Goal: Task Accomplishment & Management: Complete application form

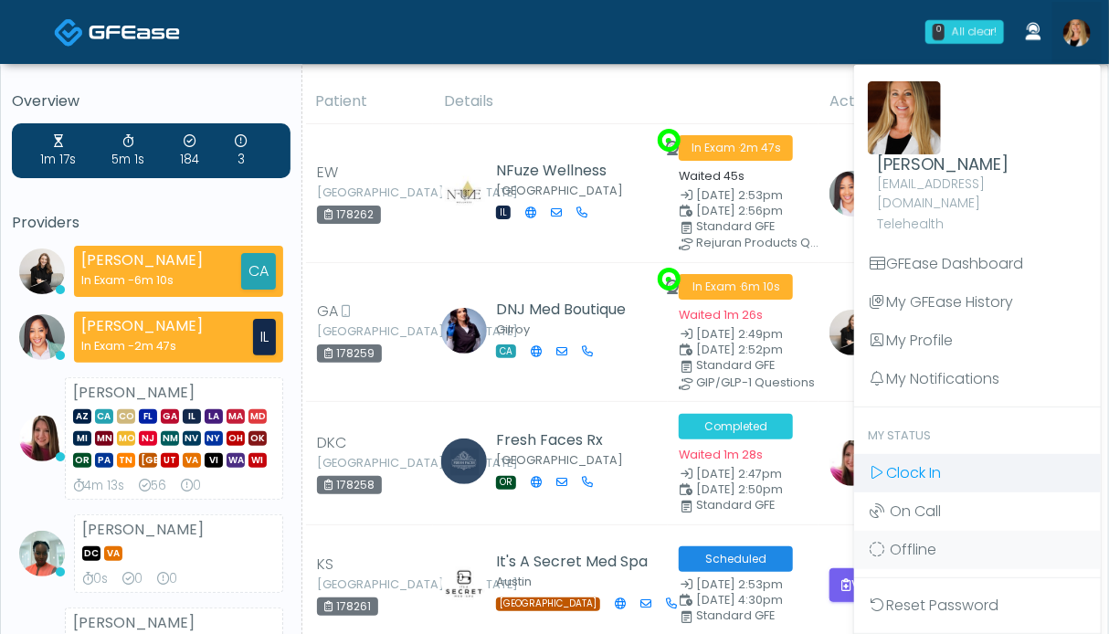
click at [928, 462] on span "Clock In" at bounding box center [913, 472] width 55 height 21
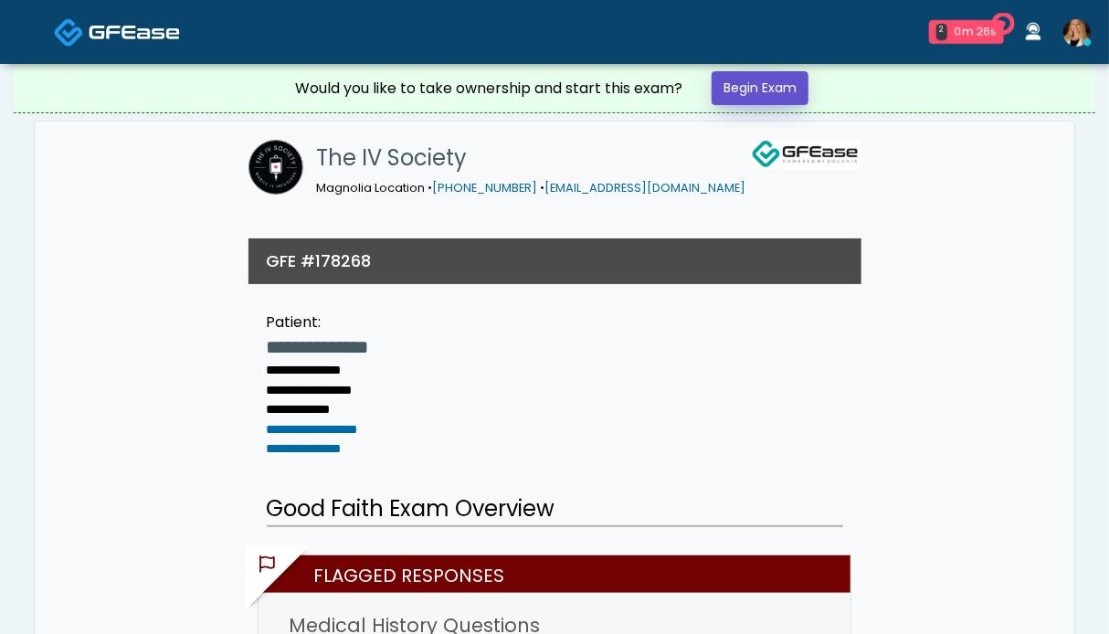
click at [738, 86] on link "Begin Exam" at bounding box center [760, 88] width 97 height 34
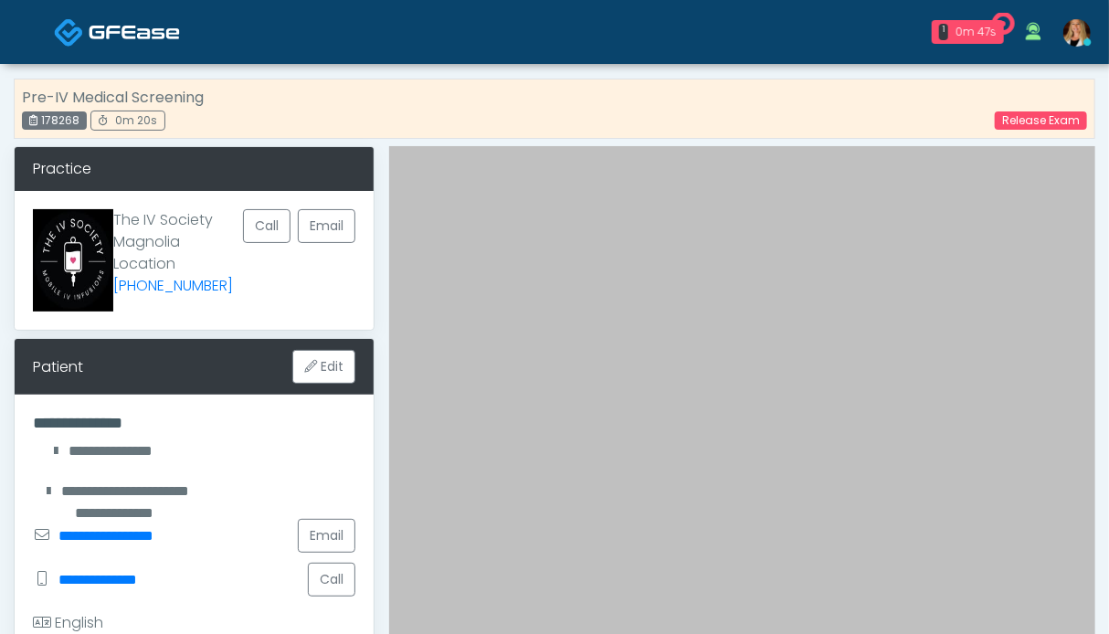
scroll to position [365, 0]
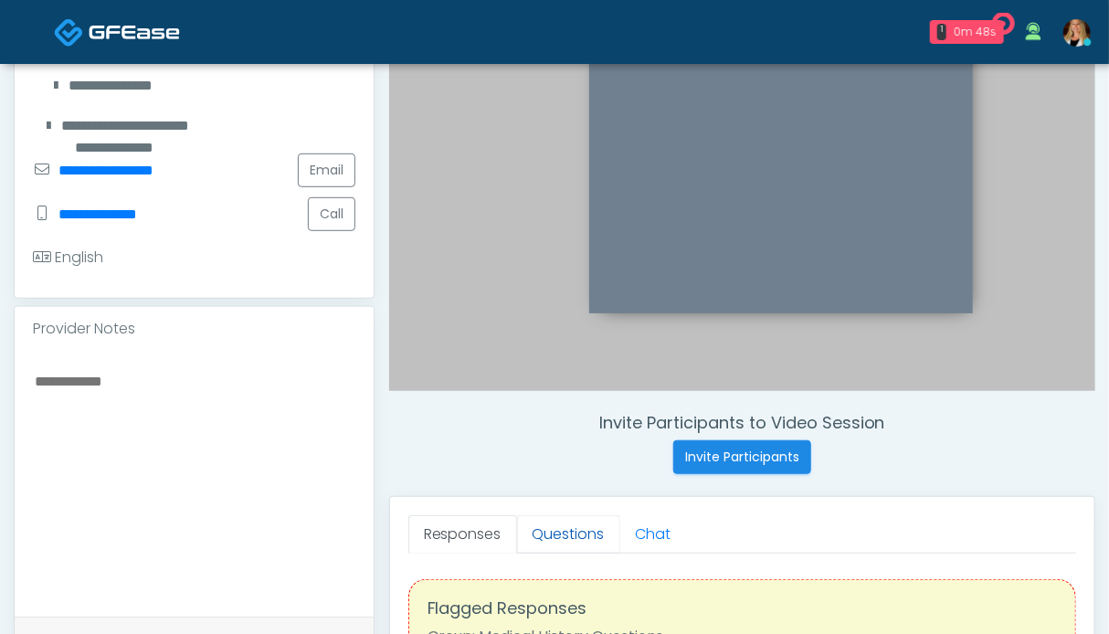
click at [552, 544] on link "Questions" at bounding box center [568, 534] width 103 height 38
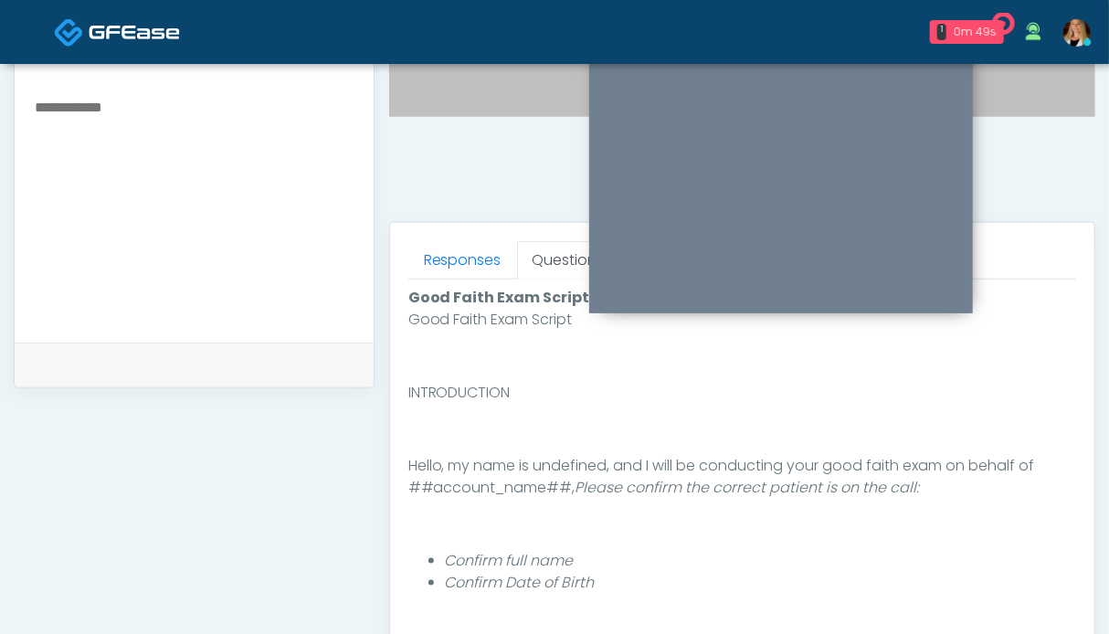
scroll to position [822, 0]
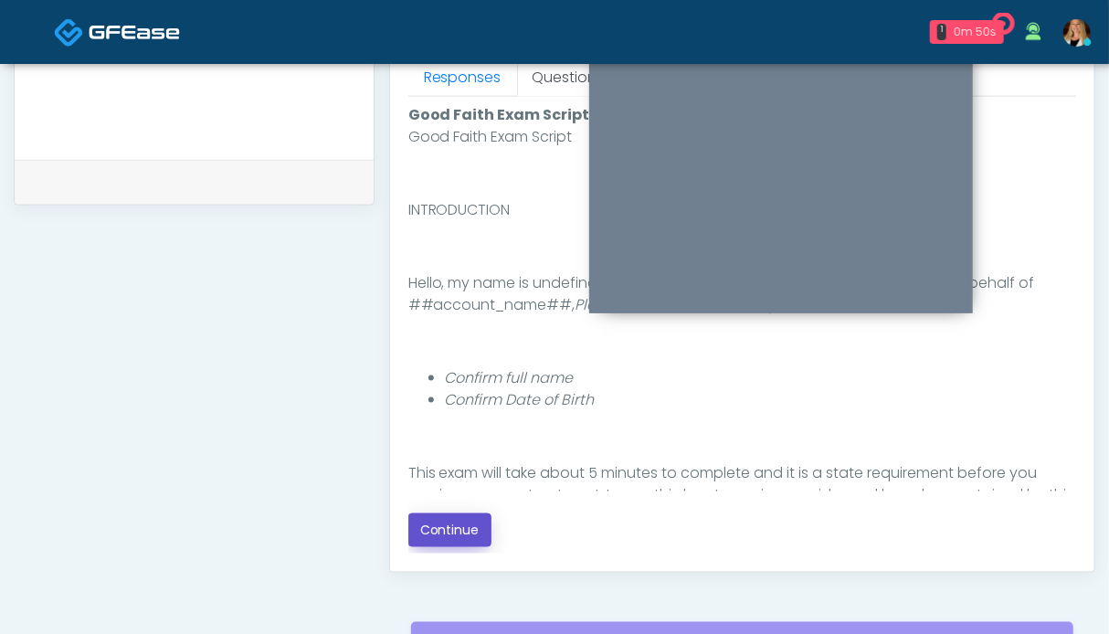
drag, startPoint x: 449, startPoint y: 544, endPoint x: 395, endPoint y: 532, distance: 55.2
click at [449, 541] on button "Continue" at bounding box center [449, 530] width 83 height 34
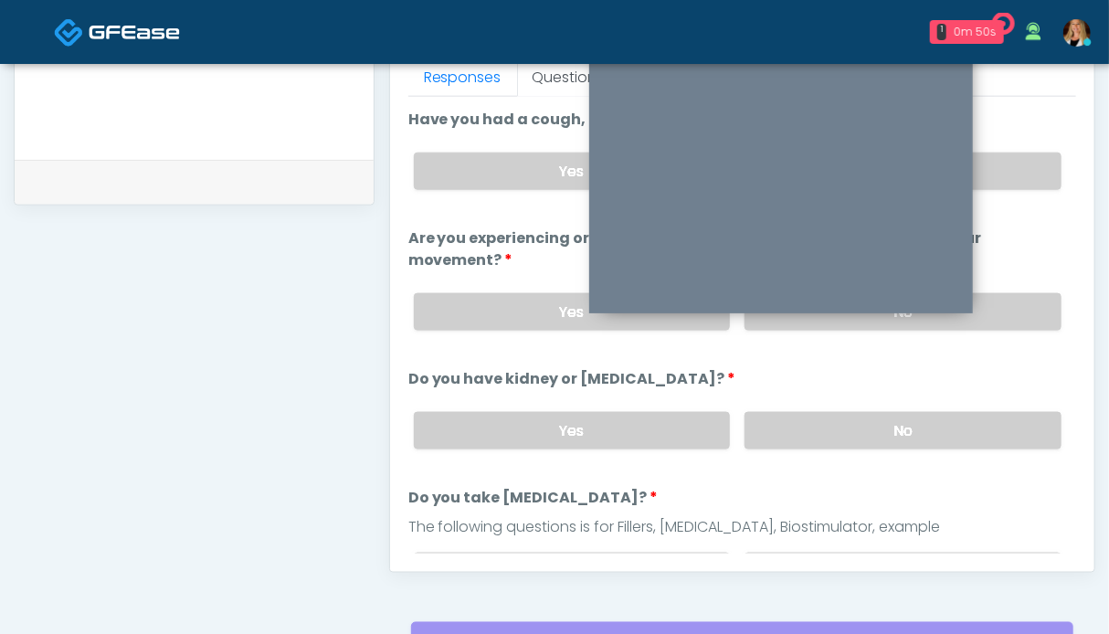
scroll to position [1004, 0]
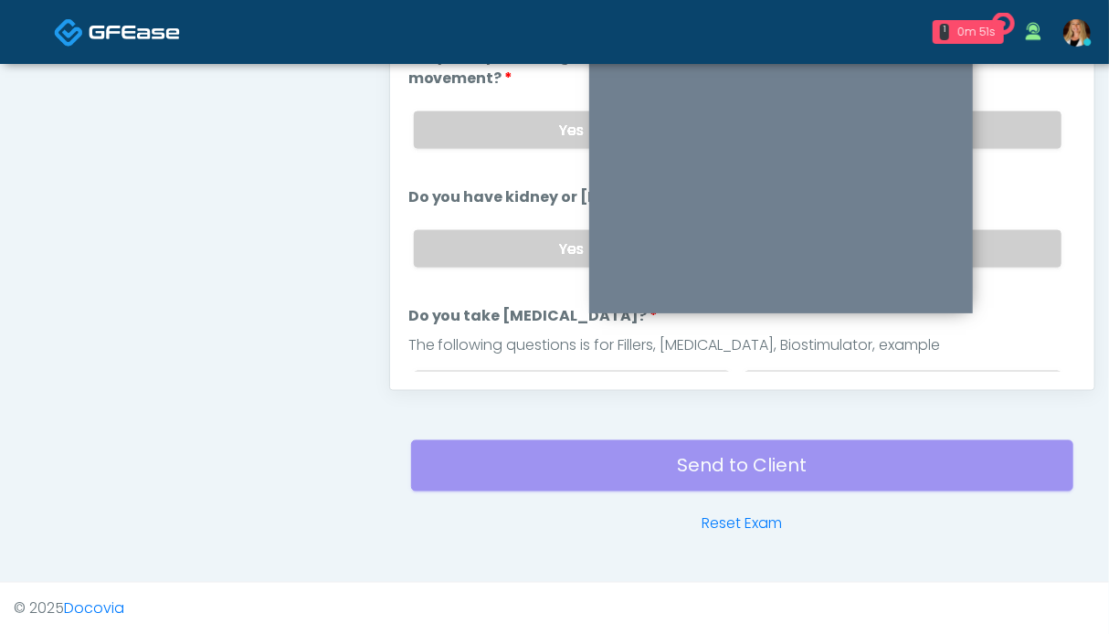
drag, startPoint x: 1017, startPoint y: 259, endPoint x: 1017, endPoint y: 199, distance: 59.4
click at [1017, 256] on label "No" at bounding box center [903, 248] width 317 height 37
click at [1025, 124] on label "No" at bounding box center [903, 129] width 317 height 37
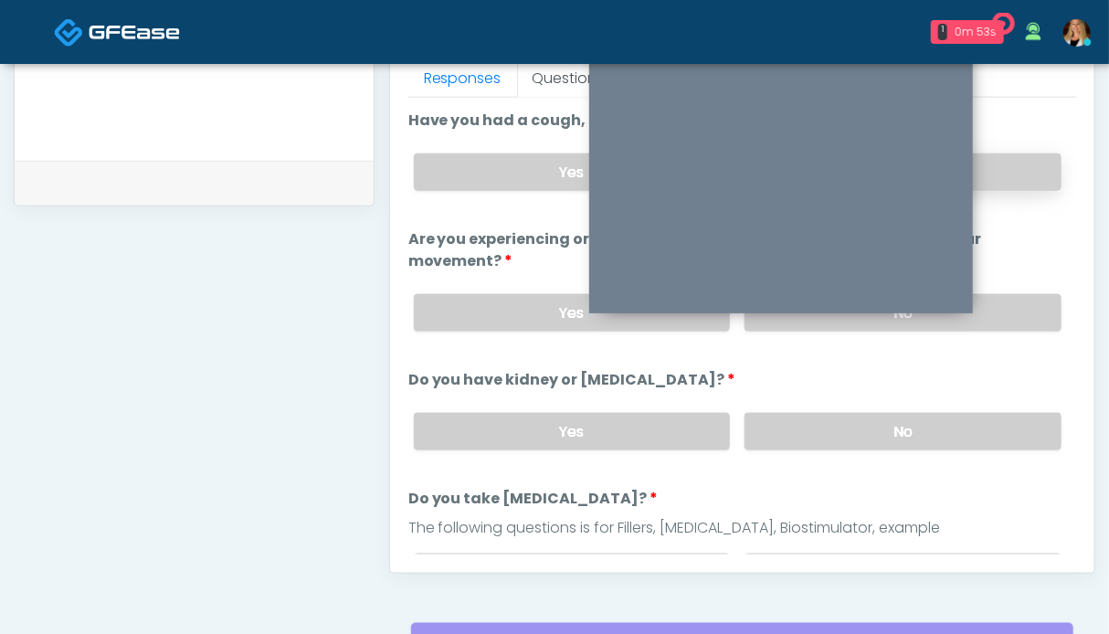
click at [1036, 168] on label "No" at bounding box center [903, 171] width 317 height 37
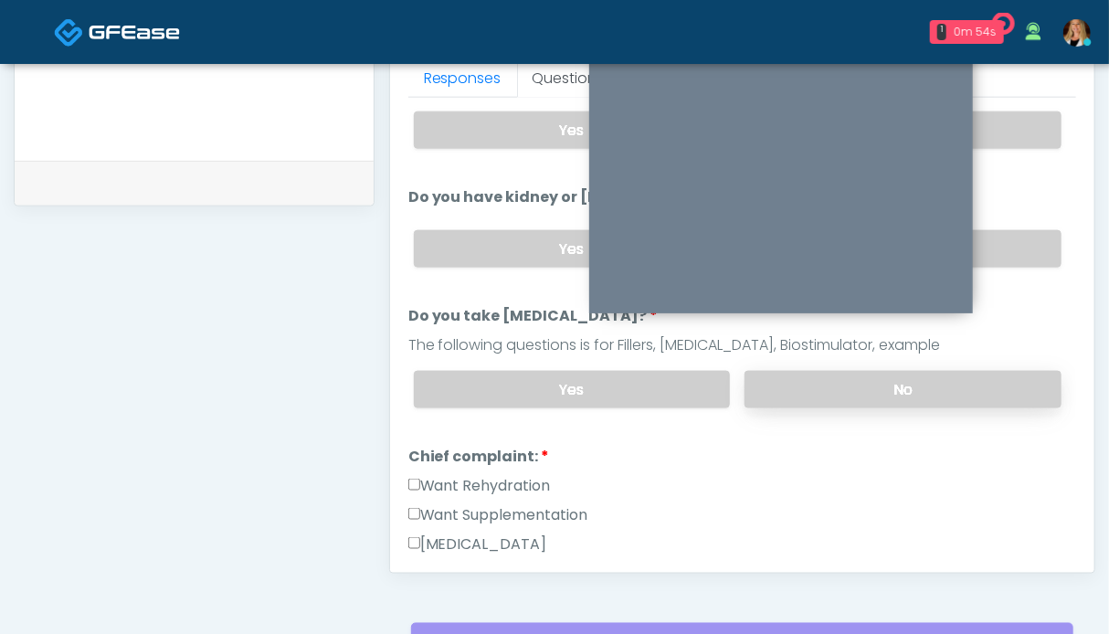
click at [987, 388] on label "No" at bounding box center [903, 389] width 317 height 37
click at [513, 475] on label "Want Rehydration" at bounding box center [479, 486] width 143 height 22
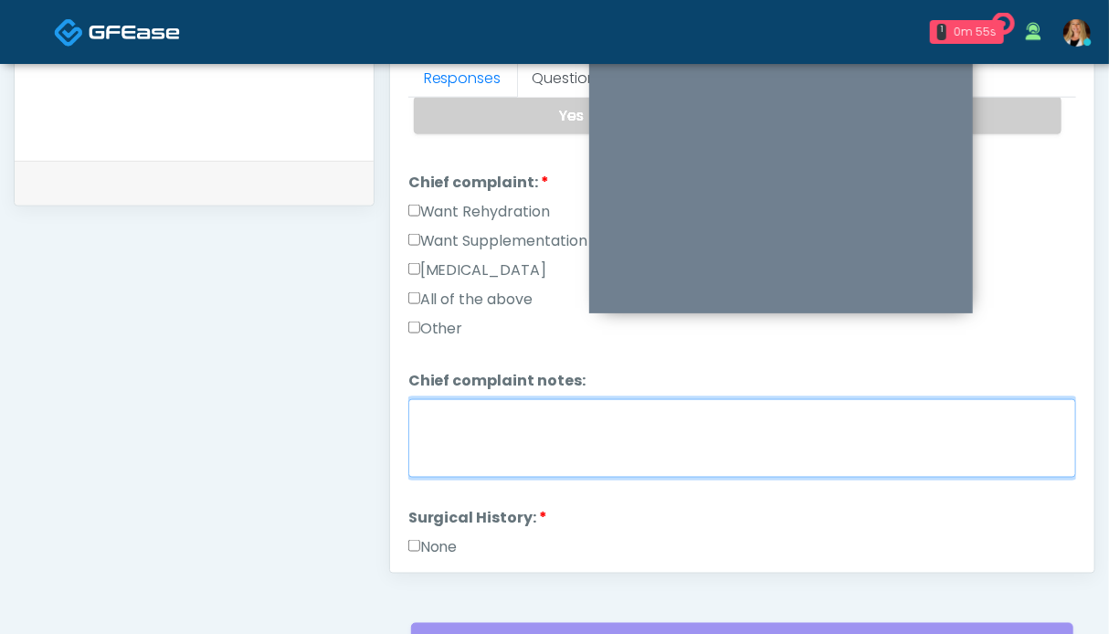
click at [490, 450] on textarea "Chief complaint notes:" at bounding box center [742, 438] width 668 height 79
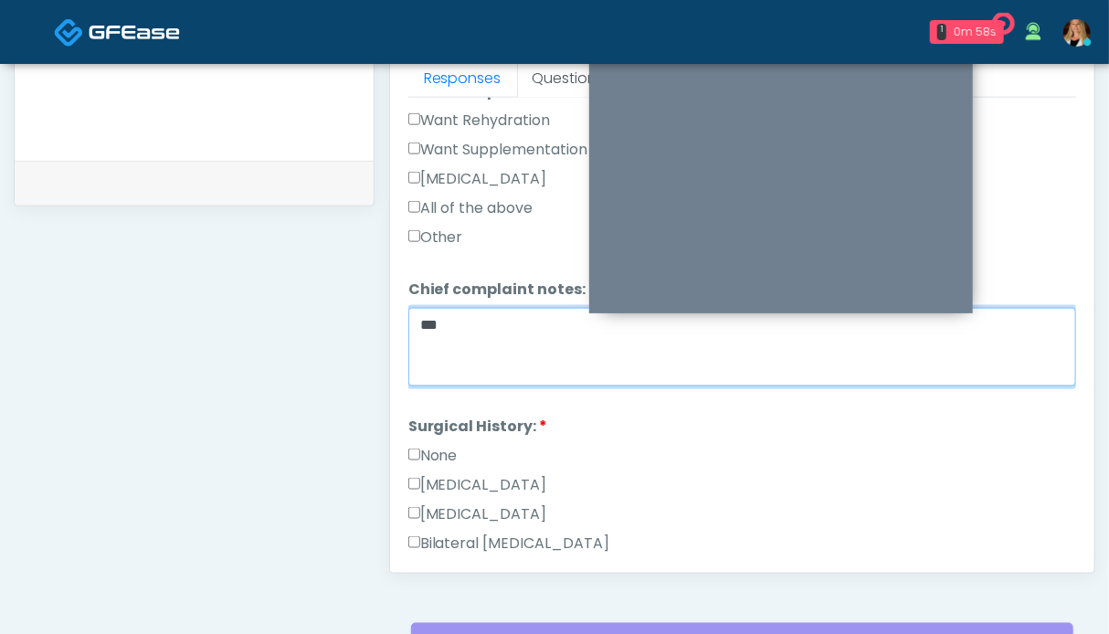
type textarea "**"
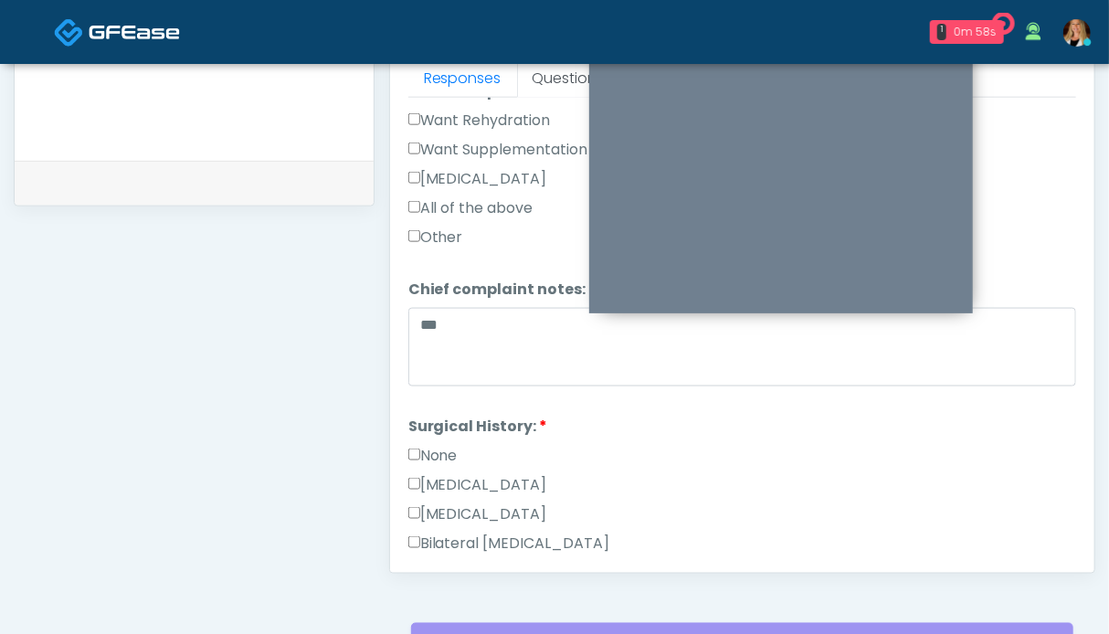
click at [447, 446] on label "None" at bounding box center [432, 456] width 49 height 22
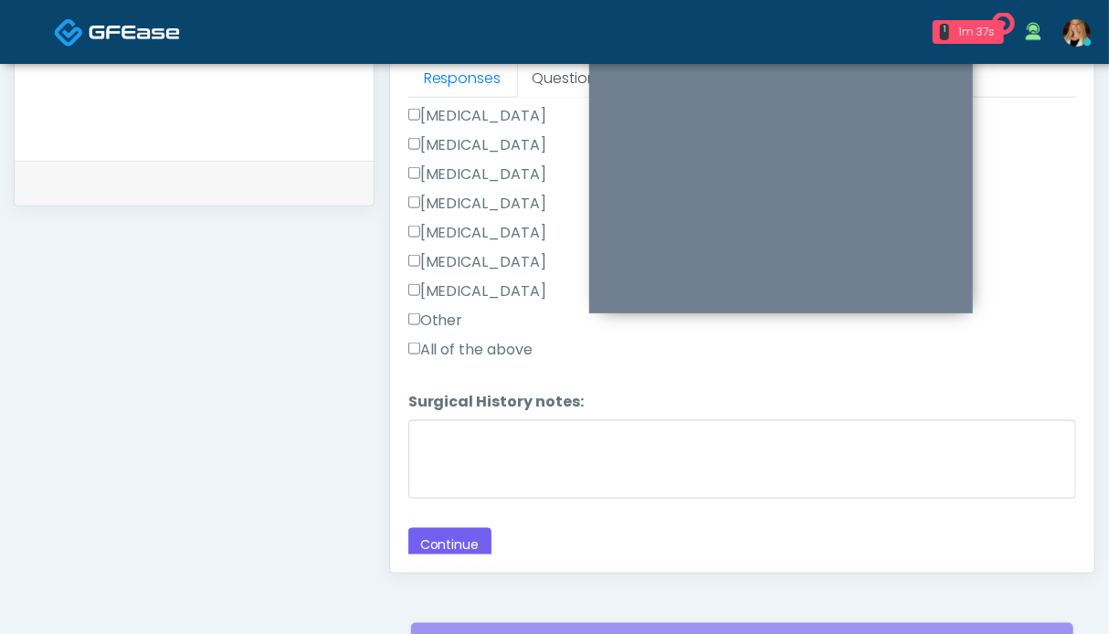
scroll to position [1004, 0]
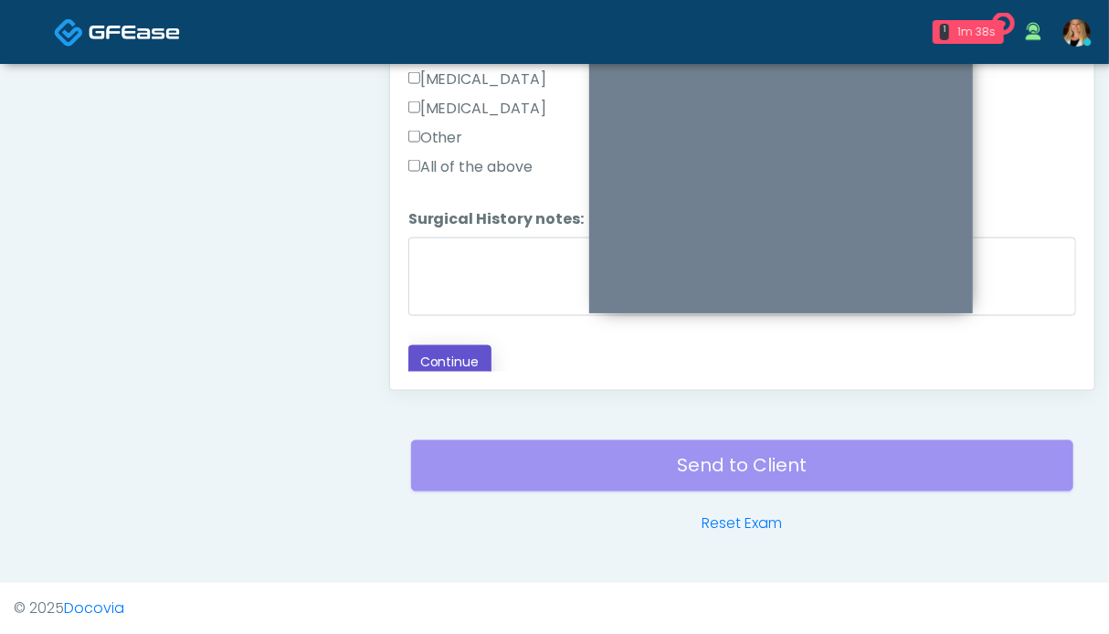
click at [460, 348] on button "Continue" at bounding box center [449, 362] width 83 height 34
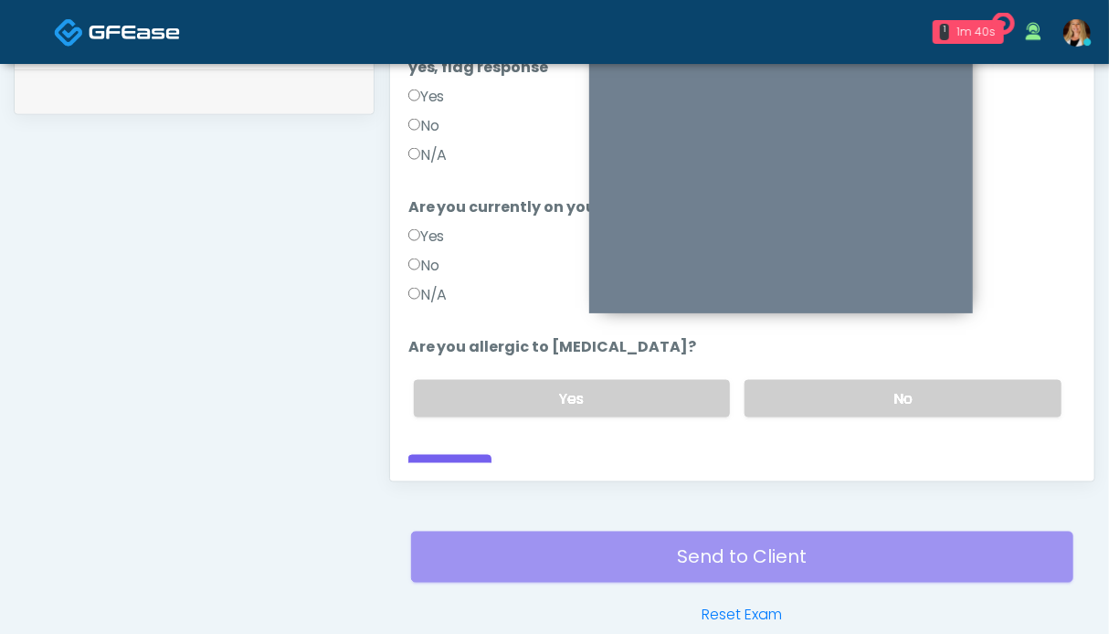
scroll to position [730, 0]
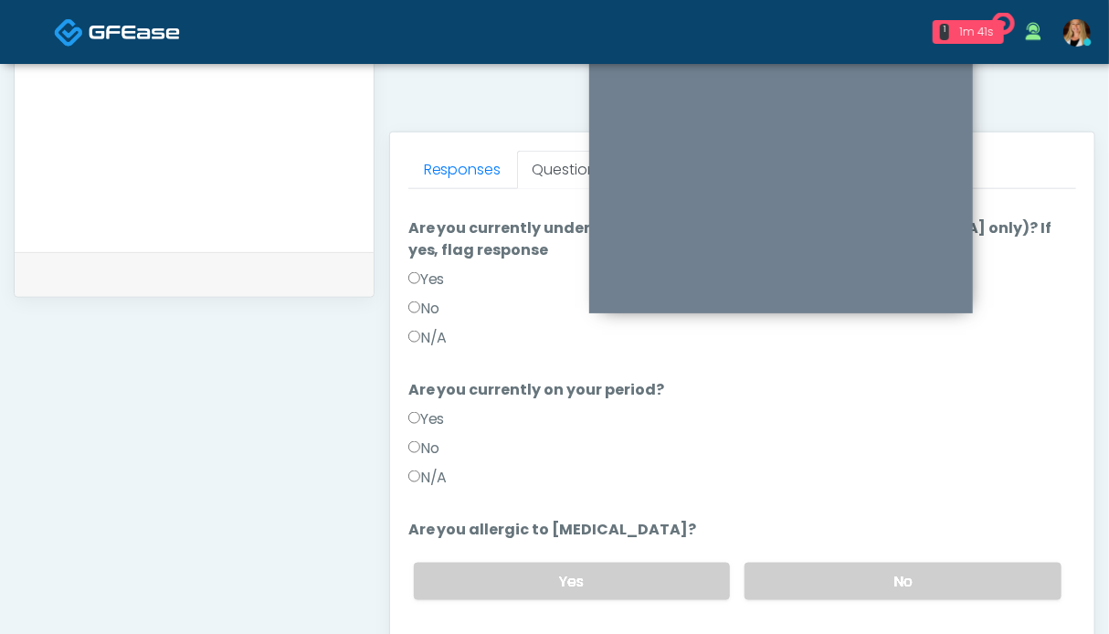
drag, startPoint x: 848, startPoint y: 546, endPoint x: 663, endPoint y: 534, distance: 184.9
click at [844, 563] on label "No" at bounding box center [903, 581] width 317 height 37
drag, startPoint x: 438, startPoint y: 456, endPoint x: 432, endPoint y: 435, distance: 22.0
click at [438, 467] on label "N/A" at bounding box center [427, 478] width 39 height 22
click at [430, 327] on label "N/A" at bounding box center [427, 338] width 39 height 22
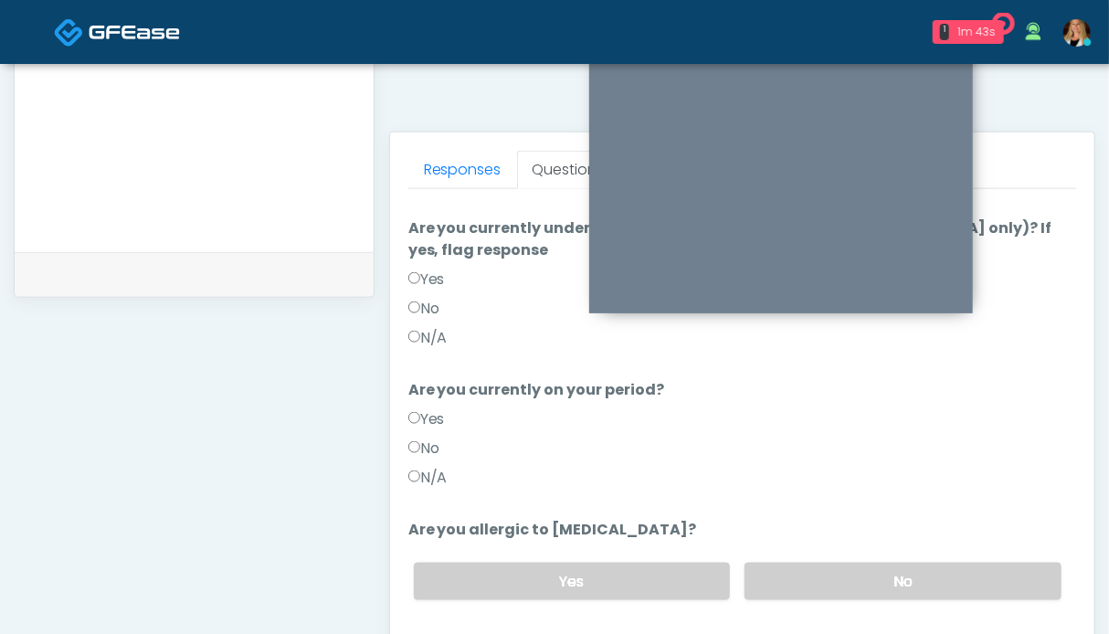
scroll to position [16, 0]
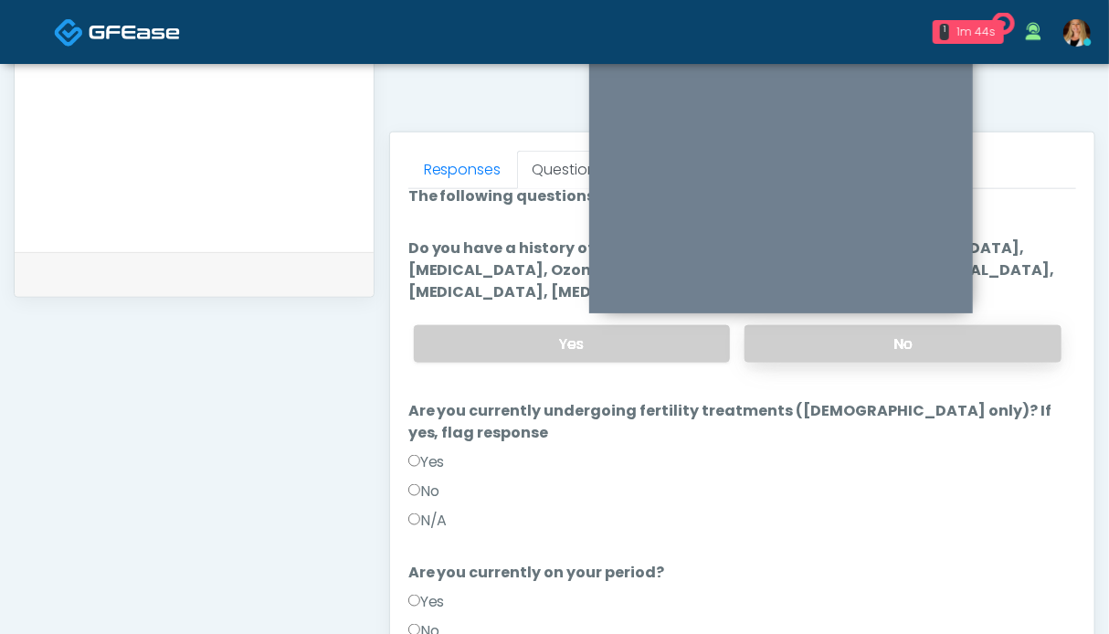
click at [996, 352] on label "No" at bounding box center [903, 343] width 317 height 37
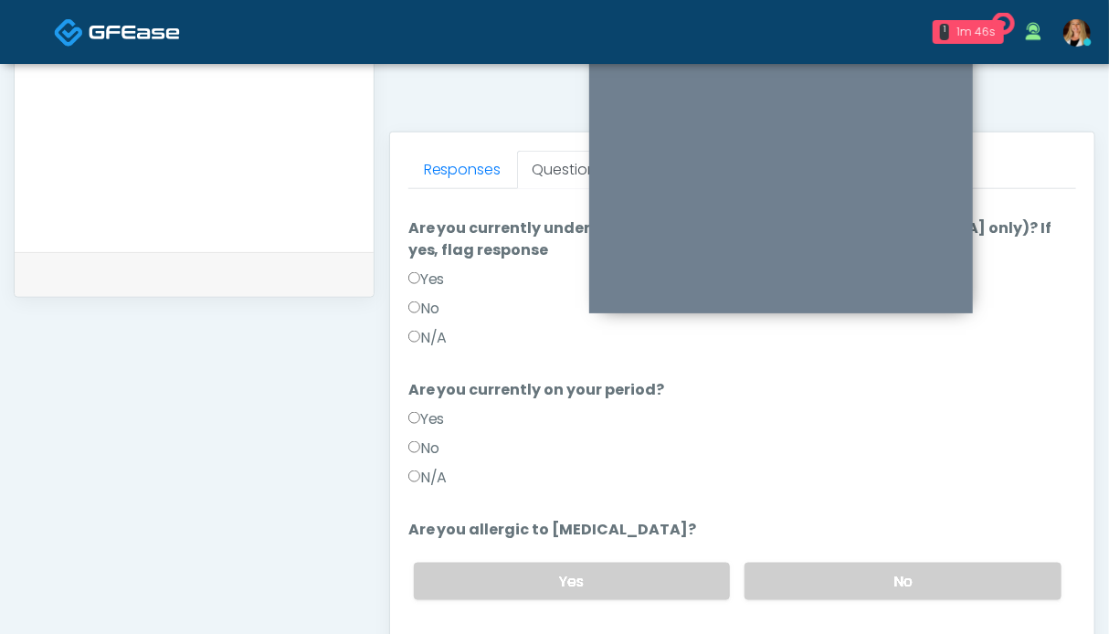
scroll to position [913, 0]
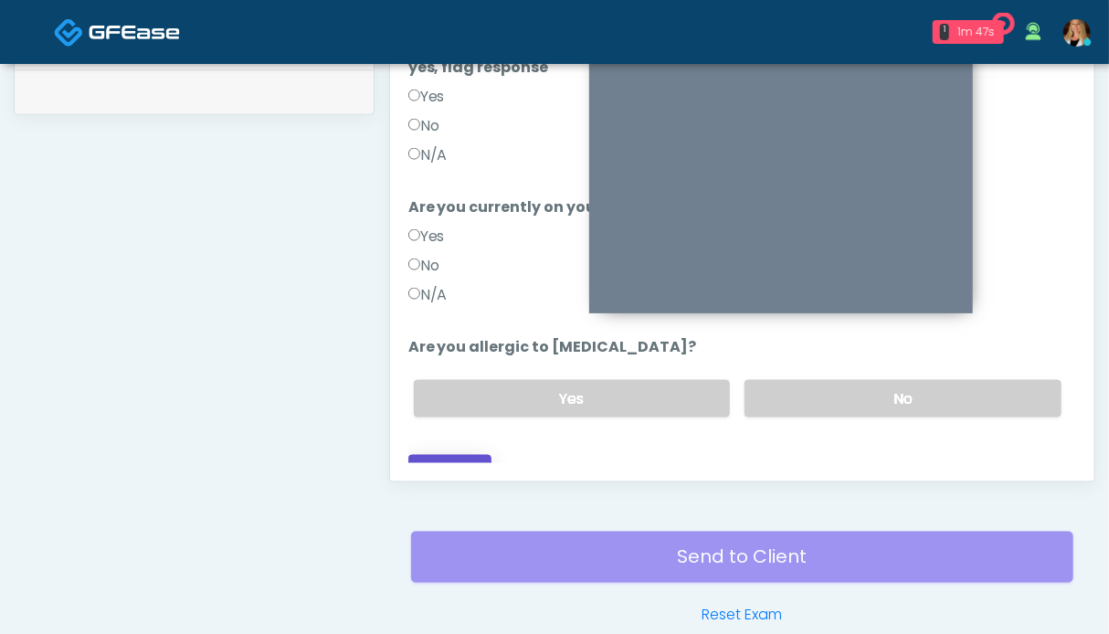
click at [467, 455] on button "Continue" at bounding box center [449, 472] width 83 height 34
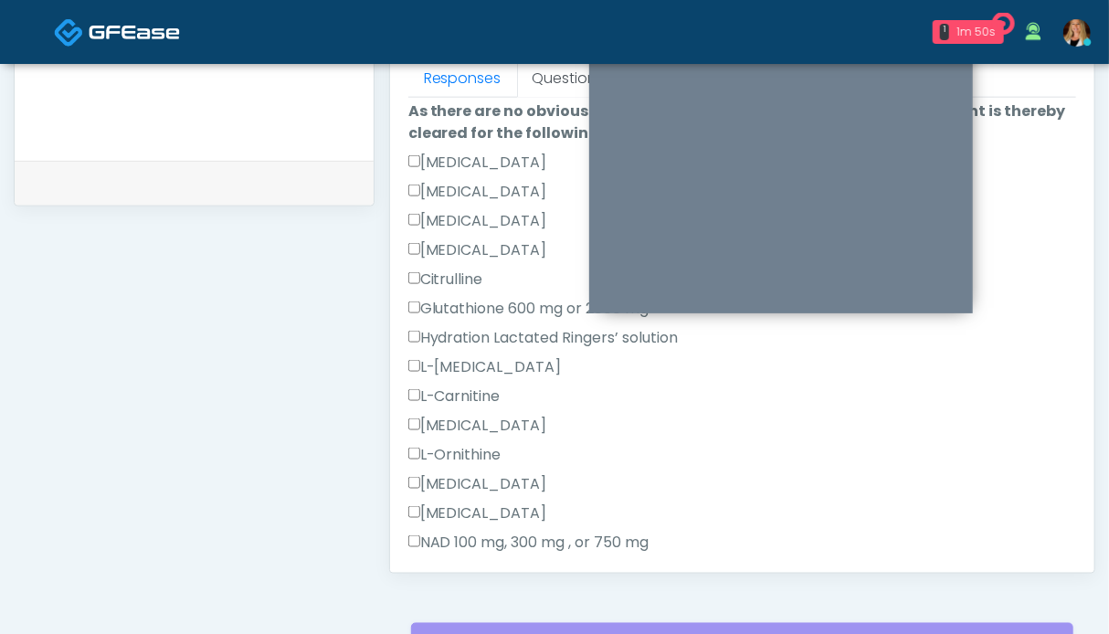
scroll to position [472, 0]
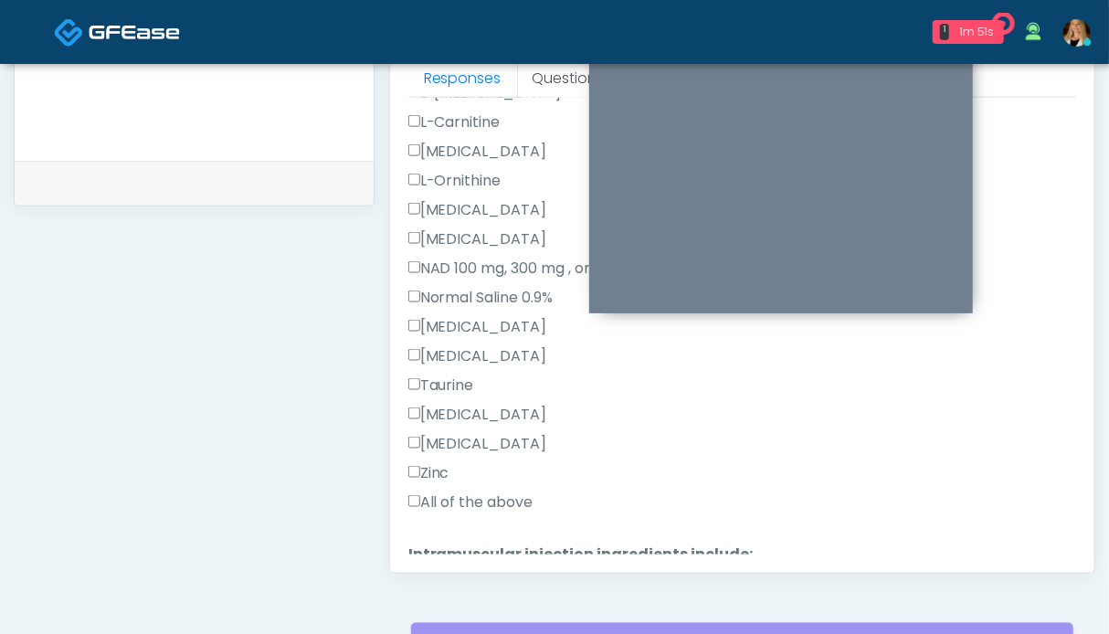
click at [472, 497] on label "All of the above" at bounding box center [470, 502] width 125 height 22
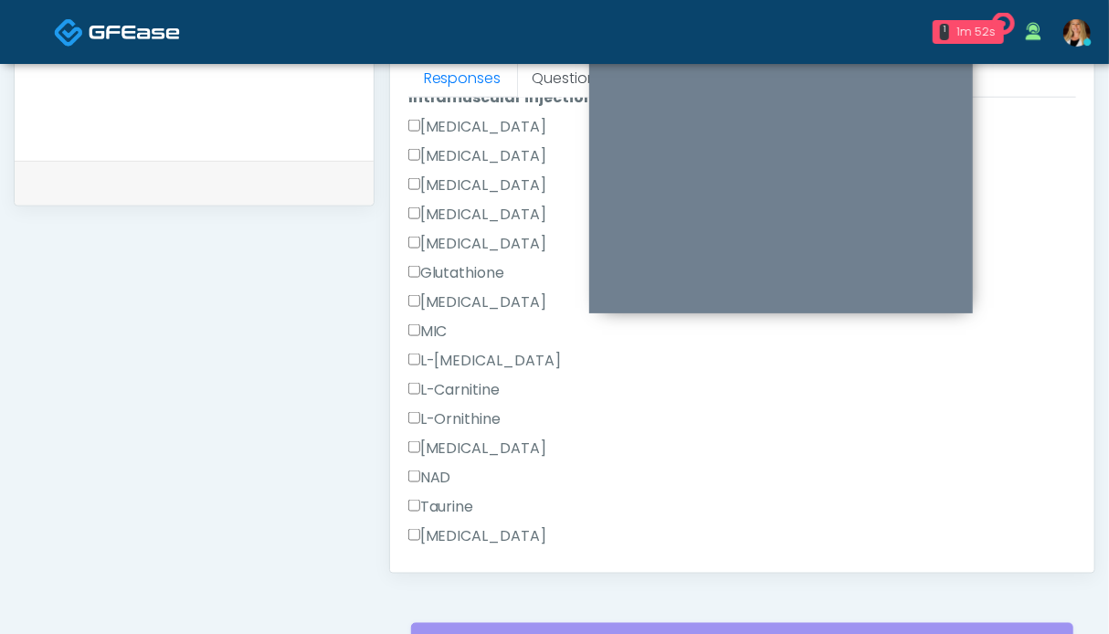
scroll to position [1159, 0]
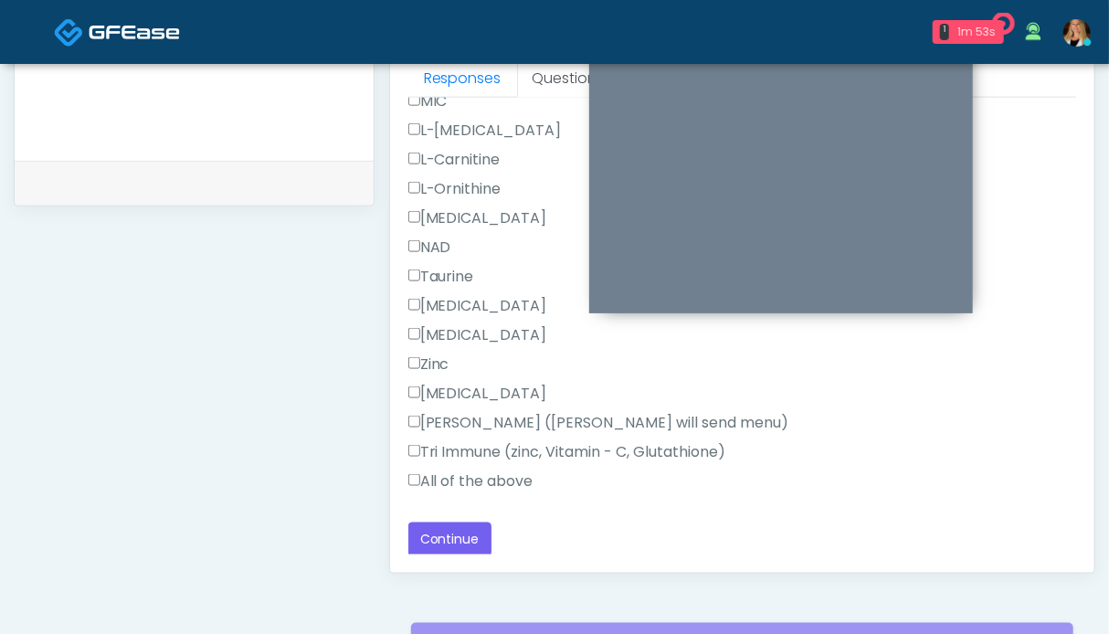
click at [466, 476] on label "All of the above" at bounding box center [470, 481] width 125 height 22
click at [461, 542] on button "Continue" at bounding box center [449, 540] width 83 height 34
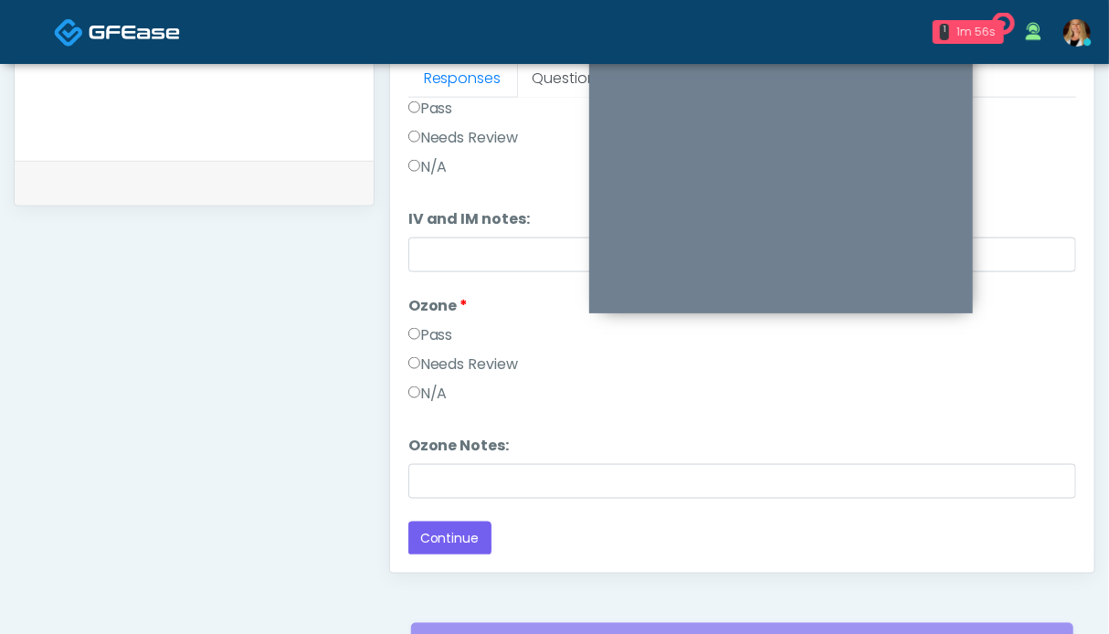
scroll to position [0, 0]
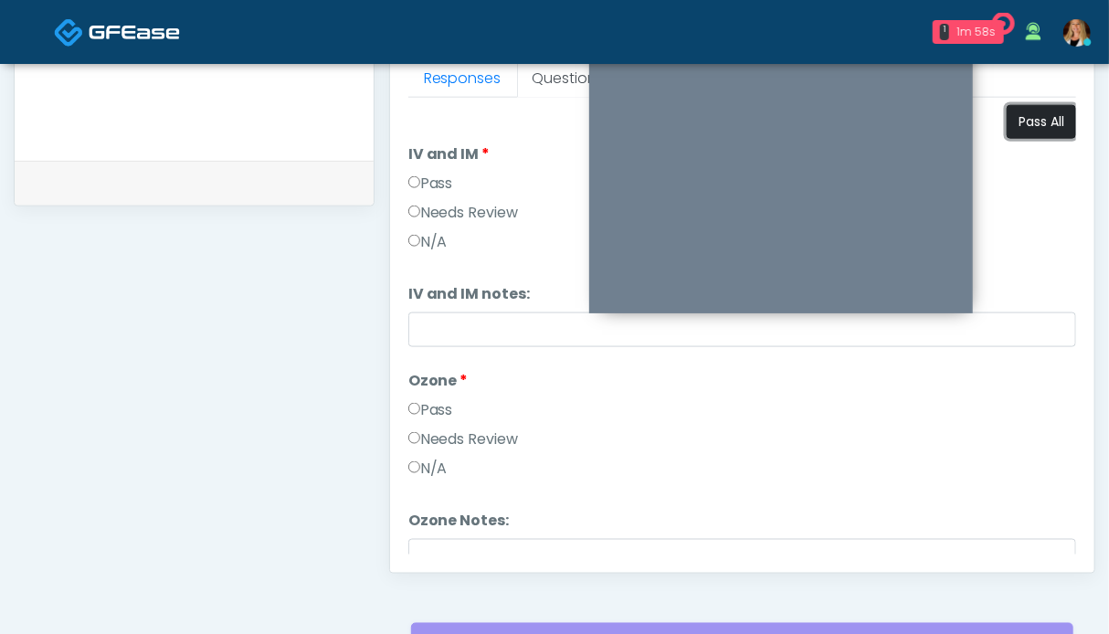
click at [1019, 113] on button "Pass All" at bounding box center [1041, 122] width 69 height 34
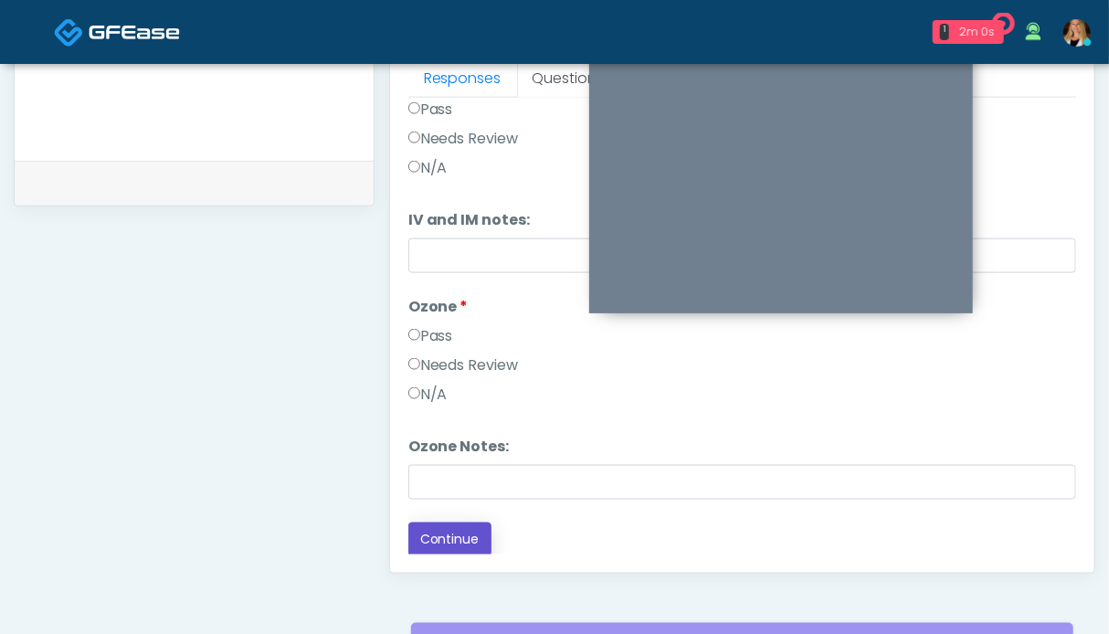
click at [470, 532] on button "Continue" at bounding box center [449, 540] width 83 height 34
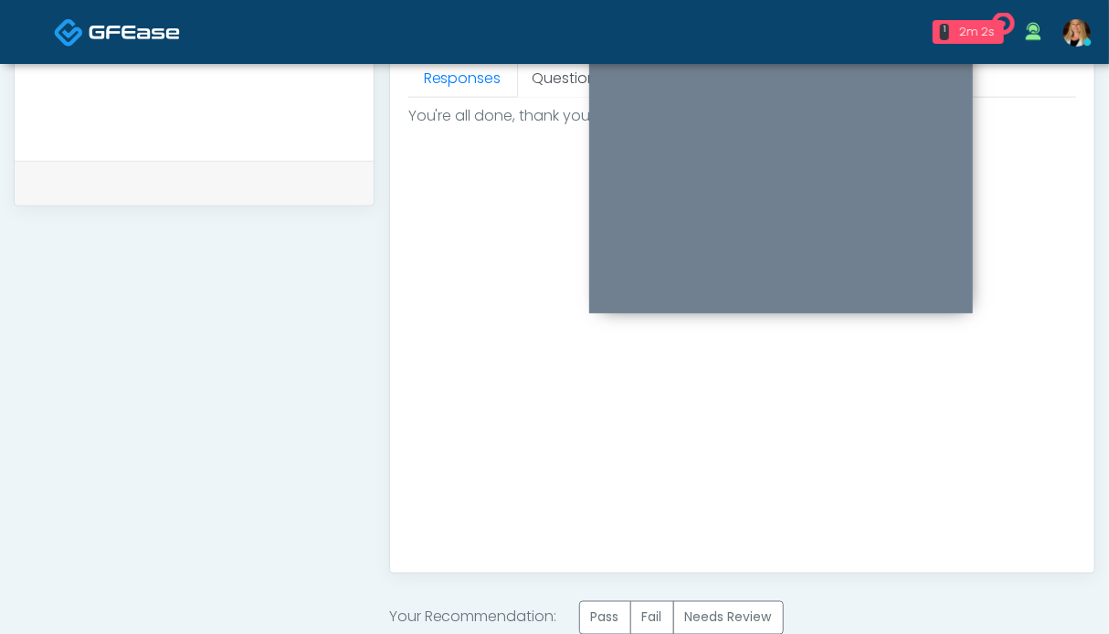
scroll to position [1004, 0]
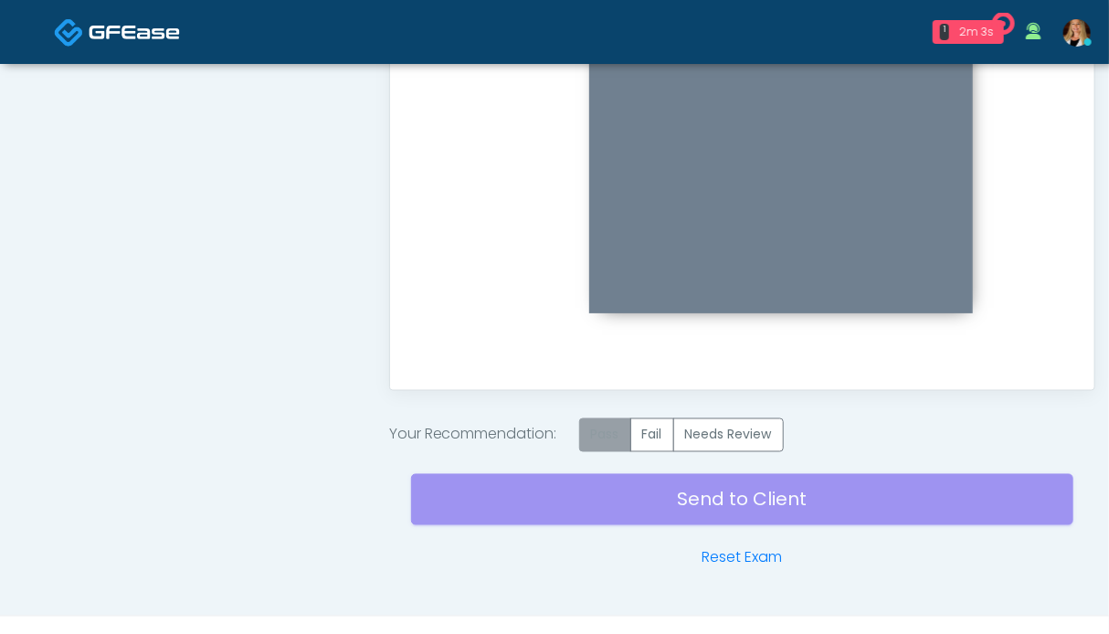
click at [614, 438] on label "Pass" at bounding box center [605, 435] width 52 height 34
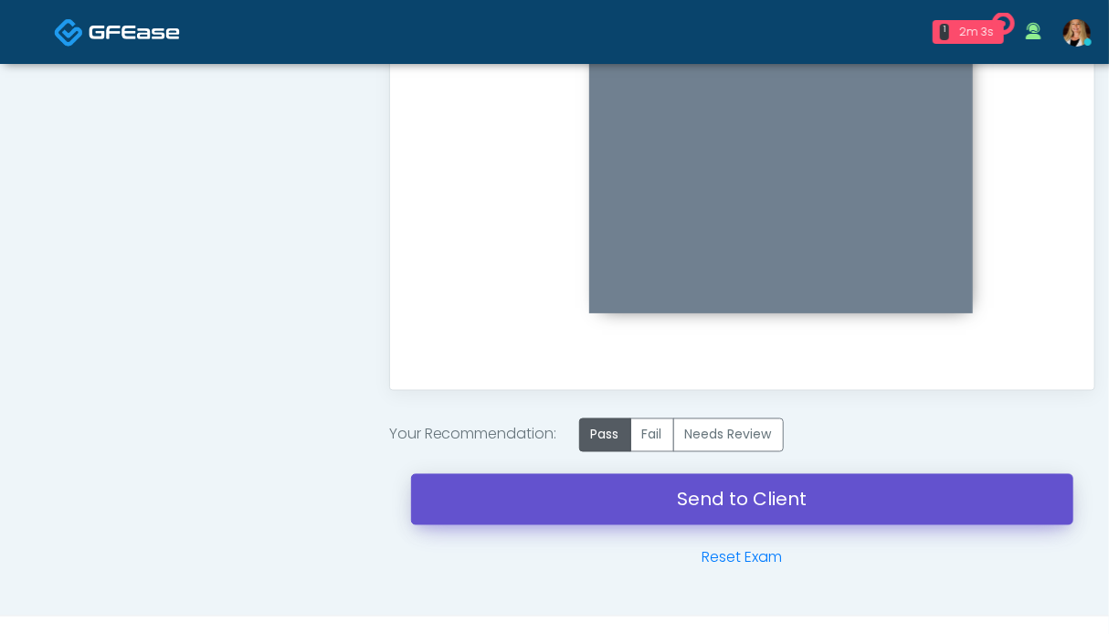
click at [647, 487] on link "Send to Client" at bounding box center [742, 499] width 662 height 51
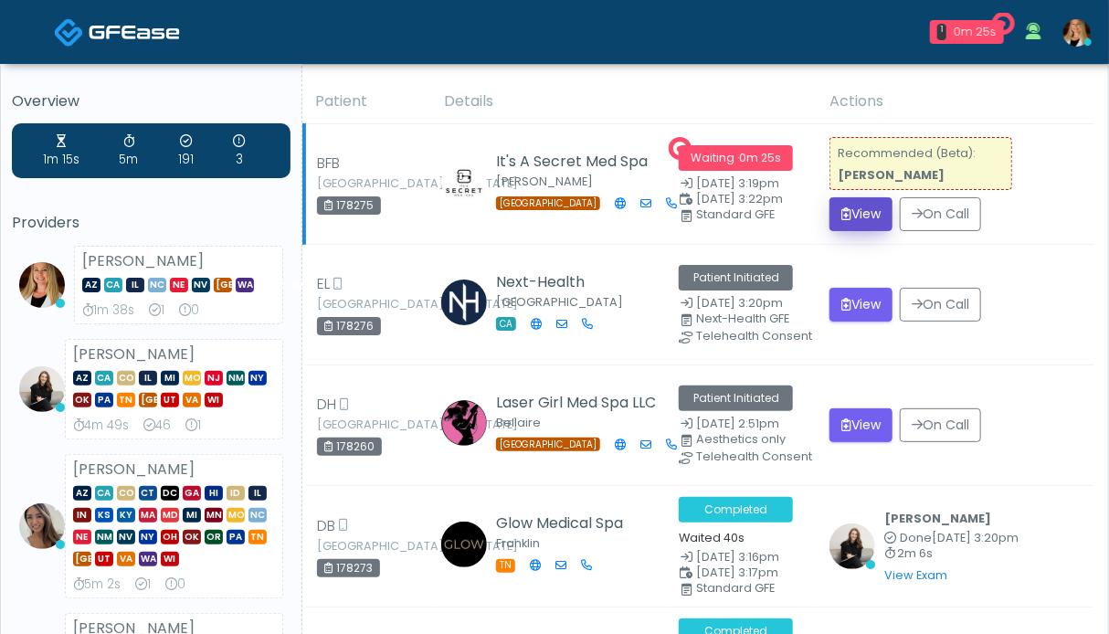
click at [866, 213] on button "View" at bounding box center [860, 214] width 63 height 34
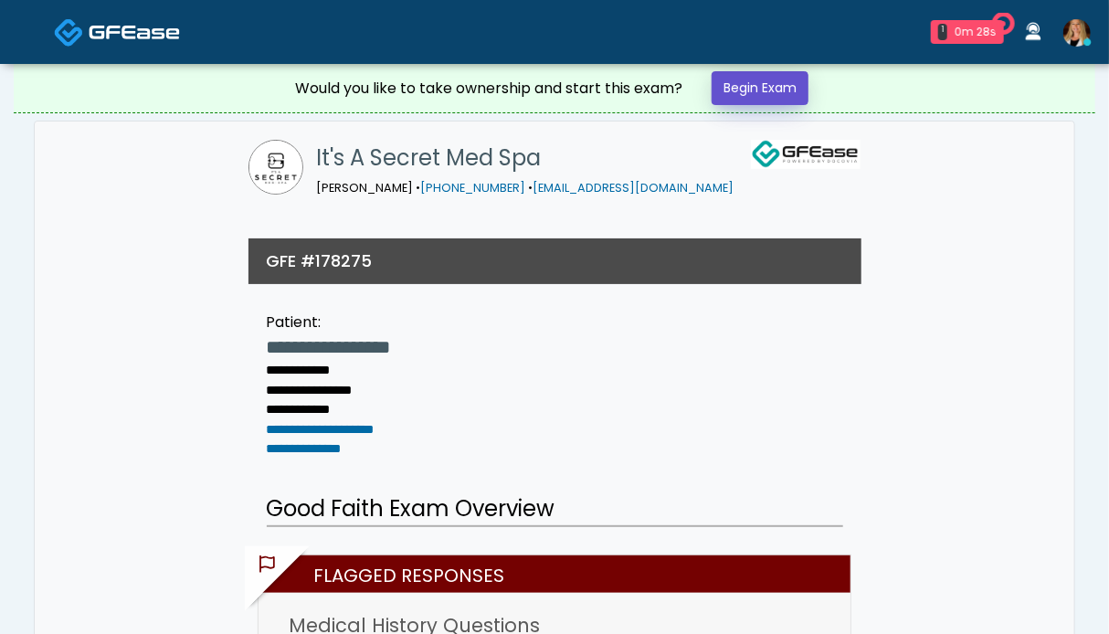
click at [764, 100] on link "Begin Exam" at bounding box center [760, 88] width 97 height 34
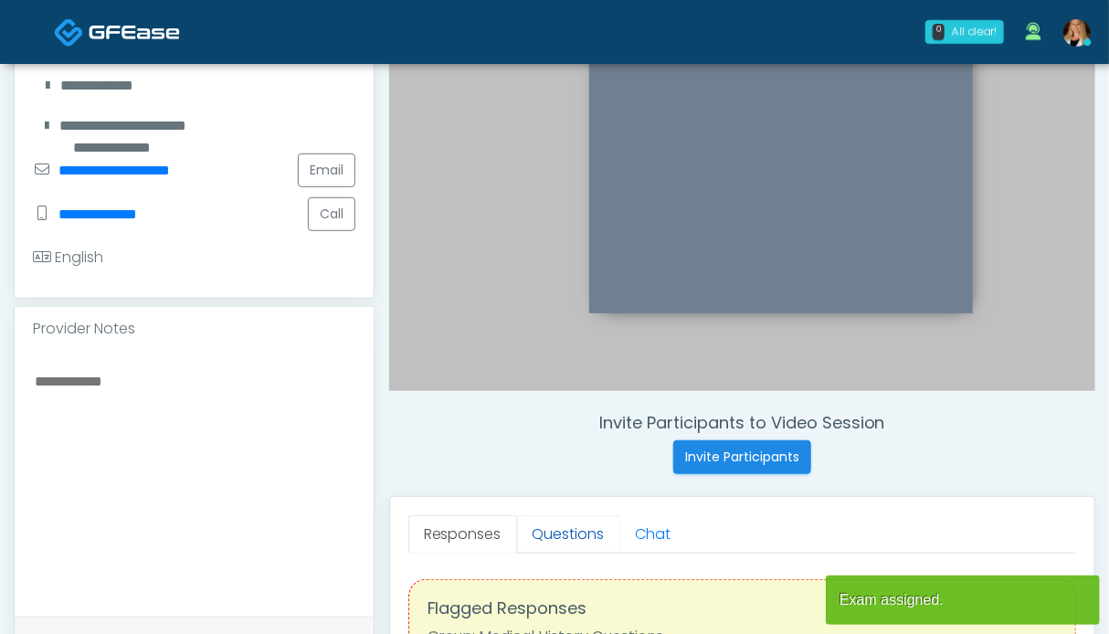
click at [557, 535] on link "Questions" at bounding box center [568, 534] width 103 height 38
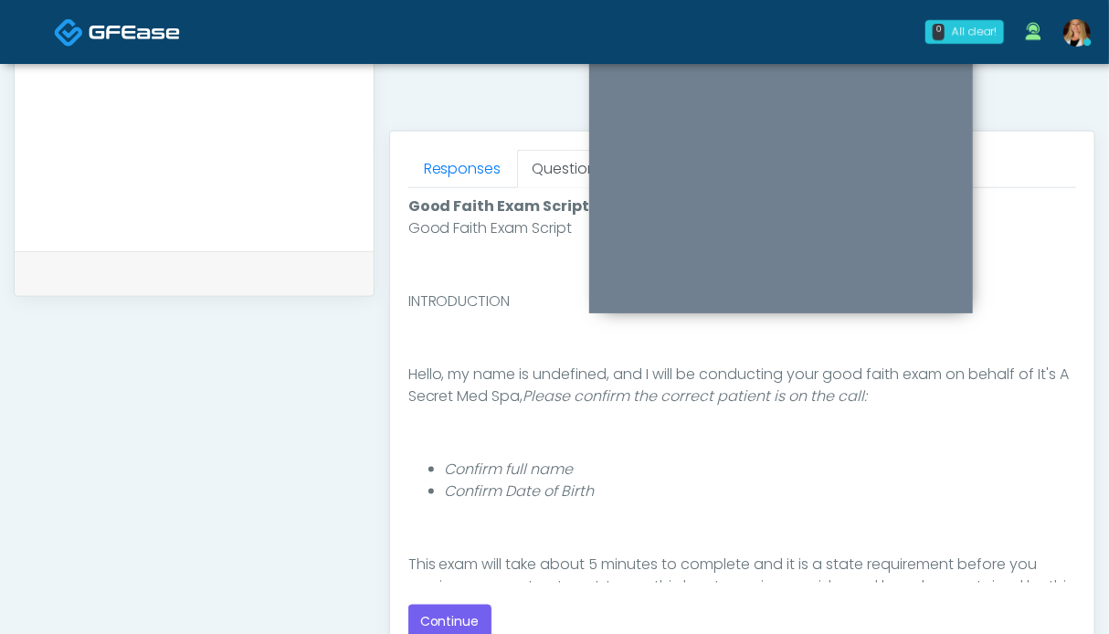
scroll to position [822, 0]
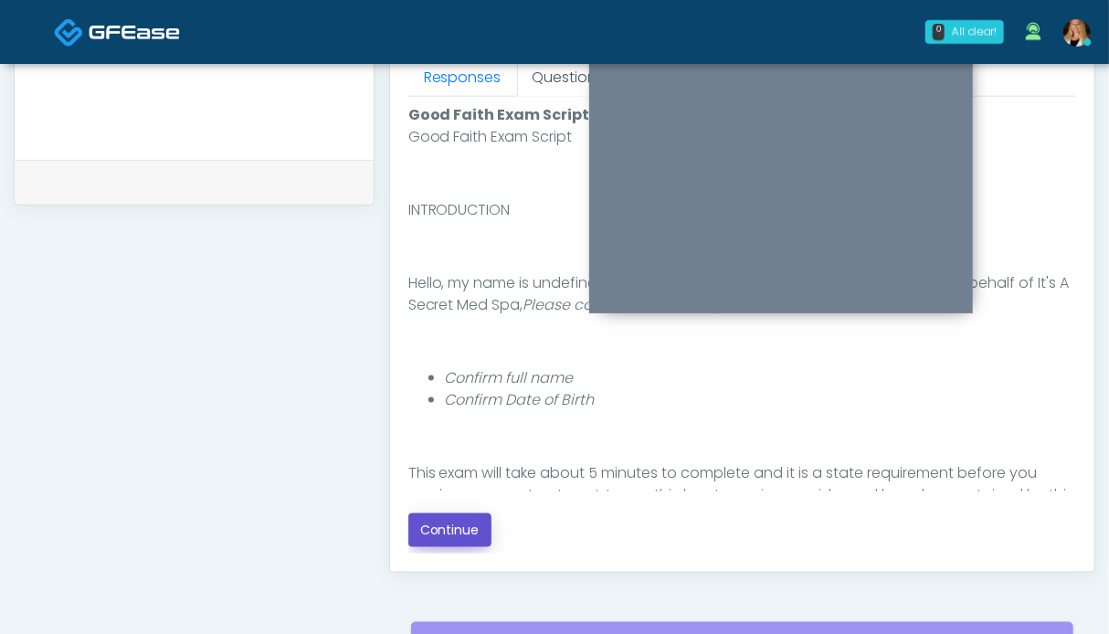
click at [442, 533] on button "Continue" at bounding box center [449, 530] width 83 height 34
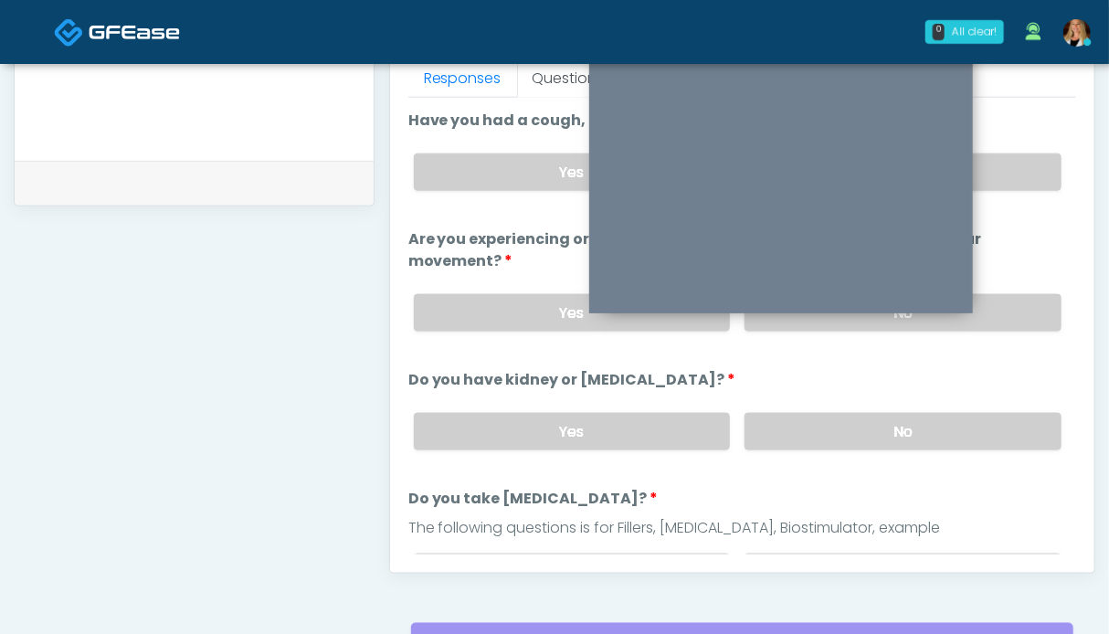
scroll to position [730, 0]
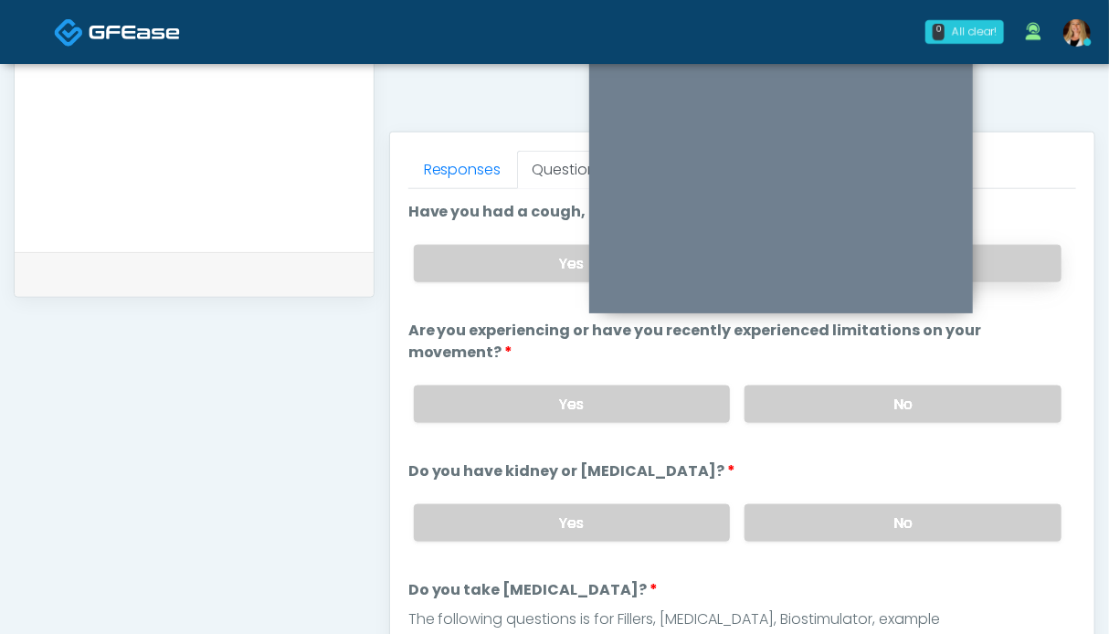
click at [998, 269] on label "No" at bounding box center [903, 263] width 317 height 37
click at [980, 386] on label "No" at bounding box center [903, 404] width 317 height 37
click at [949, 505] on label "No" at bounding box center [903, 522] width 317 height 37
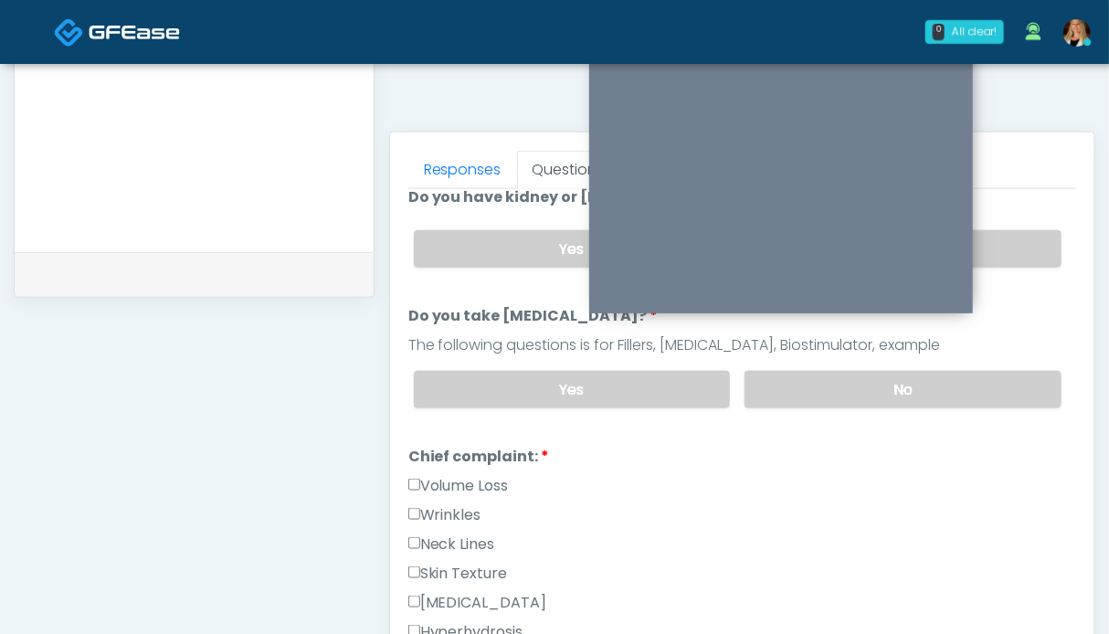
drag, startPoint x: 946, startPoint y: 397, endPoint x: 464, endPoint y: 473, distance: 488.3
click at [946, 396] on label "No" at bounding box center [903, 389] width 317 height 37
click at [435, 480] on label "Volume Loss" at bounding box center [458, 486] width 100 height 22
click at [438, 504] on label "Wrinkles" at bounding box center [444, 515] width 73 height 22
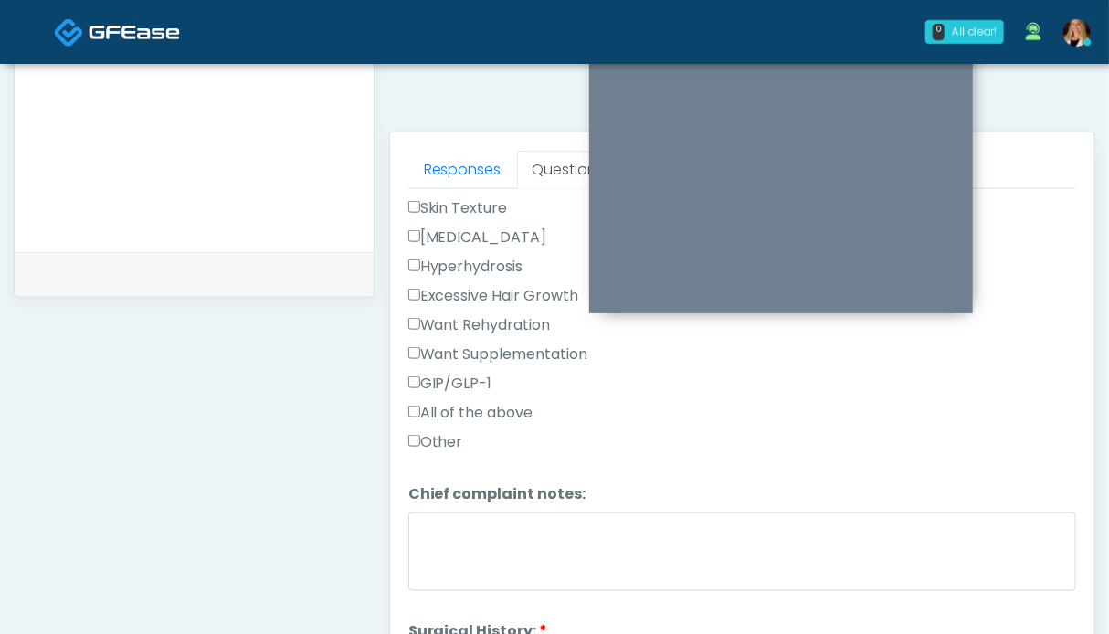
scroll to position [731, 0]
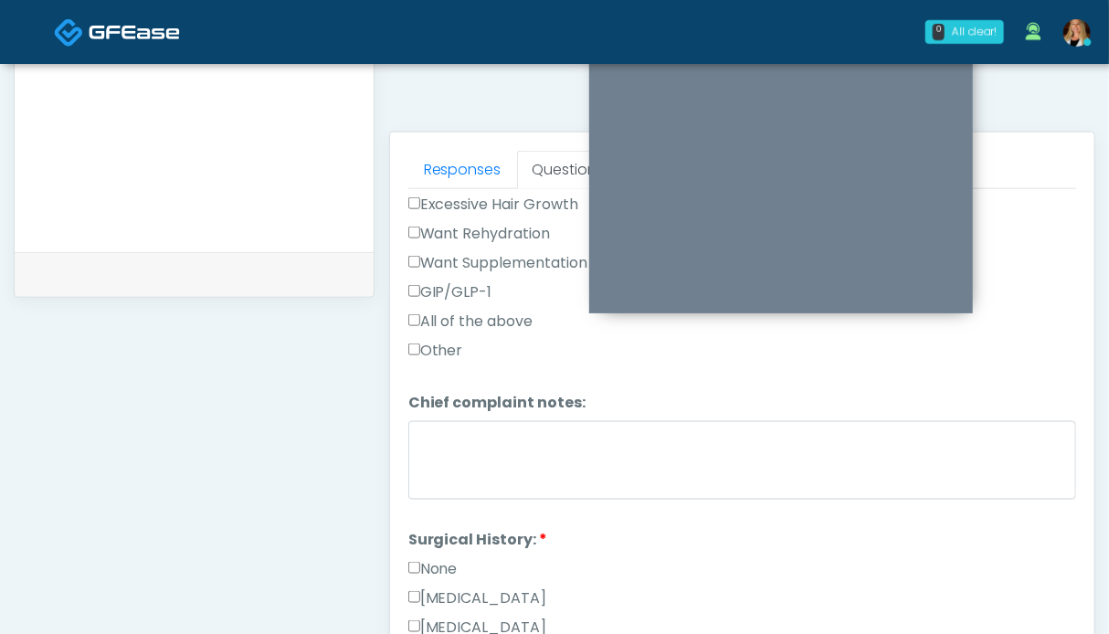
click at [431, 558] on label "None" at bounding box center [432, 569] width 49 height 22
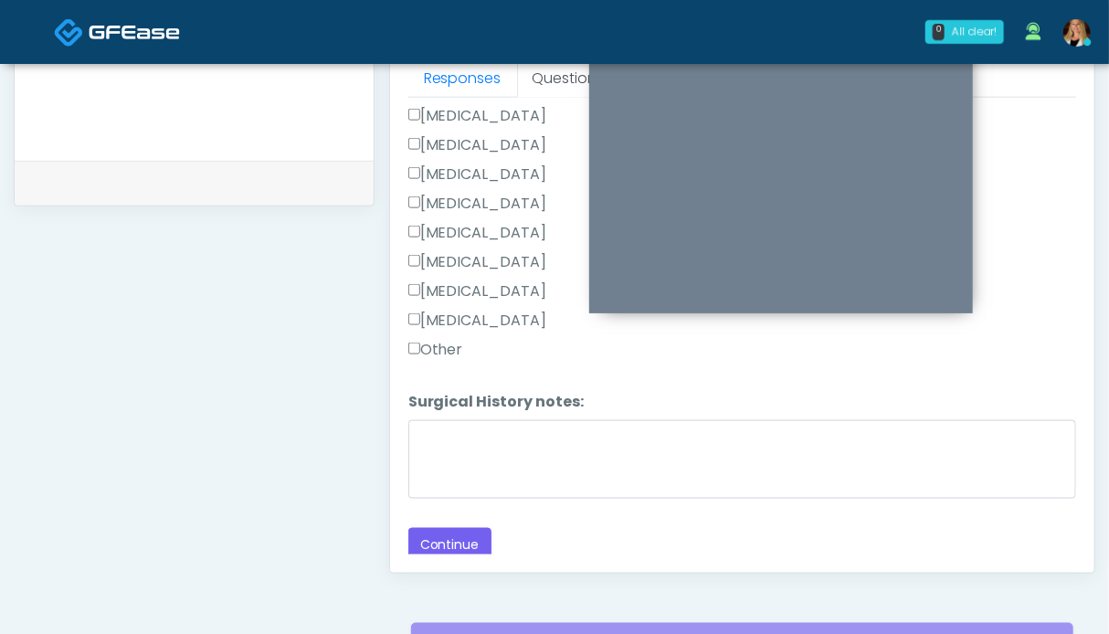
scroll to position [844, 0]
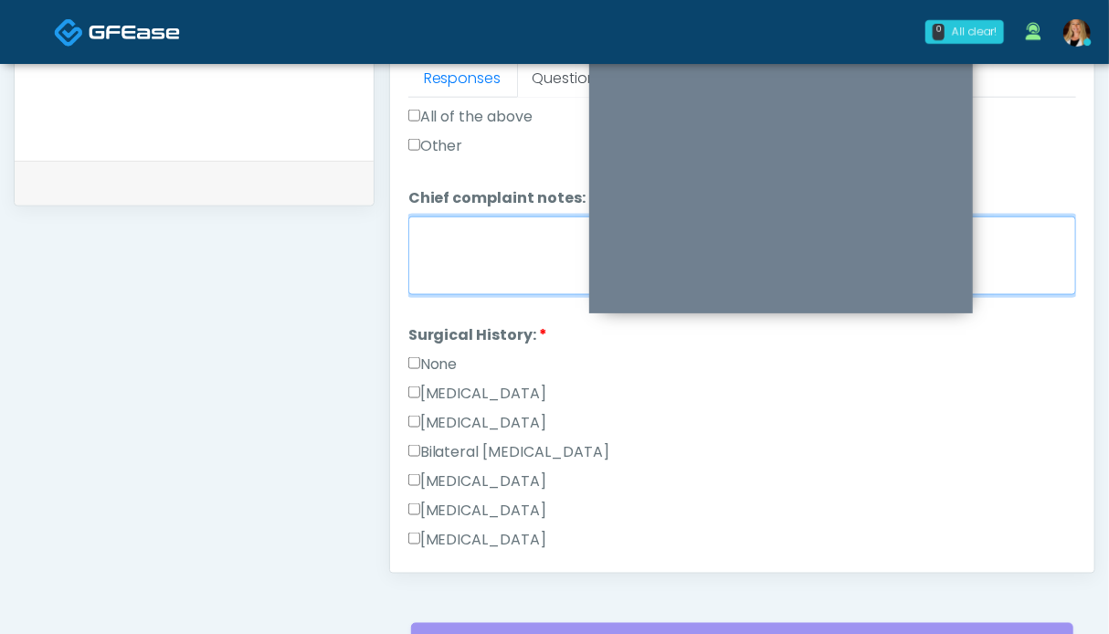
click at [495, 241] on textarea "Chief complaint notes:" at bounding box center [742, 256] width 668 height 79
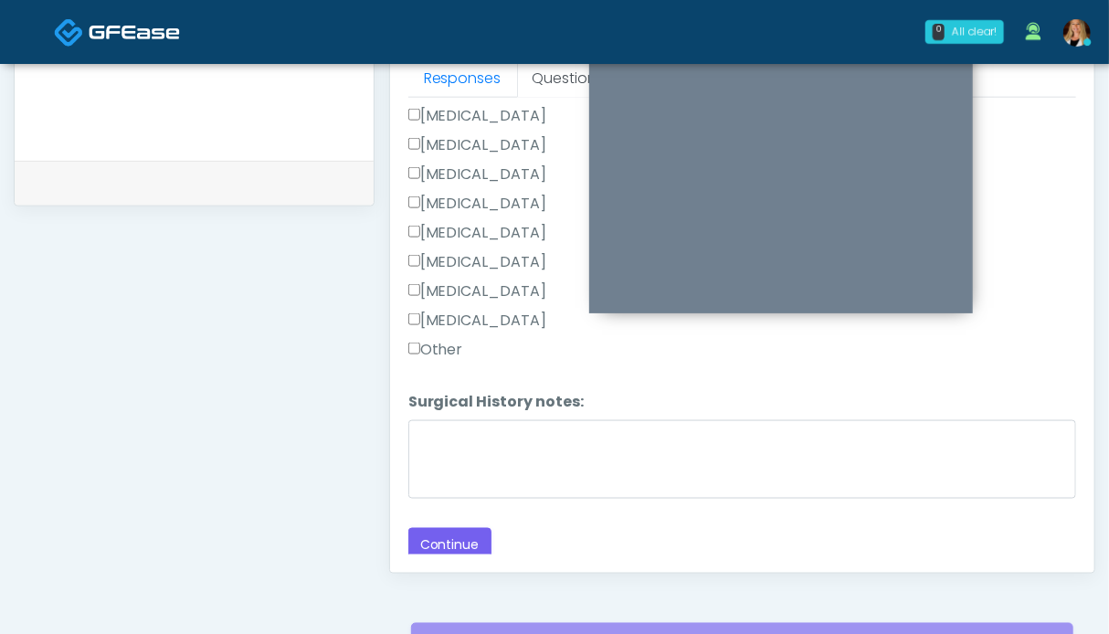
scroll to position [913, 0]
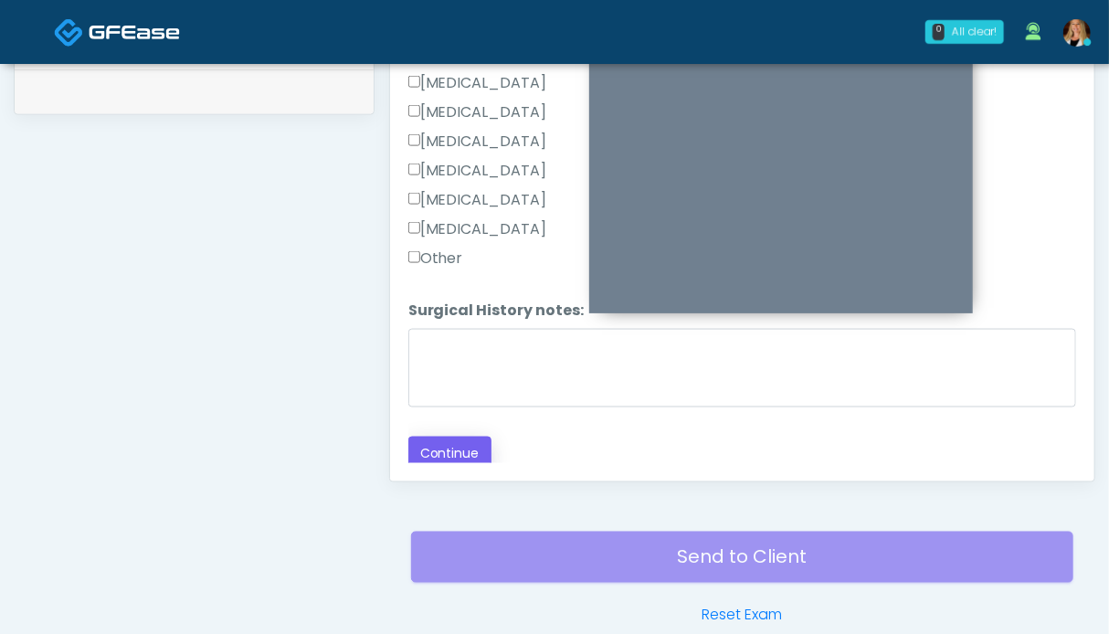
type textarea "***"
click at [454, 449] on button "Continue" at bounding box center [449, 454] width 83 height 34
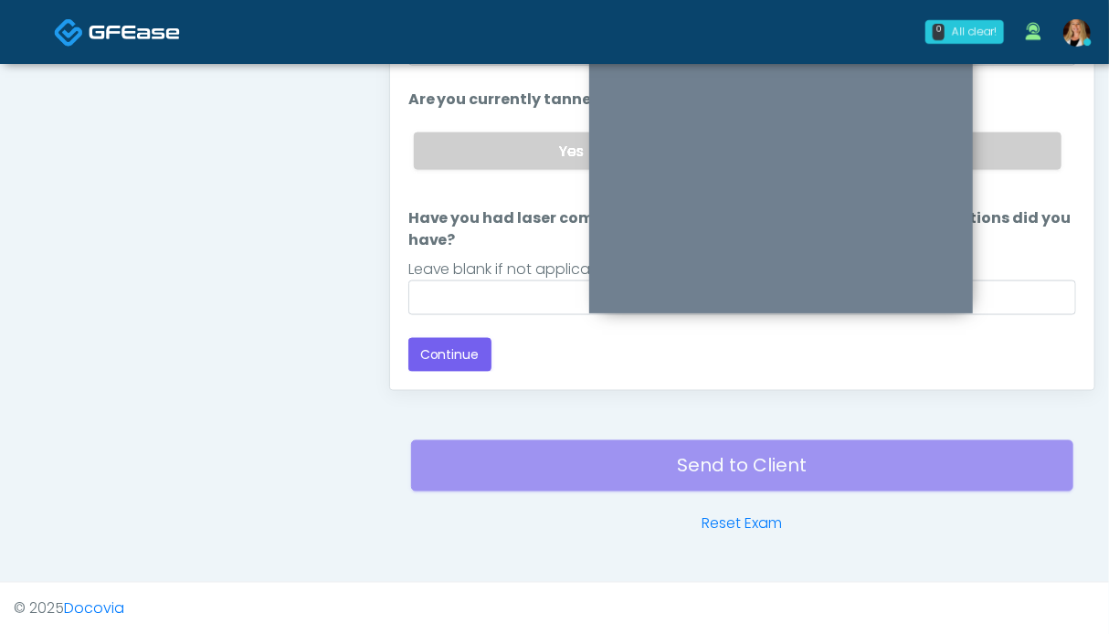
scroll to position [193, 0]
click at [990, 155] on label "No" at bounding box center [903, 152] width 317 height 37
click at [477, 343] on button "Continue" at bounding box center [449, 357] width 83 height 34
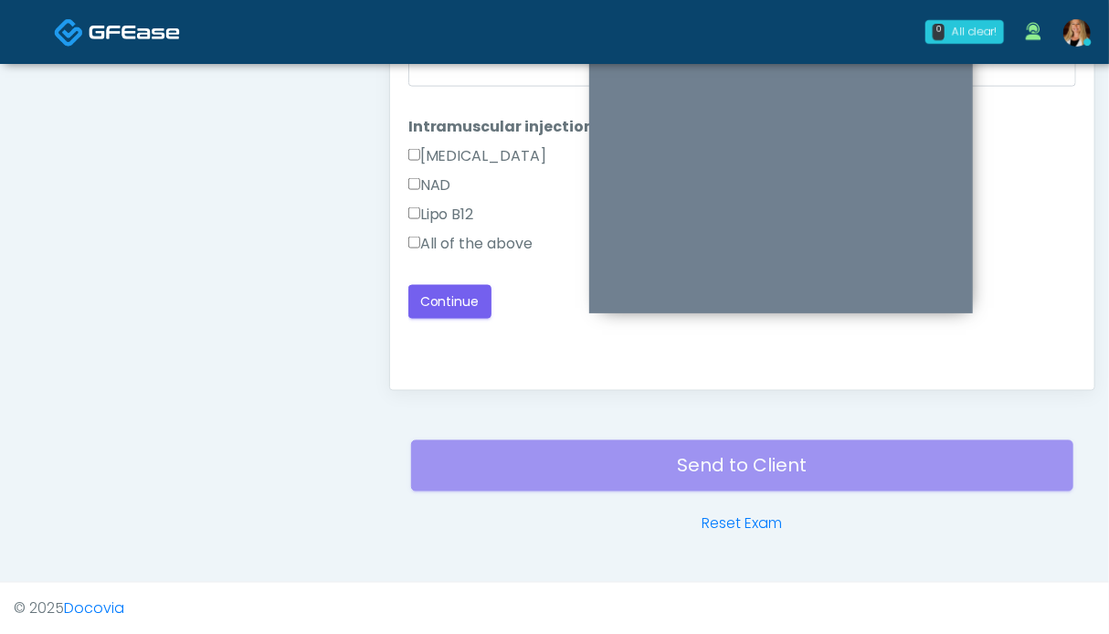
click at [493, 250] on label "All of the above" at bounding box center [470, 244] width 125 height 22
click at [472, 291] on button "Continue" at bounding box center [449, 302] width 83 height 34
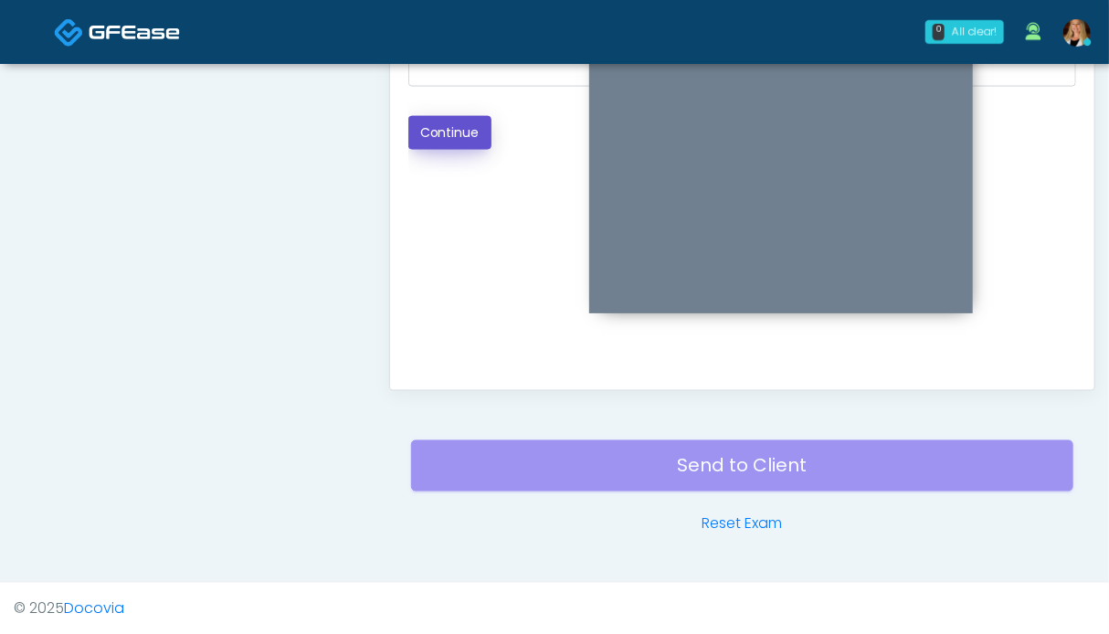
click at [475, 135] on button "Continue" at bounding box center [449, 133] width 83 height 34
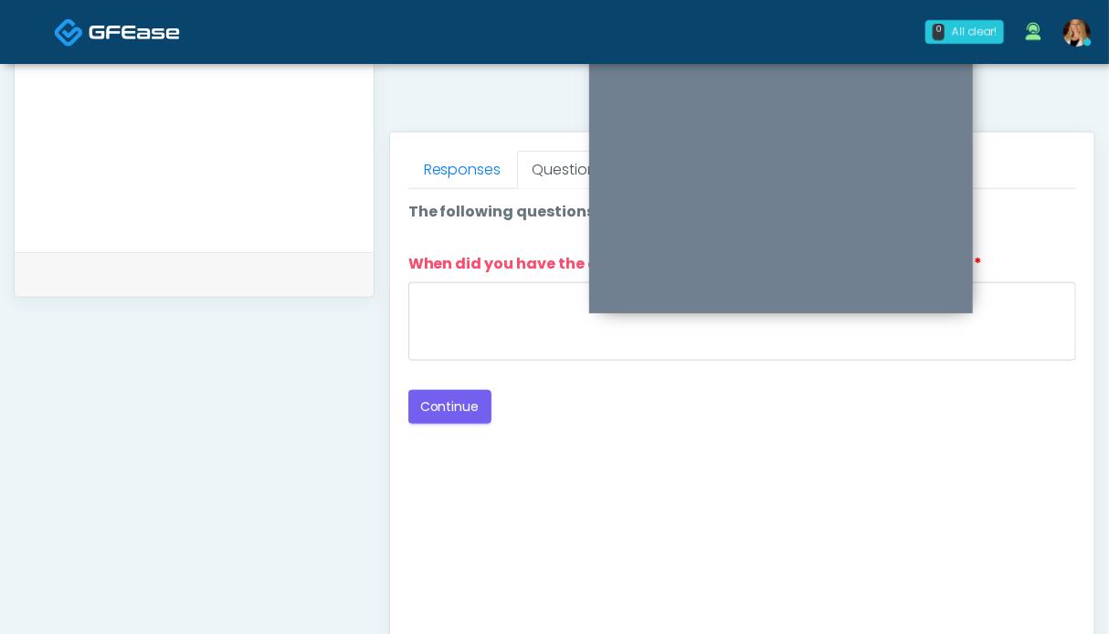
scroll to position [639, 0]
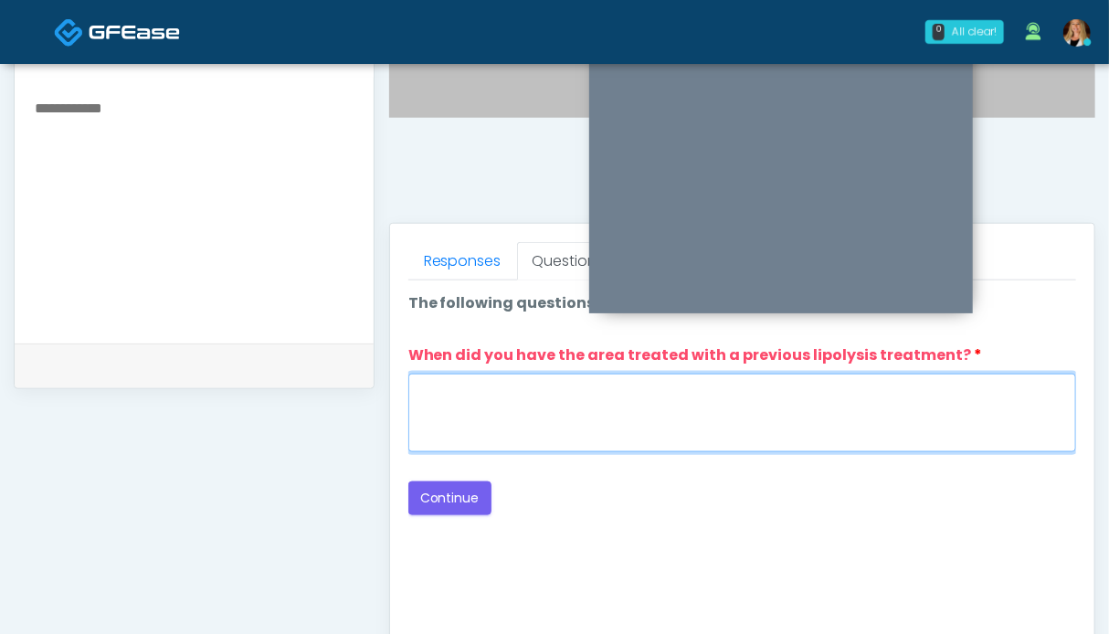
click at [737, 403] on textarea "When did you have the area treated with a previous lipolysis treatment?" at bounding box center [742, 413] width 668 height 79
type textarea "**"
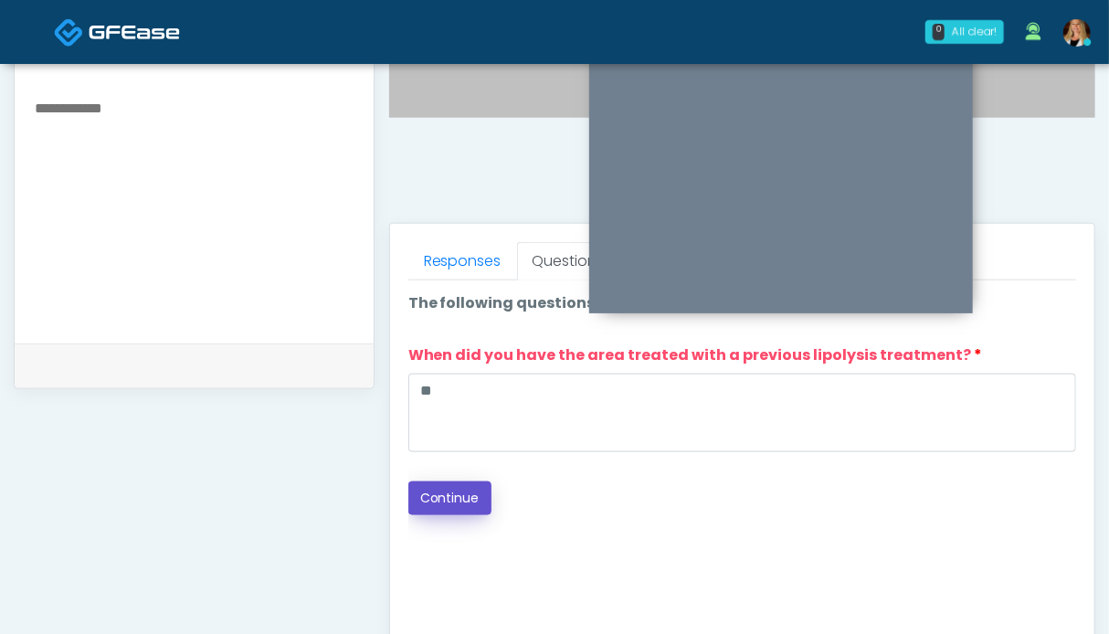
click at [438, 495] on button "Continue" at bounding box center [449, 498] width 83 height 34
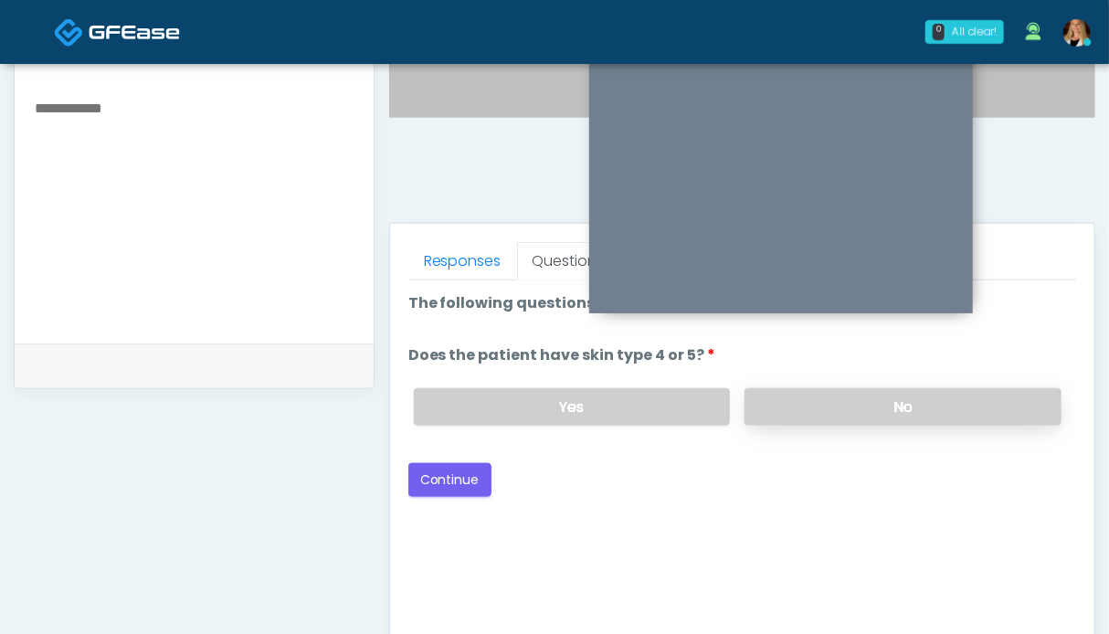
click at [889, 397] on label "No" at bounding box center [903, 406] width 317 height 37
click at [460, 473] on button "Continue" at bounding box center [449, 480] width 83 height 34
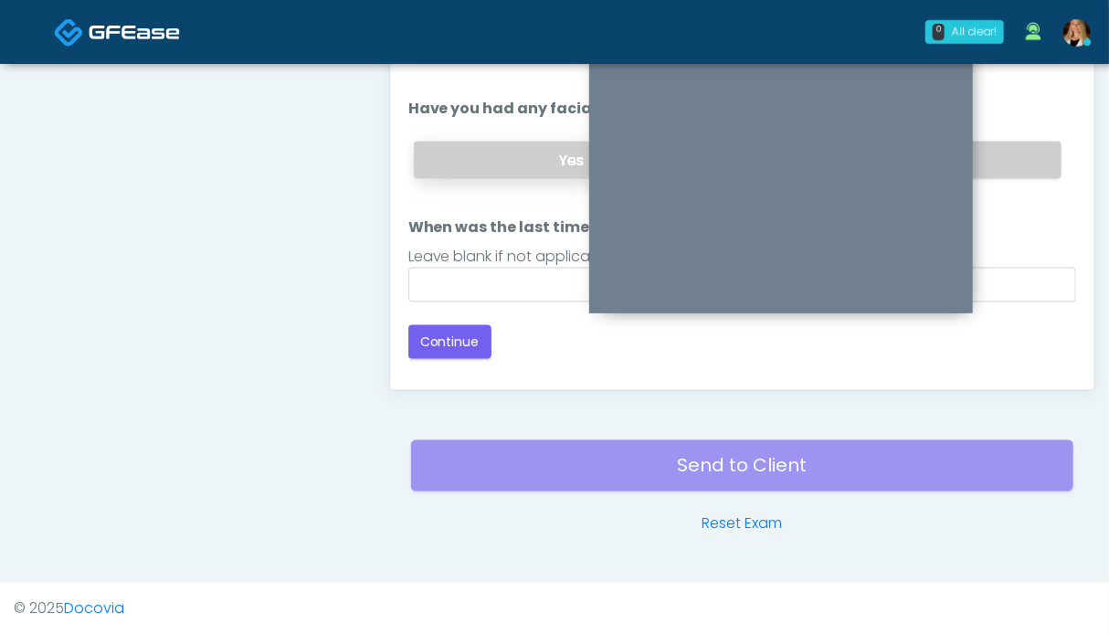
scroll to position [730, 0]
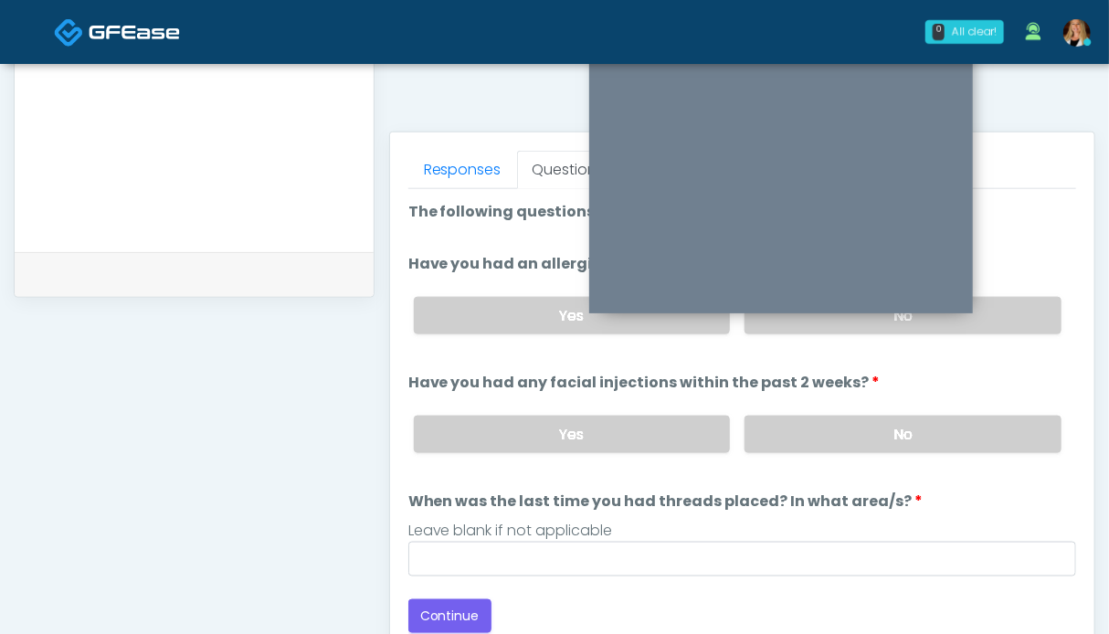
drag, startPoint x: 986, startPoint y: 418, endPoint x: 994, endPoint y: 346, distance: 72.6
click at [986, 417] on label "No" at bounding box center [903, 434] width 317 height 37
click at [998, 320] on label "No" at bounding box center [903, 315] width 317 height 37
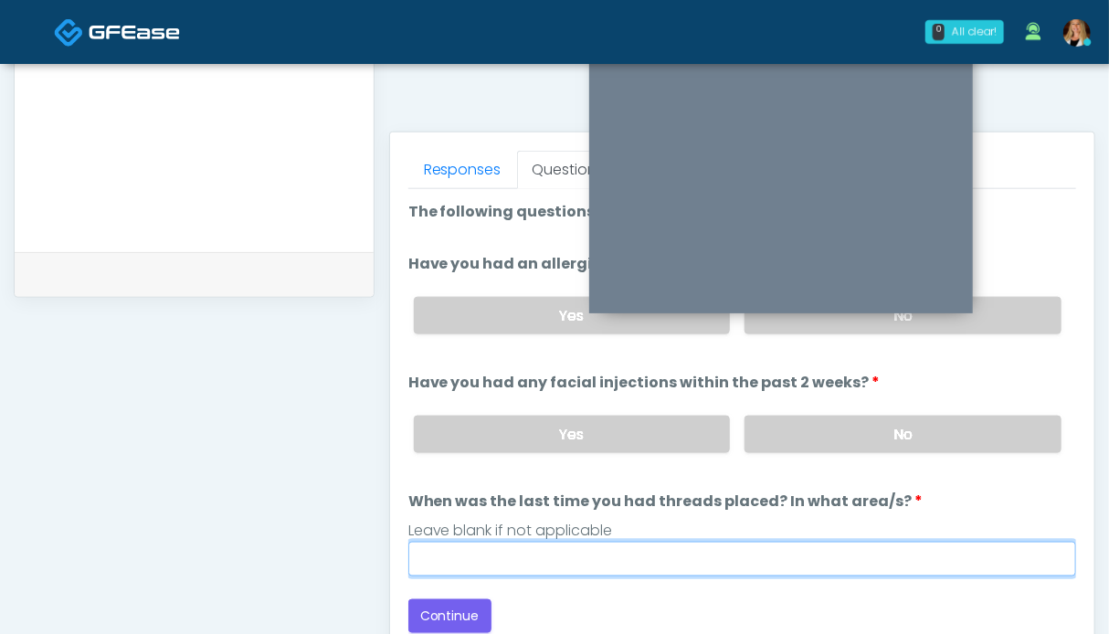
click at [740, 549] on input "When was the last time you had threads placed? In what area/s?" at bounding box center [742, 559] width 668 height 35
type input "**"
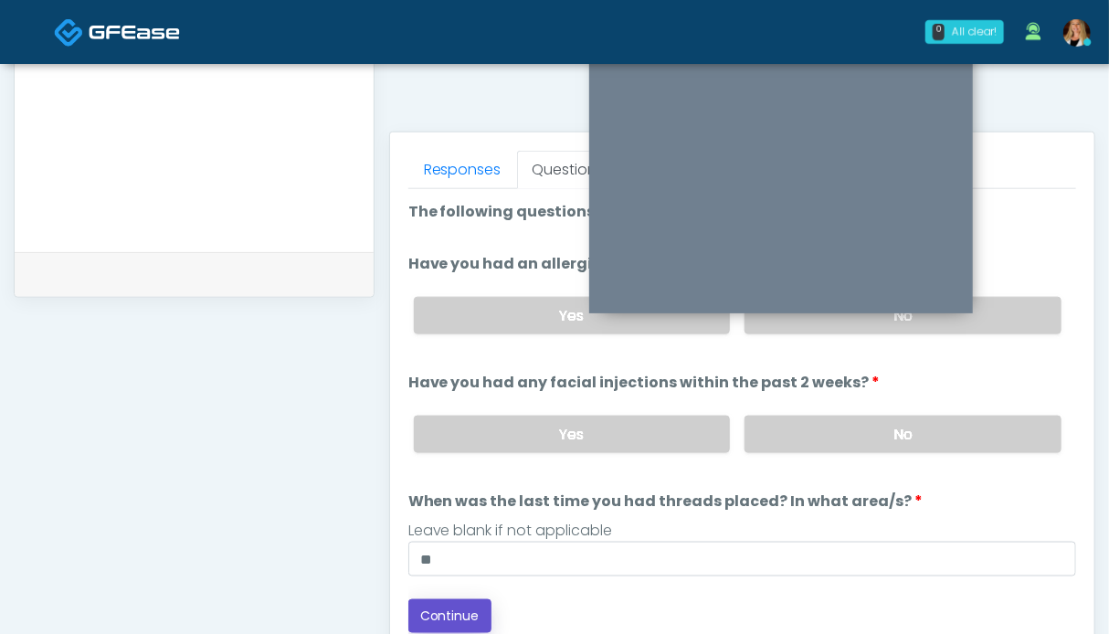
click at [435, 608] on button "Continue" at bounding box center [449, 616] width 83 height 34
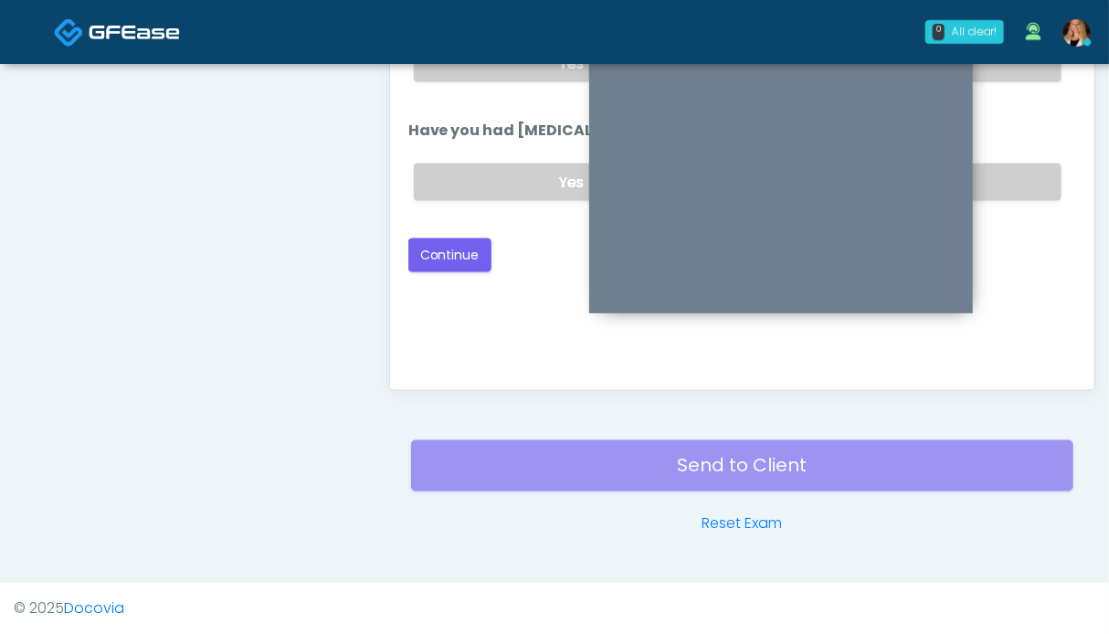
scroll to position [913, 0]
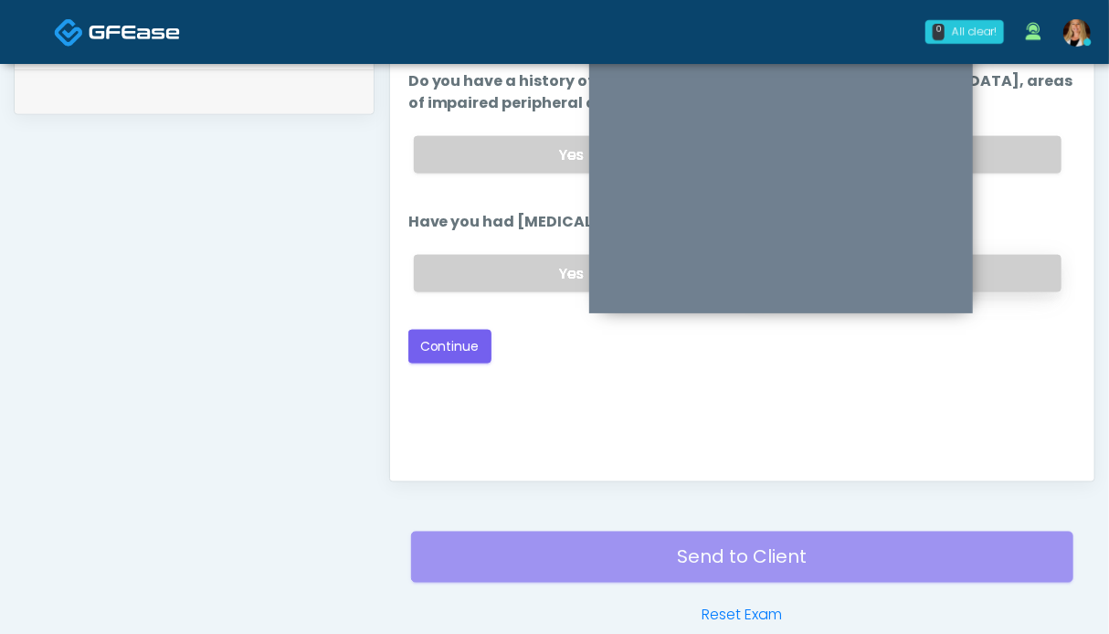
click at [1017, 264] on label "No" at bounding box center [903, 273] width 317 height 37
click at [1027, 136] on label "No" at bounding box center [903, 154] width 317 height 37
click at [479, 337] on button "Continue" at bounding box center [449, 347] width 83 height 34
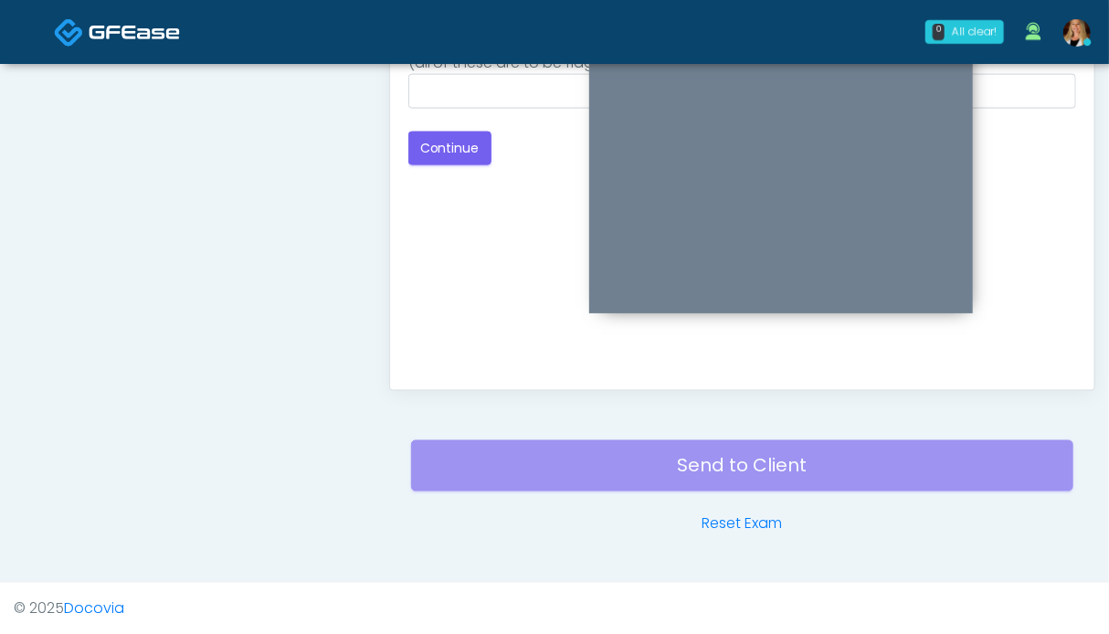
scroll to position [730, 0]
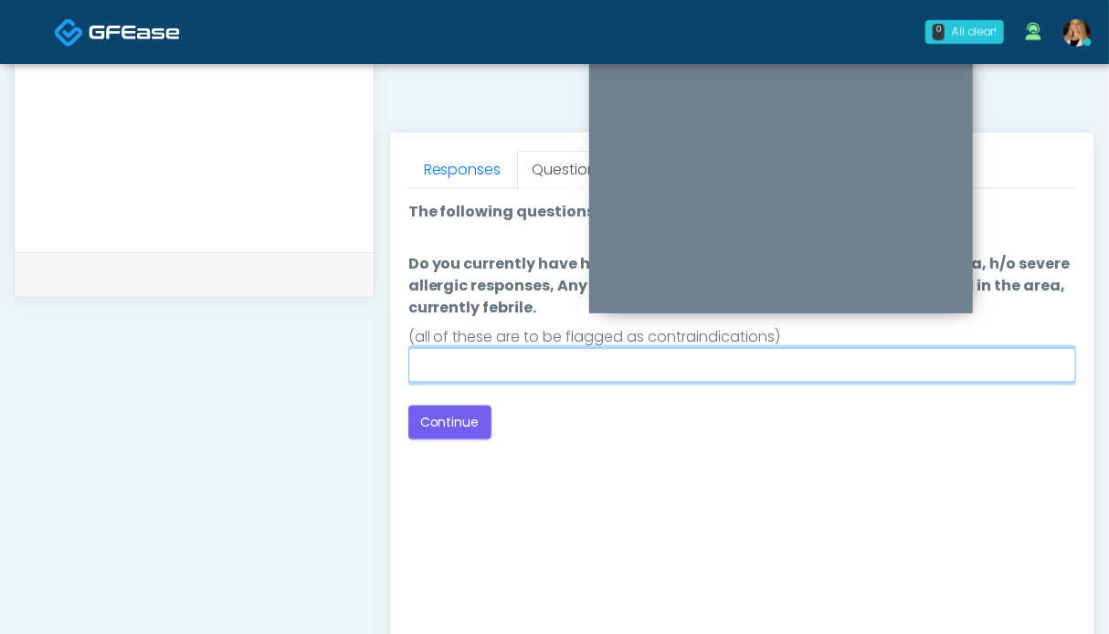
click at [738, 364] on input "Do you currently have h/o keloids, skin infection in the treatment area, h/o se…" at bounding box center [742, 365] width 668 height 35
type input "**"
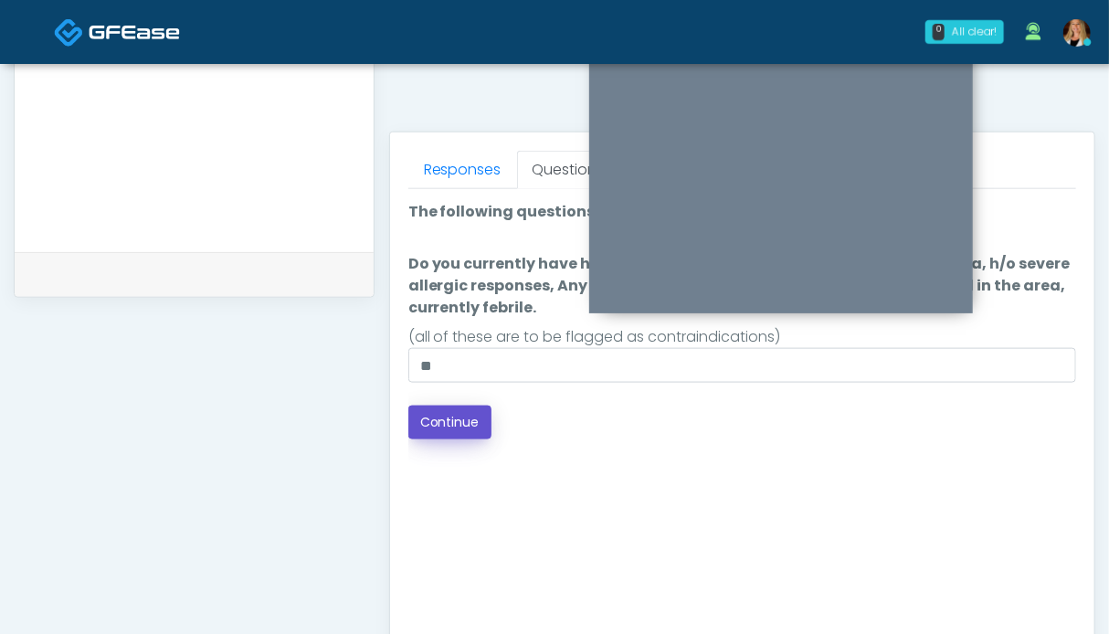
click at [480, 418] on button "Continue" at bounding box center [449, 423] width 83 height 34
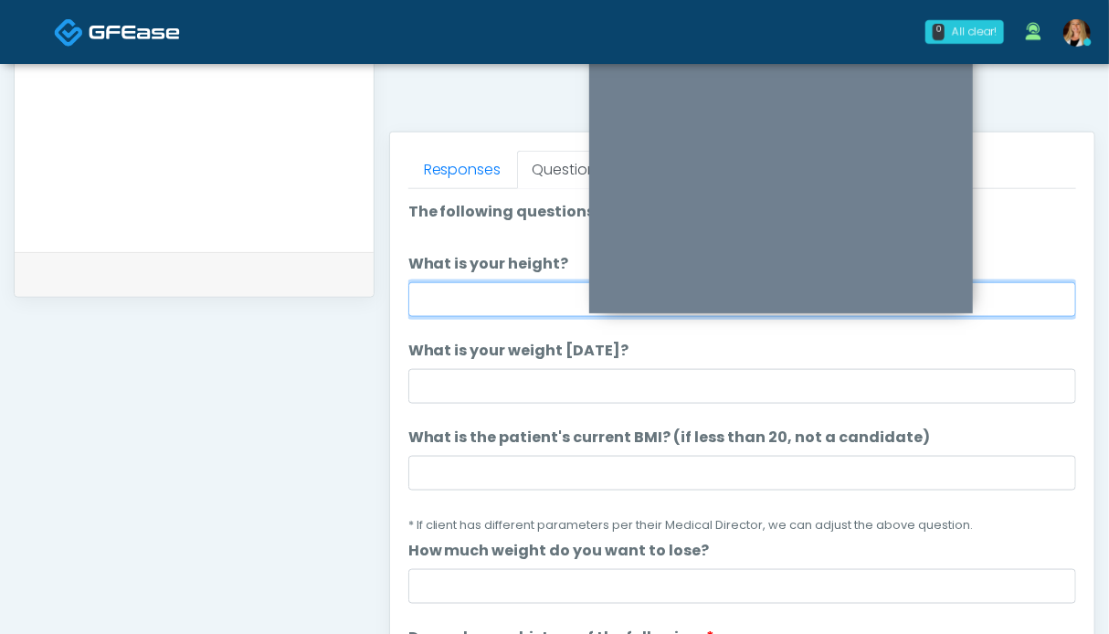
click at [458, 299] on input "What is your height?" at bounding box center [742, 299] width 668 height 35
type input "***"
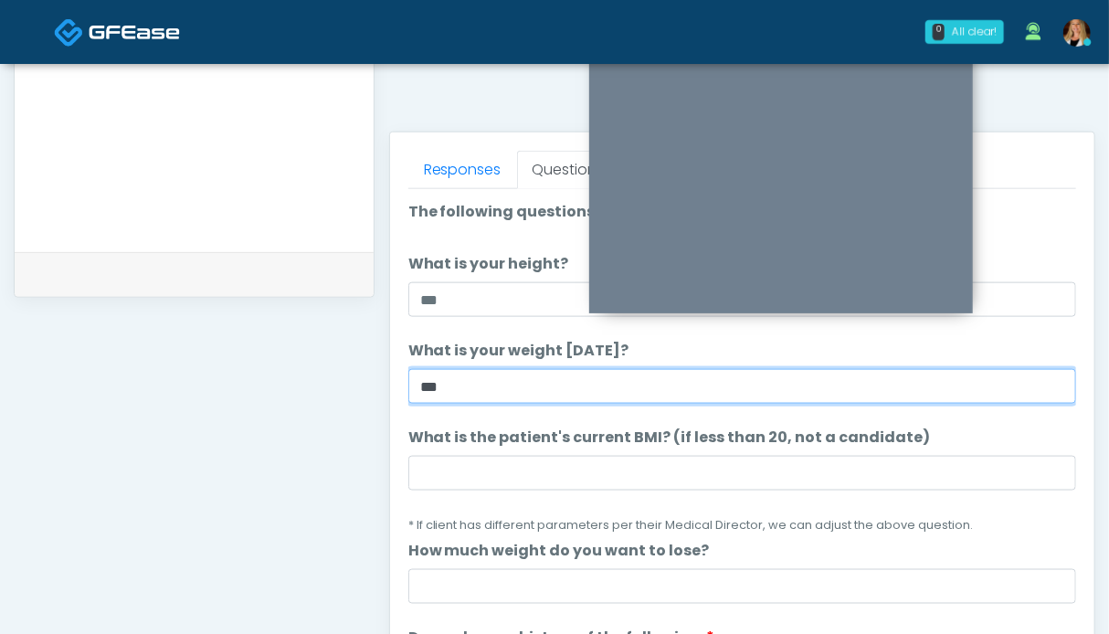
type input "***"
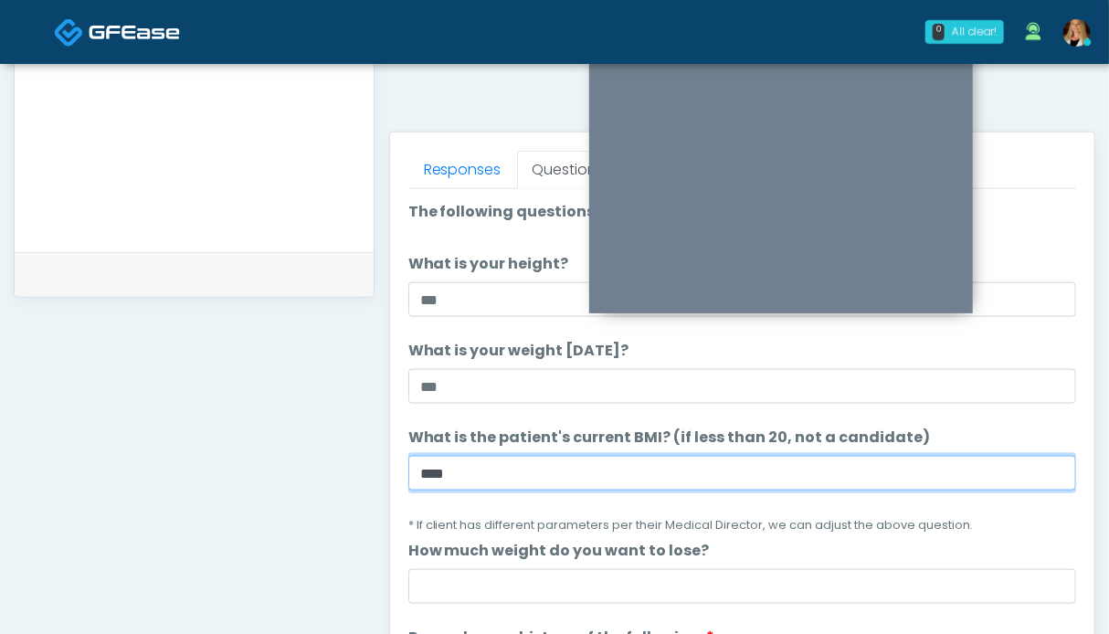
scroll to position [548, 0]
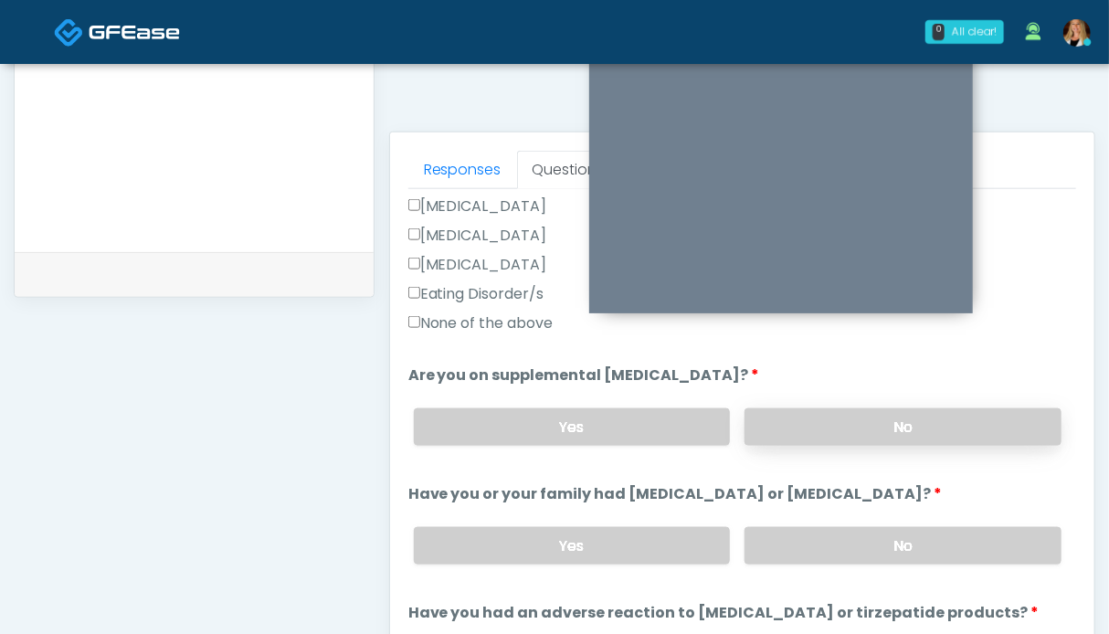
type input "****"
click at [773, 421] on label "No" at bounding box center [903, 426] width 317 height 37
click at [530, 332] on label "None of the above" at bounding box center [480, 323] width 145 height 22
click at [888, 546] on label "No" at bounding box center [903, 545] width 317 height 37
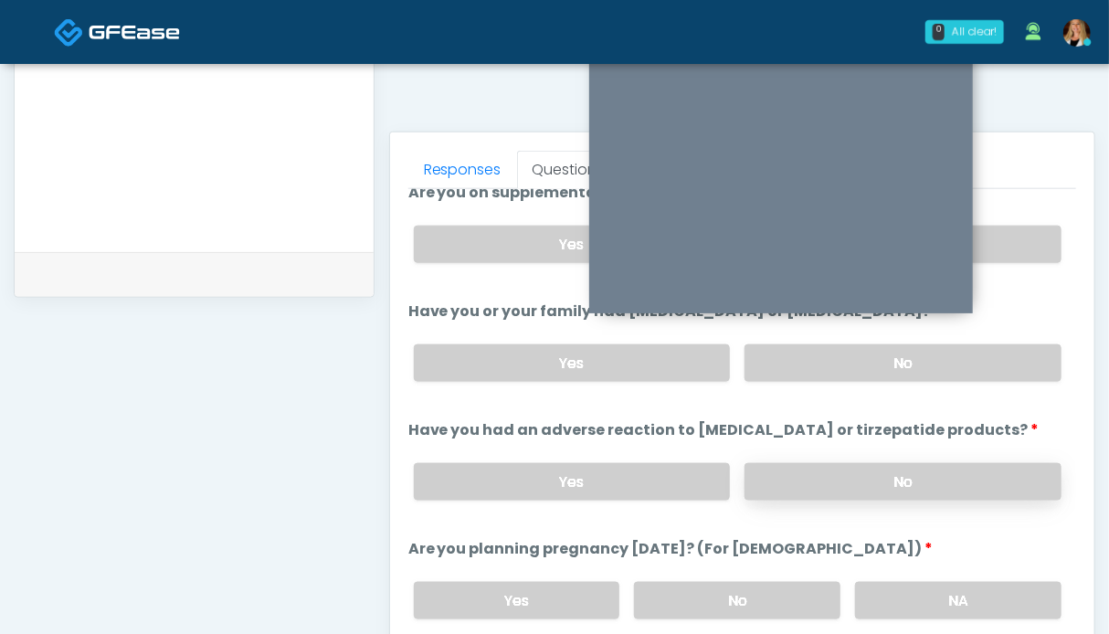
click at [892, 463] on label "No" at bounding box center [903, 481] width 317 height 37
click at [906, 582] on label "NA" at bounding box center [958, 600] width 206 height 37
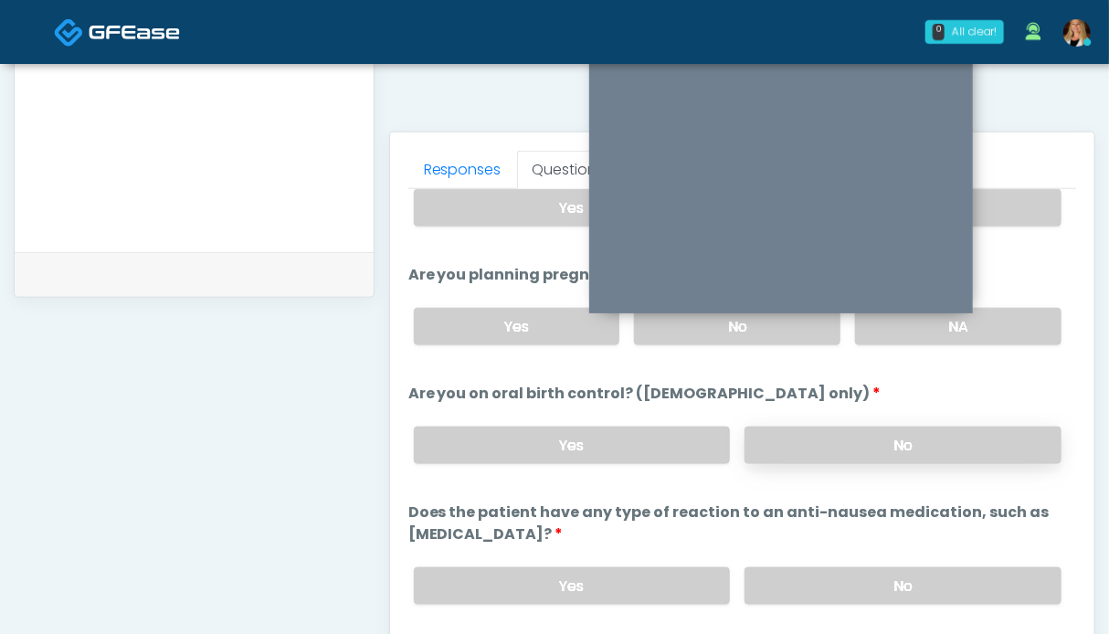
click at [906, 445] on label "No" at bounding box center [903, 445] width 317 height 37
click at [908, 577] on label "No" at bounding box center [903, 585] width 317 height 37
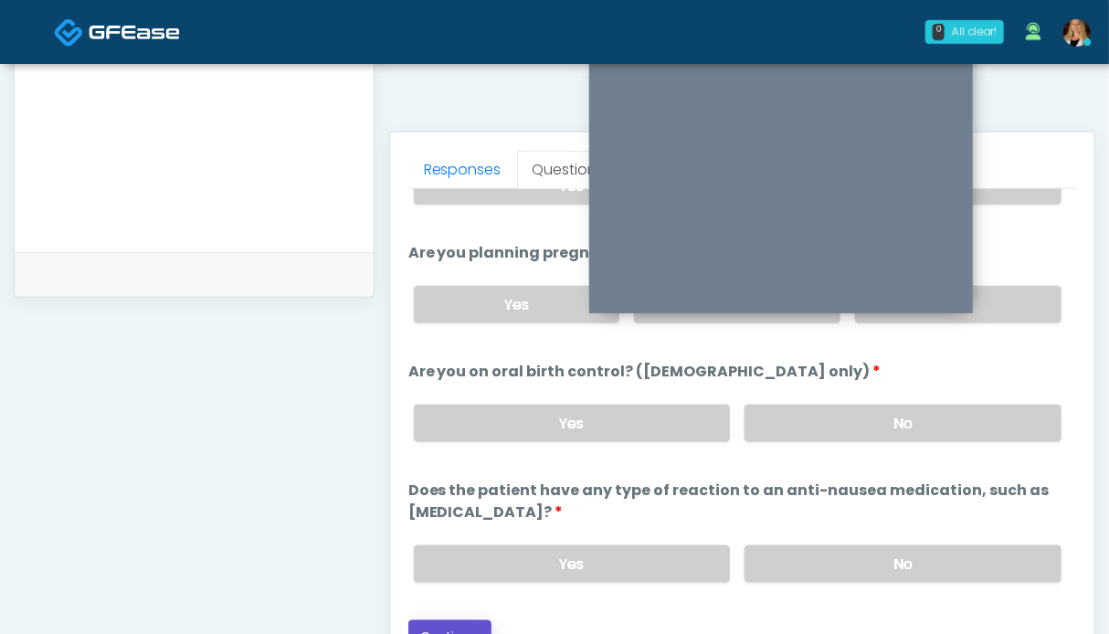
click at [459, 620] on button "Continue" at bounding box center [449, 637] width 83 height 34
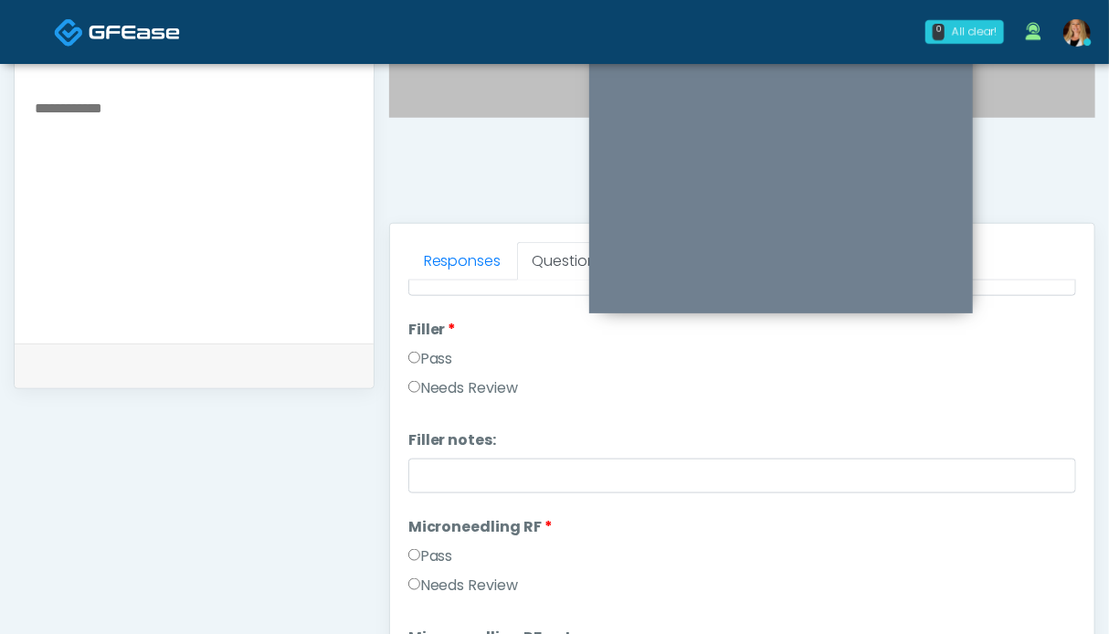
scroll to position [0, 0]
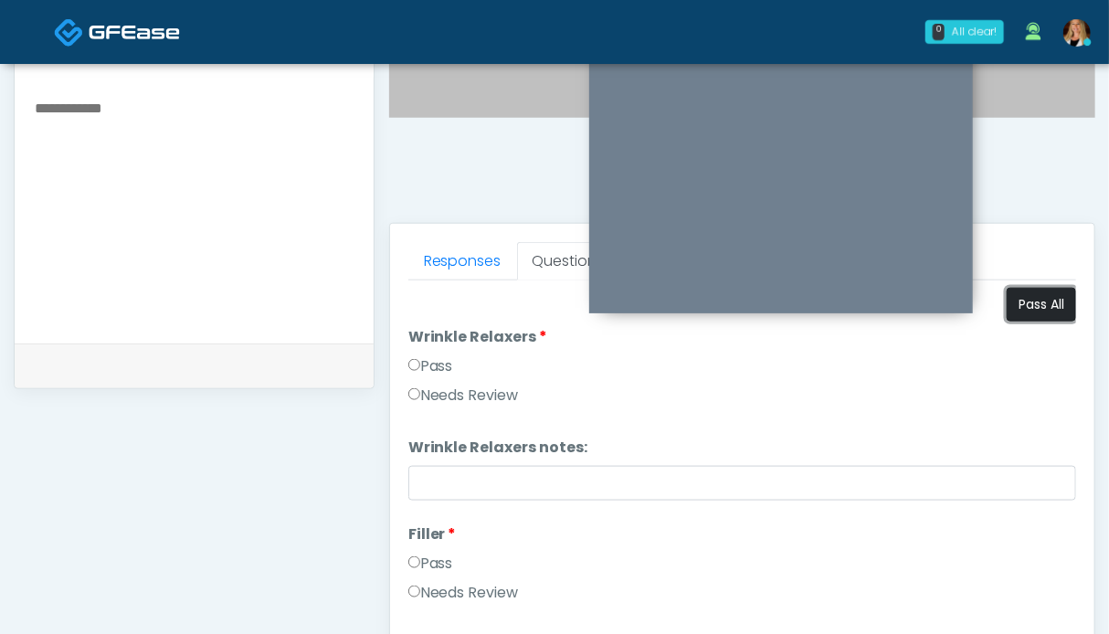
click at [1038, 307] on button "Pass All" at bounding box center [1041, 305] width 69 height 34
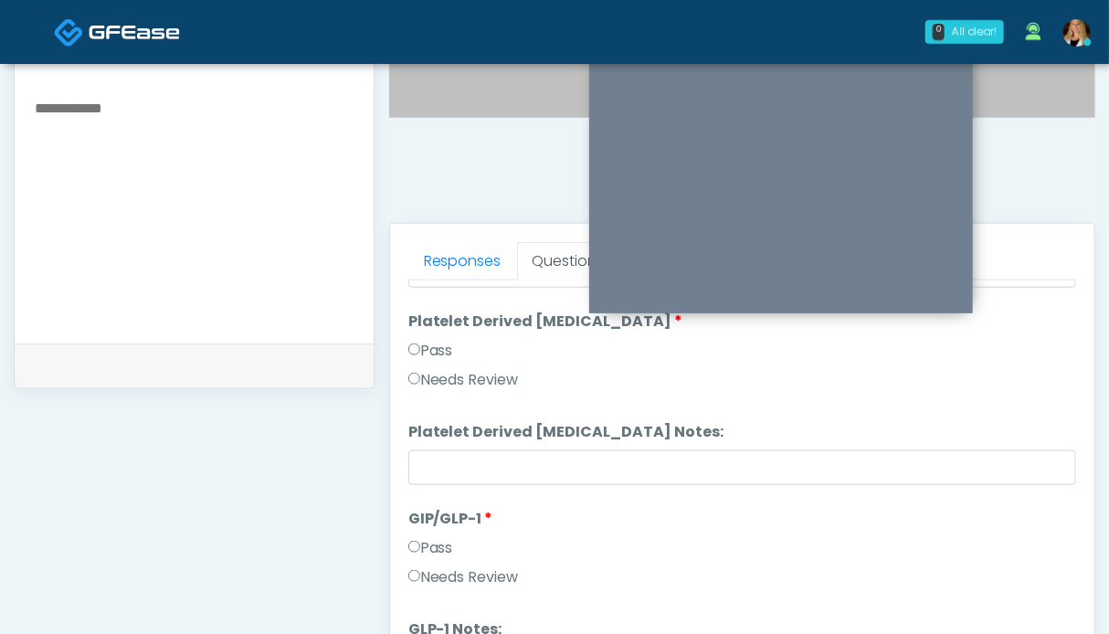
scroll to position [1004, 0]
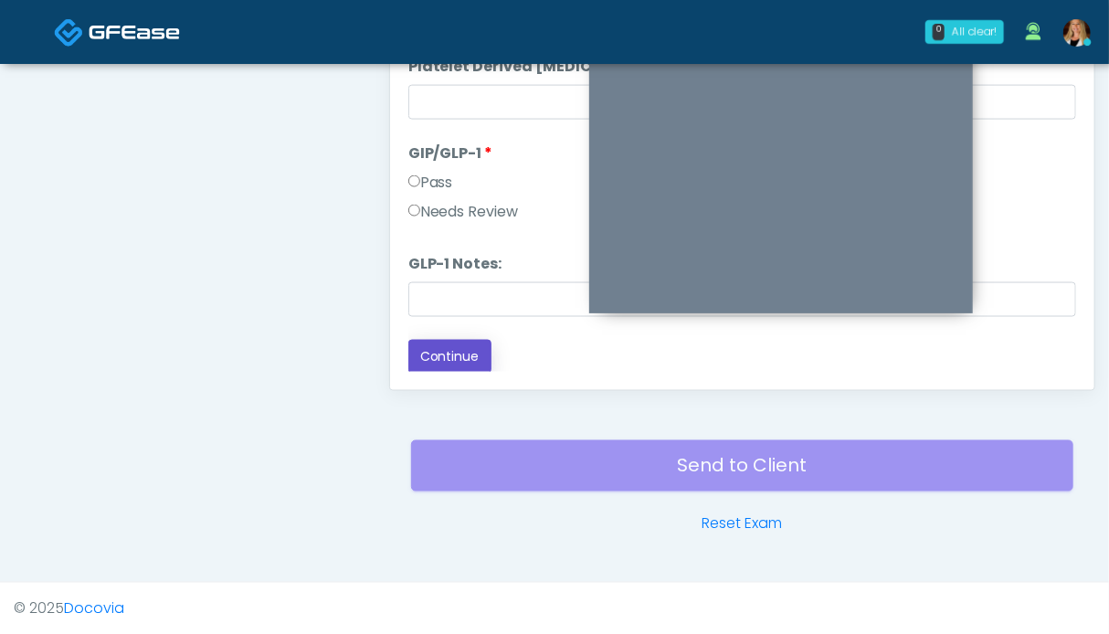
click at [457, 355] on button "Continue" at bounding box center [449, 357] width 83 height 34
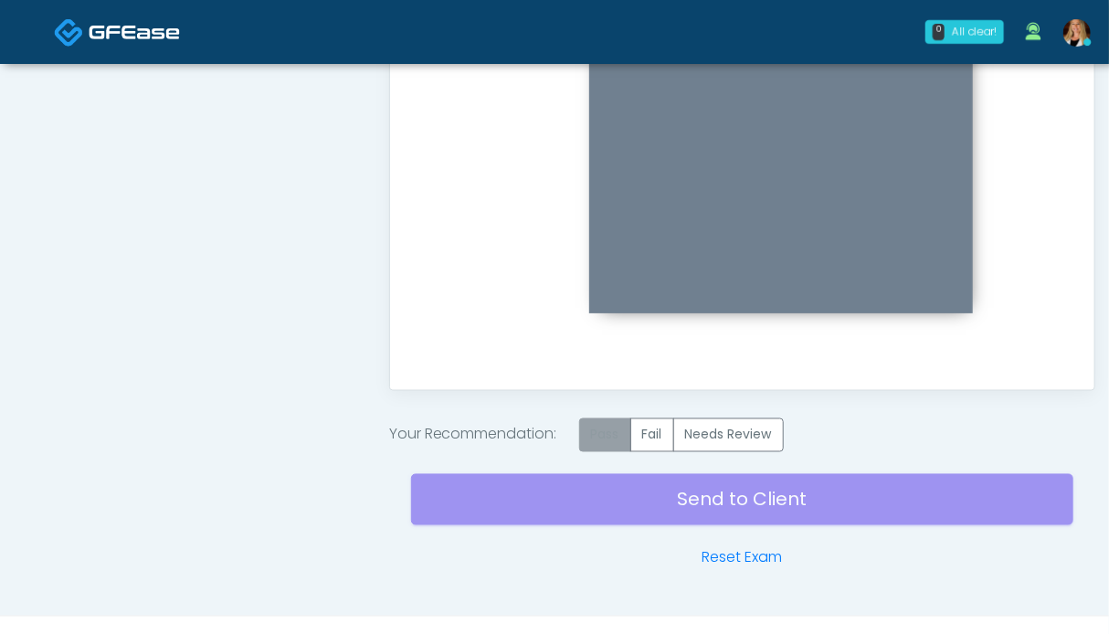
click at [609, 437] on label "Pass" at bounding box center [605, 435] width 52 height 34
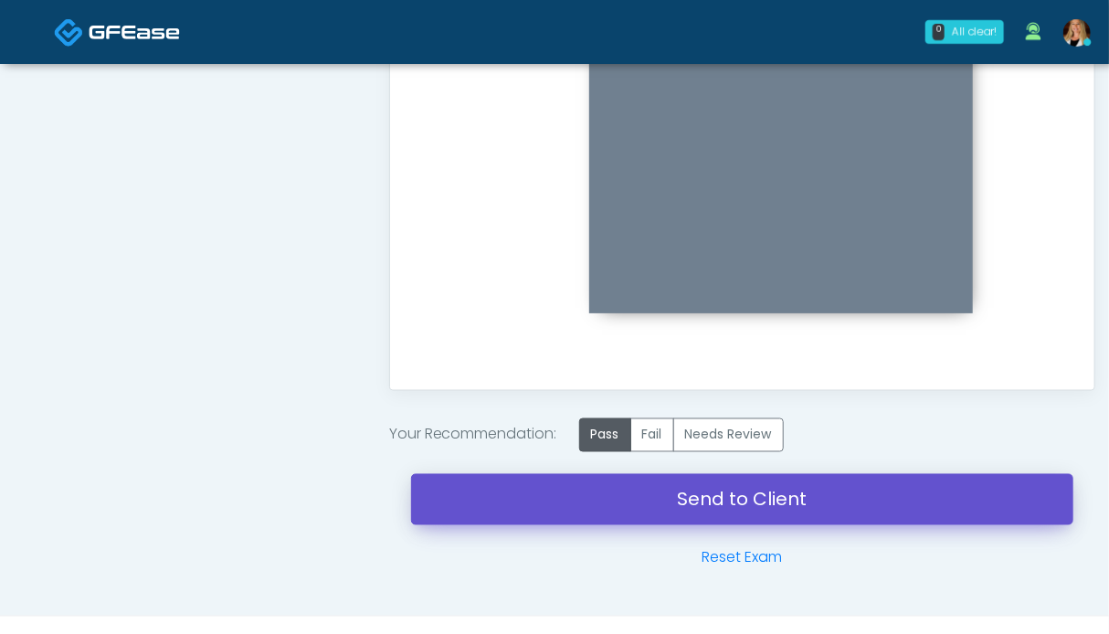
click at [709, 498] on link "Send to Client" at bounding box center [742, 499] width 662 height 51
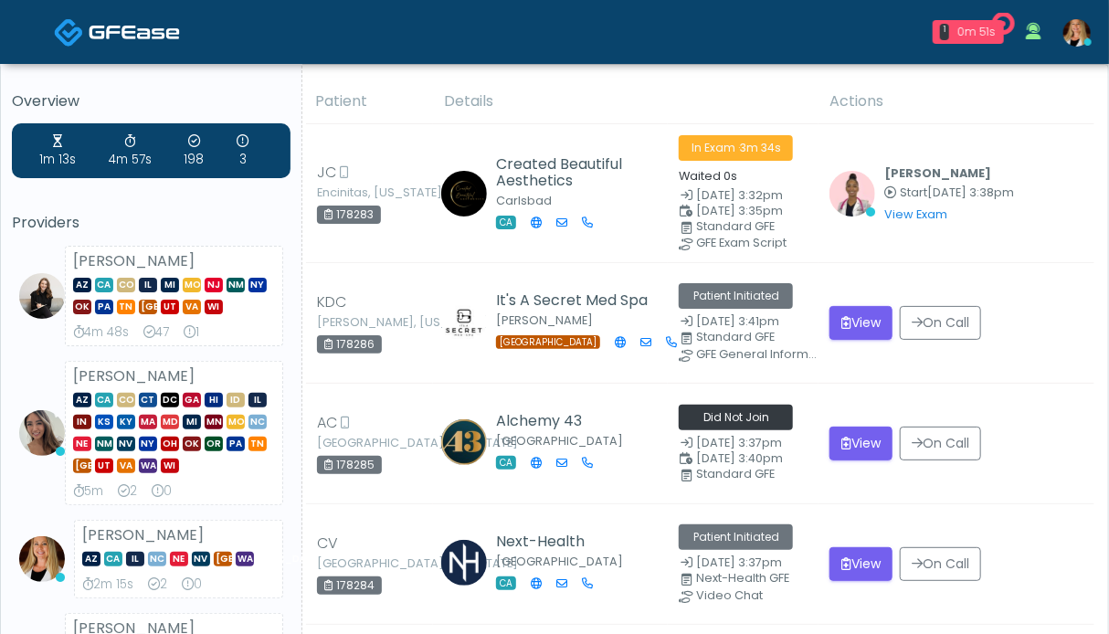
click at [150, 30] on img at bounding box center [134, 32] width 91 height 18
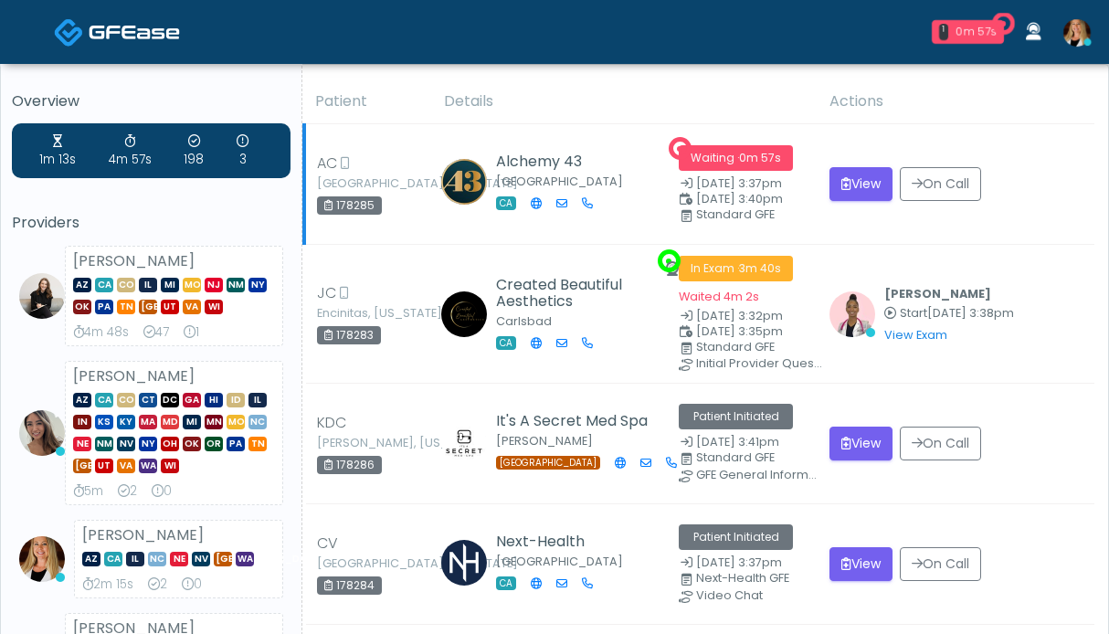
click at [868, 191] on button "View" at bounding box center [860, 184] width 63 height 34
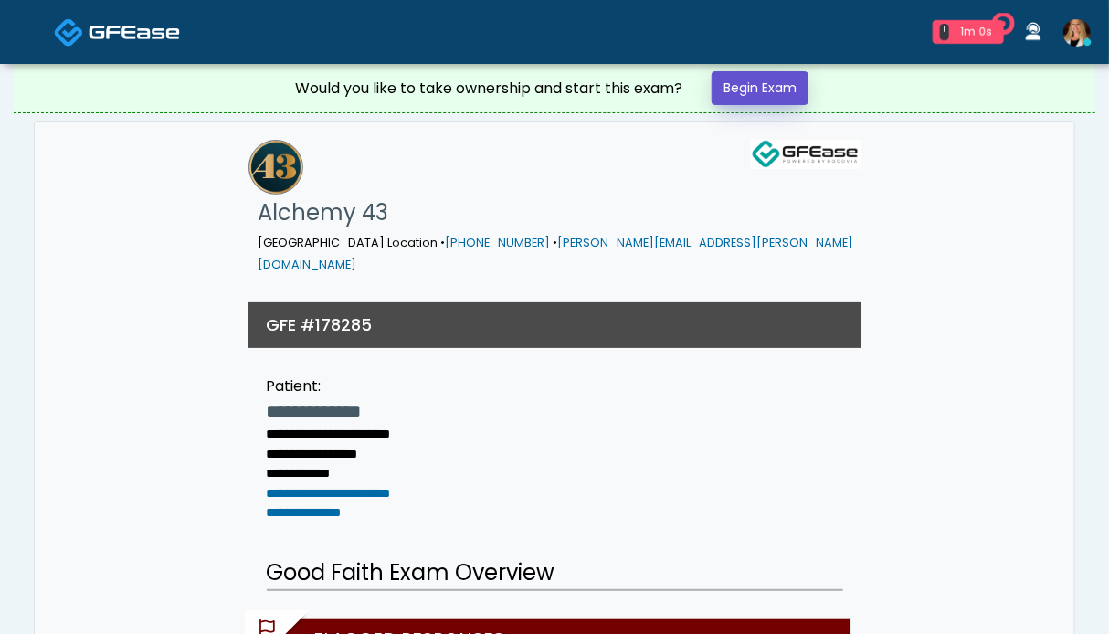
click at [755, 85] on link "Begin Exam" at bounding box center [760, 88] width 97 height 34
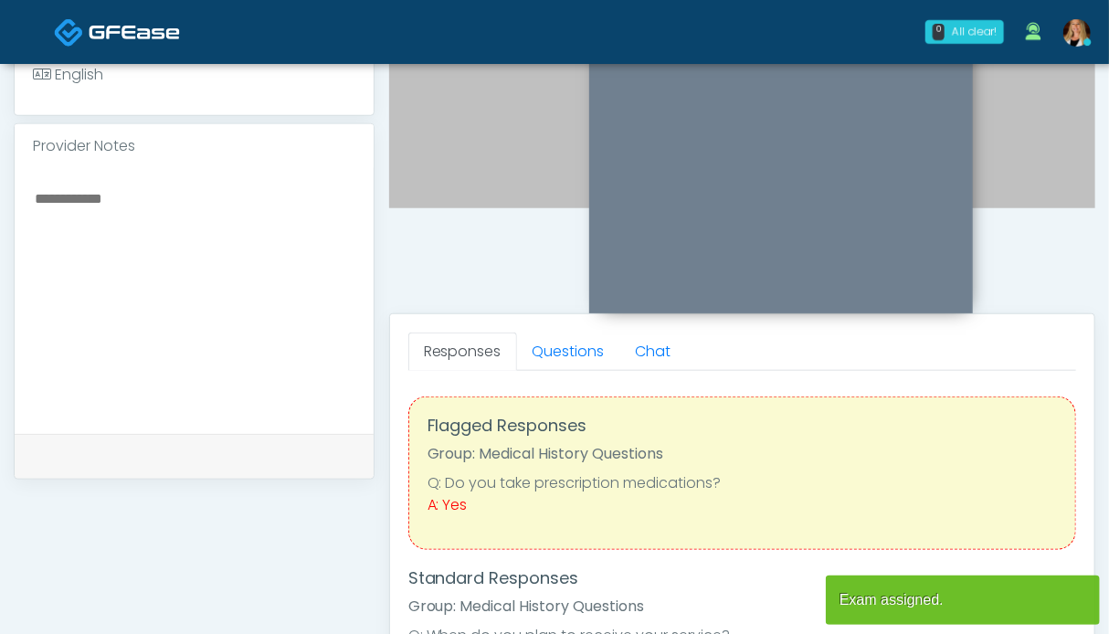
scroll to position [822, 0]
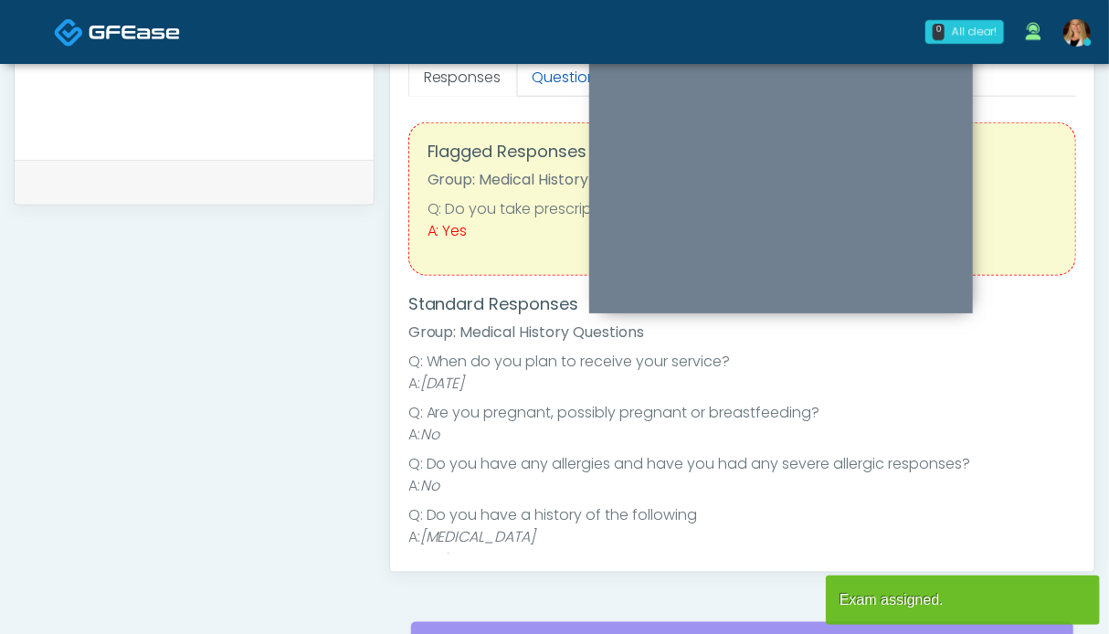
click at [544, 75] on link "Questions" at bounding box center [568, 77] width 103 height 38
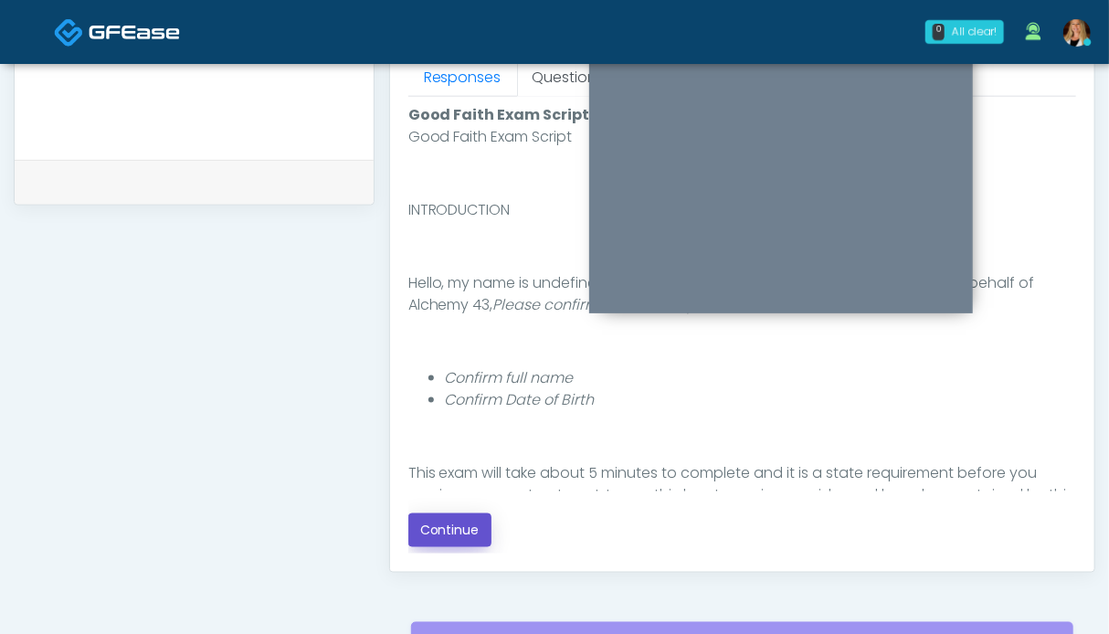
click at [443, 531] on button "Continue" at bounding box center [449, 530] width 83 height 34
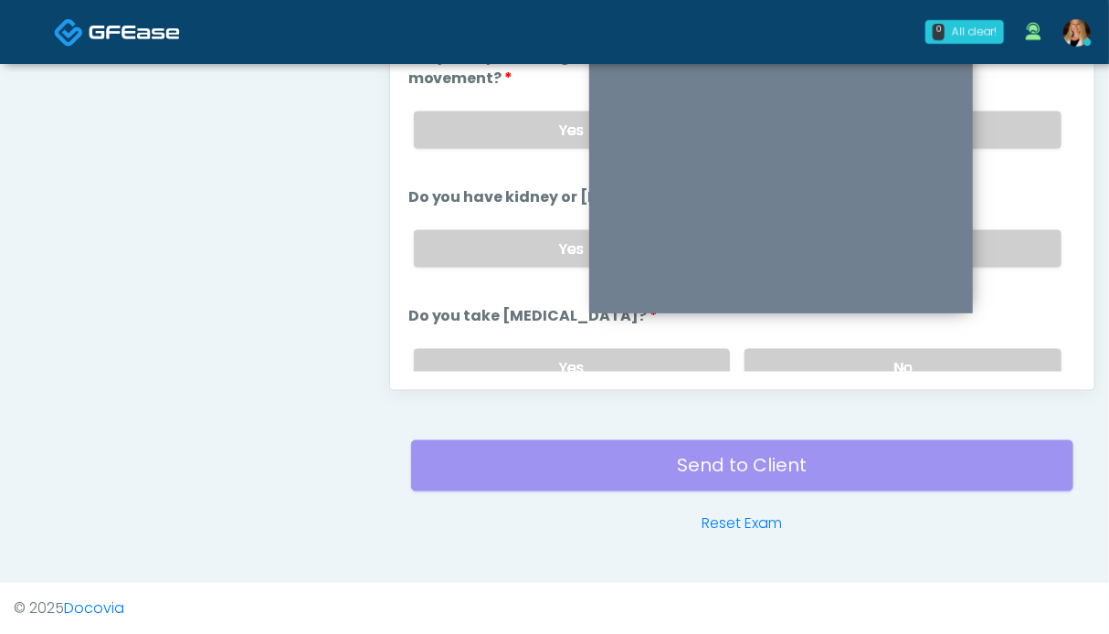
drag, startPoint x: 994, startPoint y: 242, endPoint x: 995, endPoint y: 185, distance: 57.6
click at [994, 238] on label "No" at bounding box center [903, 248] width 317 height 37
click at [1009, 121] on label "No" at bounding box center [903, 129] width 317 height 37
drag, startPoint x: 1009, startPoint y: 355, endPoint x: 1002, endPoint y: 317, distance: 39.1
click at [1009, 354] on label "No" at bounding box center [903, 367] width 317 height 37
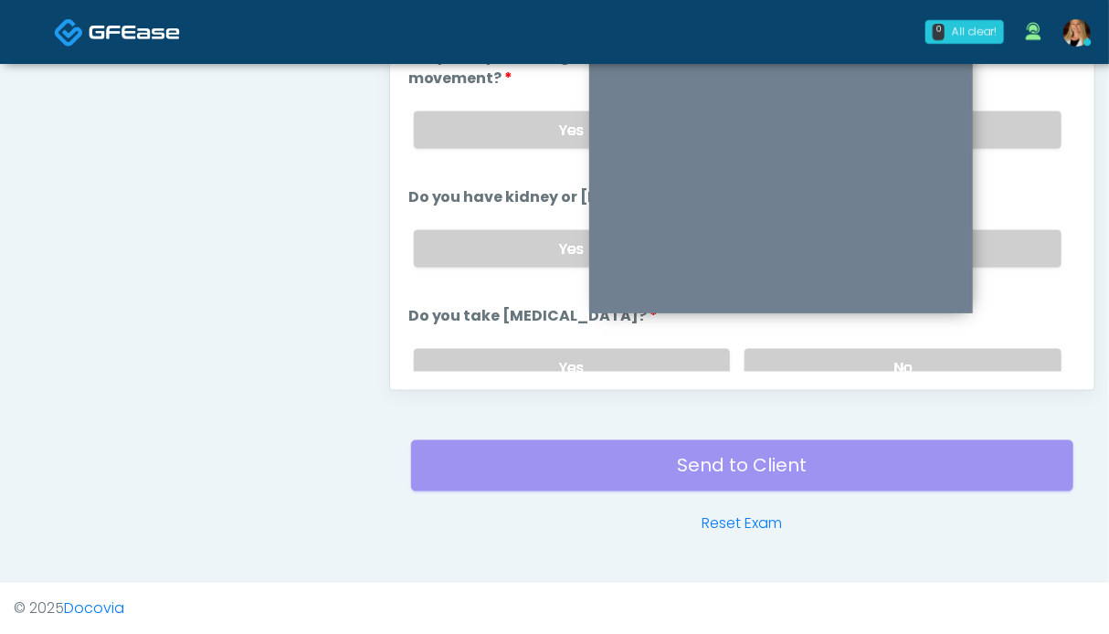
scroll to position [913, 0]
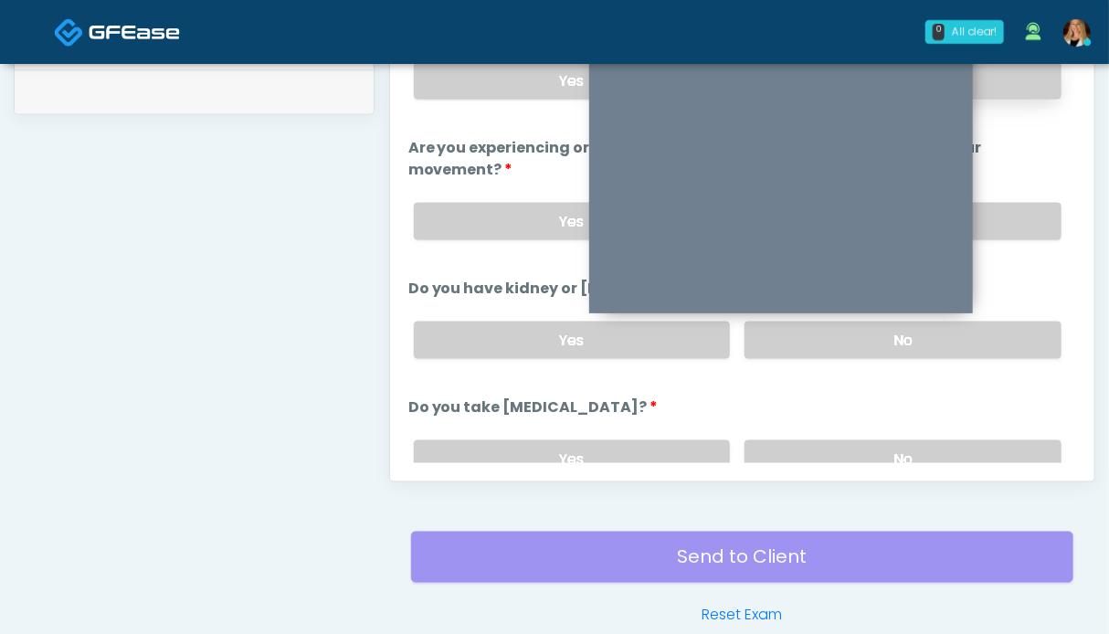
click at [1009, 78] on label "No" at bounding box center [903, 80] width 317 height 37
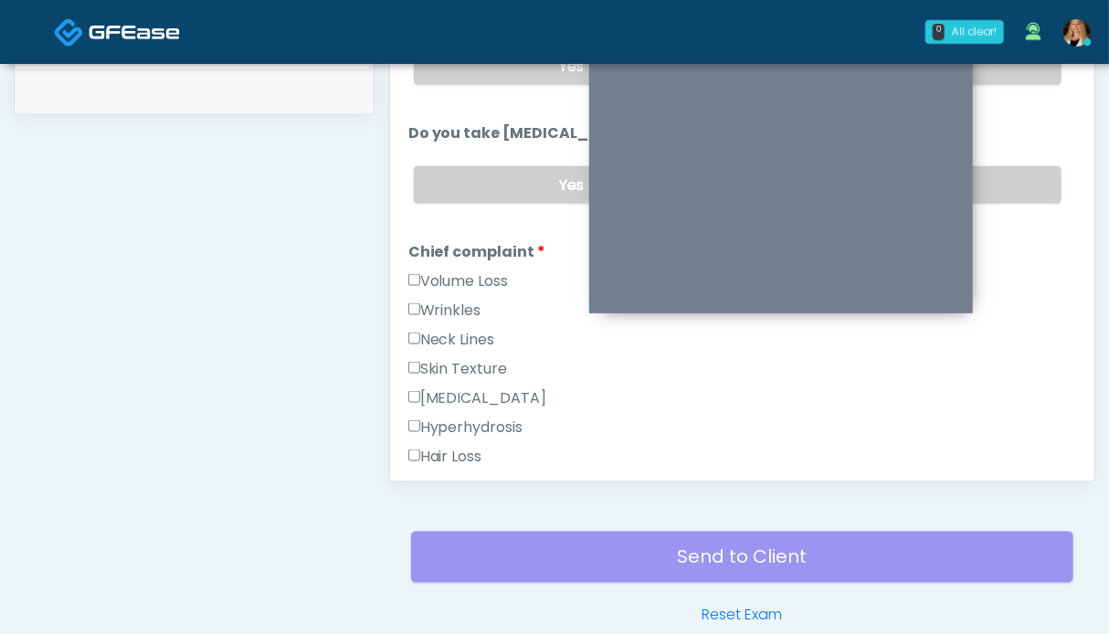
click at [454, 280] on label "Volume Loss" at bounding box center [458, 281] width 100 height 22
click at [447, 308] on label "Wrinkles" at bounding box center [444, 311] width 73 height 22
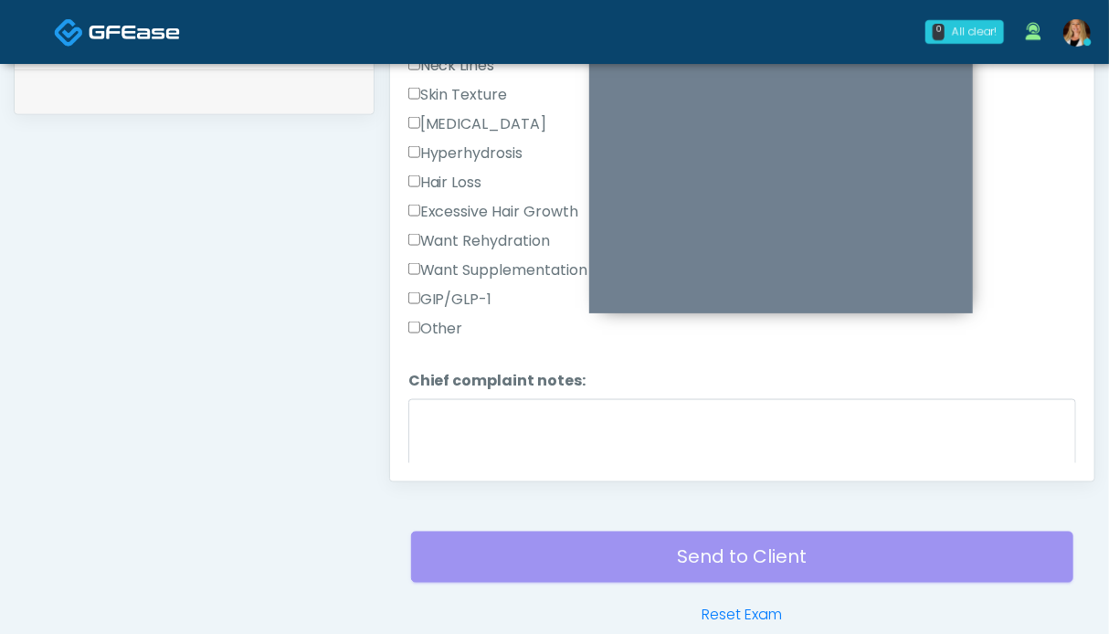
scroll to position [822, 0]
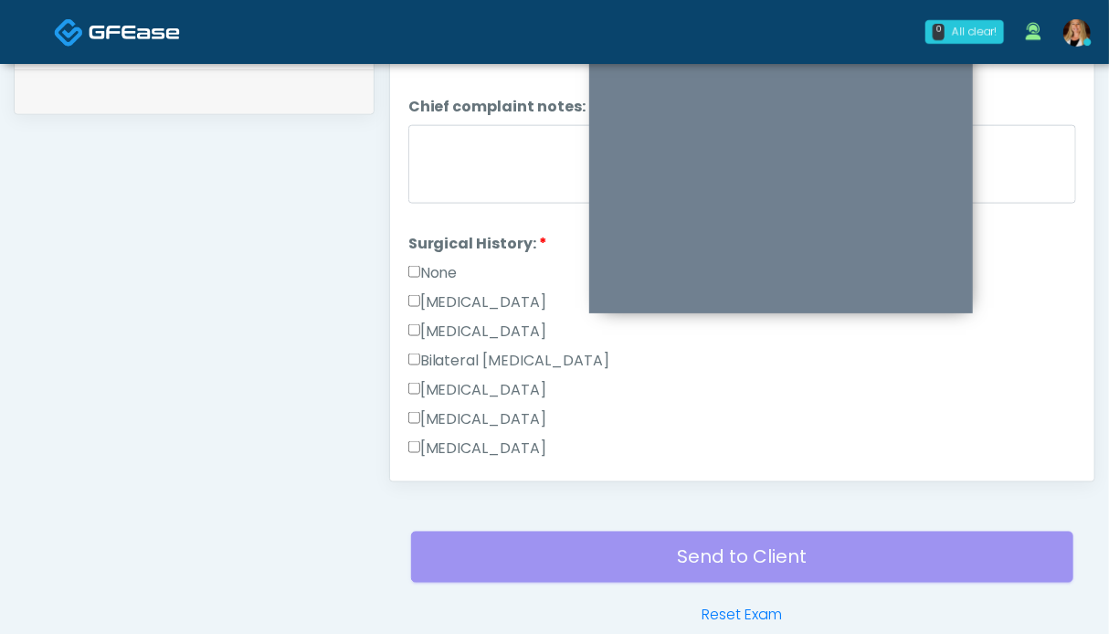
click at [429, 266] on label "None" at bounding box center [432, 273] width 49 height 22
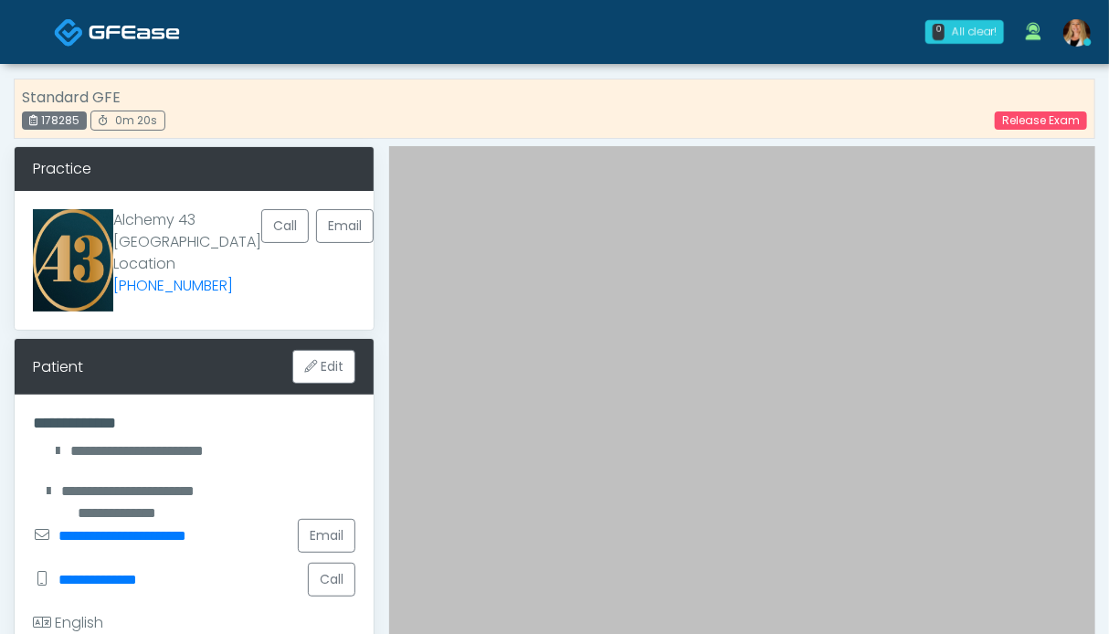
scroll to position [548, 0]
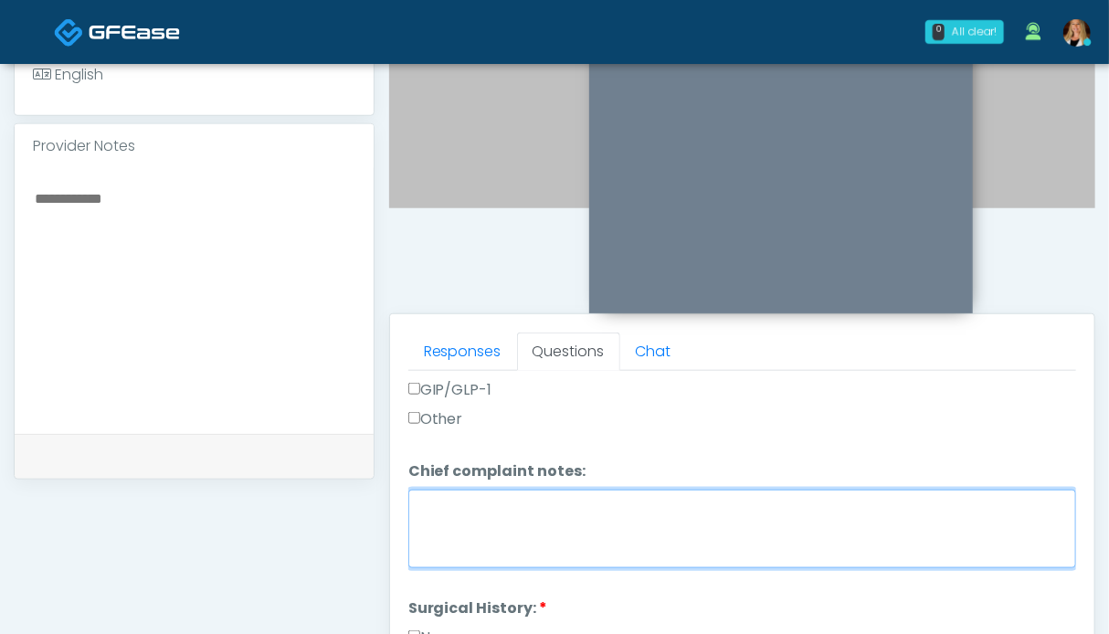
click at [493, 515] on textarea "Chief complaint notes:" at bounding box center [742, 529] width 668 height 79
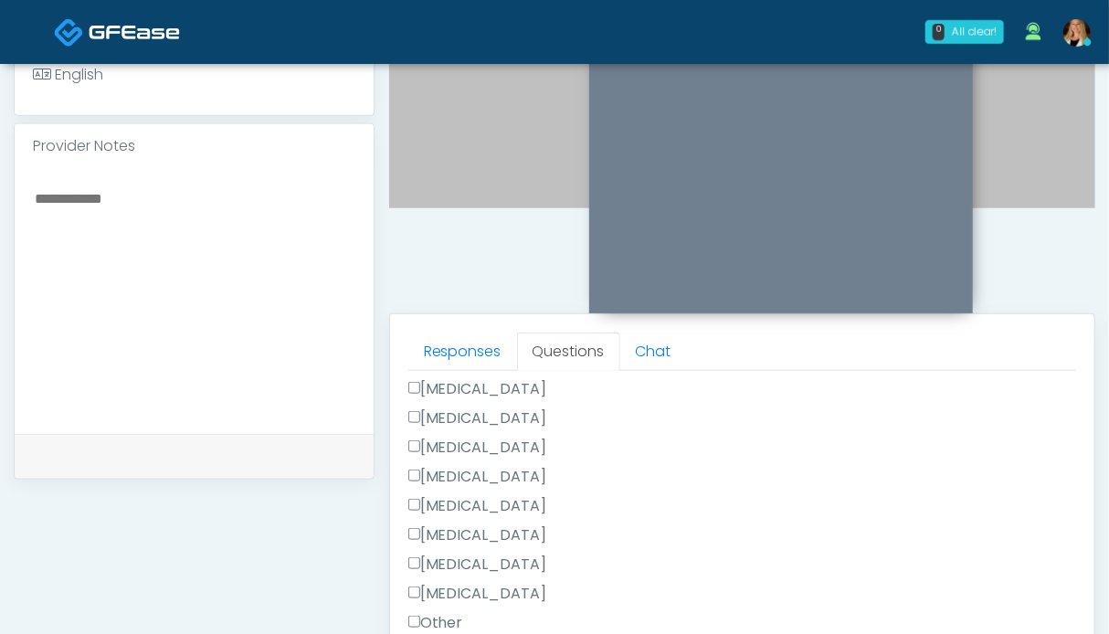
scroll to position [1004, 0]
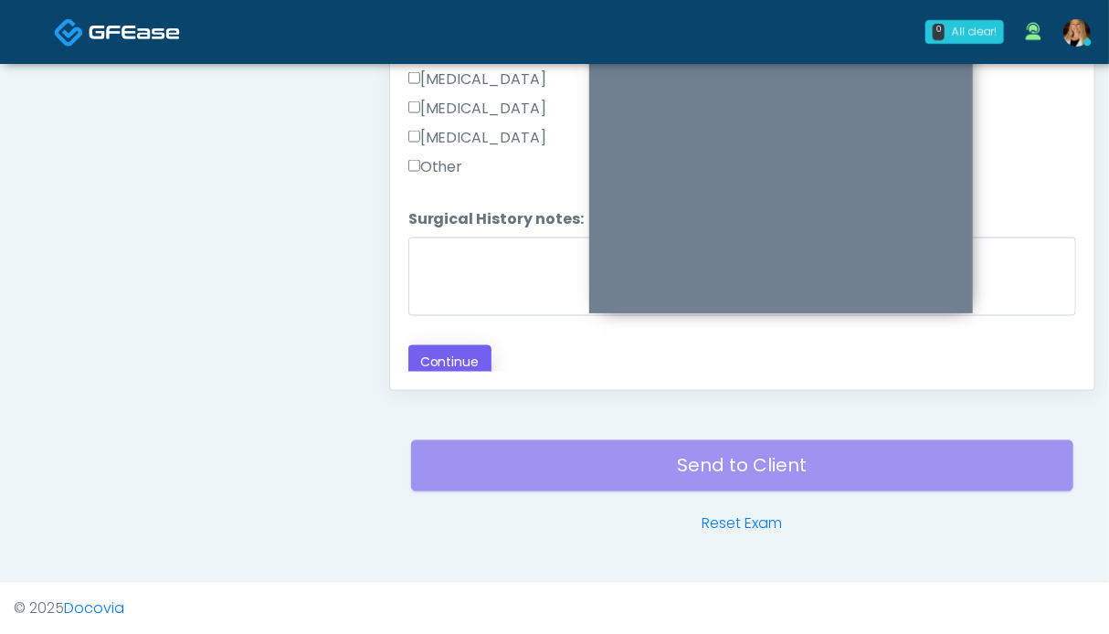
type textarea "*****"
click at [459, 348] on button "Continue" at bounding box center [449, 362] width 83 height 34
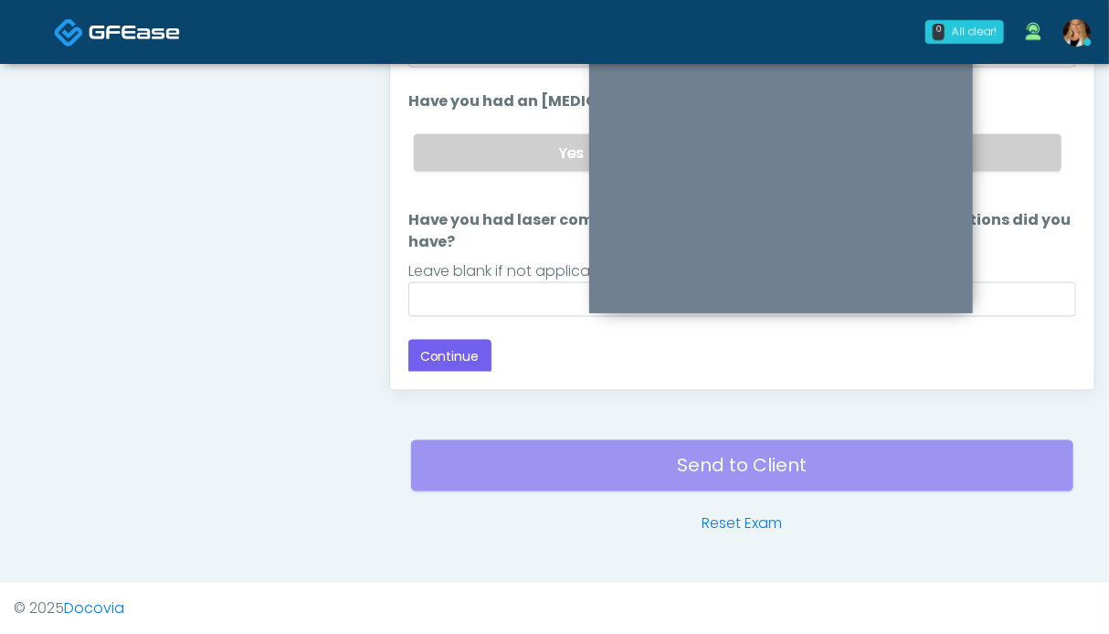
scroll to position [821, 0]
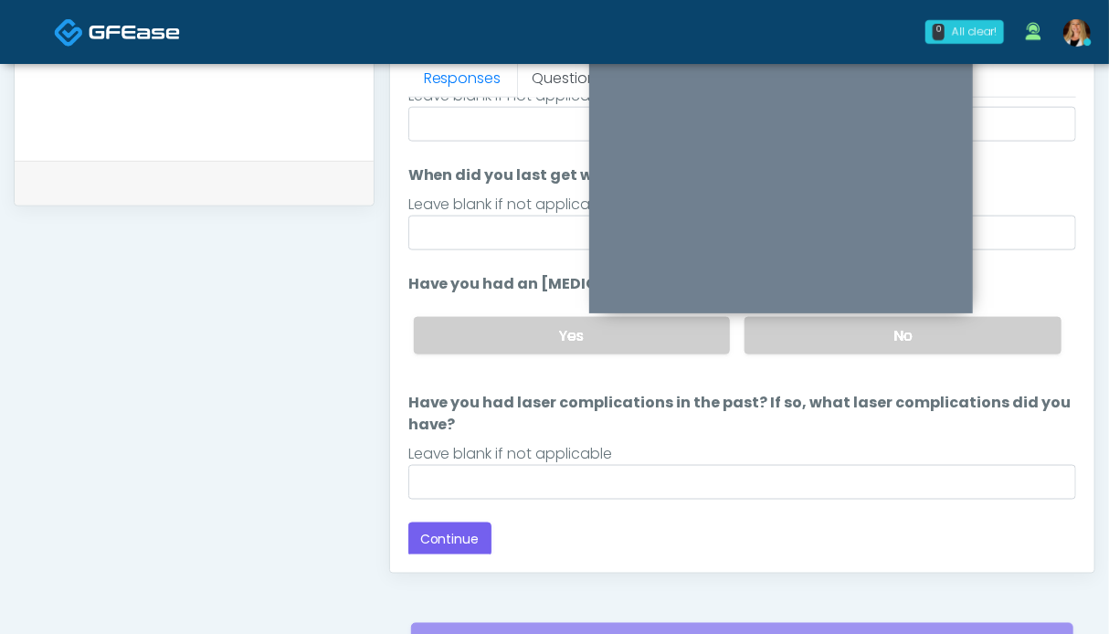
click at [1015, 306] on div "Yes No" at bounding box center [737, 335] width 677 height 67
click at [1011, 333] on label "No" at bounding box center [903, 335] width 317 height 37
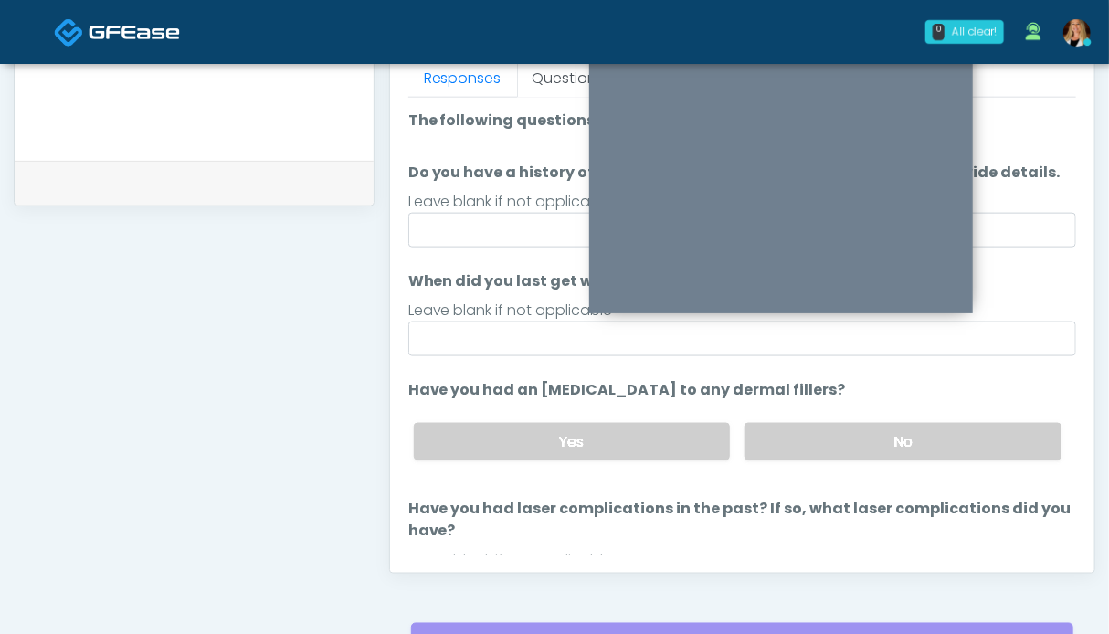
scroll to position [106, 0]
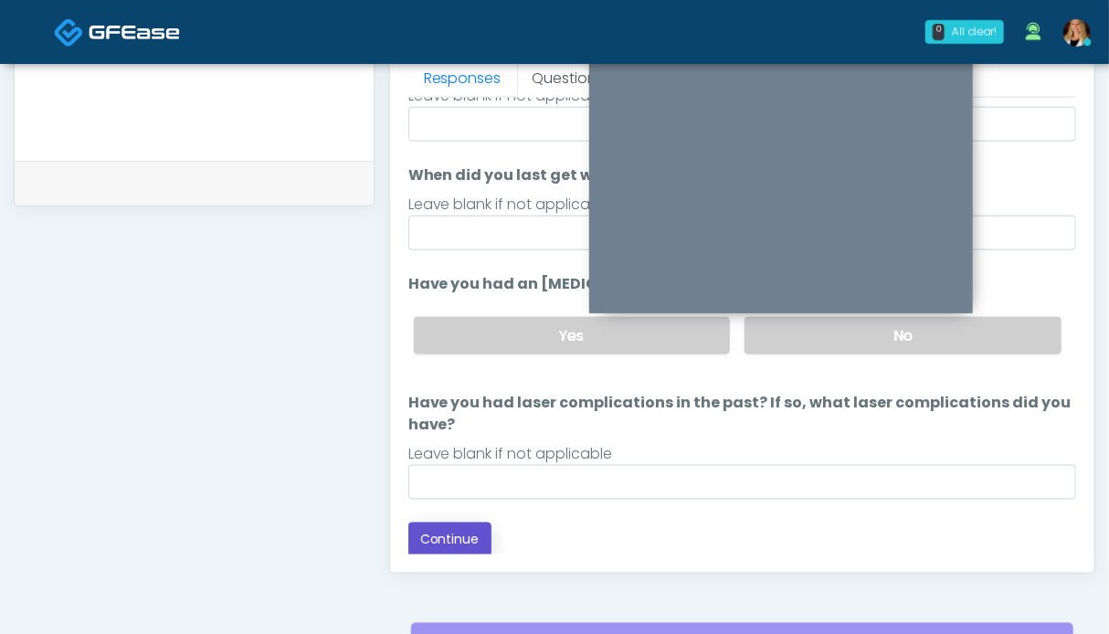
click at [465, 537] on button "Continue" at bounding box center [449, 540] width 83 height 34
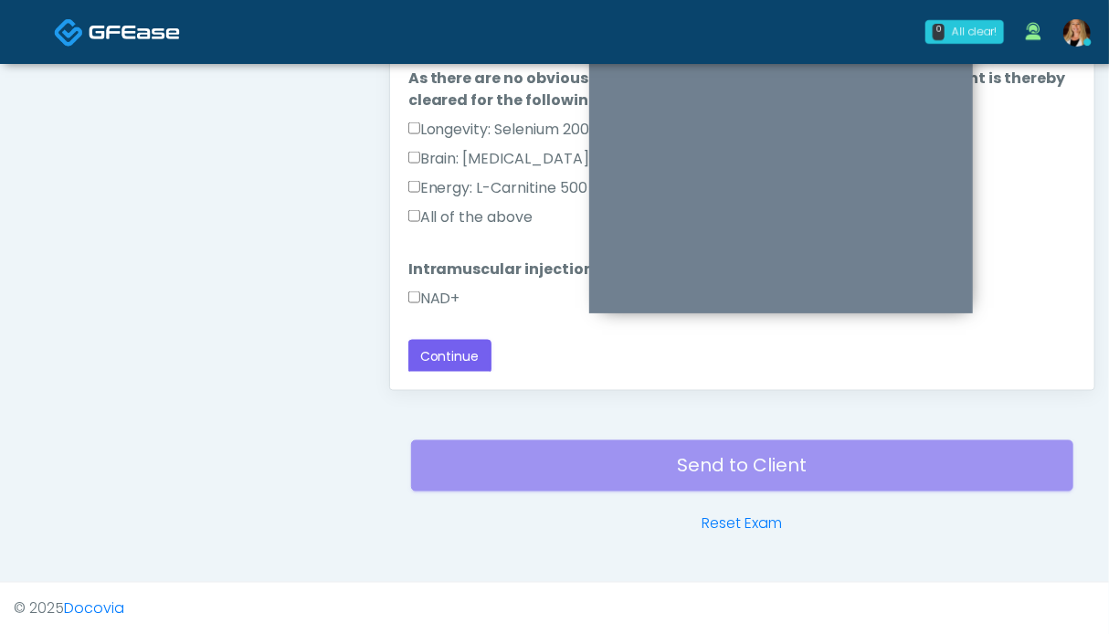
scroll to position [913, 0]
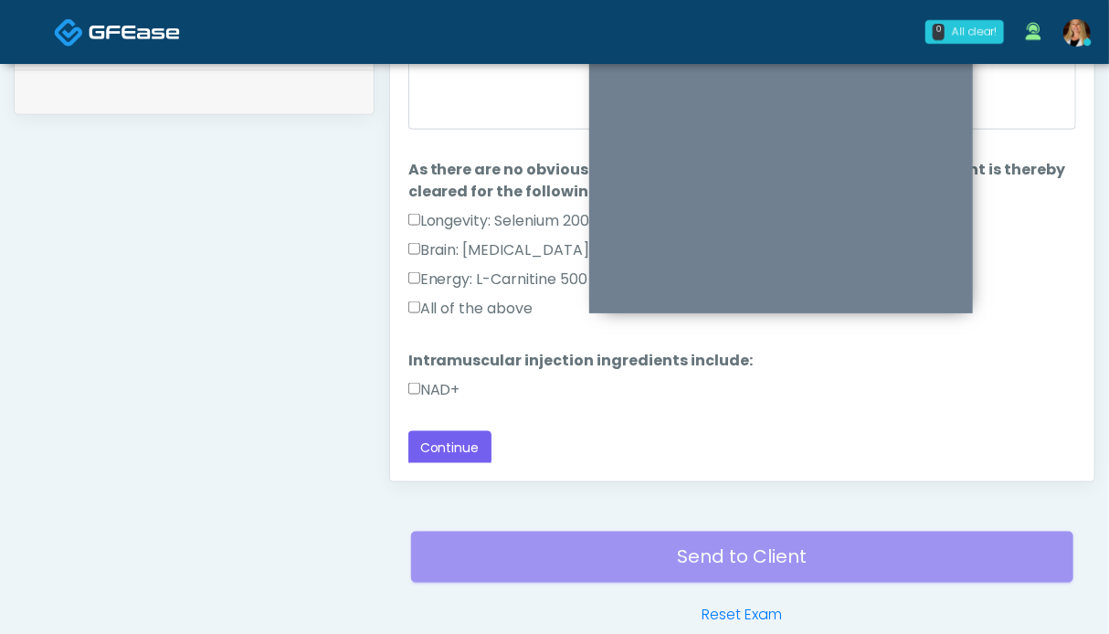
drag, startPoint x: 438, startPoint y: 387, endPoint x: 451, endPoint y: 349, distance: 40.7
click at [438, 387] on label "NAD+" at bounding box center [434, 390] width 52 height 22
click at [459, 307] on label "All of the above" at bounding box center [470, 309] width 125 height 22
click at [460, 440] on button "Continue" at bounding box center [449, 448] width 83 height 34
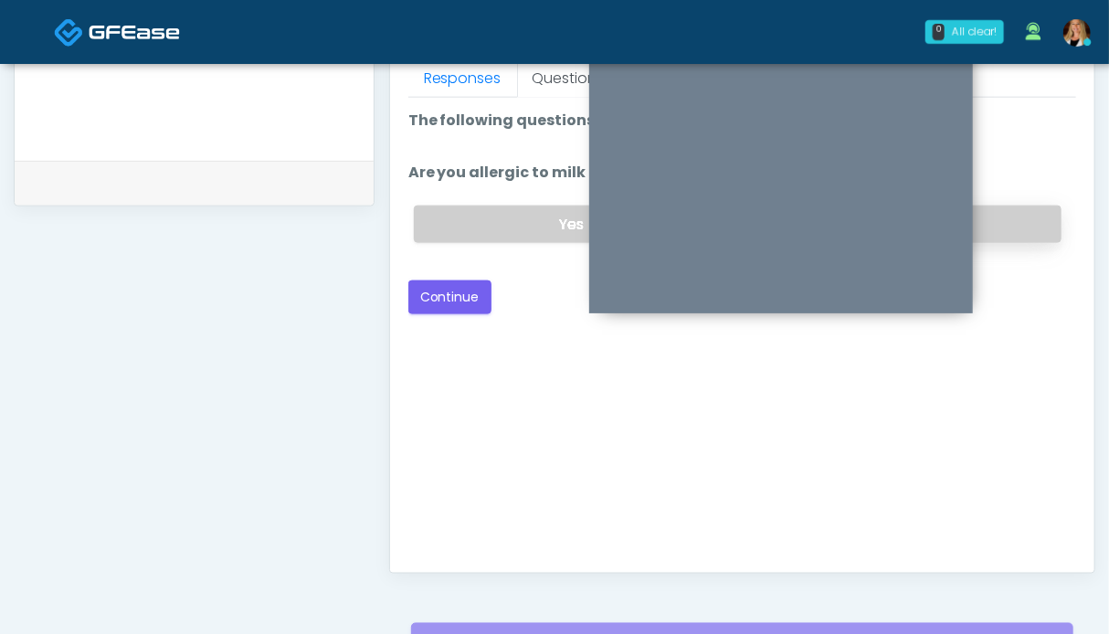
scroll to position [639, 0]
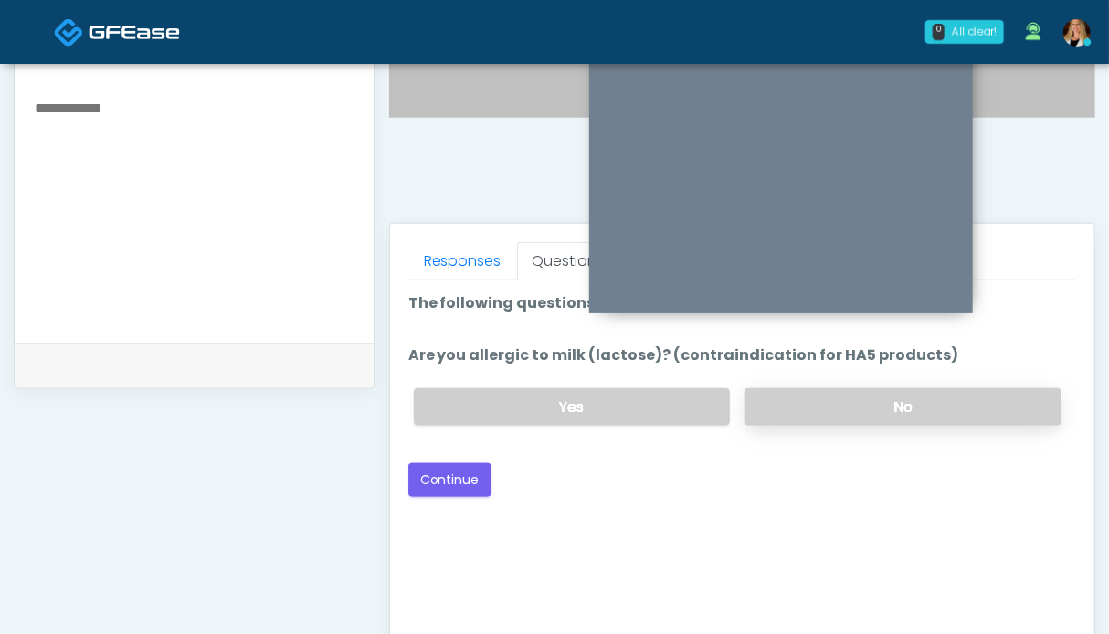
click at [917, 396] on label "No" at bounding box center [903, 406] width 317 height 37
click at [440, 475] on button "Continue" at bounding box center [449, 480] width 83 height 34
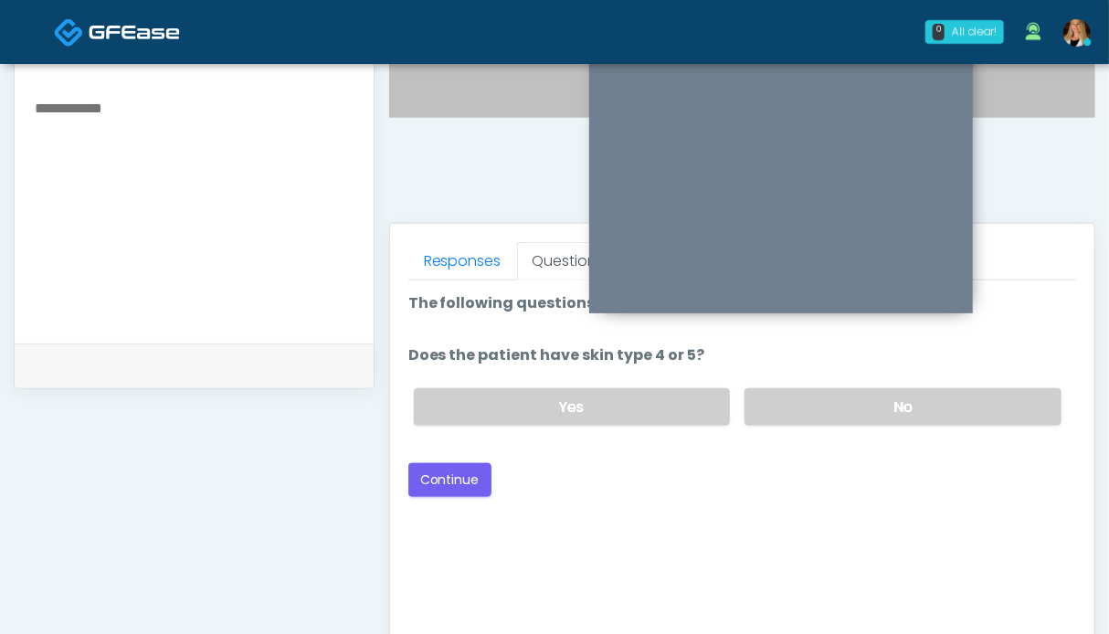
drag, startPoint x: 950, startPoint y: 414, endPoint x: 705, endPoint y: 472, distance: 251.7
click at [949, 414] on label "No" at bounding box center [903, 406] width 317 height 37
click at [453, 483] on button "Continue" at bounding box center [449, 480] width 83 height 34
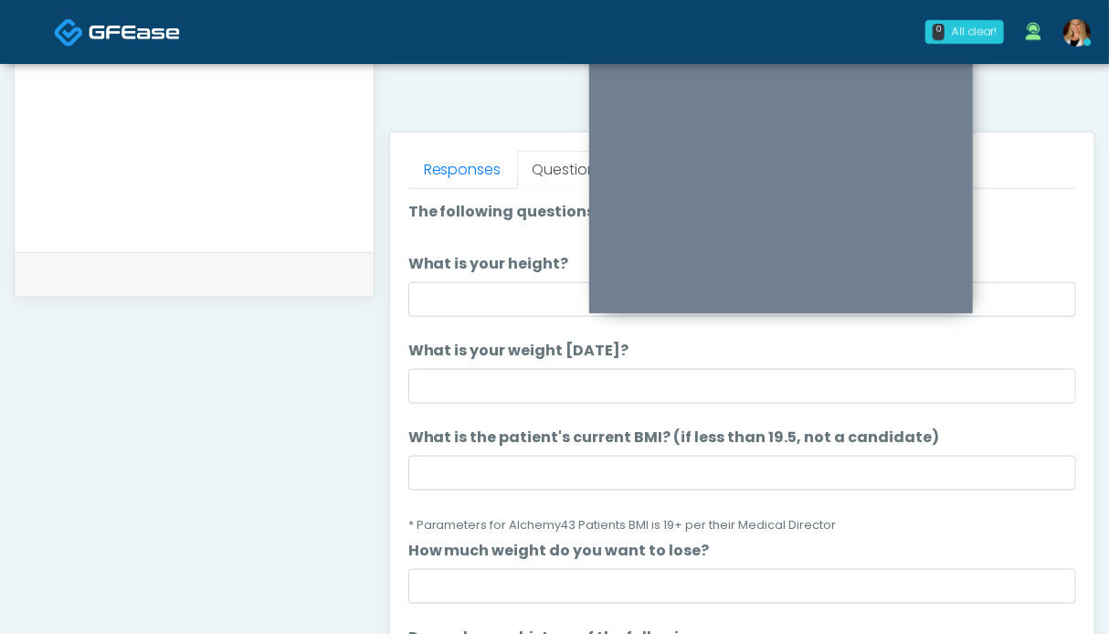
scroll to position [365, 0]
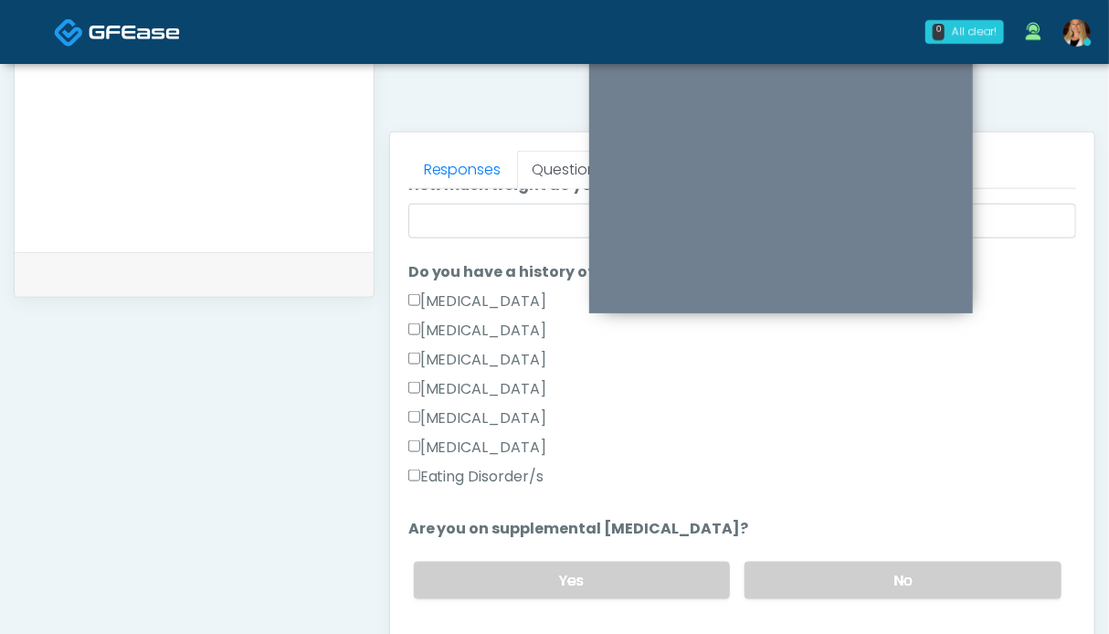
click at [491, 470] on label "Eating Disorder/s" at bounding box center [476, 477] width 136 height 22
click at [491, 471] on label "Eating Disorder/s" at bounding box center [476, 477] width 136 height 22
click at [819, 574] on label "No" at bounding box center [903, 580] width 317 height 37
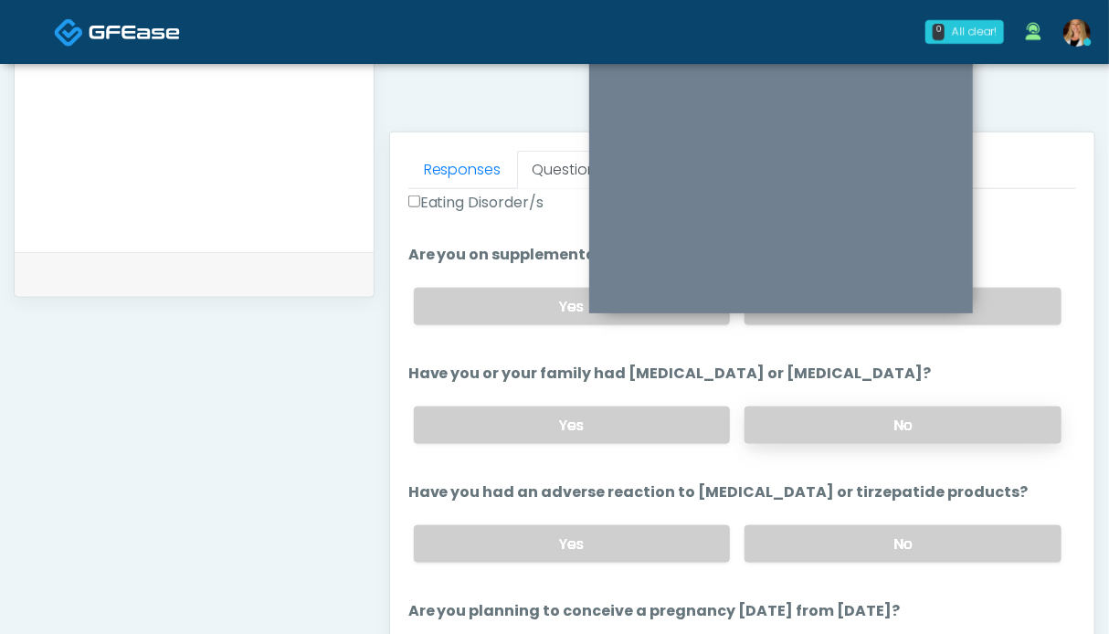
click at [910, 430] on label "No" at bounding box center [903, 425] width 317 height 37
drag, startPoint x: 861, startPoint y: 547, endPoint x: 847, endPoint y: 523, distance: 27.4
click at [860, 547] on label "No" at bounding box center [903, 543] width 317 height 37
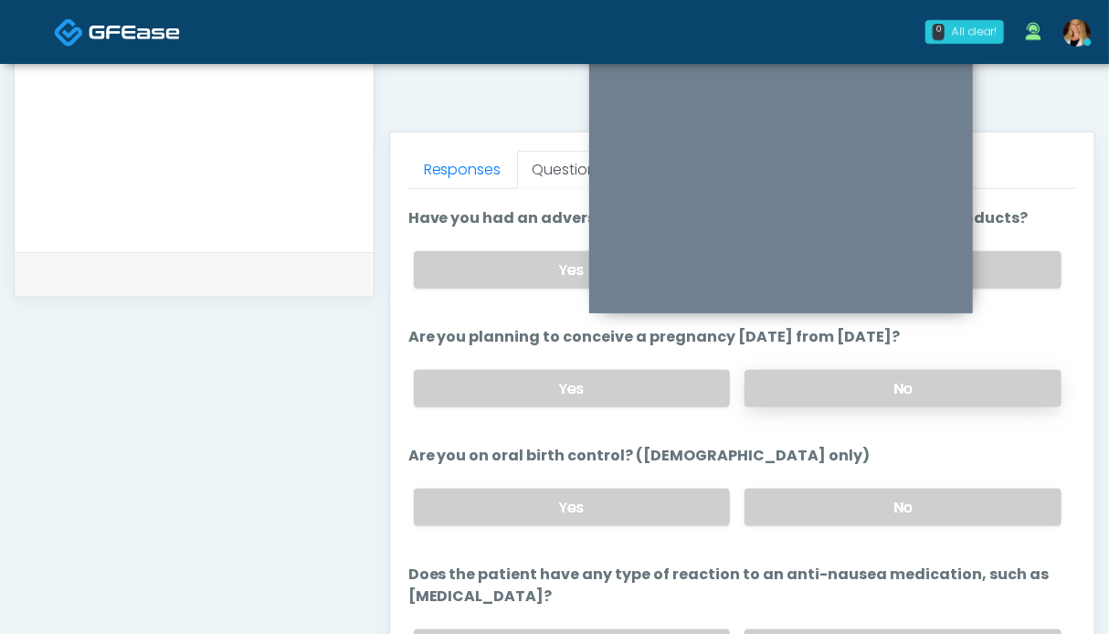
click at [881, 381] on label "No" at bounding box center [903, 388] width 317 height 37
click at [888, 506] on label "No" at bounding box center [903, 507] width 317 height 37
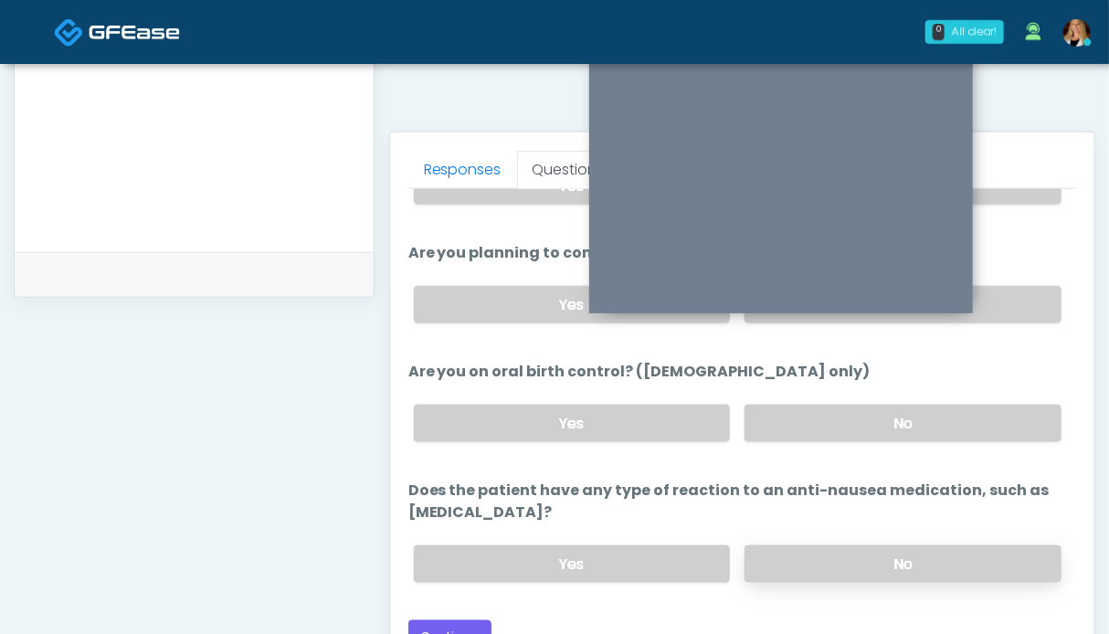
click at [892, 553] on label "No" at bounding box center [903, 563] width 317 height 37
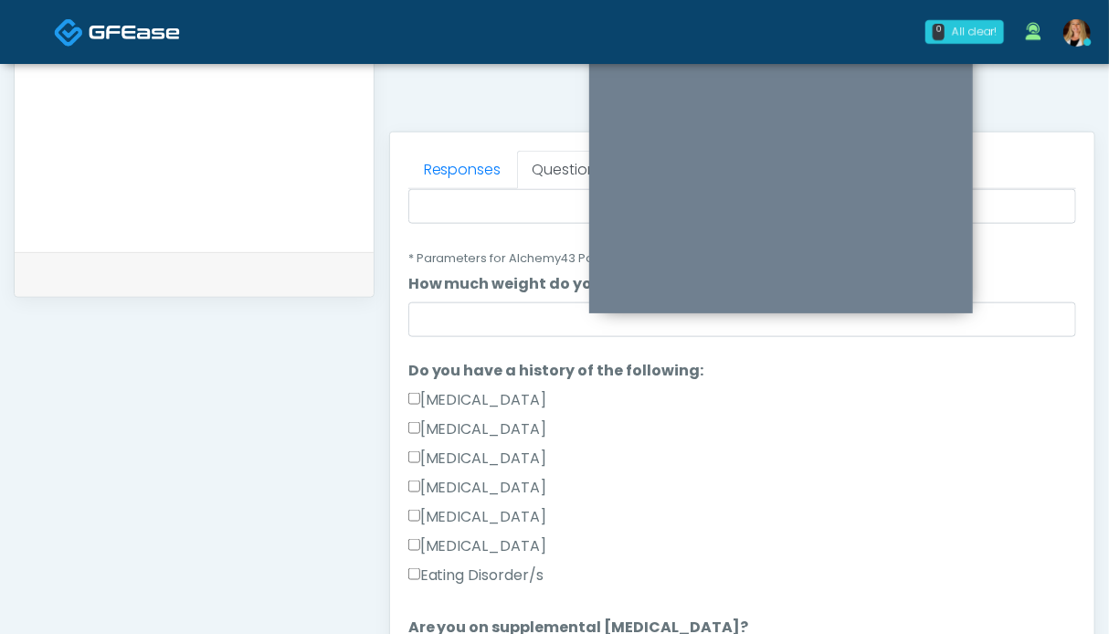
scroll to position [0, 0]
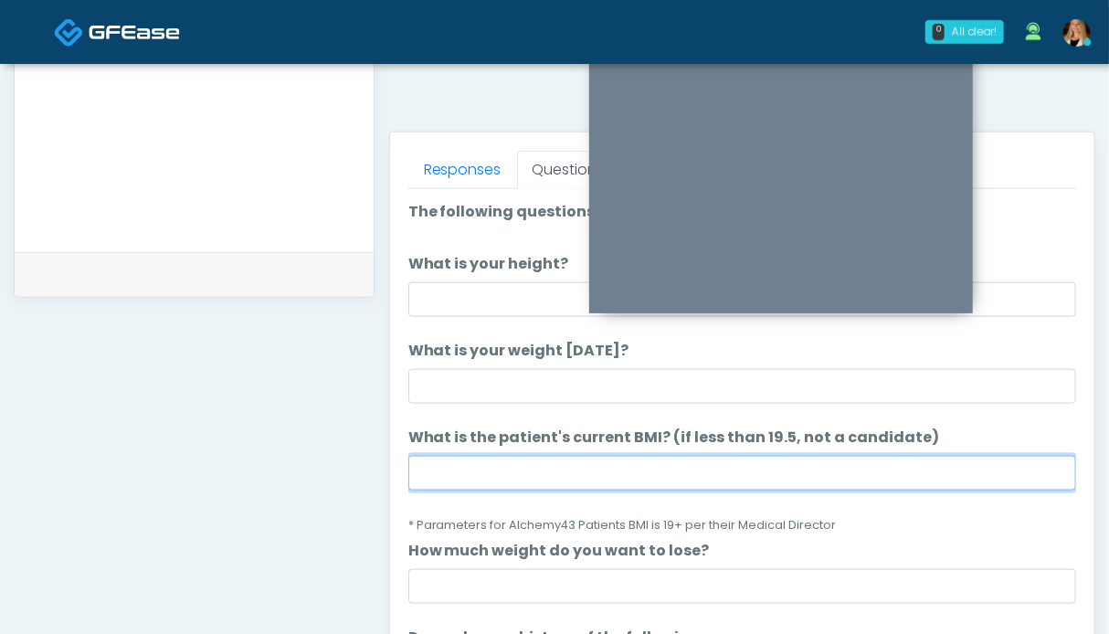
click at [464, 469] on input "What is the patient's current BMI? (if less than 19.5, not a candidate)" at bounding box center [742, 473] width 668 height 35
type input "****"
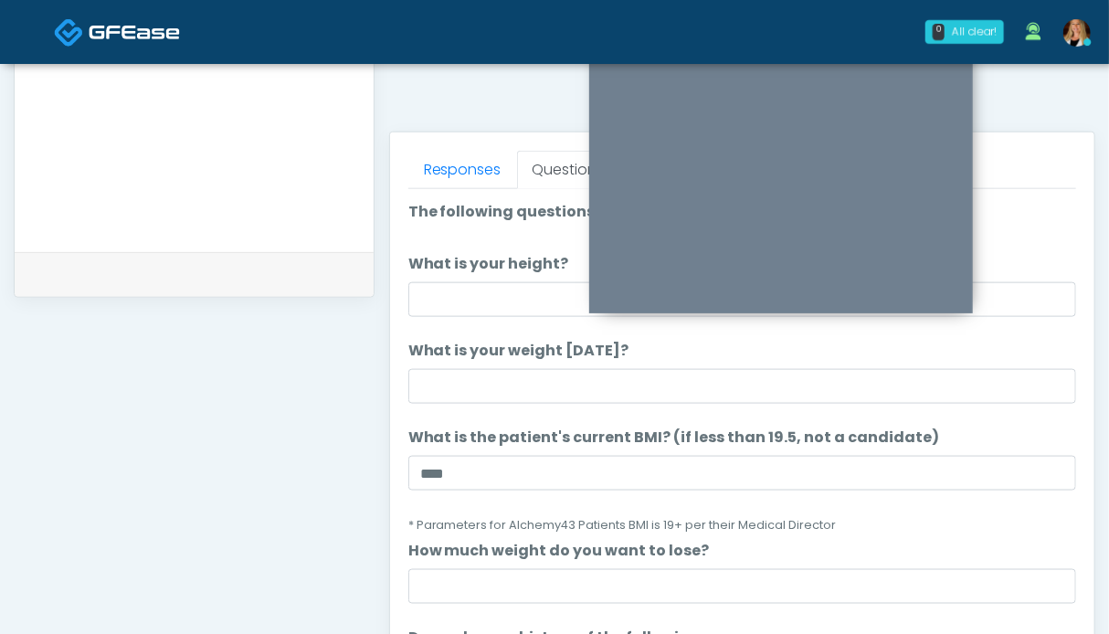
click at [513, 364] on li "What is your weight today? What is your weight today?" at bounding box center [742, 372] width 668 height 64
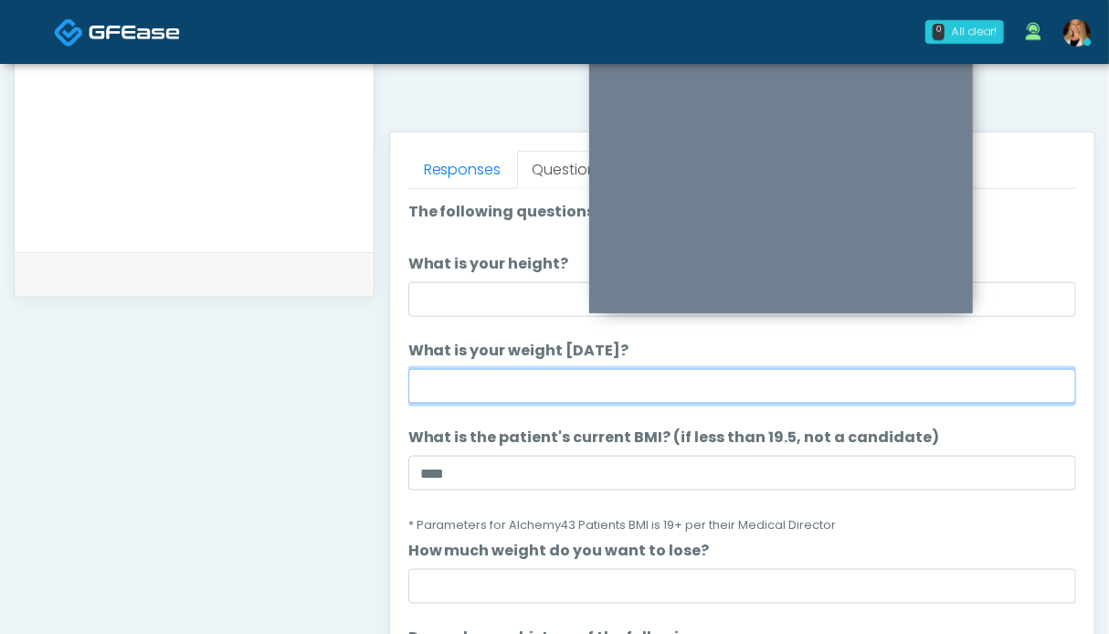
click at [494, 388] on input "What is your weight today?" at bounding box center [742, 386] width 668 height 35
type input "*******"
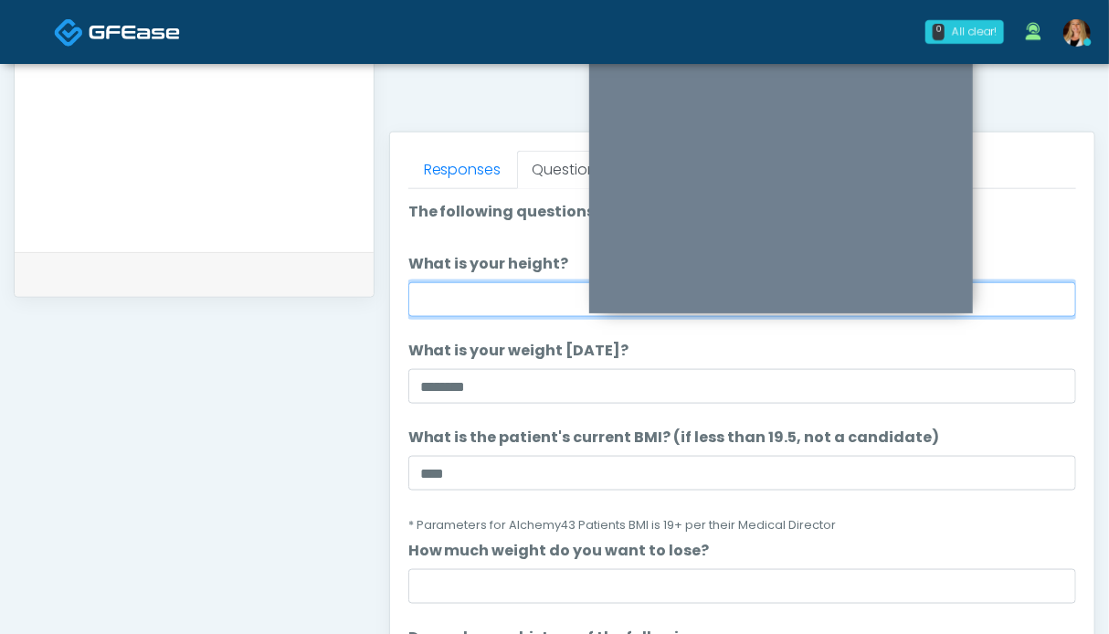
click at [501, 303] on input "What is your height?" at bounding box center [742, 299] width 668 height 35
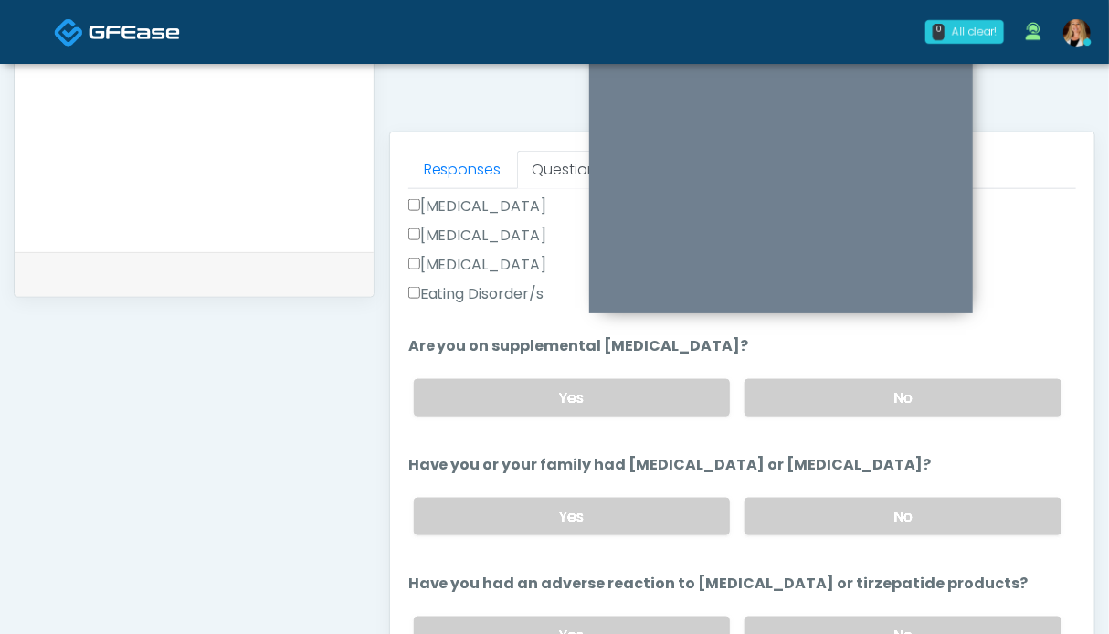
scroll to position [639, 0]
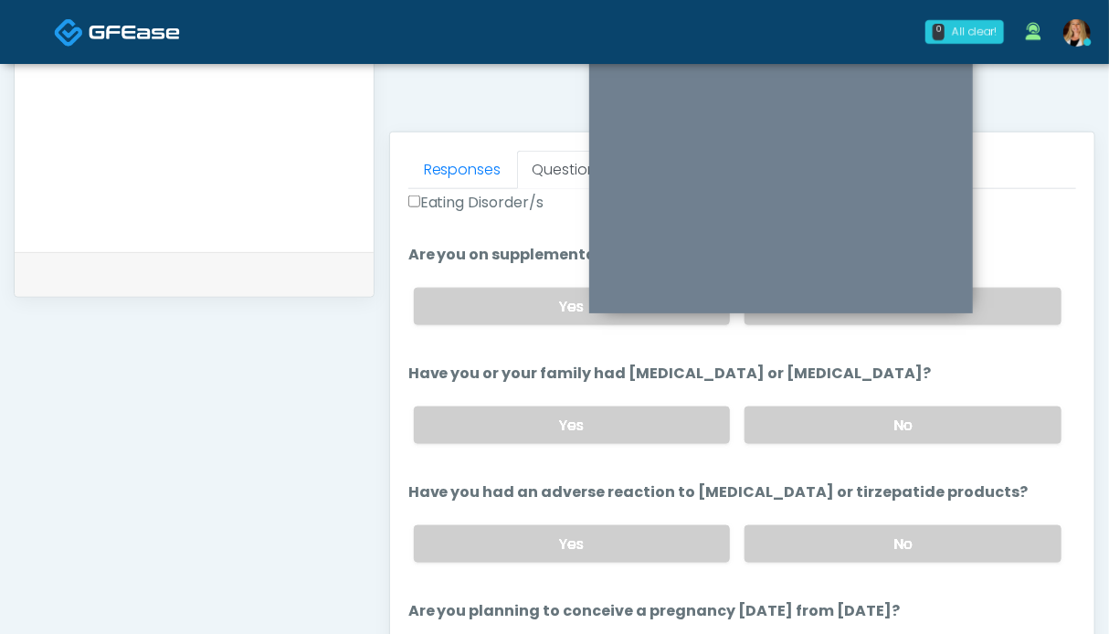
type input "***"
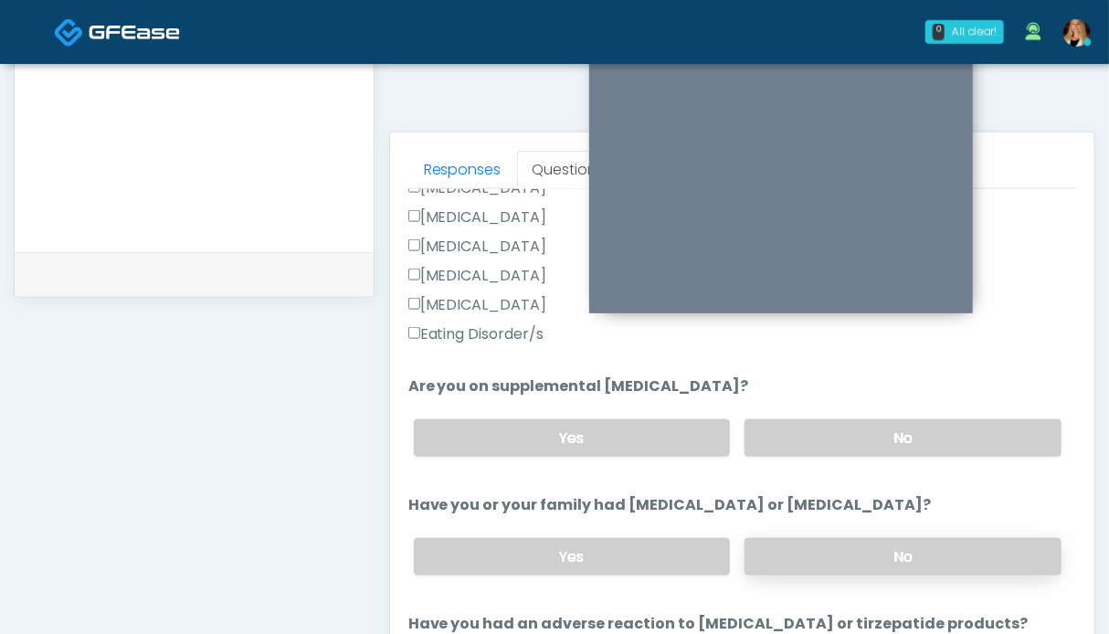
scroll to position [691, 0]
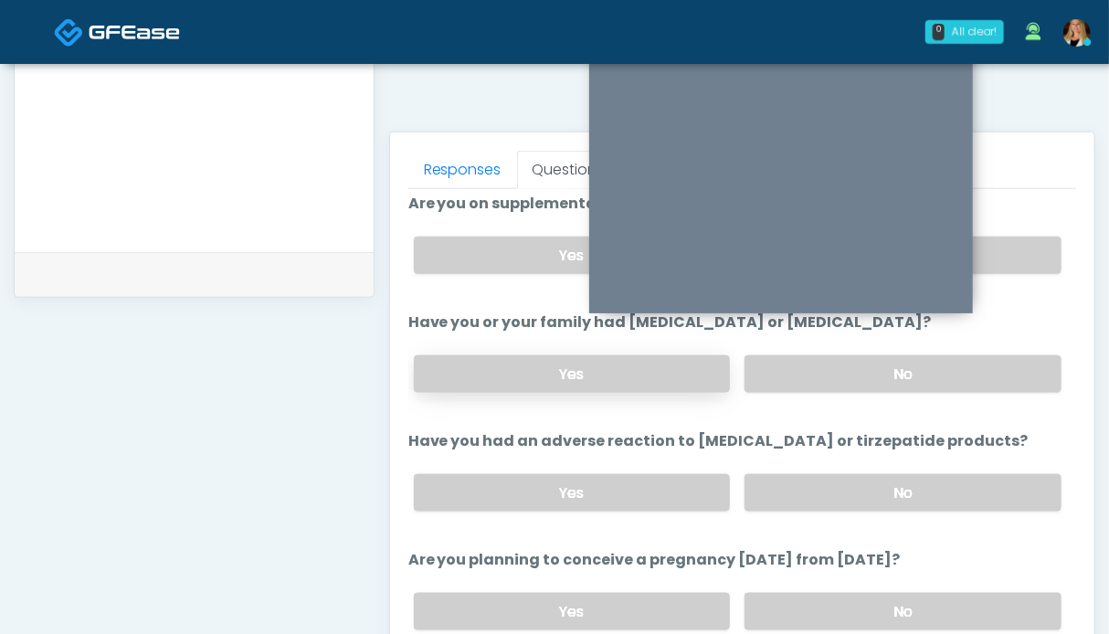
click at [661, 368] on label "Yes" at bounding box center [572, 373] width 317 height 37
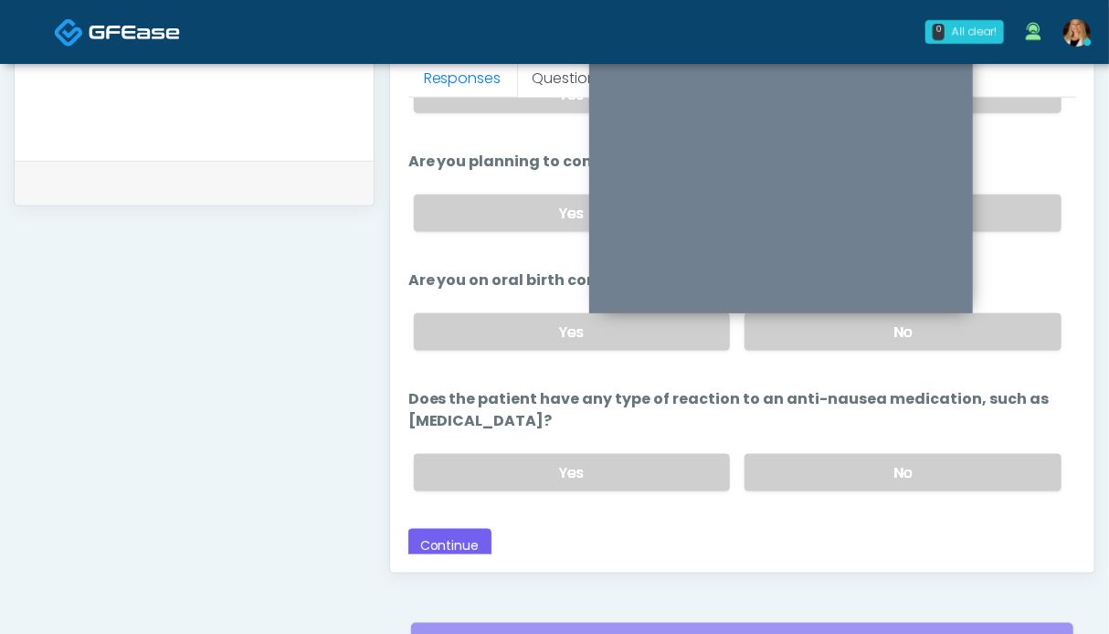
scroll to position [1004, 0]
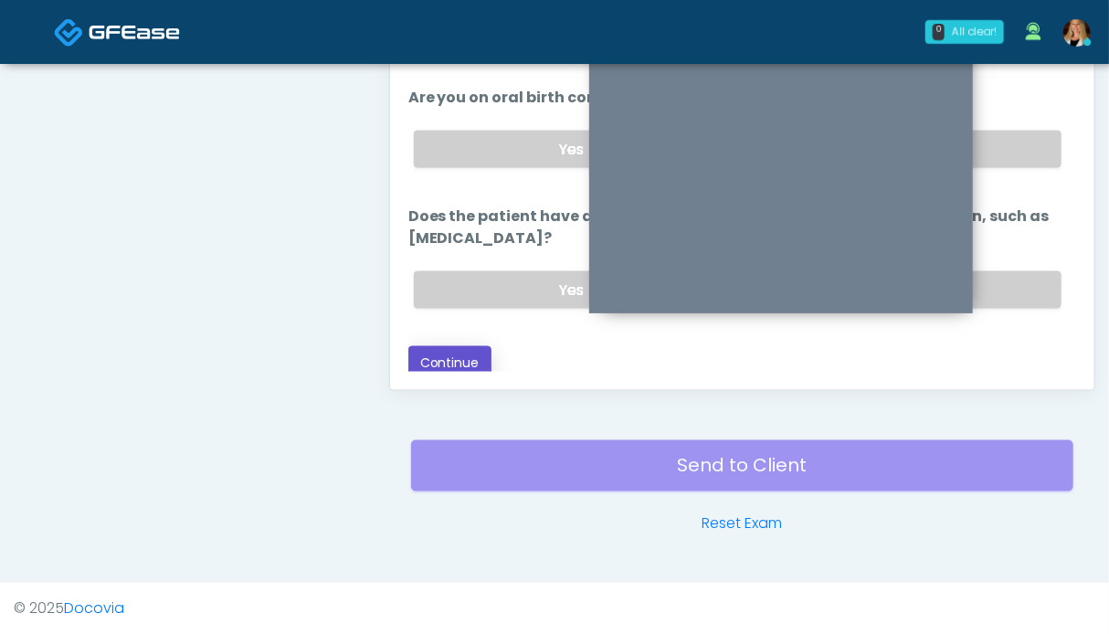
click at [439, 355] on button "Continue" at bounding box center [449, 363] width 83 height 34
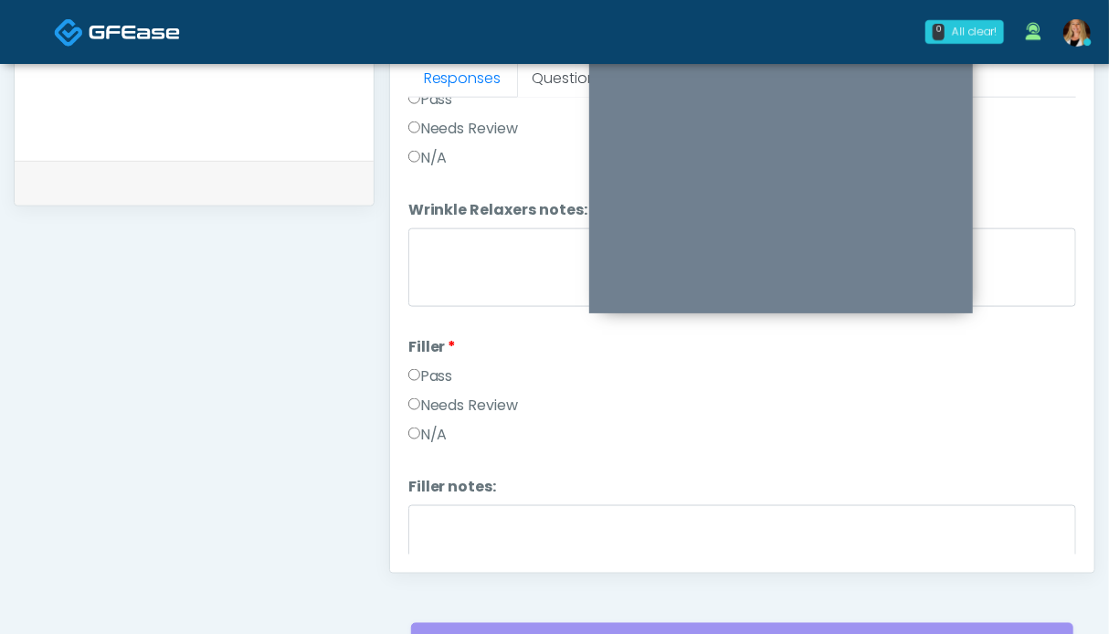
scroll to position [0, 0]
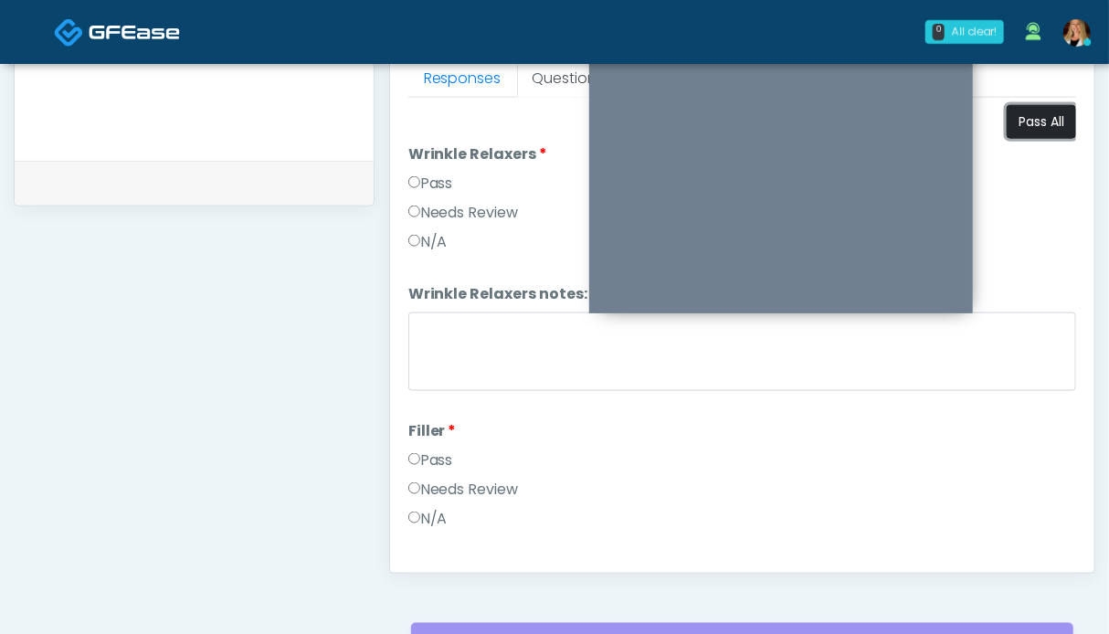
click at [1023, 130] on button "Pass All" at bounding box center [1041, 122] width 69 height 34
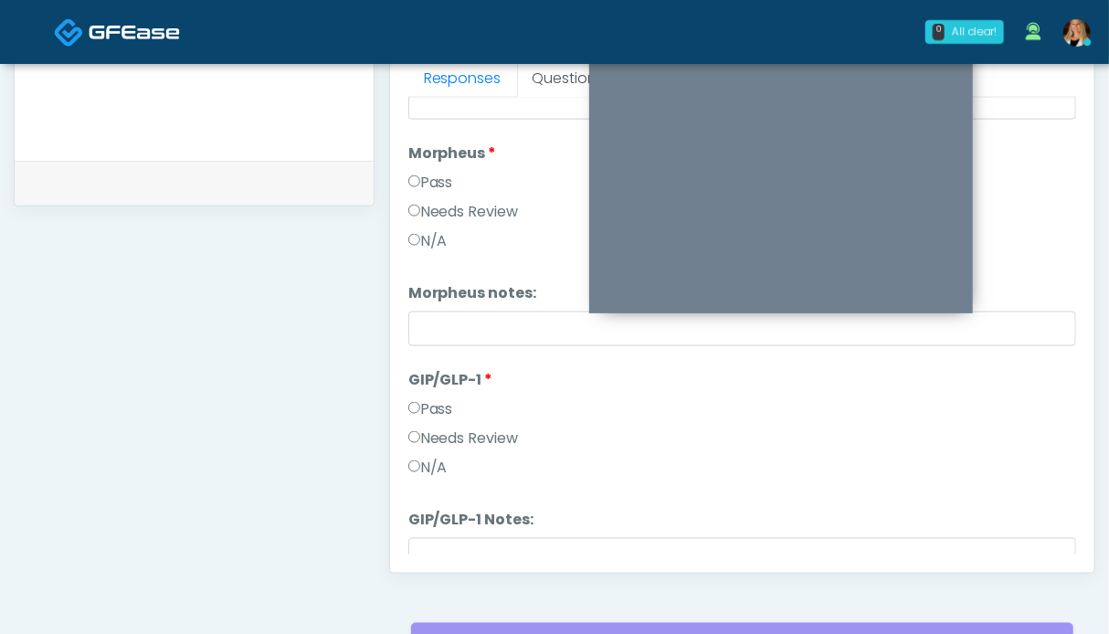
scroll to position [3315, 0]
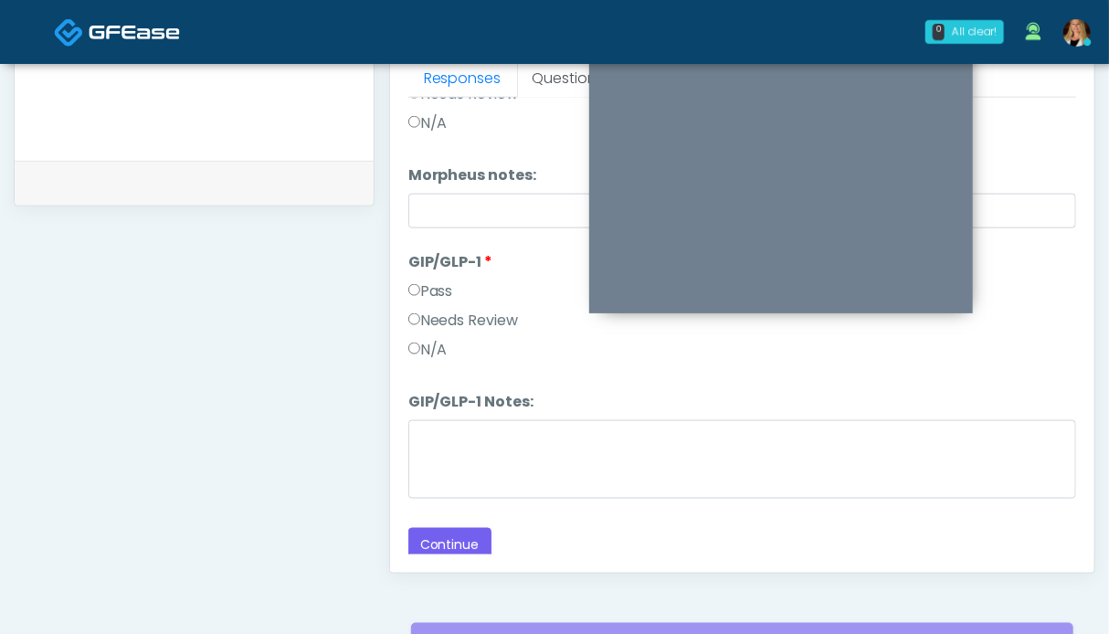
click at [441, 315] on label "Needs Review" at bounding box center [463, 321] width 111 height 22
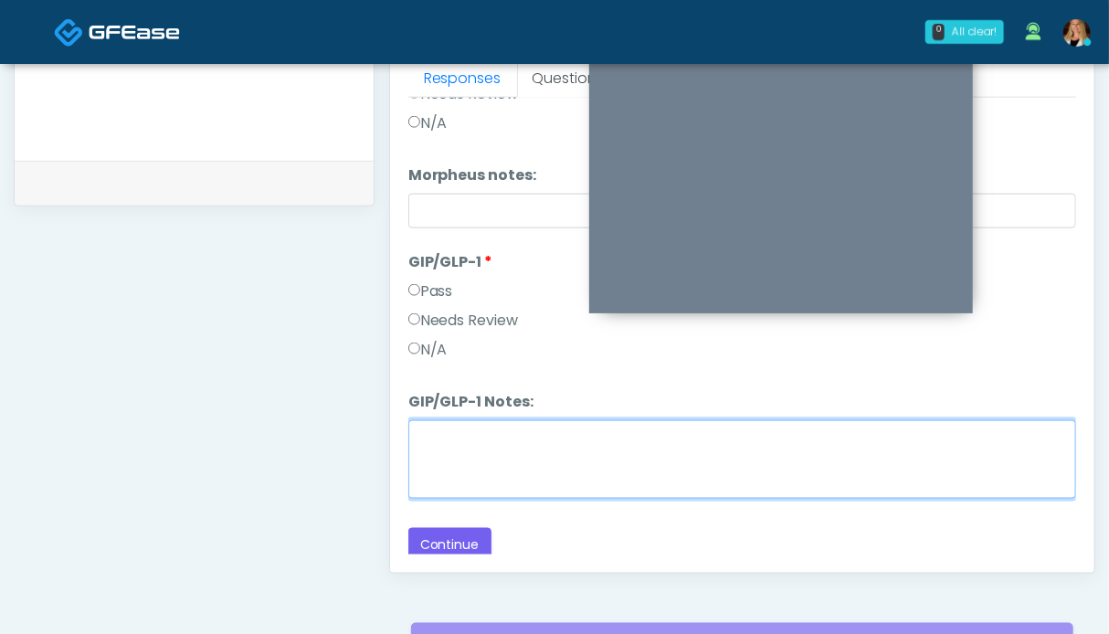
click at [437, 449] on textarea "GIP/GLP-1 Notes:" at bounding box center [742, 459] width 668 height 79
type textarea "**********"
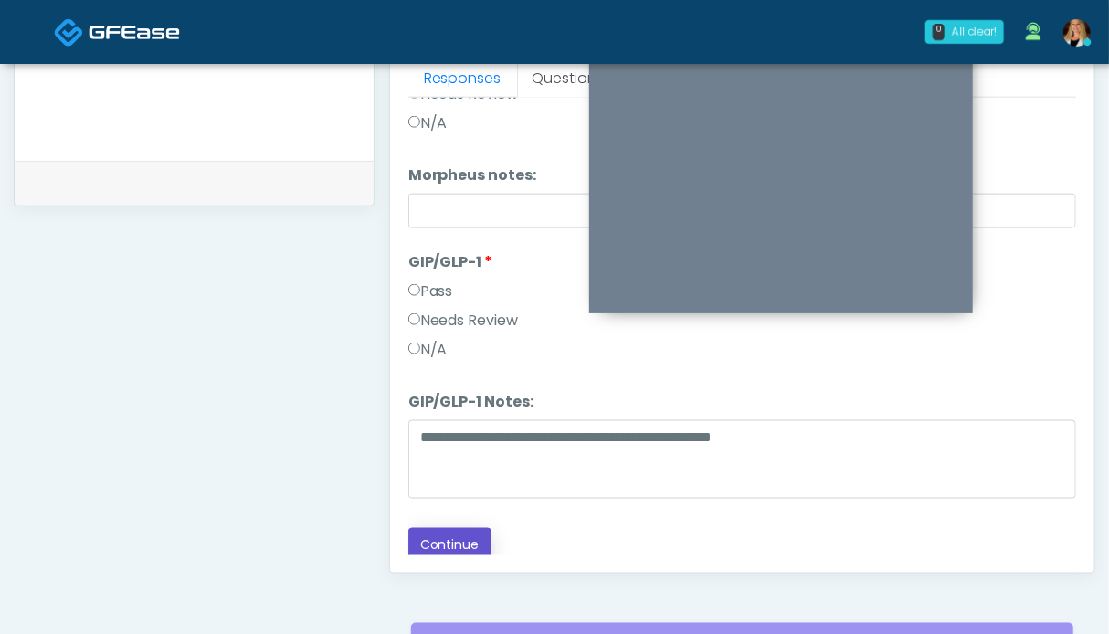
click at [452, 529] on button "Continue" at bounding box center [449, 545] width 83 height 34
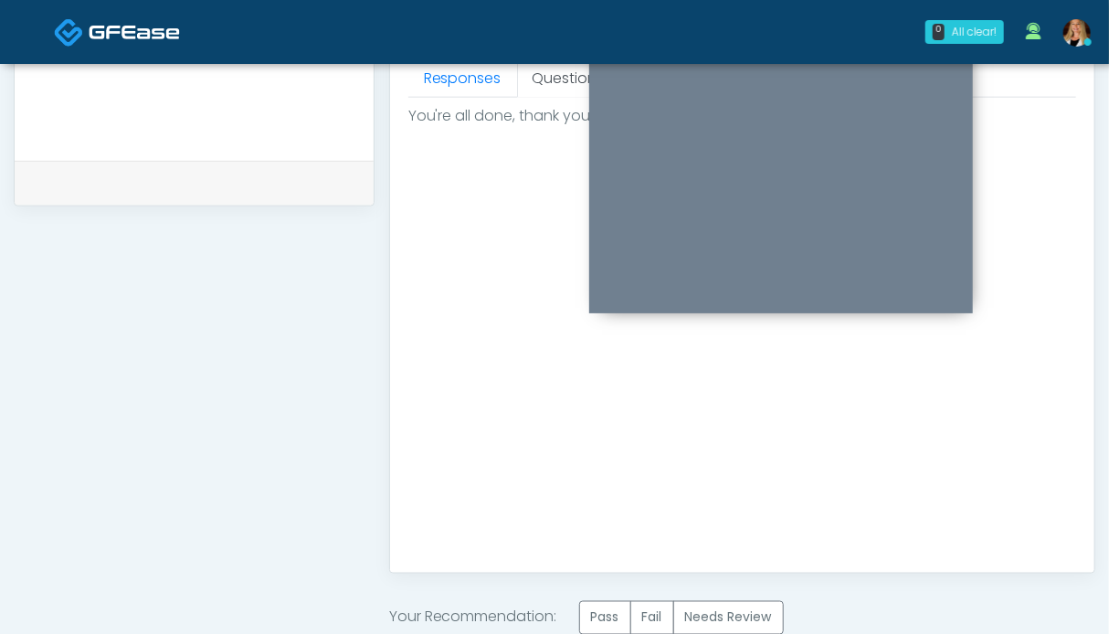
scroll to position [1004, 0]
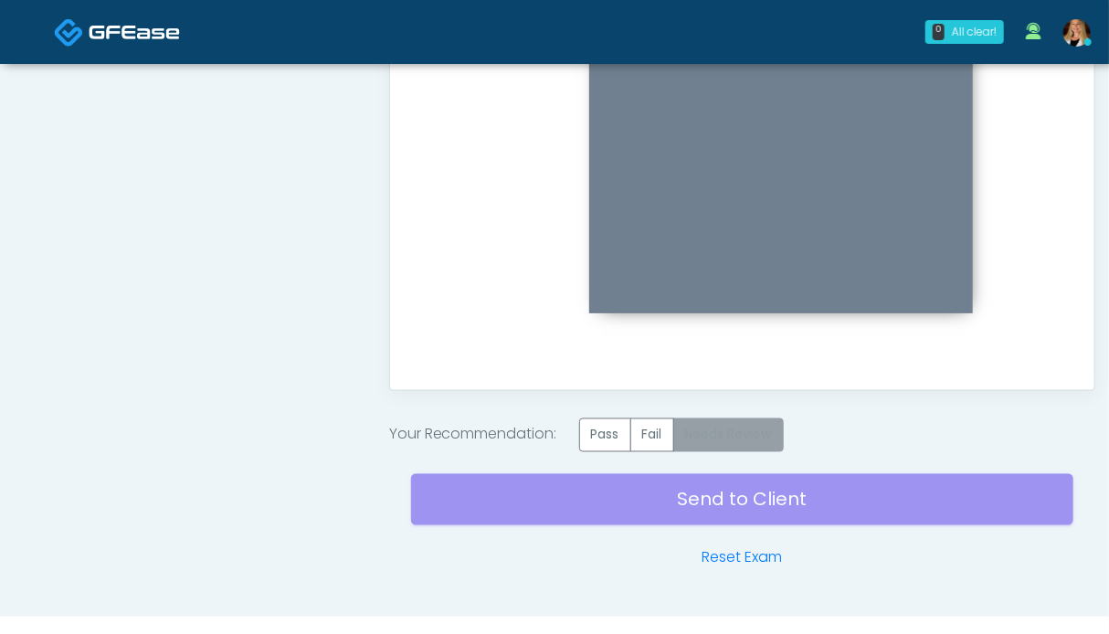
click at [734, 431] on label "Needs Review" at bounding box center [728, 435] width 111 height 34
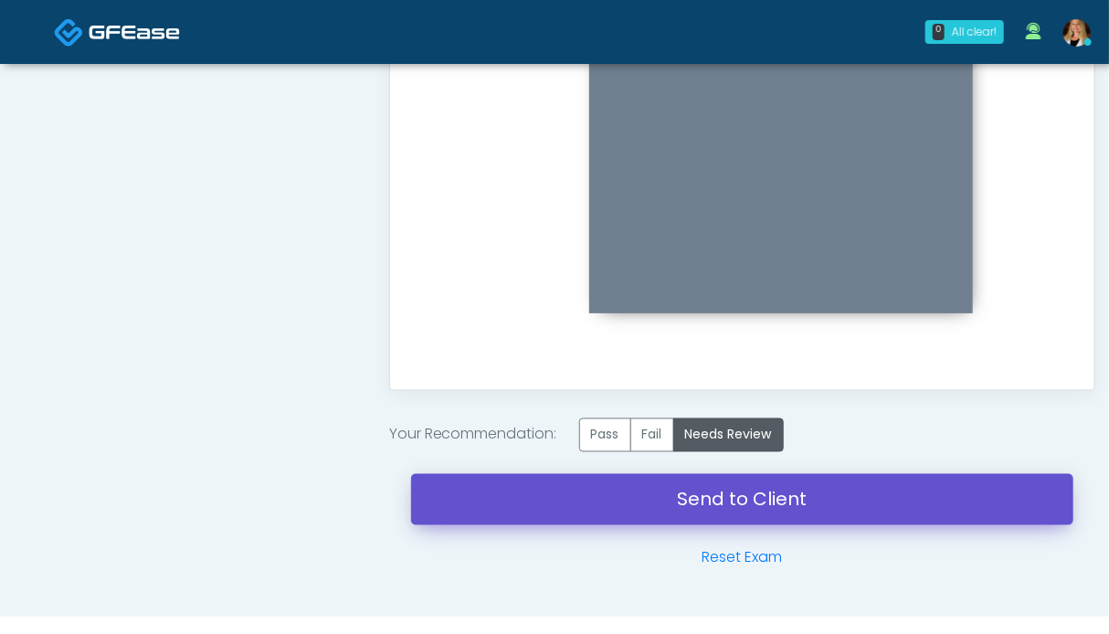
click at [753, 498] on link "Send to Client" at bounding box center [742, 499] width 662 height 51
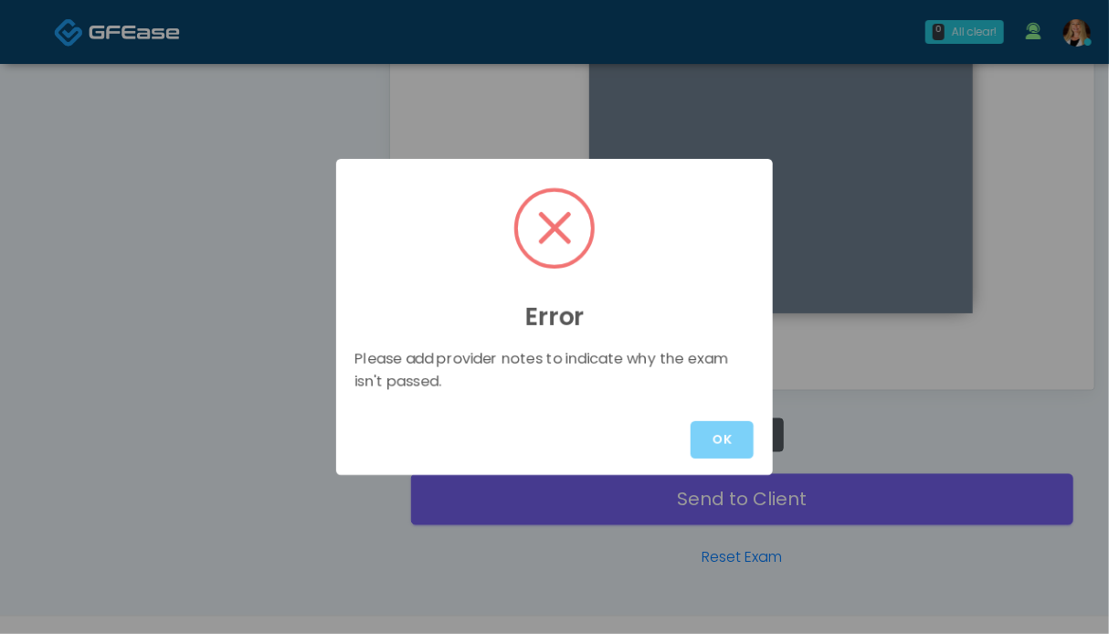
drag, startPoint x: 707, startPoint y: 436, endPoint x: 168, endPoint y: 365, distance: 543.6
click at [705, 434] on button "OK" at bounding box center [722, 439] width 63 height 37
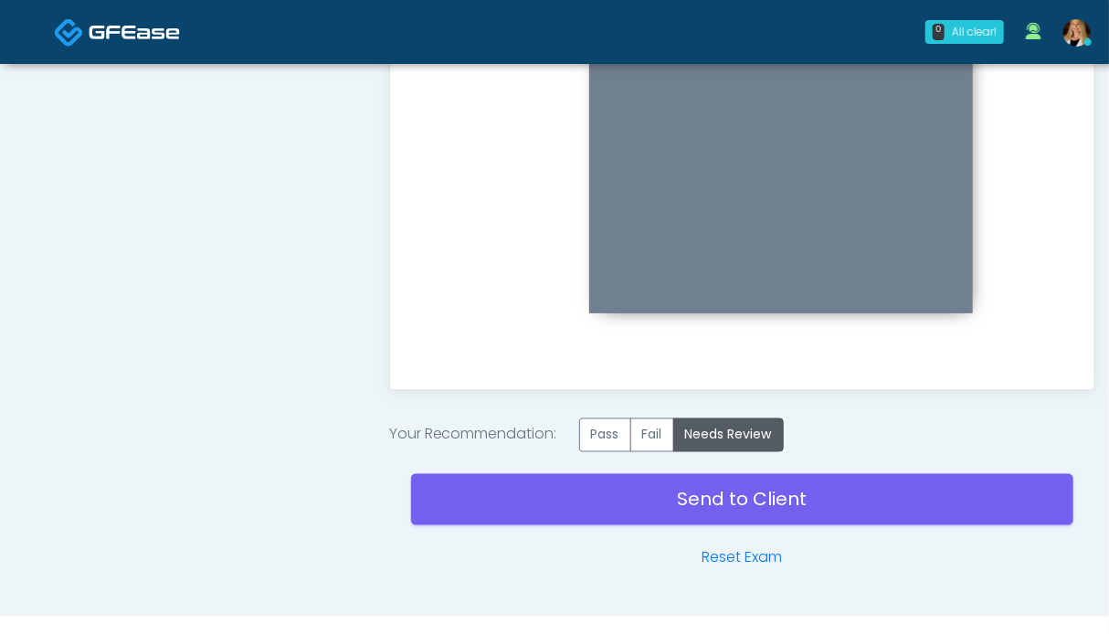
scroll to position [547, 0]
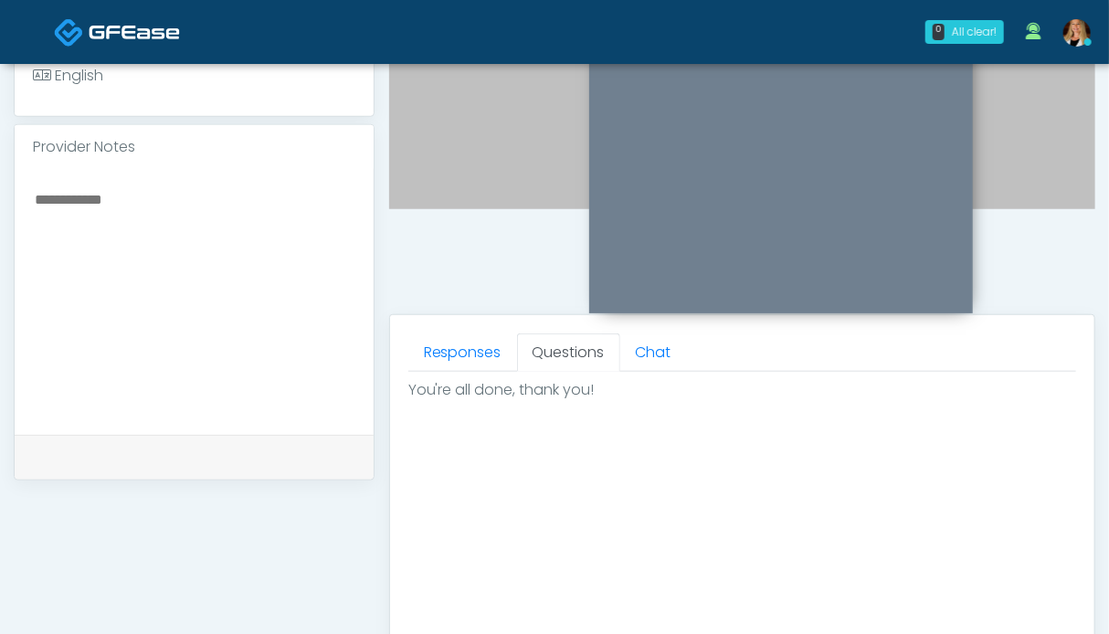
click at [147, 238] on textarea at bounding box center [194, 298] width 322 height 223
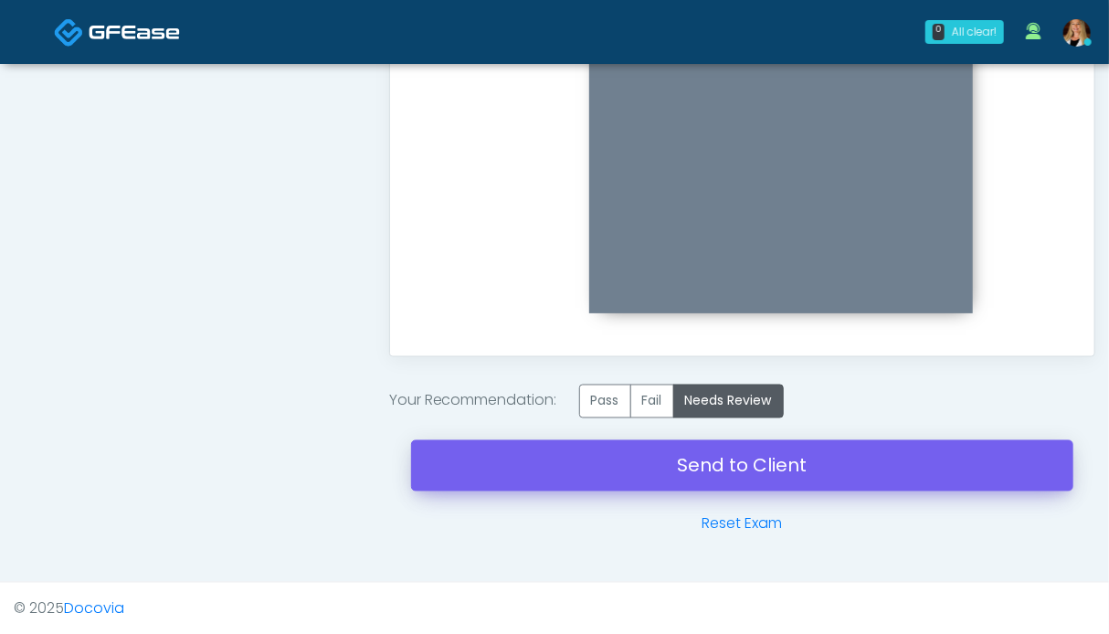
type textarea "**********"
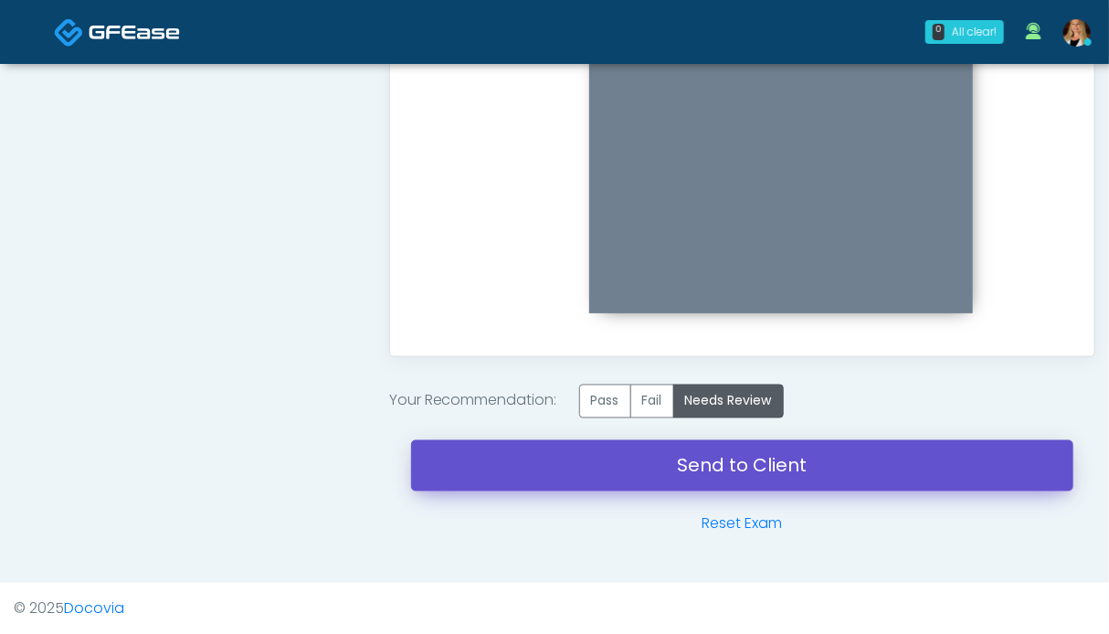
click at [707, 455] on link "Send to Client" at bounding box center [742, 465] width 662 height 51
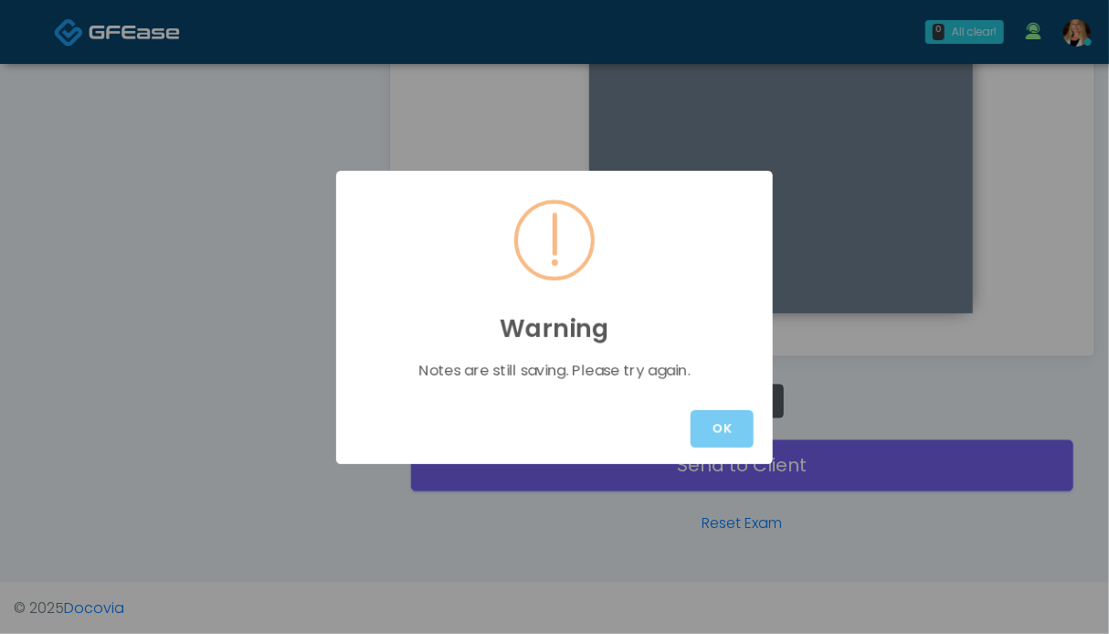
click at [702, 428] on button "OK" at bounding box center [722, 428] width 63 height 37
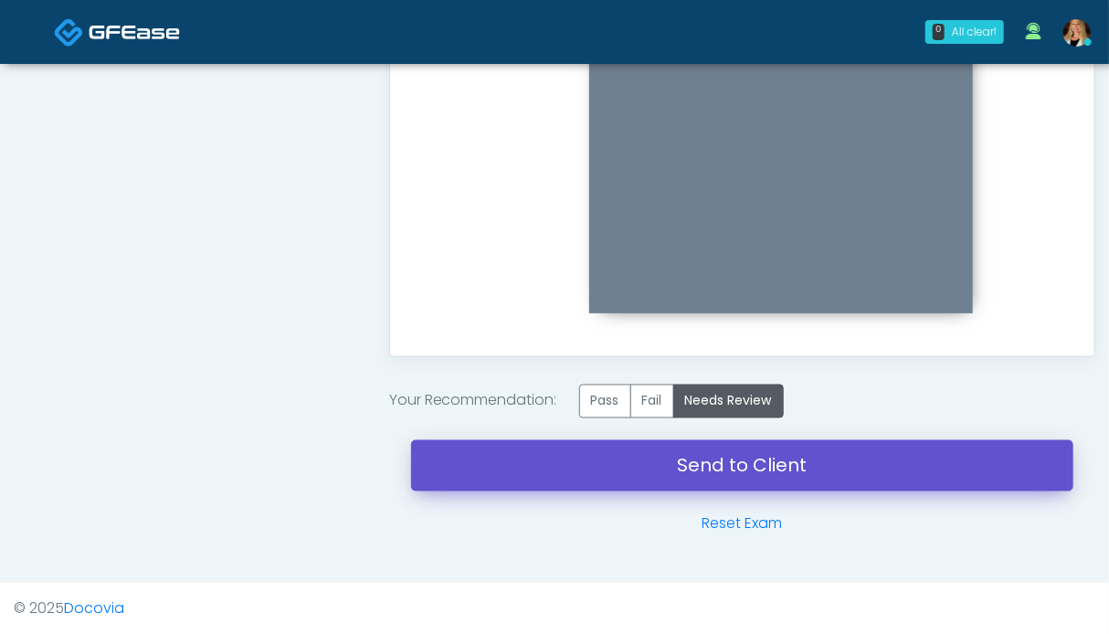
click at [732, 462] on link "Send to Client" at bounding box center [742, 465] width 662 height 51
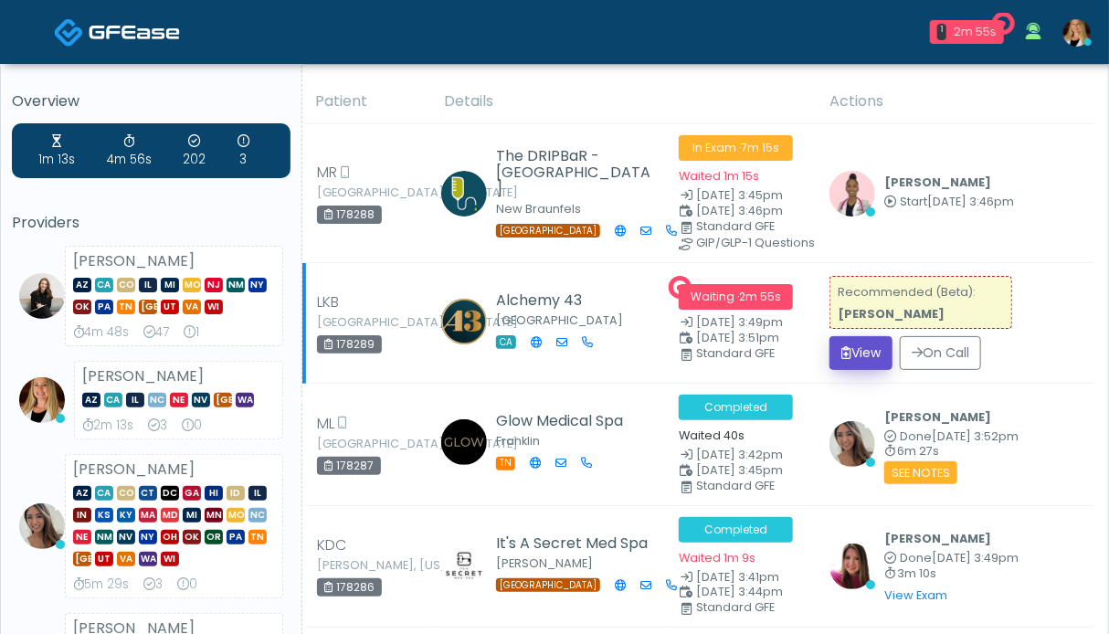
click at [872, 351] on button "View" at bounding box center [860, 353] width 63 height 34
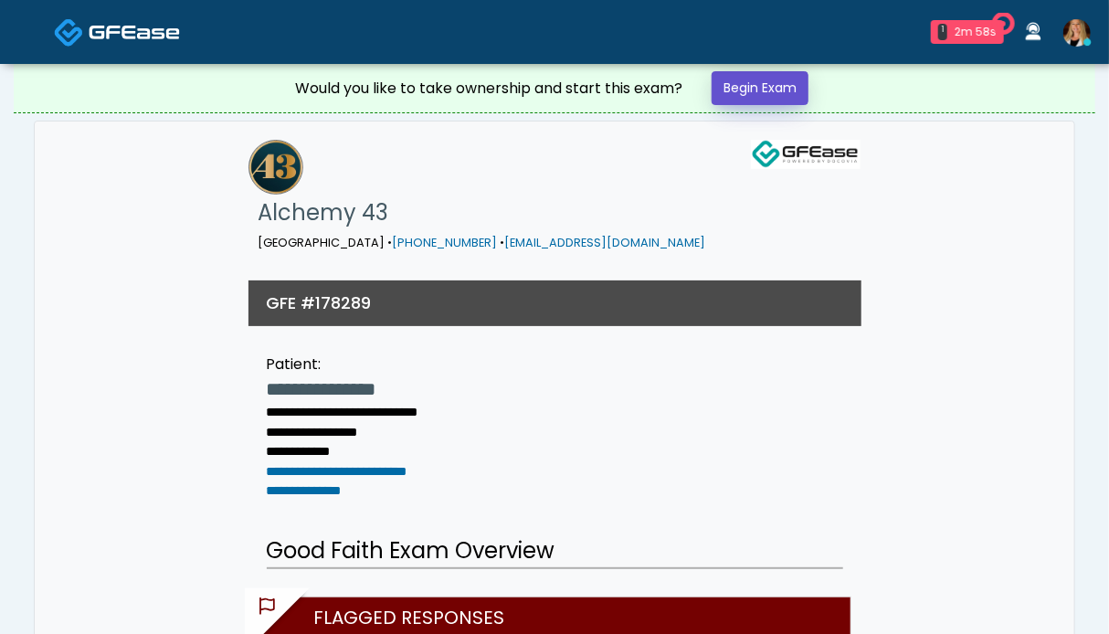
click at [770, 90] on link "Begin Exam" at bounding box center [760, 88] width 97 height 34
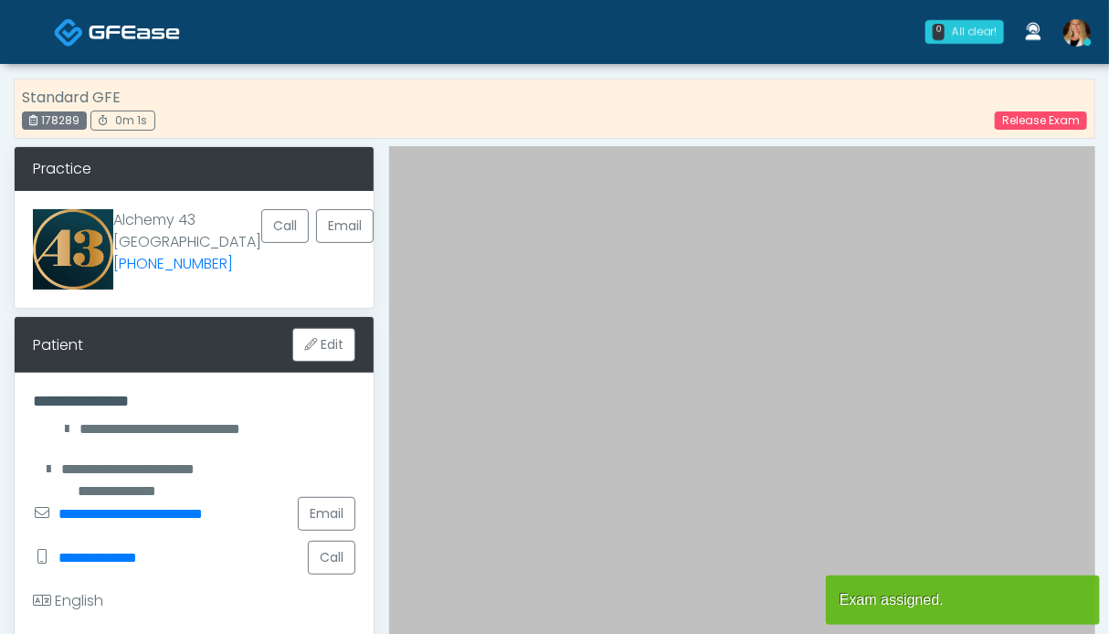
scroll to position [457, 0]
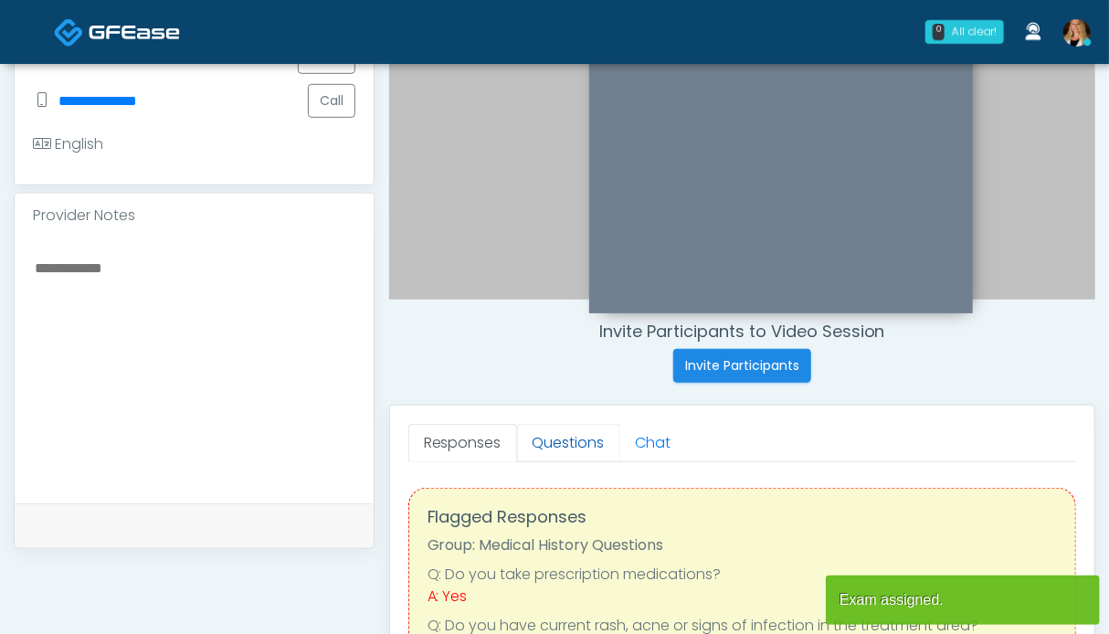
click at [537, 440] on link "Questions" at bounding box center [568, 443] width 103 height 38
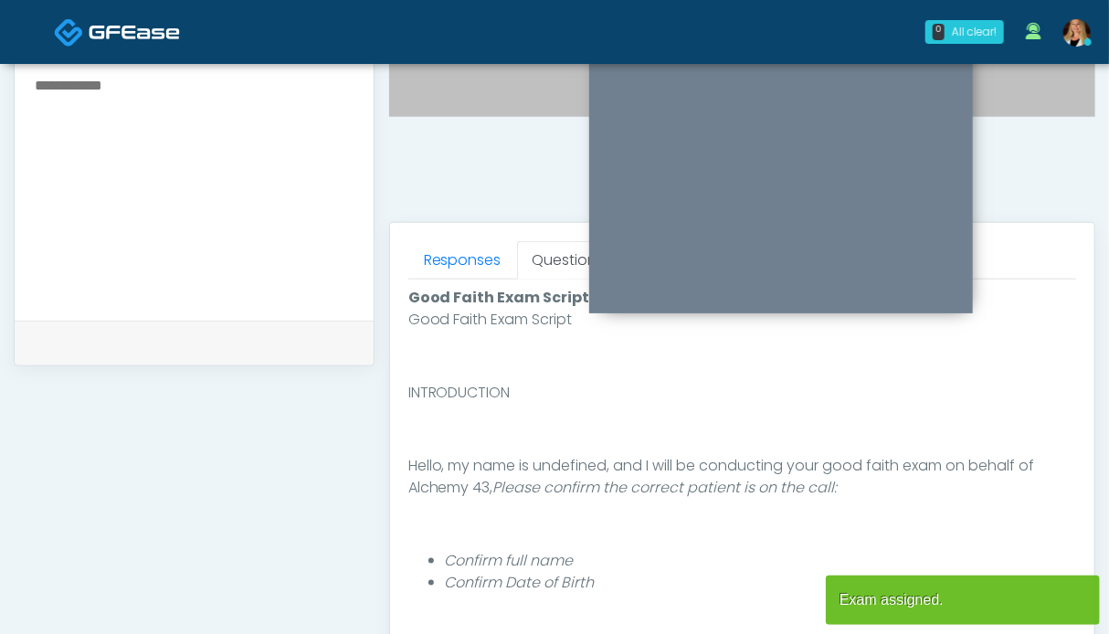
scroll to position [914, 0]
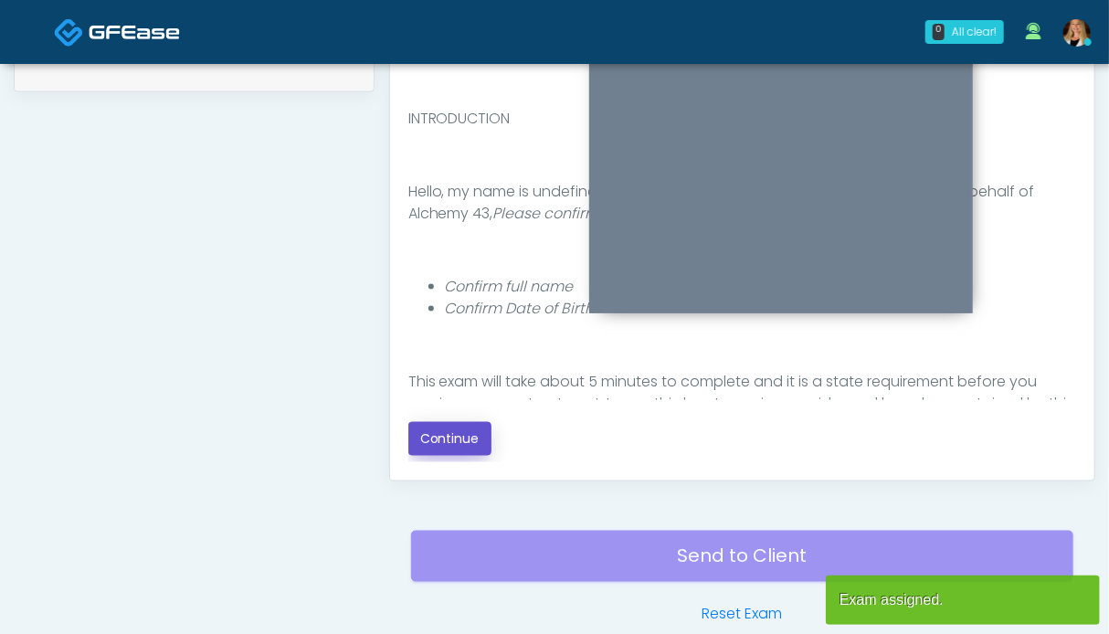
click at [448, 436] on button "Continue" at bounding box center [449, 439] width 83 height 34
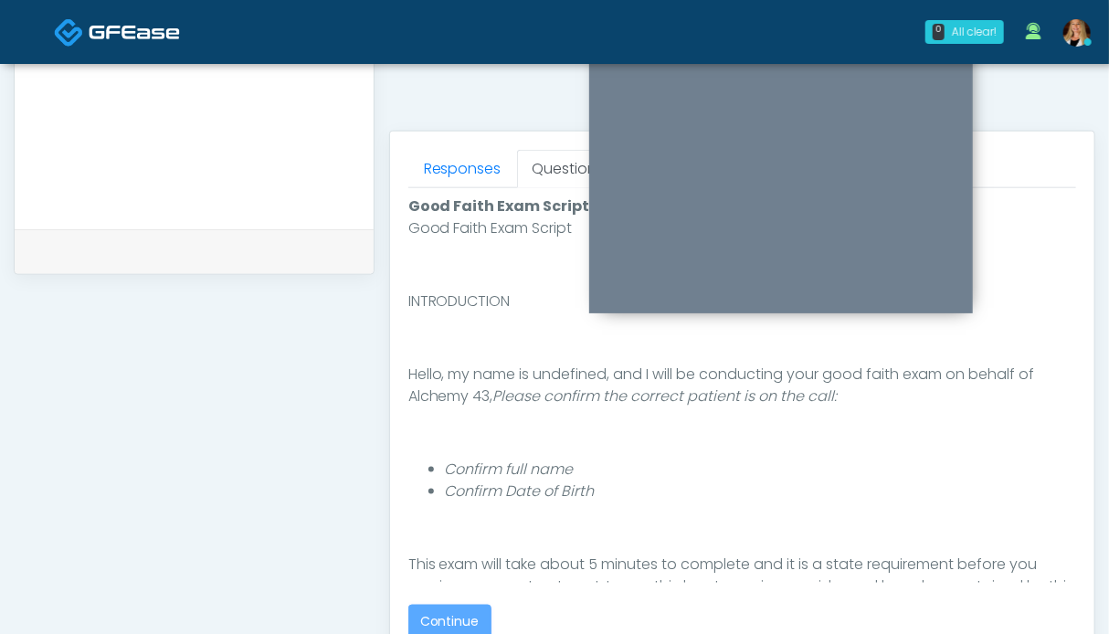
scroll to position [1004, 0]
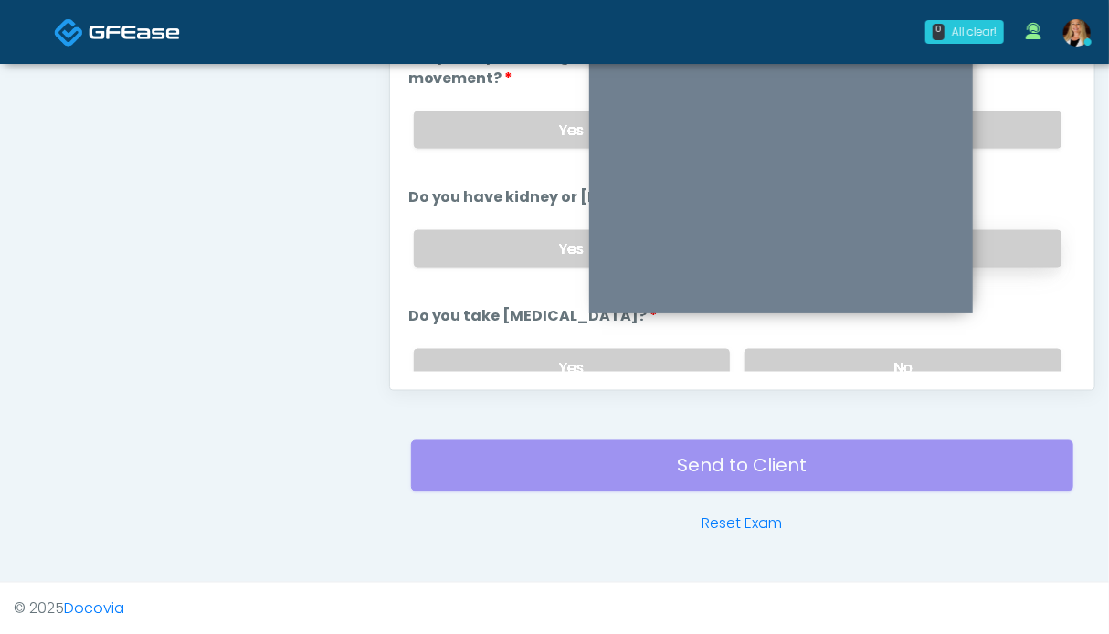
click at [1018, 230] on label "No" at bounding box center [903, 248] width 317 height 37
click at [1008, 127] on label "No" at bounding box center [903, 129] width 317 height 37
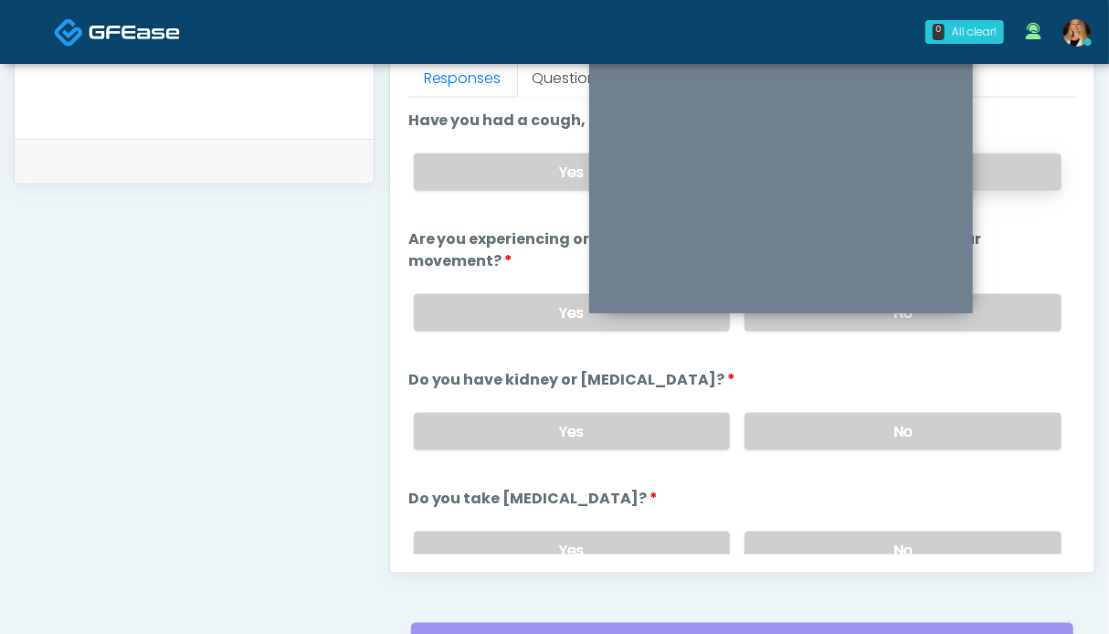
click at [1005, 173] on label "No" at bounding box center [903, 171] width 317 height 37
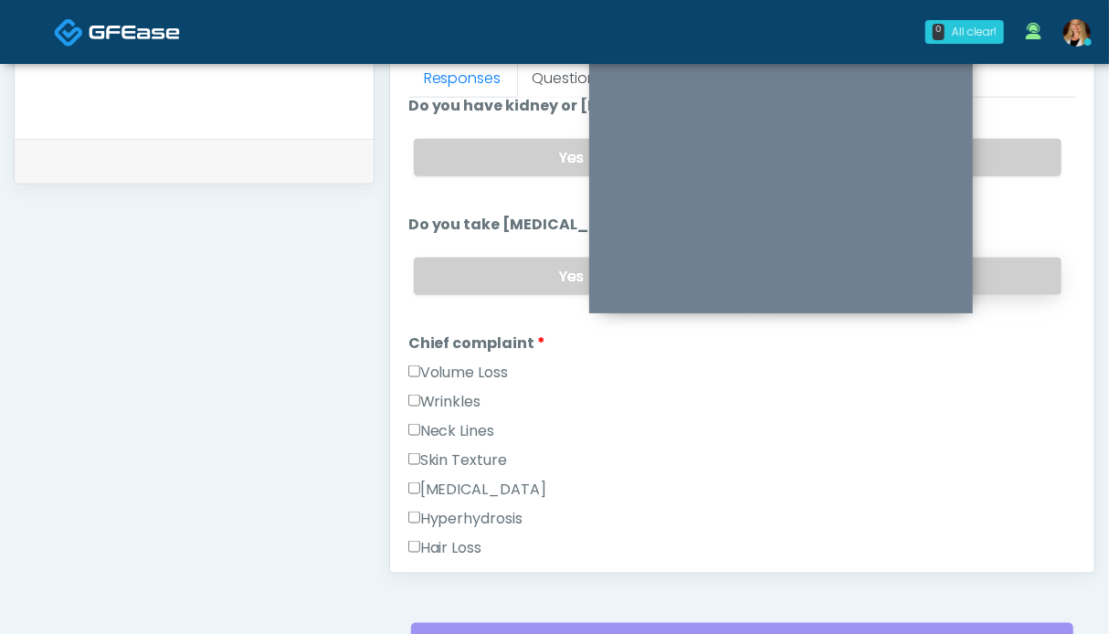
click at [1005, 261] on label "No" at bounding box center [903, 276] width 317 height 37
click at [449, 369] on label "Volume Loss" at bounding box center [458, 373] width 100 height 22
click at [447, 391] on label "Wrinkles" at bounding box center [444, 402] width 73 height 22
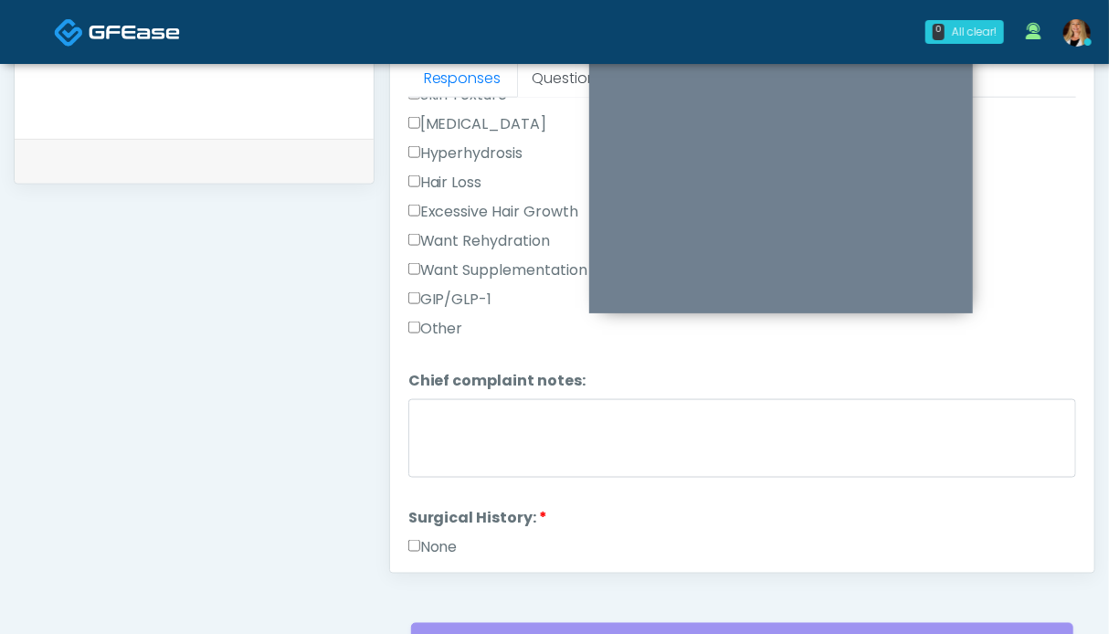
scroll to position [1004, 0]
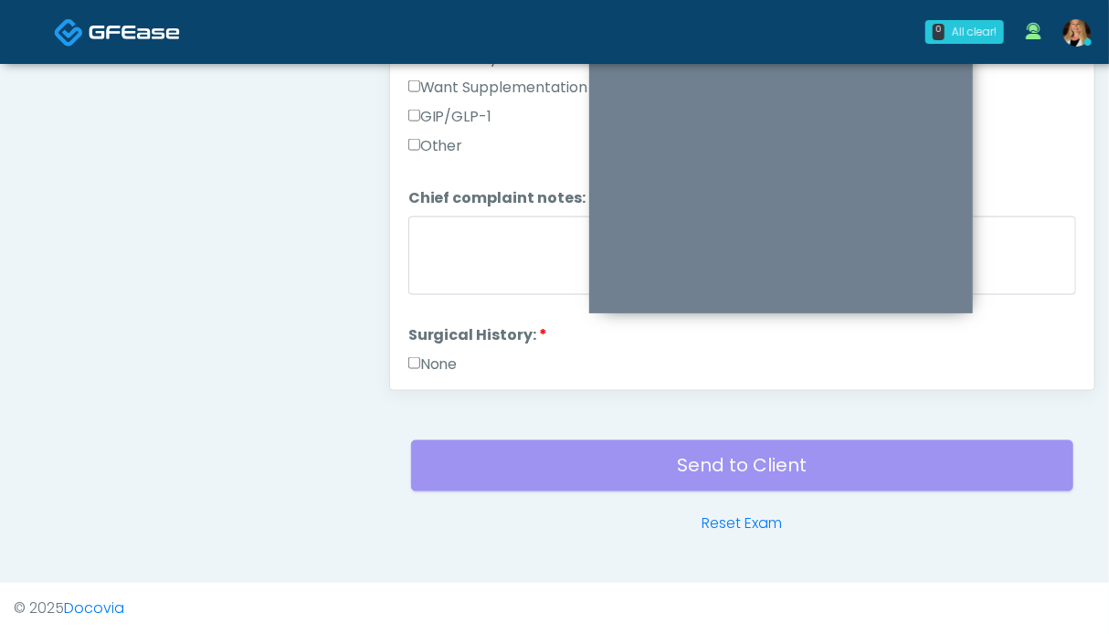
click at [447, 354] on label "None" at bounding box center [432, 365] width 49 height 22
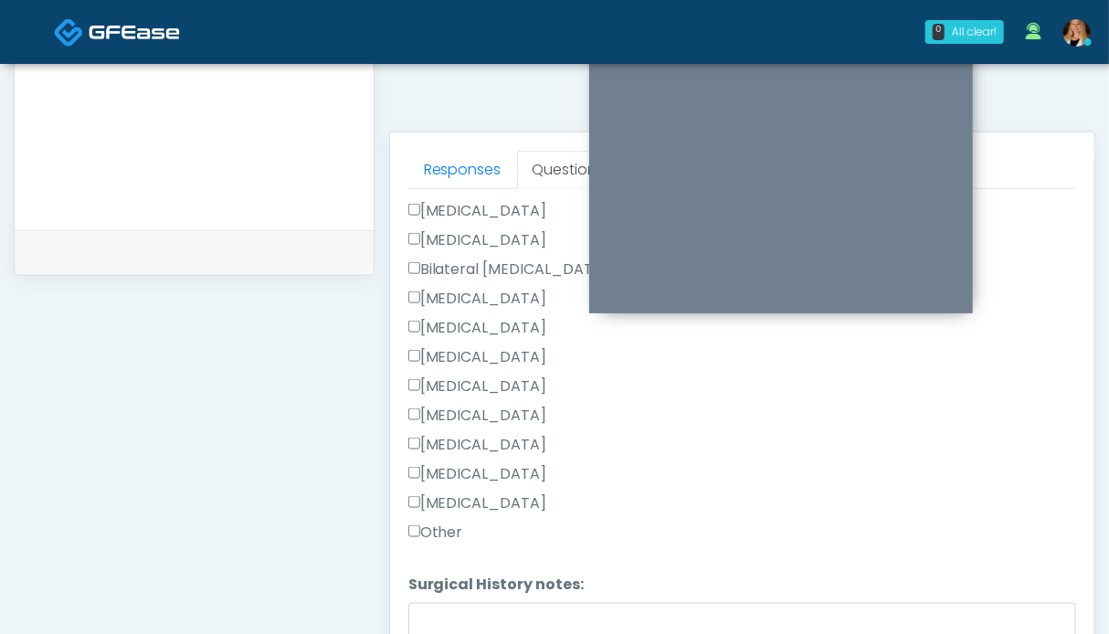
scroll to position [914, 0]
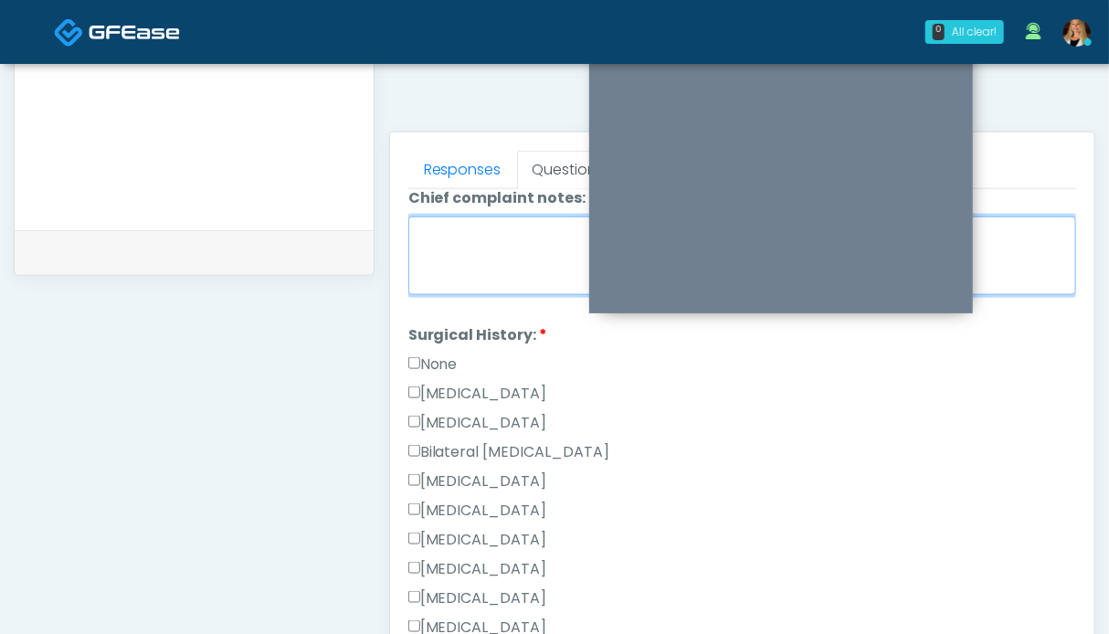
click at [496, 248] on textarea "Chief complaint notes:" at bounding box center [742, 256] width 668 height 79
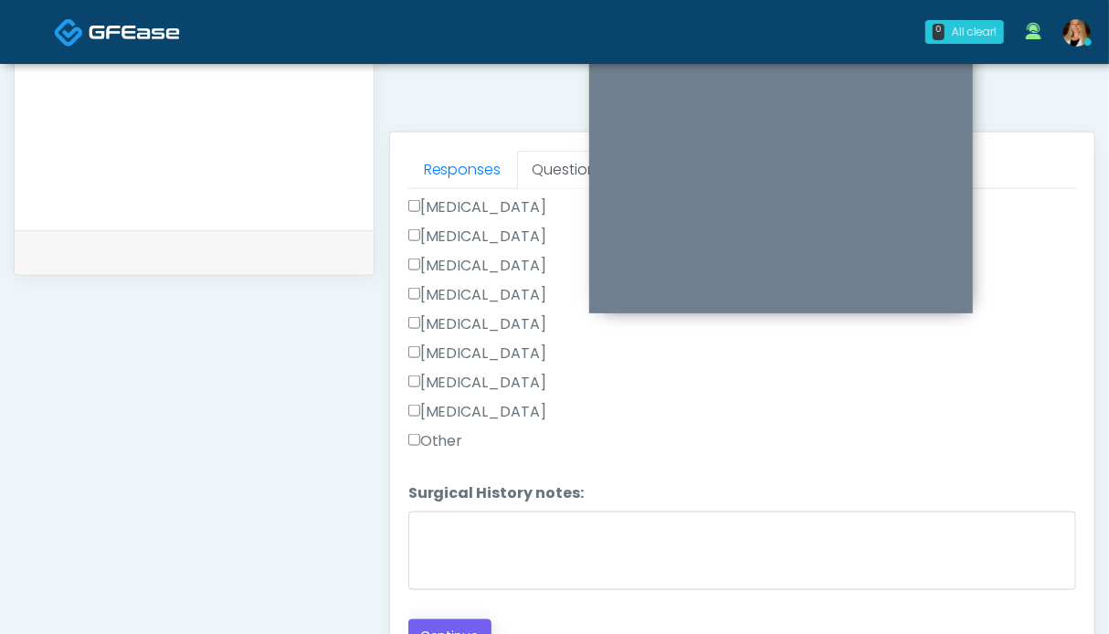
type textarea "*****"
click at [481, 619] on button "Continue" at bounding box center [449, 636] width 83 height 34
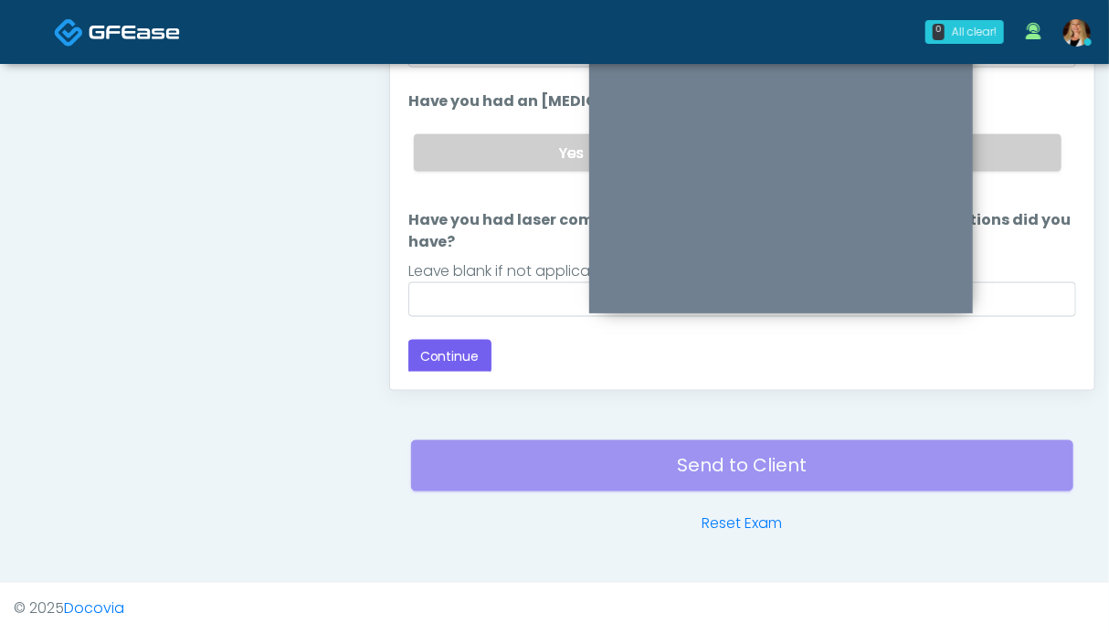
scroll to position [821, 0]
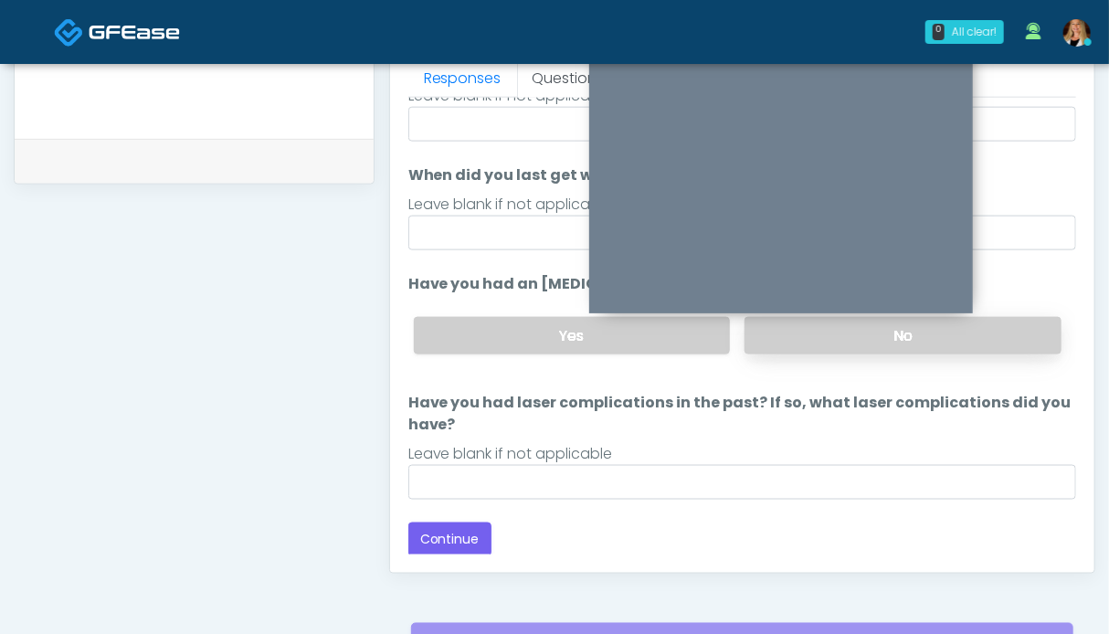
click at [1033, 321] on label "No" at bounding box center [903, 335] width 317 height 37
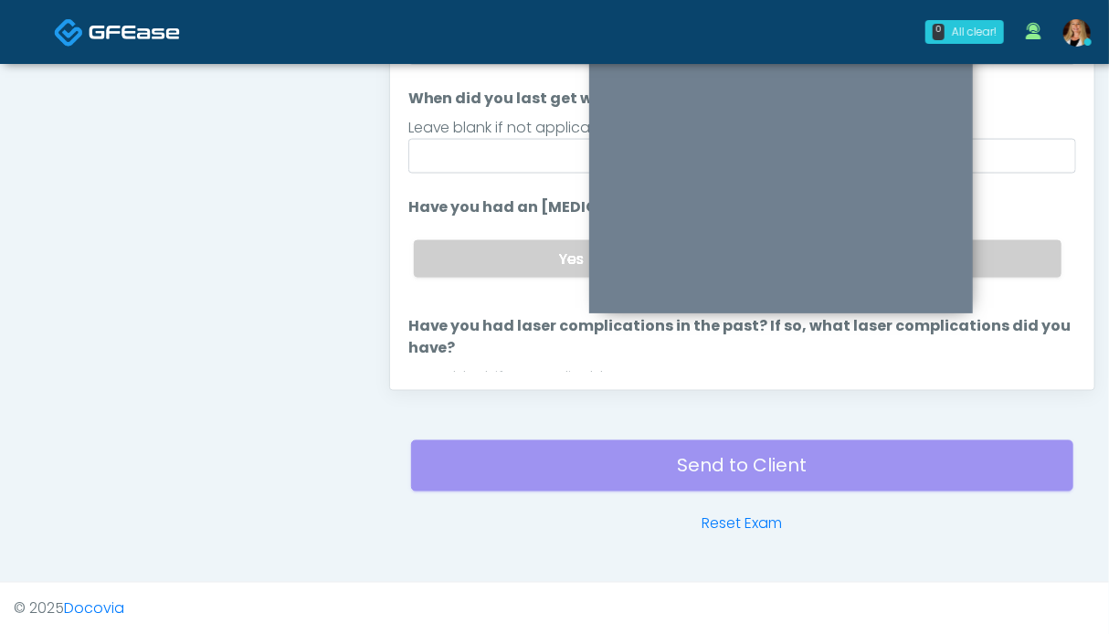
scroll to position [106, 0]
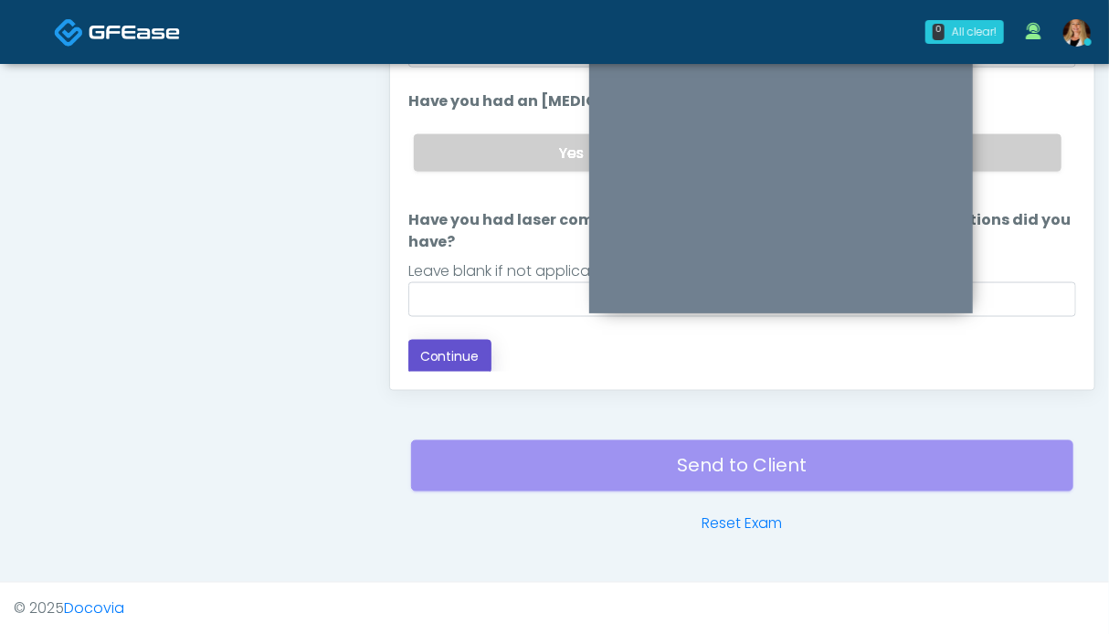
click at [474, 355] on button "Continue" at bounding box center [449, 357] width 83 height 34
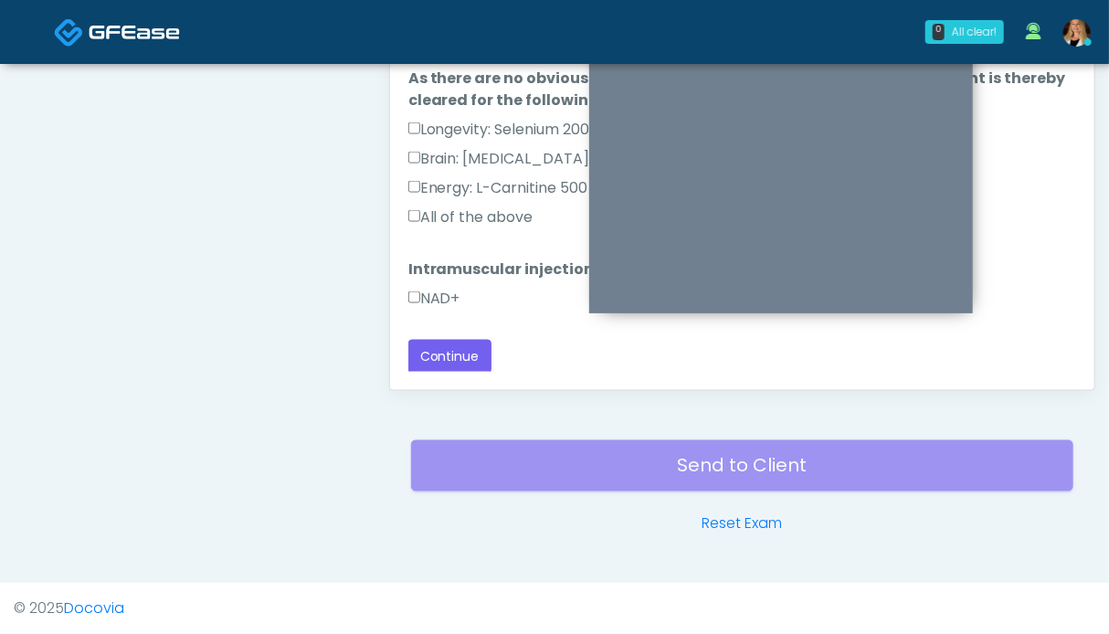
drag, startPoint x: 477, startPoint y: 220, endPoint x: 468, endPoint y: 227, distance: 11.7
click at [475, 220] on label "All of the above" at bounding box center [470, 217] width 125 height 22
click at [445, 299] on label "NAD+" at bounding box center [434, 299] width 52 height 22
click at [457, 361] on button "Continue" at bounding box center [449, 357] width 83 height 34
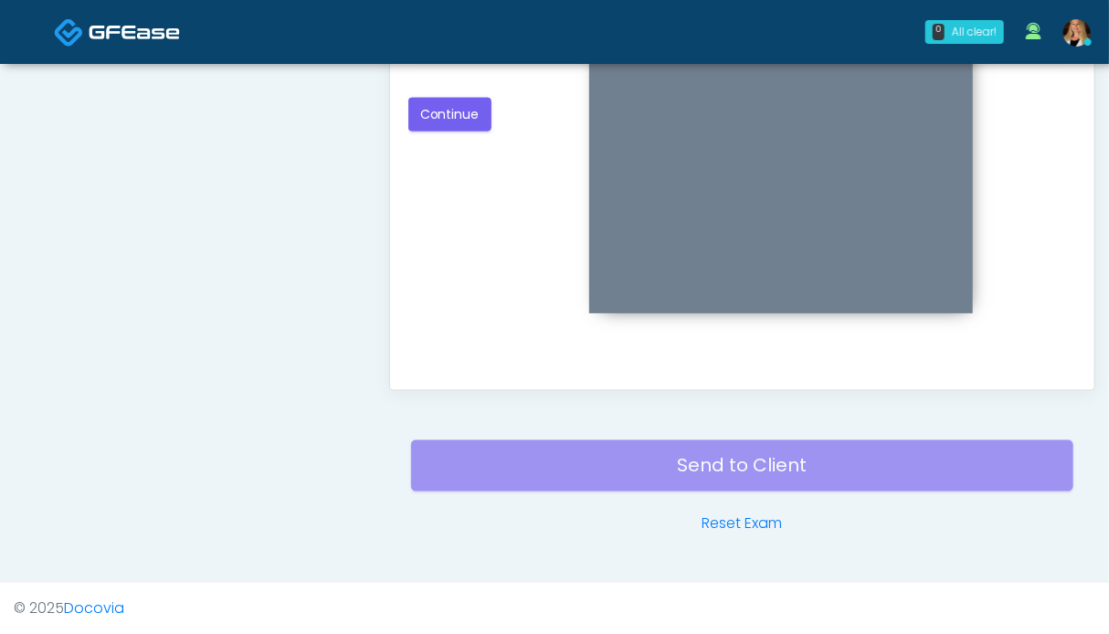
scroll to position [639, 0]
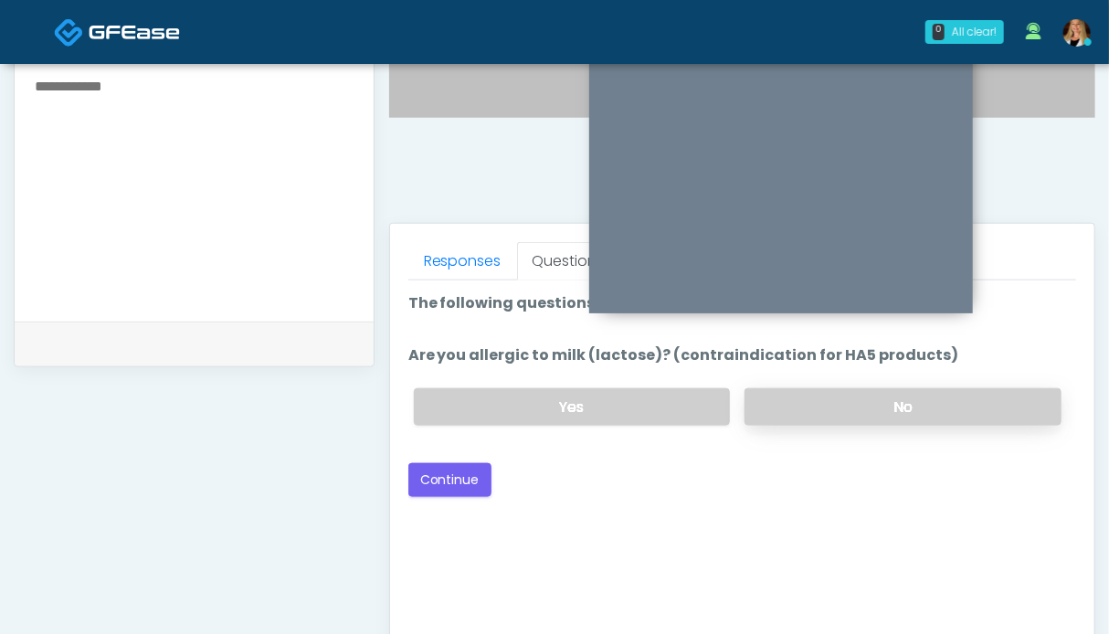
click at [924, 403] on label "No" at bounding box center [903, 406] width 317 height 37
drag, startPoint x: 454, startPoint y: 477, endPoint x: 471, endPoint y: 472, distance: 17.9
click at [455, 477] on button "Continue" at bounding box center [449, 480] width 83 height 34
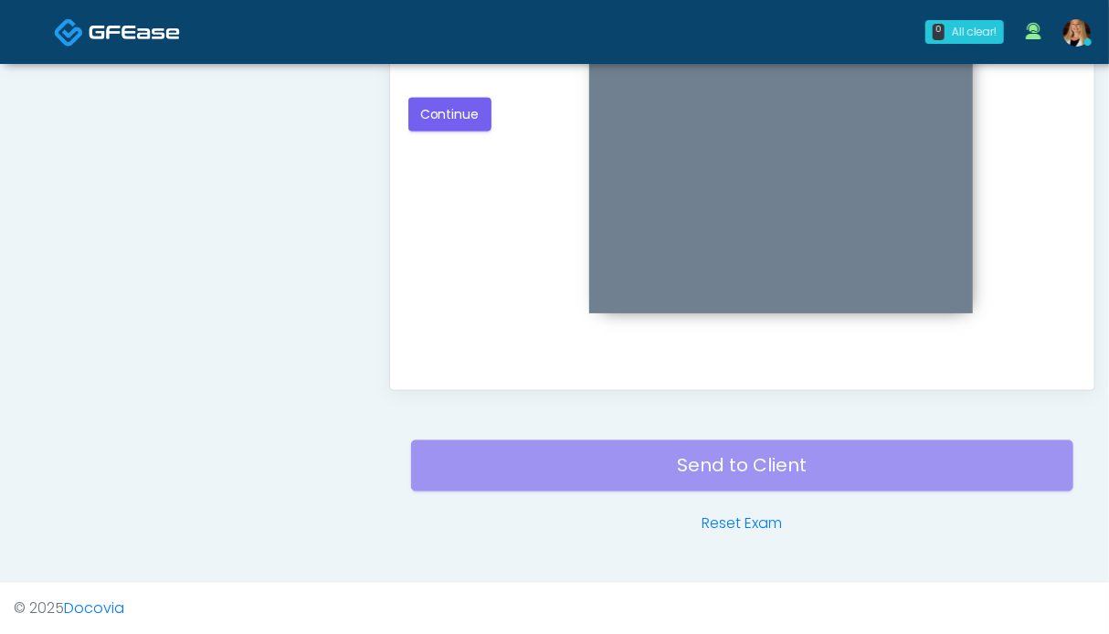
scroll to position [730, 0]
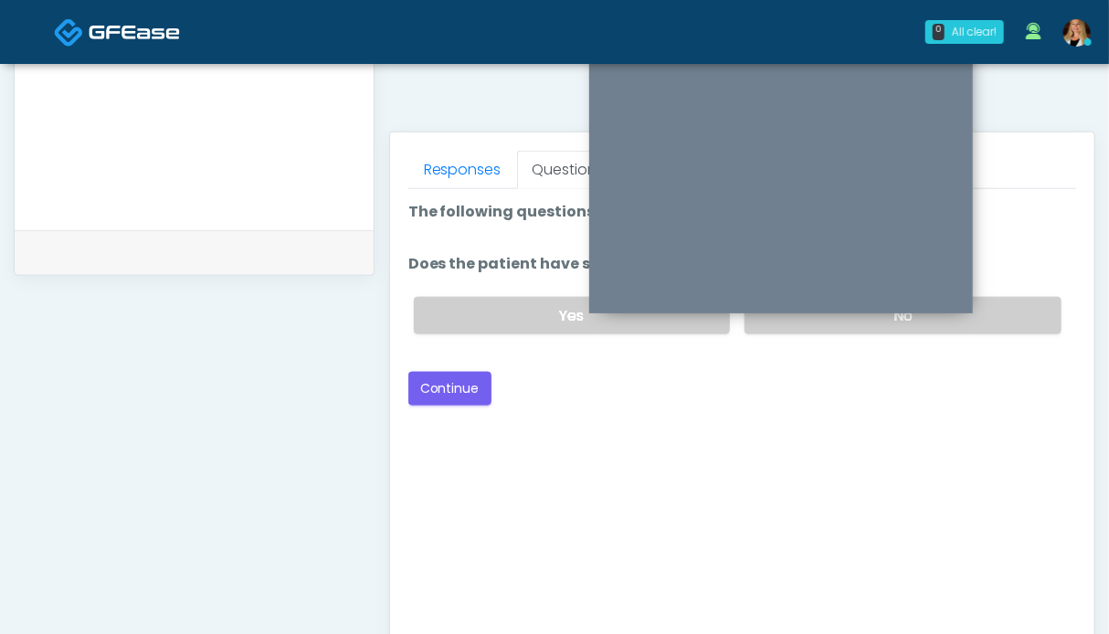
drag, startPoint x: 968, startPoint y: 319, endPoint x: 555, endPoint y: 404, distance: 422.5
click at [968, 319] on label "No" at bounding box center [903, 315] width 317 height 37
click at [461, 401] on button "Continue" at bounding box center [449, 389] width 83 height 34
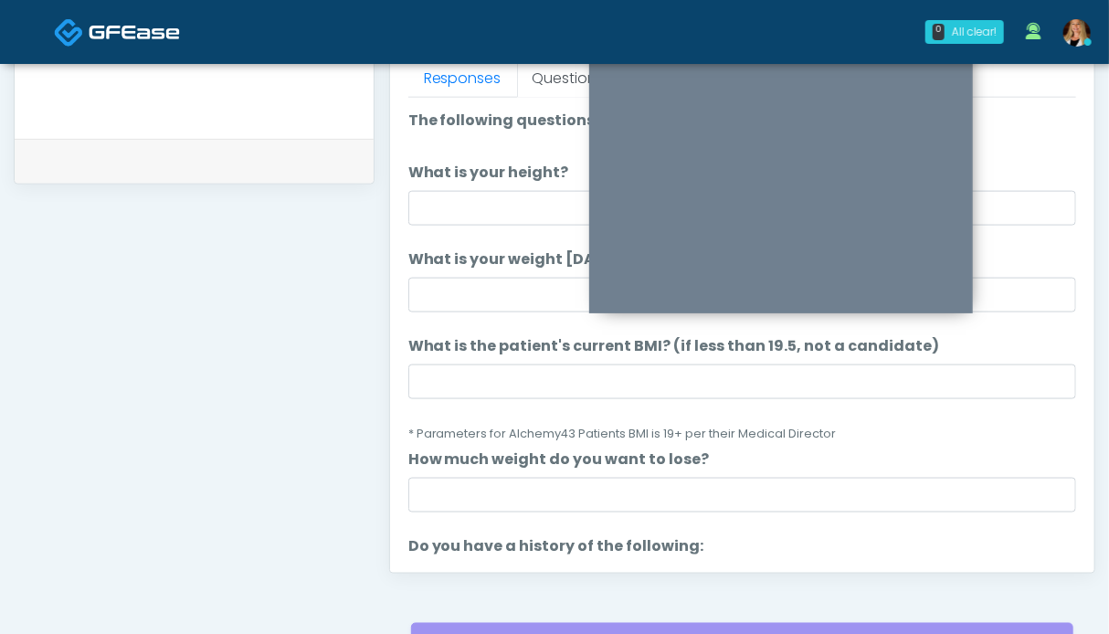
scroll to position [365, 0]
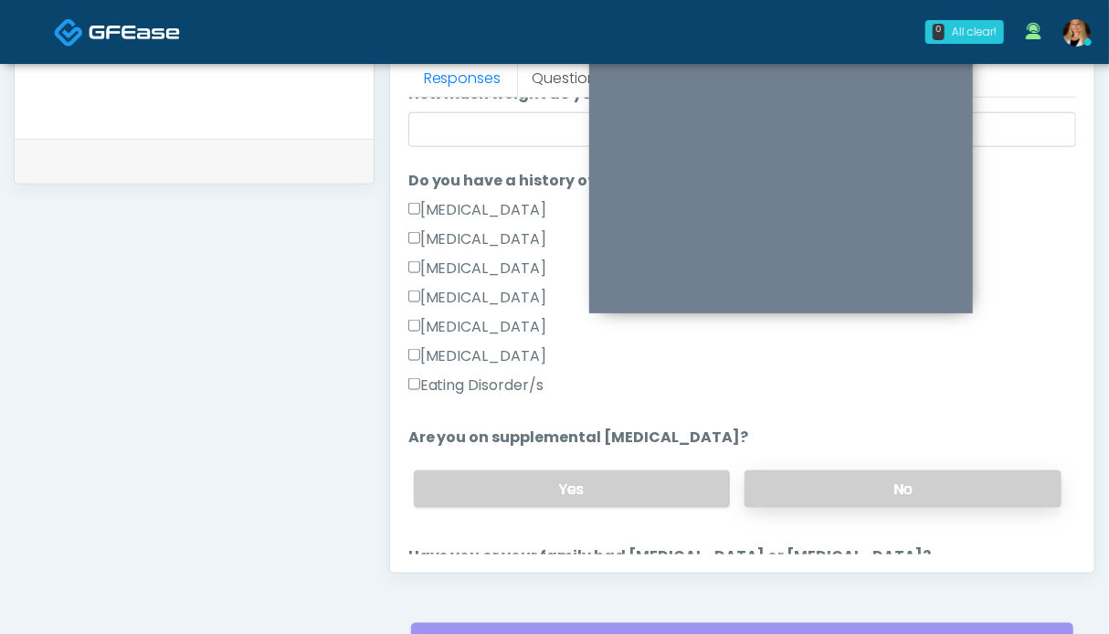
drag, startPoint x: 889, startPoint y: 482, endPoint x: 887, endPoint y: 472, distance: 10.2
click at [888, 482] on label "No" at bounding box center [903, 488] width 317 height 37
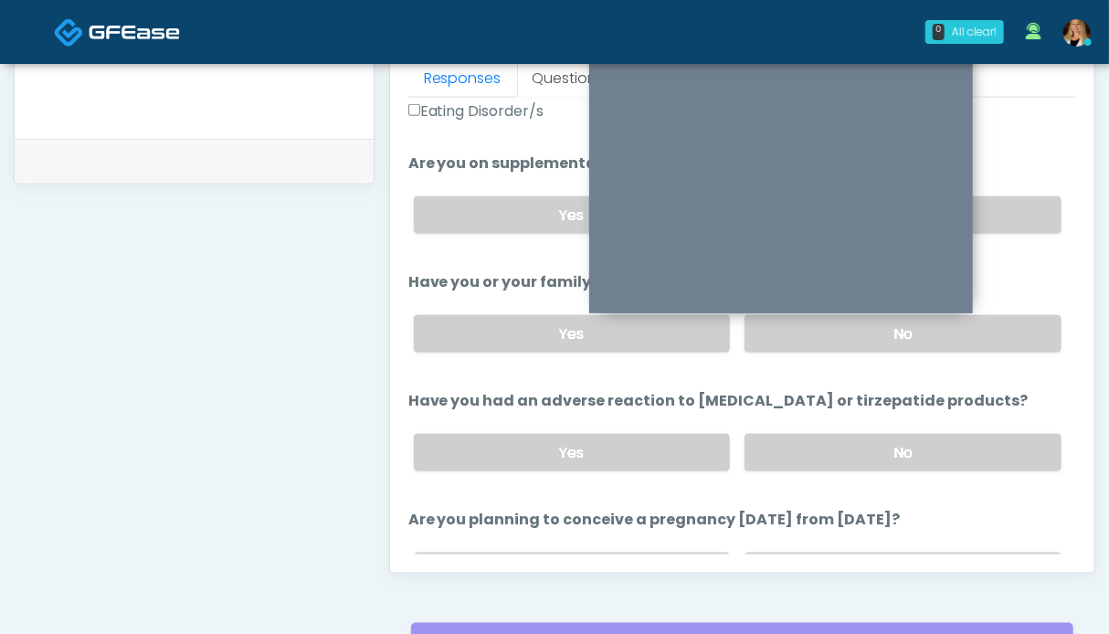
click at [897, 428] on div "Yes No" at bounding box center [737, 452] width 677 height 67
drag, startPoint x: 927, startPoint y: 357, endPoint x: 917, endPoint y: 309, distance: 49.4
click at [927, 355] on div "Yes No" at bounding box center [737, 334] width 677 height 67
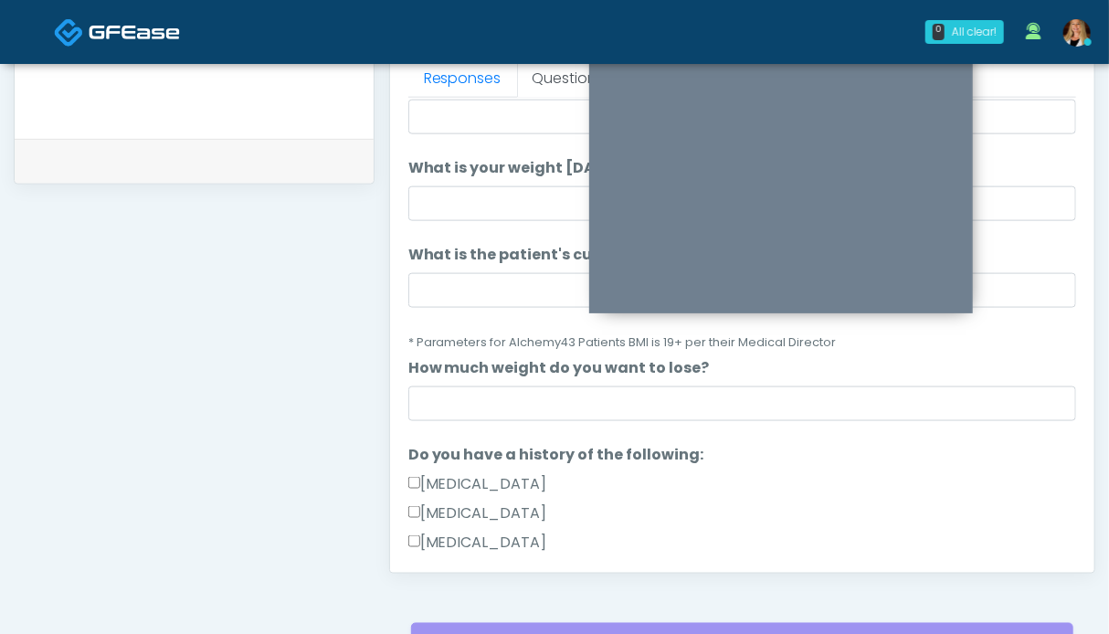
scroll to position [0, 0]
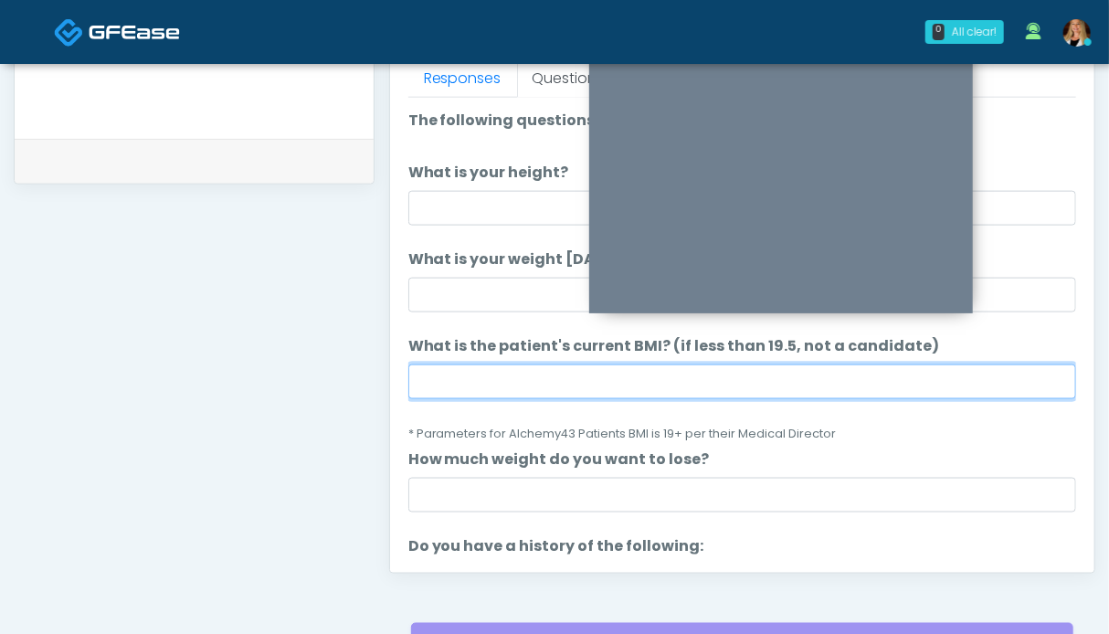
click at [521, 376] on input "What is the patient's current BMI? (if less than 19.5, not a candidate)" at bounding box center [742, 381] width 668 height 35
type input "****"
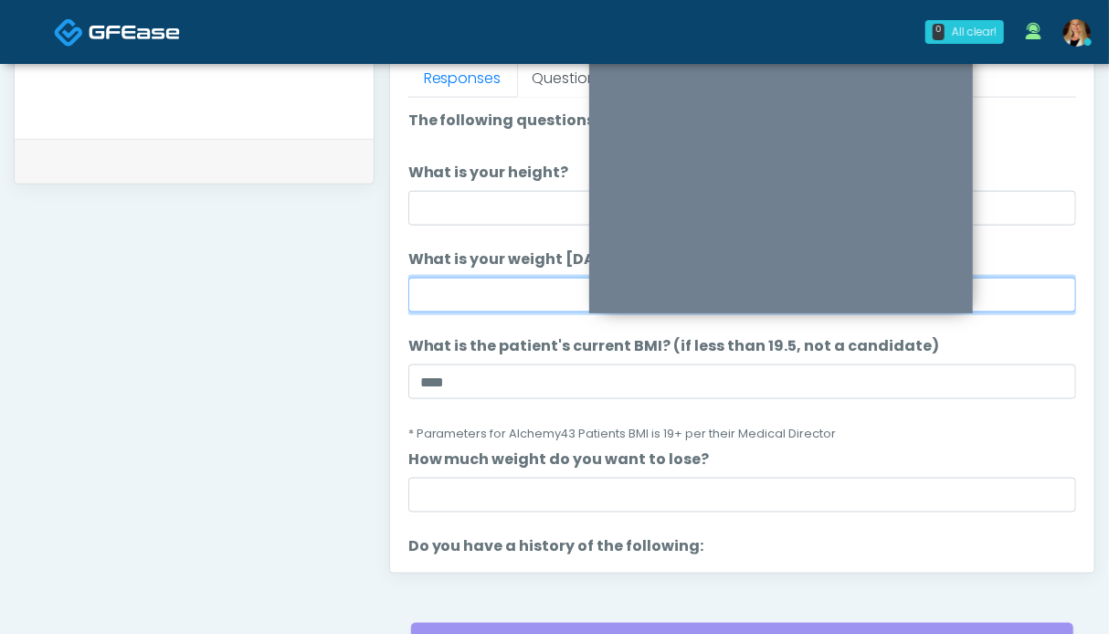
click at [489, 283] on input "What is your weight today?" at bounding box center [742, 295] width 668 height 35
type input "***"
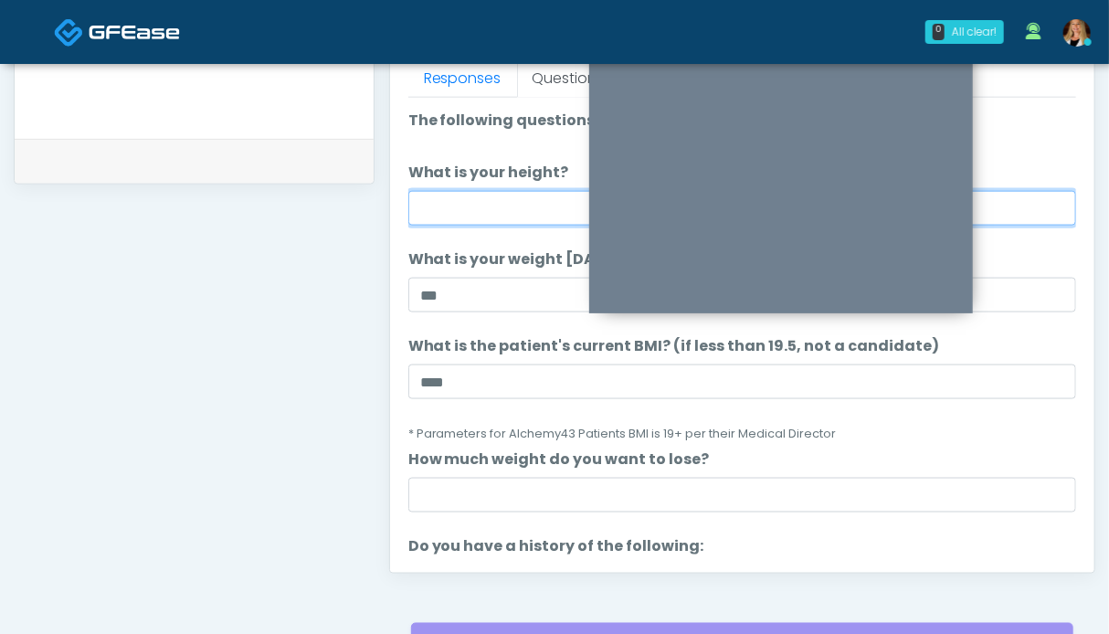
click at [493, 206] on input "What is your height?" at bounding box center [742, 208] width 668 height 35
type input "***"
click at [890, 449] on li "How much weight do you want to lose? How much weight do you want to lose?" at bounding box center [742, 481] width 668 height 64
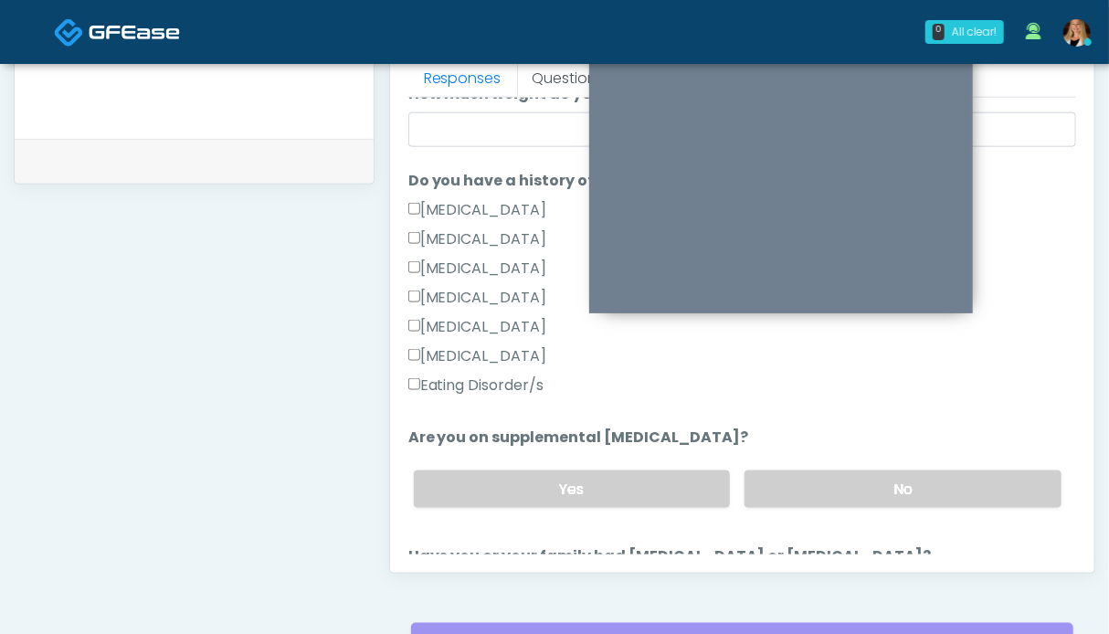
scroll to position [731, 0]
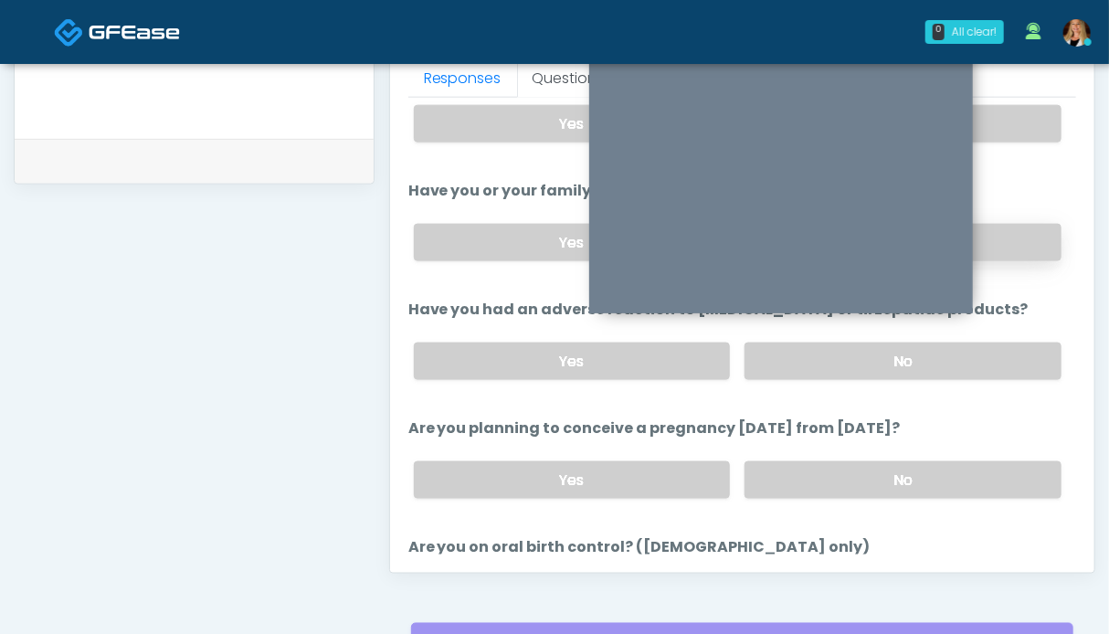
click at [988, 239] on label "No" at bounding box center [903, 242] width 317 height 37
click at [994, 343] on label "No" at bounding box center [903, 361] width 317 height 37
click at [974, 462] on label "No" at bounding box center [903, 479] width 317 height 37
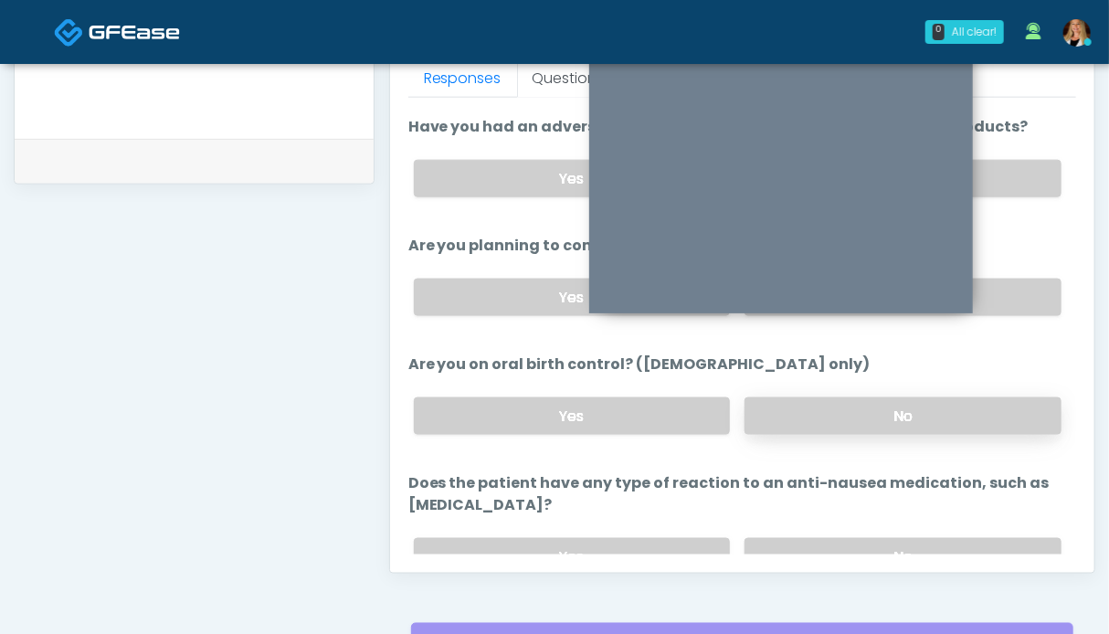
click at [967, 417] on label "No" at bounding box center [903, 415] width 317 height 37
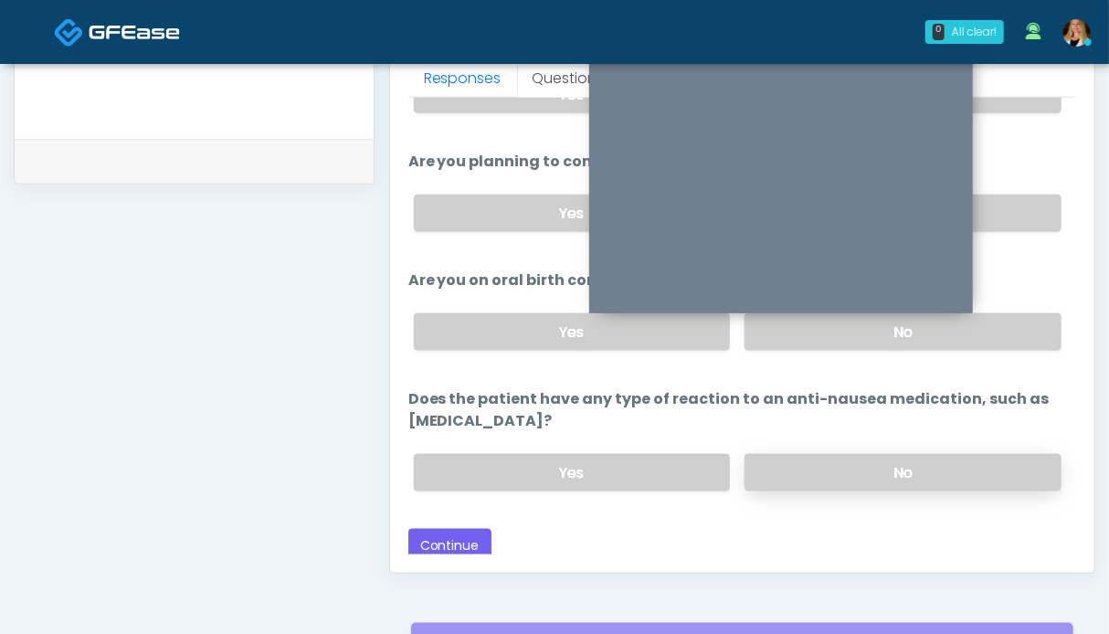
click at [963, 454] on label "No" at bounding box center [903, 472] width 317 height 37
click at [479, 540] on button "Continue" at bounding box center [449, 546] width 83 height 34
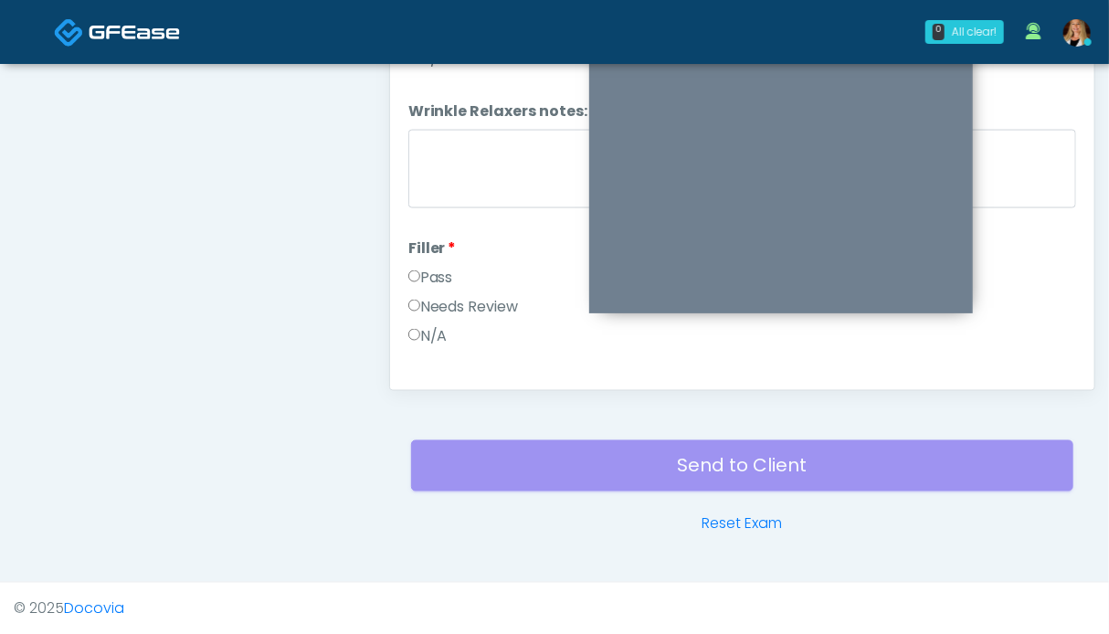
scroll to position [639, 0]
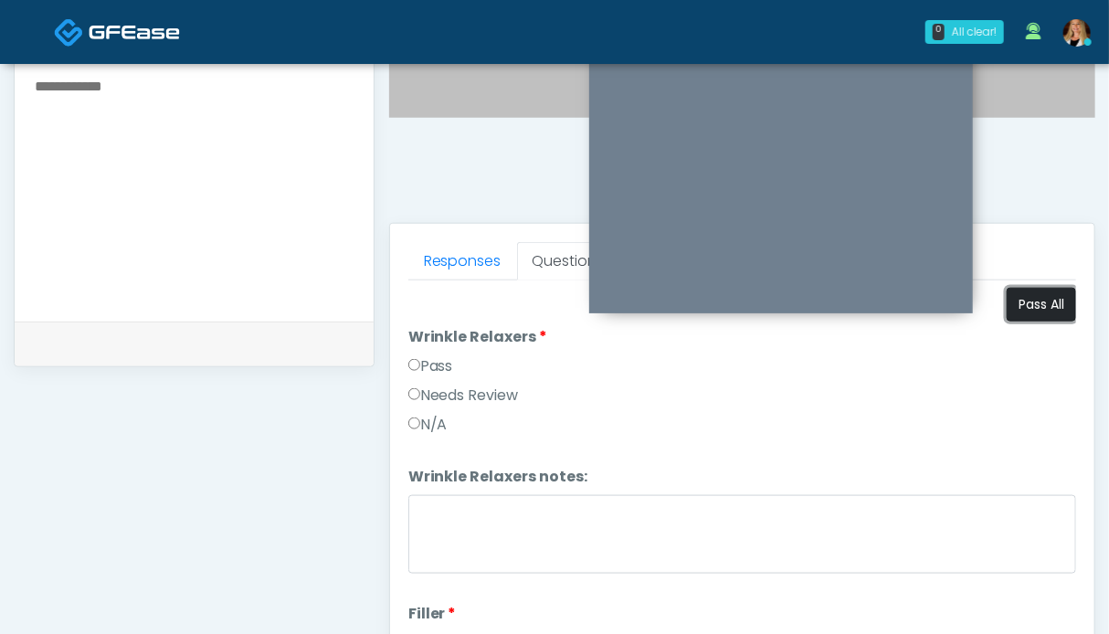
click at [1032, 318] on button "Pass All" at bounding box center [1041, 305] width 69 height 34
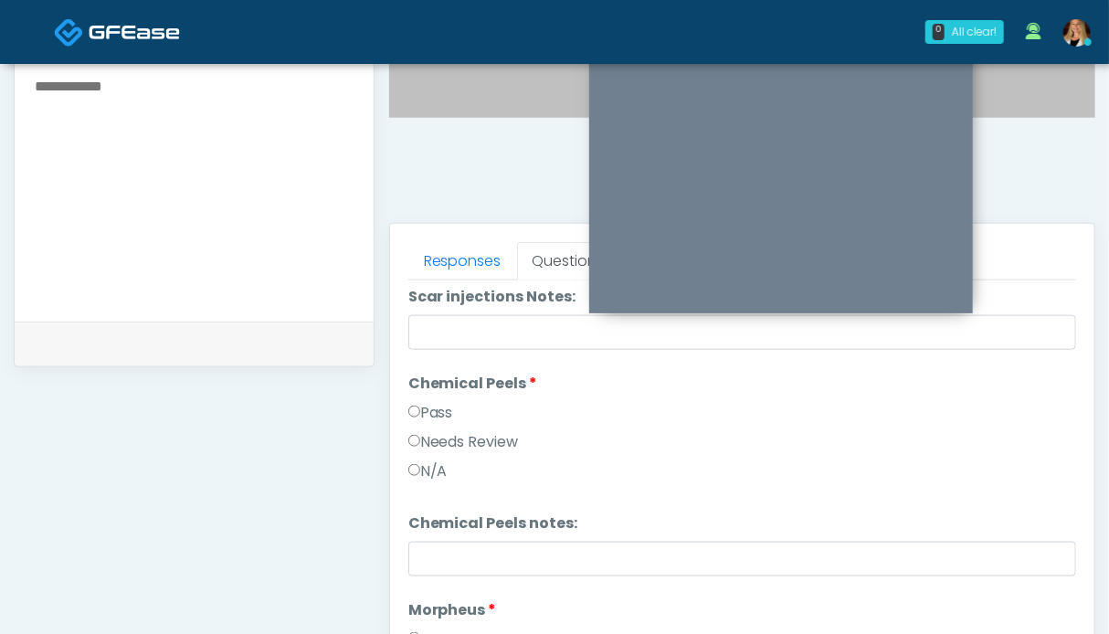
scroll to position [3315, 0]
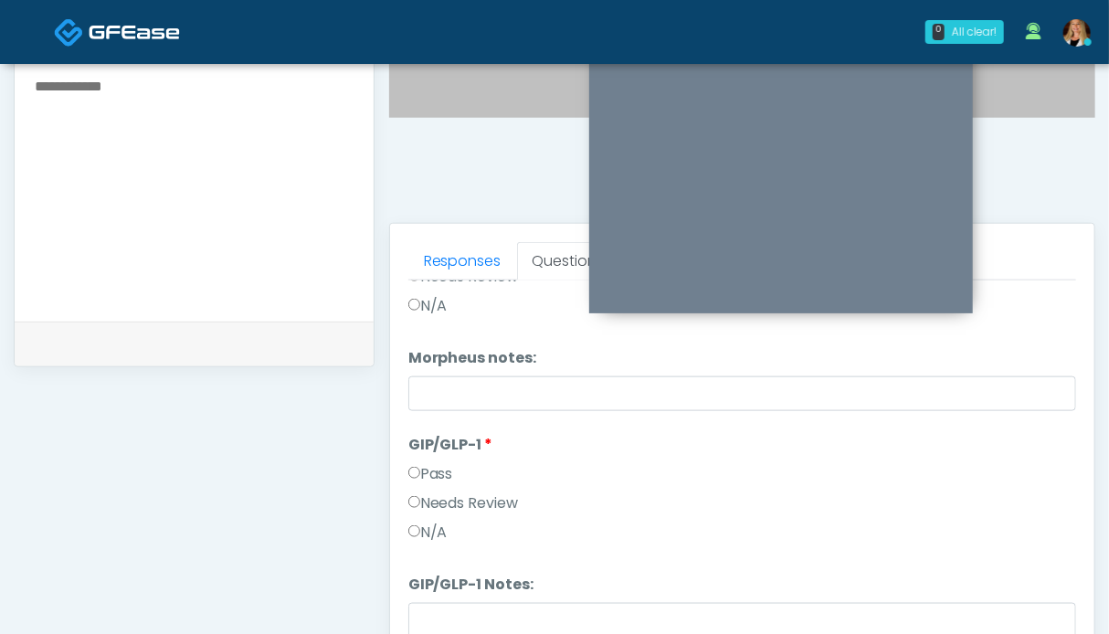
click at [443, 492] on label "Needs Review" at bounding box center [463, 503] width 111 height 22
click at [471, 609] on textarea "GIP/GLP-1 Notes:" at bounding box center [742, 642] width 668 height 79
type textarea "*******"
click at [257, 219] on textarea at bounding box center [194, 185] width 322 height 223
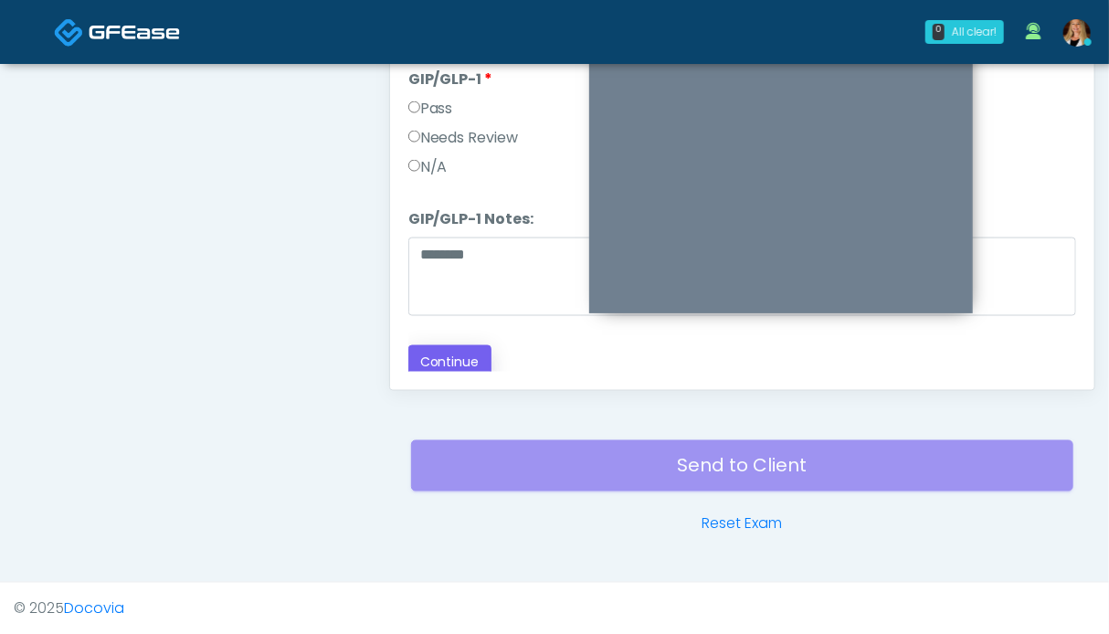
type textarea "*******"
click at [458, 354] on button "Continue" at bounding box center [449, 362] width 83 height 34
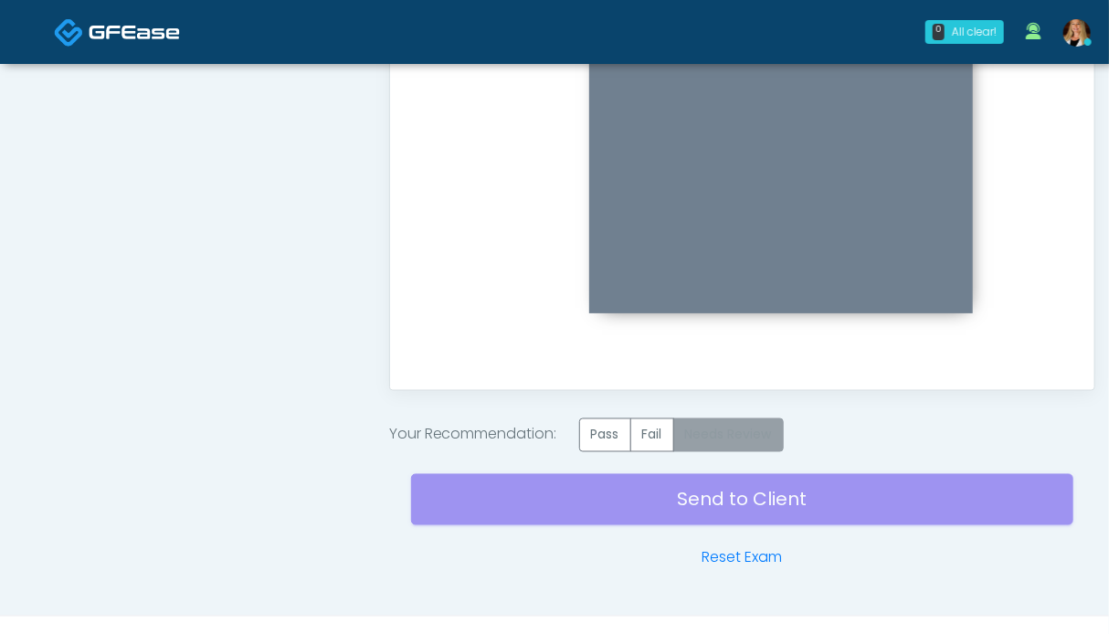
click at [765, 438] on label "Needs Review" at bounding box center [728, 435] width 111 height 34
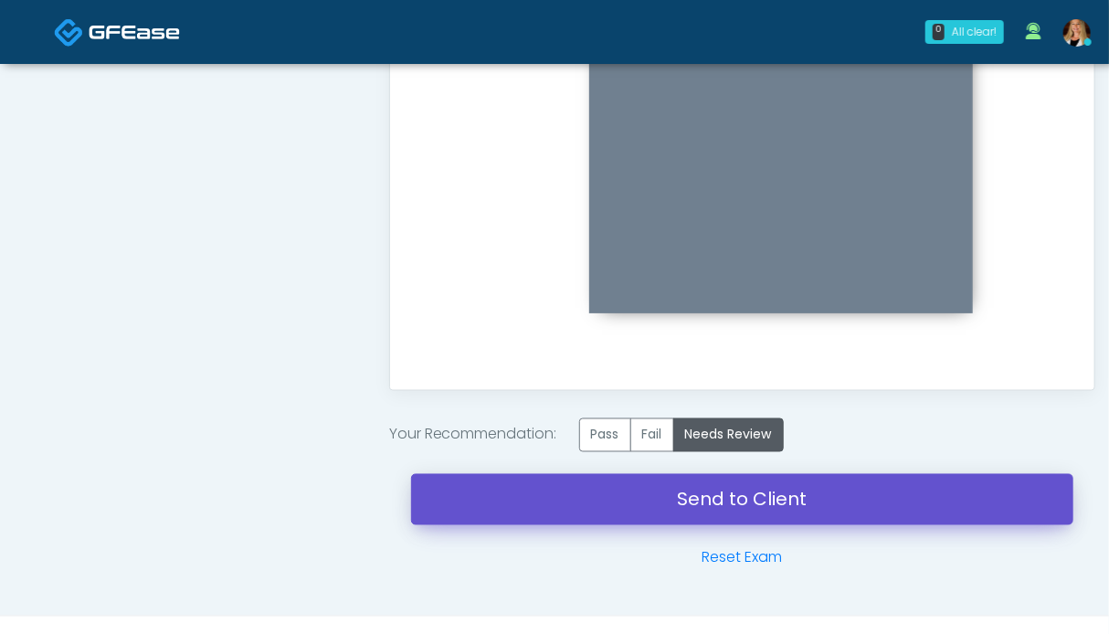
click at [764, 502] on link "Send to Client" at bounding box center [742, 499] width 662 height 51
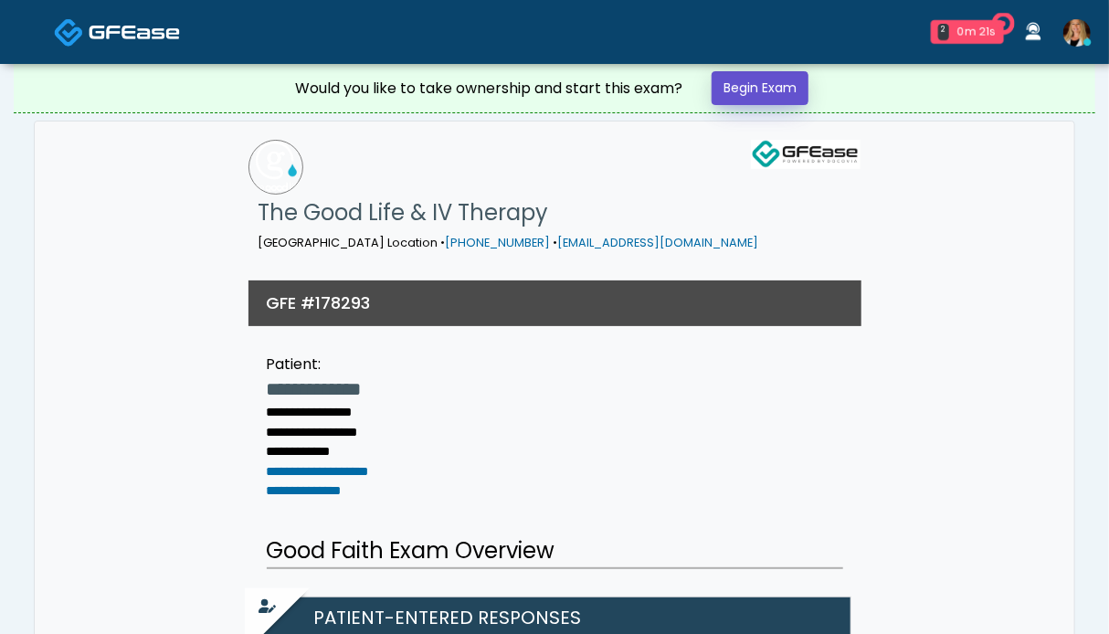
click at [764, 92] on link "Begin Exam" at bounding box center [760, 88] width 97 height 34
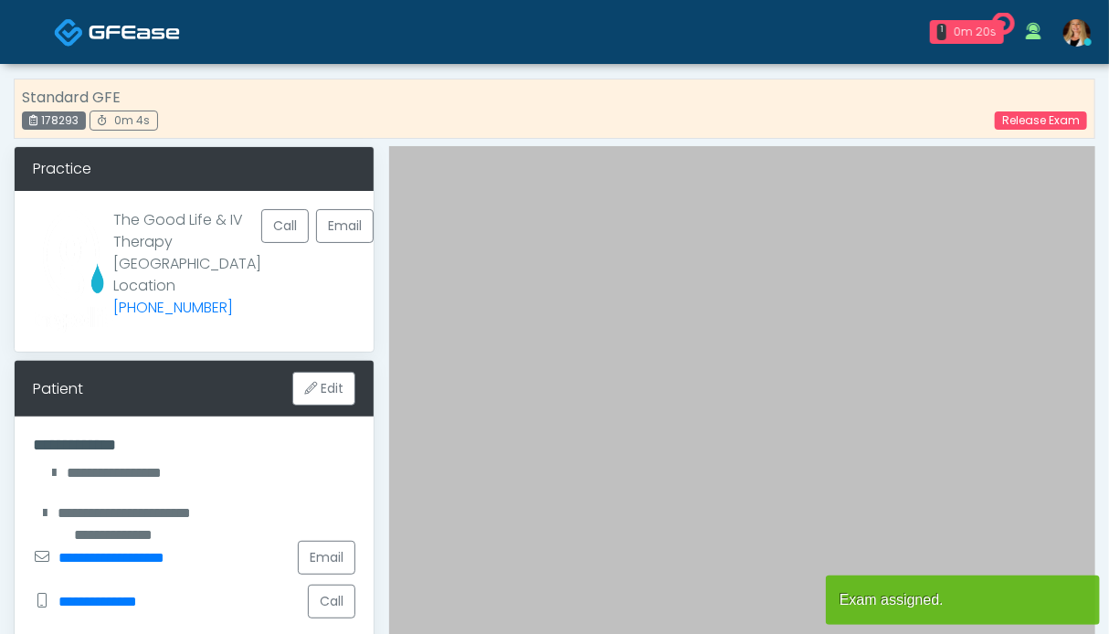
click at [121, 32] on img at bounding box center [134, 32] width 91 height 18
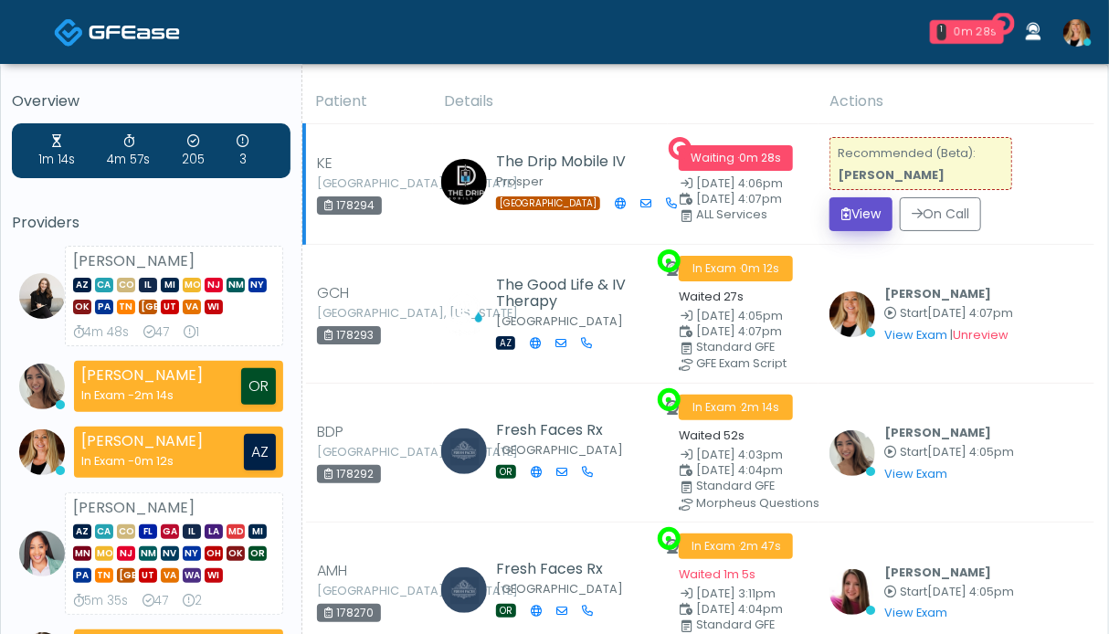
click at [861, 213] on button "View" at bounding box center [860, 214] width 63 height 34
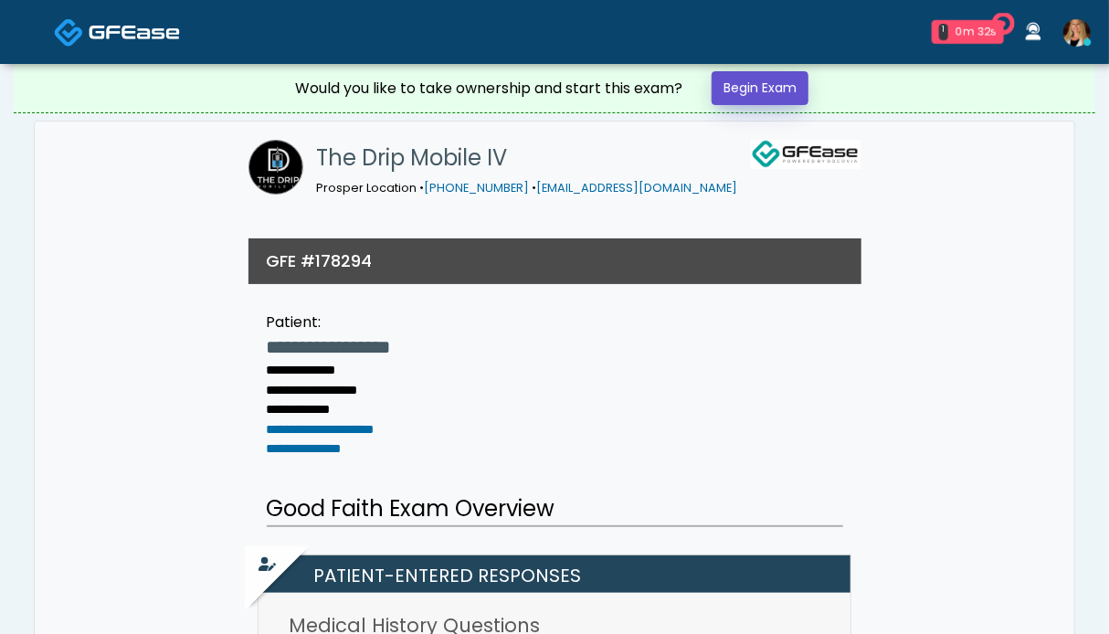
click at [741, 81] on link "Begin Exam" at bounding box center [760, 88] width 97 height 34
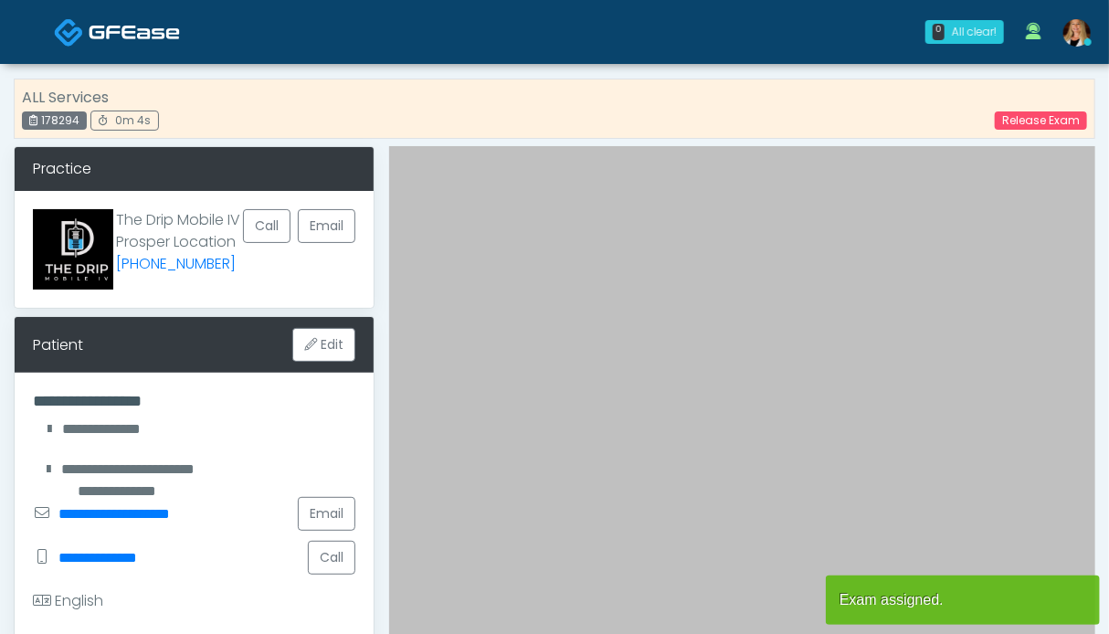
click at [113, 37] on img at bounding box center [134, 32] width 91 height 18
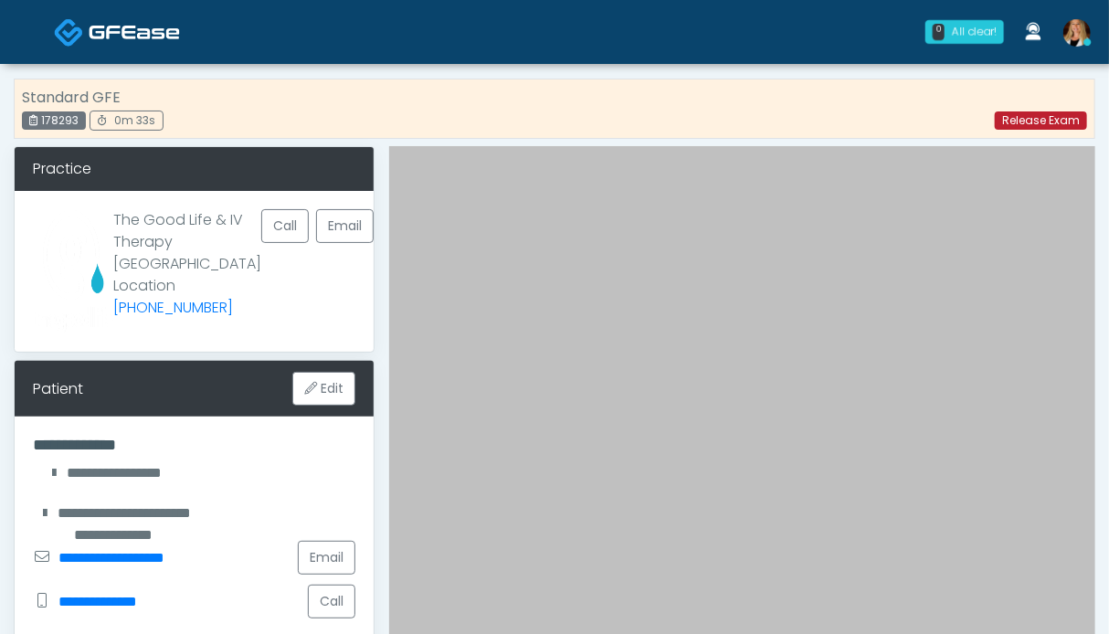
click at [1041, 121] on link "Release Exam" at bounding box center [1041, 120] width 92 height 18
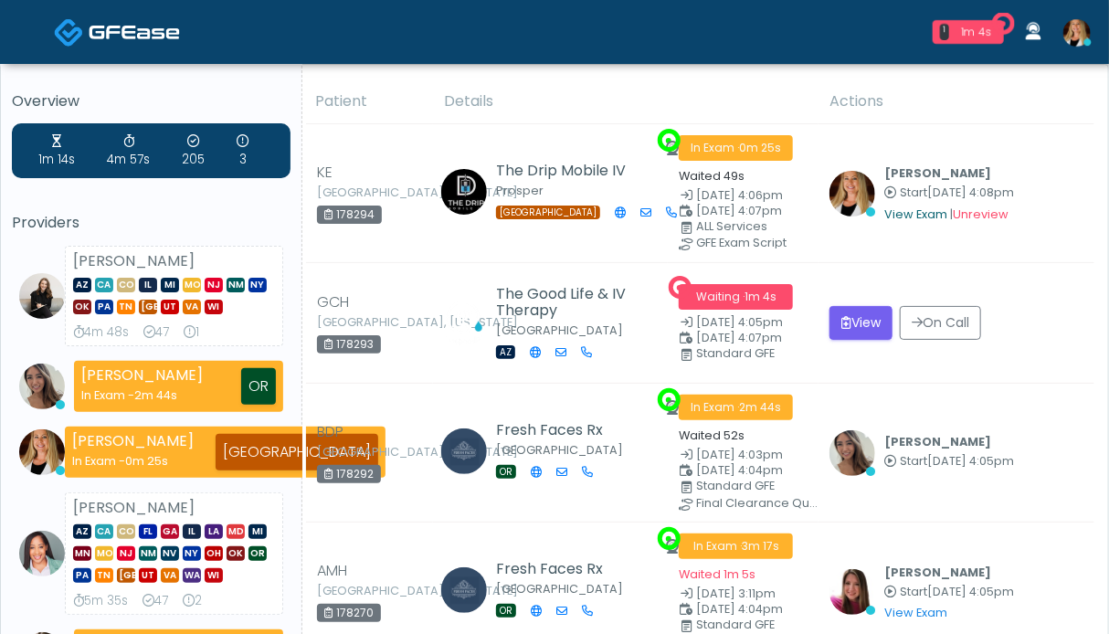
click at [910, 217] on link "View Exam" at bounding box center [915, 214] width 63 height 16
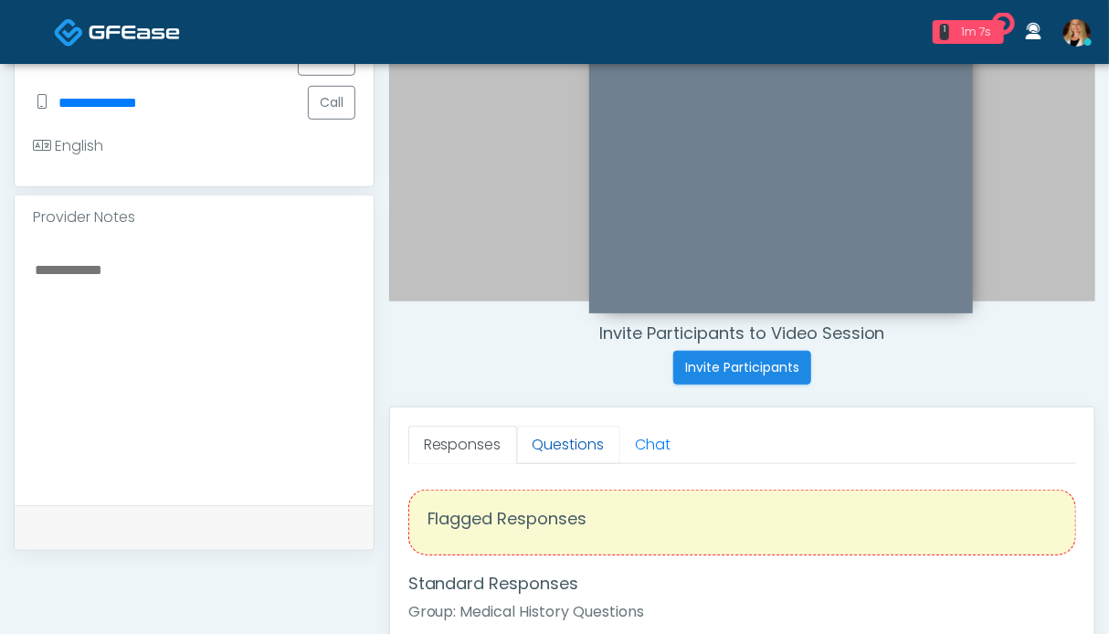
click at [566, 447] on link "Questions" at bounding box center [568, 445] width 103 height 38
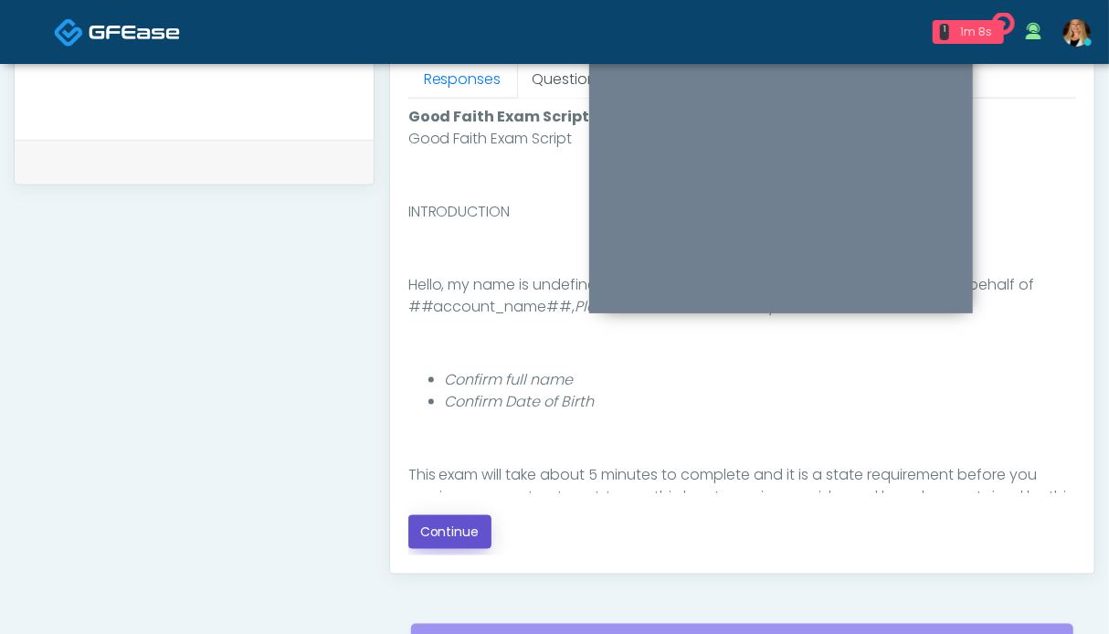
click at [462, 530] on button "Continue" at bounding box center [449, 532] width 83 height 34
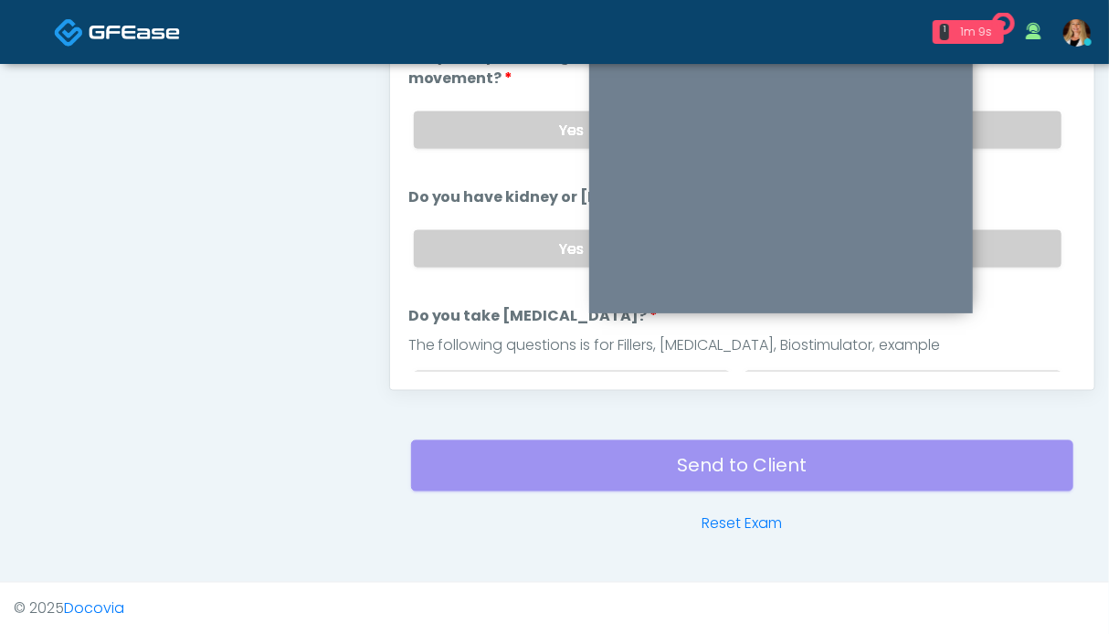
scroll to position [730, 0]
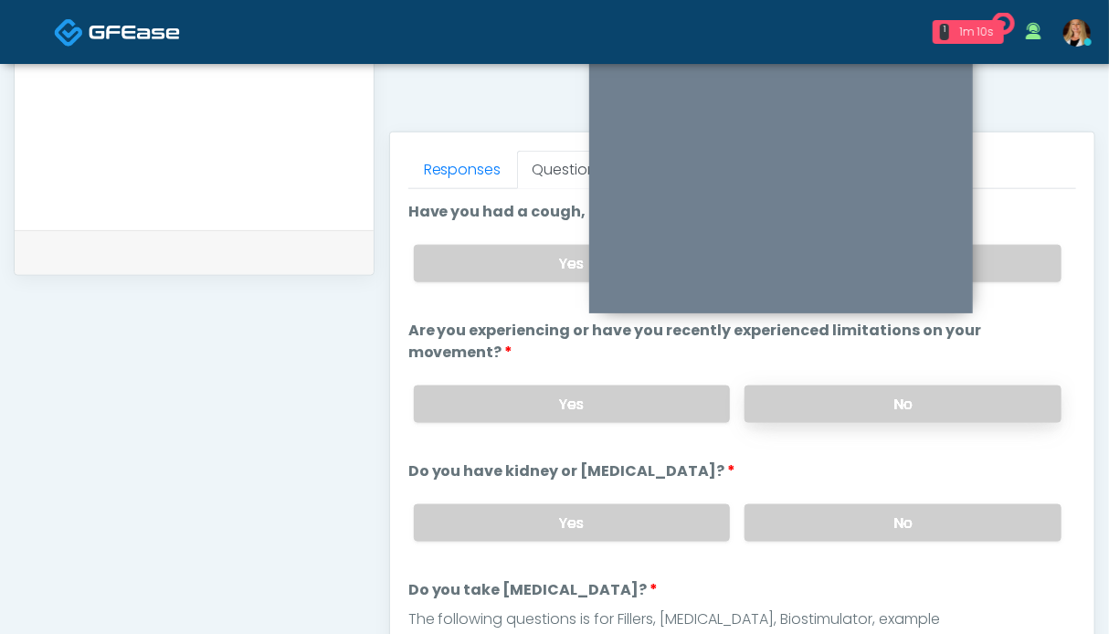
click at [929, 403] on label "No" at bounding box center [903, 404] width 317 height 37
drag, startPoint x: 996, startPoint y: 267, endPoint x: 1007, endPoint y: 411, distance: 144.8
click at [998, 269] on label "No" at bounding box center [903, 263] width 317 height 37
click at [961, 535] on label "No" at bounding box center [903, 522] width 317 height 37
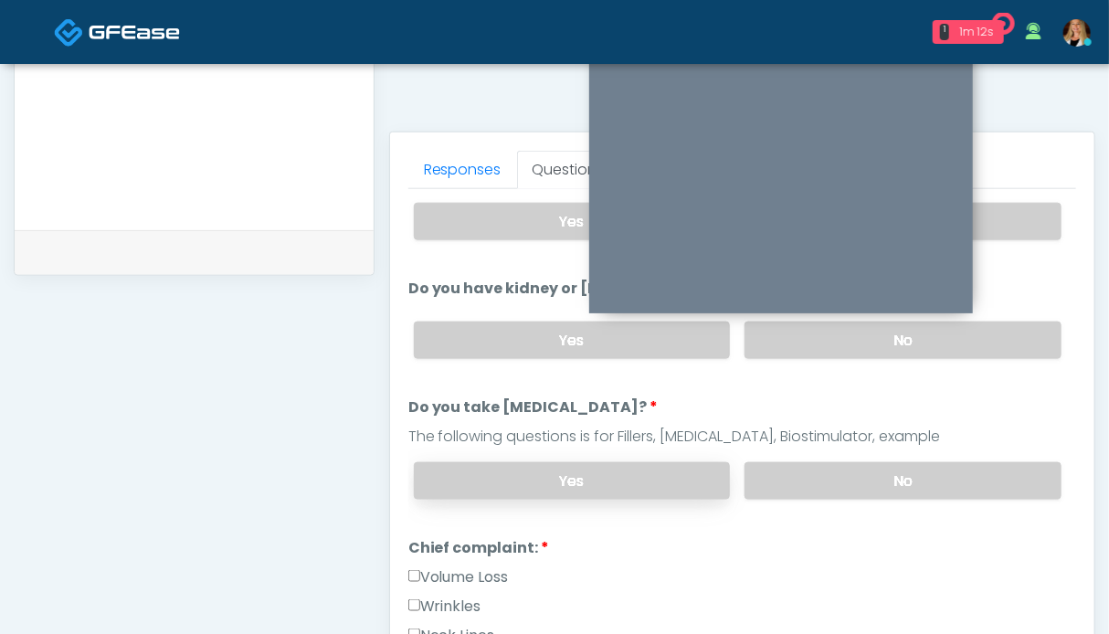
drag, startPoint x: 906, startPoint y: 479, endPoint x: 632, endPoint y: 473, distance: 274.1
click at [906, 478] on label "No" at bounding box center [903, 480] width 317 height 37
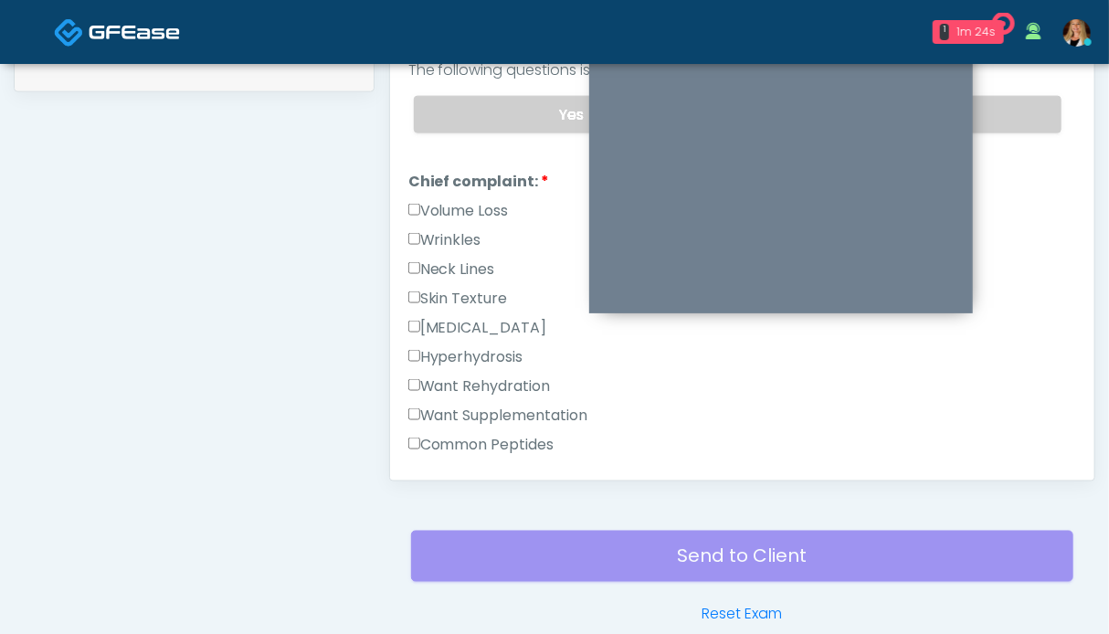
scroll to position [457, 0]
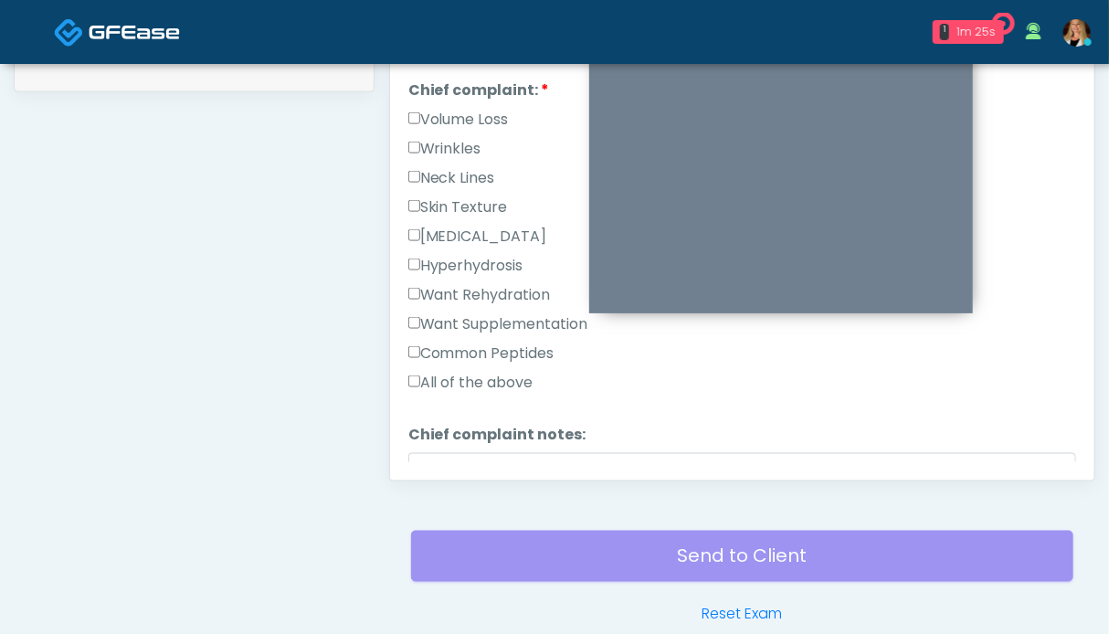
click at [488, 287] on label "Want Rehydration" at bounding box center [479, 295] width 143 height 22
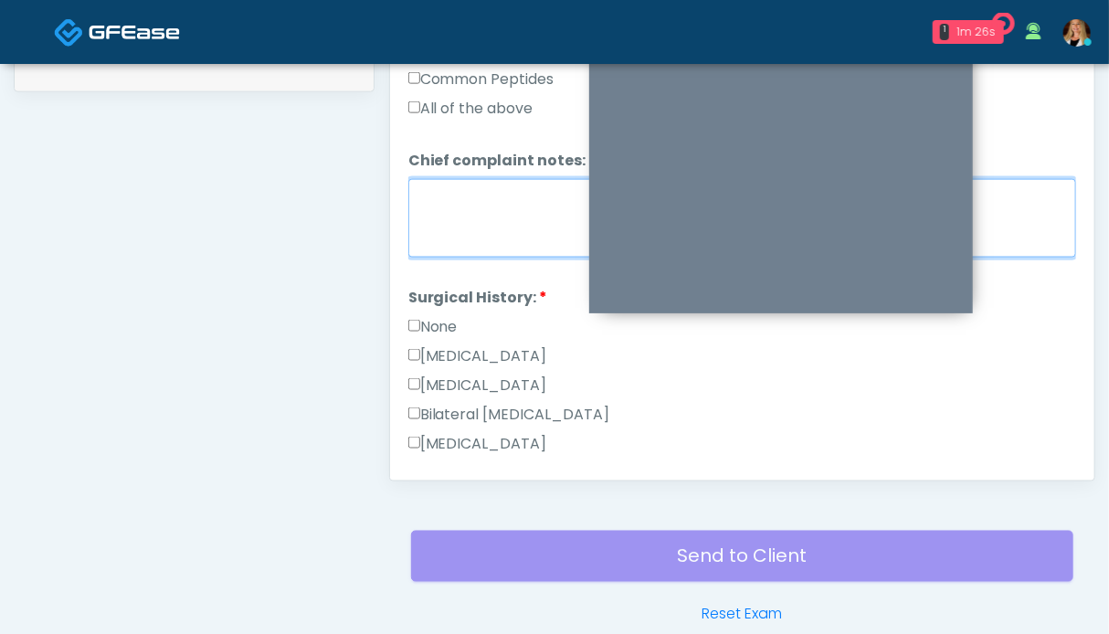
click at [493, 242] on textarea "Chief complaint notes:" at bounding box center [742, 218] width 668 height 79
type textarea "*****"
click at [431, 322] on label "None" at bounding box center [432, 327] width 49 height 22
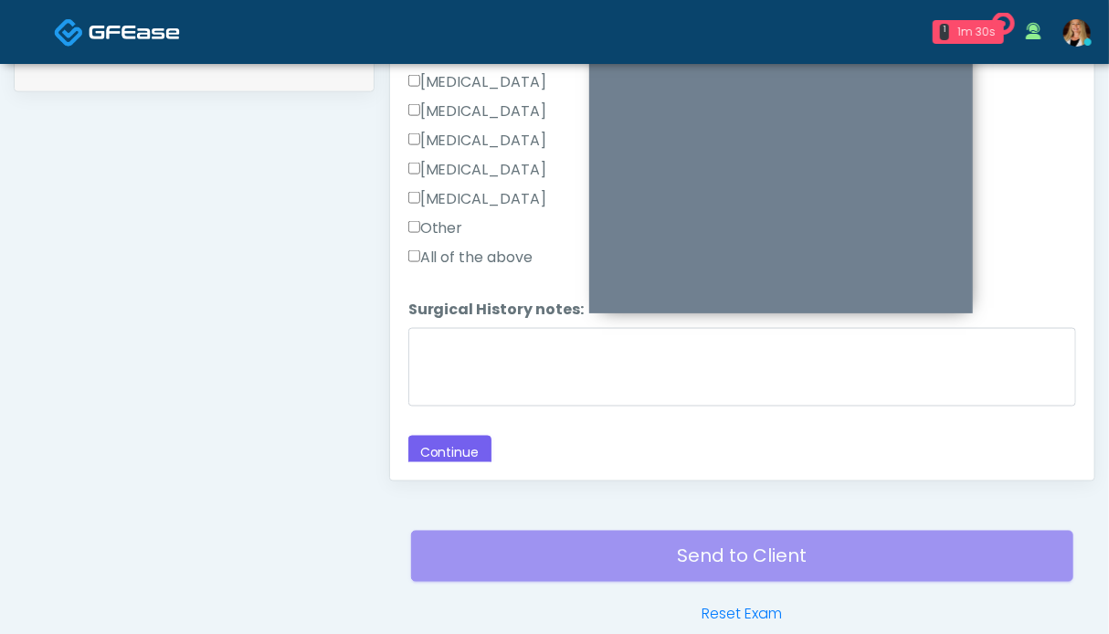
scroll to position [1004, 0]
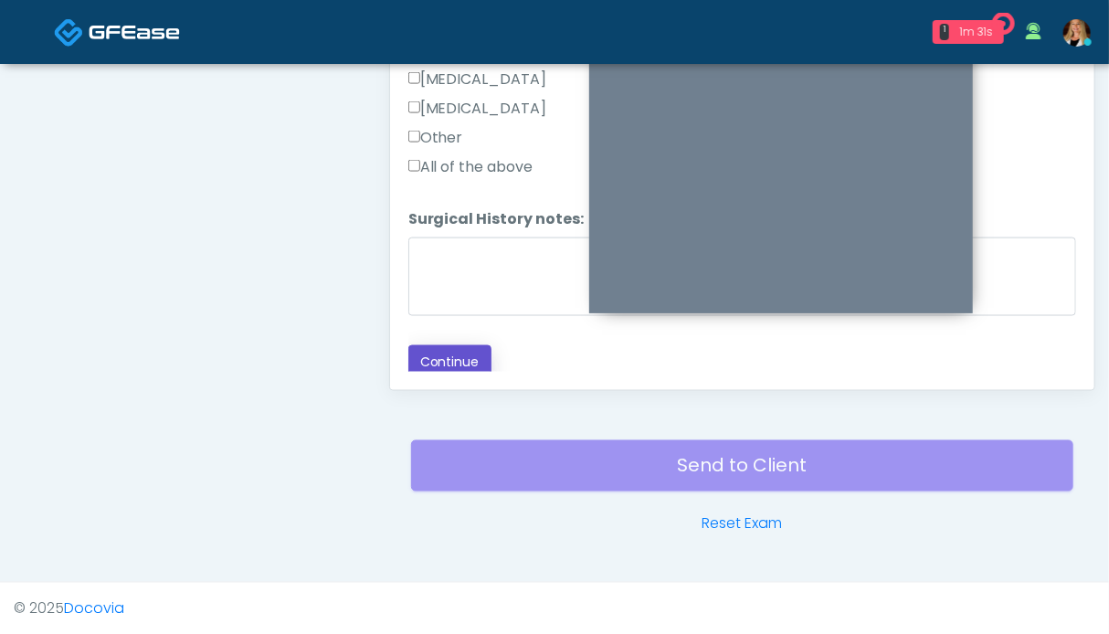
click at [463, 351] on button "Continue" at bounding box center [449, 362] width 83 height 34
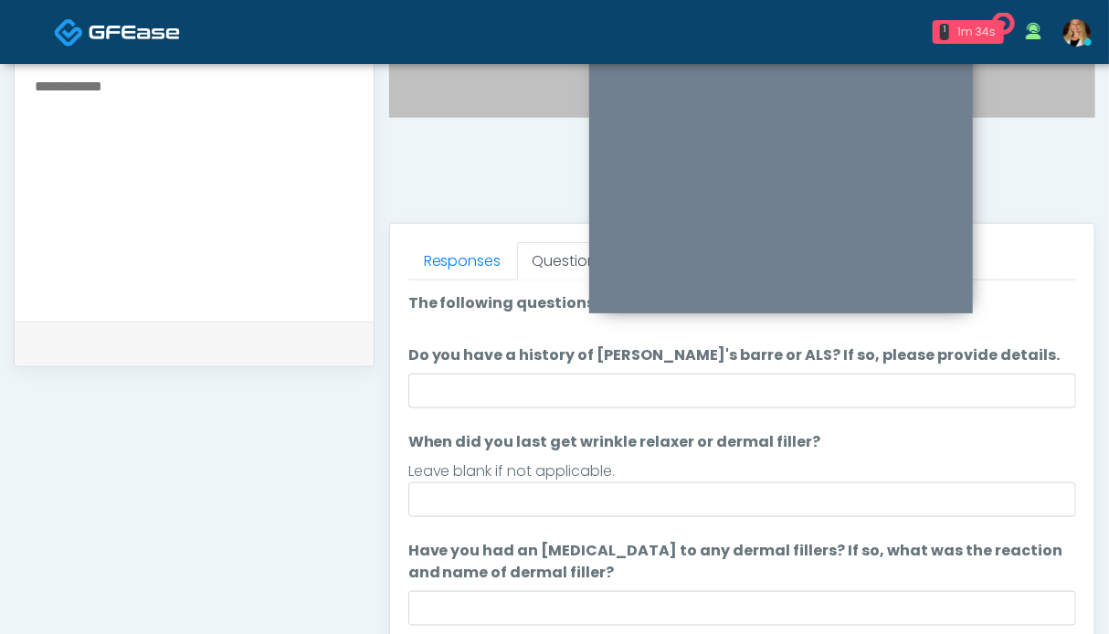
scroll to position [913, 0]
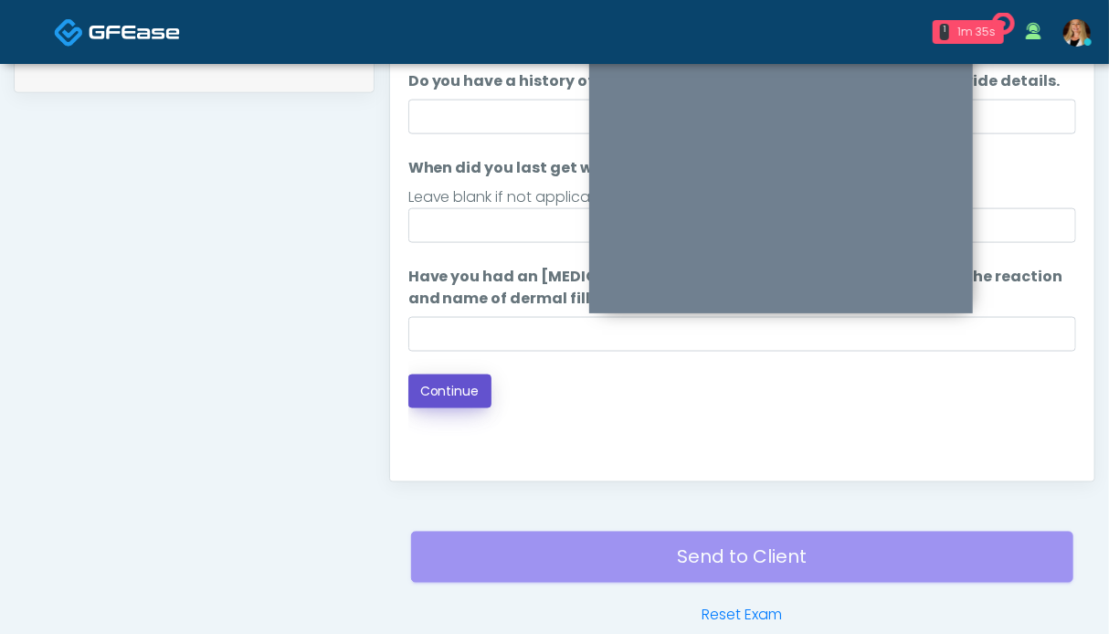
click at [478, 389] on button "Continue" at bounding box center [449, 392] width 83 height 34
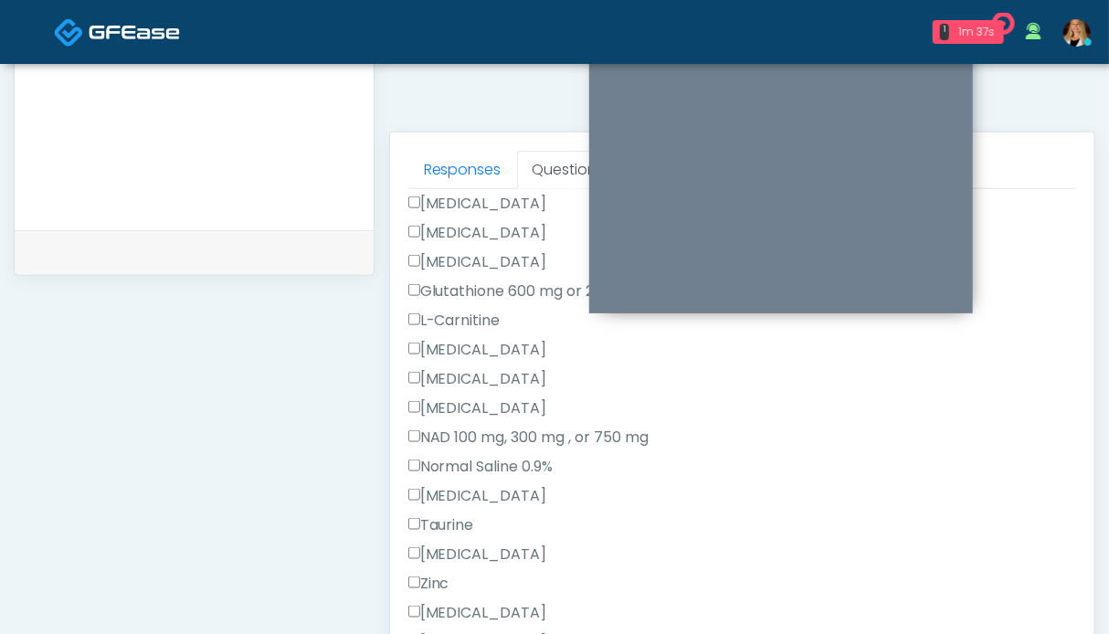
scroll to position [731, 0]
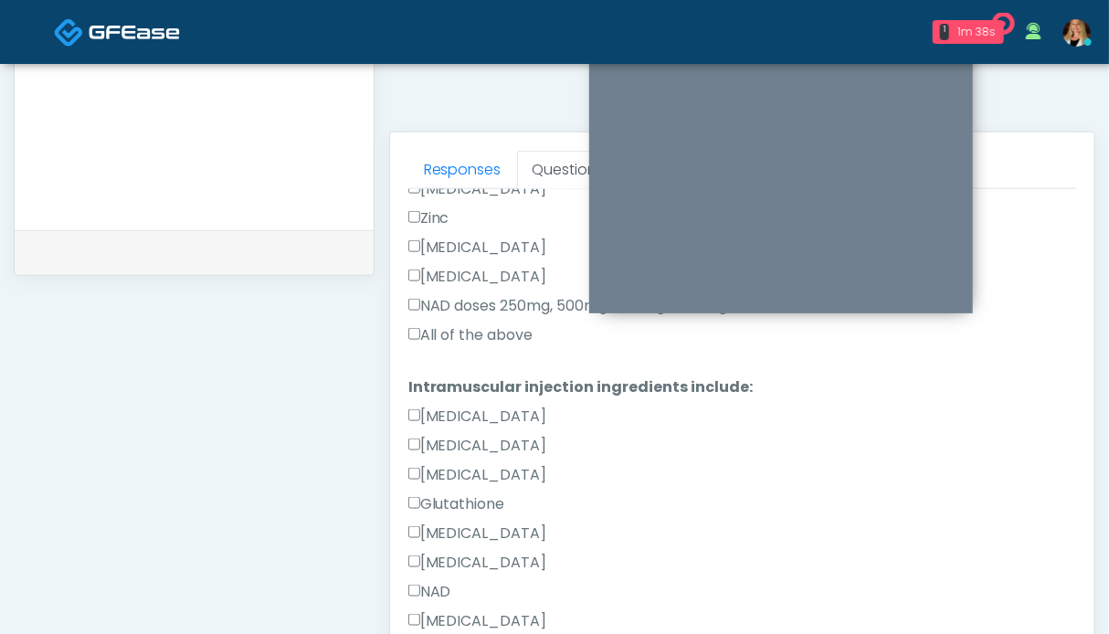
click at [468, 333] on label "All of the above" at bounding box center [470, 335] width 125 height 22
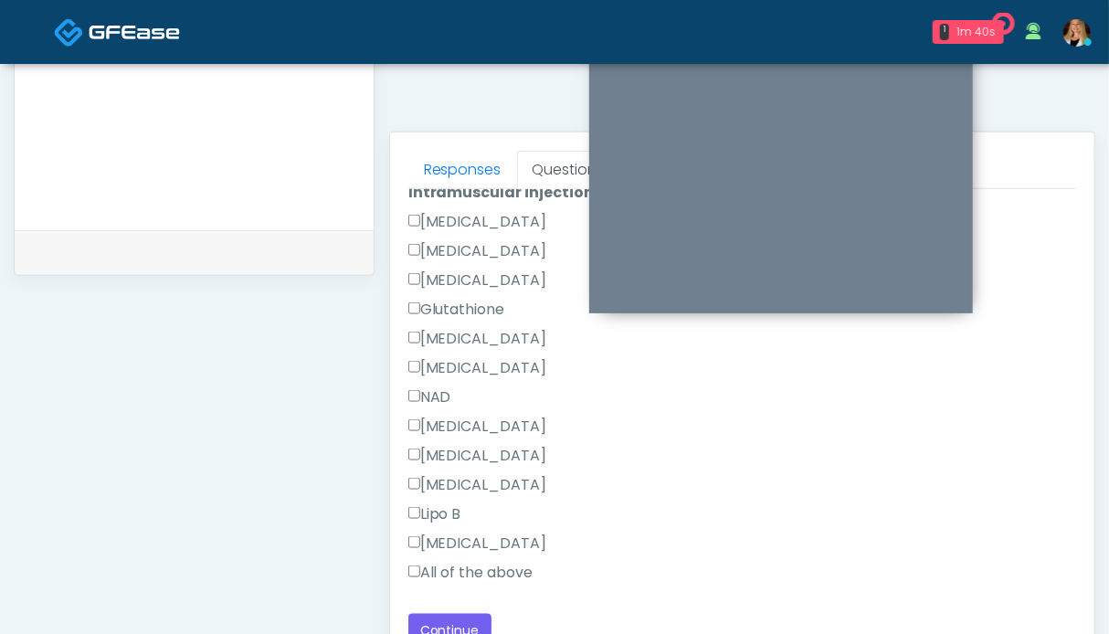
click at [465, 562] on label "All of the above" at bounding box center [470, 573] width 125 height 22
click at [472, 622] on button "Continue" at bounding box center [449, 631] width 83 height 34
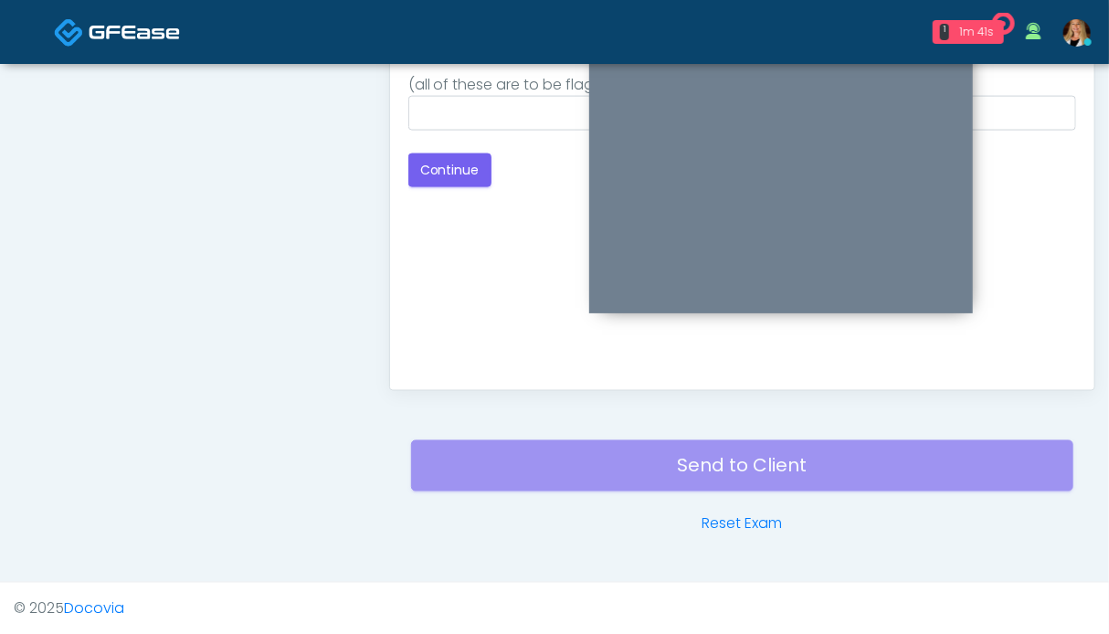
scroll to position [639, 0]
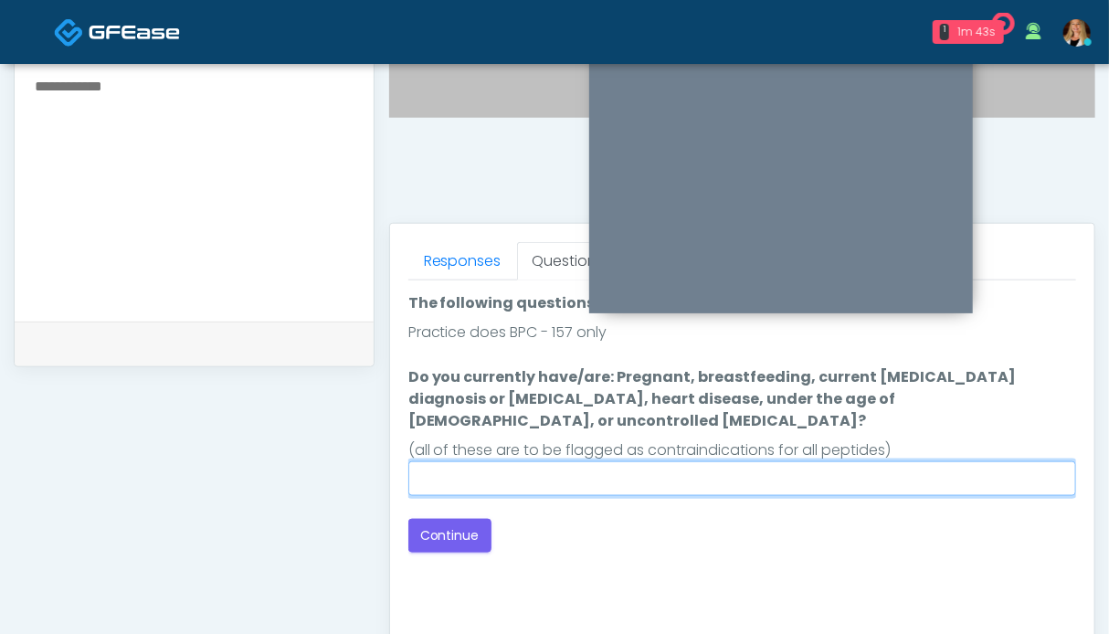
click at [650, 461] on input "Do you currently have/are: Pregnant, breastfeeding, current cancer diagnosis or…" at bounding box center [742, 478] width 668 height 35
type input "**"
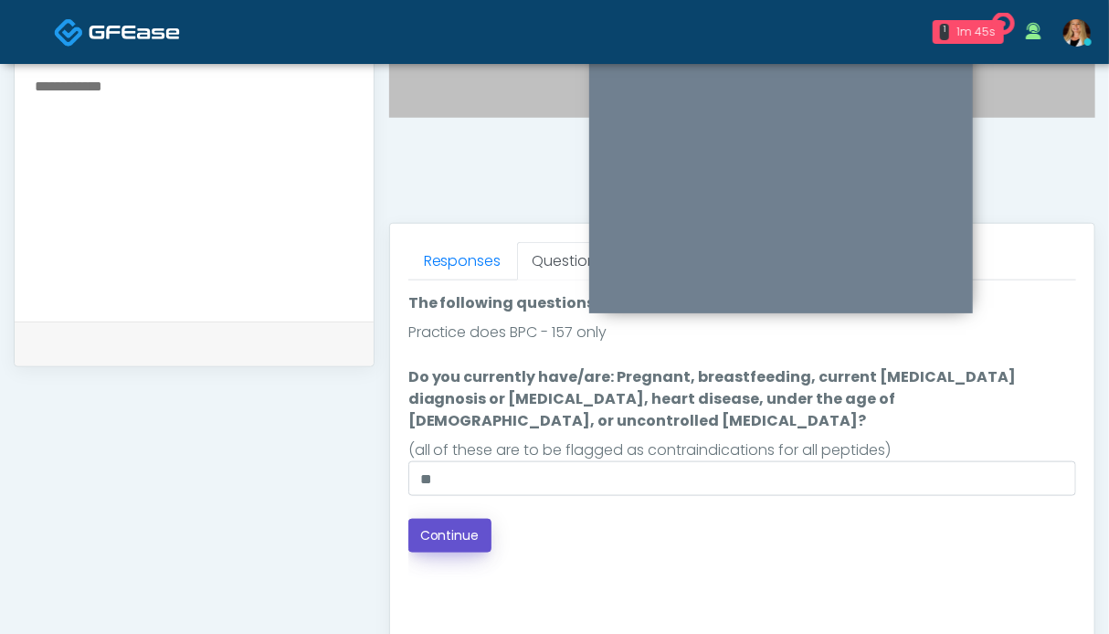
click at [439, 519] on button "Continue" at bounding box center [449, 536] width 83 height 34
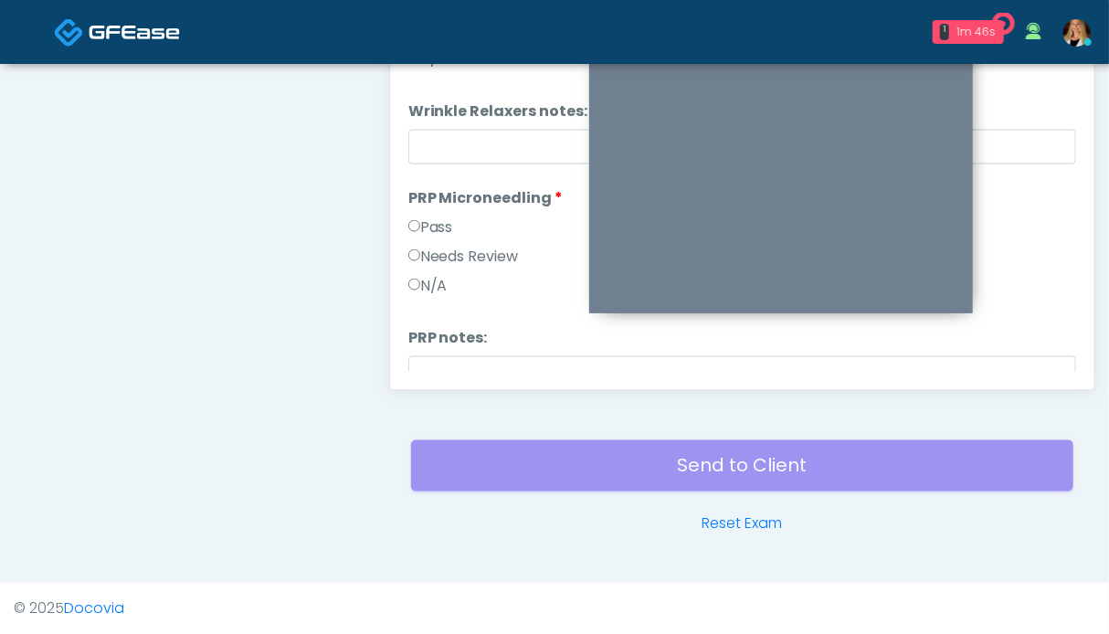
scroll to position [730, 0]
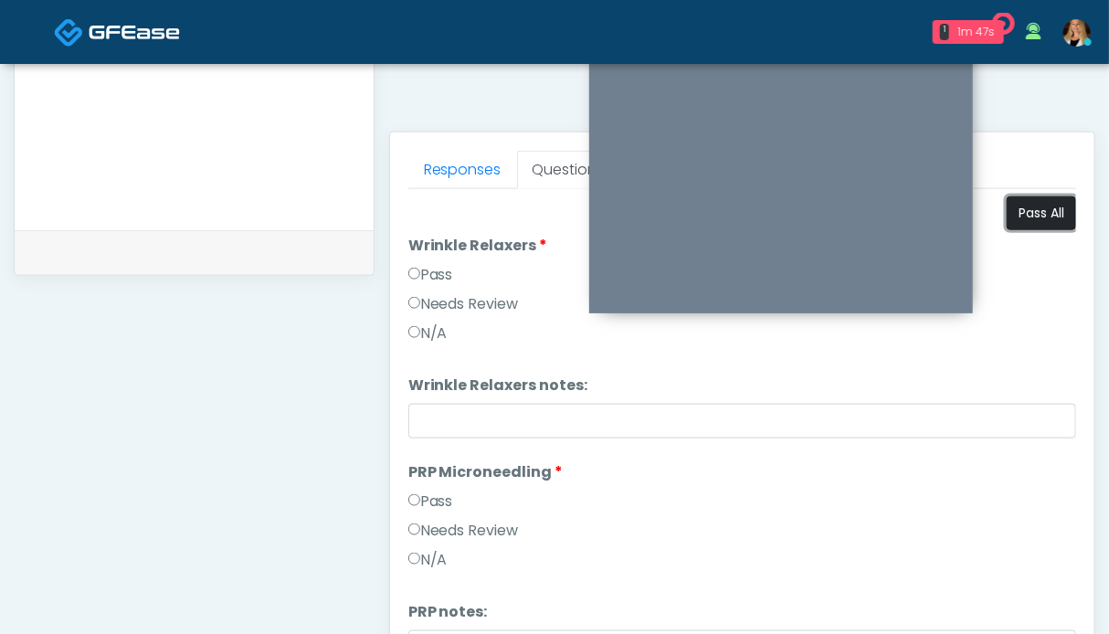
click at [1034, 201] on button "Pass All" at bounding box center [1041, 213] width 69 height 34
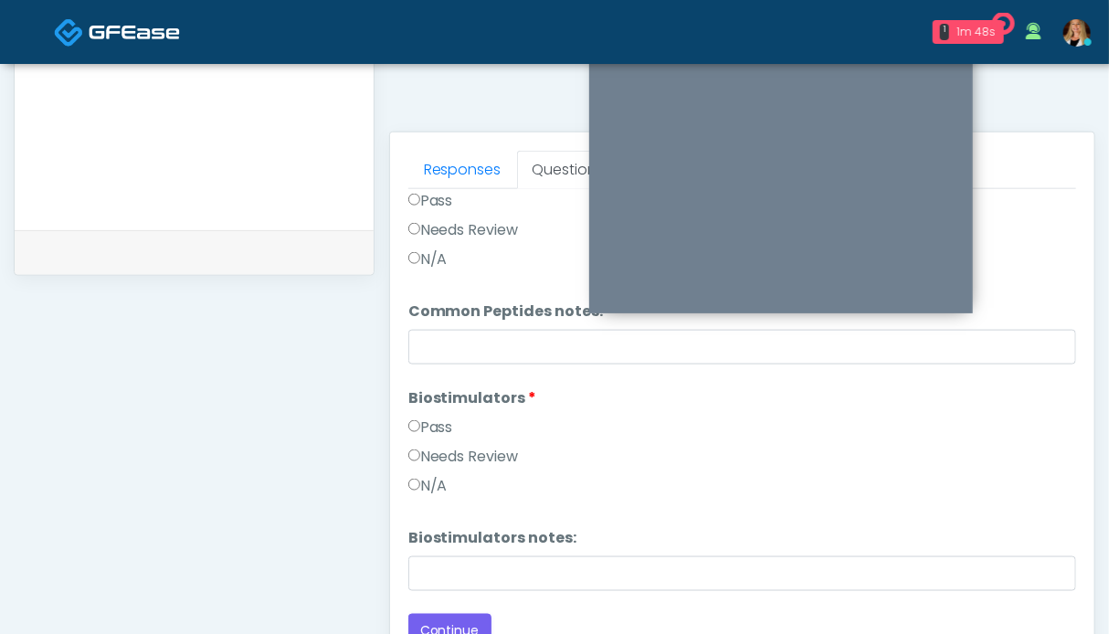
scroll to position [821, 0]
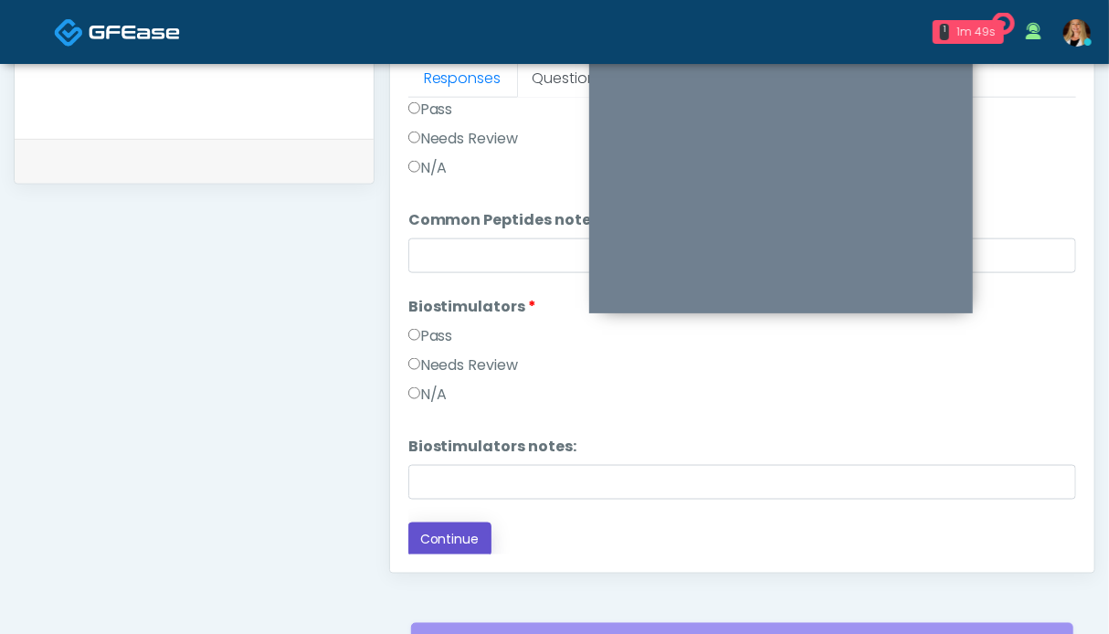
click at [466, 539] on button "Continue" at bounding box center [449, 540] width 83 height 34
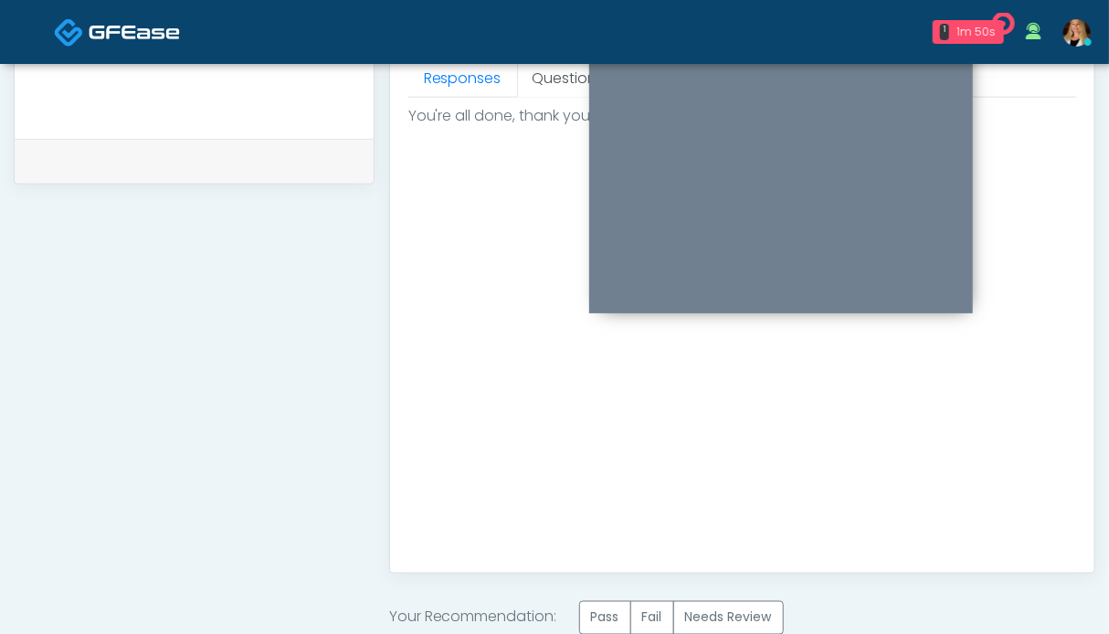
scroll to position [913, 0]
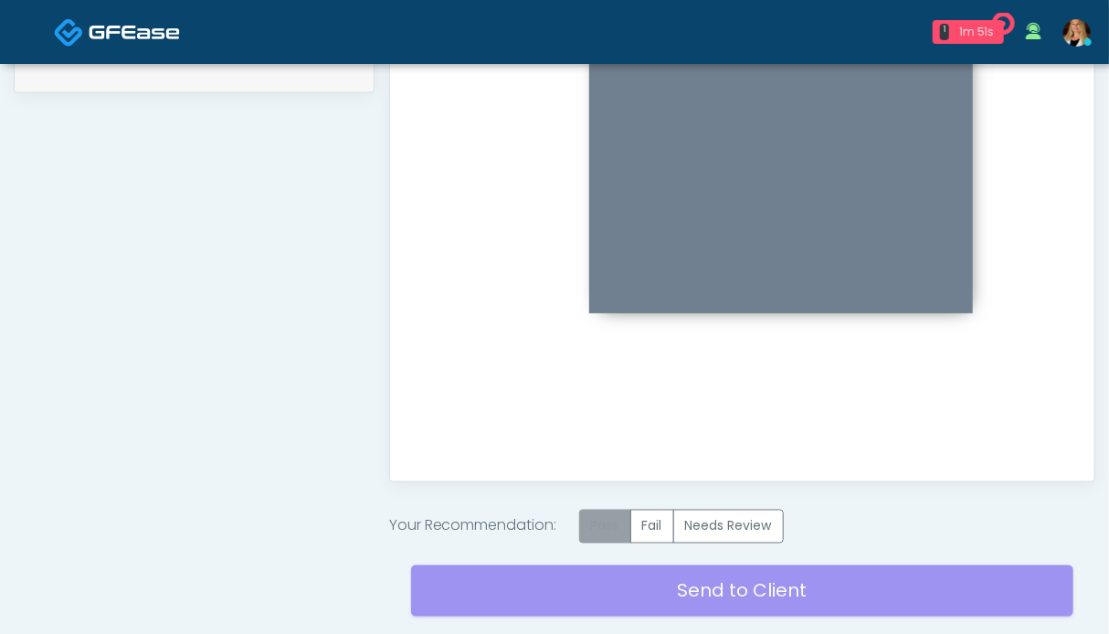
click at [607, 516] on label "Pass" at bounding box center [605, 527] width 52 height 34
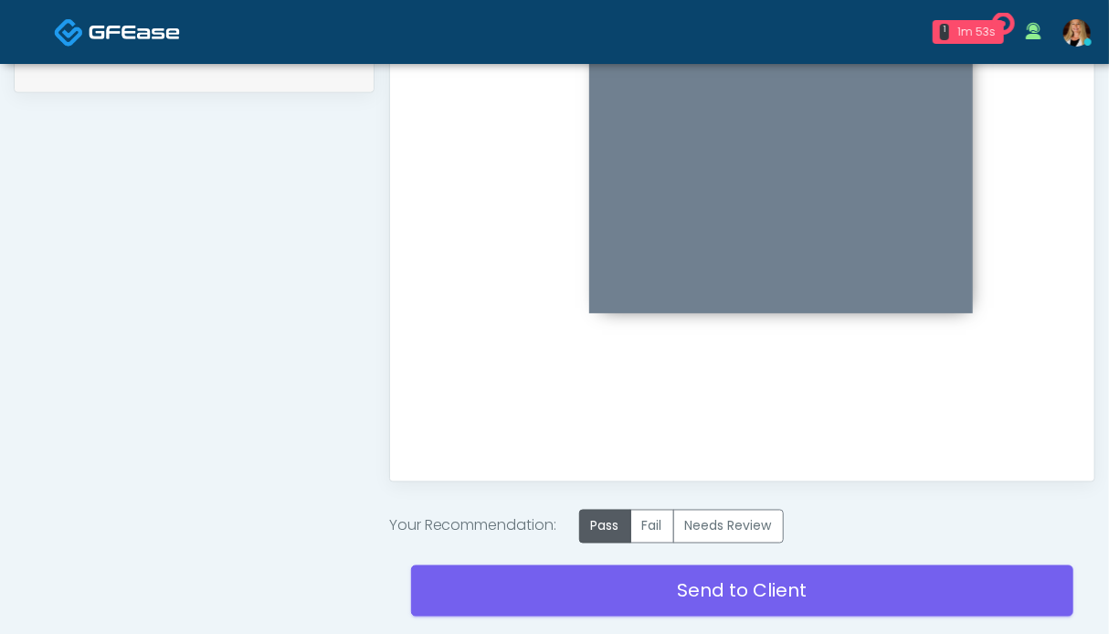
scroll to position [1004, 0]
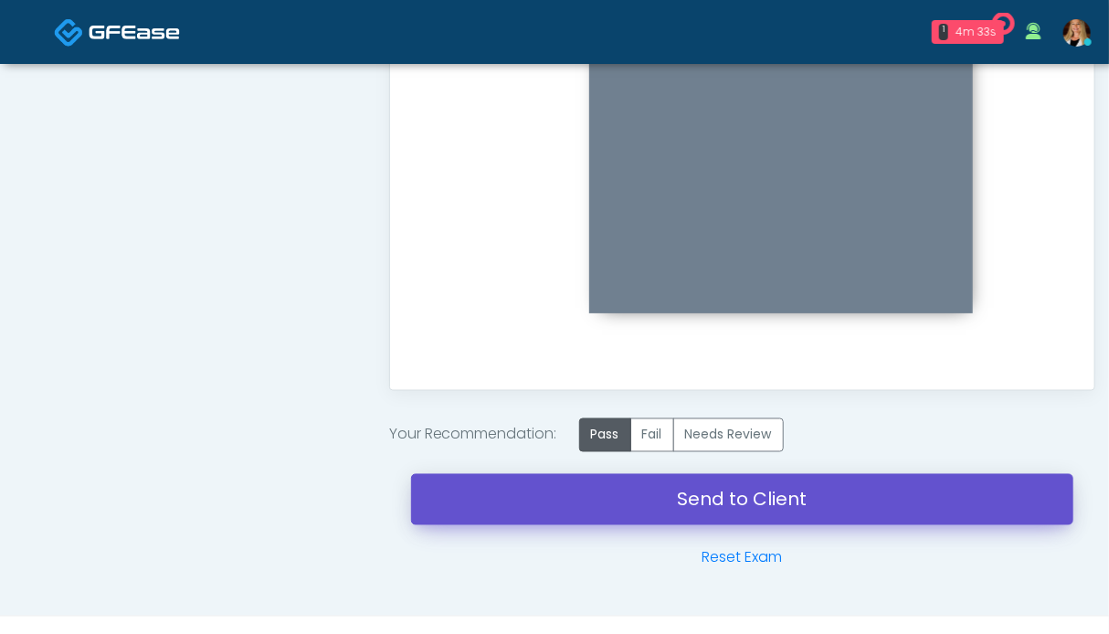
click at [720, 503] on link "Send to Client" at bounding box center [742, 499] width 662 height 51
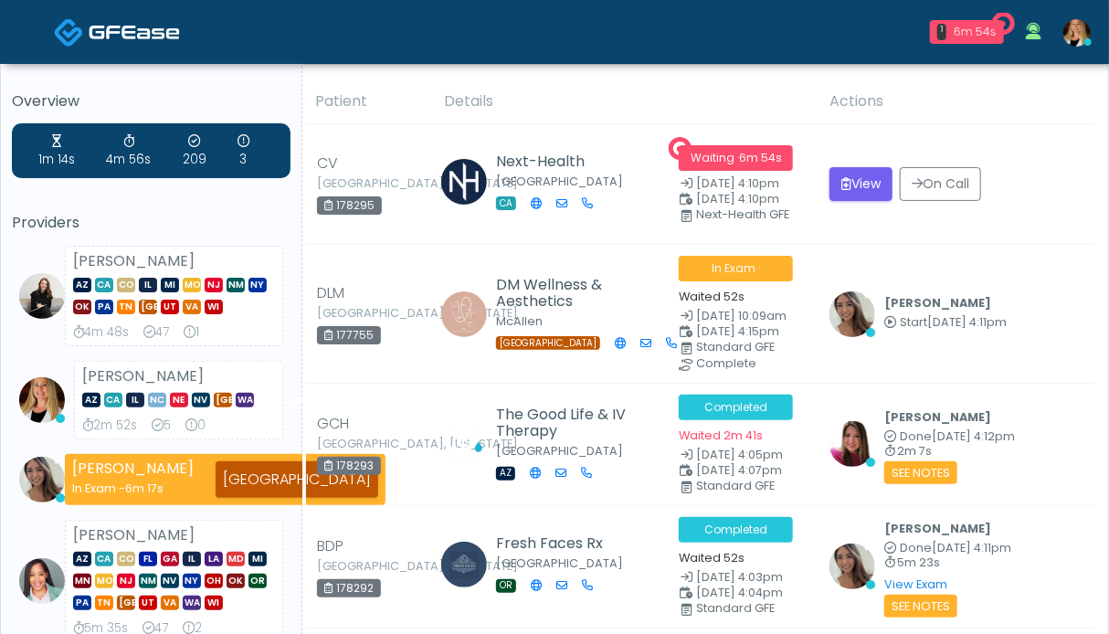
click at [116, 32] on img at bounding box center [134, 32] width 91 height 18
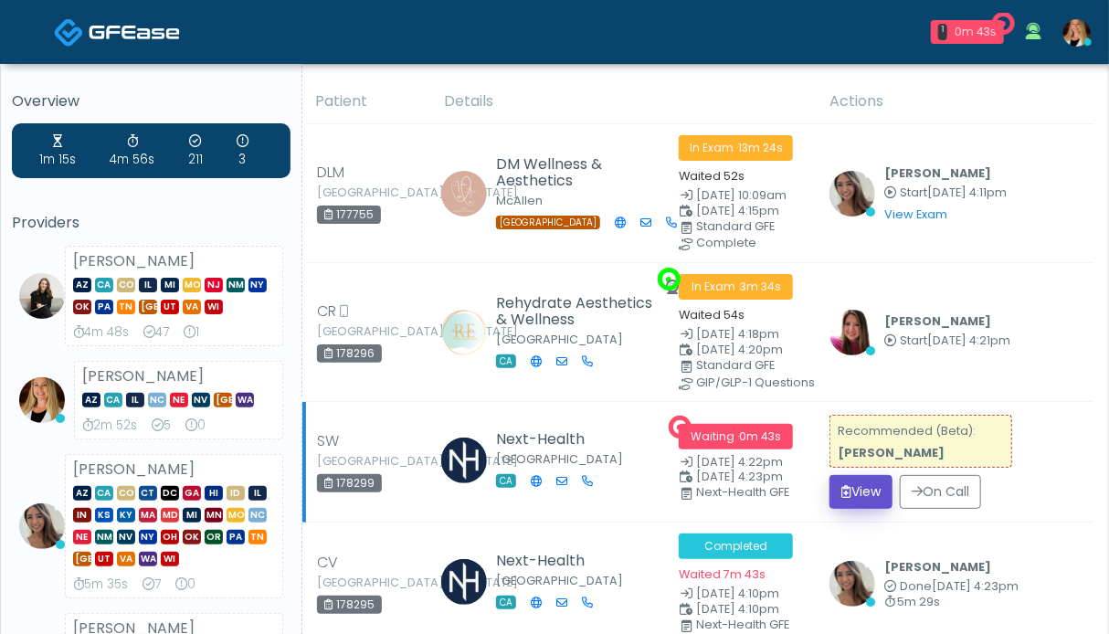
click at [866, 487] on button "View" at bounding box center [860, 492] width 63 height 34
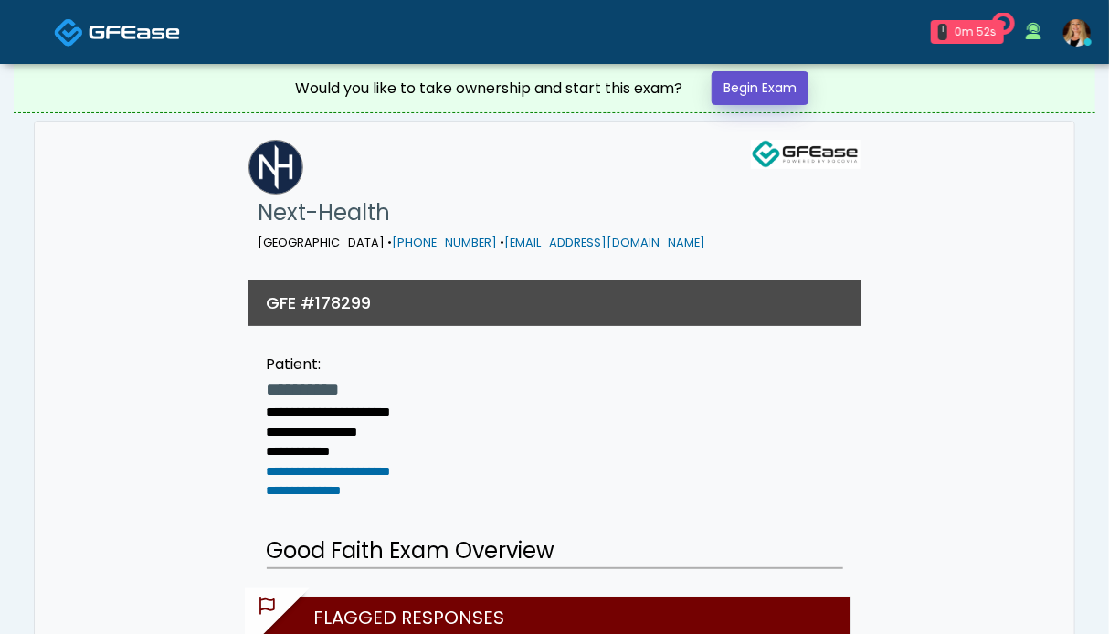
click at [773, 81] on link "Begin Exam" at bounding box center [760, 88] width 97 height 34
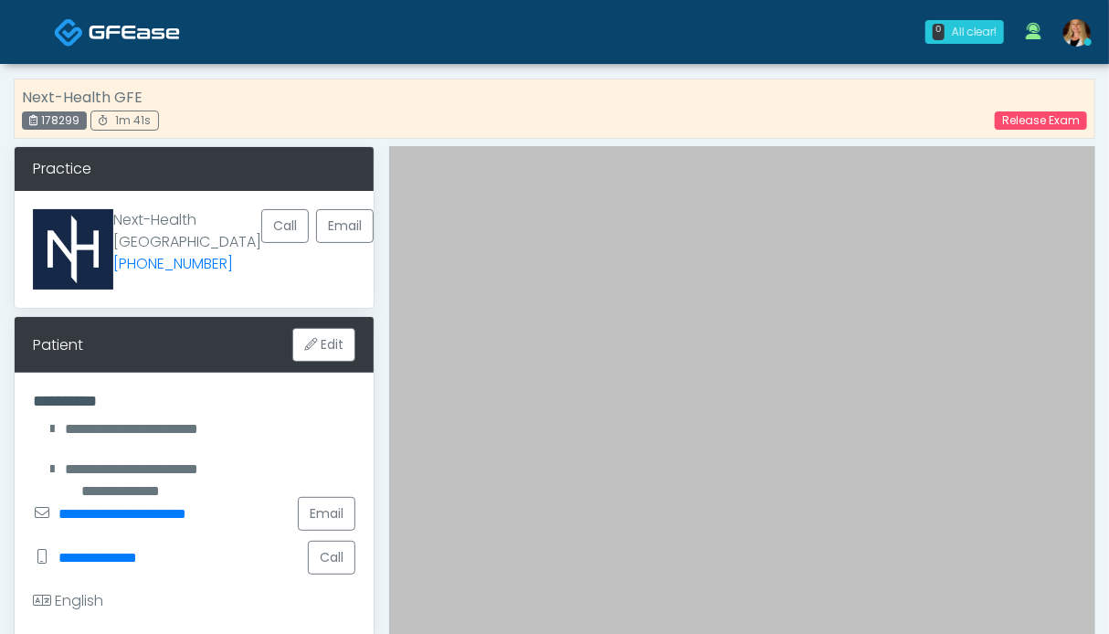
scroll to position [457, 0]
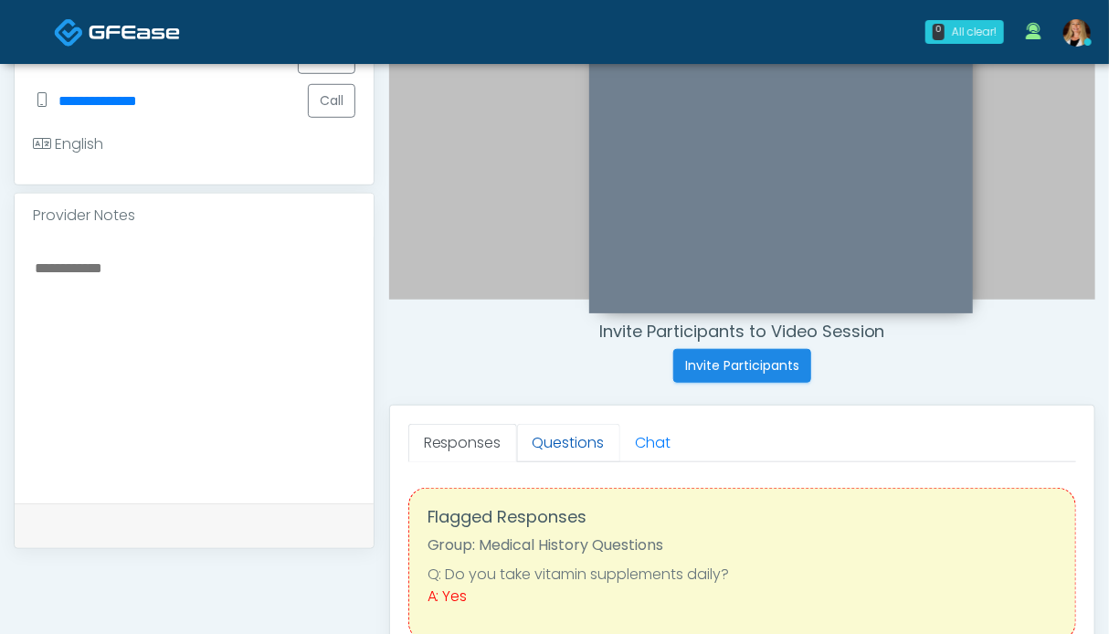
click at [551, 443] on link "Questions" at bounding box center [568, 443] width 103 height 38
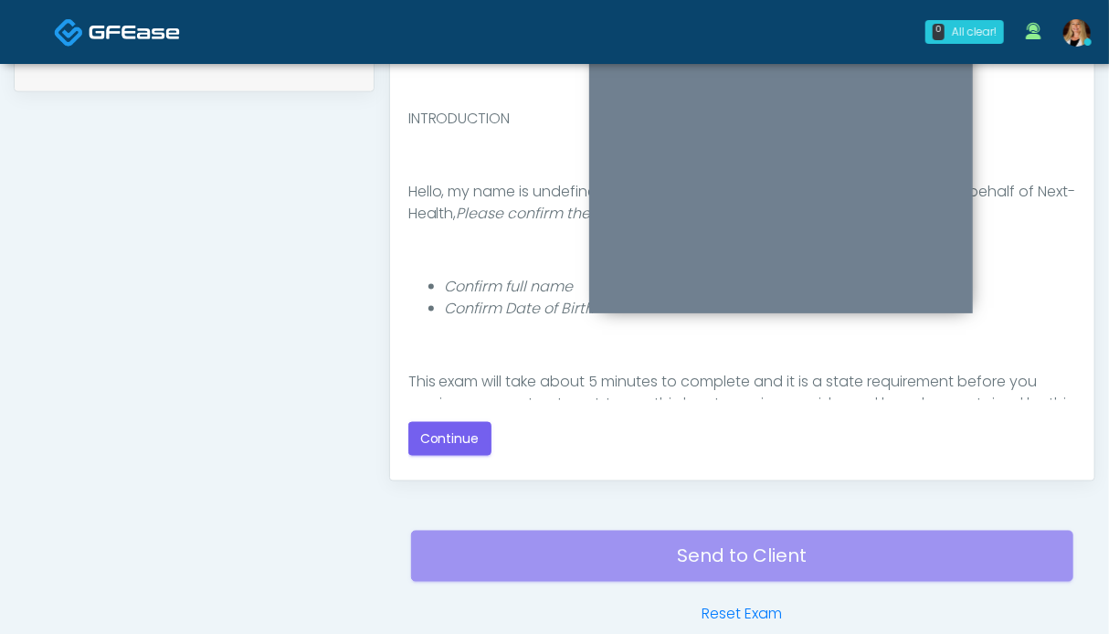
scroll to position [1004, 0]
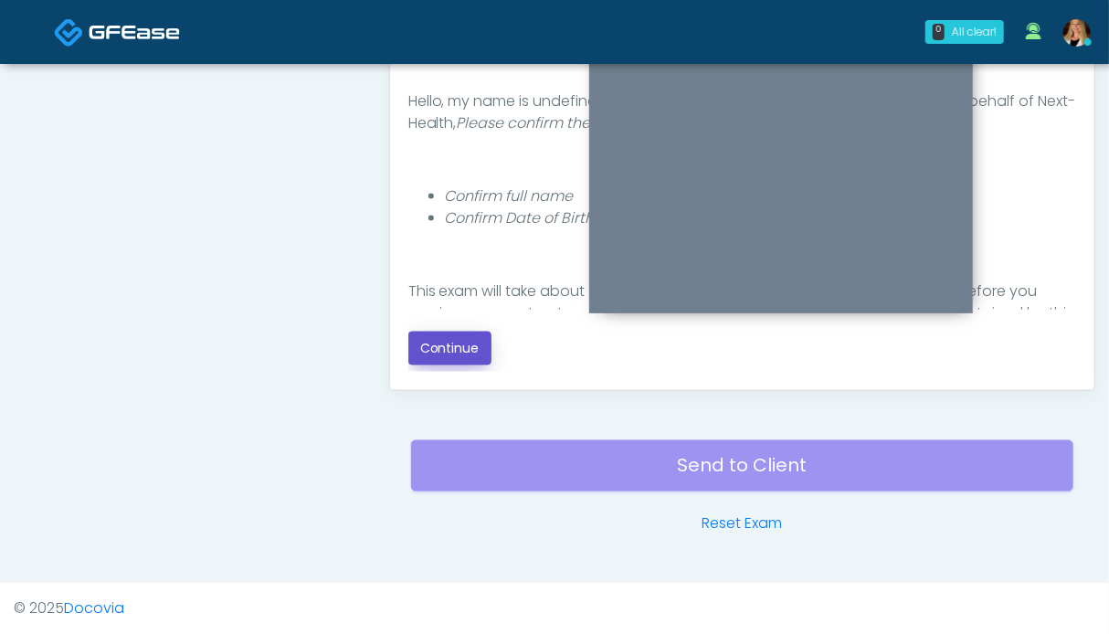
click at [435, 348] on button "Continue" at bounding box center [449, 349] width 83 height 34
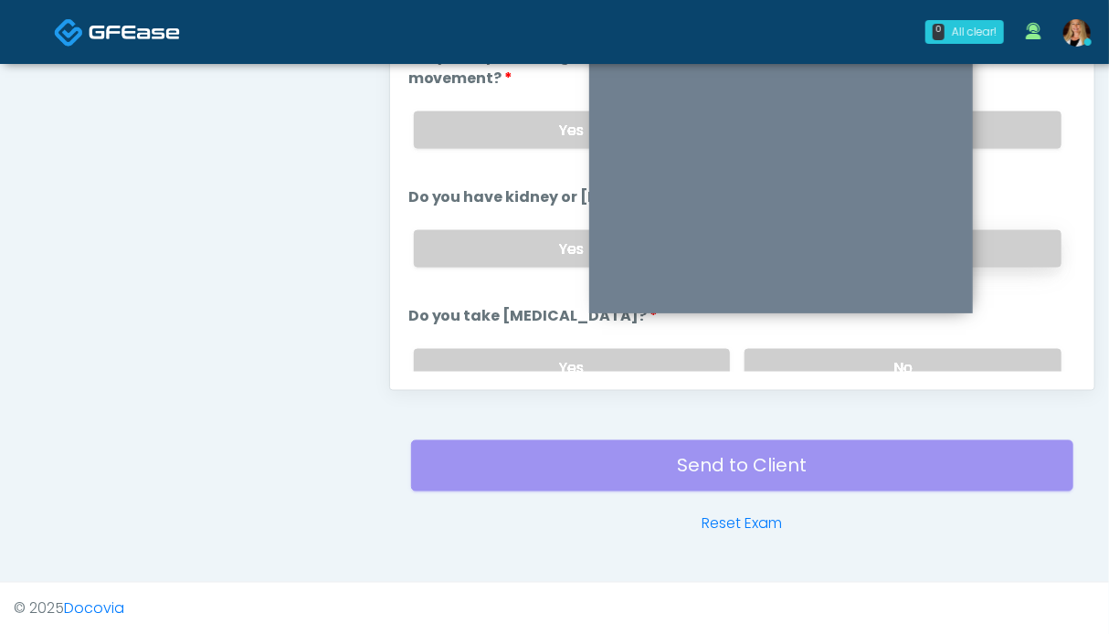
drag, startPoint x: 1004, startPoint y: 238, endPoint x: 1004, endPoint y: 227, distance: 11.9
click at [1004, 238] on label "No" at bounding box center [903, 248] width 317 height 37
click at [1001, 127] on label "No" at bounding box center [903, 129] width 317 height 37
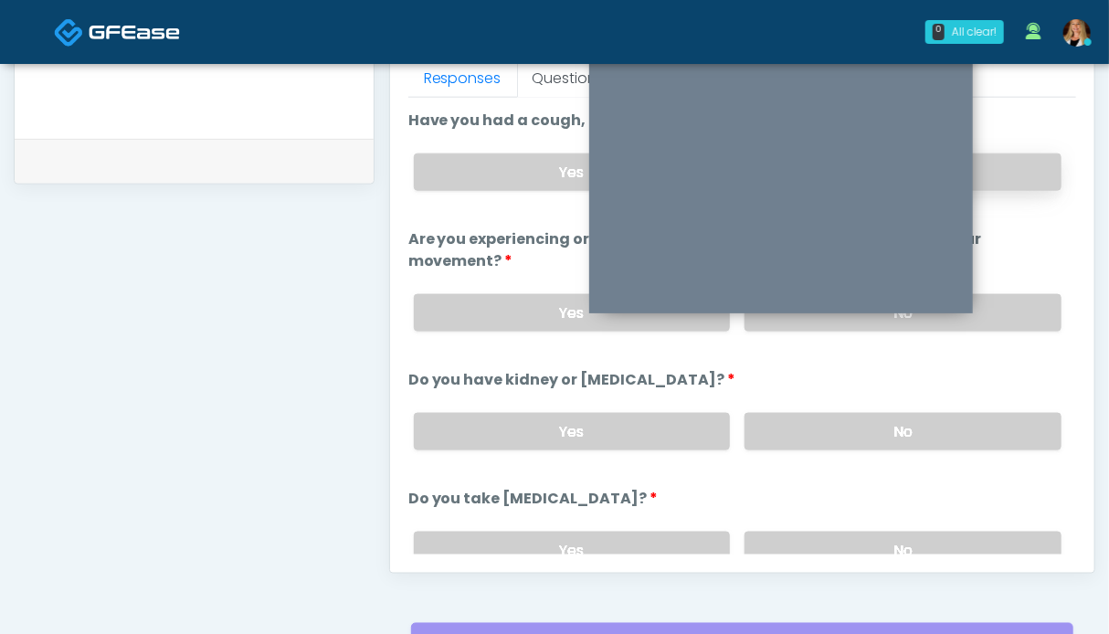
click at [991, 173] on label "No" at bounding box center [903, 171] width 317 height 37
drag, startPoint x: 982, startPoint y: 533, endPoint x: 970, endPoint y: 512, distance: 23.3
click at [981, 532] on label "No" at bounding box center [903, 550] width 317 height 37
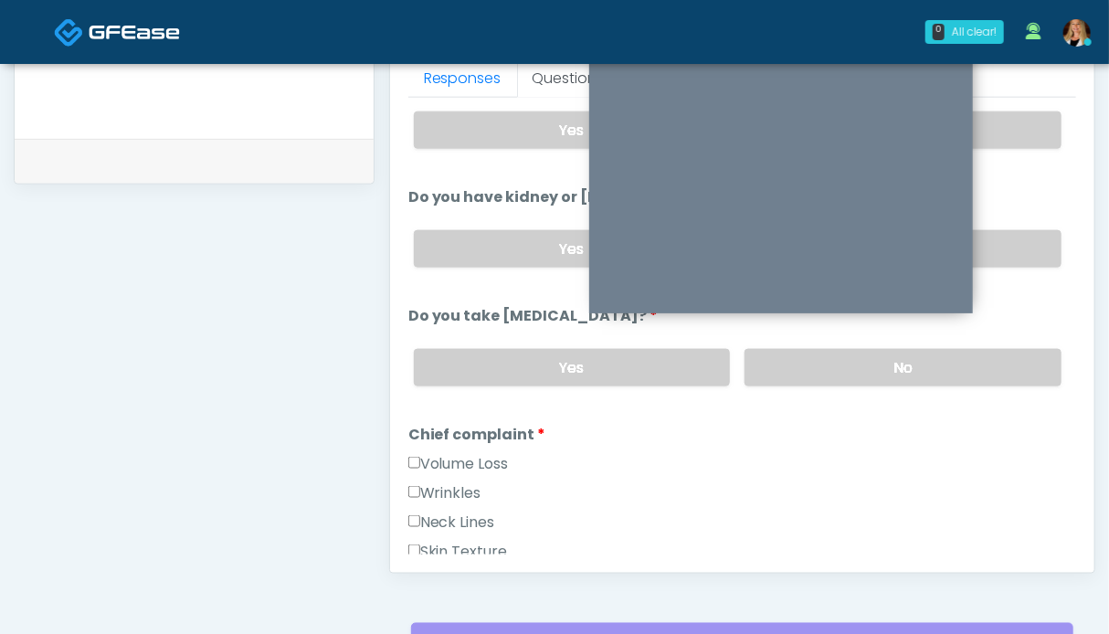
click at [467, 465] on label "Volume Loss" at bounding box center [458, 464] width 100 height 22
click at [458, 482] on label "Wrinkles" at bounding box center [444, 493] width 73 height 22
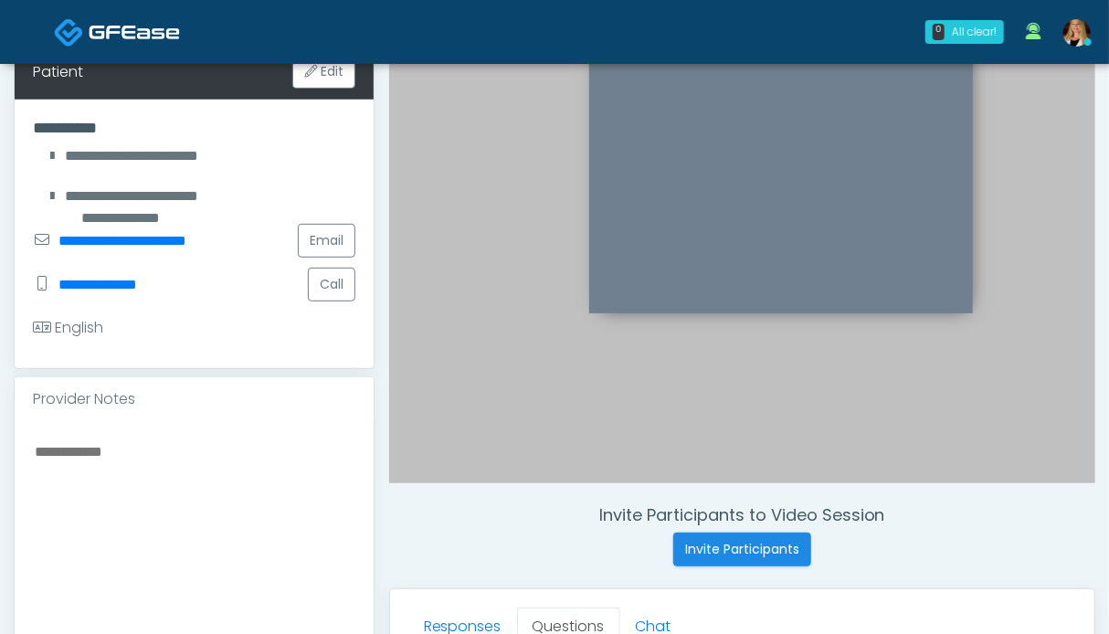
scroll to position [0, 0]
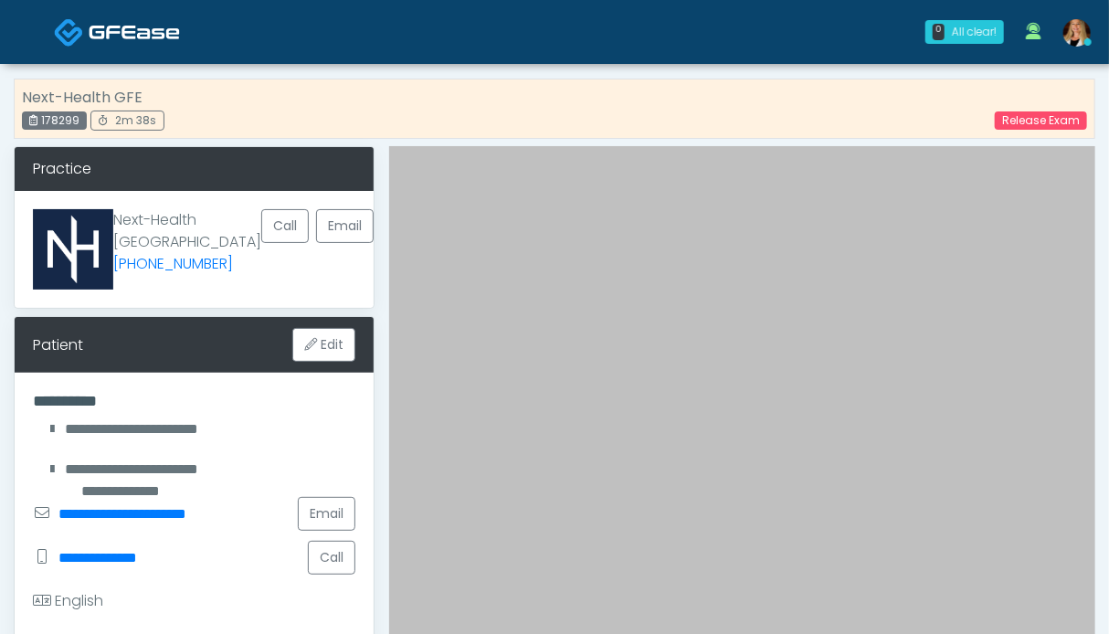
drag, startPoint x: 82, startPoint y: 121, endPoint x: 40, endPoint y: 121, distance: 42.0
click at [40, 121] on div "178299" at bounding box center [54, 120] width 65 height 18
copy div "178299"
click at [1028, 121] on link "Release Exam" at bounding box center [1041, 120] width 92 height 18
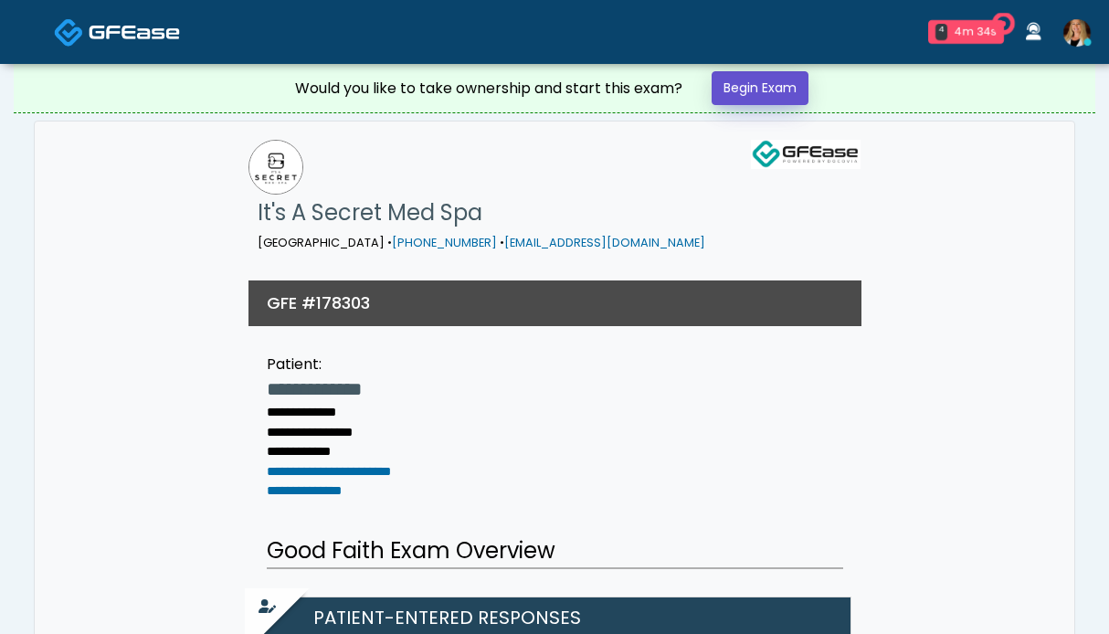
click at [732, 93] on link "Begin Exam" at bounding box center [760, 88] width 97 height 34
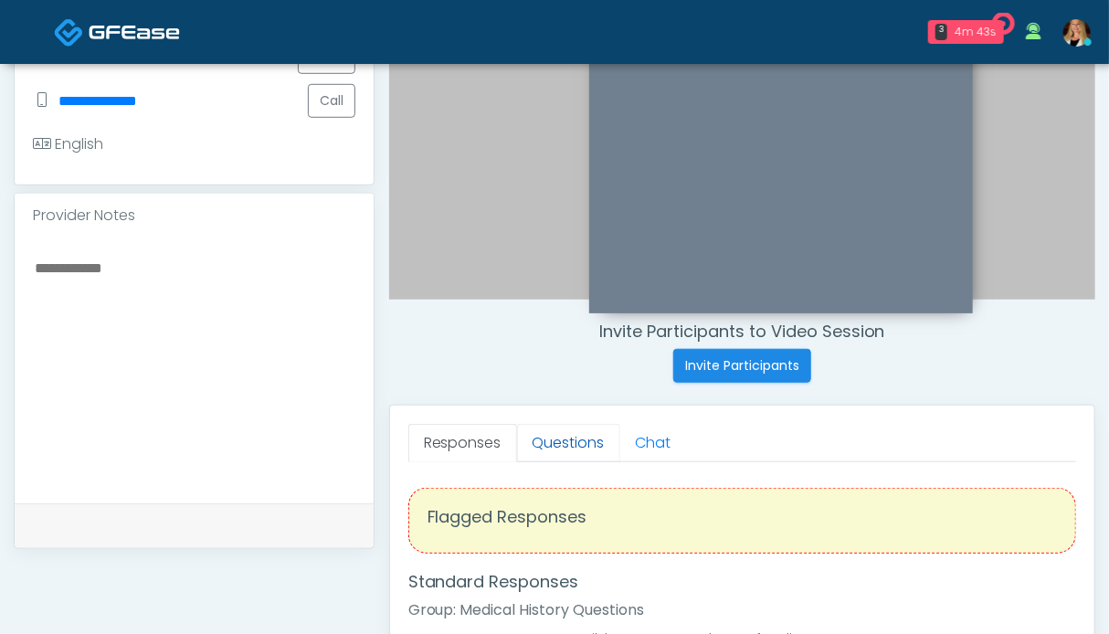
click at [559, 438] on link "Questions" at bounding box center [568, 443] width 103 height 38
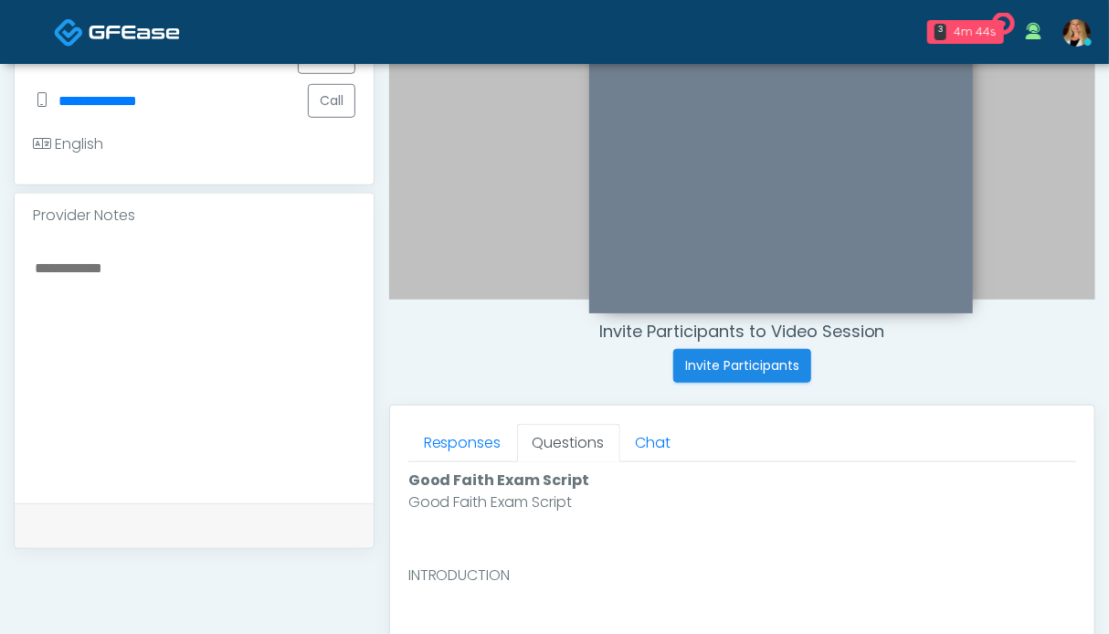
scroll to position [914, 0]
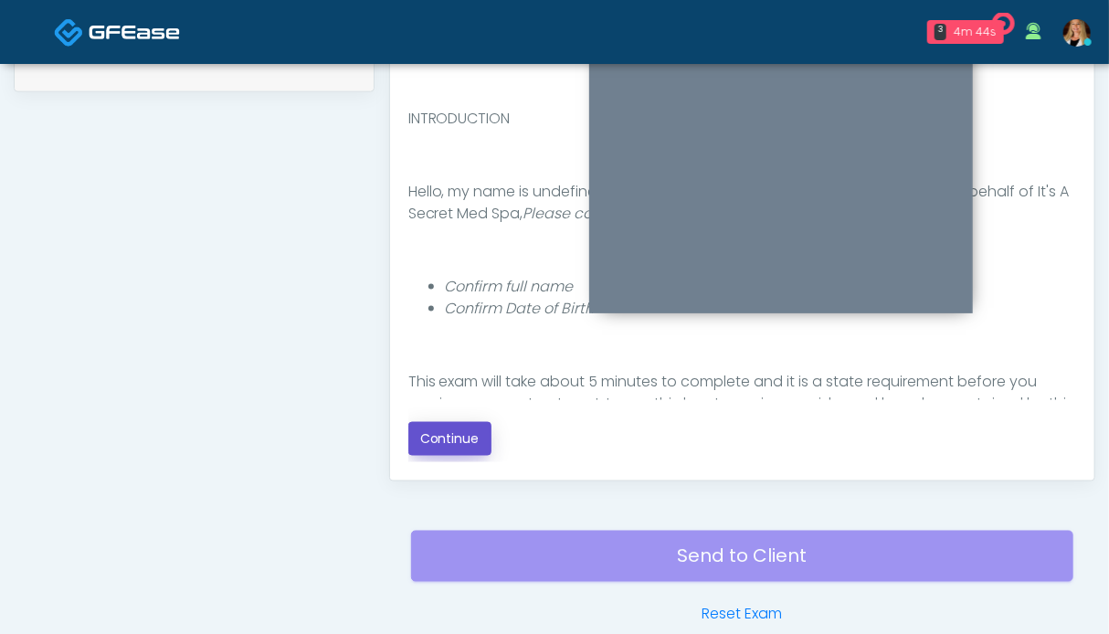
click at [456, 440] on button "Continue" at bounding box center [449, 439] width 83 height 34
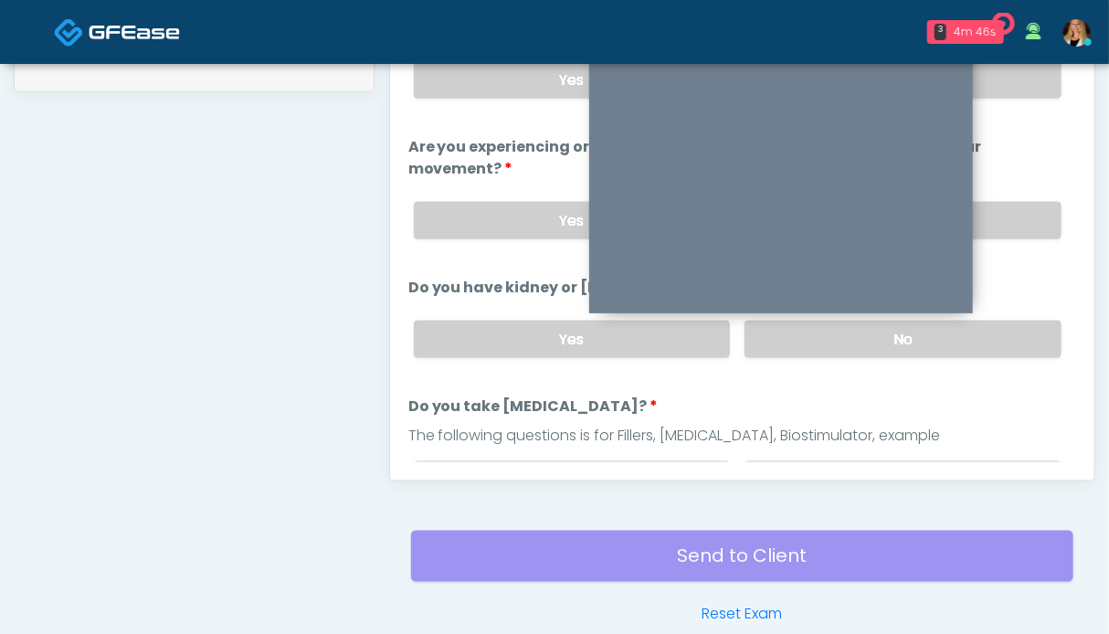
scroll to position [1004, 0]
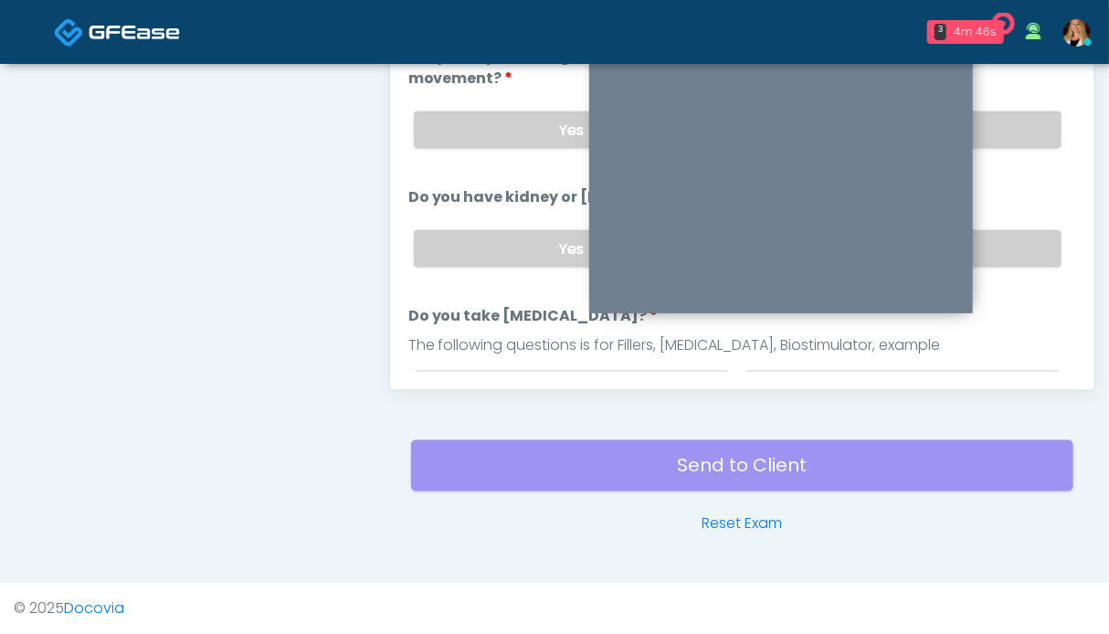
click at [1002, 245] on label "No" at bounding box center [903, 248] width 317 height 37
click at [1011, 125] on label "No" at bounding box center [903, 129] width 317 height 37
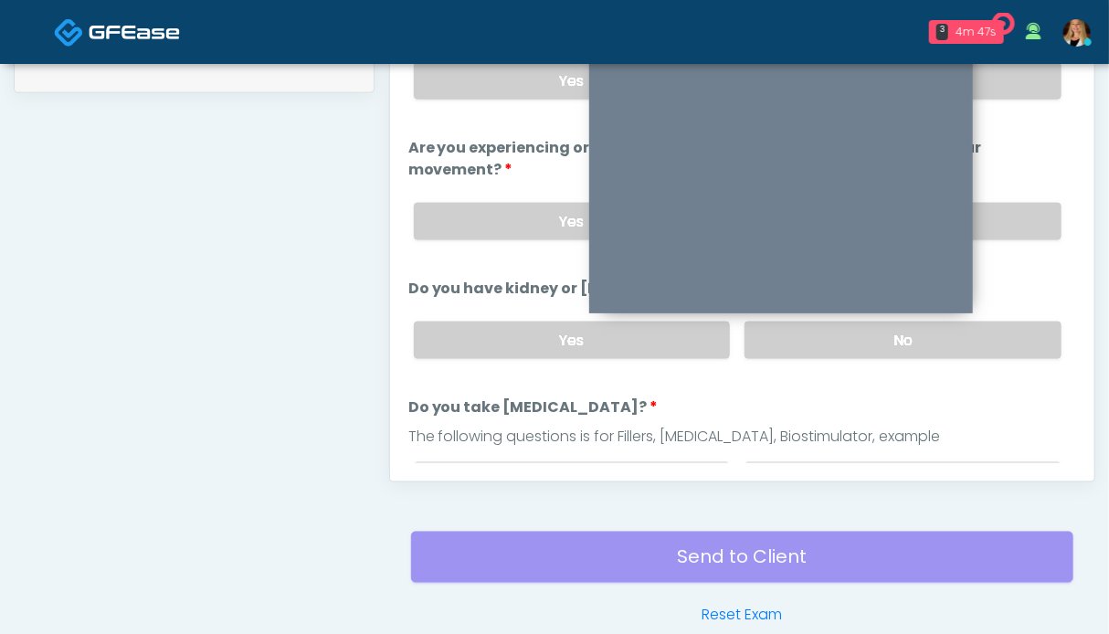
scroll to position [730, 0]
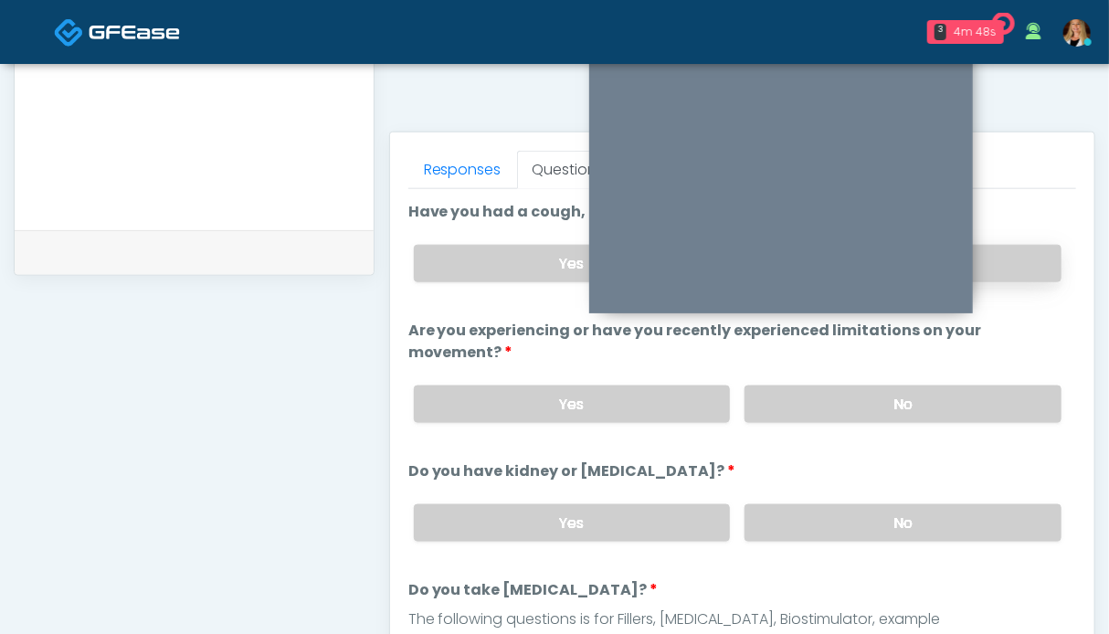
click at [1005, 253] on label "No" at bounding box center [903, 263] width 317 height 37
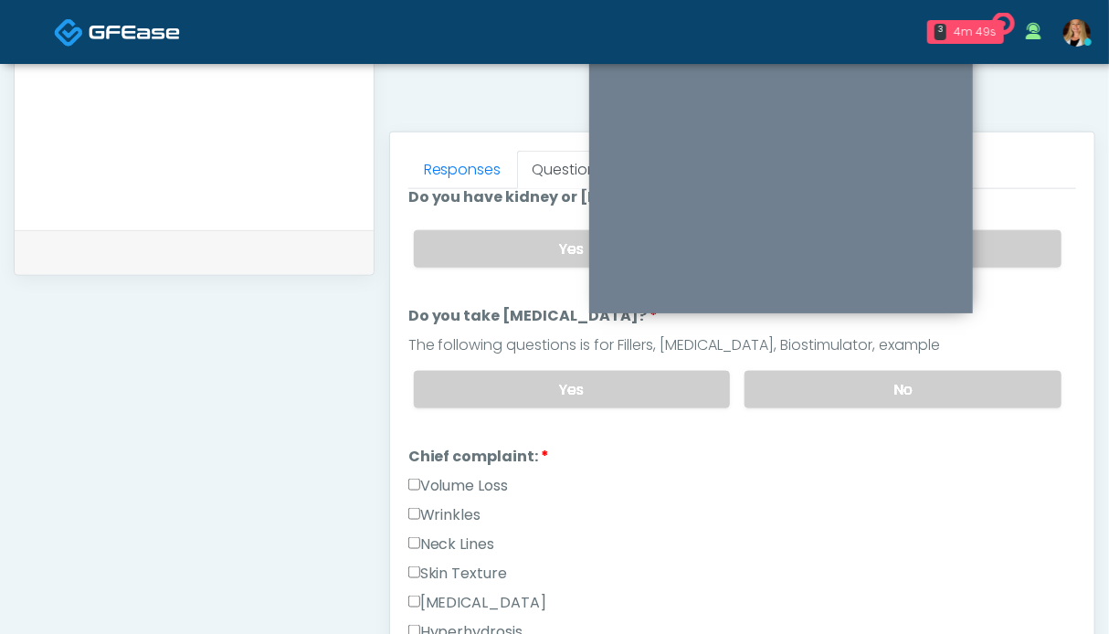
drag, startPoint x: 994, startPoint y: 366, endPoint x: 575, endPoint y: 469, distance: 431.6
click at [993, 371] on label "No" at bounding box center [903, 389] width 317 height 37
click at [449, 475] on label "Volume Loss" at bounding box center [458, 486] width 100 height 22
click at [449, 504] on label "Wrinkles" at bounding box center [444, 515] width 73 height 22
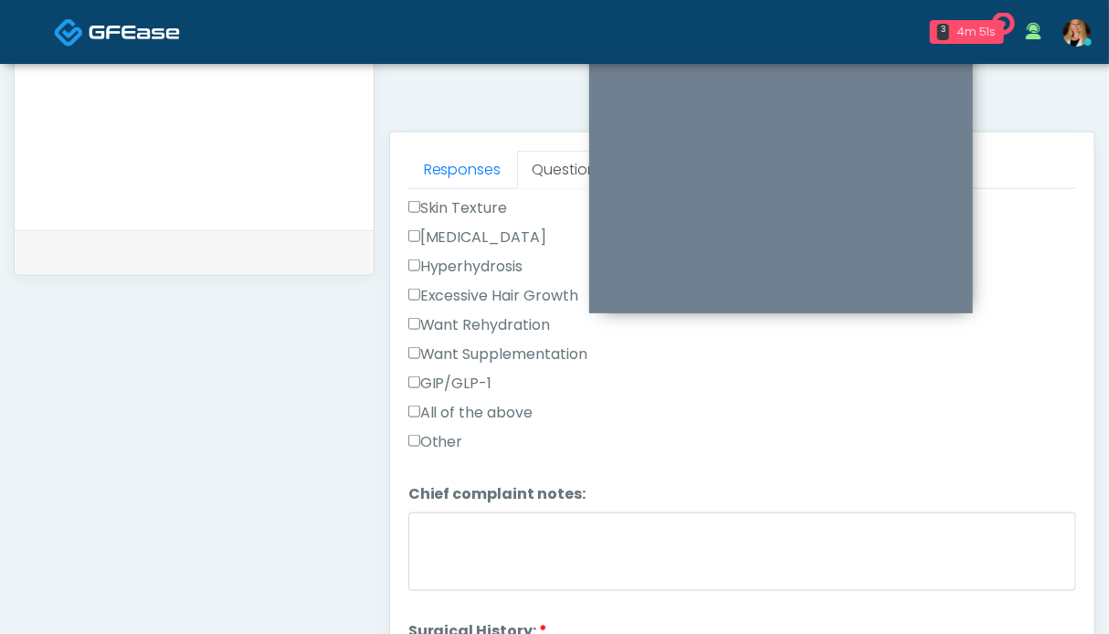
scroll to position [822, 0]
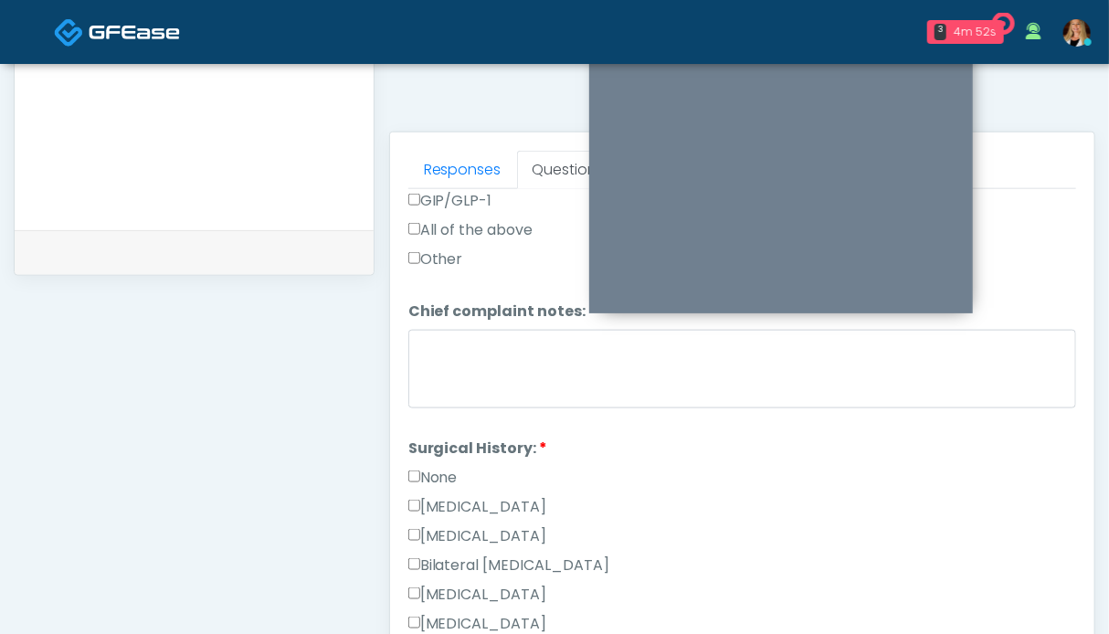
click at [432, 480] on label "None" at bounding box center [432, 478] width 49 height 22
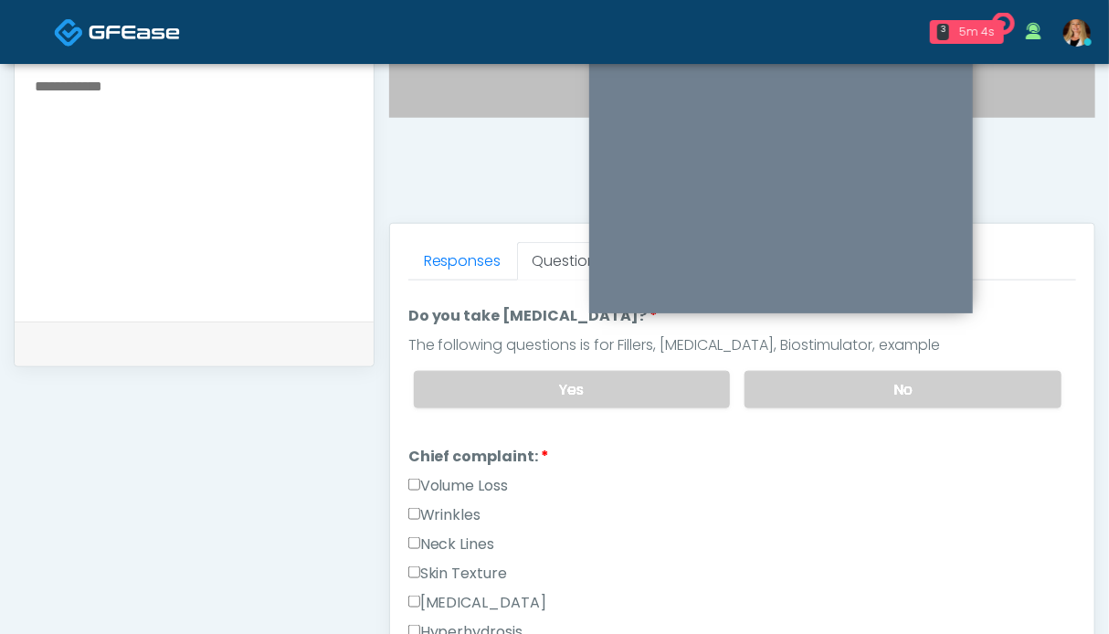
scroll to position [731, 0]
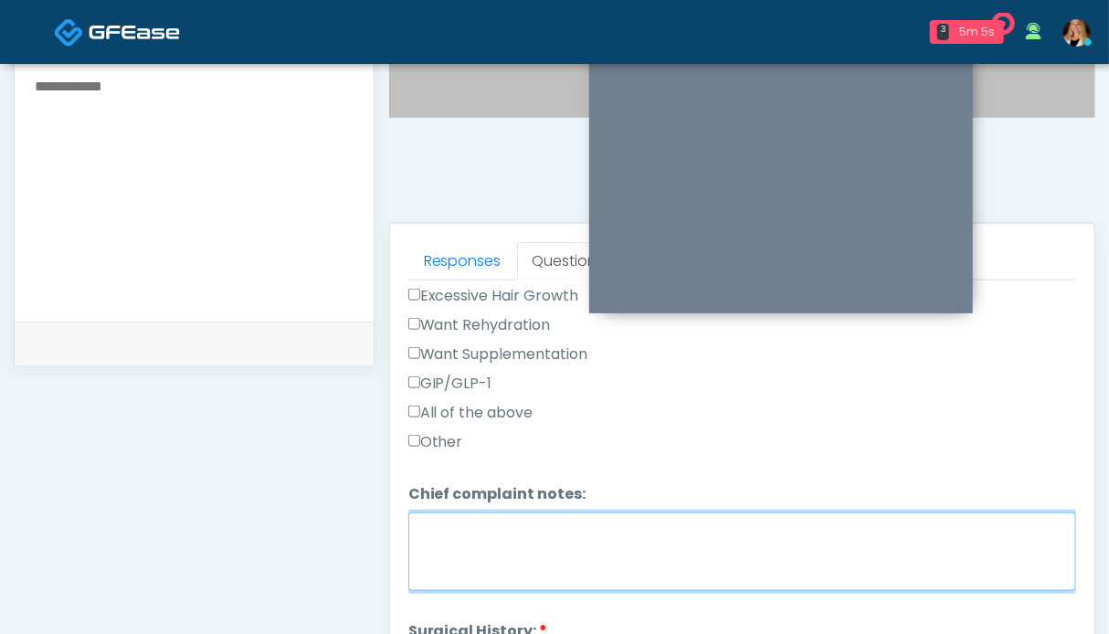
click at [500, 534] on textarea "Chief complaint notes:" at bounding box center [742, 551] width 668 height 79
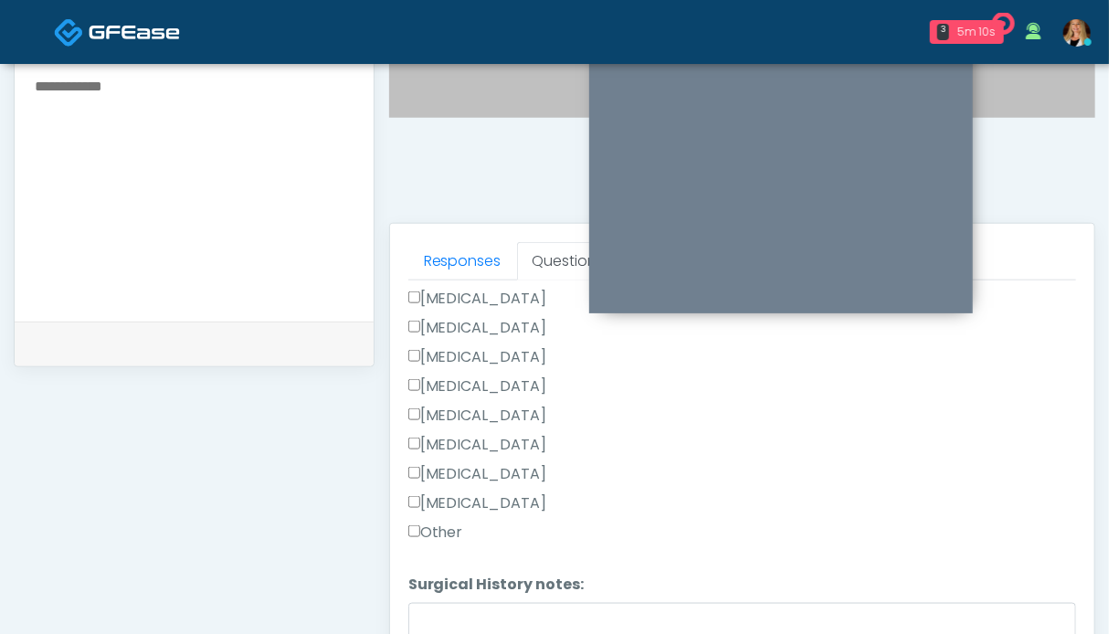
scroll to position [1004, 0]
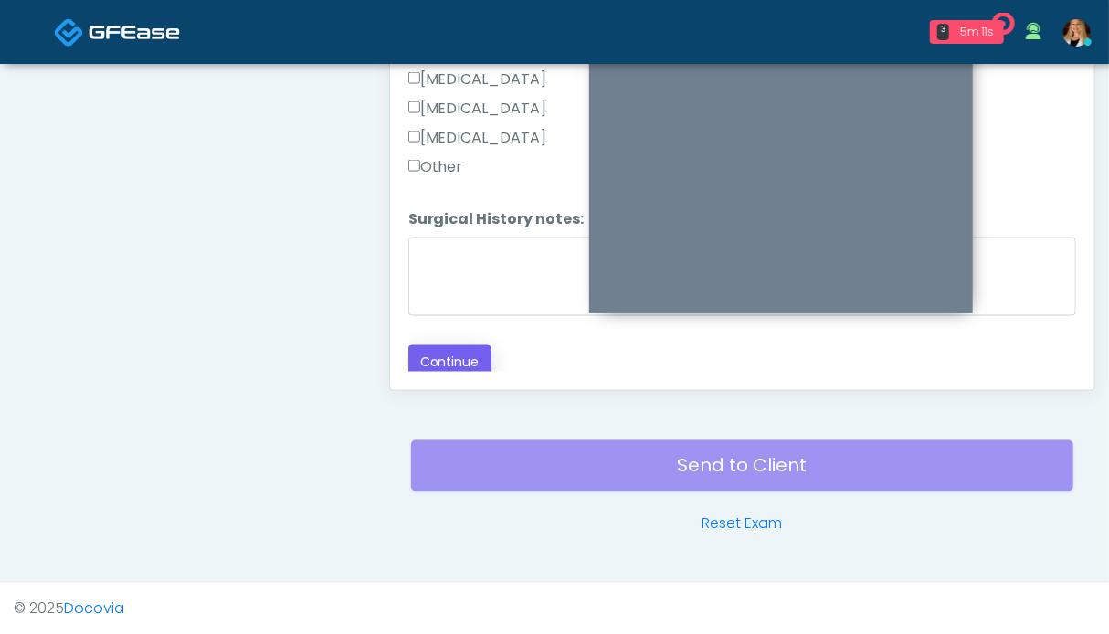
type textarea "********"
click at [449, 356] on button "Continue" at bounding box center [449, 362] width 83 height 34
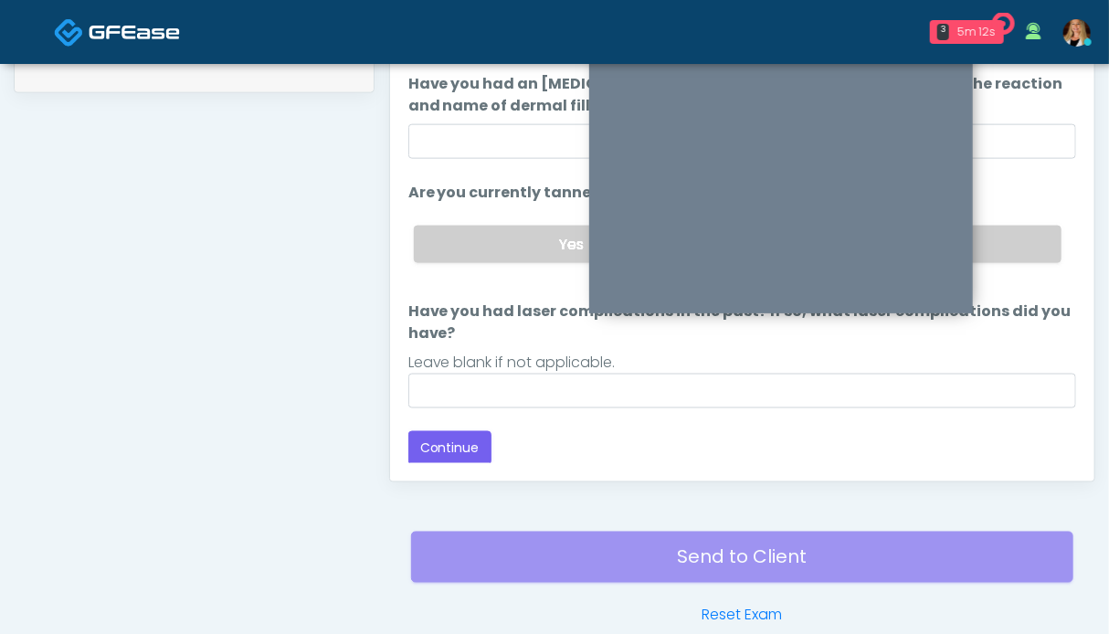
scroll to position [730, 0]
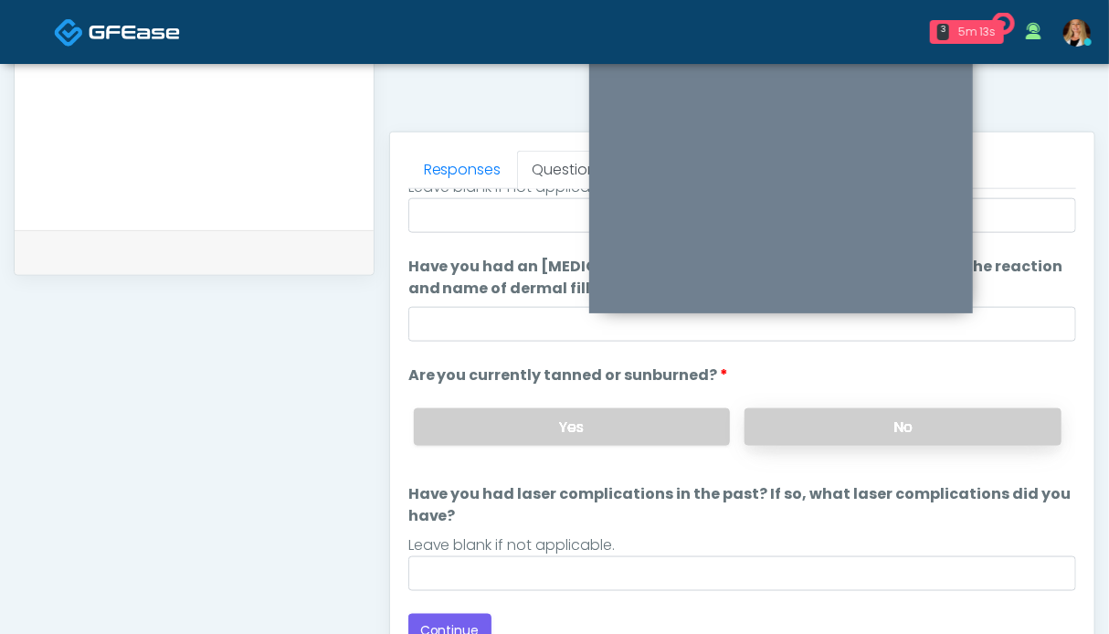
click at [927, 409] on label "No" at bounding box center [903, 426] width 317 height 37
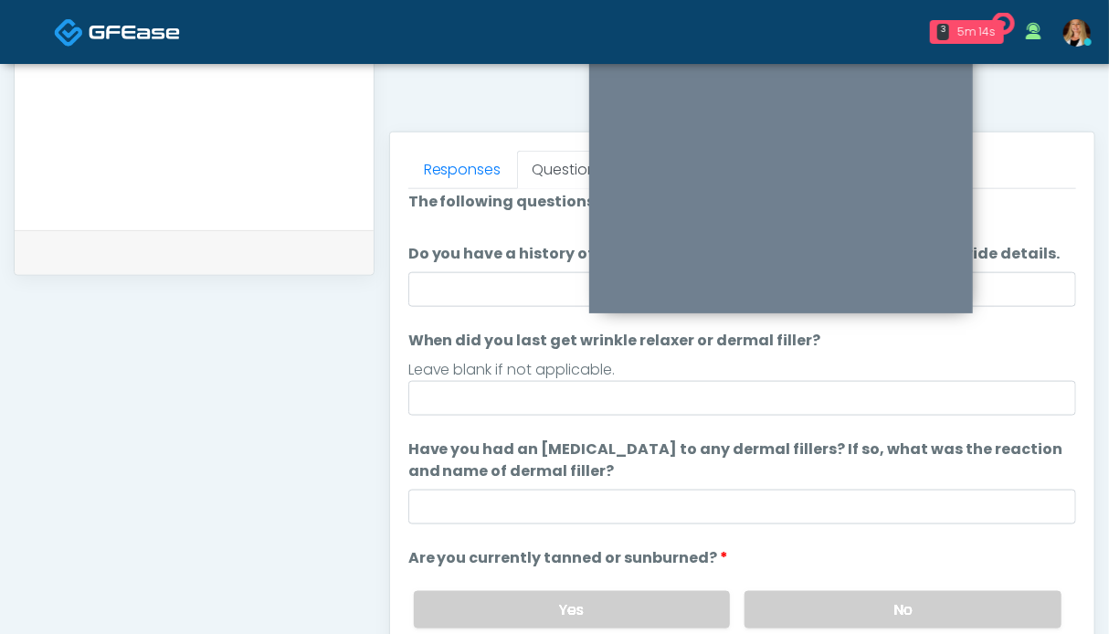
scroll to position [193, 0]
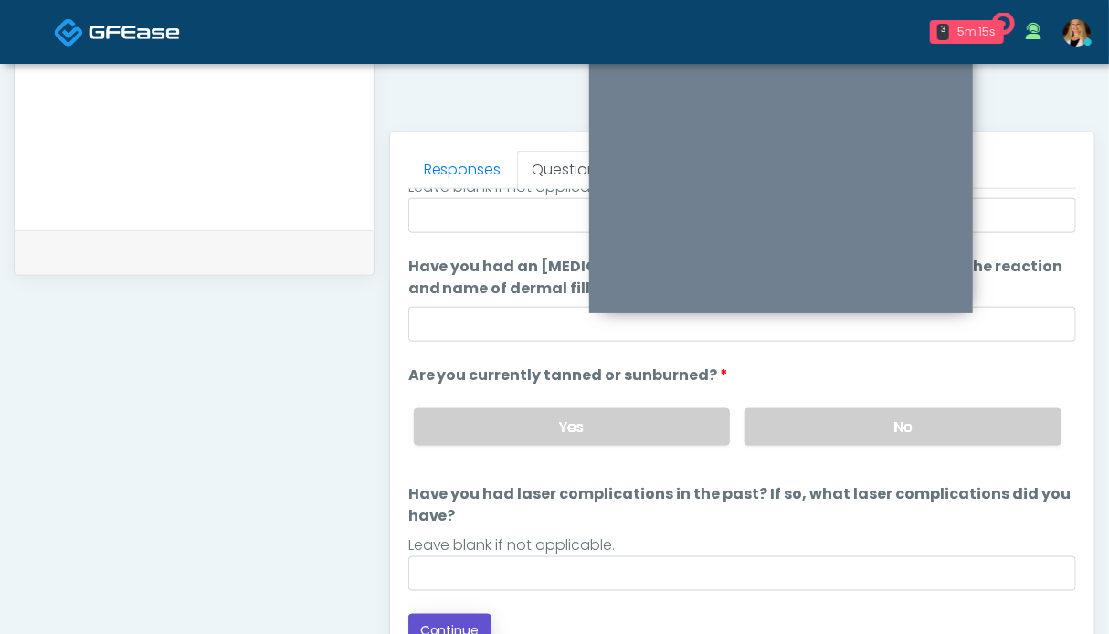
click at [454, 627] on button "Continue" at bounding box center [449, 631] width 83 height 34
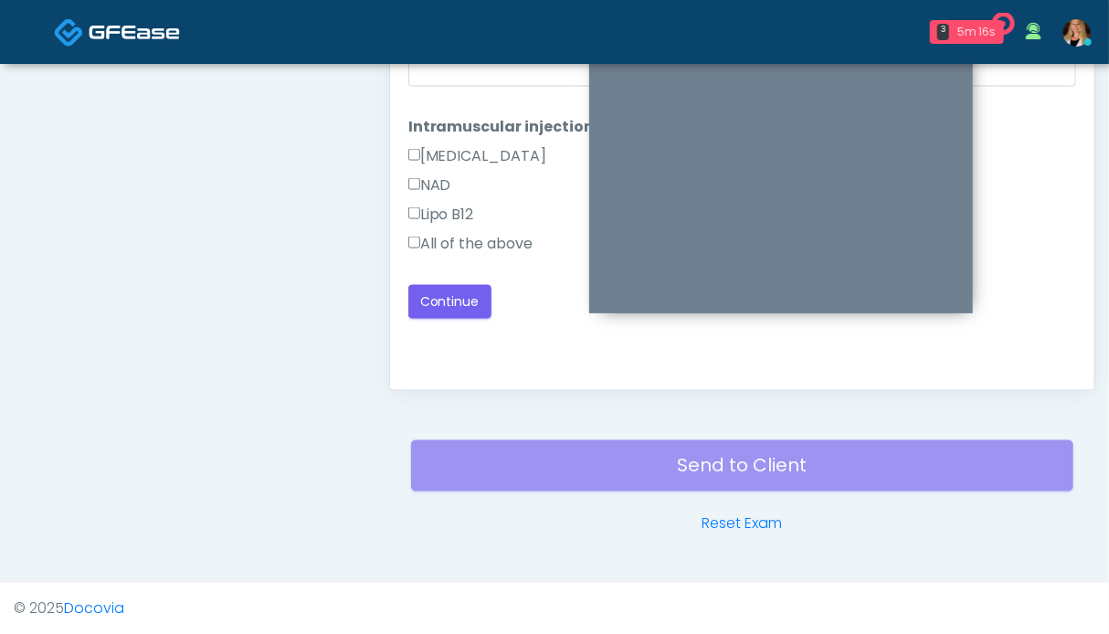
scroll to position [821, 0]
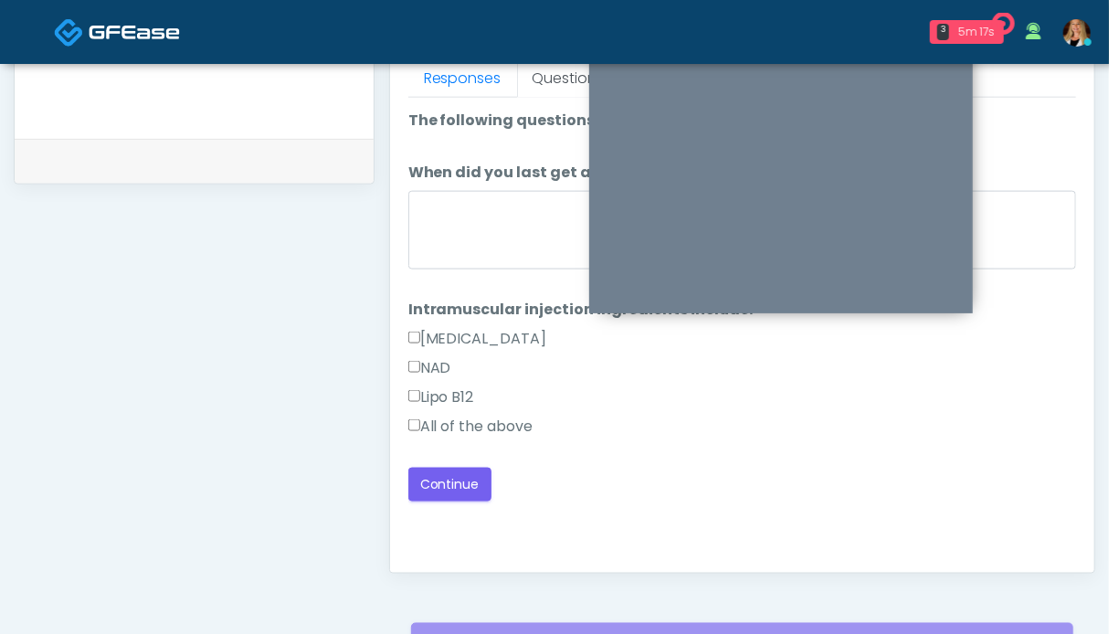
click at [434, 425] on label "All of the above" at bounding box center [470, 427] width 125 height 22
click at [441, 484] on button "Continue" at bounding box center [449, 485] width 83 height 34
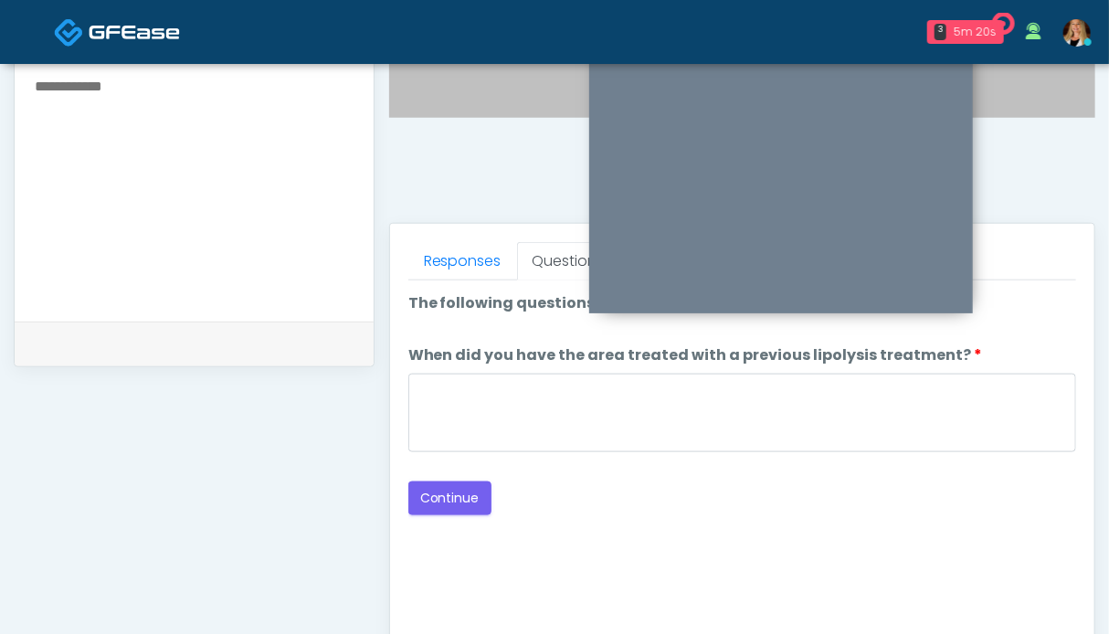
scroll to position [547, 0]
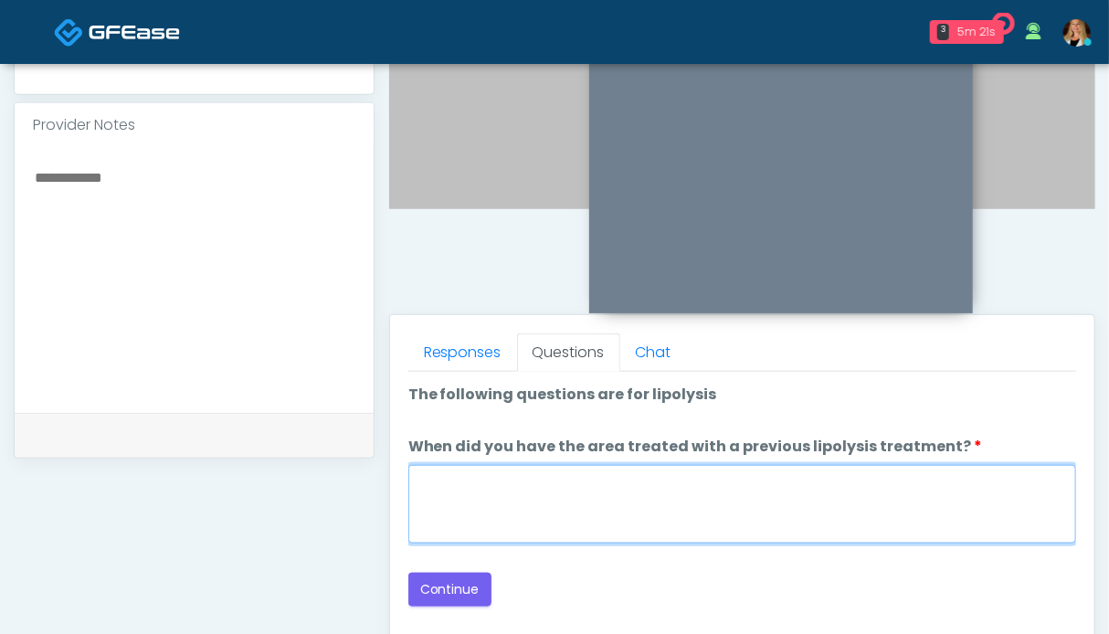
click at [524, 494] on textarea "When did you have the area treated with a previous lipolysis treatment?" at bounding box center [742, 504] width 668 height 79
type textarea "**"
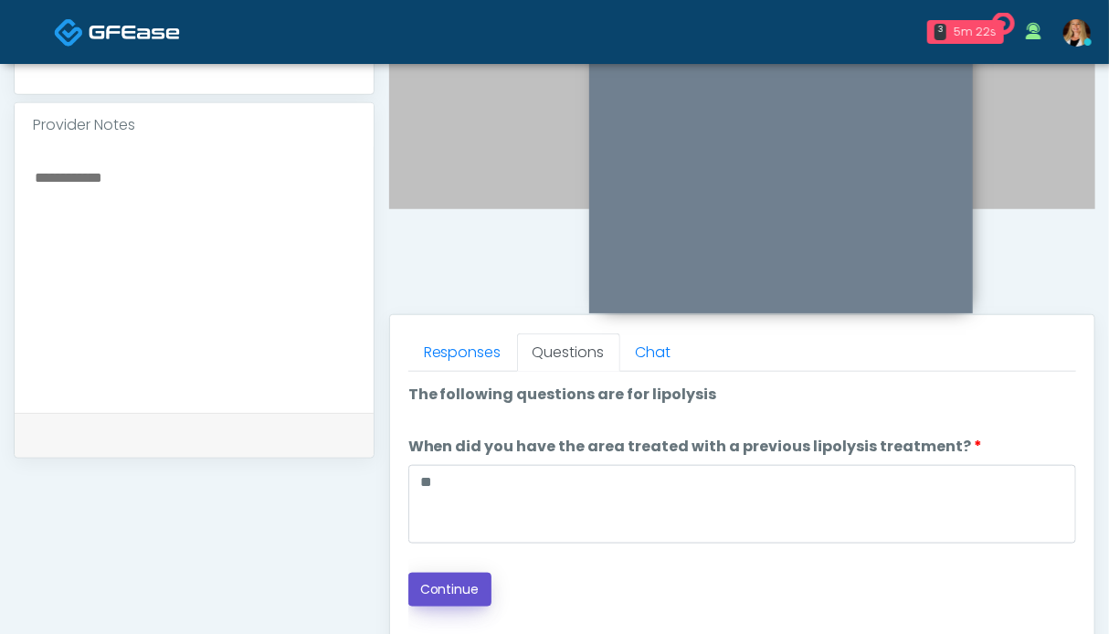
click at [442, 593] on button "Continue" at bounding box center [449, 590] width 83 height 34
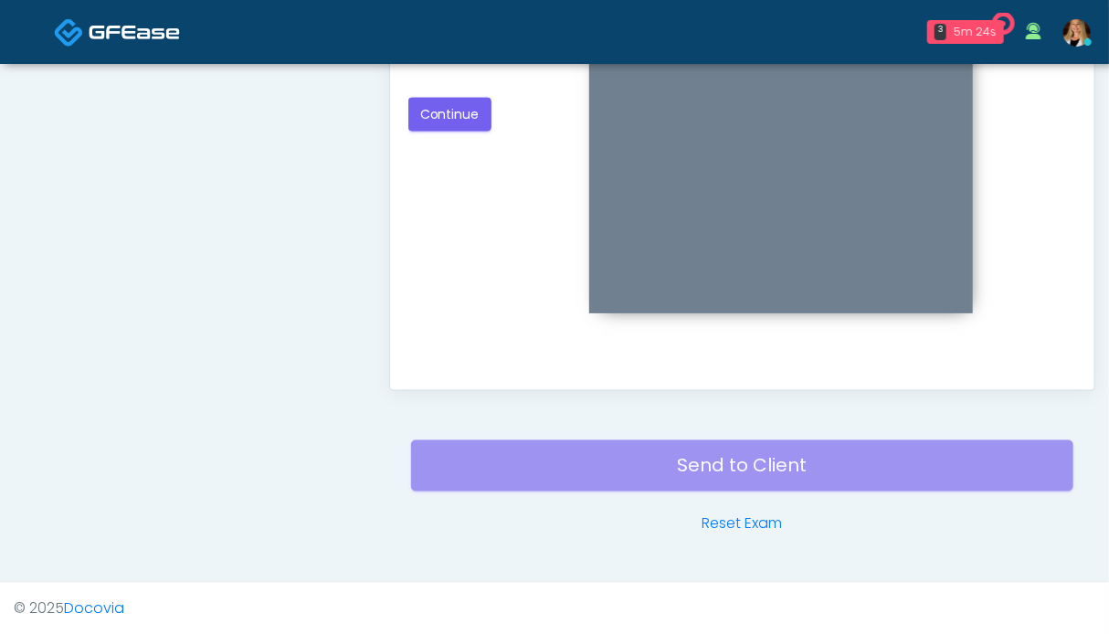
scroll to position [730, 0]
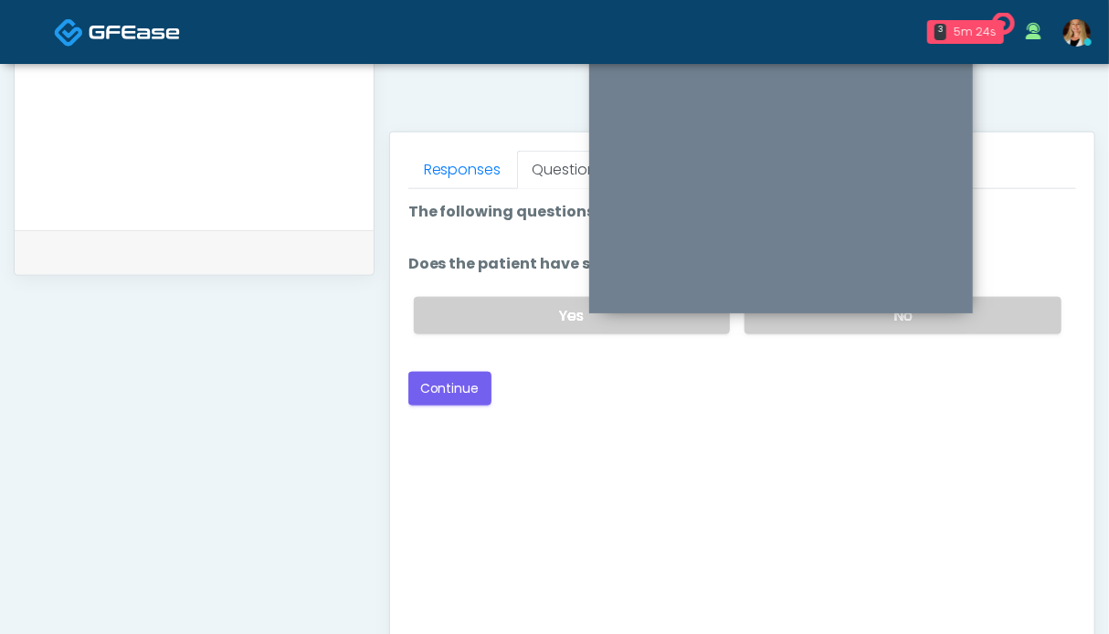
drag, startPoint x: 984, startPoint y: 320, endPoint x: 727, endPoint y: 337, distance: 257.3
click at [983, 318] on label "No" at bounding box center [903, 315] width 317 height 37
click at [463, 382] on button "Continue" at bounding box center [449, 389] width 83 height 34
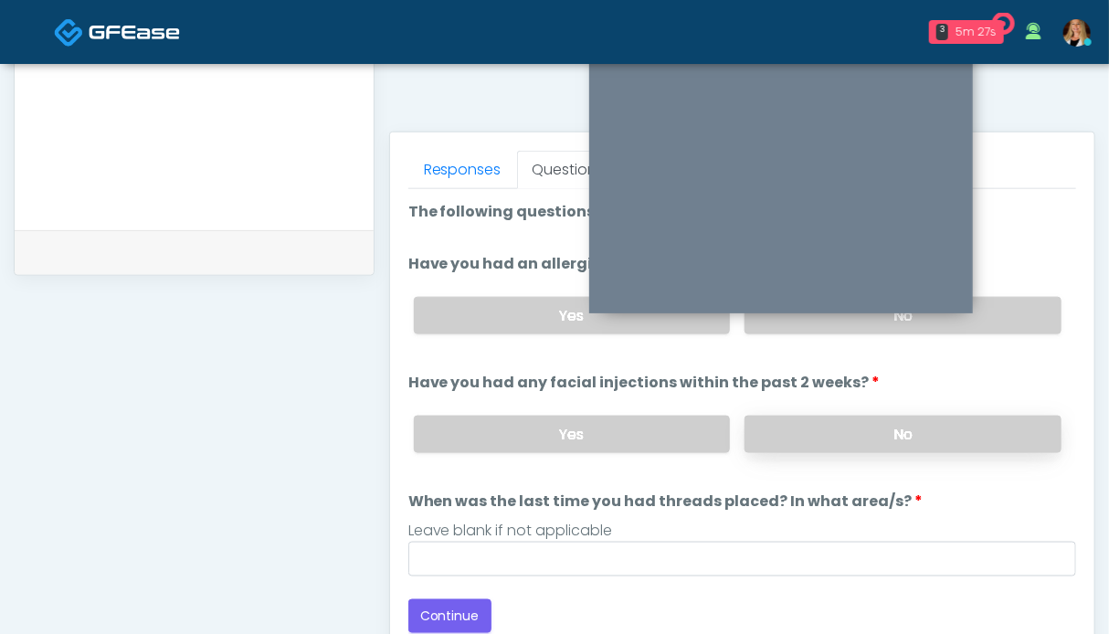
click at [884, 417] on label "No" at bounding box center [903, 434] width 317 height 37
click at [985, 314] on label "No" at bounding box center [903, 315] width 317 height 37
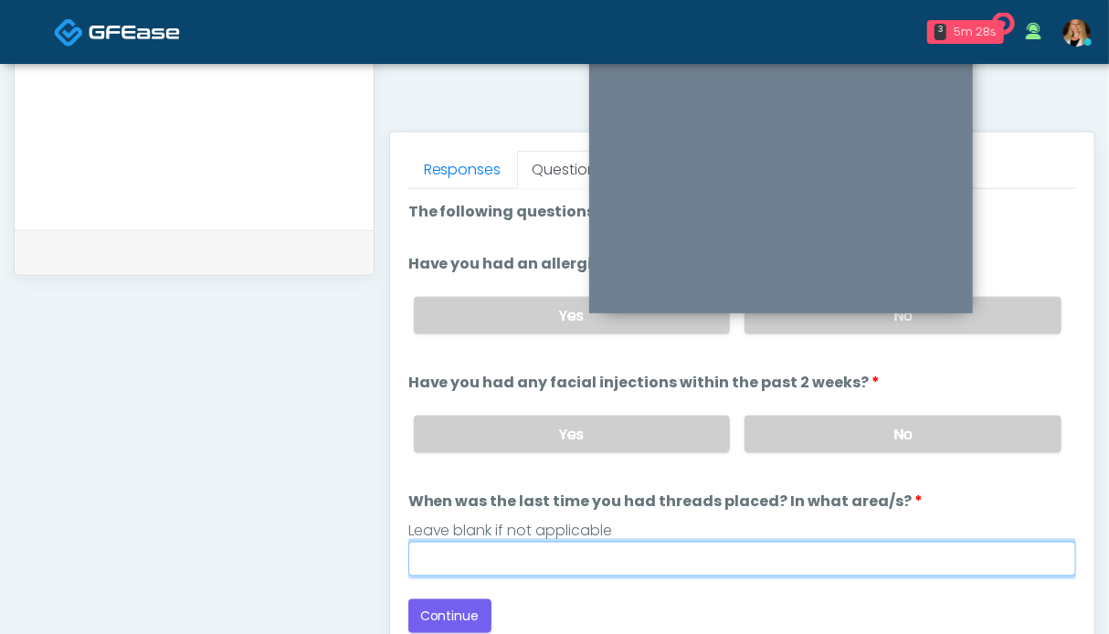
click at [615, 553] on input "When was the last time you had threads placed? In what area/s?" at bounding box center [742, 559] width 668 height 35
type input "**"
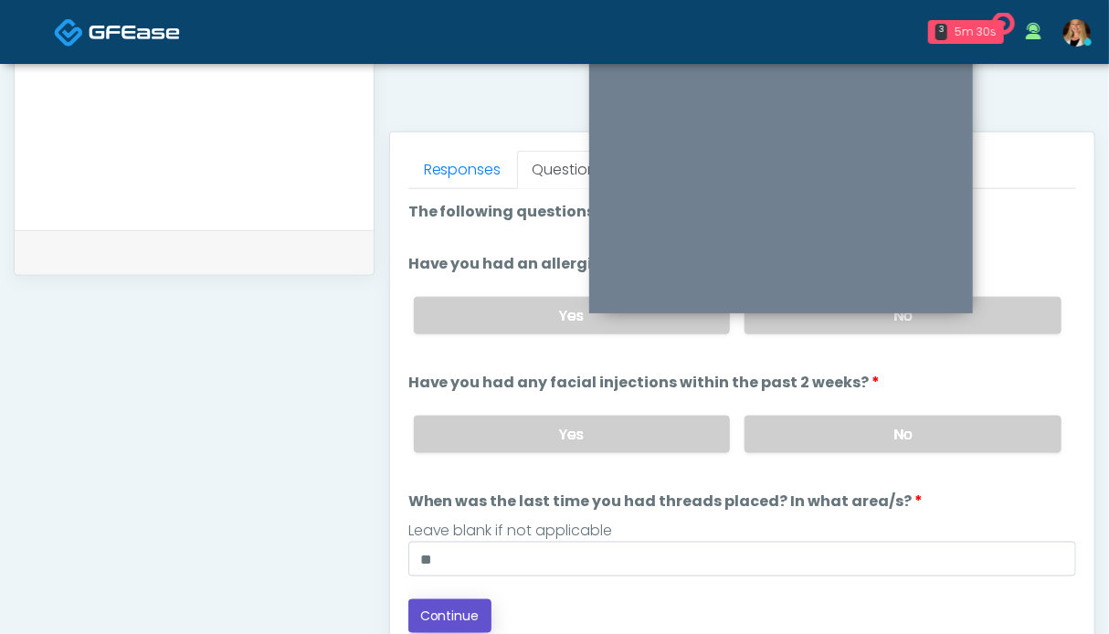
click at [460, 607] on button "Continue" at bounding box center [449, 616] width 83 height 34
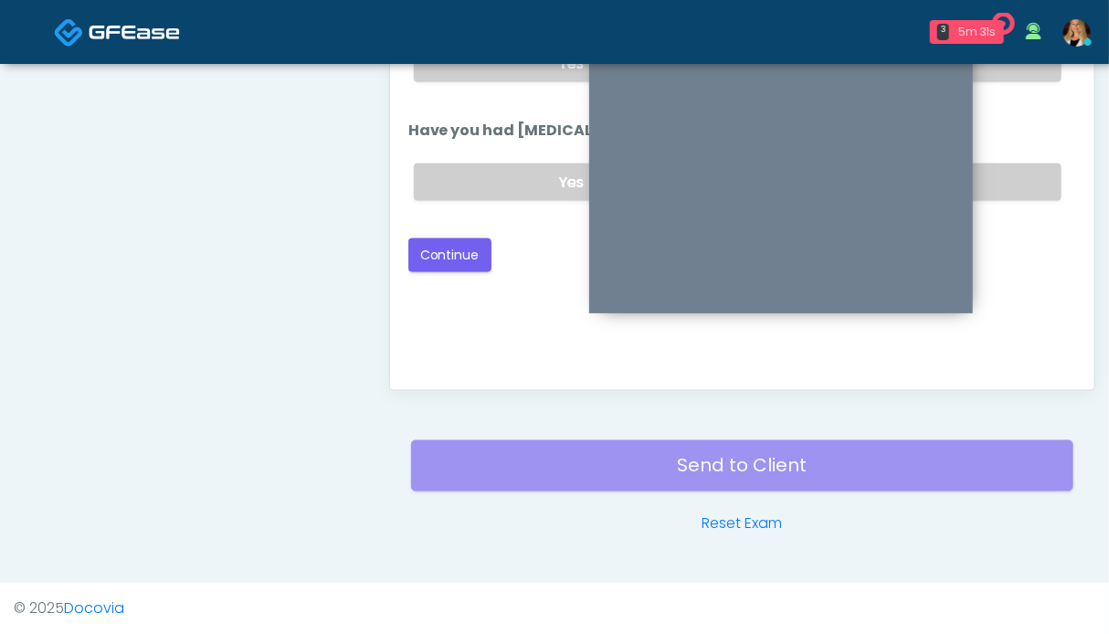
scroll to position [821, 0]
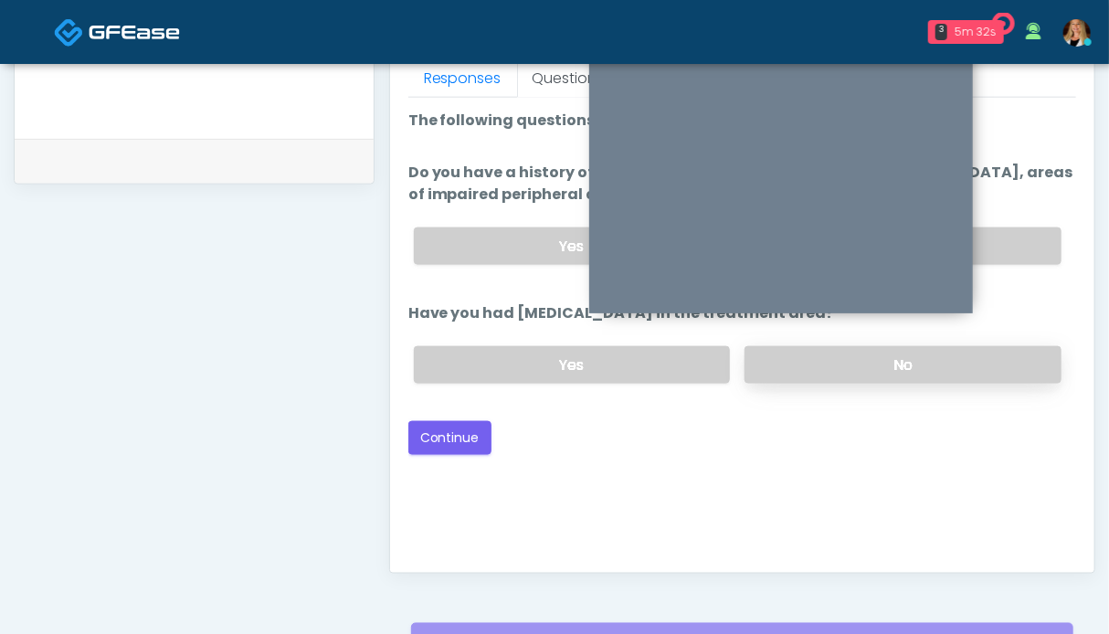
click at [1008, 351] on label "No" at bounding box center [903, 364] width 317 height 37
click at [1026, 236] on label "No" at bounding box center [903, 245] width 317 height 37
click at [438, 439] on button "Continue" at bounding box center [449, 438] width 83 height 34
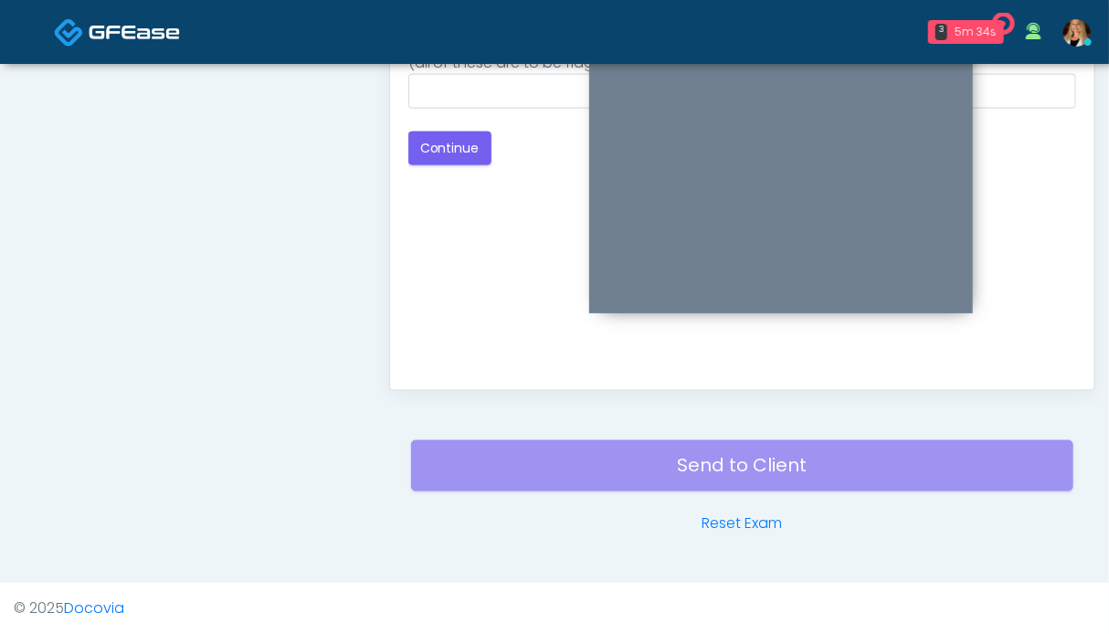
scroll to position [730, 0]
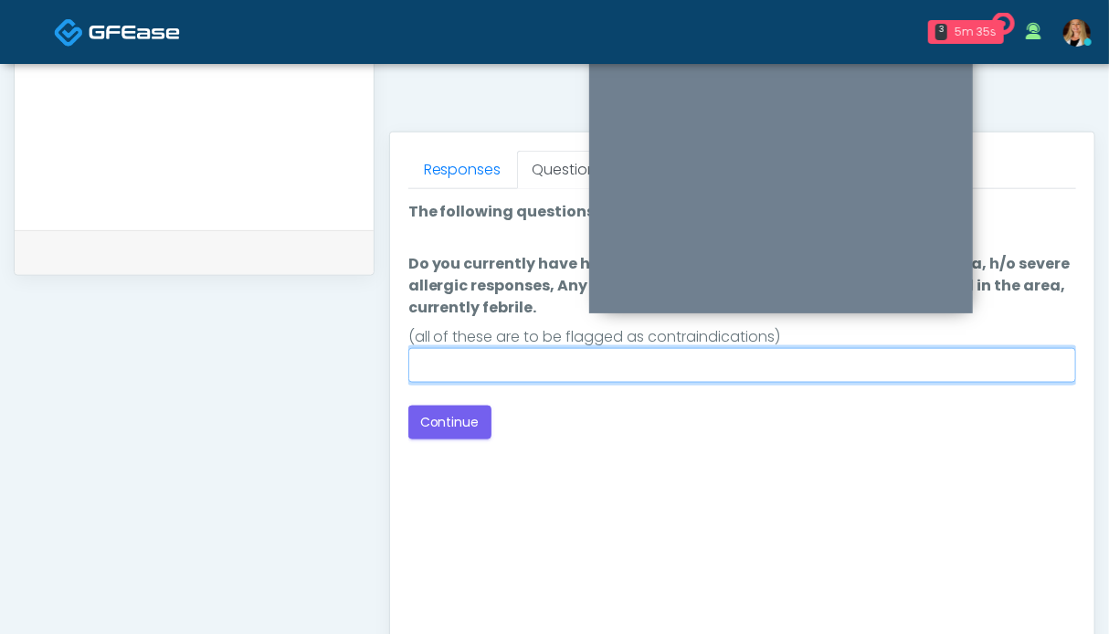
click at [764, 362] on input "Do you currently have h/o keloids, skin infection in the treatment area, h/o se…" at bounding box center [742, 365] width 668 height 35
type input "**"
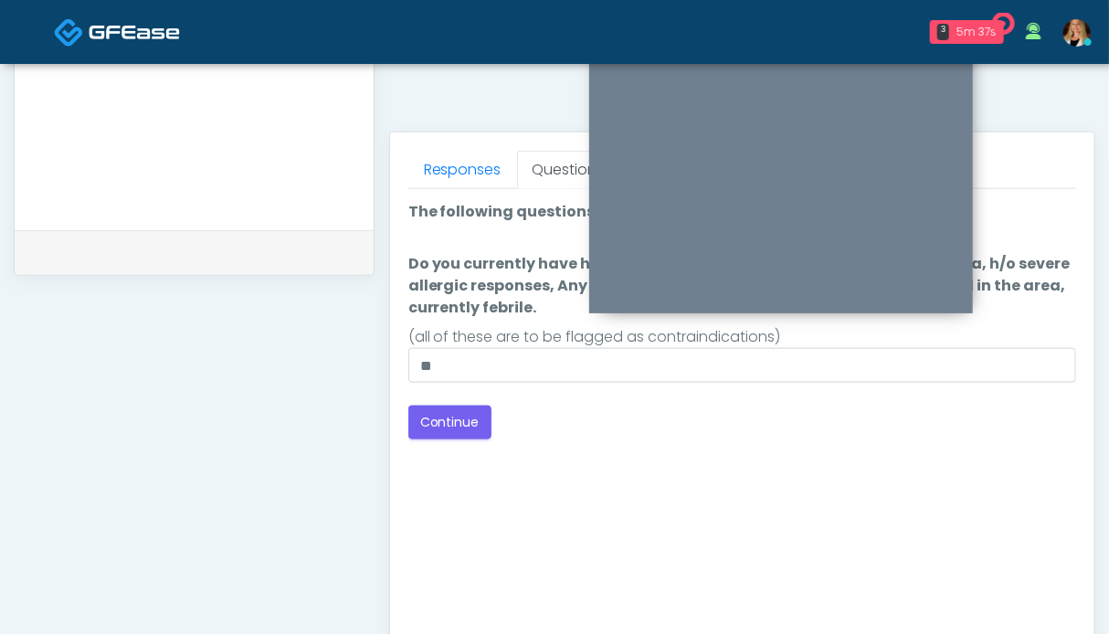
drag, startPoint x: 819, startPoint y: 491, endPoint x: 798, endPoint y: 505, distance: 24.9
click at [819, 491] on div "Good Faith Exam Script Good Faith Exam Script INTRODUCTION Hello, my name is un…" at bounding box center [742, 417] width 668 height 457
click at [472, 428] on button "Continue" at bounding box center [449, 423] width 83 height 34
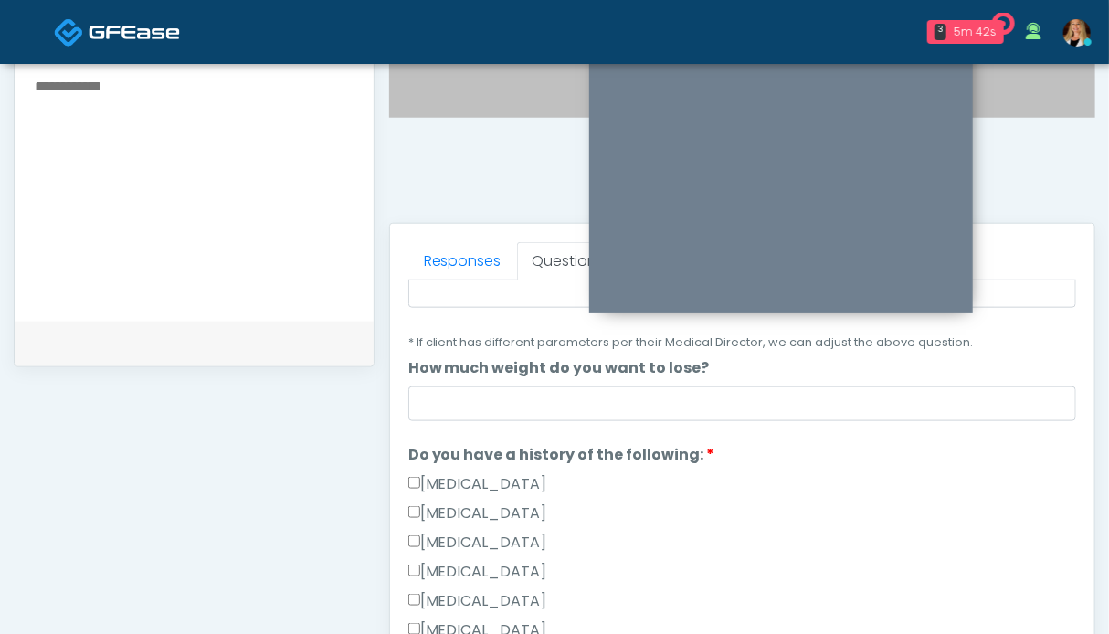
scroll to position [365, 0]
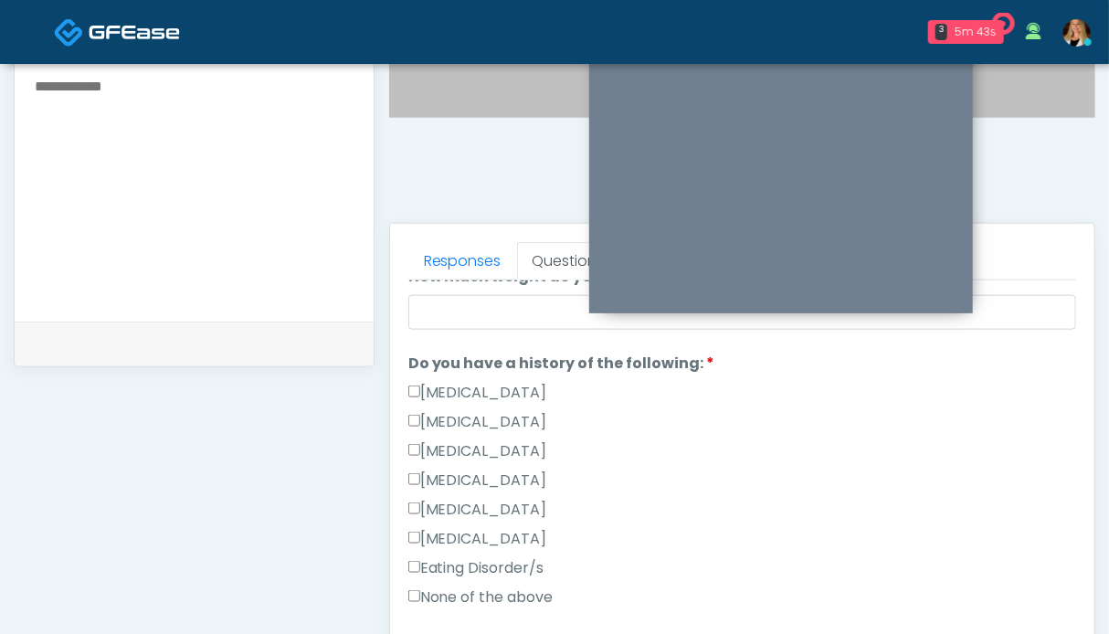
click at [485, 591] on label "None of the above" at bounding box center [480, 597] width 145 height 22
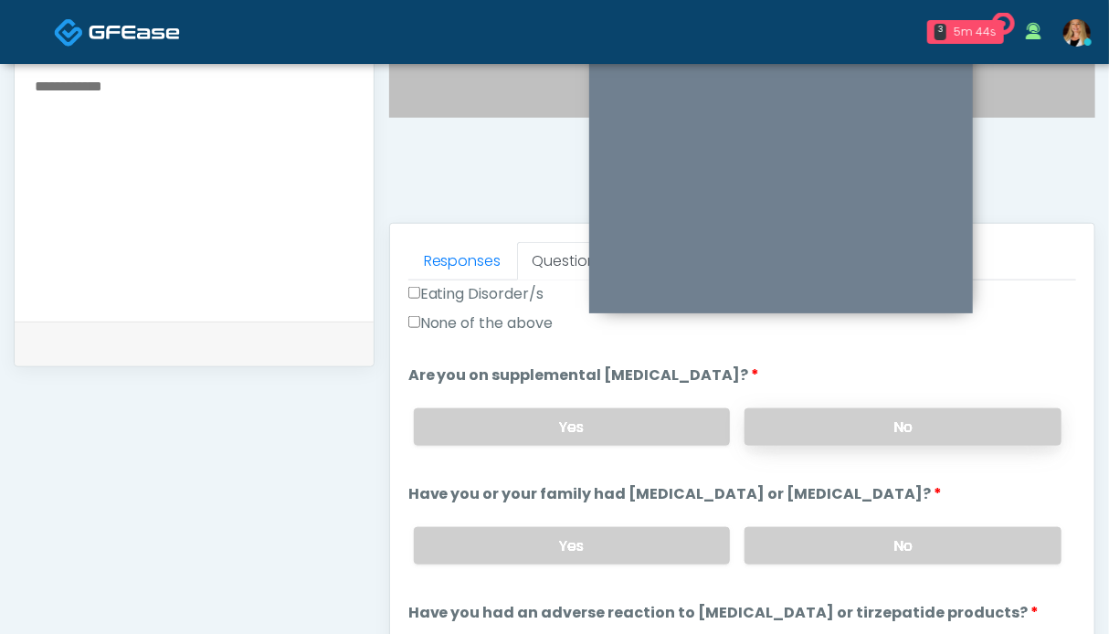
click at [940, 420] on label "No" at bounding box center [903, 426] width 317 height 37
click at [935, 544] on label "No" at bounding box center [903, 545] width 317 height 37
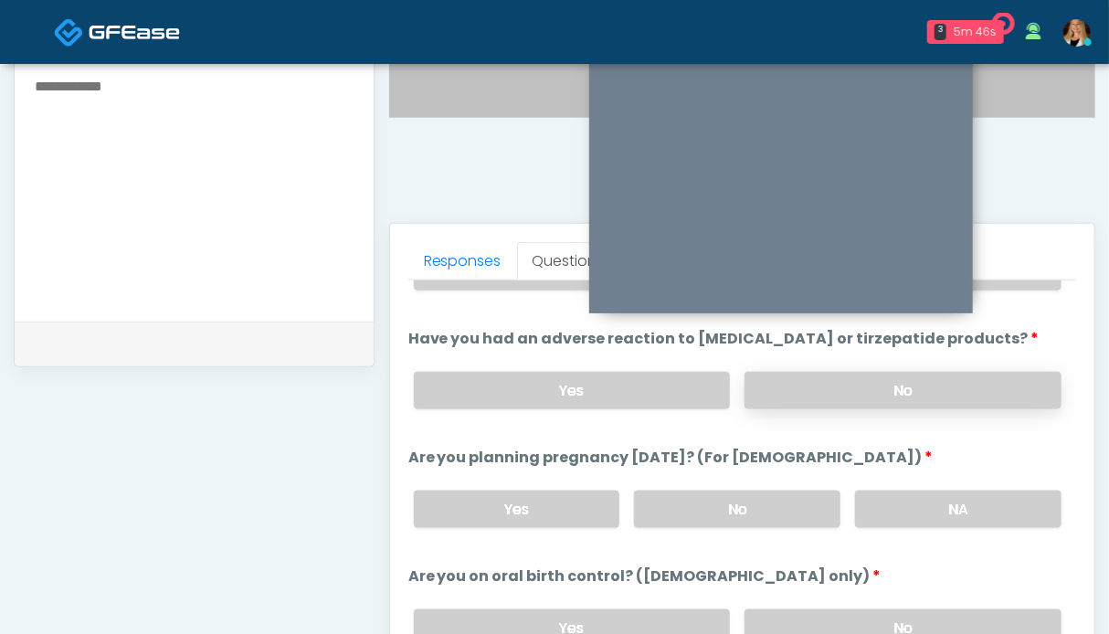
click at [946, 395] on label "No" at bounding box center [903, 390] width 317 height 37
click at [946, 491] on label "NA" at bounding box center [958, 509] width 206 height 37
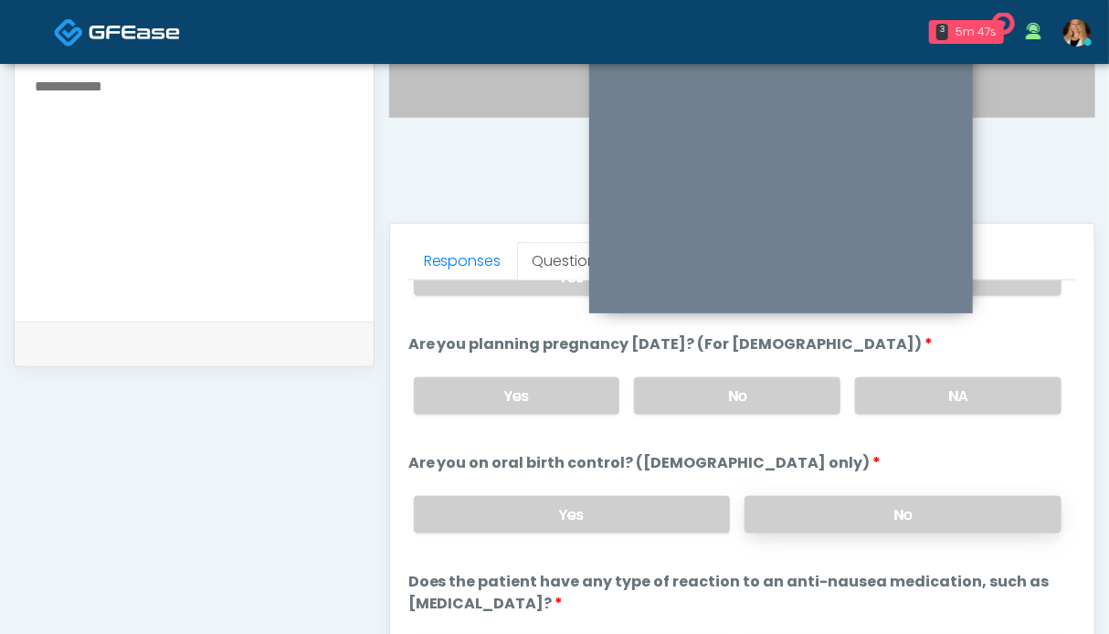
click at [938, 499] on label "No" at bounding box center [903, 514] width 317 height 37
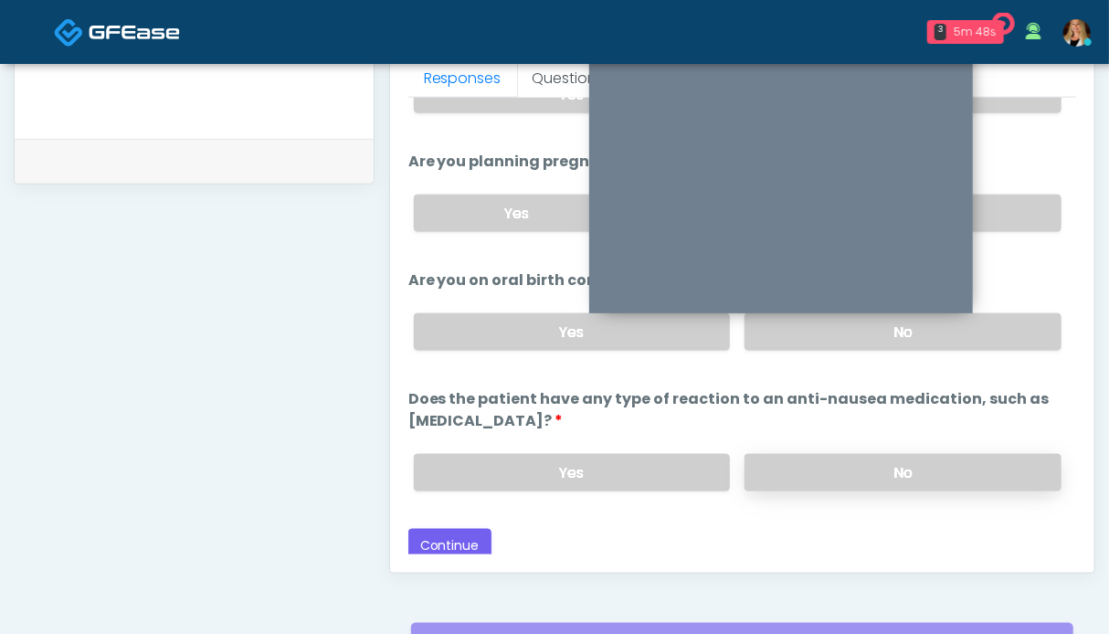
drag, startPoint x: 935, startPoint y: 461, endPoint x: 771, endPoint y: 460, distance: 164.4
click at [935, 461] on label "No" at bounding box center [903, 472] width 317 height 37
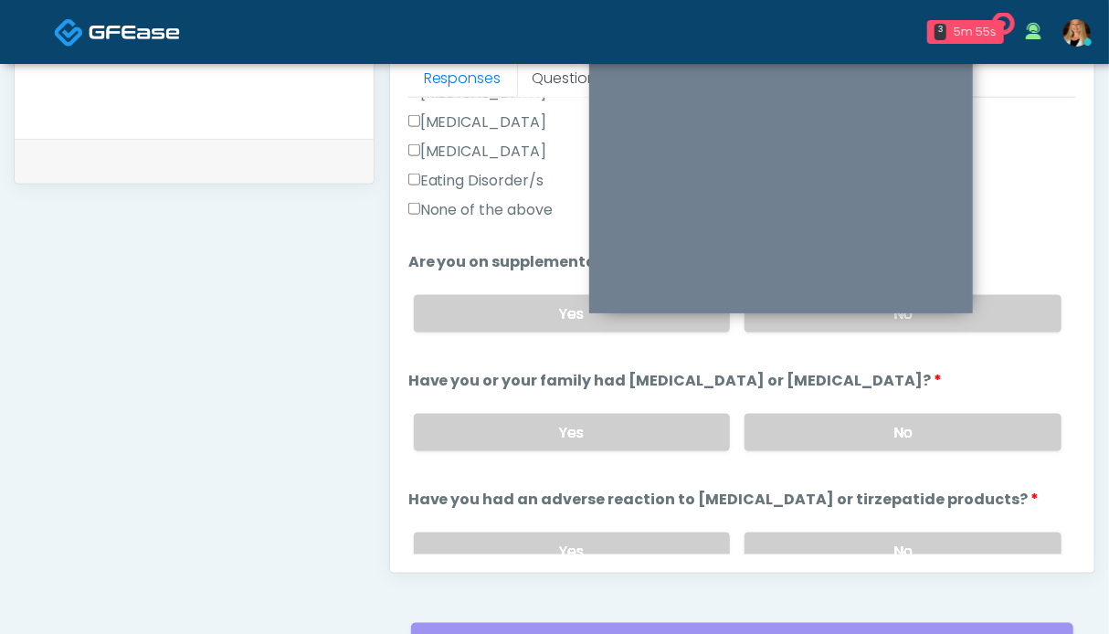
scroll to position [205, 0]
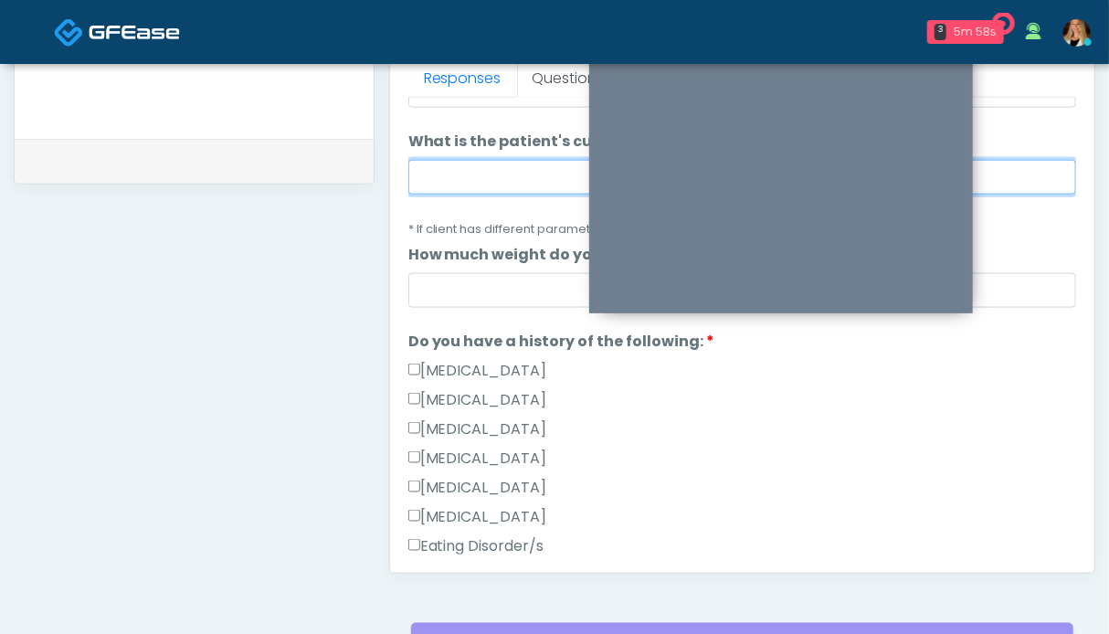
click at [530, 176] on input "What is the patient's current BMI? (if less than 20, not a candidate)" at bounding box center [742, 177] width 668 height 35
type input "****"
click at [464, 238] on ol "The following questions are for GIP/GLP-1 service The following questions are f…" at bounding box center [742, 616] width 668 height 1423
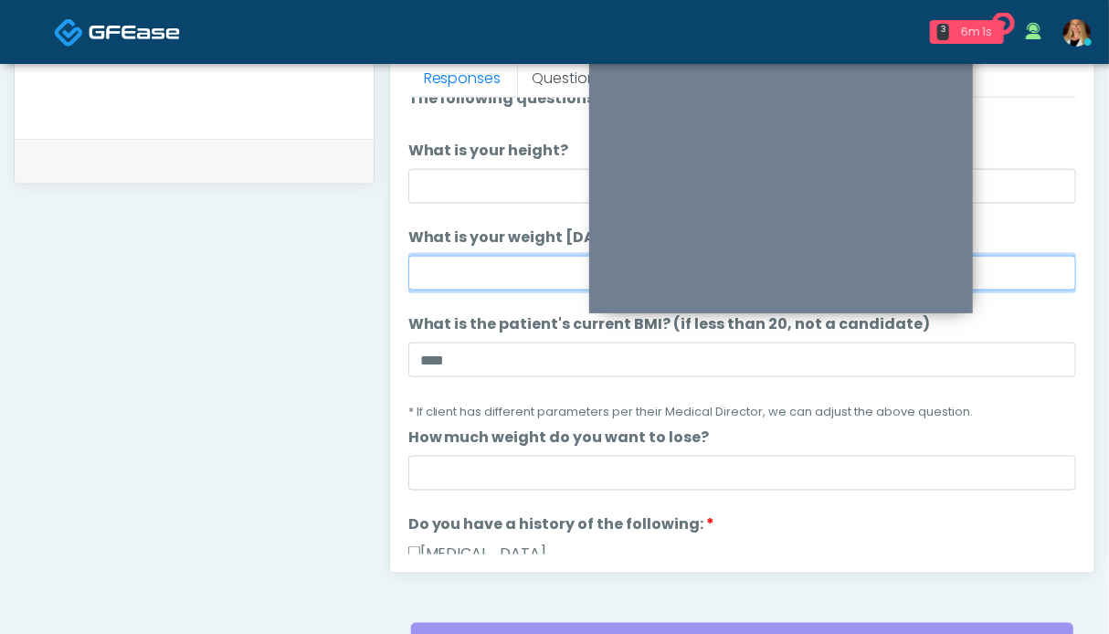
click at [466, 264] on input "What is your weight today?" at bounding box center [742, 273] width 668 height 35
type input "***"
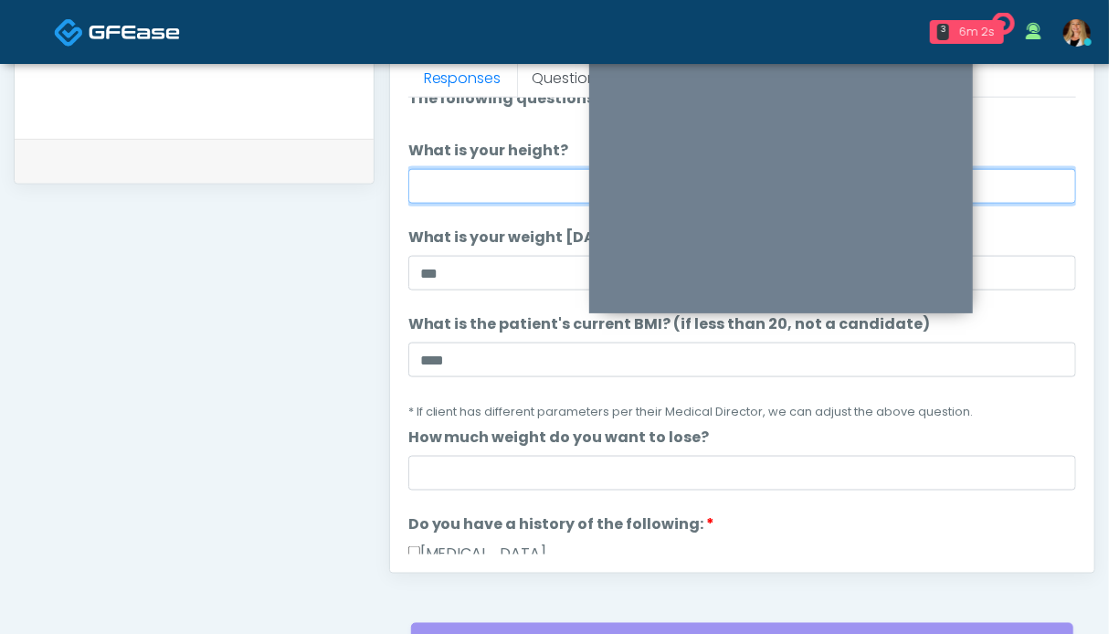
click at [480, 175] on input "What is your height?" at bounding box center [742, 186] width 668 height 35
type input "***"
click at [760, 404] on small "* If client has different parameters per their Medical Director, we can adjust …" at bounding box center [690, 412] width 565 height 16
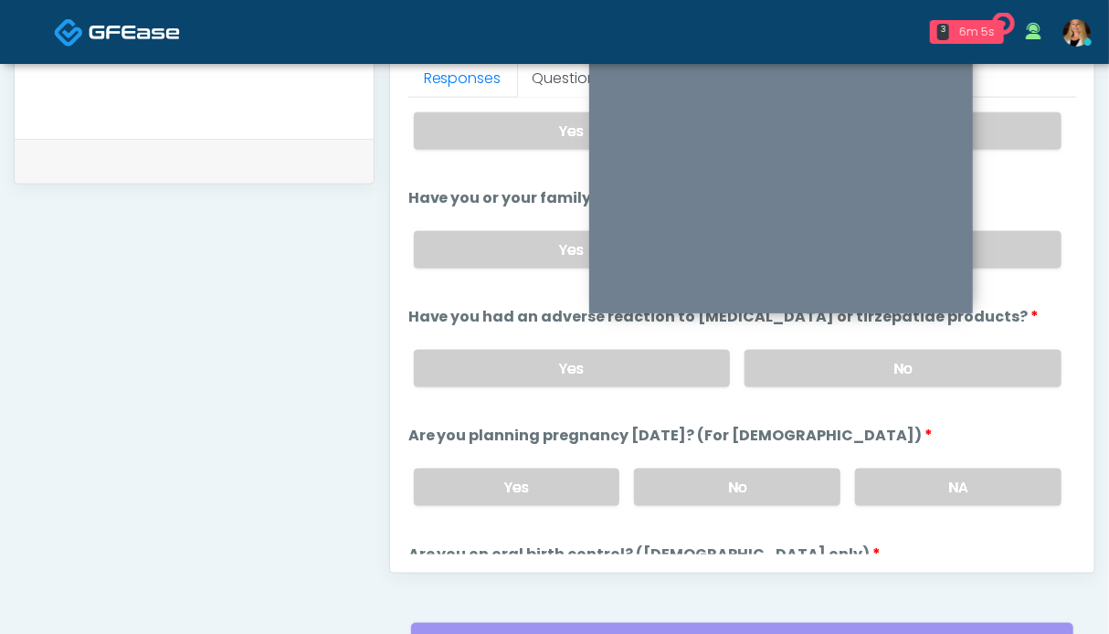
scroll to position [1027, 0]
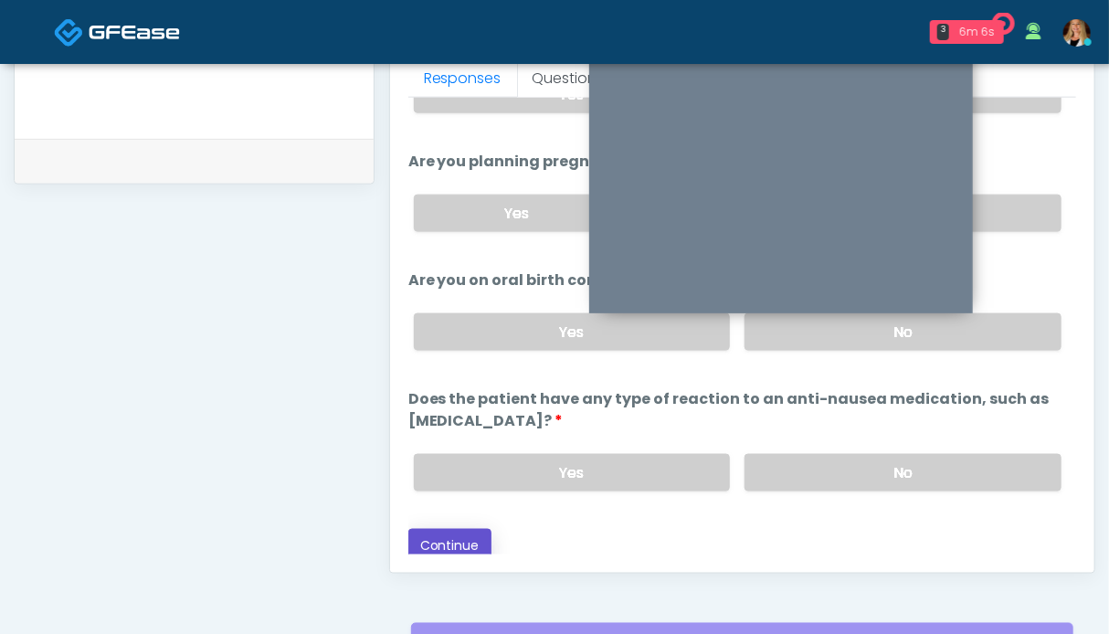
click at [453, 529] on button "Continue" at bounding box center [449, 546] width 83 height 34
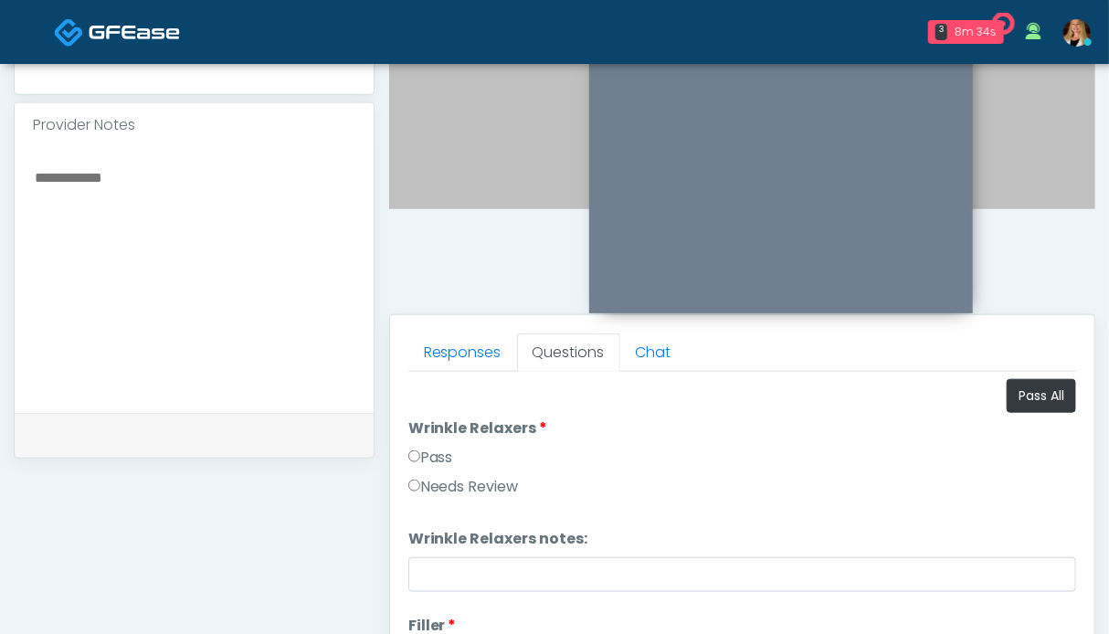
scroll to position [456, 0]
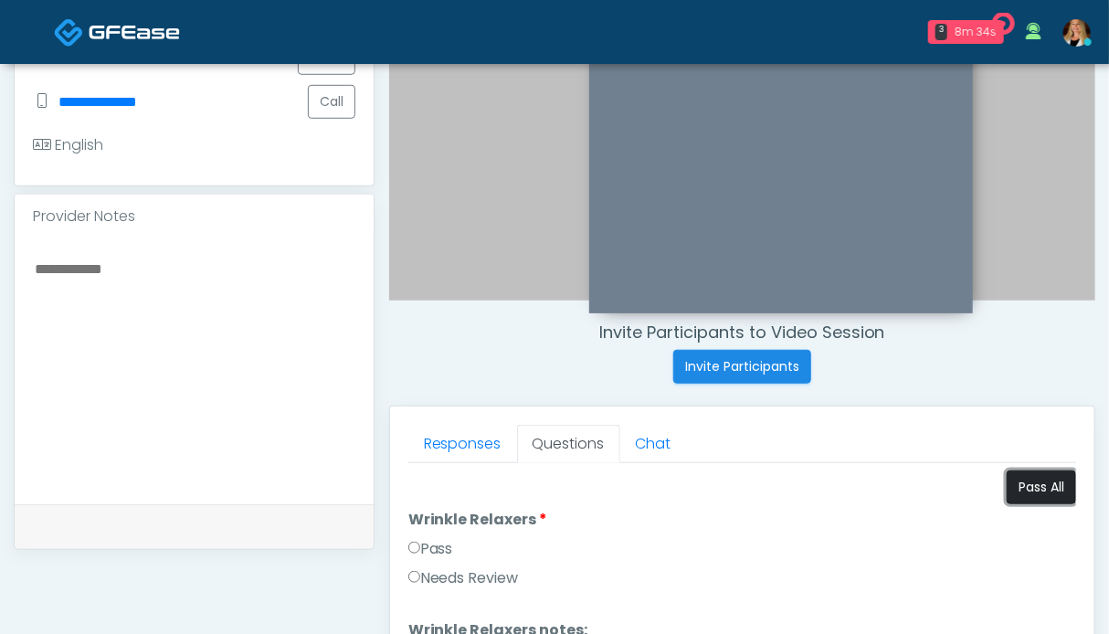
click at [1017, 490] on button "Pass All" at bounding box center [1041, 487] width 69 height 34
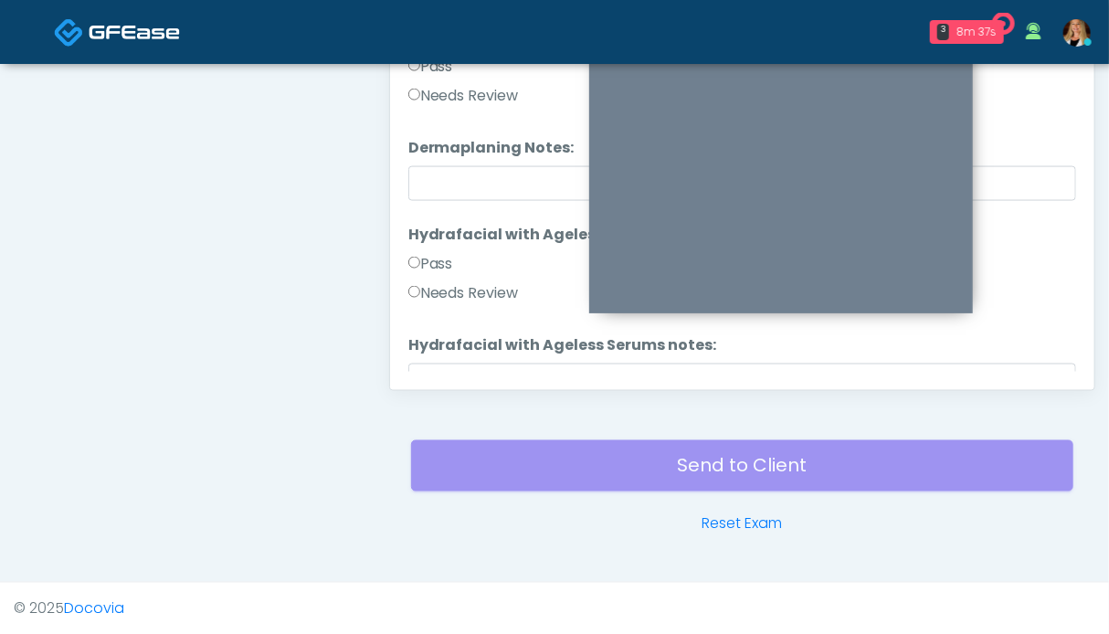
scroll to position [3597, 0]
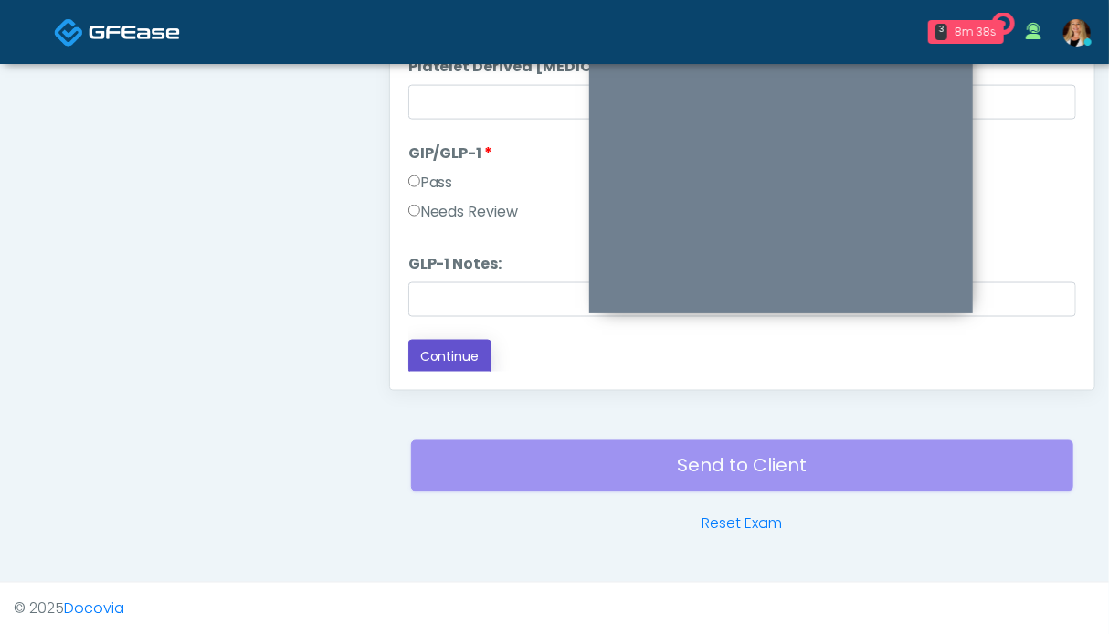
click at [468, 363] on button "Continue" at bounding box center [449, 357] width 83 height 34
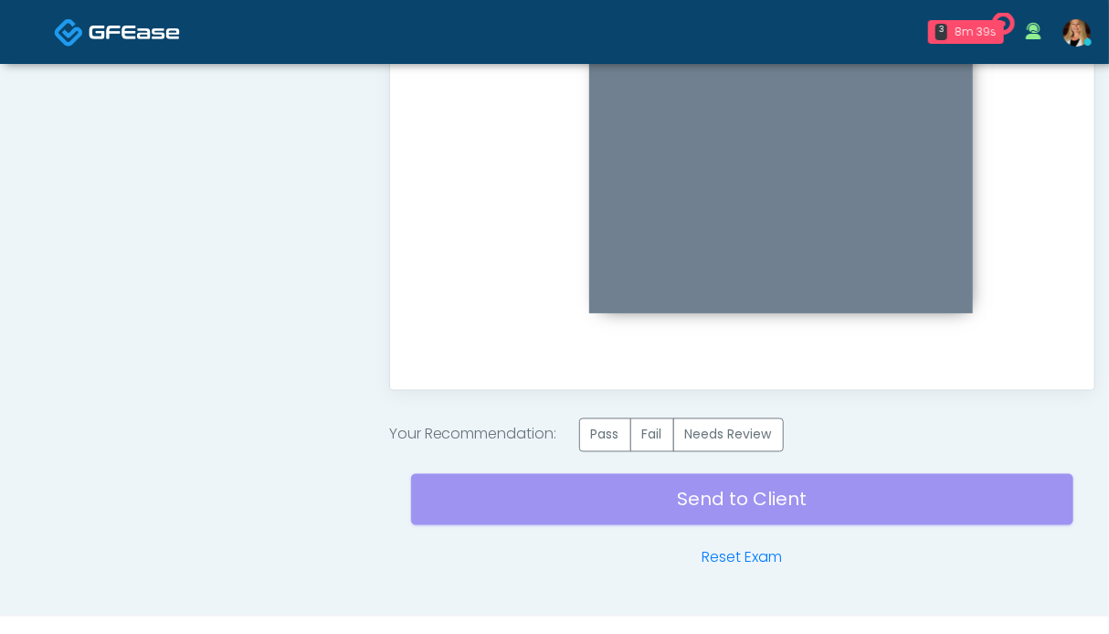
scroll to position [0, 0]
click at [602, 437] on label "Pass" at bounding box center [605, 435] width 52 height 34
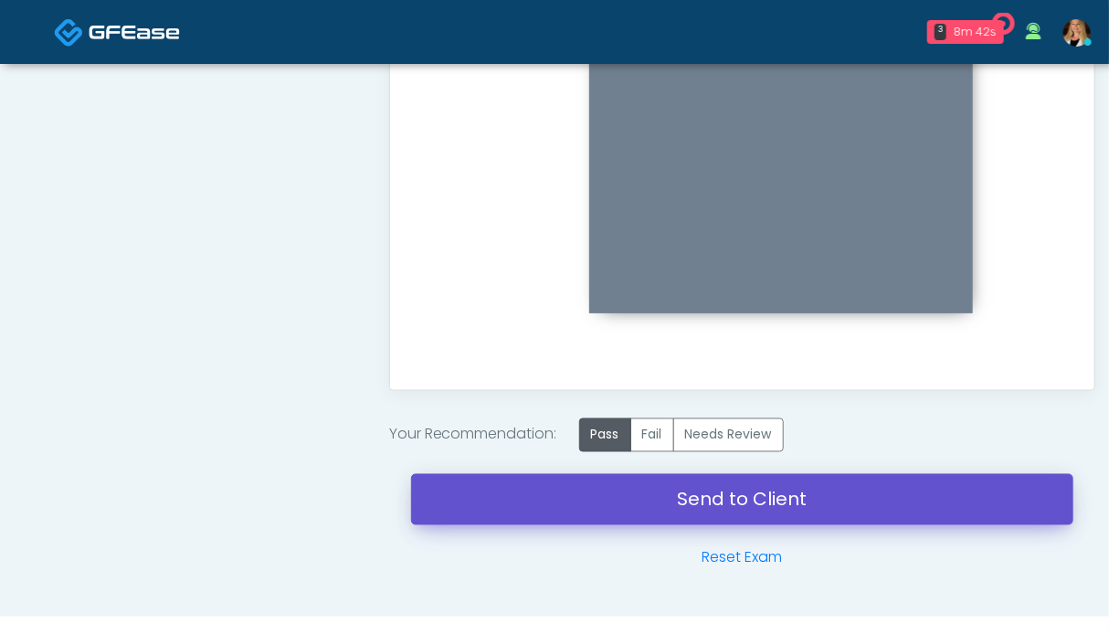
click at [748, 502] on link "Send to Client" at bounding box center [742, 499] width 662 height 51
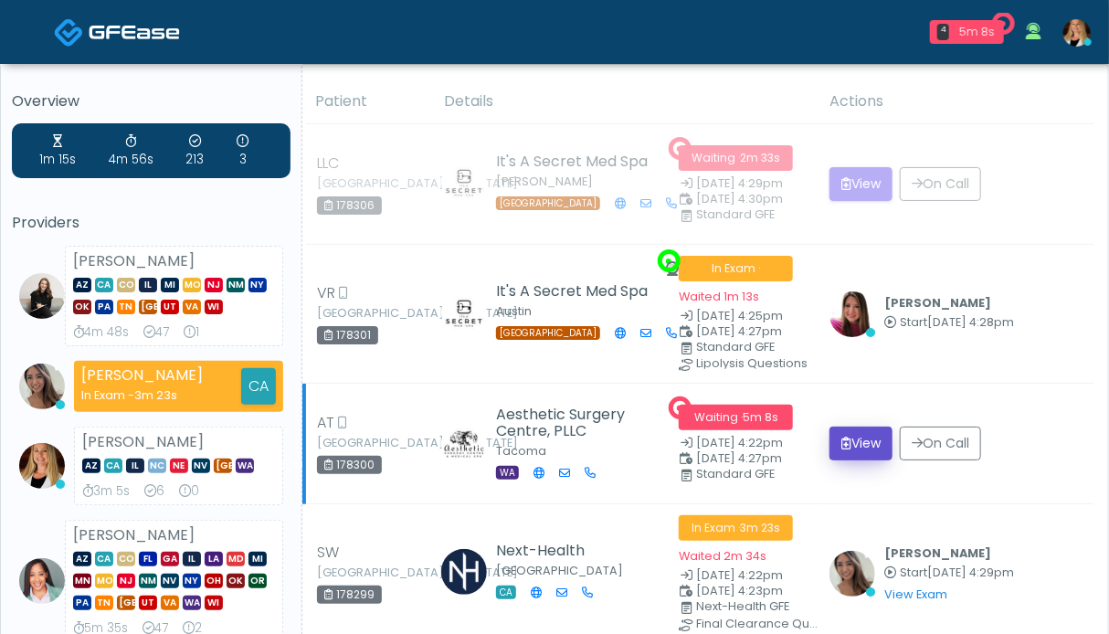
click at [851, 453] on button "View" at bounding box center [860, 444] width 63 height 34
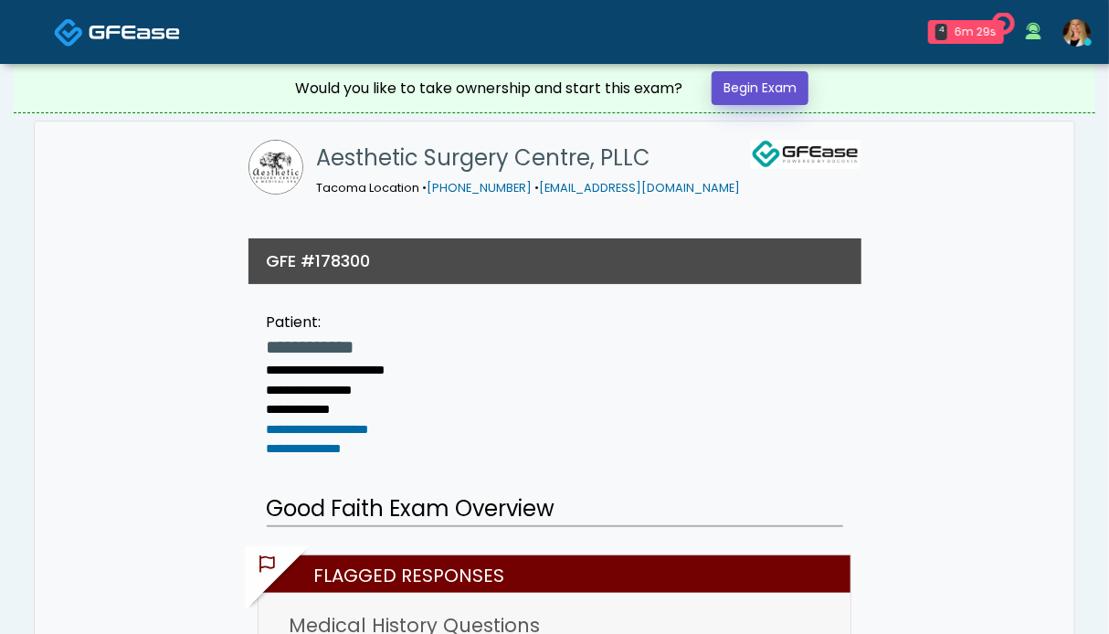
click at [758, 90] on link "Begin Exam" at bounding box center [760, 88] width 97 height 34
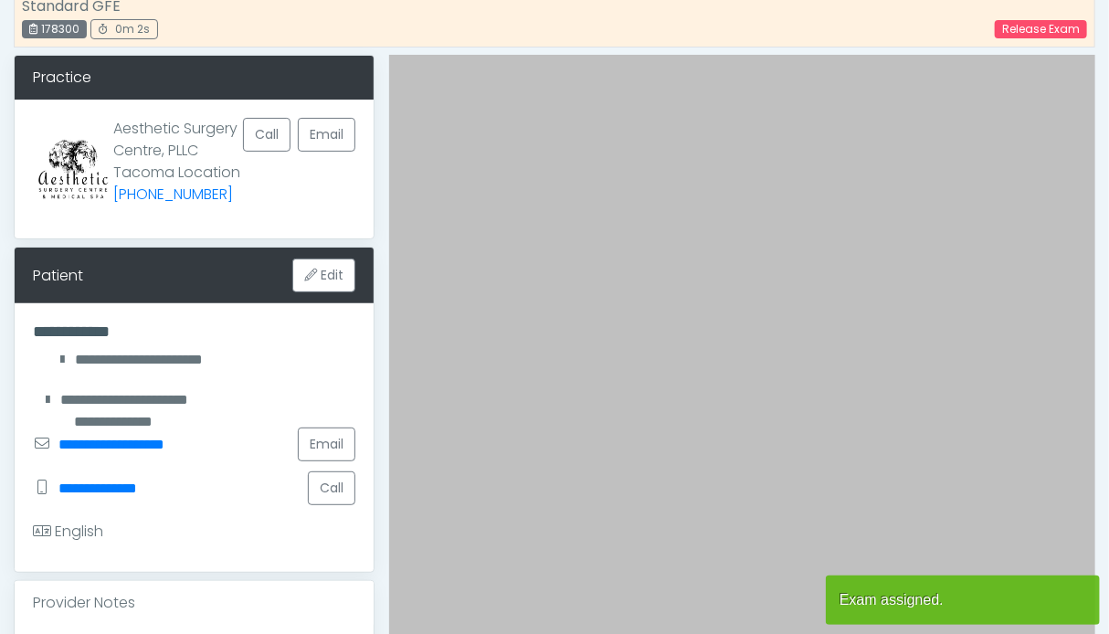
scroll to position [548, 0]
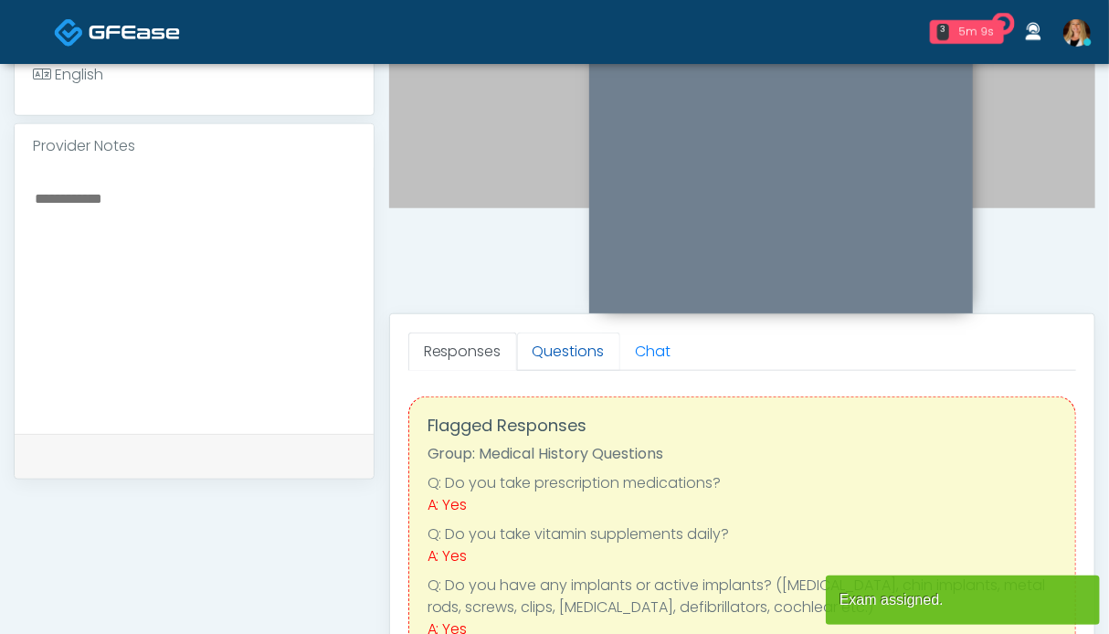
click at [584, 350] on link "Questions" at bounding box center [568, 352] width 103 height 38
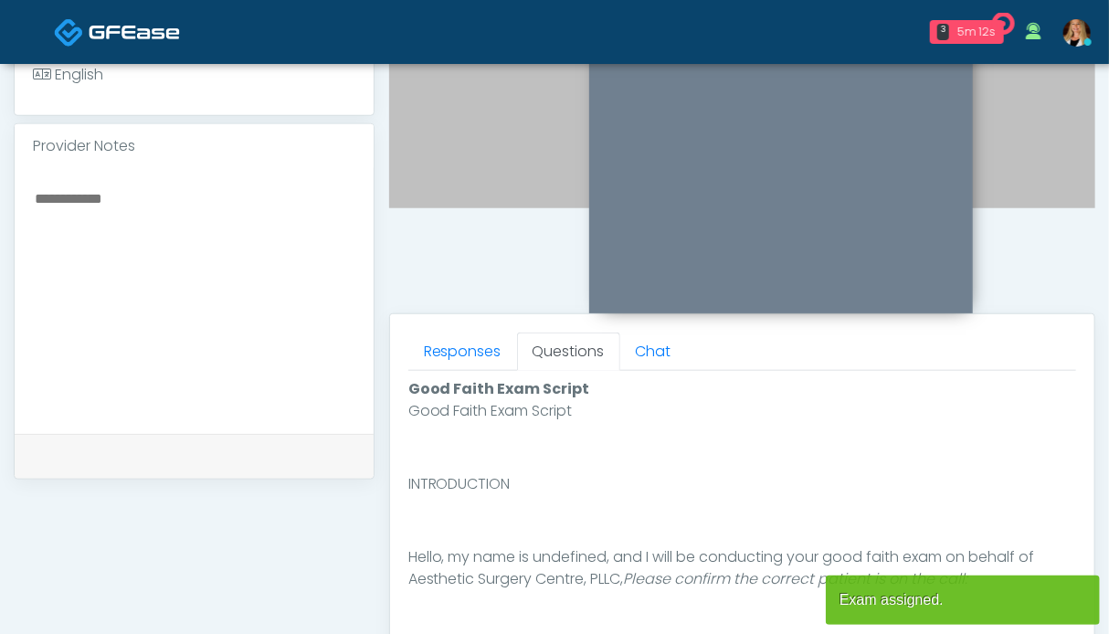
scroll to position [1004, 0]
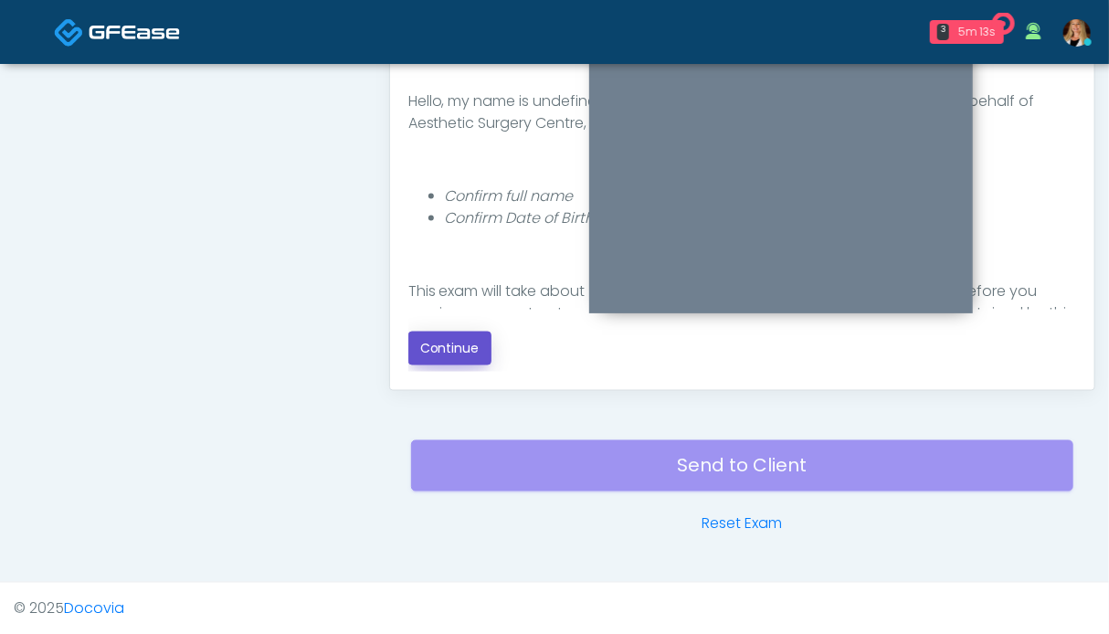
click at [440, 341] on button "Continue" at bounding box center [449, 349] width 83 height 34
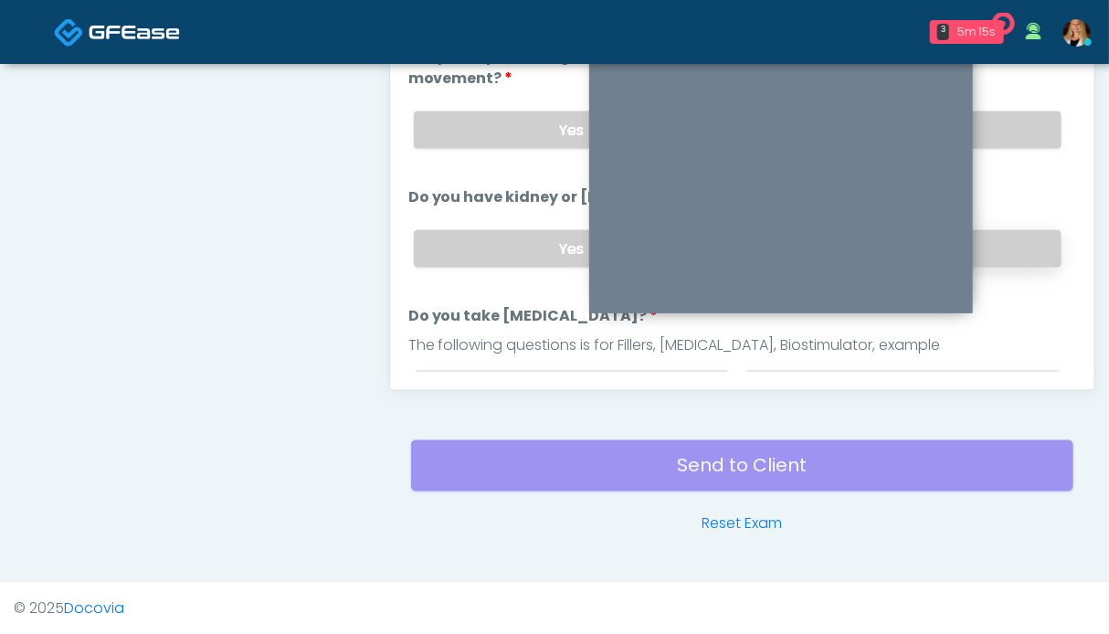
click at [1018, 234] on label "No" at bounding box center [903, 248] width 317 height 37
click at [1011, 130] on label "No" at bounding box center [903, 129] width 317 height 37
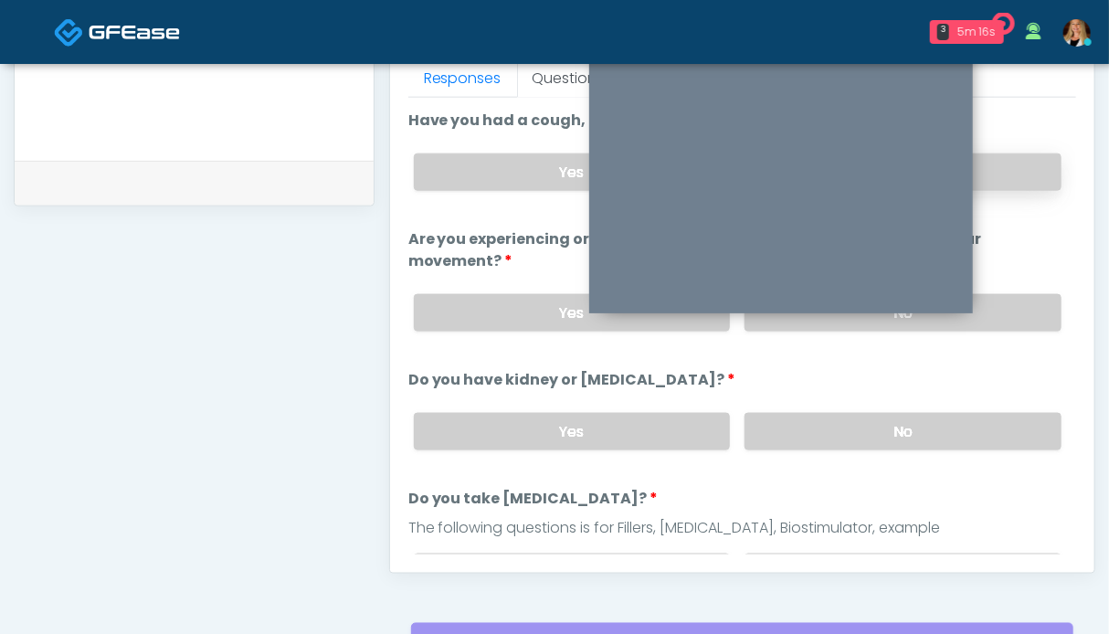
click at [1001, 163] on label "No" at bounding box center [903, 171] width 317 height 37
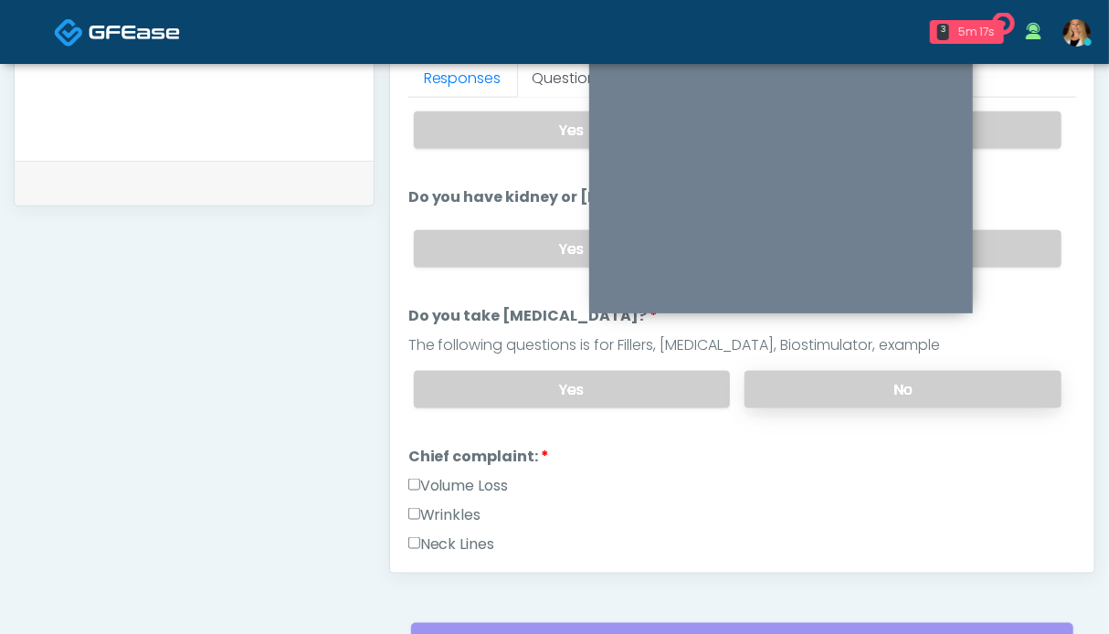
click at [991, 387] on label "No" at bounding box center [903, 389] width 317 height 37
click at [445, 478] on label "Volume Loss" at bounding box center [458, 486] width 100 height 22
click at [440, 505] on label "Wrinkles" at bounding box center [444, 515] width 73 height 22
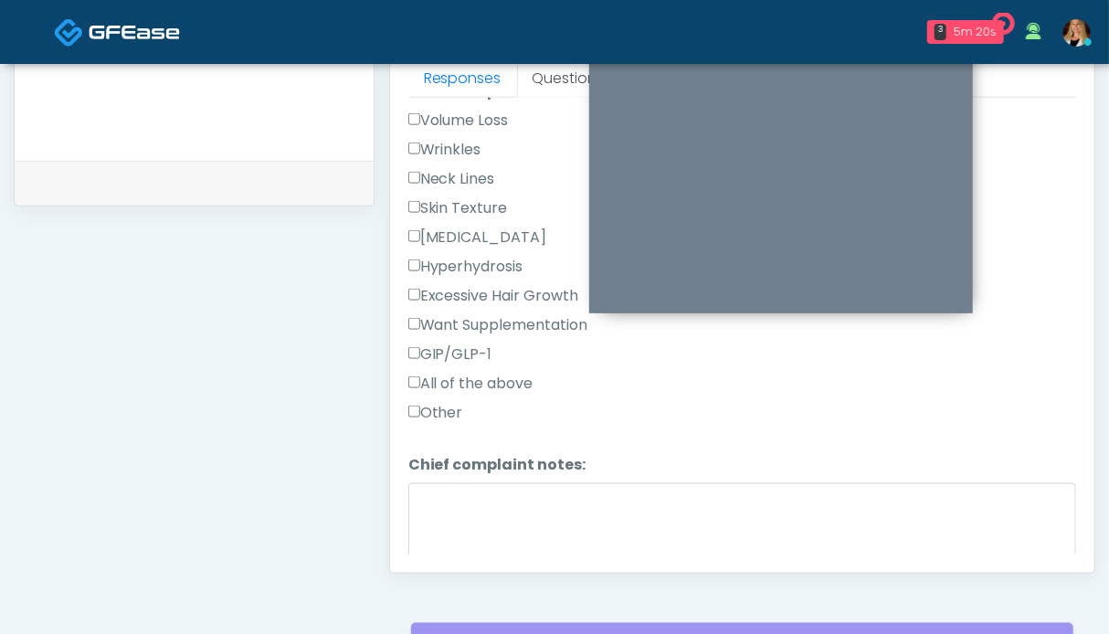
scroll to position [639, 0]
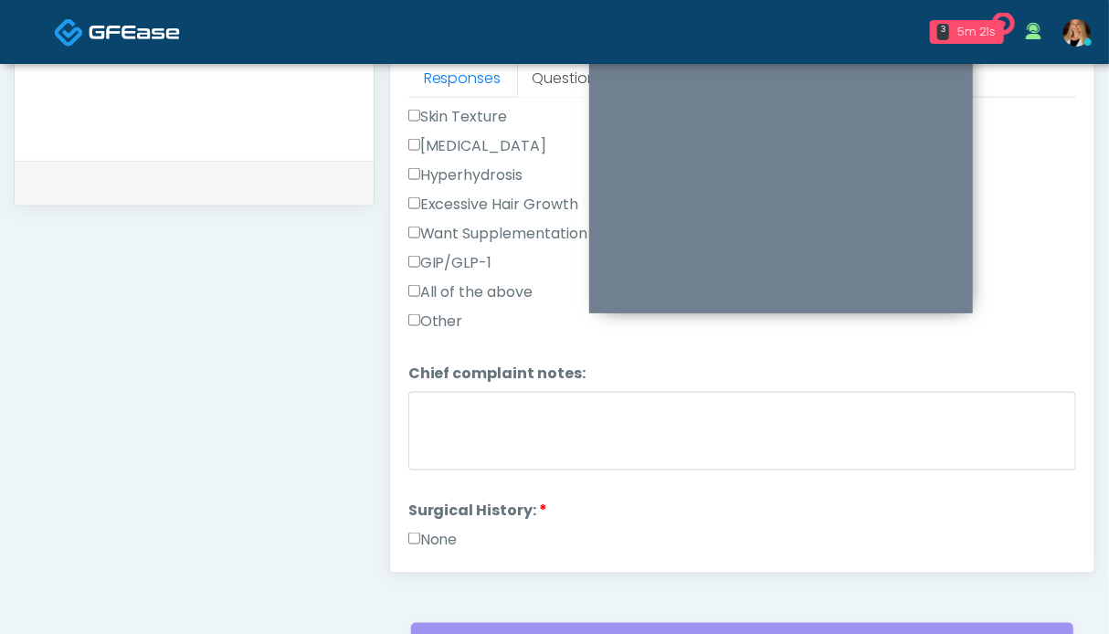
click at [439, 529] on label "None" at bounding box center [432, 540] width 49 height 22
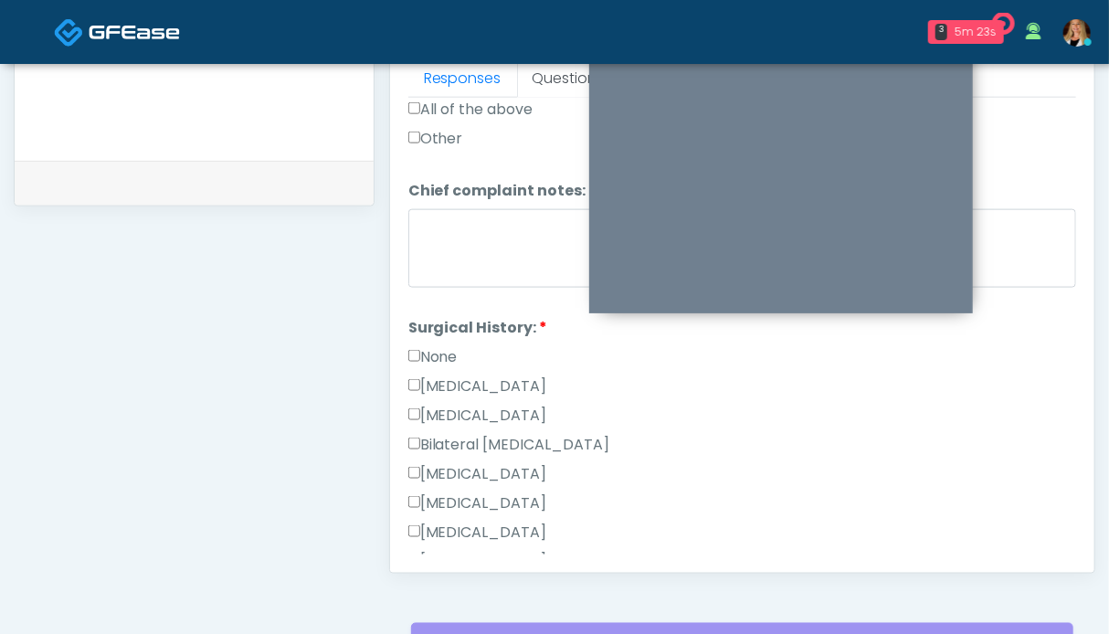
scroll to position [1005, 0]
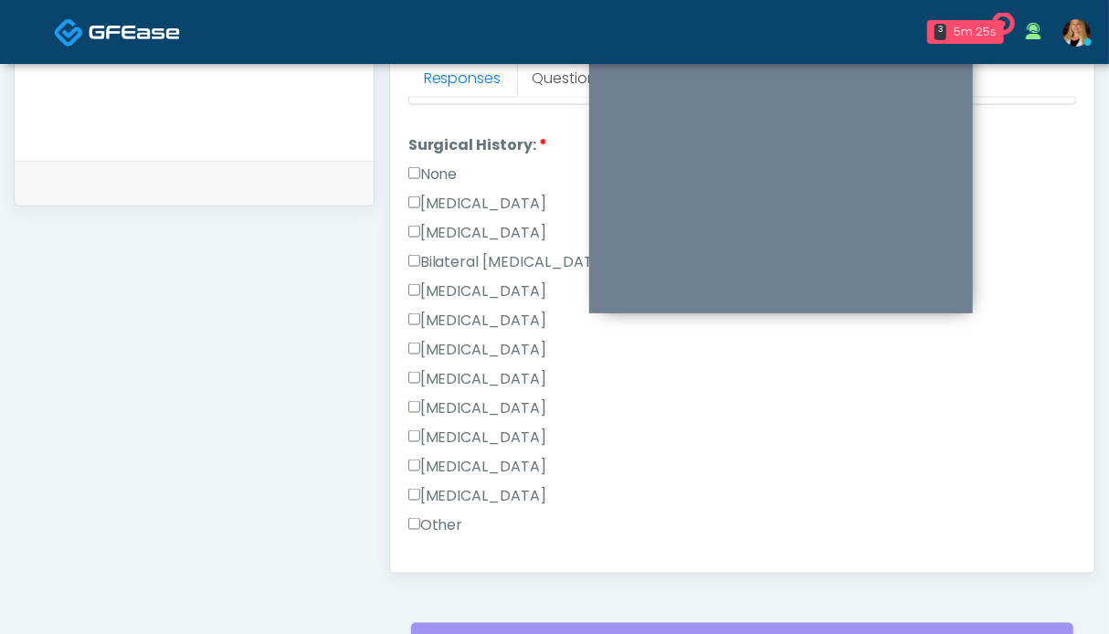
click at [164, 321] on div "**********" at bounding box center [194, 21] width 361 height 1393
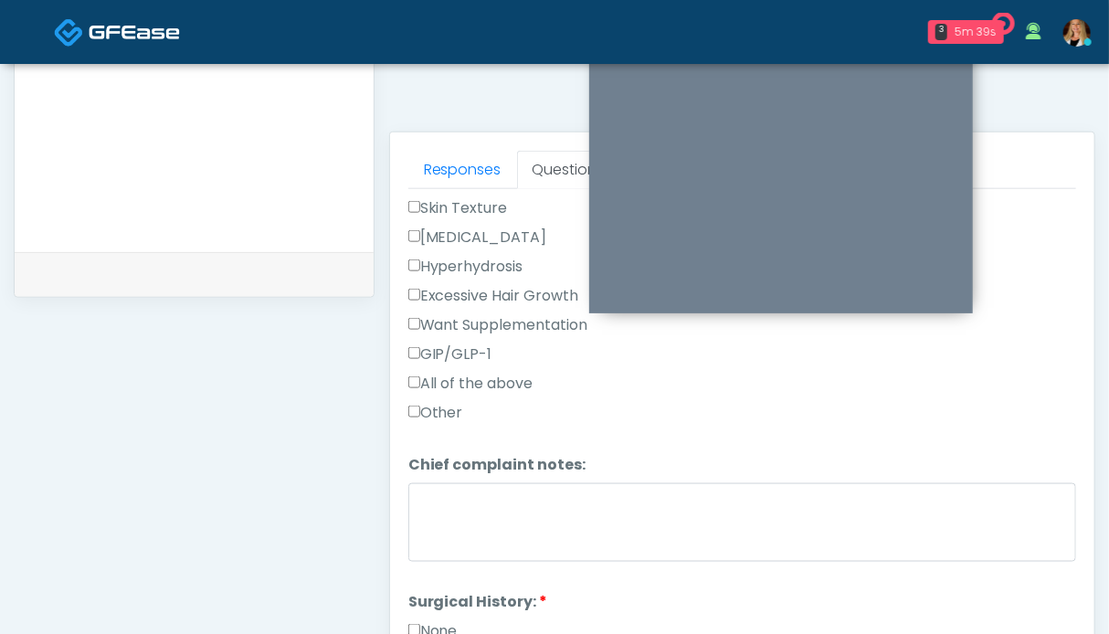
scroll to position [731, 0]
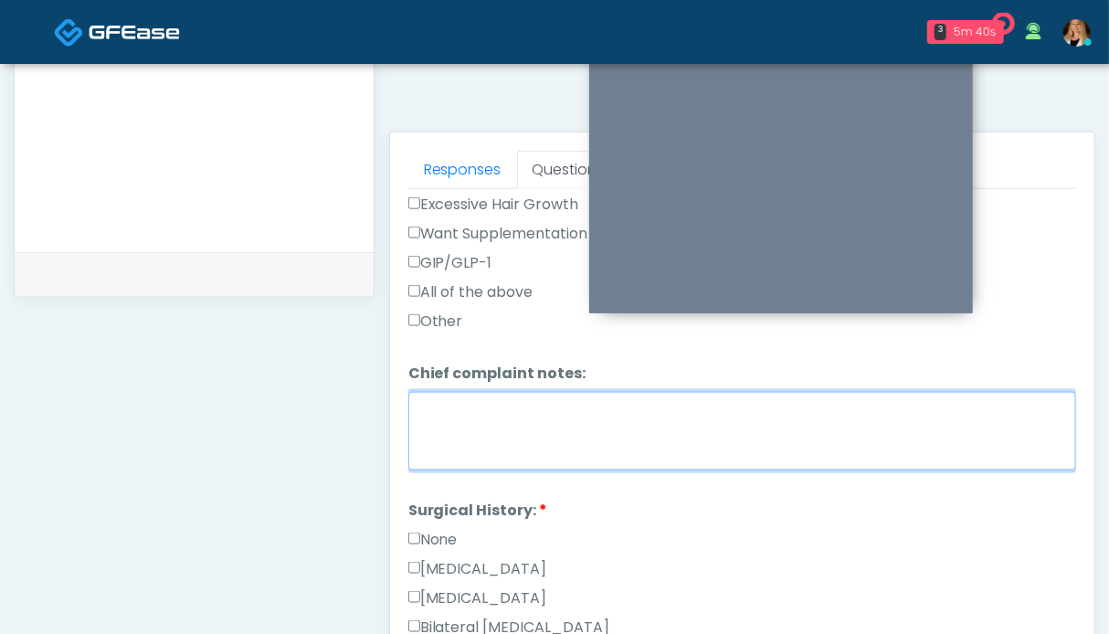
click at [517, 432] on textarea "Chief complaint notes:" at bounding box center [742, 431] width 668 height 79
type textarea "**********"
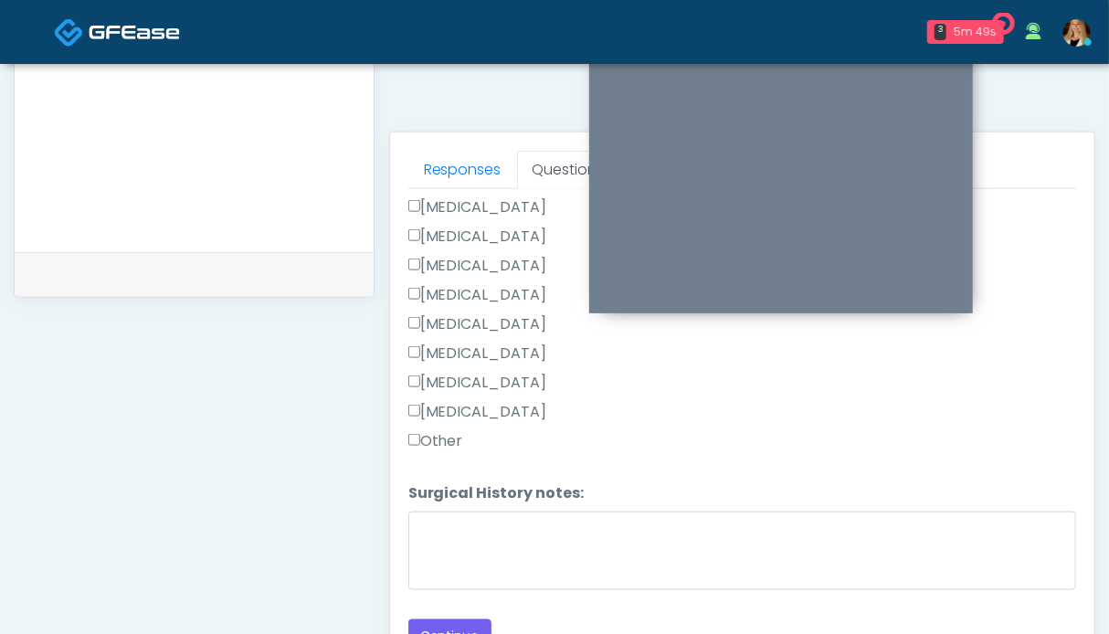
scroll to position [1004, 0]
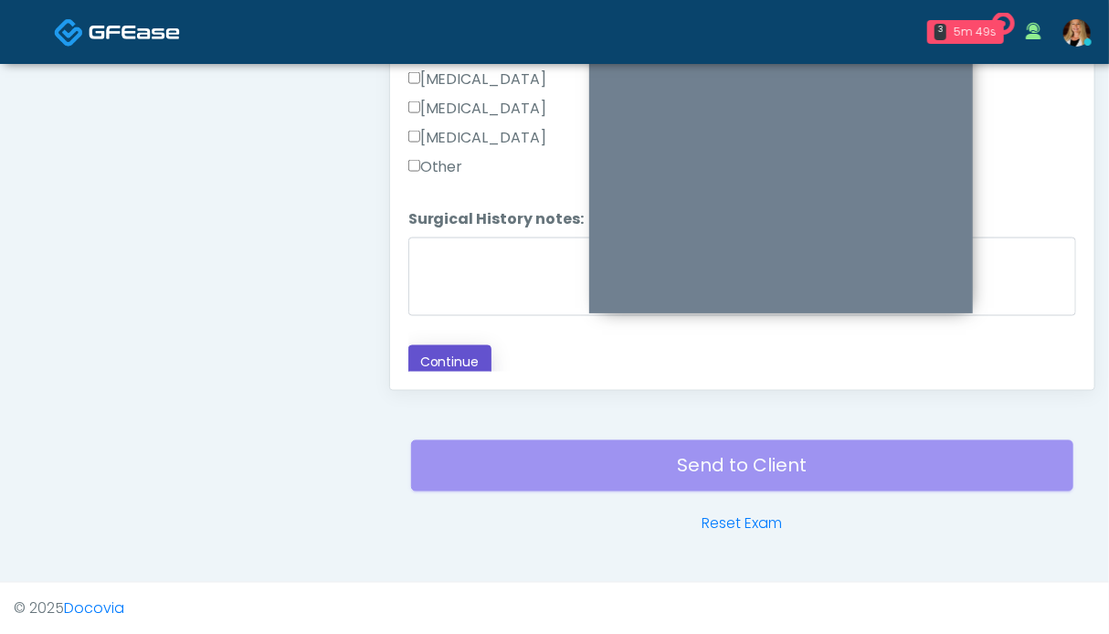
click at [444, 345] on button "Continue" at bounding box center [449, 362] width 83 height 34
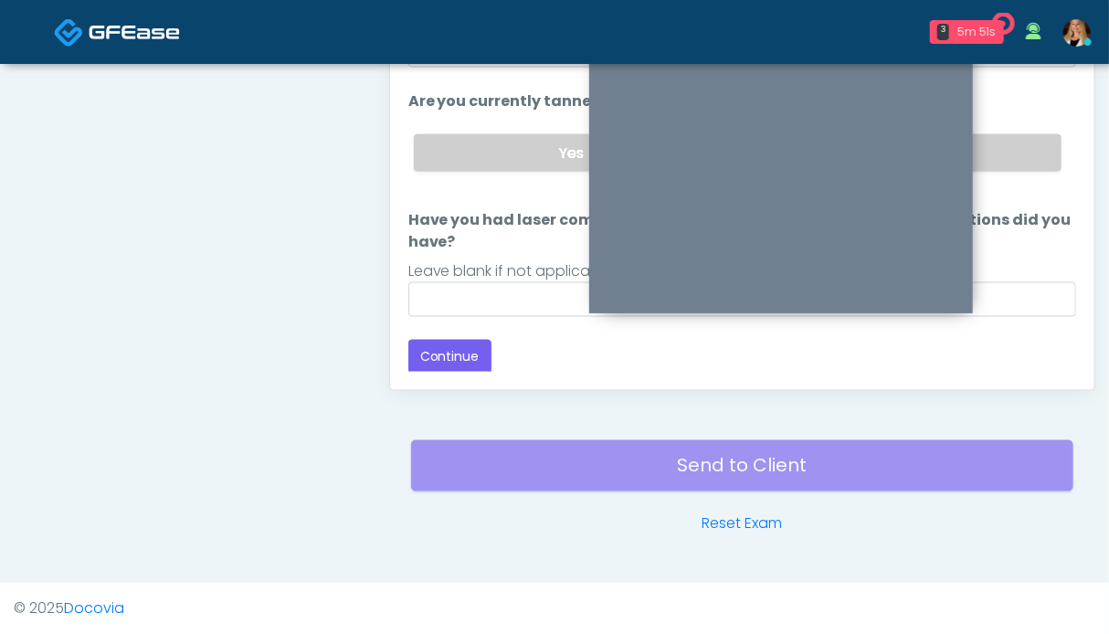
scroll to position [730, 0]
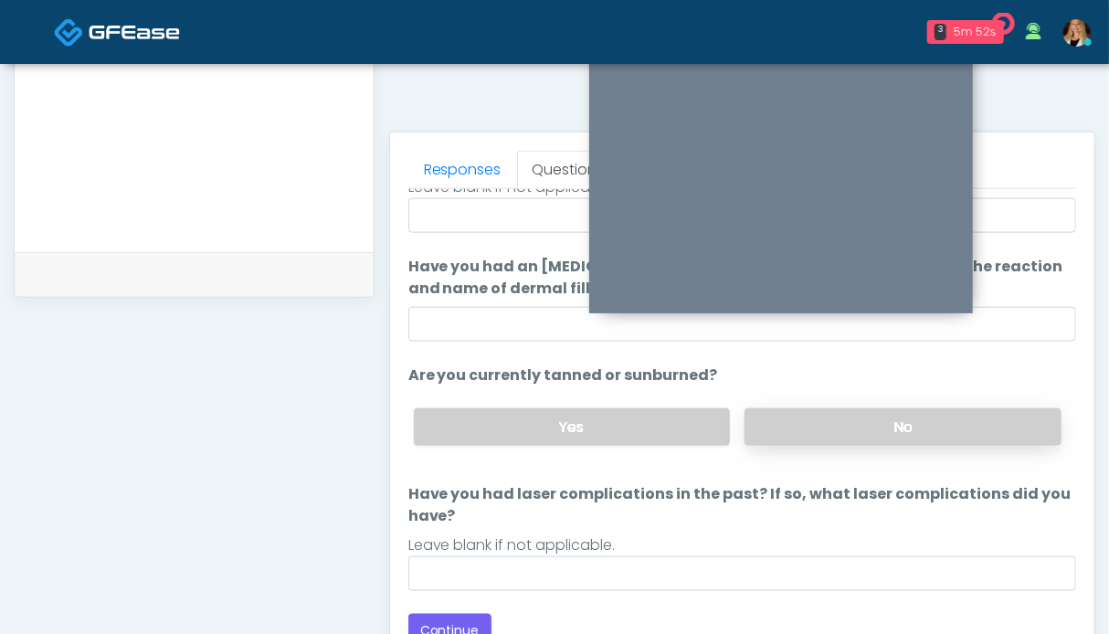
click at [947, 428] on label "No" at bounding box center [903, 426] width 317 height 37
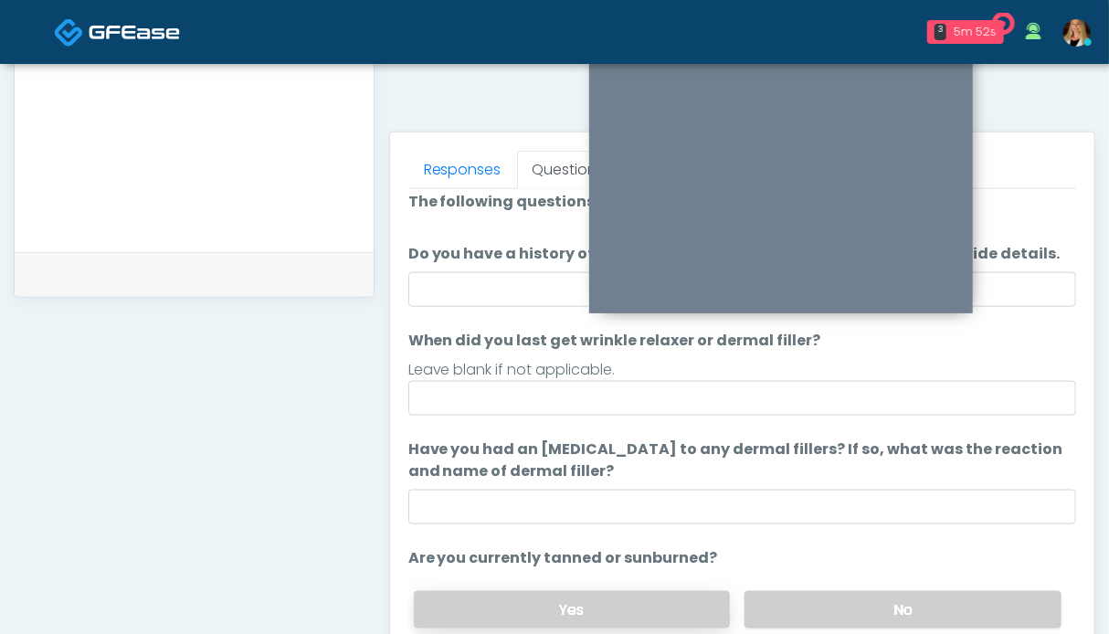
scroll to position [193, 0]
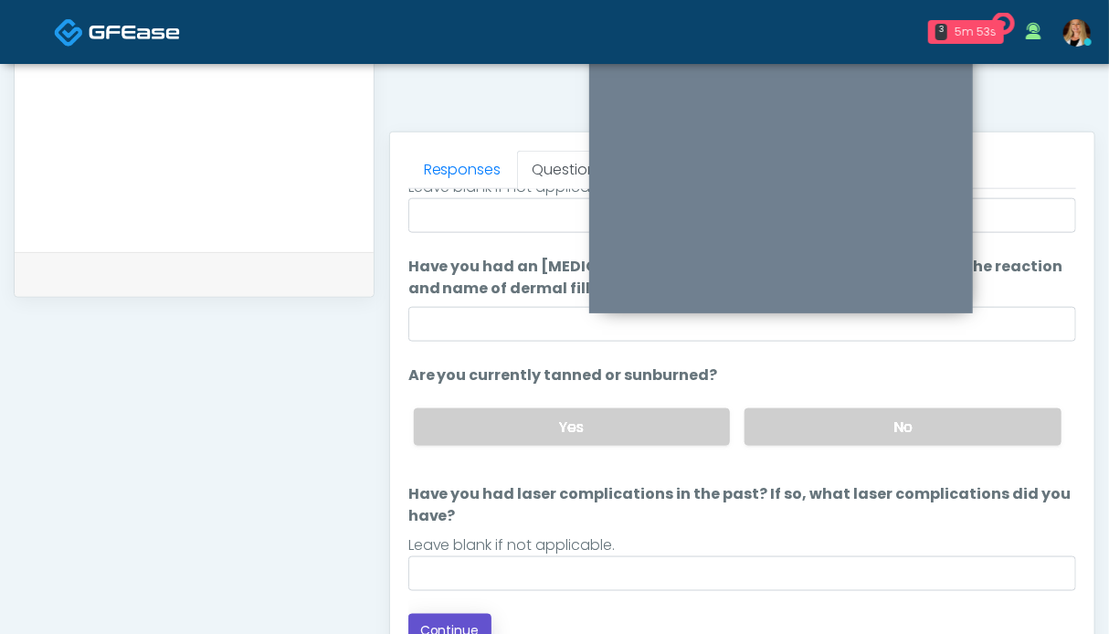
click at [460, 617] on button "Continue" at bounding box center [449, 631] width 83 height 34
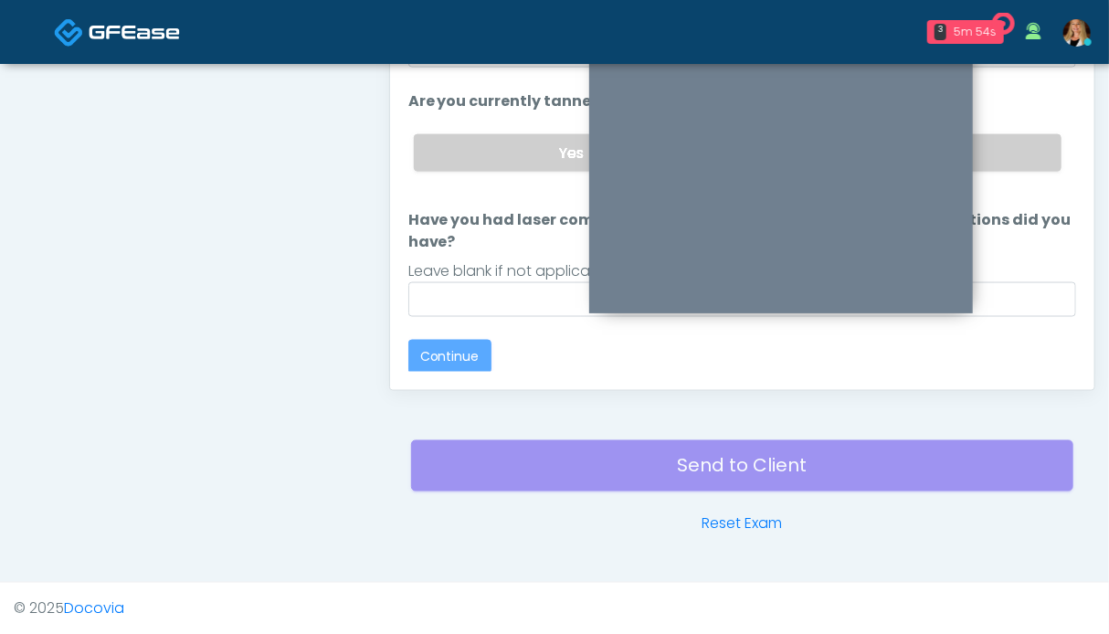
scroll to position [0, 0]
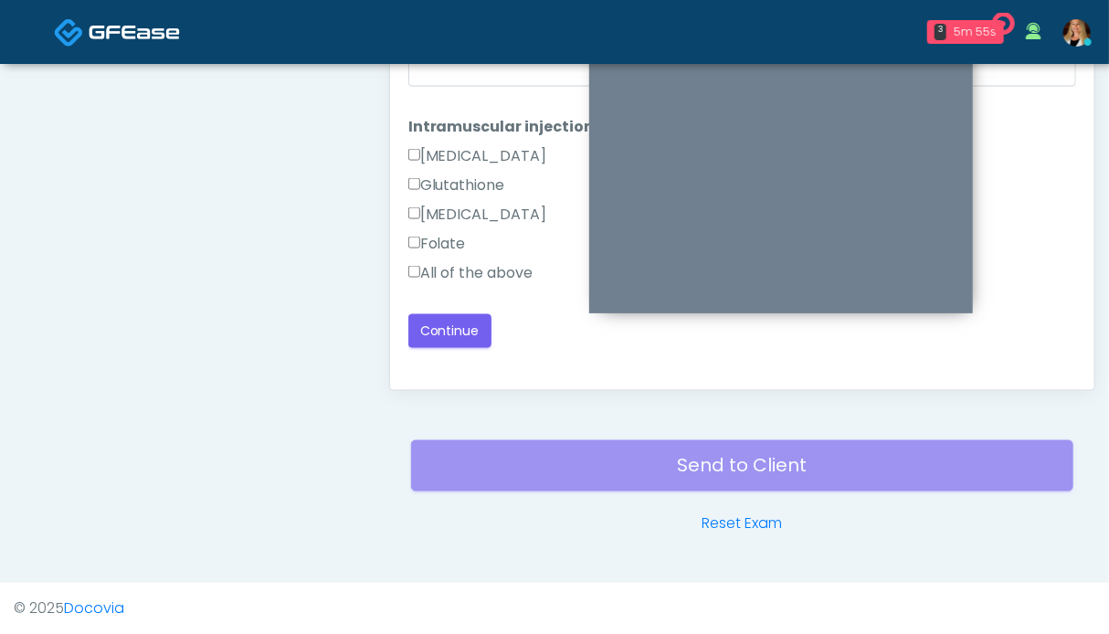
click at [502, 279] on label "All of the above" at bounding box center [470, 273] width 125 height 22
click at [460, 340] on button "Continue" at bounding box center [449, 331] width 83 height 34
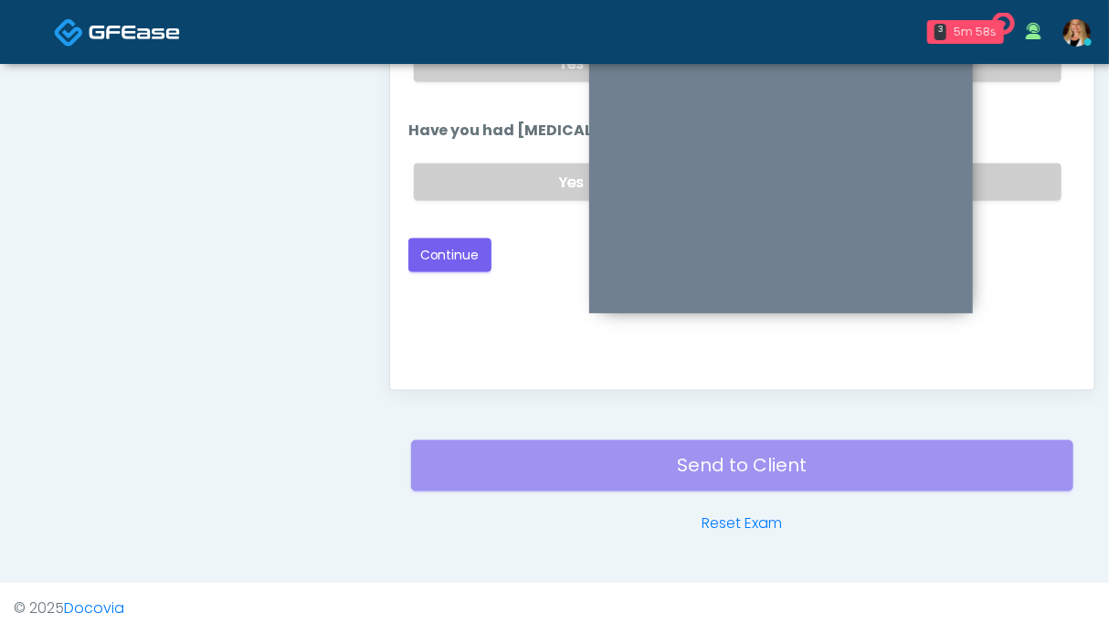
scroll to position [730, 0]
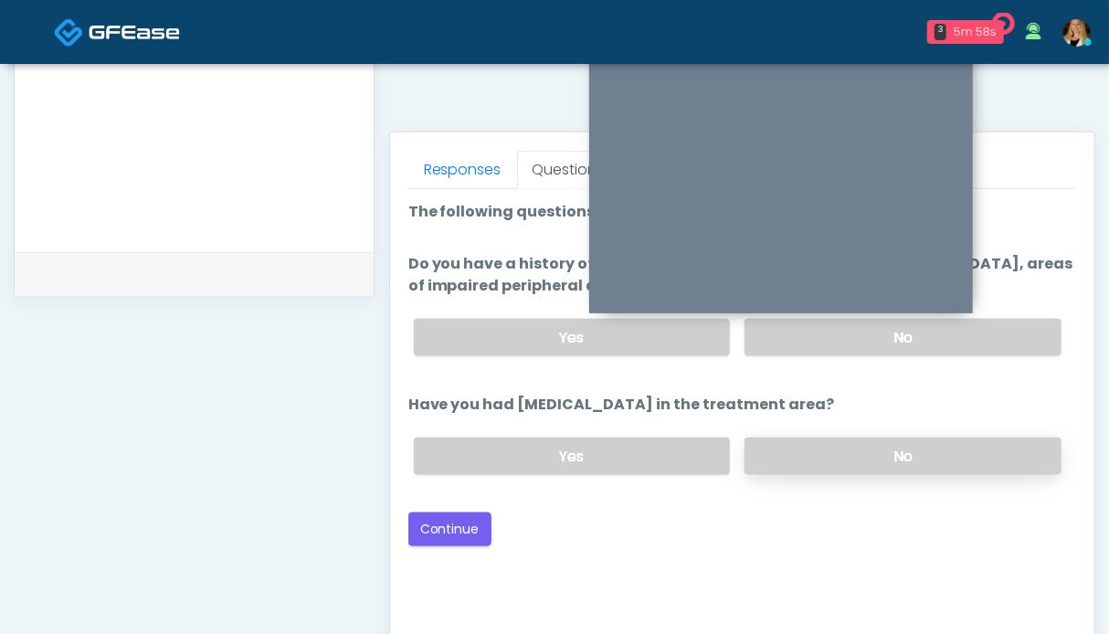
click at [944, 440] on label "No" at bounding box center [903, 456] width 317 height 37
click at [1011, 330] on label "No" at bounding box center [903, 337] width 317 height 37
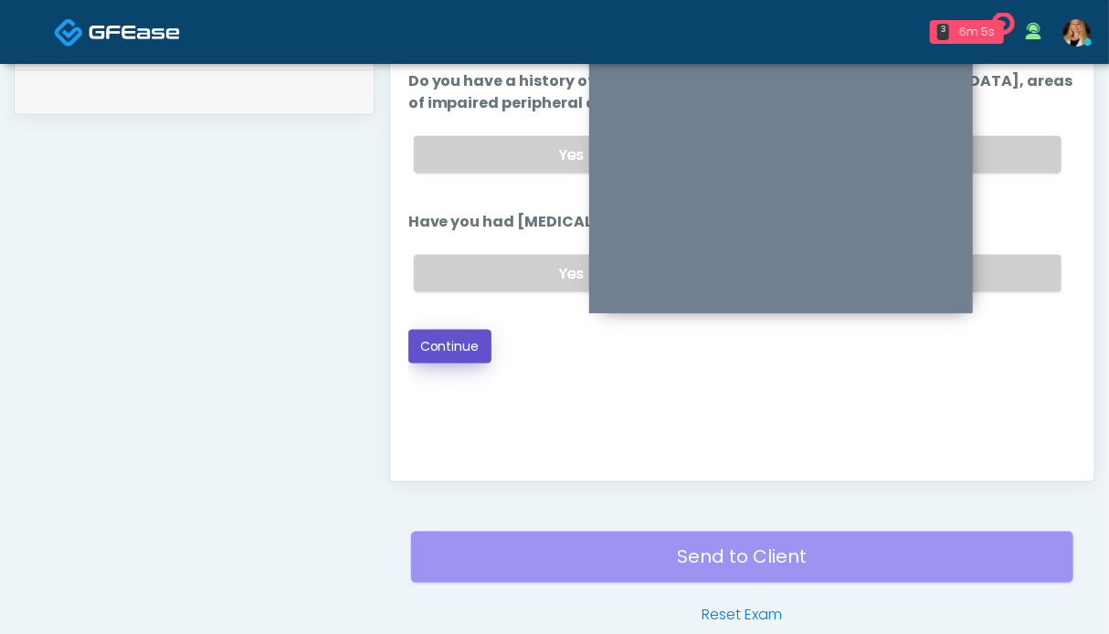
click at [446, 345] on button "Continue" at bounding box center [449, 347] width 83 height 34
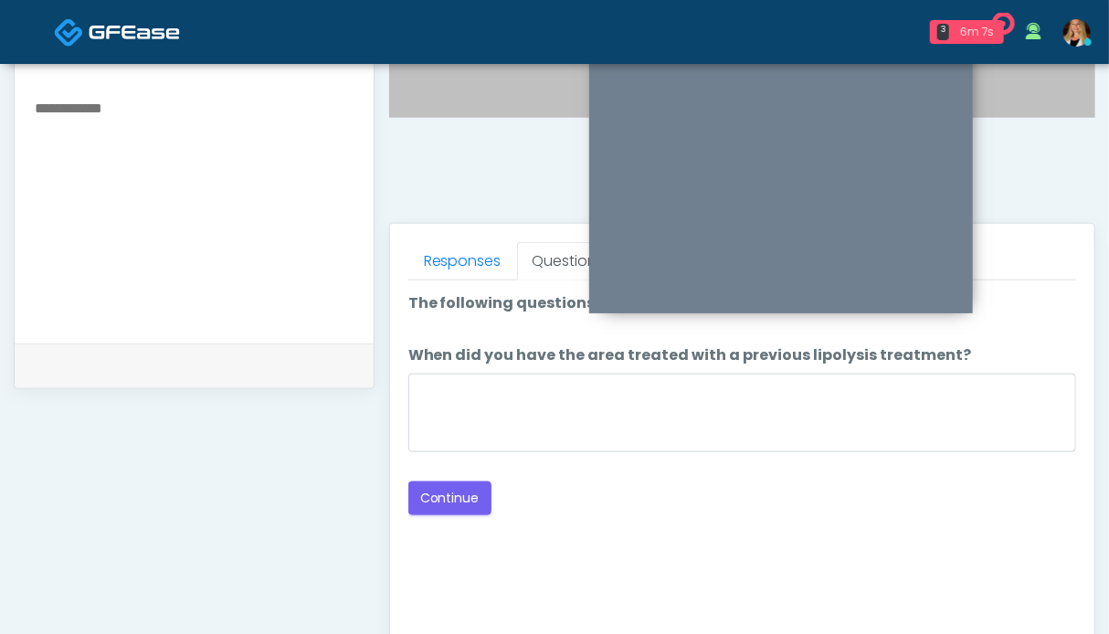
scroll to position [547, 0]
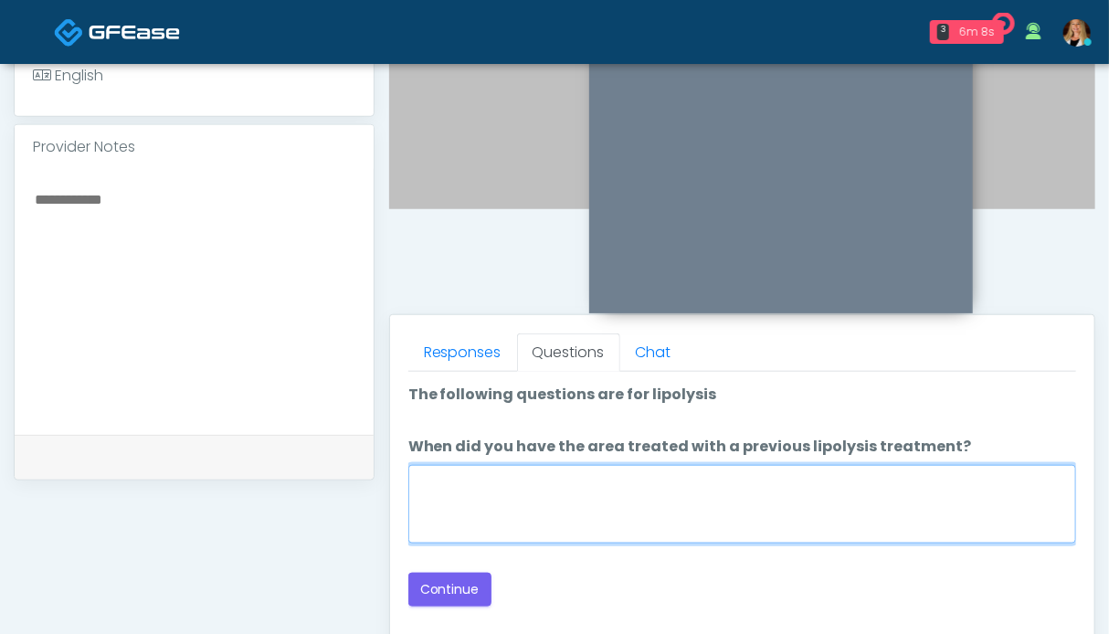
click at [499, 513] on textarea "When did you have the area treated with a previous lipolysis treatment?" at bounding box center [742, 504] width 668 height 79
type textarea "**"
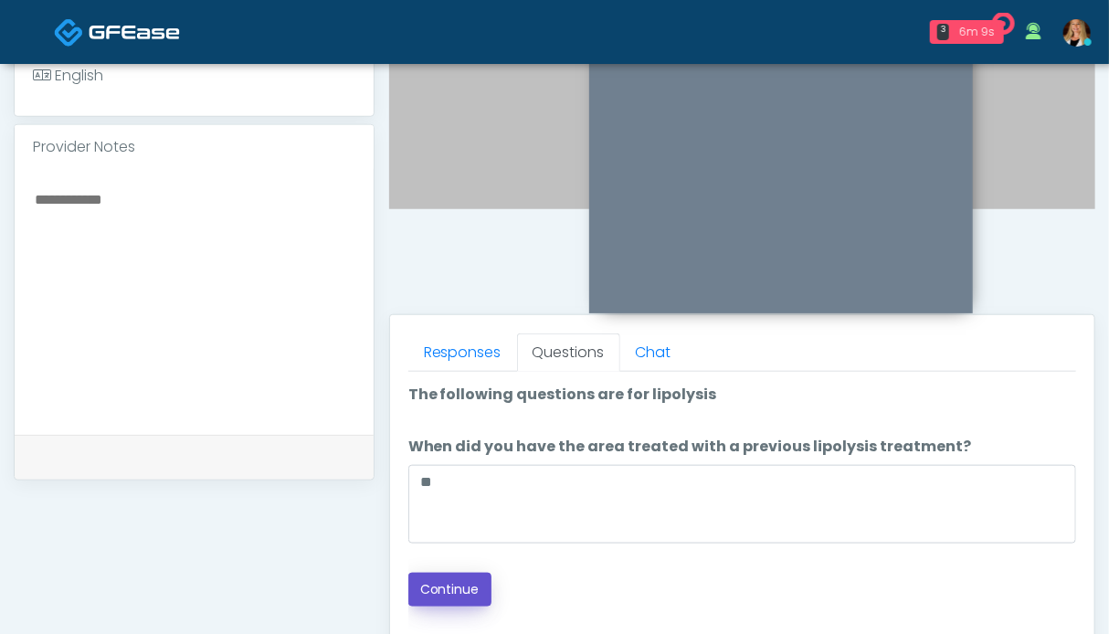
click at [451, 599] on button "Continue" at bounding box center [449, 590] width 83 height 34
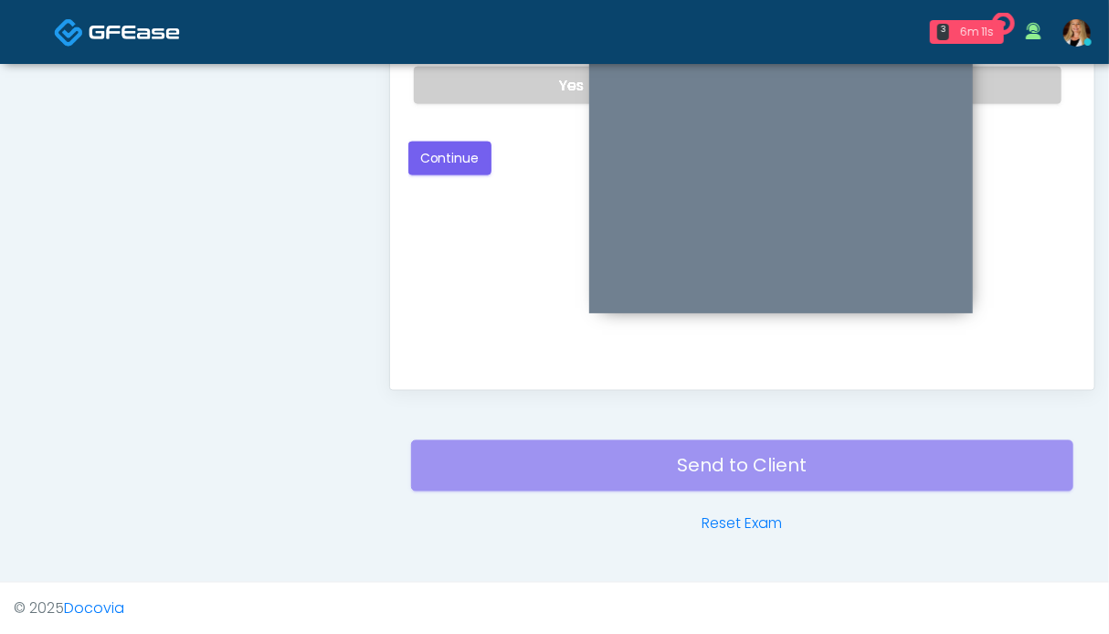
scroll to position [730, 0]
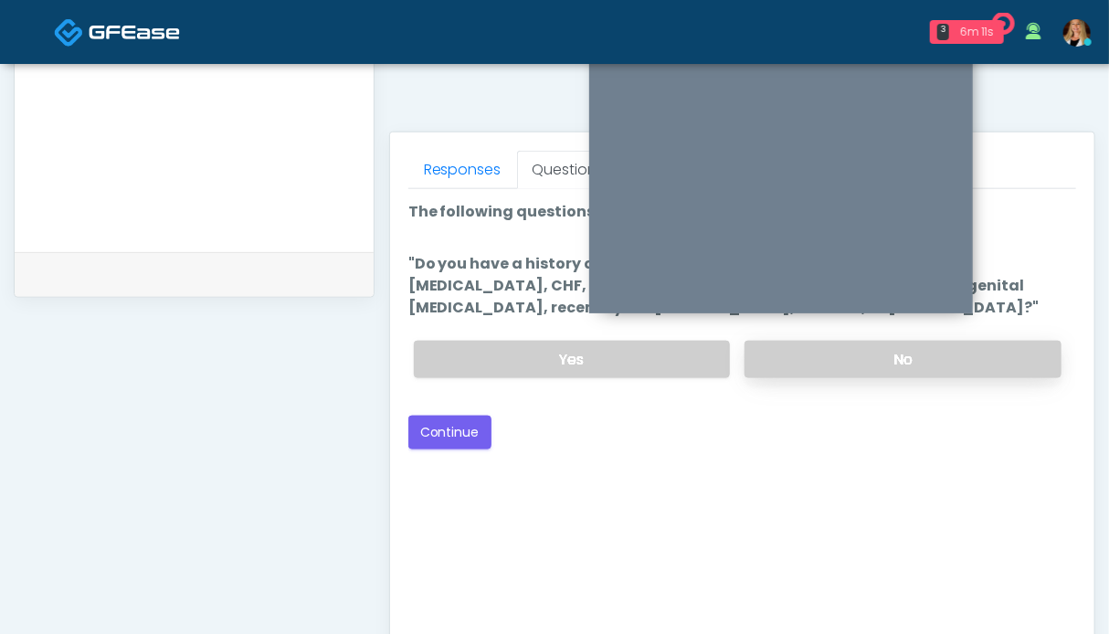
click at [970, 355] on label "No" at bounding box center [903, 359] width 317 height 37
click at [454, 443] on button "Continue" at bounding box center [449, 433] width 83 height 34
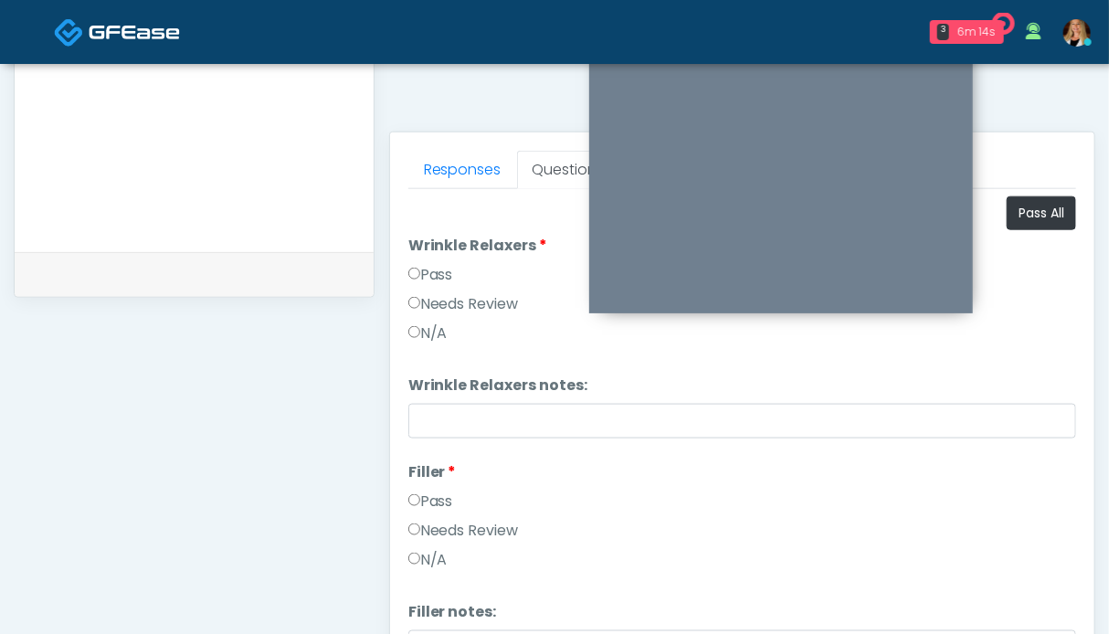
scroll to position [639, 0]
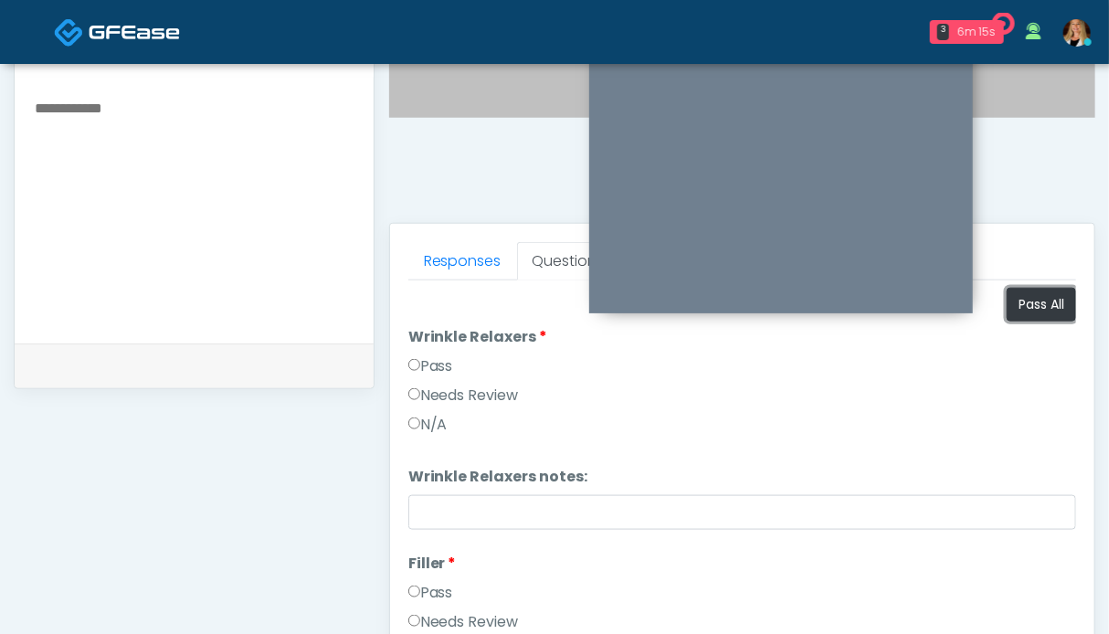
drag, startPoint x: 1016, startPoint y: 304, endPoint x: 813, endPoint y: 326, distance: 204.0
click at [1016, 304] on button "Pass All" at bounding box center [1041, 305] width 69 height 34
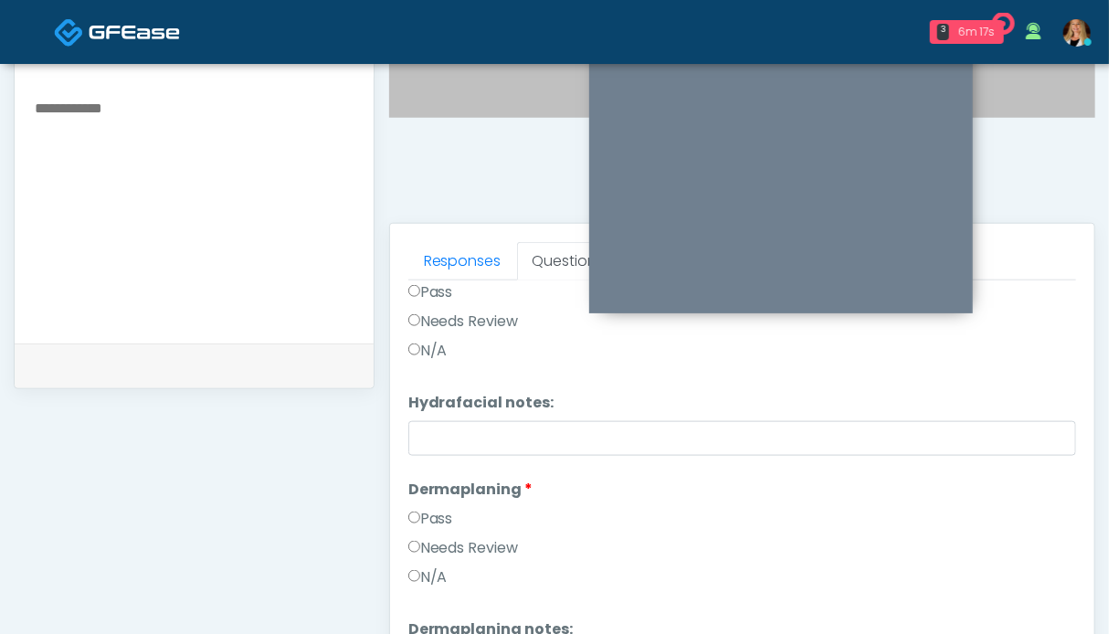
scroll to position [1004, 0]
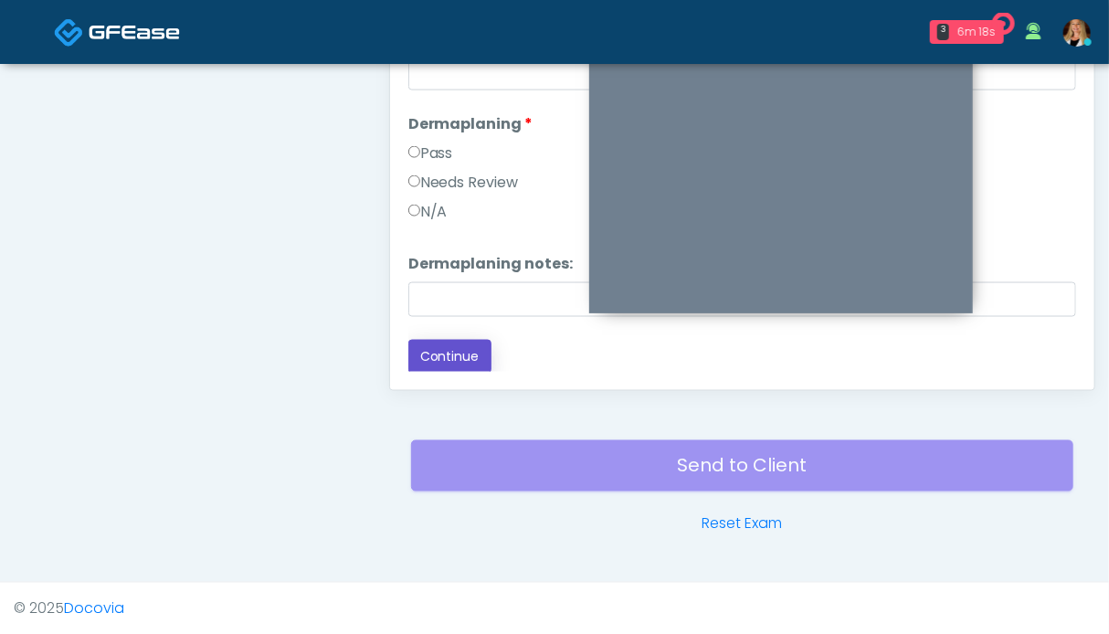
click at [446, 356] on button "Continue" at bounding box center [449, 357] width 83 height 34
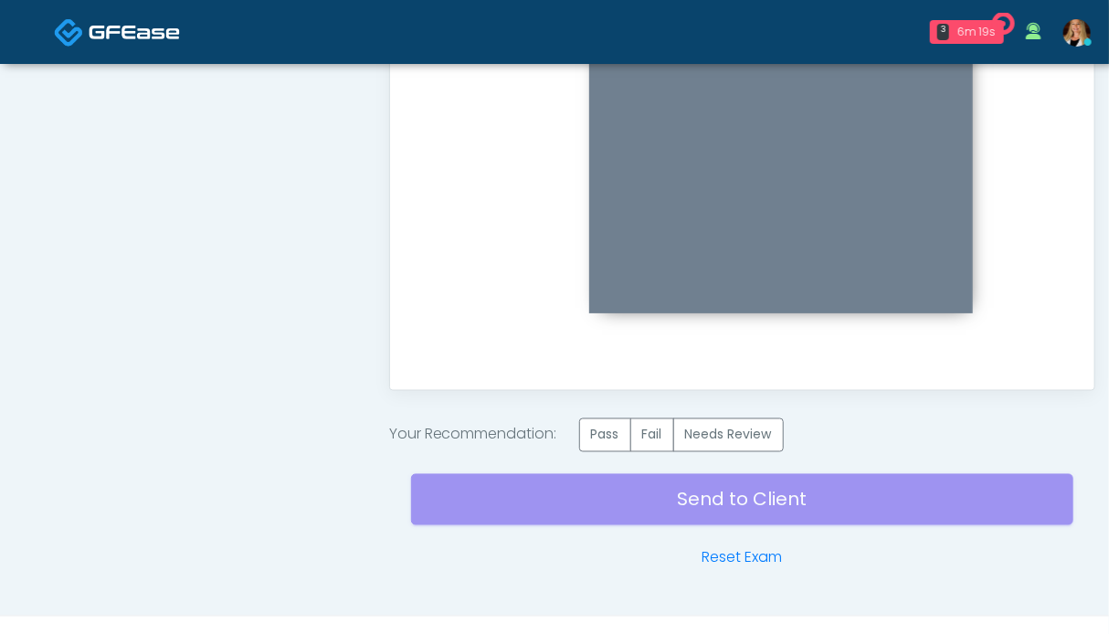
scroll to position [0, 0]
click at [607, 436] on label "Pass" at bounding box center [605, 435] width 52 height 34
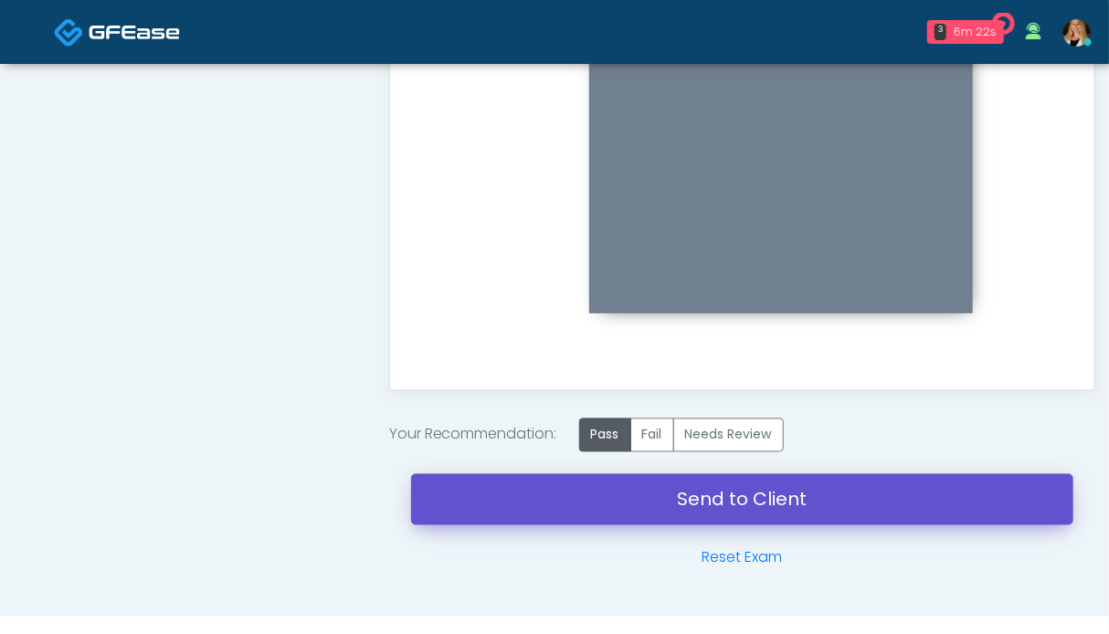
click at [676, 491] on link "Send to Client" at bounding box center [742, 499] width 662 height 51
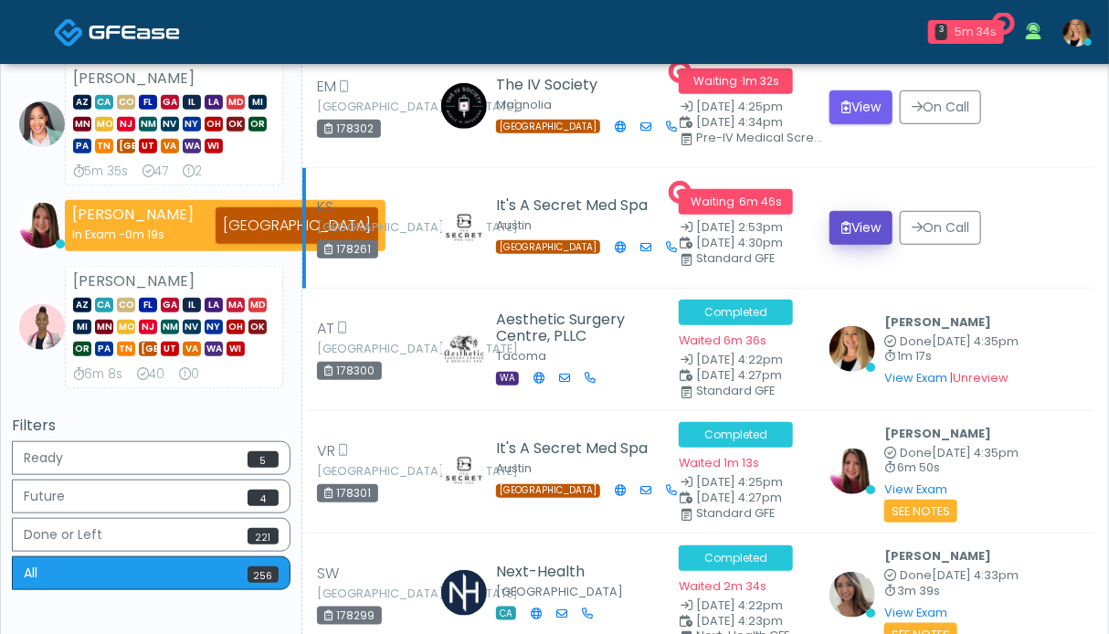
click at [874, 225] on button "View" at bounding box center [860, 228] width 63 height 34
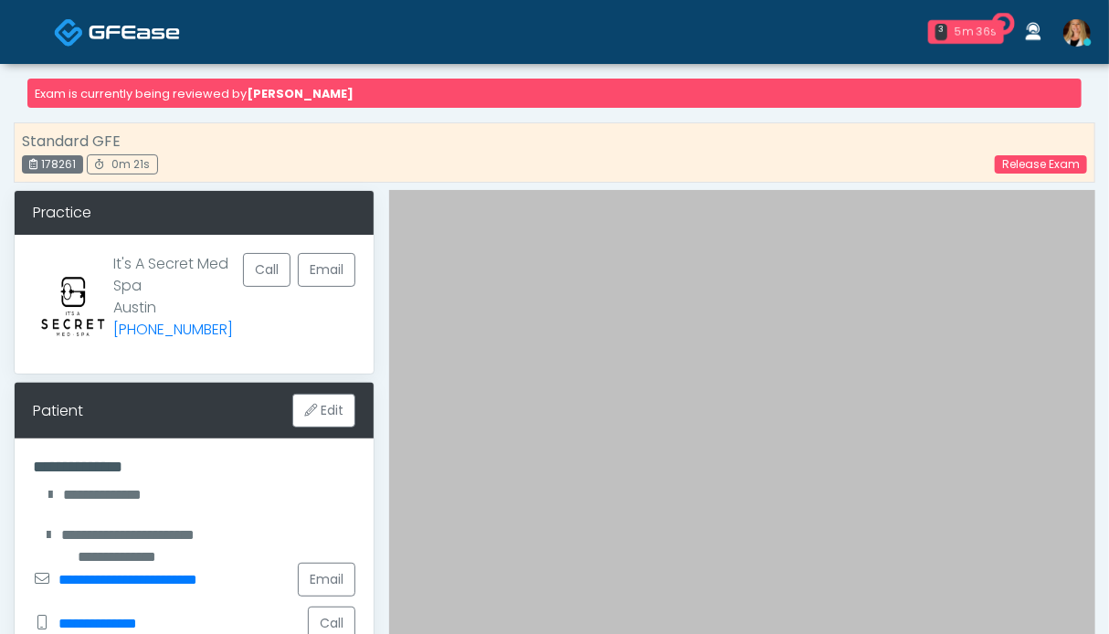
click at [143, 30] on img at bounding box center [134, 32] width 91 height 18
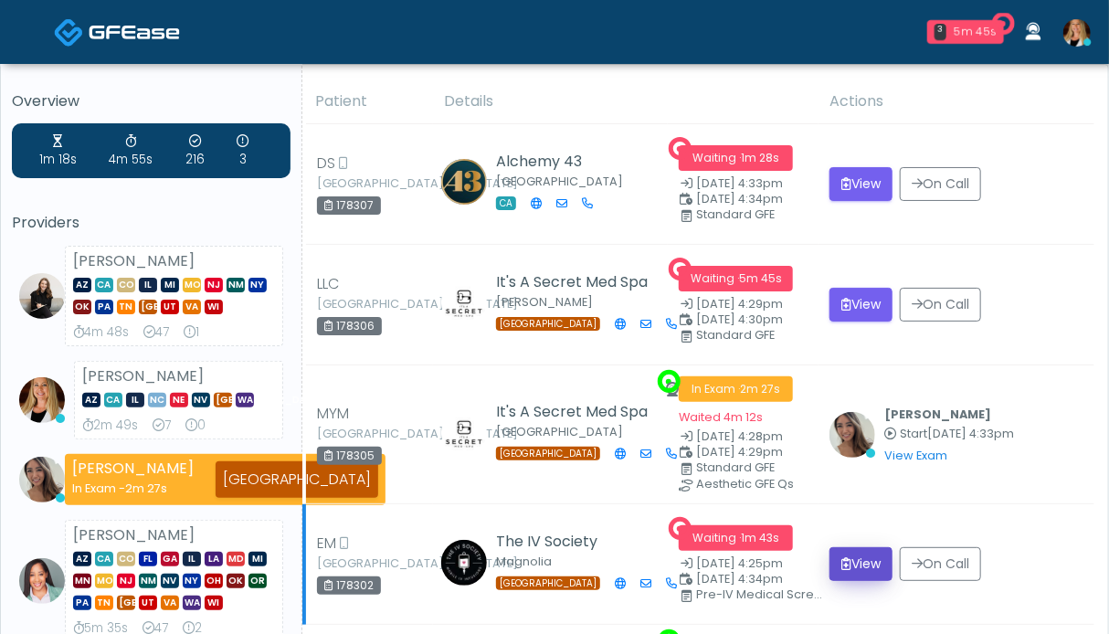
click at [876, 561] on button "View" at bounding box center [860, 564] width 63 height 34
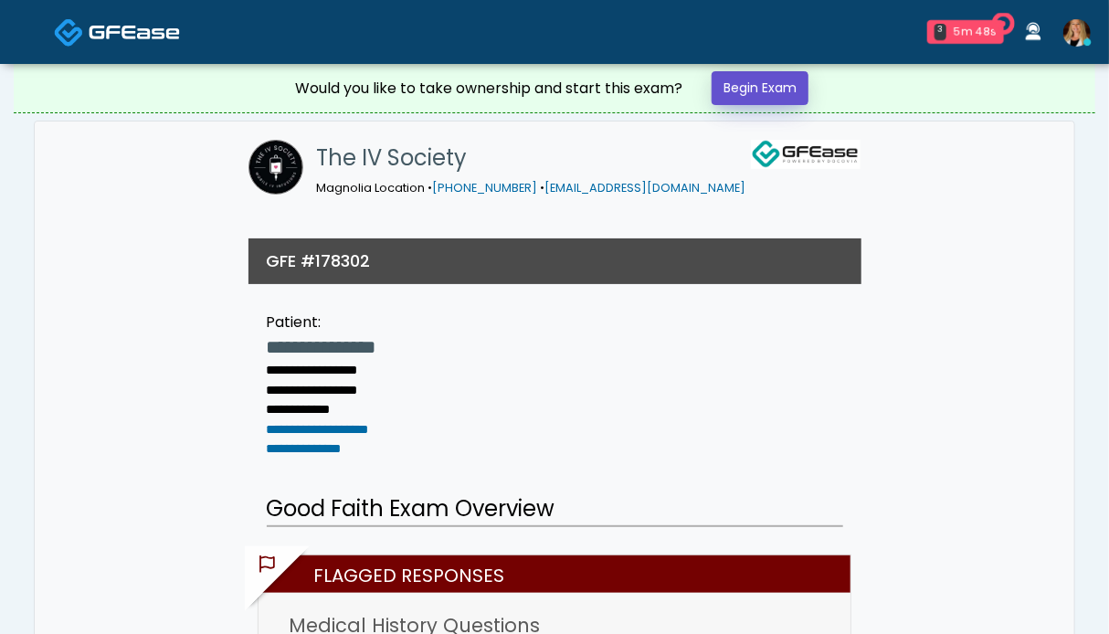
click at [754, 87] on link "Begin Exam" at bounding box center [760, 88] width 97 height 34
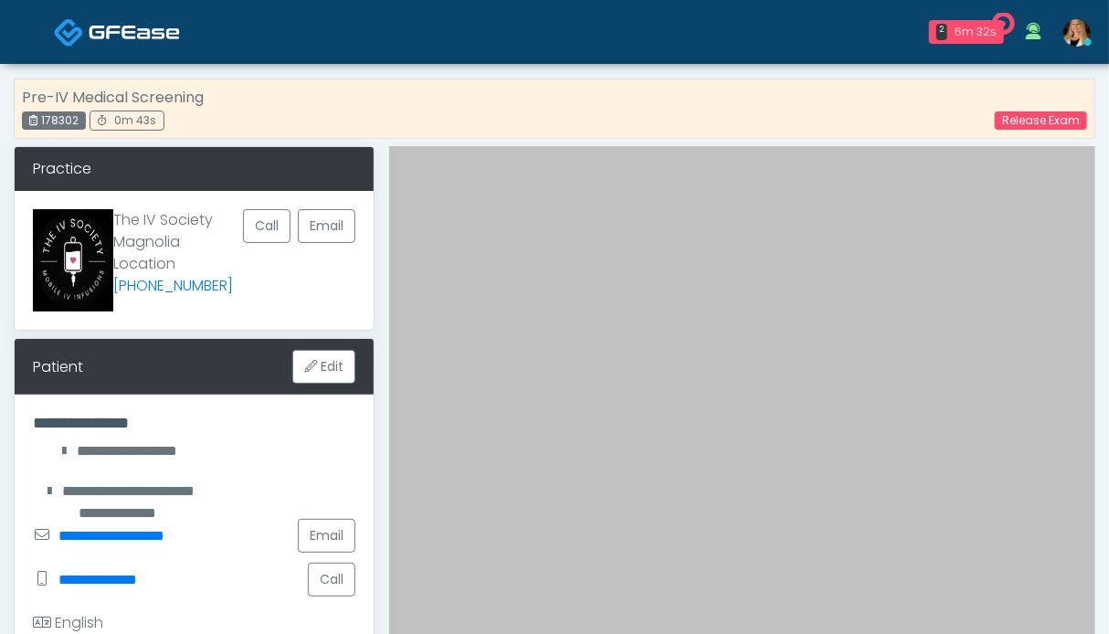
scroll to position [457, 0]
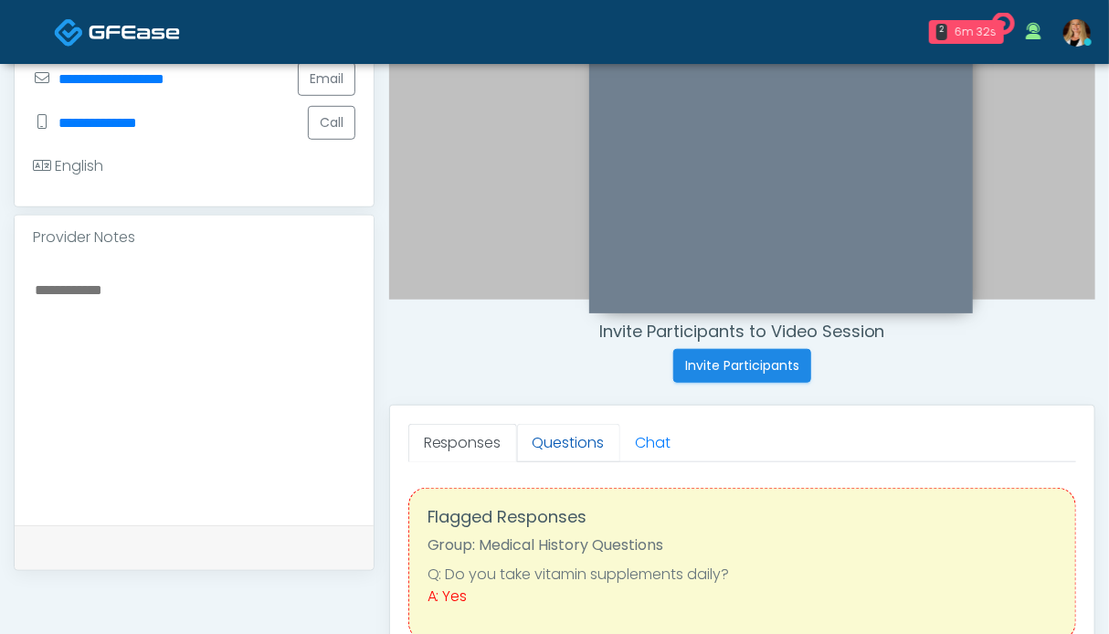
click at [544, 443] on link "Questions" at bounding box center [568, 443] width 103 height 38
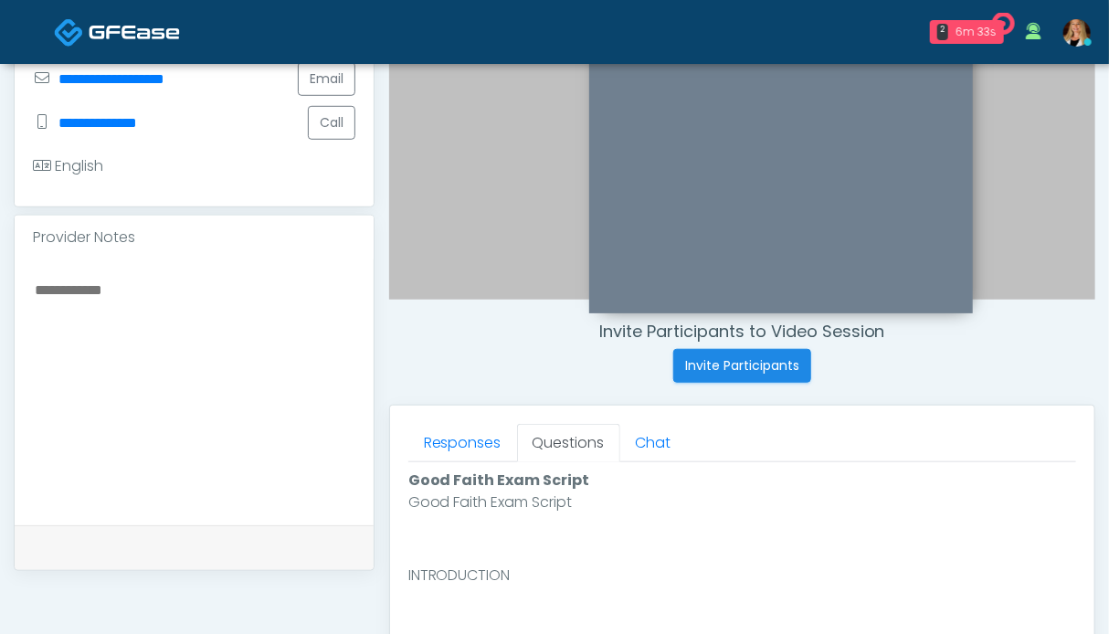
scroll to position [822, 0]
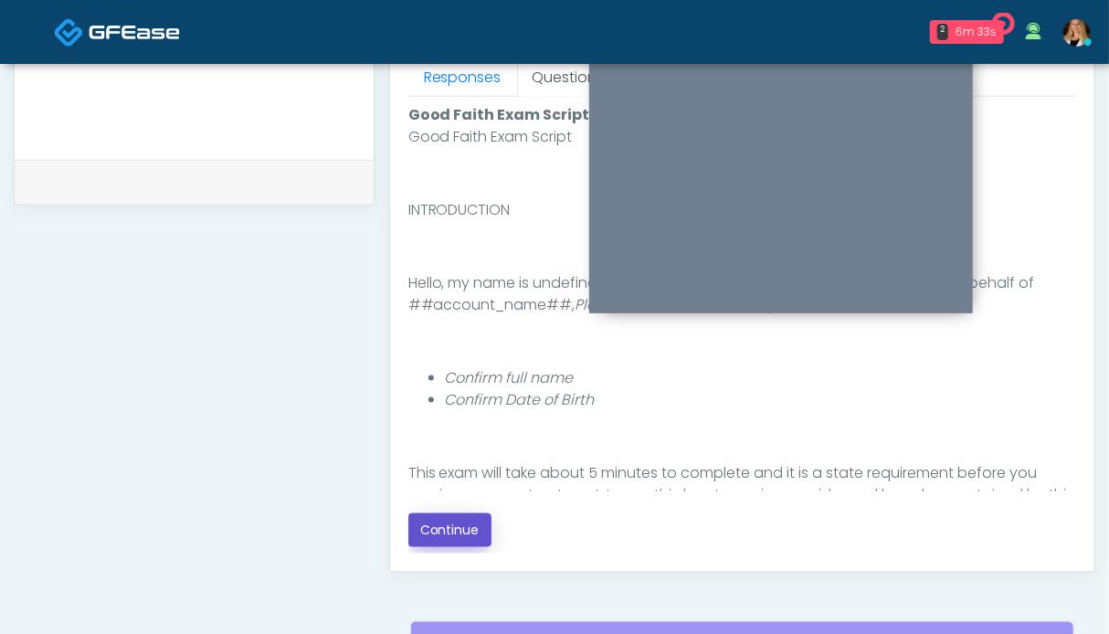
click at [433, 526] on button "Continue" at bounding box center [449, 530] width 83 height 34
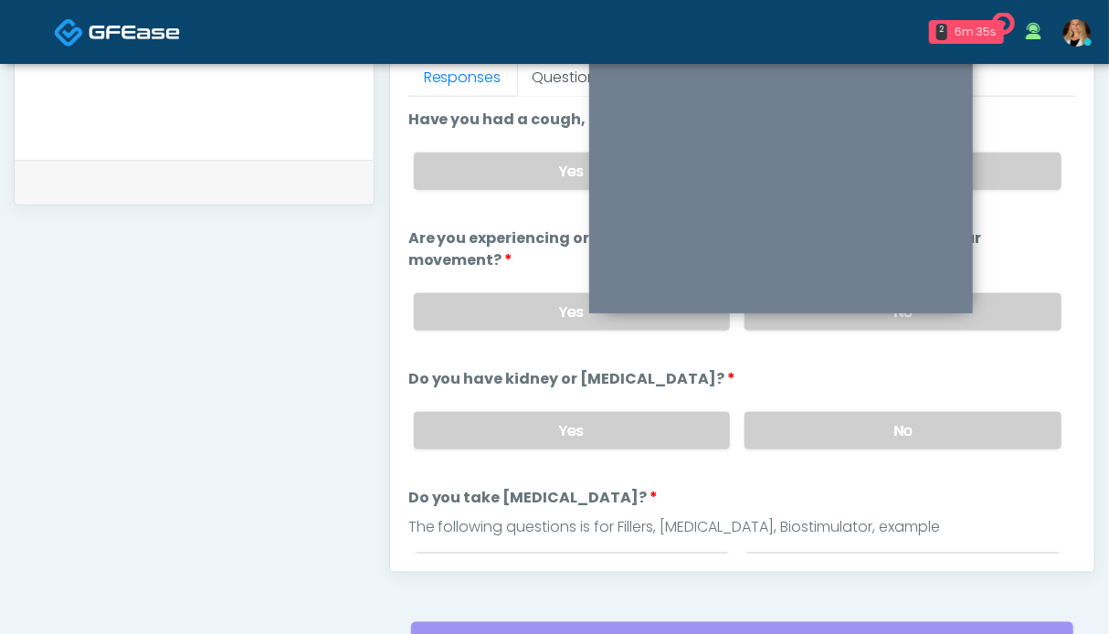
scroll to position [821, 0]
drag, startPoint x: 1025, startPoint y: 316, endPoint x: 1010, endPoint y: 244, distance: 73.6
click at [1024, 312] on label "No" at bounding box center [903, 312] width 317 height 37
click at [1006, 168] on label "No" at bounding box center [903, 171] width 317 height 37
click at [998, 433] on label "No" at bounding box center [903, 431] width 317 height 37
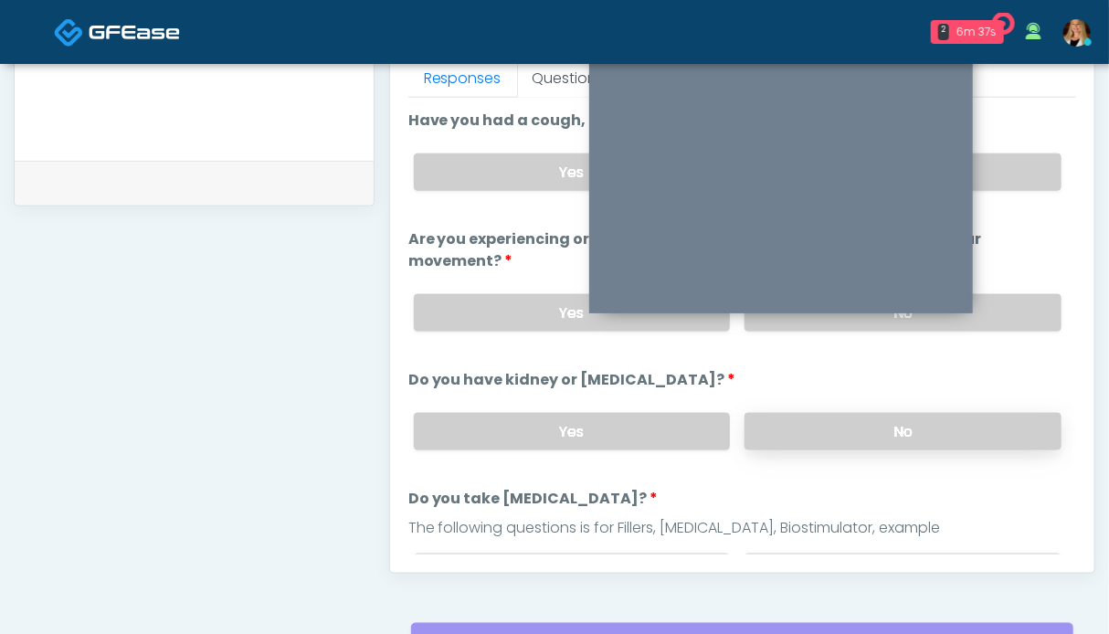
scroll to position [183, 0]
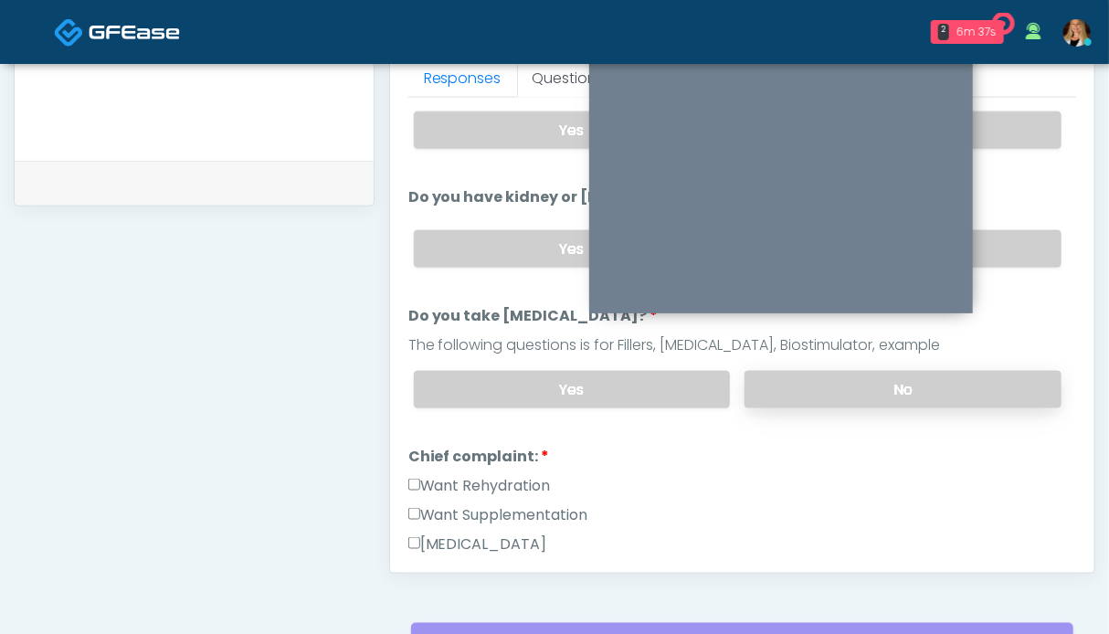
drag, startPoint x: 976, startPoint y: 381, endPoint x: 869, endPoint y: 385, distance: 106.9
click at [976, 381] on label "No" at bounding box center [903, 389] width 317 height 37
click at [511, 476] on label "Want Rehydration" at bounding box center [479, 486] width 143 height 22
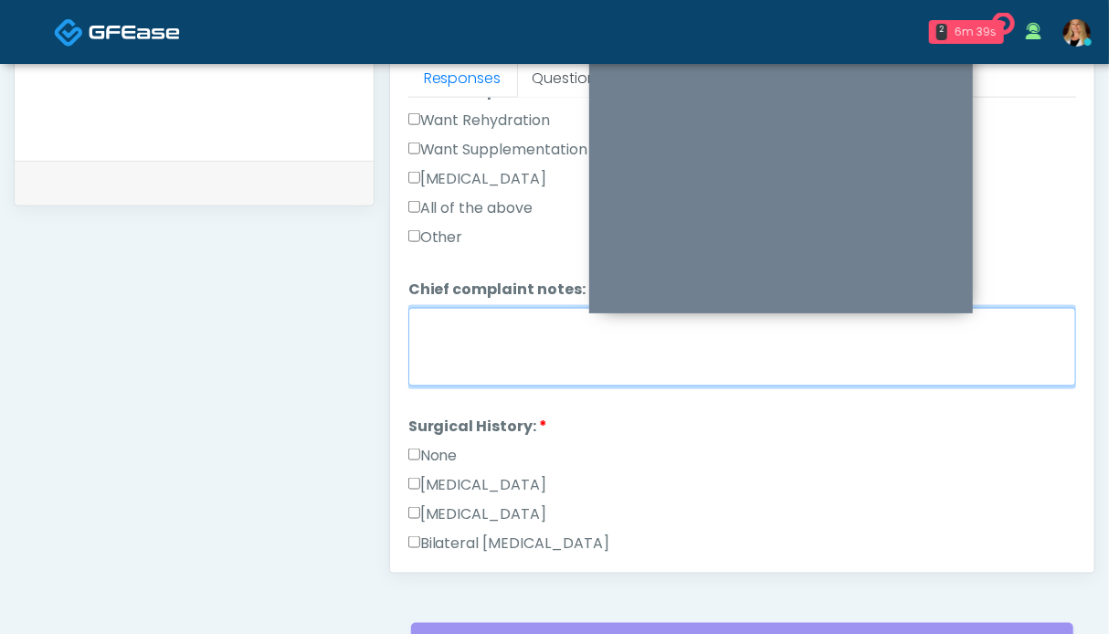
drag, startPoint x: 494, startPoint y: 355, endPoint x: 490, endPoint y: 347, distance: 9.4
click at [494, 354] on textarea "Chief complaint notes:" at bounding box center [742, 347] width 668 height 79
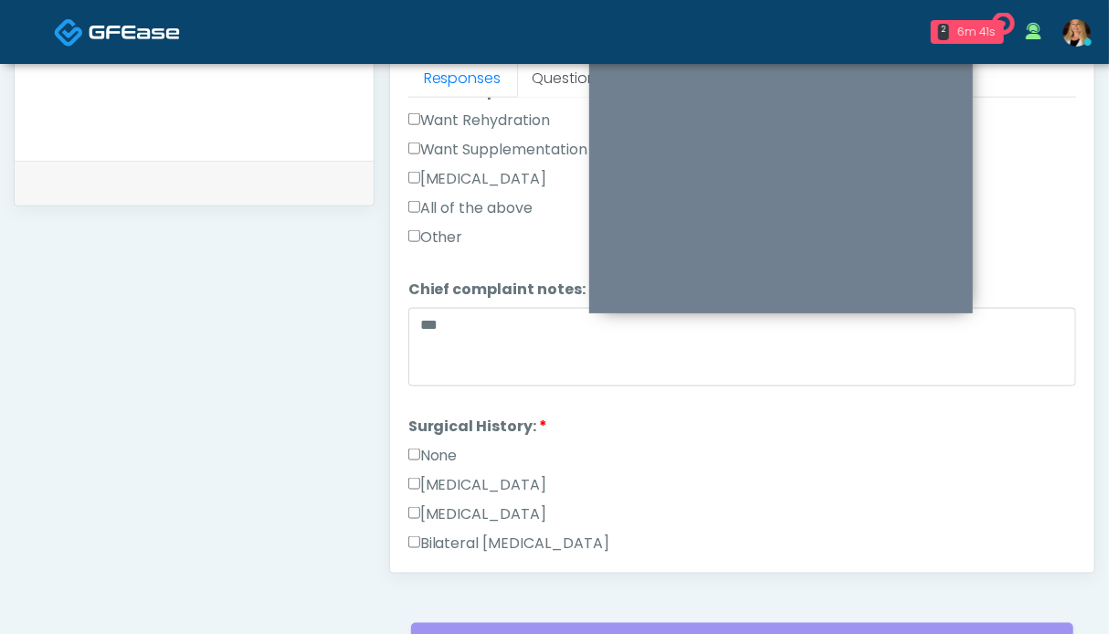
click at [438, 445] on label "None" at bounding box center [432, 456] width 49 height 22
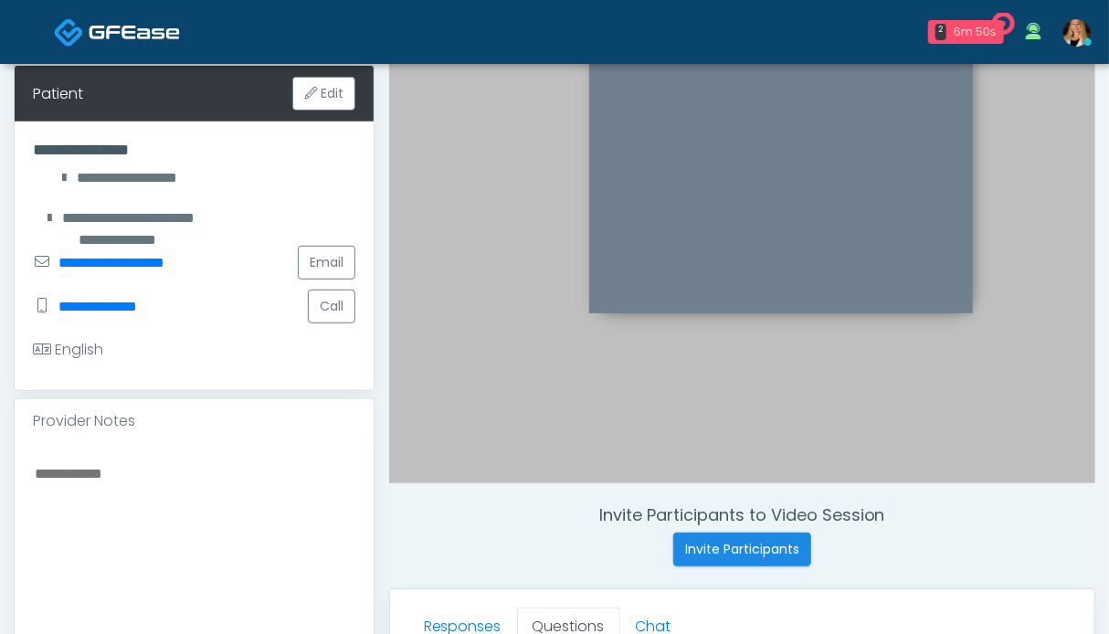
scroll to position [730, 0]
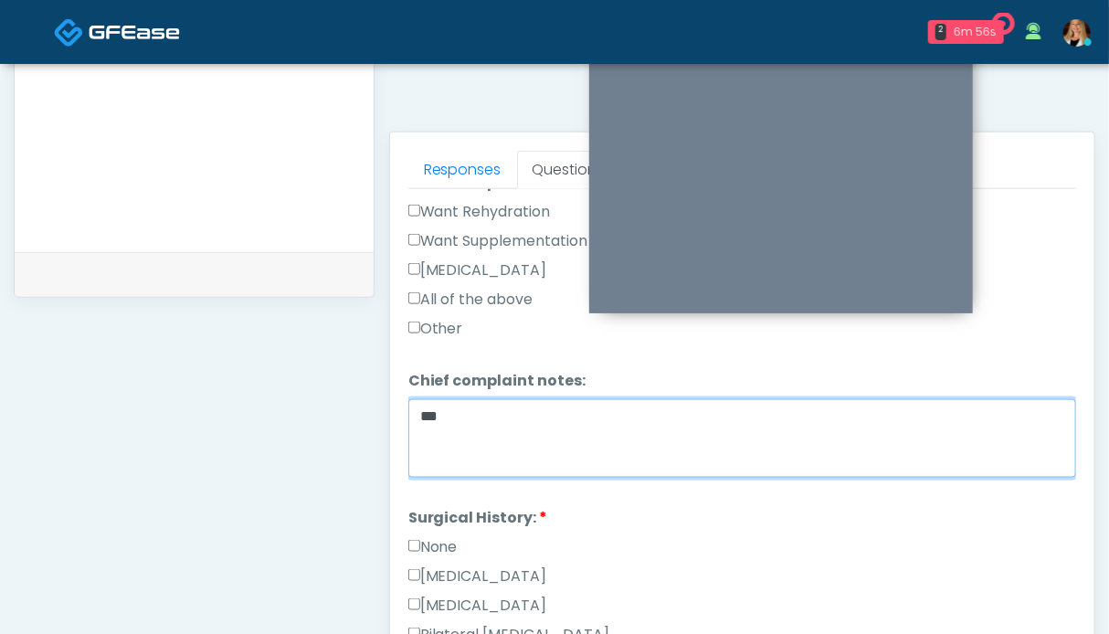
drag, startPoint x: 544, startPoint y: 418, endPoint x: 536, endPoint y: 410, distance: 11.6
click at [544, 417] on textarea "**" at bounding box center [742, 438] width 668 height 79
type textarea "**********"
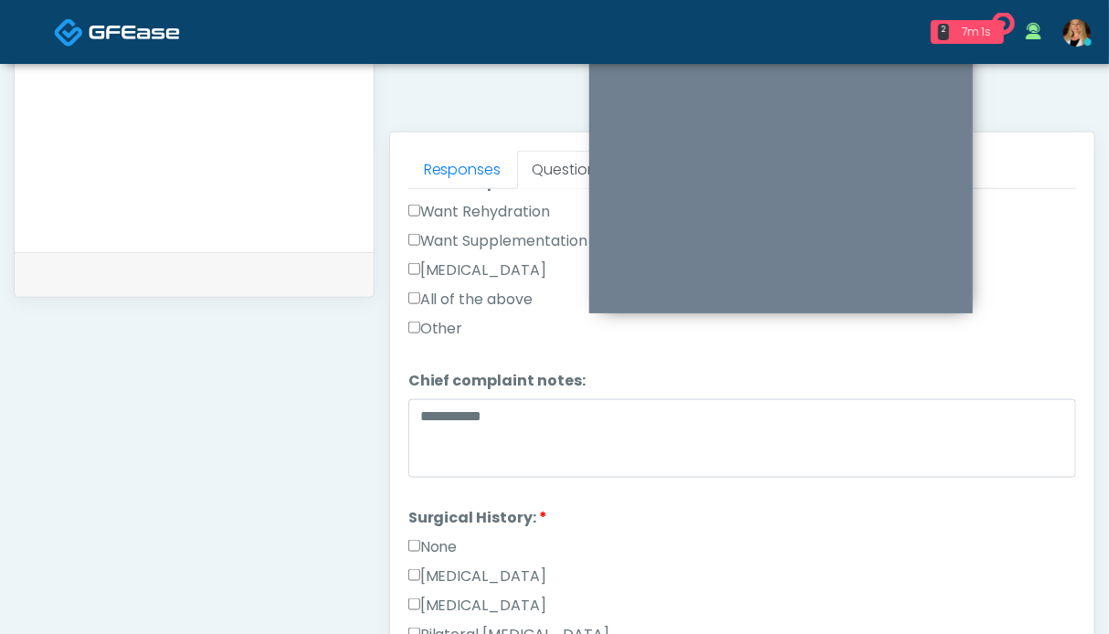
click at [696, 539] on div "None" at bounding box center [742, 550] width 668 height 29
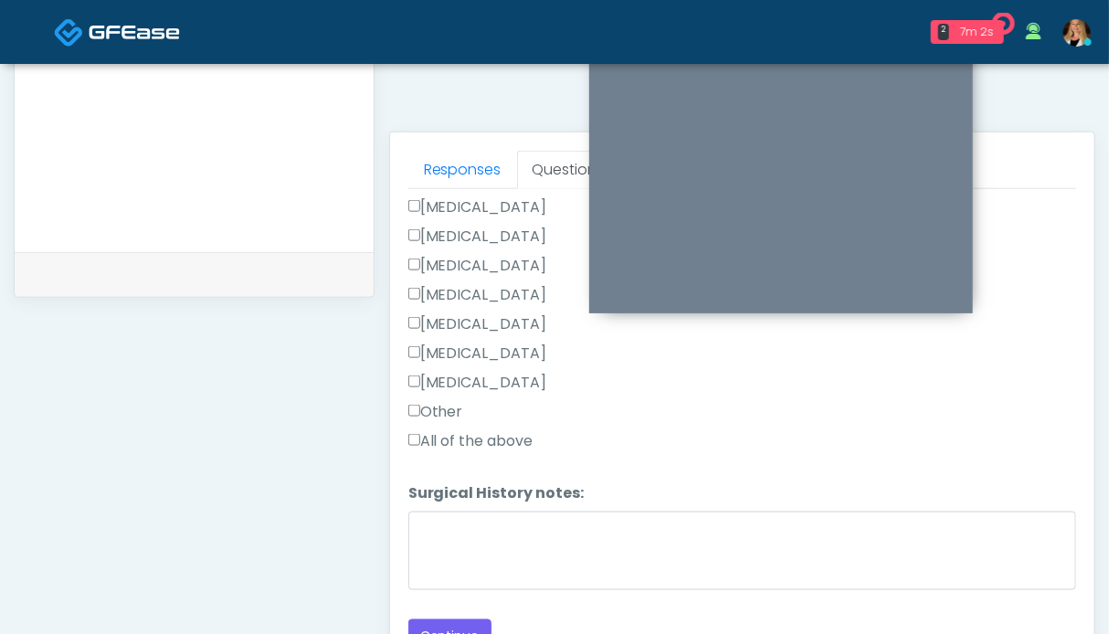
scroll to position [913, 0]
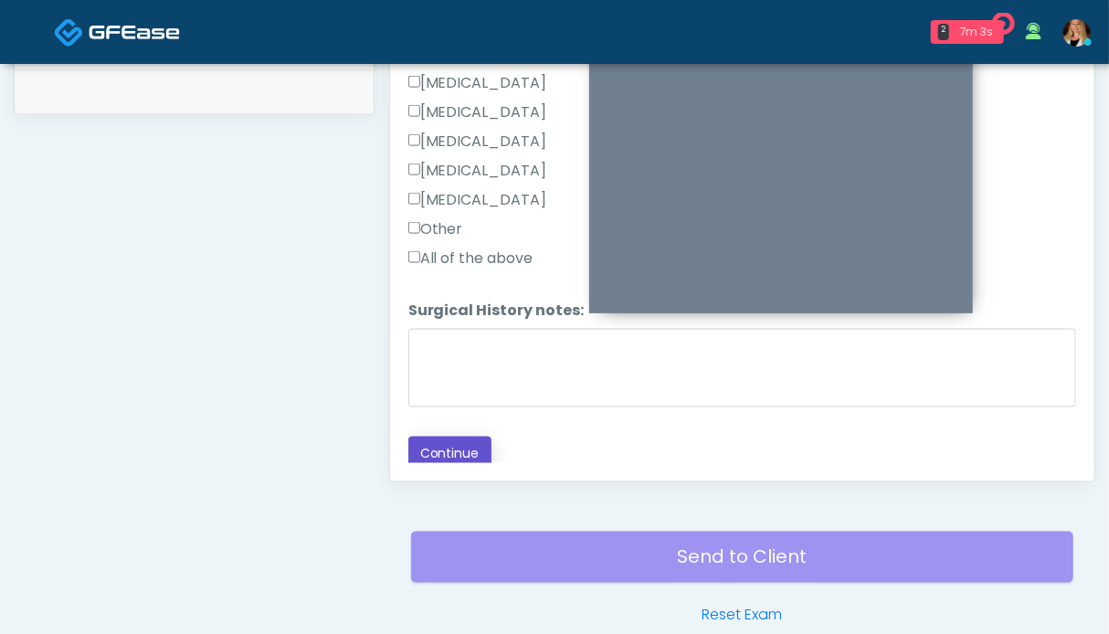
click at [455, 449] on button "Continue" at bounding box center [449, 454] width 83 height 34
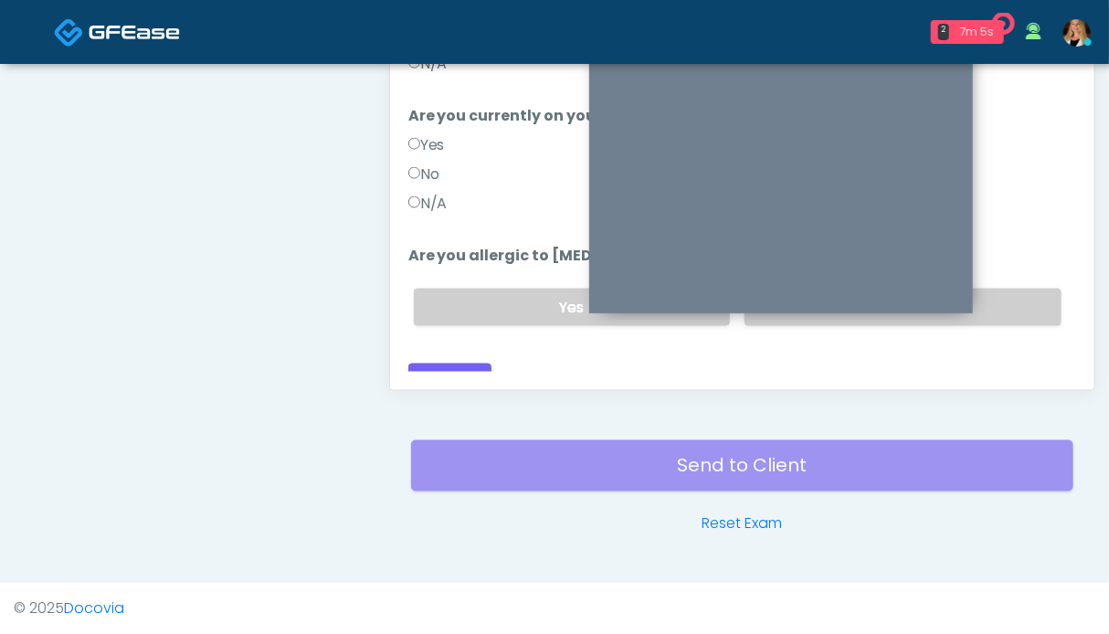
scroll to position [730, 0]
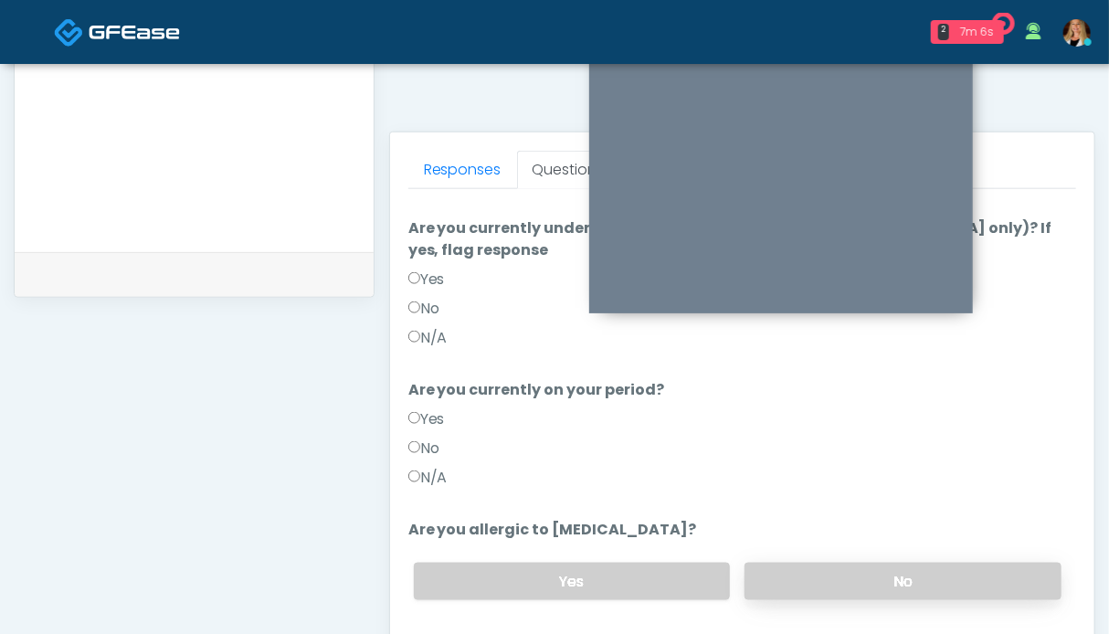
click at [859, 563] on label "No" at bounding box center [903, 581] width 317 height 37
drag, startPoint x: 430, startPoint y: 457, endPoint x: 435, endPoint y: 375, distance: 81.4
click at [430, 467] on label "N/A" at bounding box center [427, 478] width 39 height 22
click at [427, 327] on label "N/A" at bounding box center [427, 338] width 39 height 22
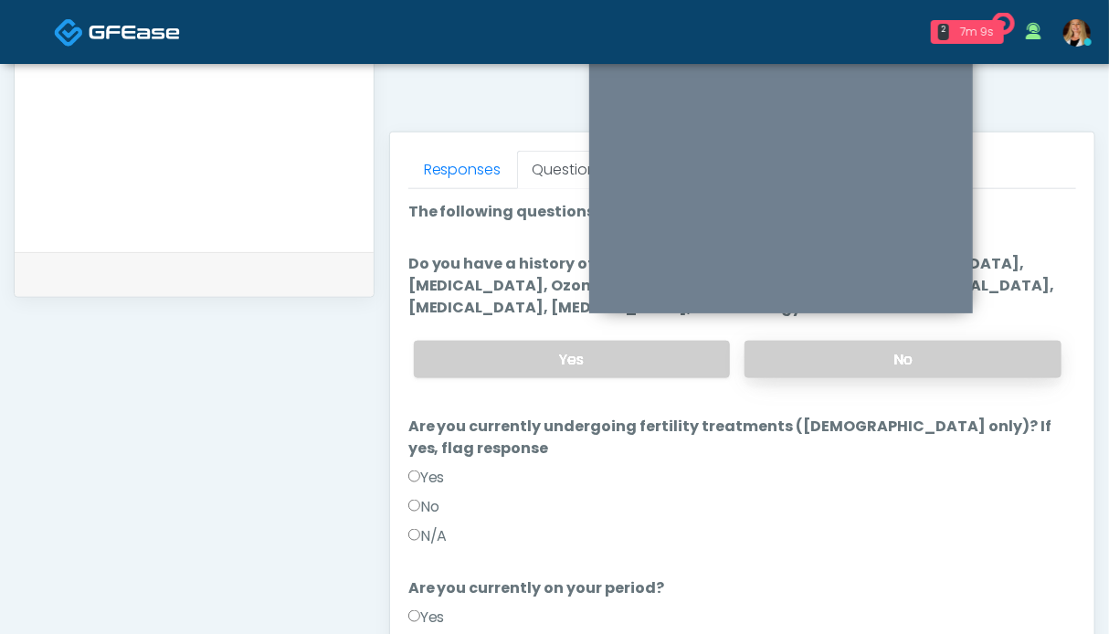
click at [954, 348] on label "No" at bounding box center [903, 359] width 317 height 37
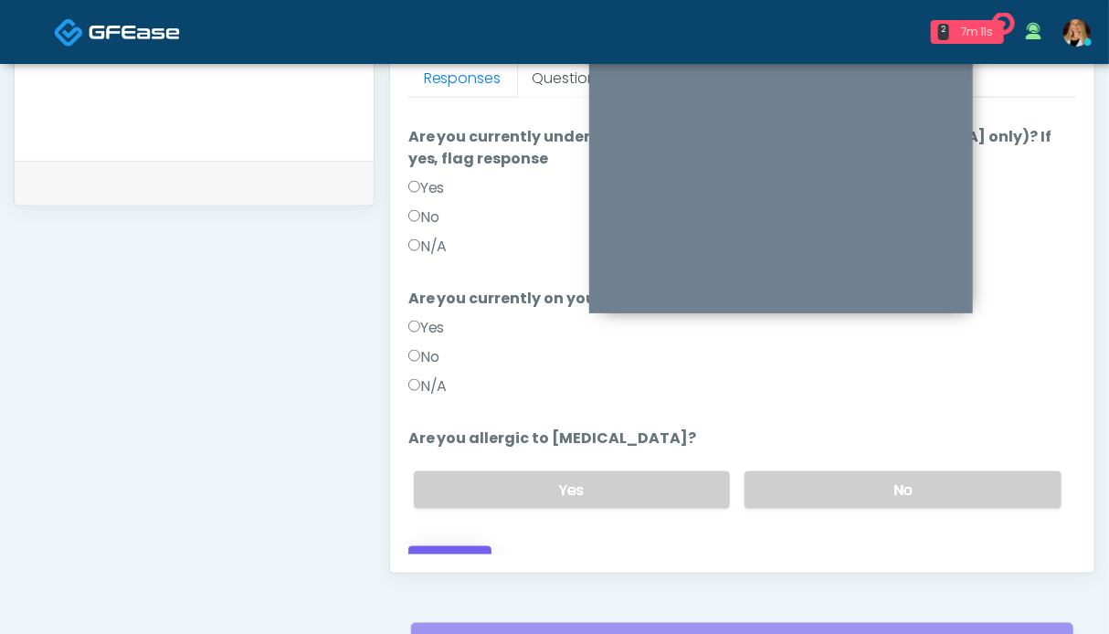
scroll to position [913, 0]
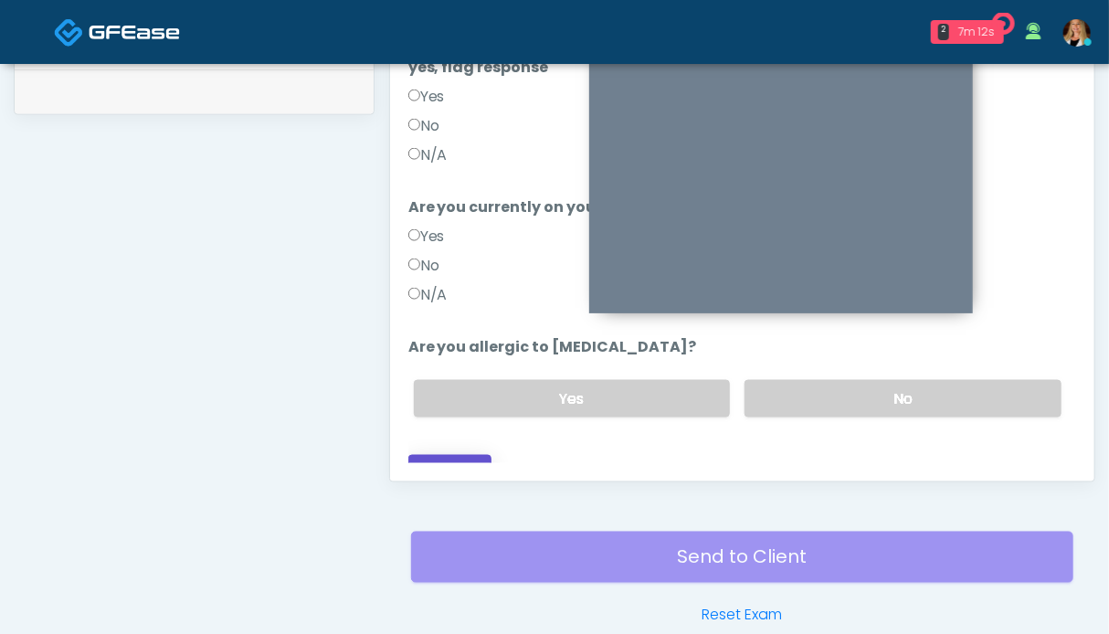
click at [469, 455] on button "Continue" at bounding box center [449, 472] width 83 height 34
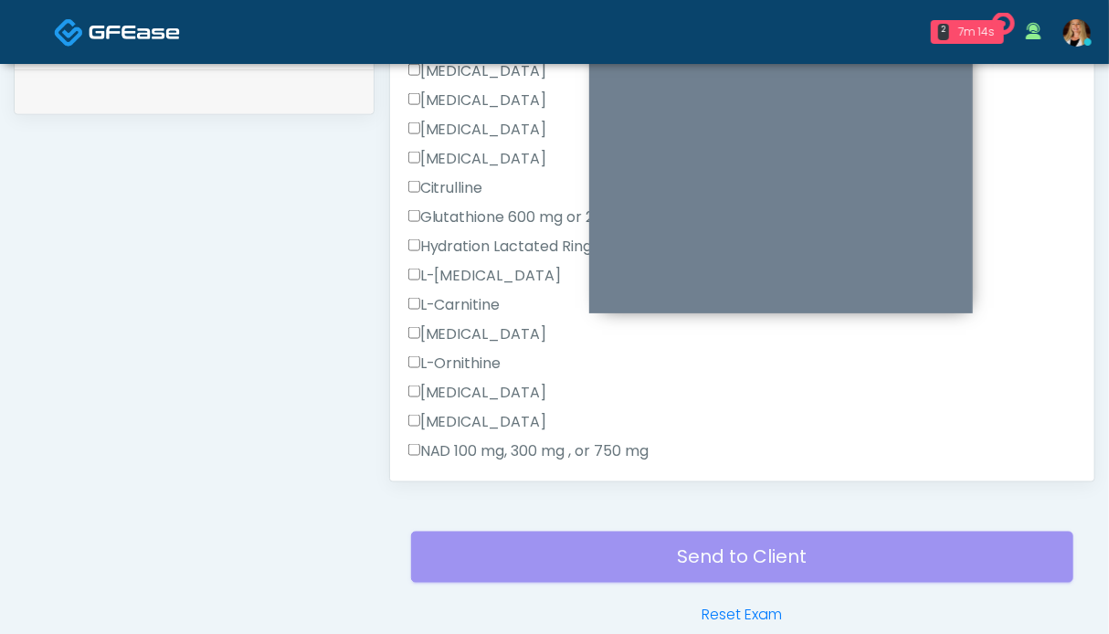
scroll to position [472, 0]
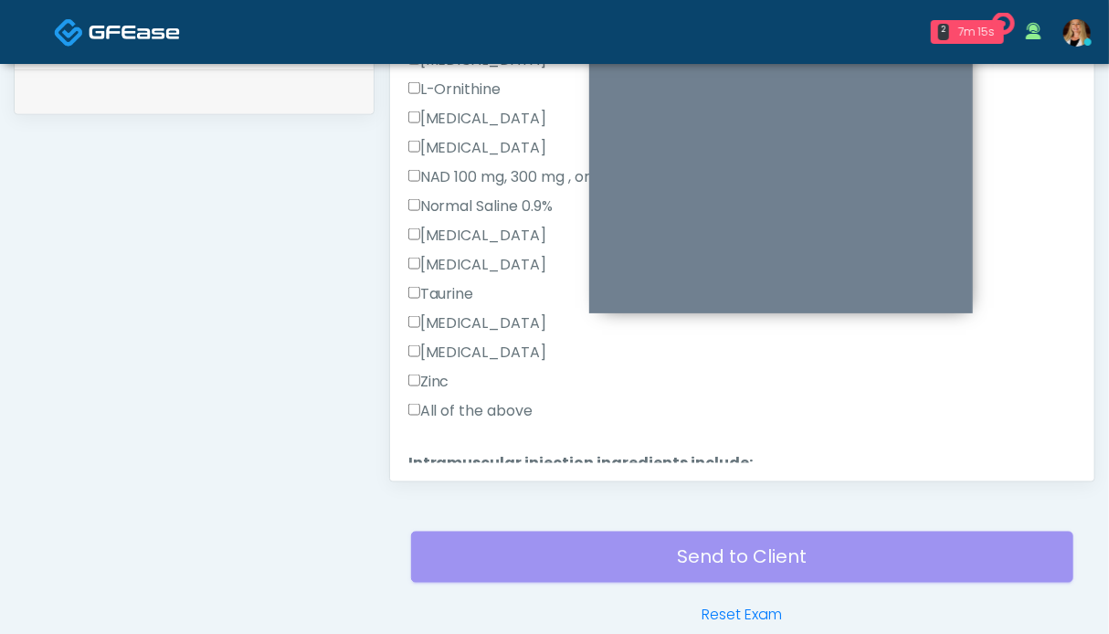
click at [466, 406] on label "All of the above" at bounding box center [470, 411] width 125 height 22
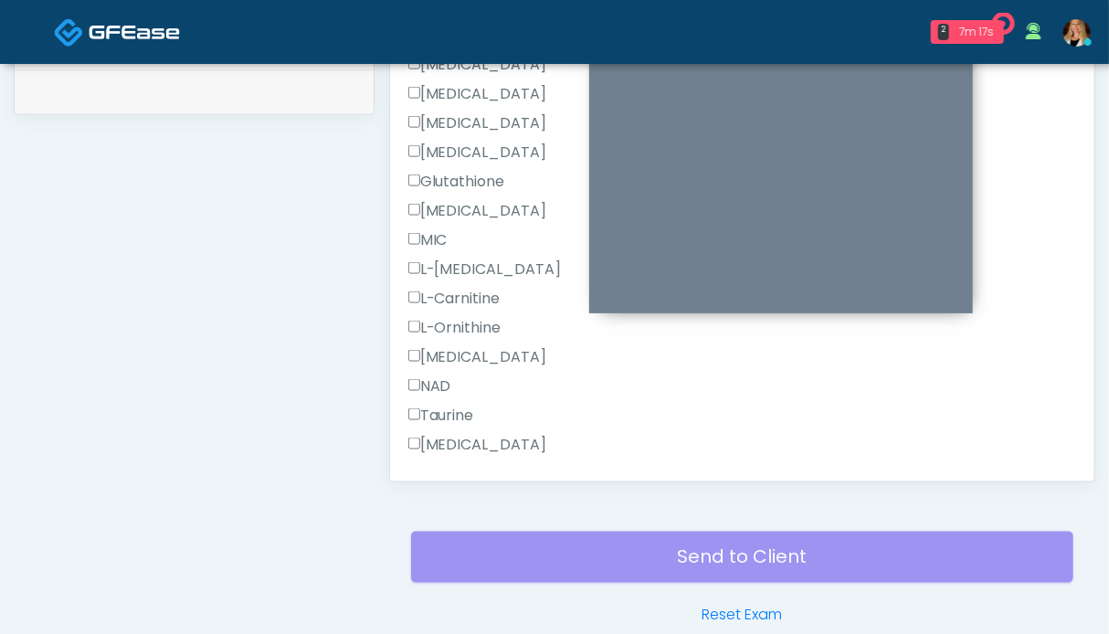
scroll to position [1159, 0]
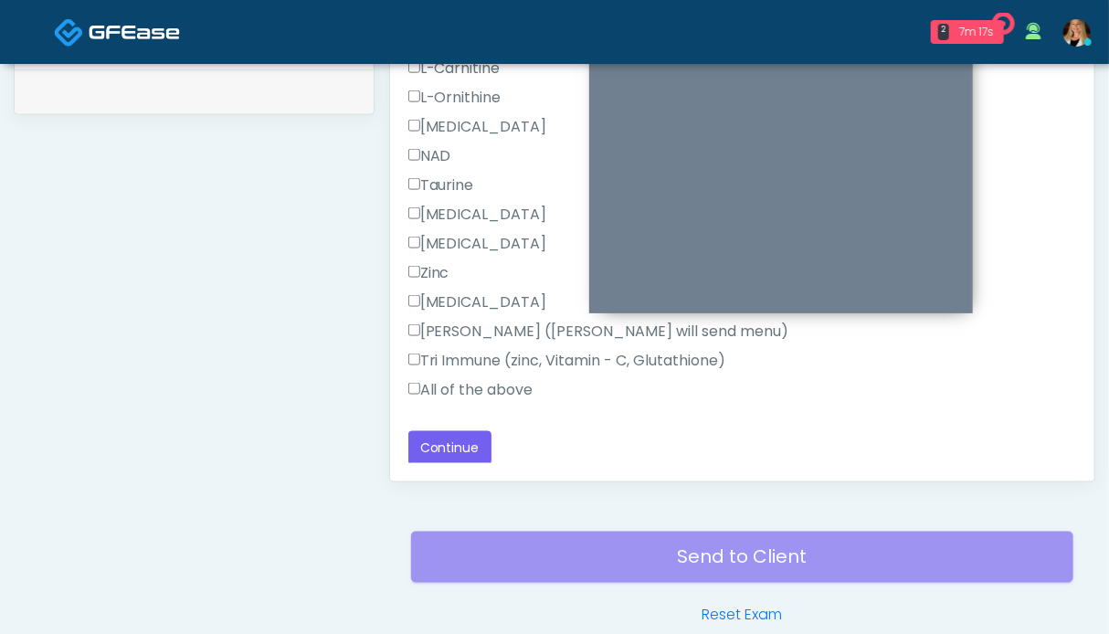
click at [459, 380] on label "All of the above" at bounding box center [470, 390] width 125 height 22
click at [456, 434] on button "Continue" at bounding box center [449, 448] width 83 height 34
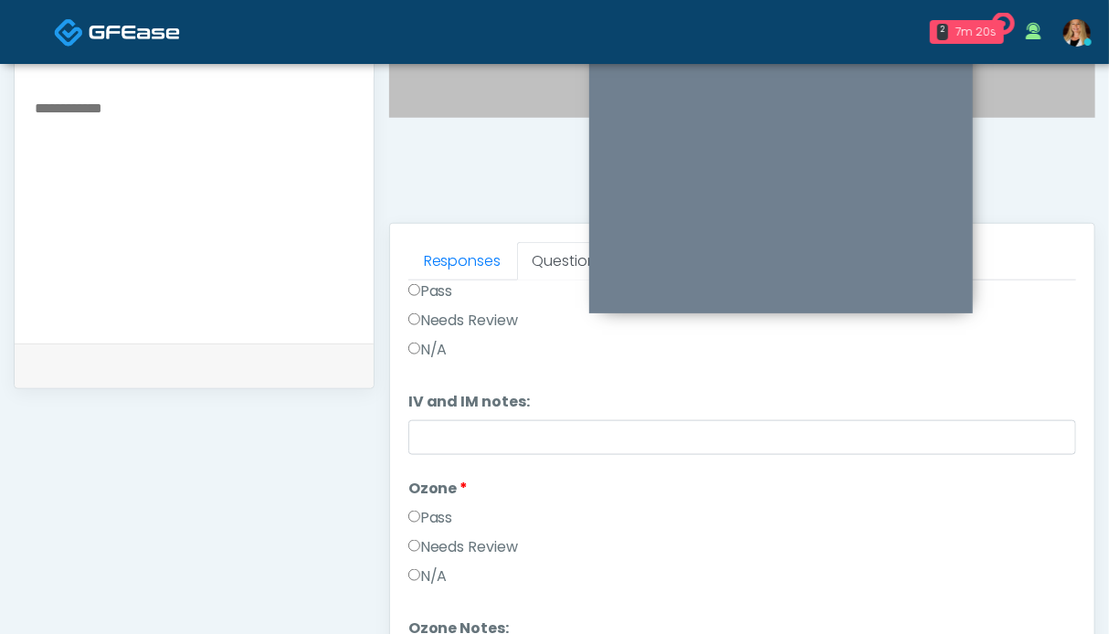
scroll to position [0, 0]
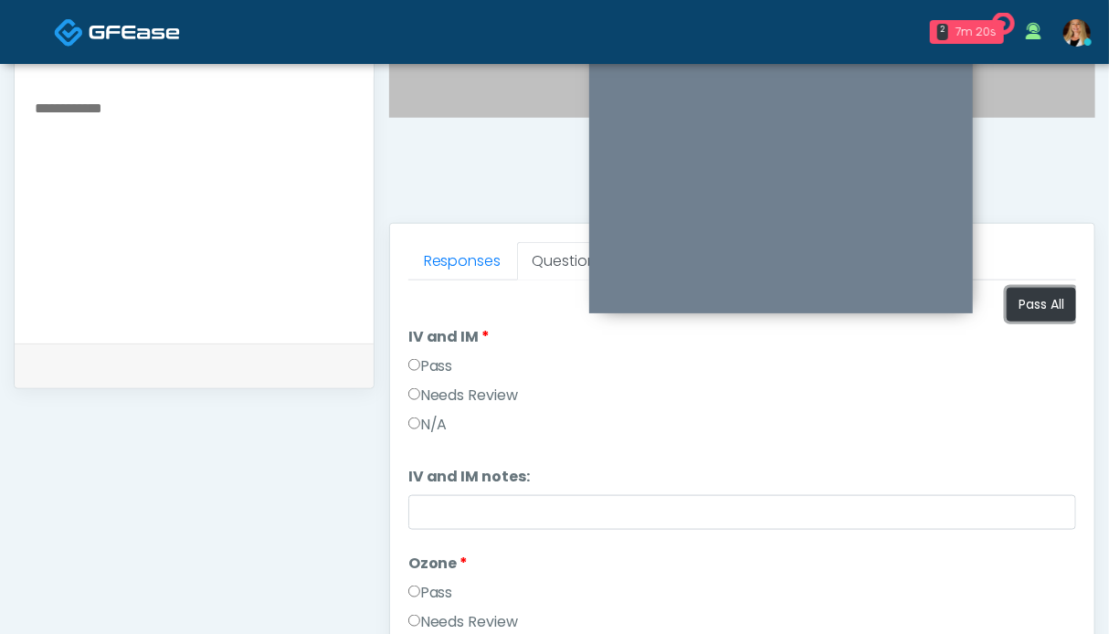
drag, startPoint x: 1012, startPoint y: 306, endPoint x: 540, endPoint y: 384, distance: 478.6
click at [1009, 305] on button "Pass All" at bounding box center [1041, 305] width 69 height 34
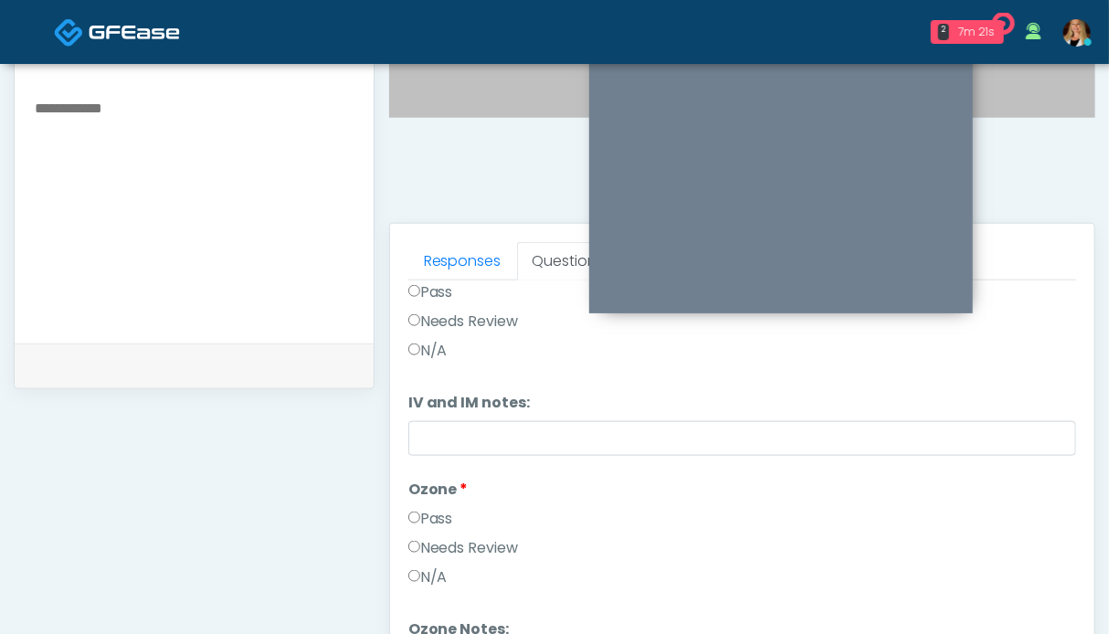
scroll to position [1004, 0]
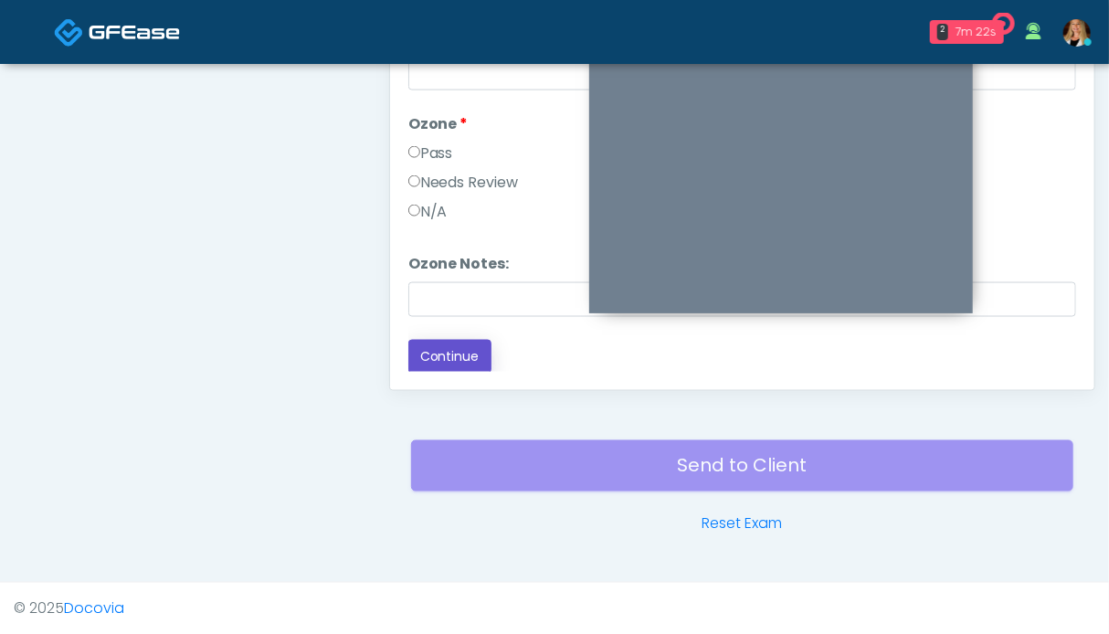
click at [442, 355] on button "Continue" at bounding box center [449, 357] width 83 height 34
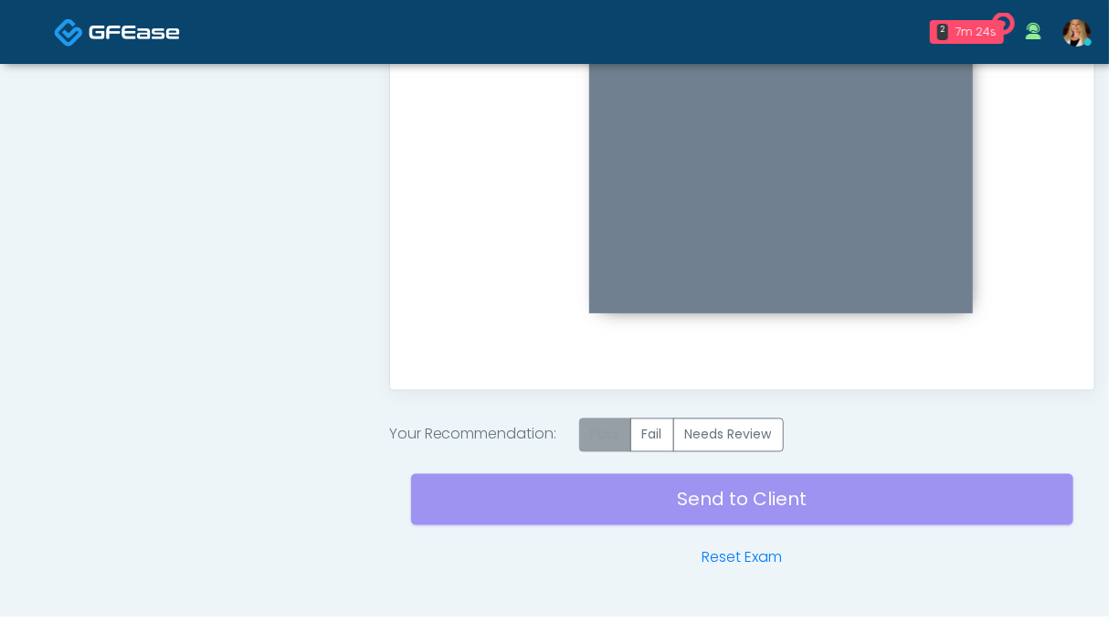
click at [617, 439] on label "Pass" at bounding box center [605, 435] width 52 height 34
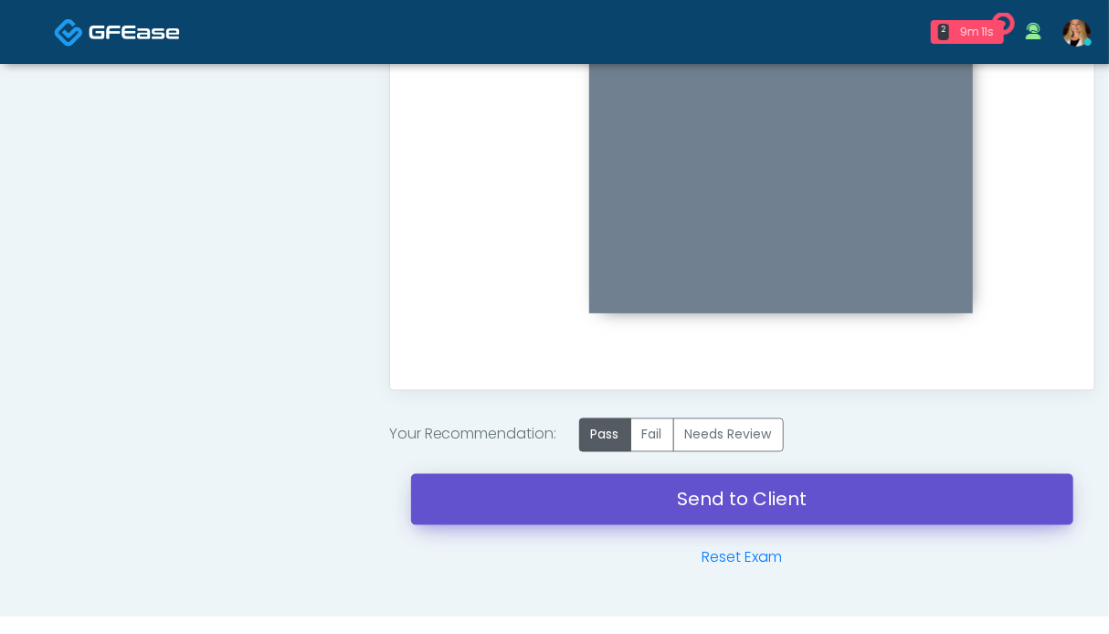
click at [713, 504] on link "Send to Client" at bounding box center [742, 499] width 662 height 51
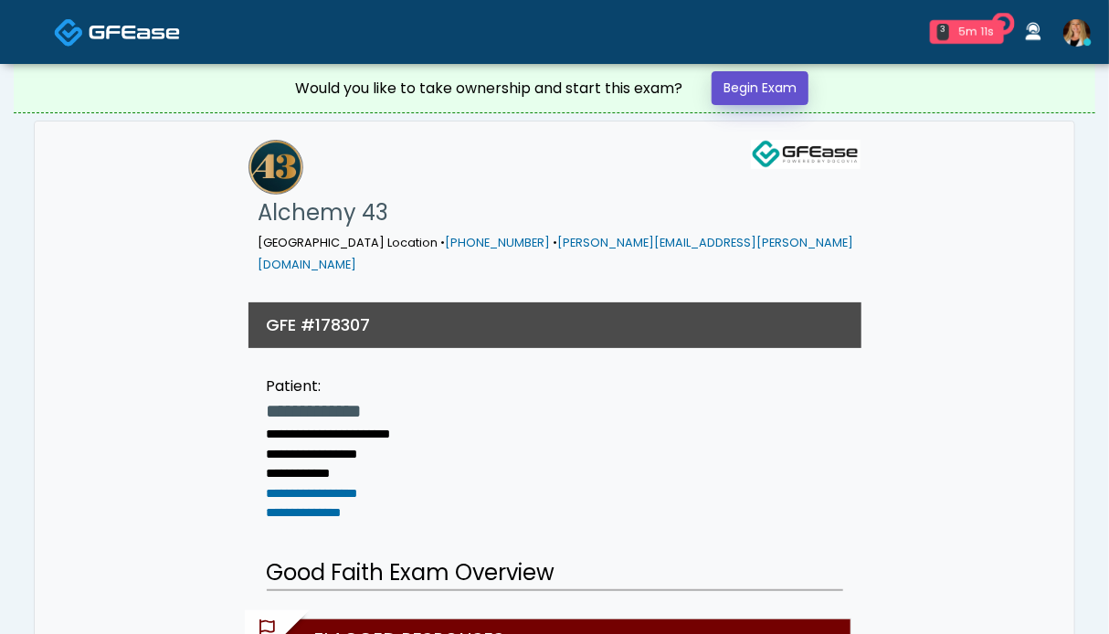
click at [767, 85] on link "Begin Exam" at bounding box center [760, 88] width 97 height 34
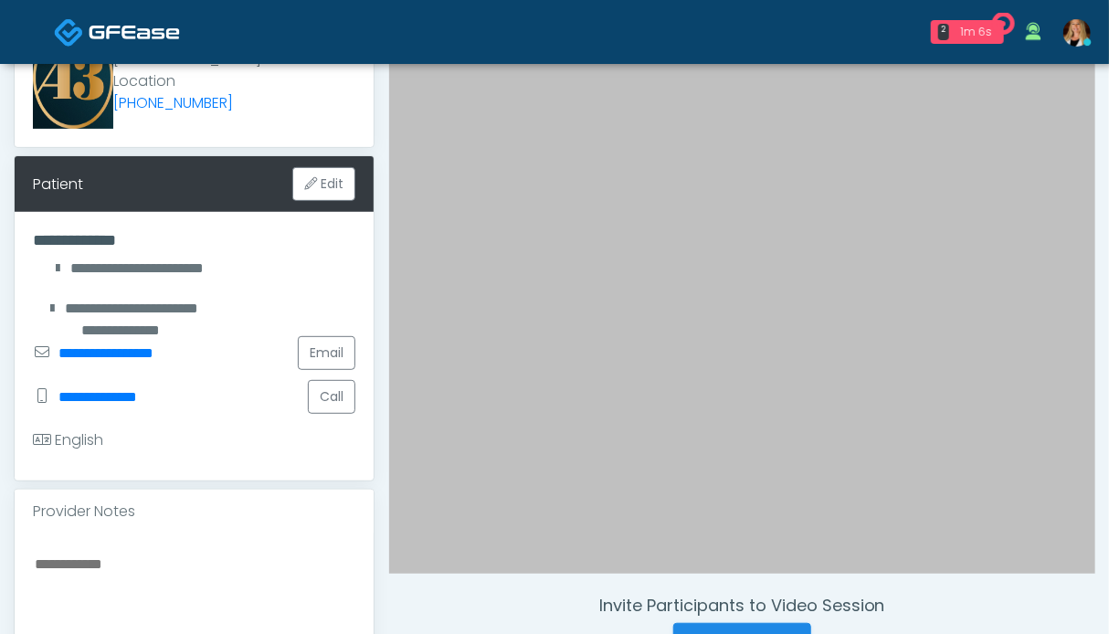
scroll to position [639, 0]
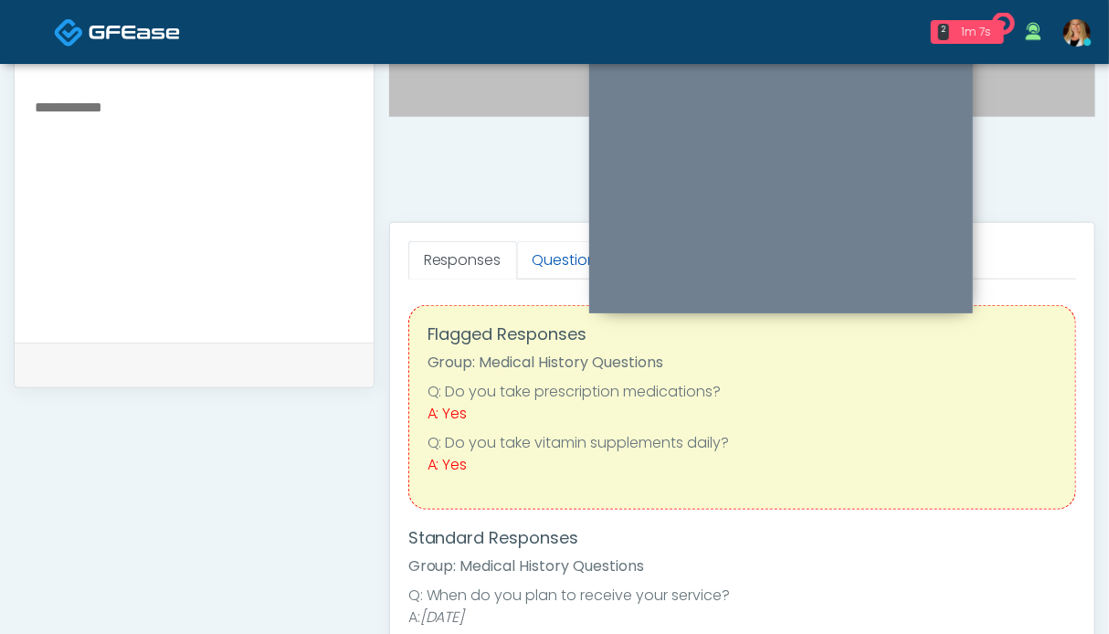
click at [564, 259] on link "Questions" at bounding box center [568, 260] width 103 height 38
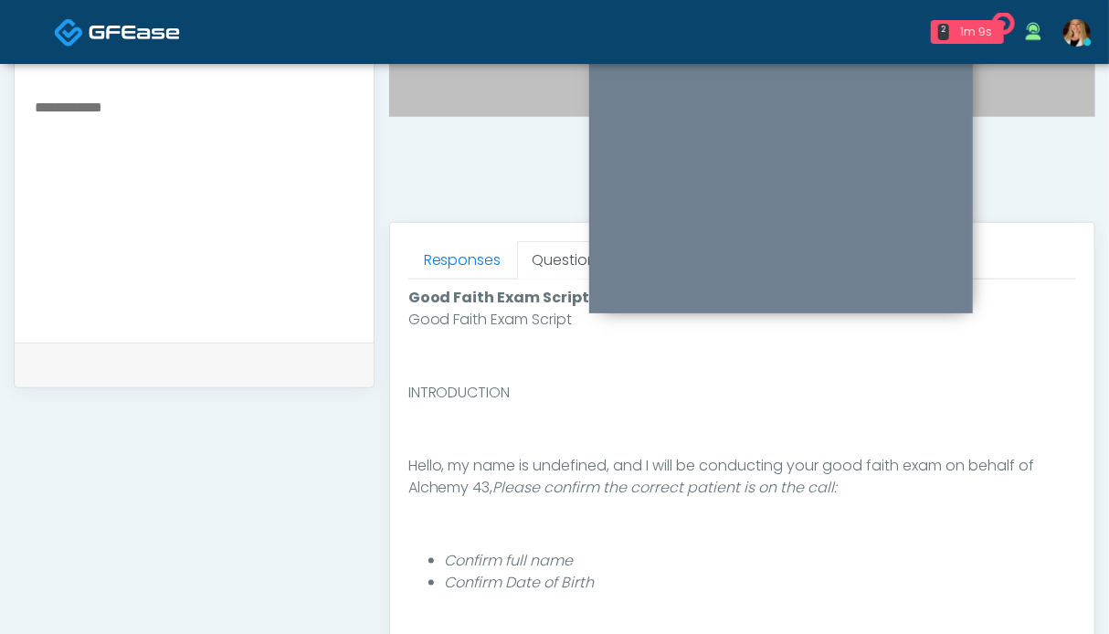
scroll to position [1004, 0]
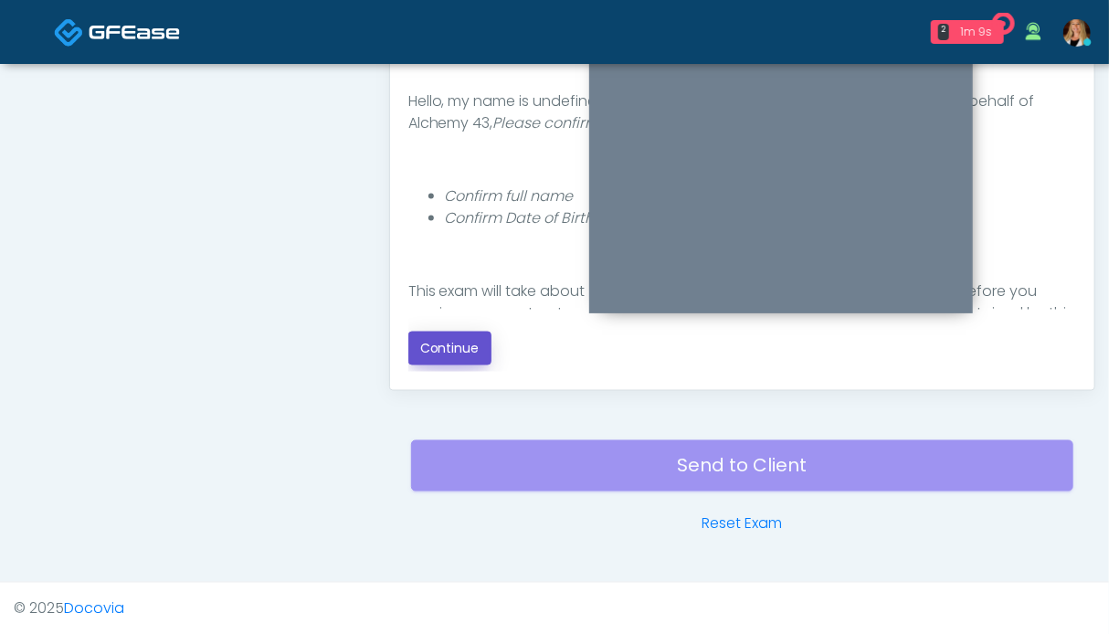
click at [438, 349] on button "Continue" at bounding box center [449, 349] width 83 height 34
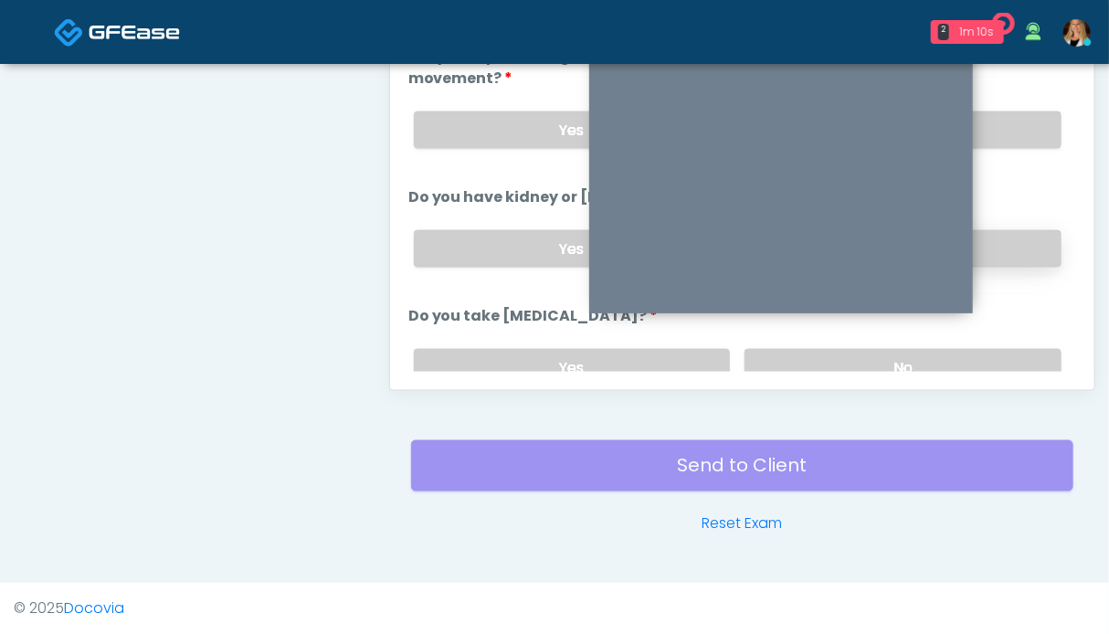
scroll to position [821, 0]
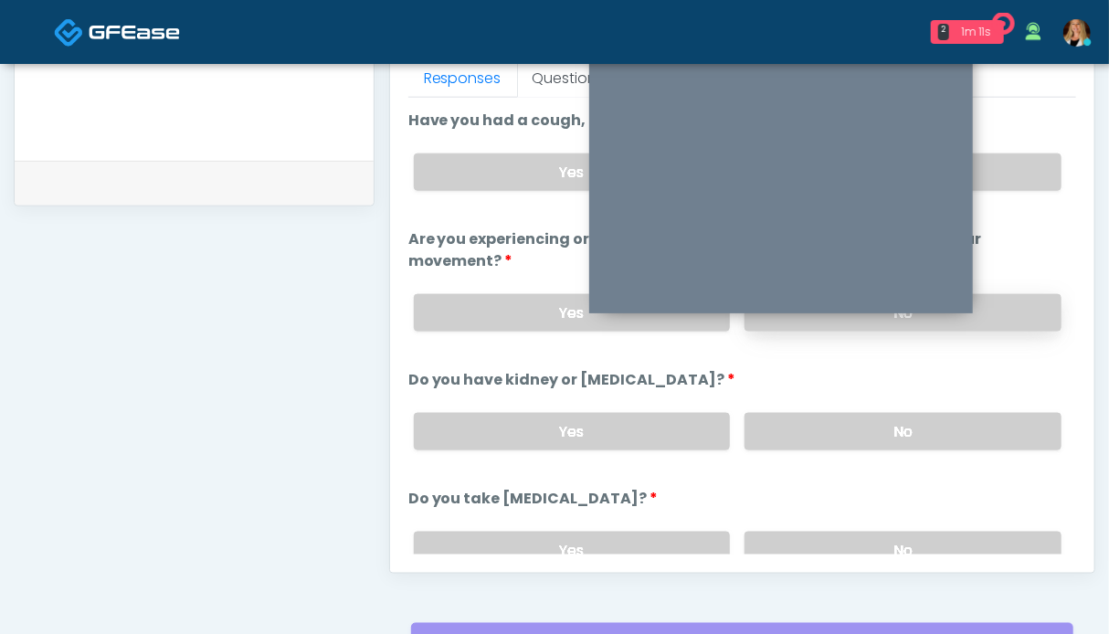
click at [1017, 300] on label "No" at bounding box center [903, 312] width 317 height 37
click at [1010, 182] on label "No" at bounding box center [903, 171] width 317 height 37
click at [1016, 431] on label "No" at bounding box center [903, 431] width 317 height 37
click at [976, 544] on label "No" at bounding box center [903, 550] width 317 height 37
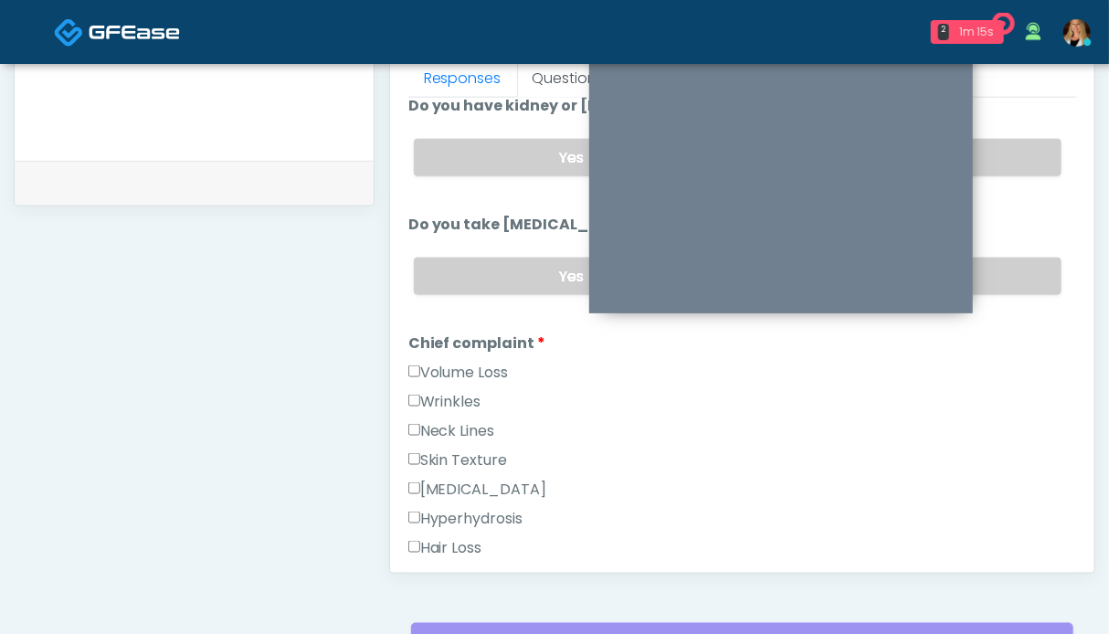
click at [429, 396] on label "Wrinkles" at bounding box center [444, 402] width 73 height 22
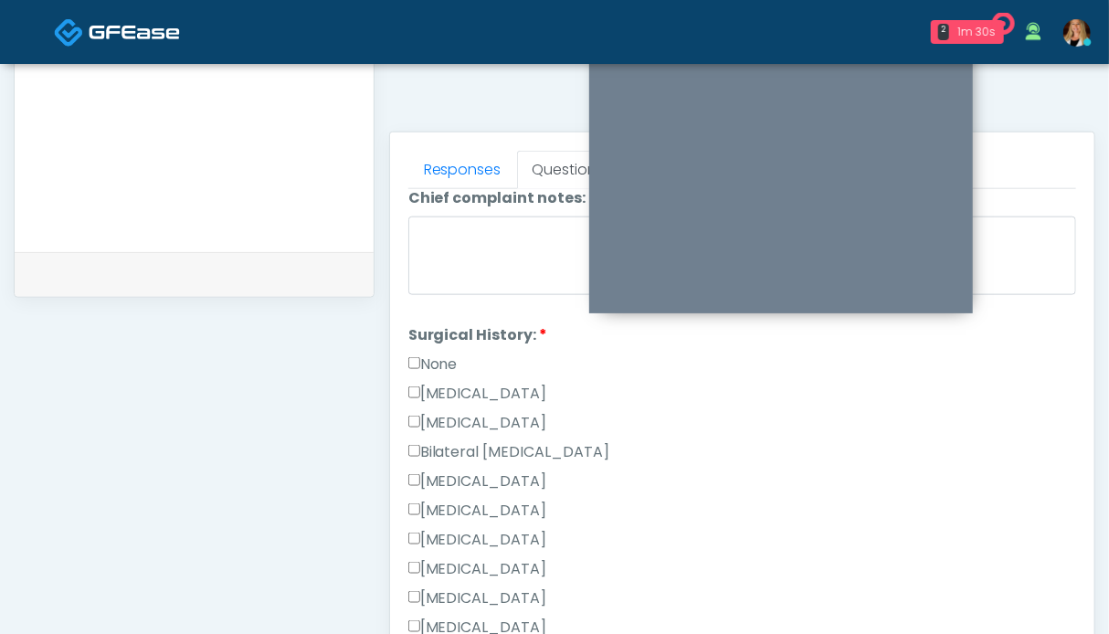
scroll to position [822, 0]
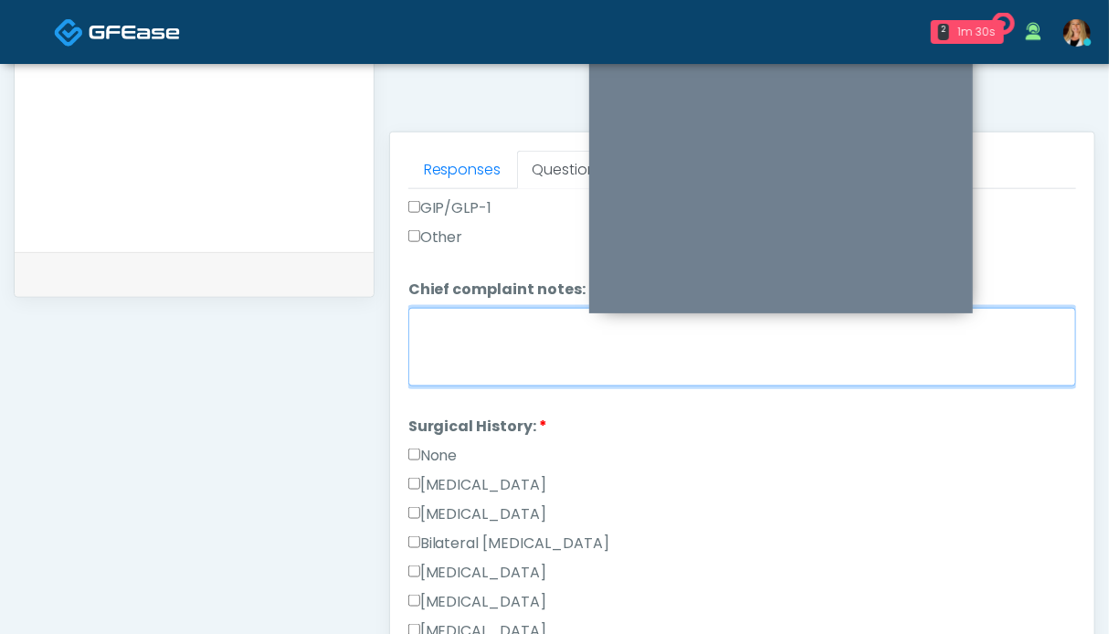
click at [480, 349] on textarea "Chief complaint notes:" at bounding box center [742, 347] width 668 height 79
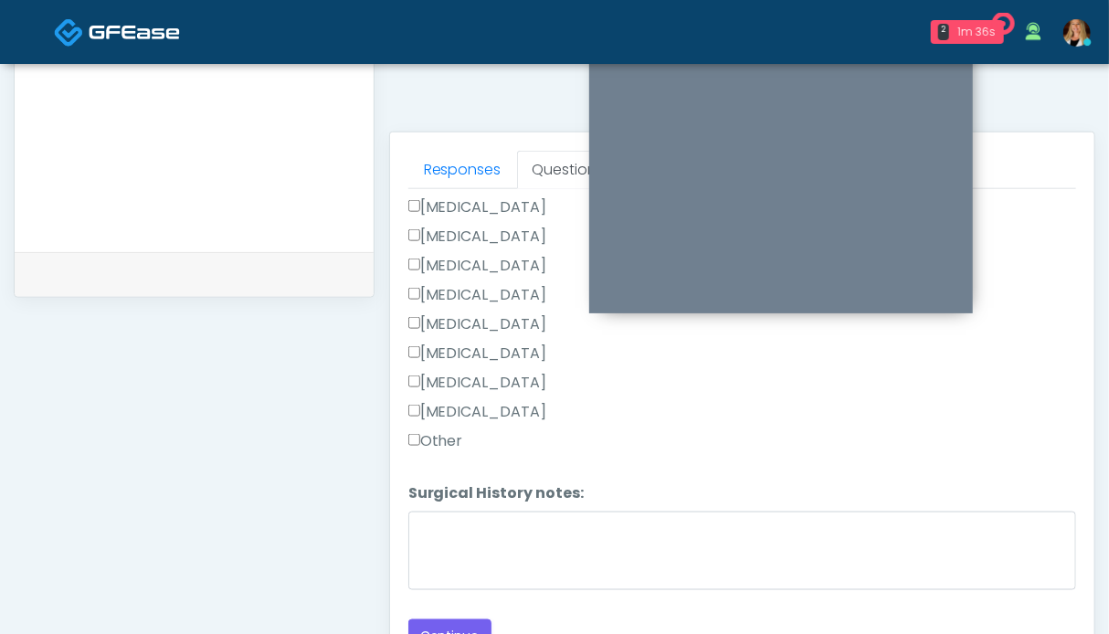
type textarea "*****"
click at [199, 157] on textarea at bounding box center [194, 116] width 322 height 223
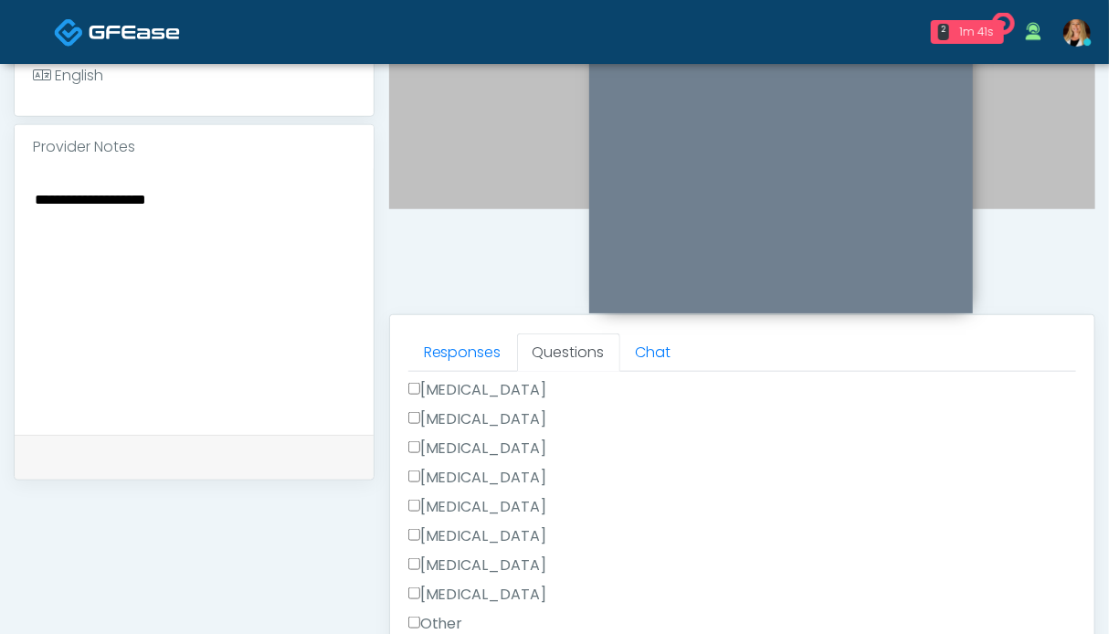
scroll to position [1004, 0]
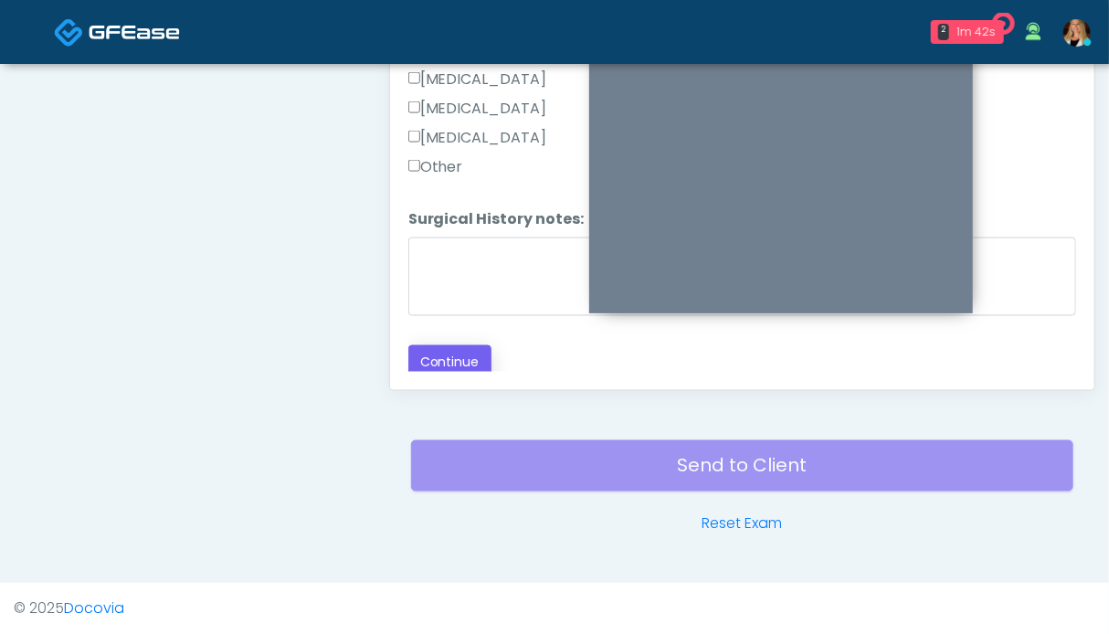
type textarea "**********"
click at [471, 345] on button "Continue" at bounding box center [449, 362] width 83 height 34
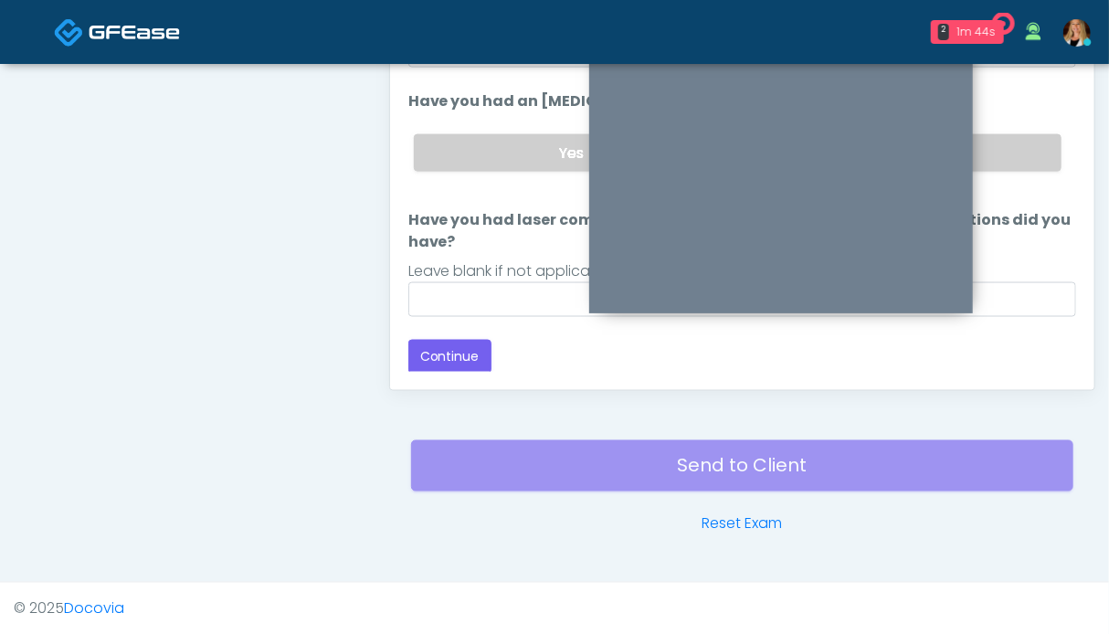
scroll to position [821, 0]
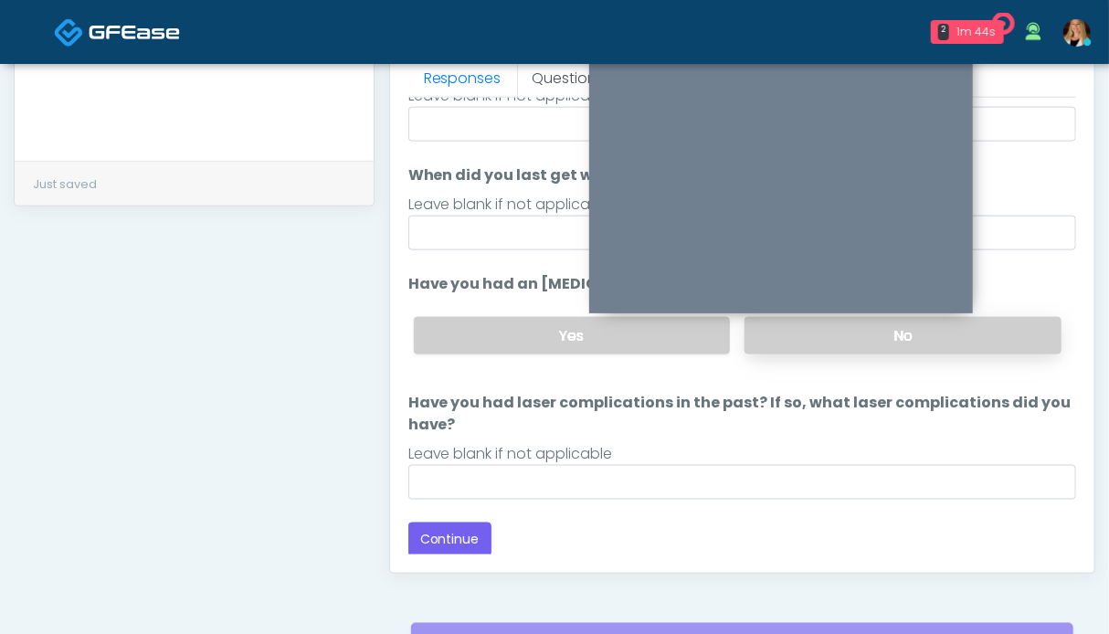
drag, startPoint x: 1005, startPoint y: 325, endPoint x: 971, endPoint y: 324, distance: 33.8
click at [1005, 325] on label "No" at bounding box center [903, 335] width 317 height 37
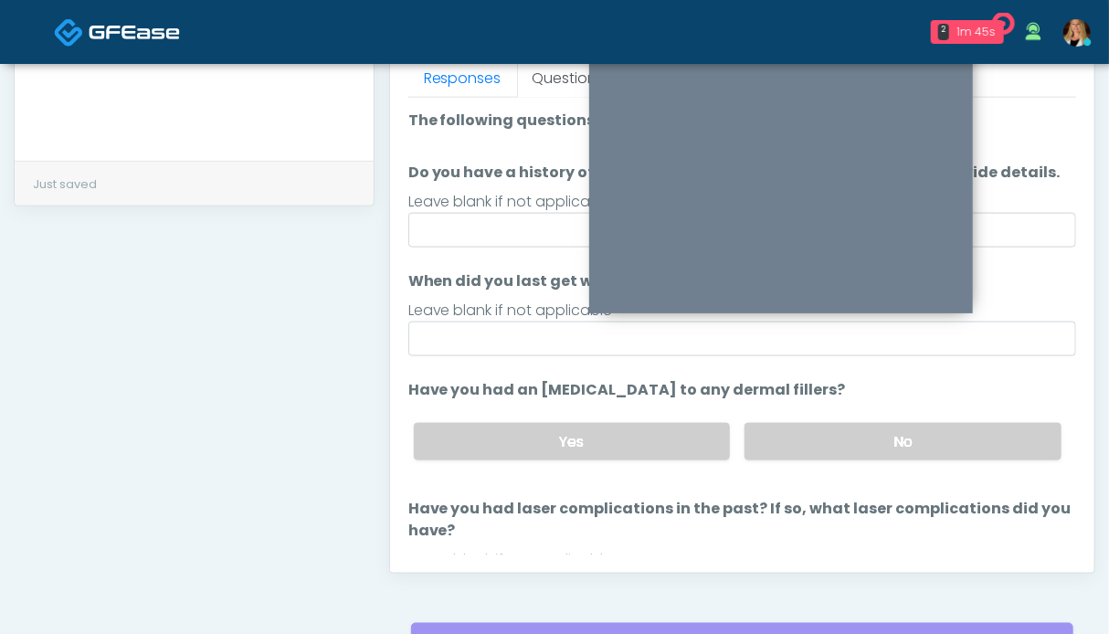
scroll to position [106, 0]
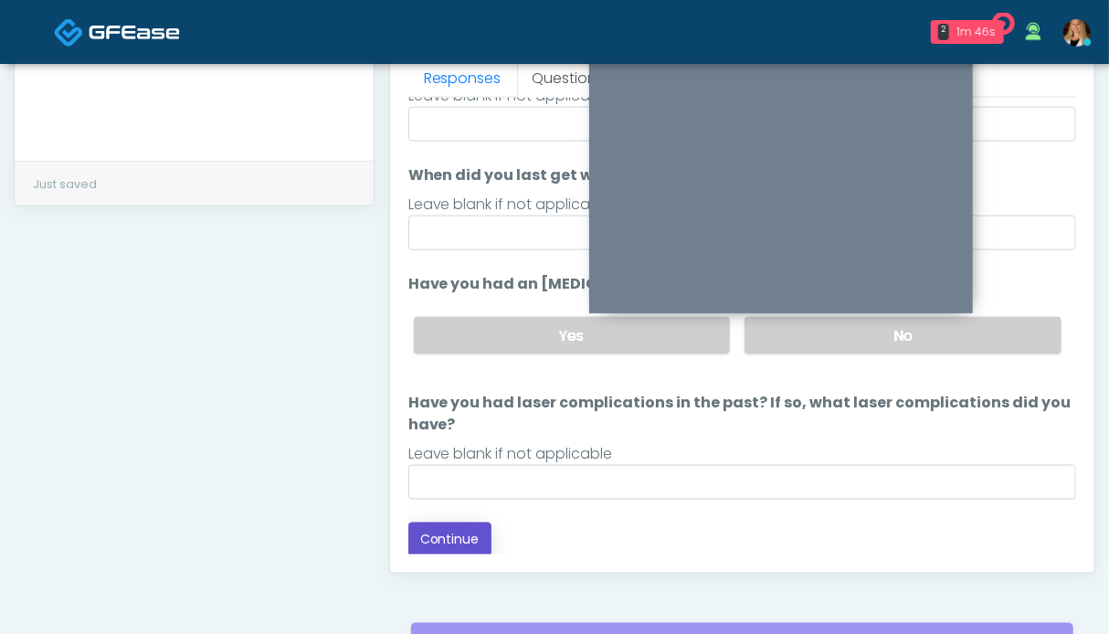
click at [462, 537] on button "Continue" at bounding box center [449, 540] width 83 height 34
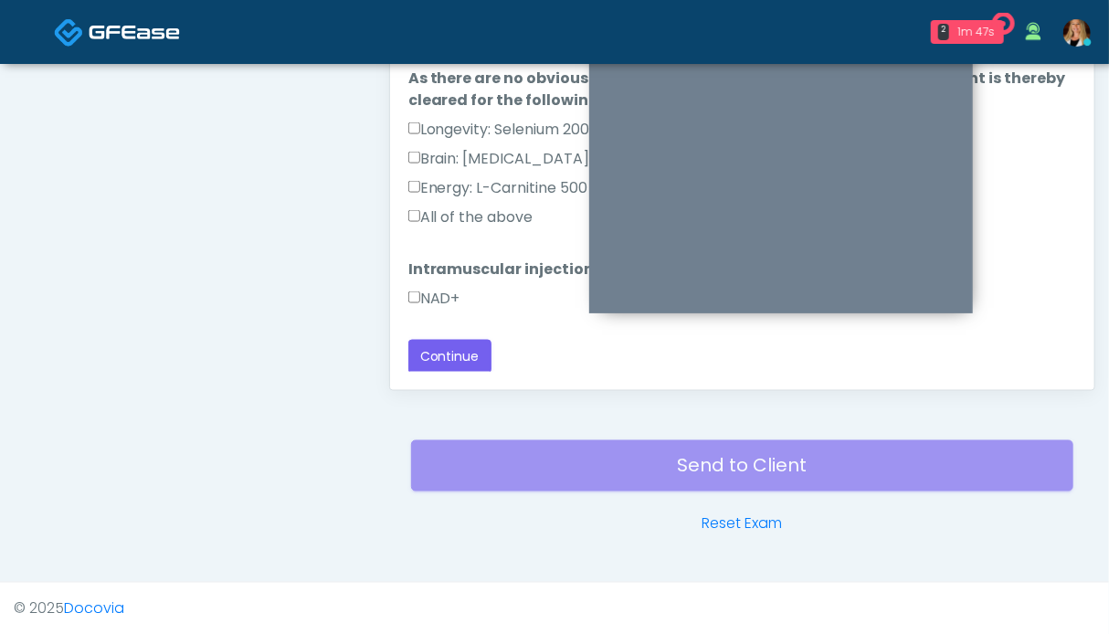
scroll to position [913, 0]
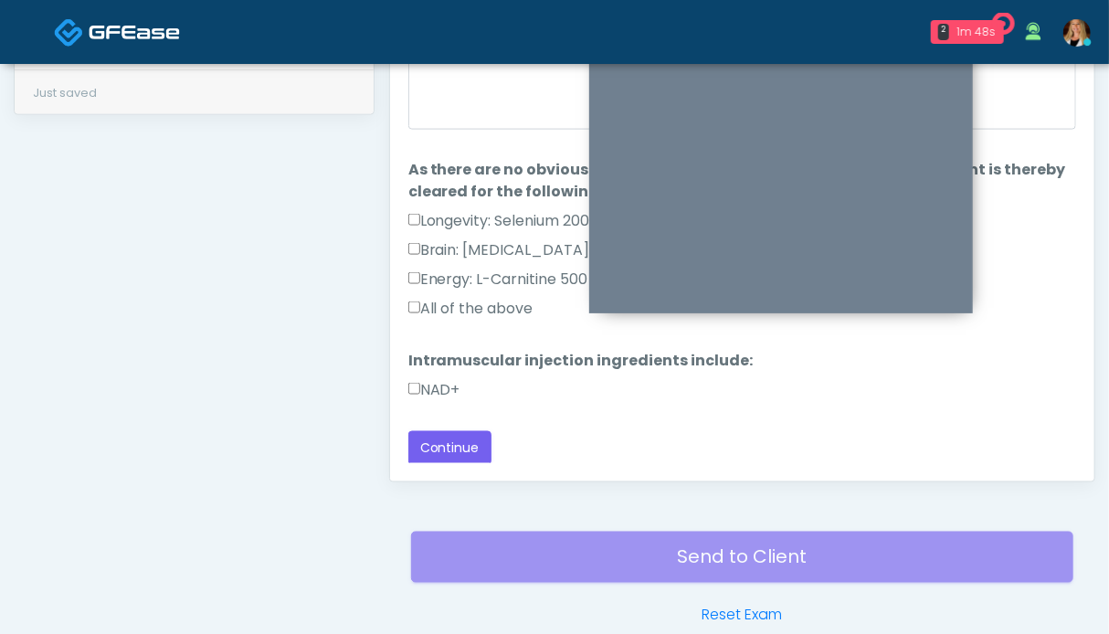
click at [449, 381] on label "NAD+" at bounding box center [434, 390] width 52 height 22
click at [461, 298] on label "All of the above" at bounding box center [470, 309] width 125 height 22
click at [462, 454] on button "Continue" at bounding box center [449, 448] width 83 height 34
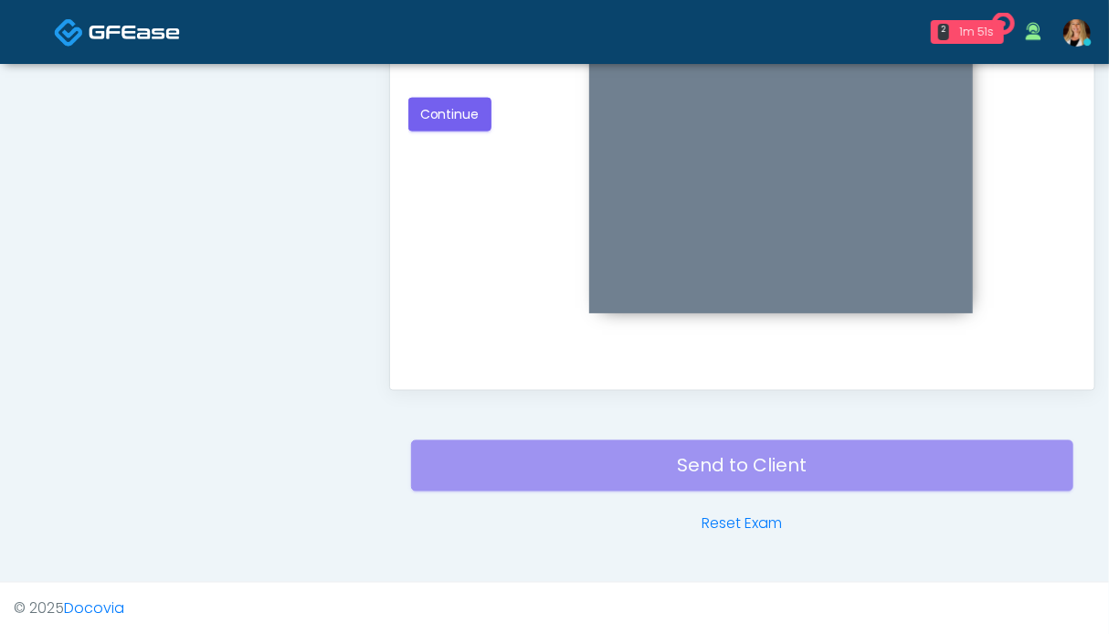
scroll to position [639, 0]
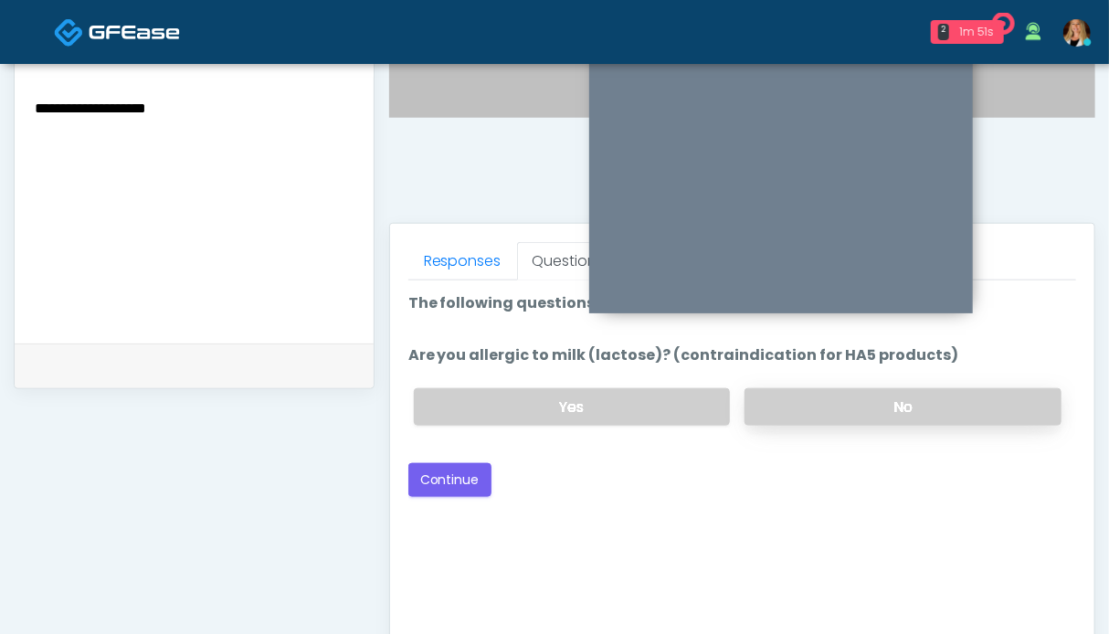
click at [926, 392] on label "No" at bounding box center [903, 406] width 317 height 37
click at [451, 474] on button "Continue" at bounding box center [449, 480] width 83 height 34
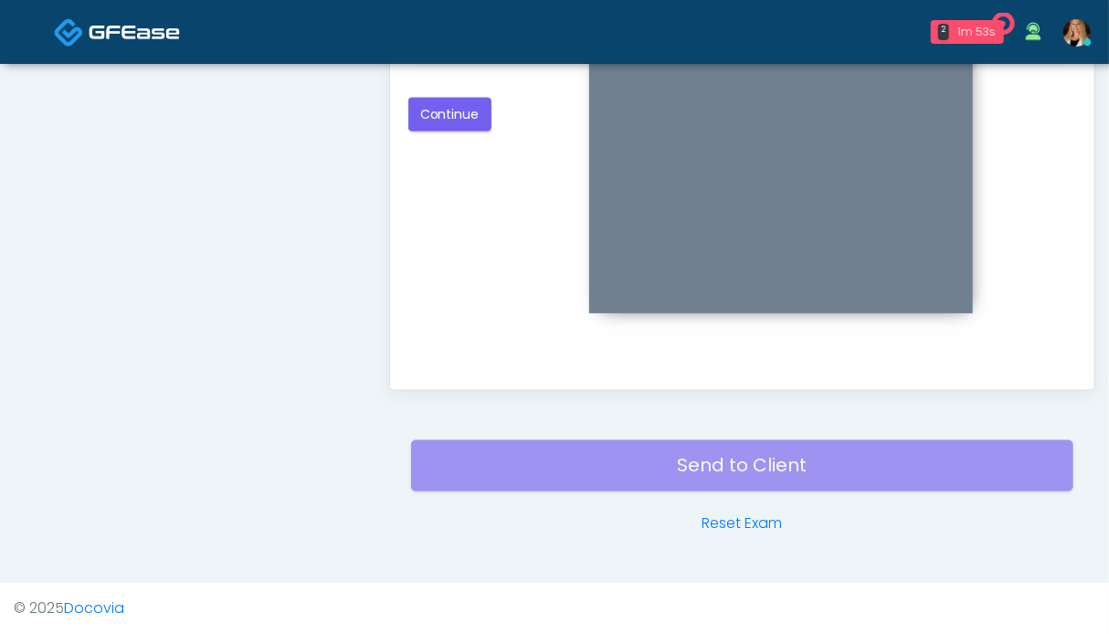
scroll to position [821, 0]
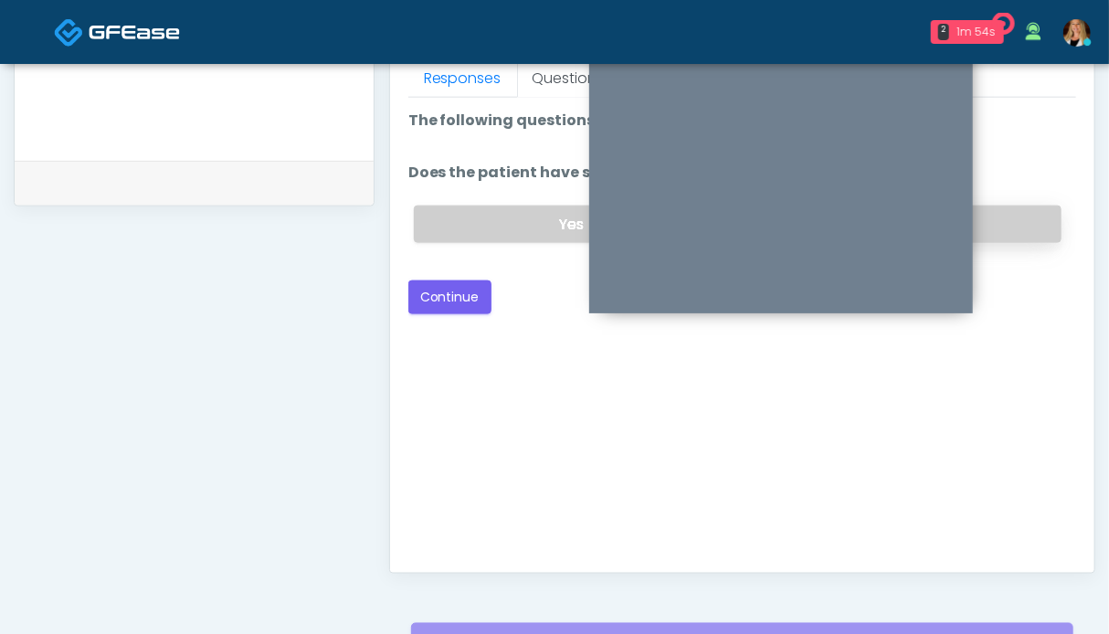
click at [1030, 224] on label "No" at bounding box center [903, 224] width 317 height 37
click at [453, 289] on button "Continue" at bounding box center [449, 297] width 83 height 34
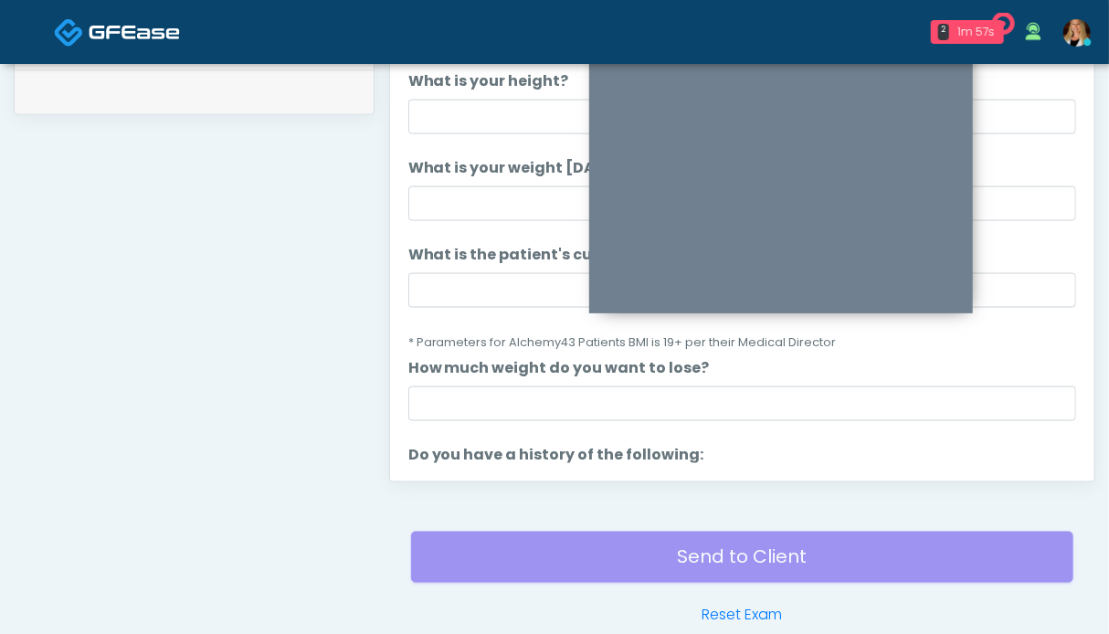
scroll to position [365, 0]
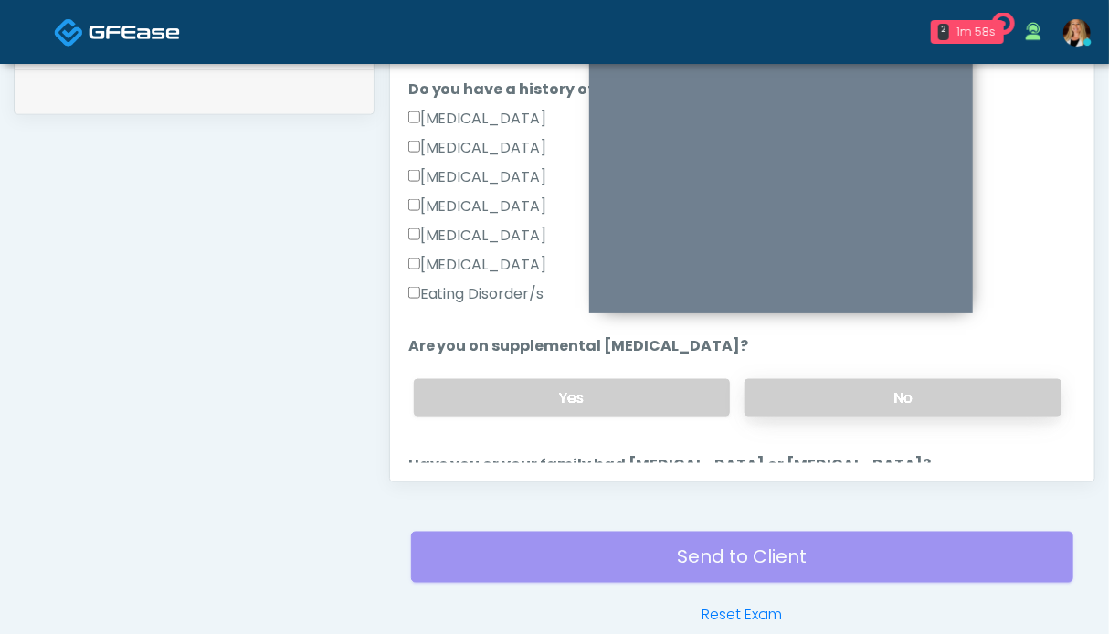
drag, startPoint x: 862, startPoint y: 399, endPoint x: 910, endPoint y: 386, distance: 49.2
click at [861, 399] on label "No" at bounding box center [903, 397] width 317 height 37
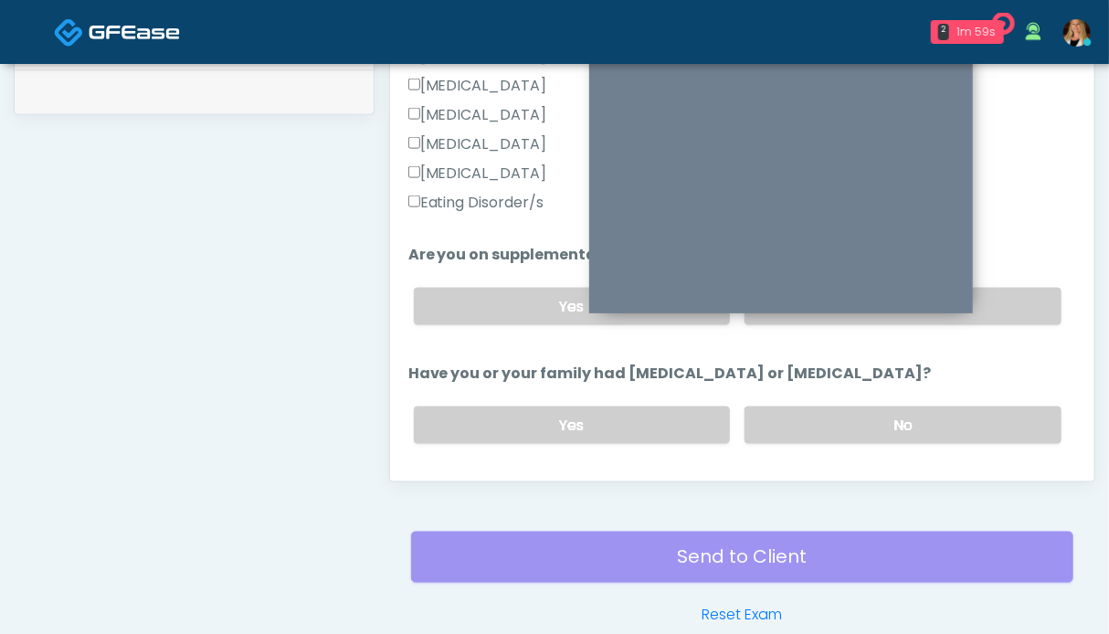
drag, startPoint x: 969, startPoint y: 427, endPoint x: 983, endPoint y: 375, distance: 53.0
click at [968, 427] on label "No" at bounding box center [903, 425] width 317 height 37
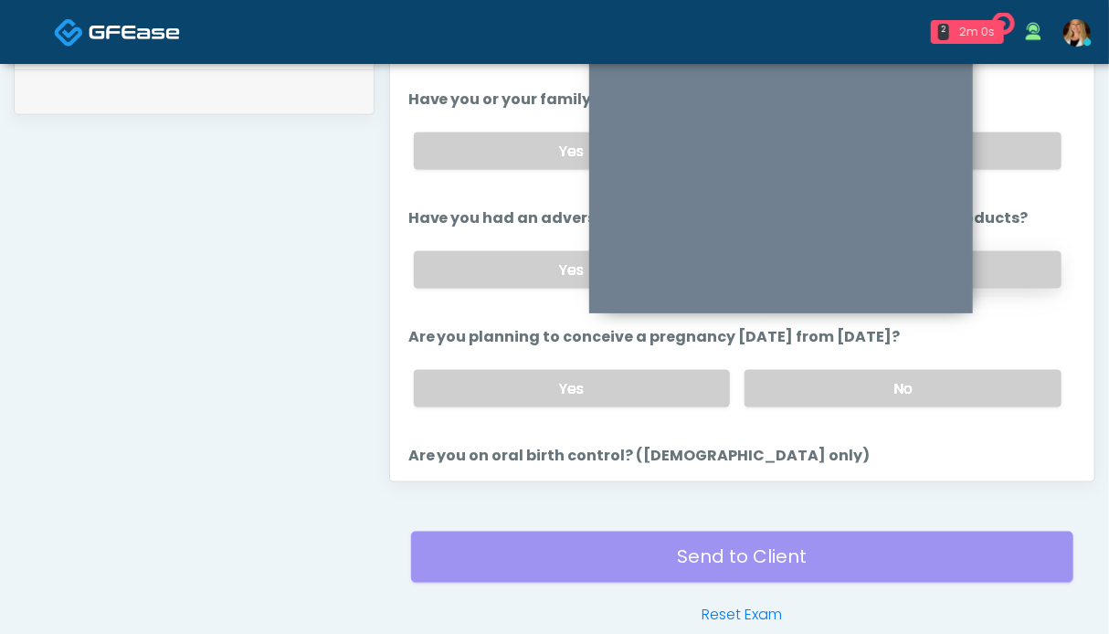
click at [997, 261] on label "No" at bounding box center [903, 269] width 317 height 37
click at [980, 379] on label "No" at bounding box center [903, 388] width 317 height 37
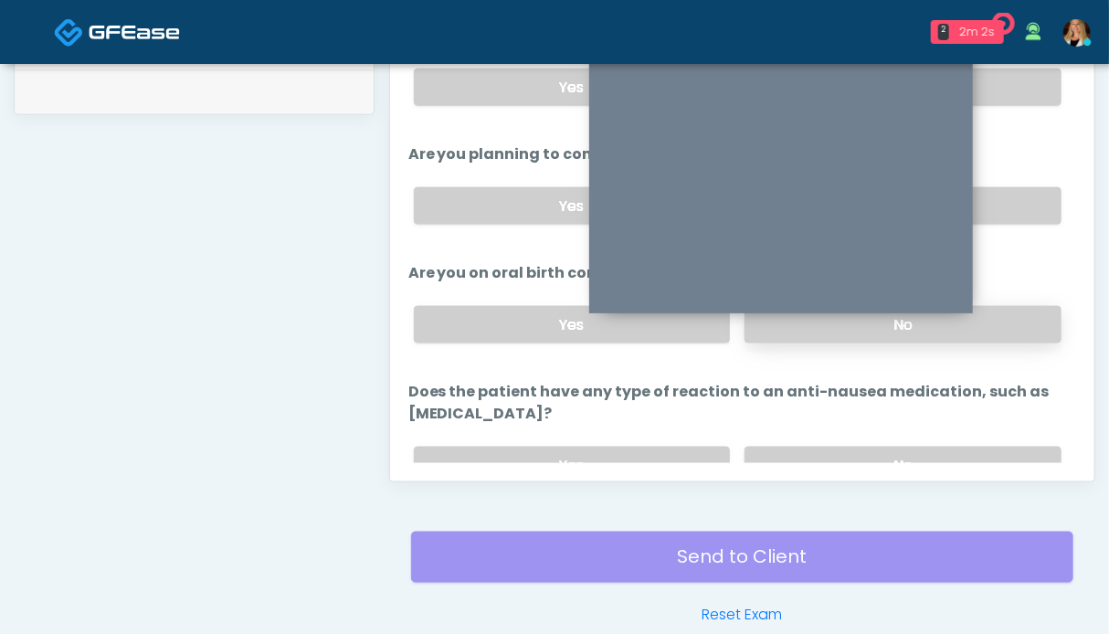
click at [976, 325] on label "No" at bounding box center [903, 324] width 317 height 37
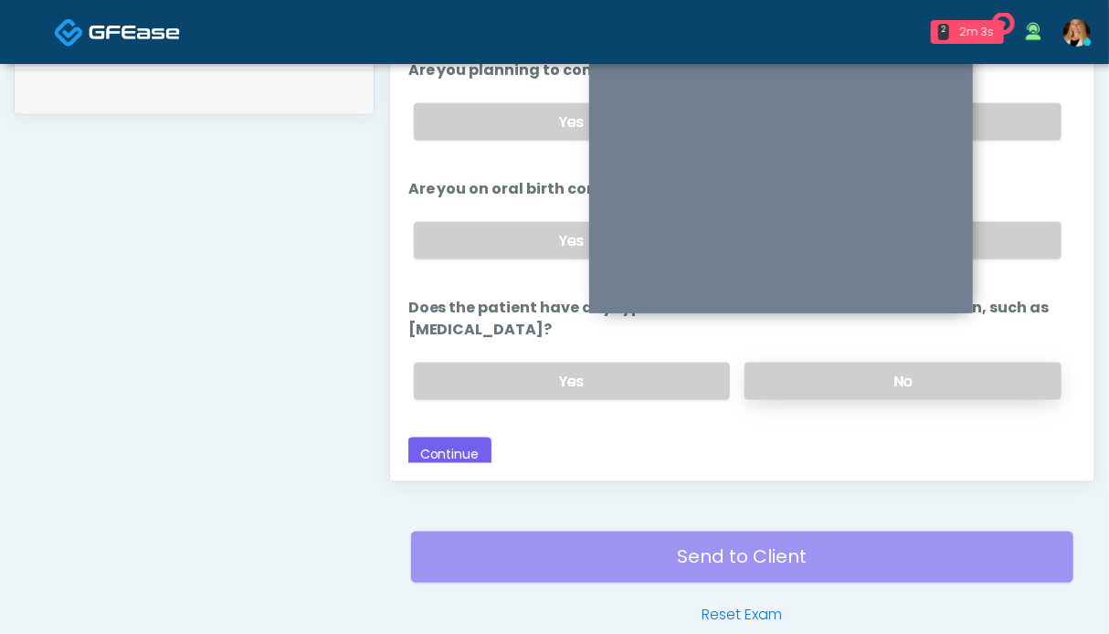
click at [967, 364] on label "No" at bounding box center [903, 381] width 317 height 37
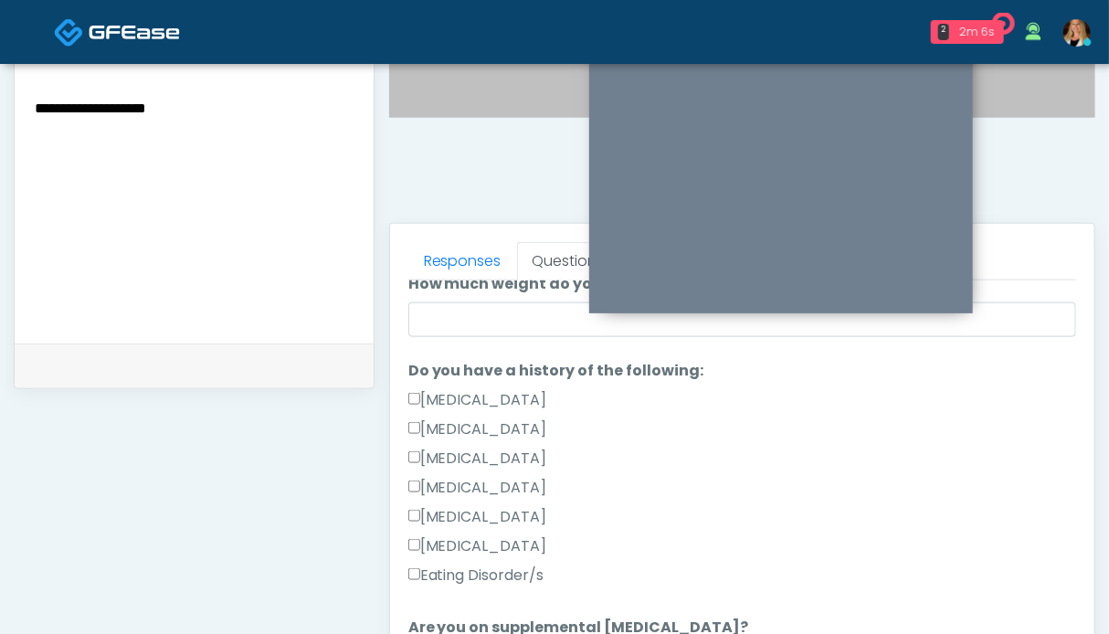
scroll to position [84, 0]
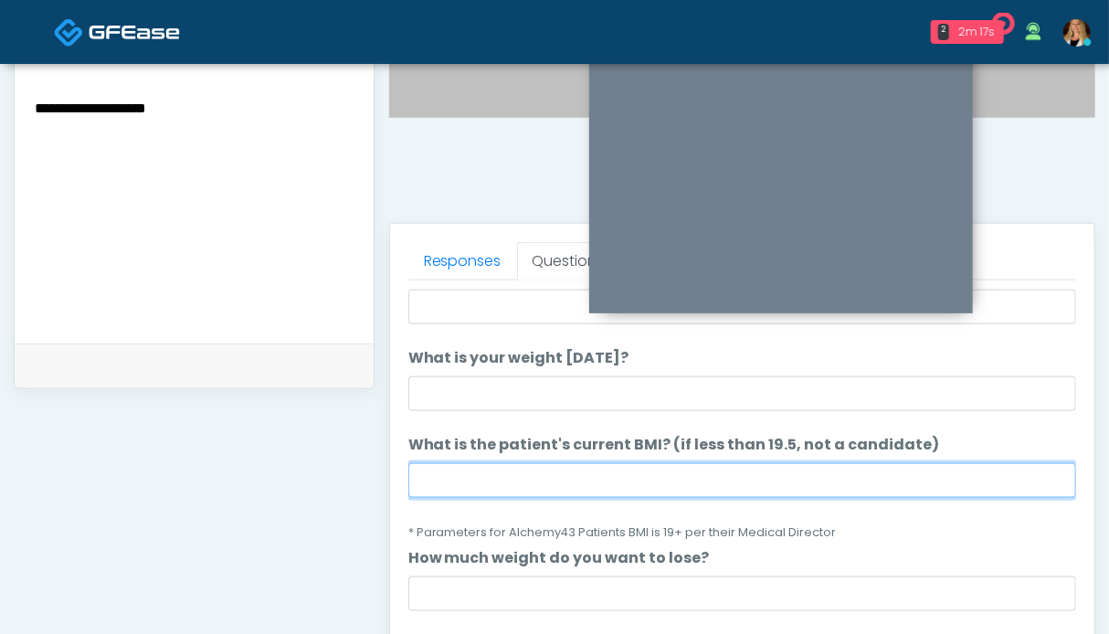
click at [636, 479] on input "What is the patient's current BMI? (if less than 19.5, not a candidate)" at bounding box center [742, 480] width 668 height 35
type input "****"
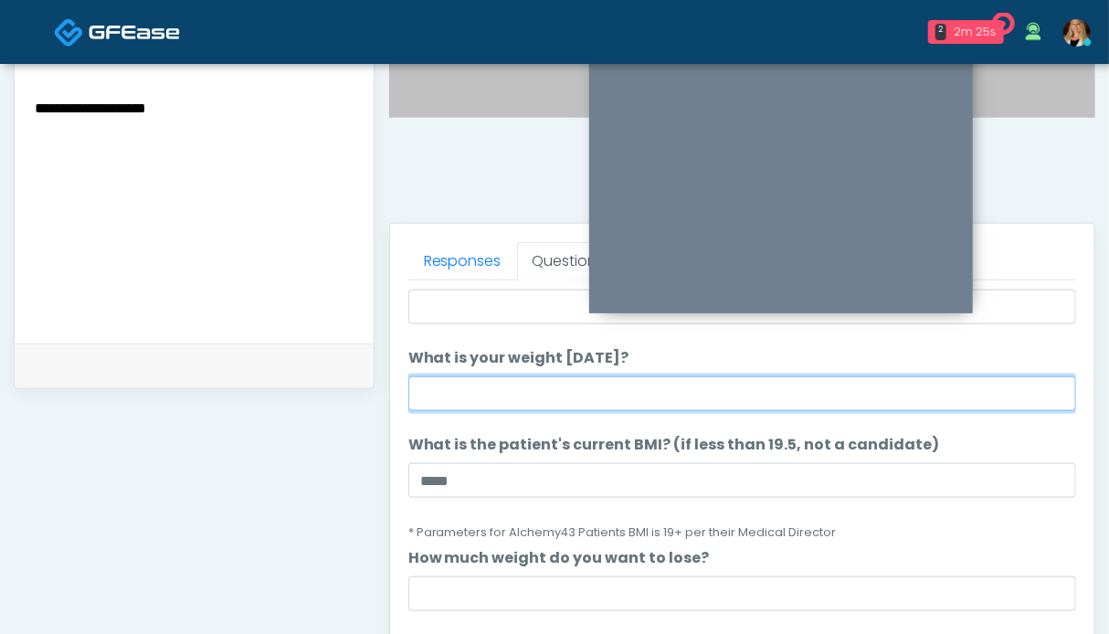
click at [619, 400] on input "What is your weight today?" at bounding box center [742, 393] width 668 height 35
type input "***"
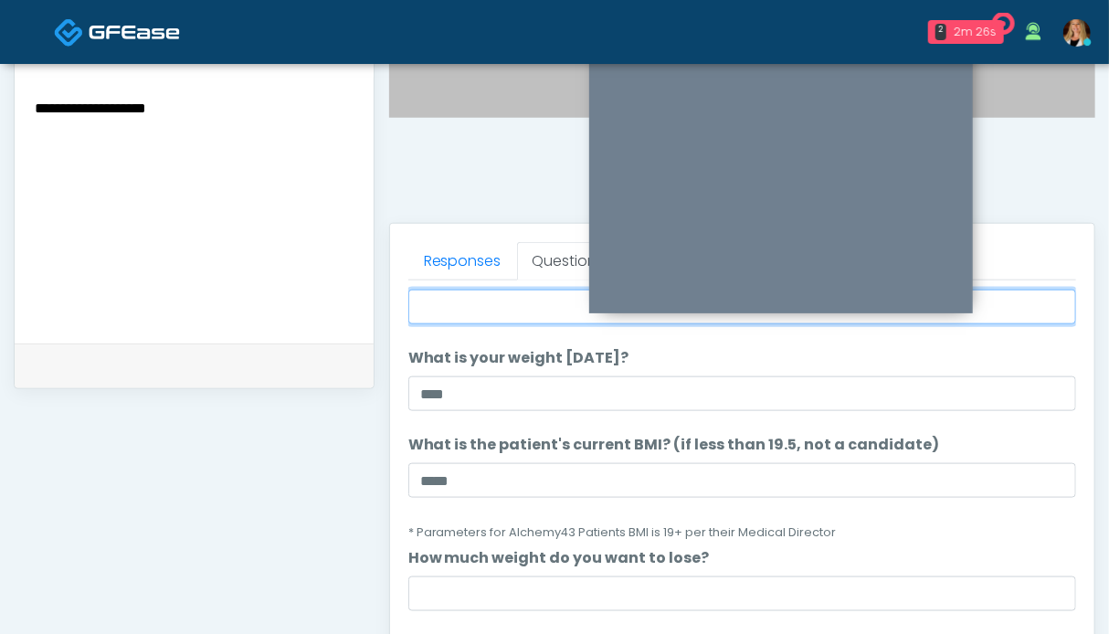
click at [544, 305] on input "What is your height?" at bounding box center [742, 307] width 668 height 35
type input "***"
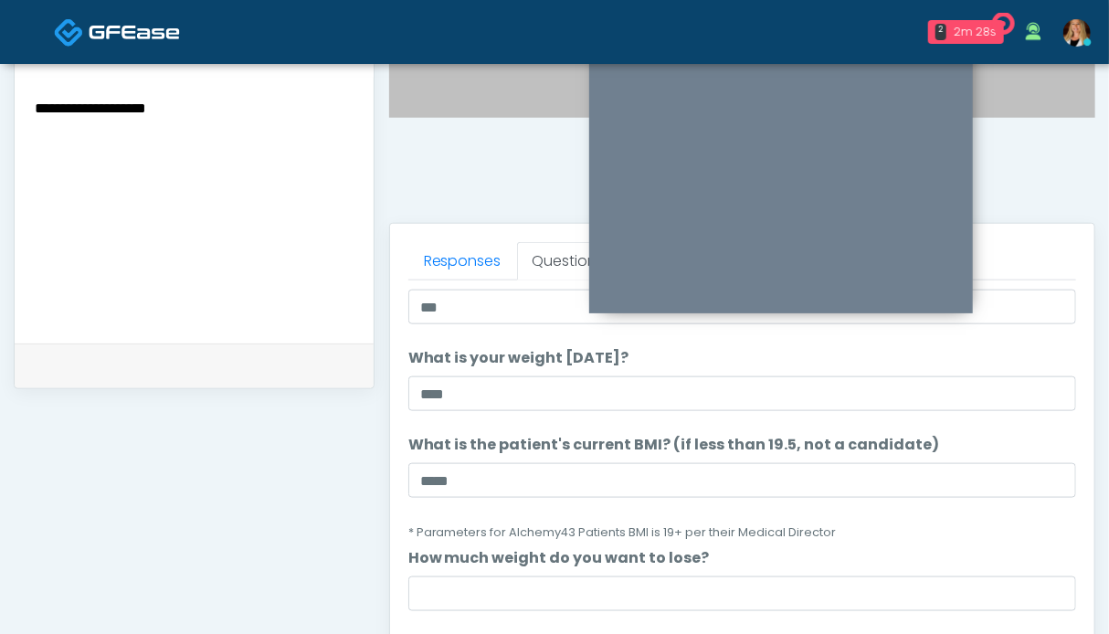
click at [850, 527] on li "What is the patient's current BMI? (if less than 19.5, not a candidate) What is…" at bounding box center [742, 488] width 668 height 109
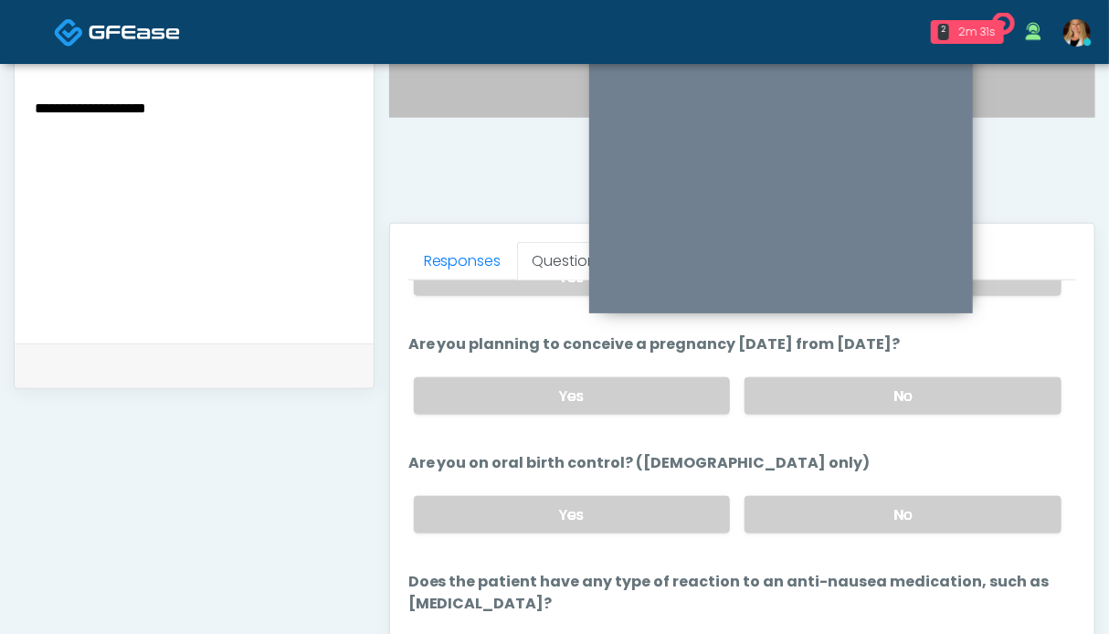
scroll to position [913, 0]
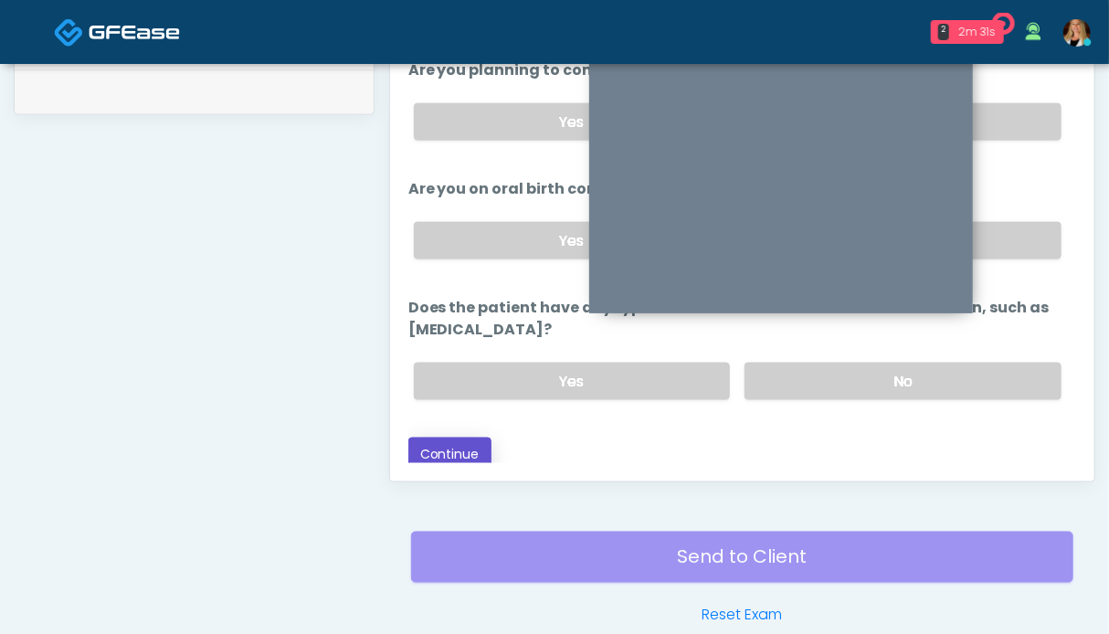
click at [417, 449] on button "Continue" at bounding box center [449, 455] width 83 height 34
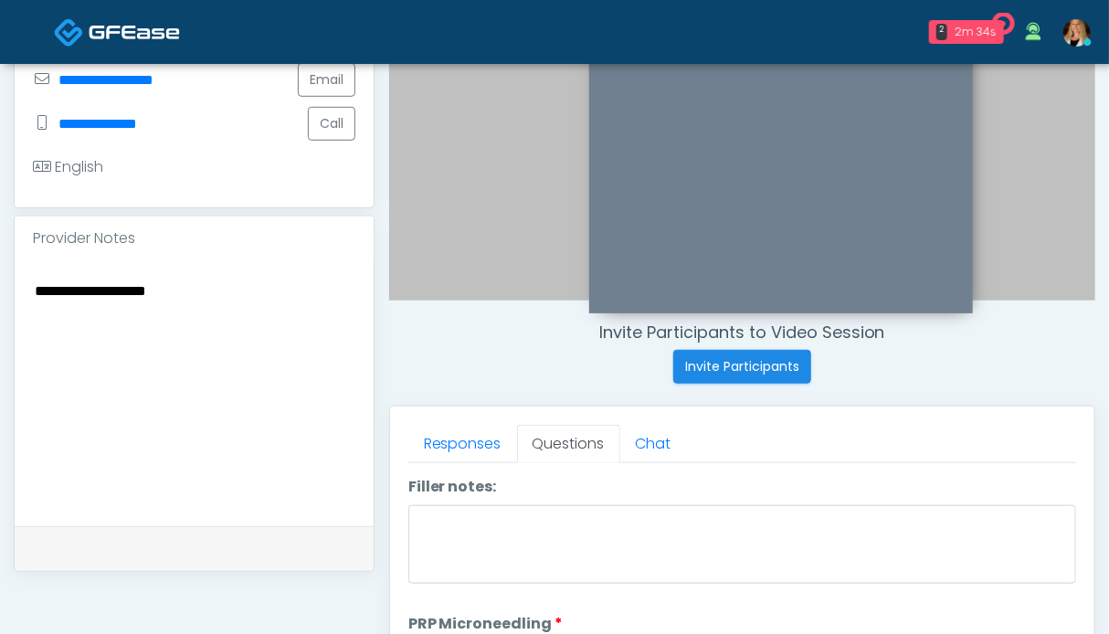
scroll to position [0, 0]
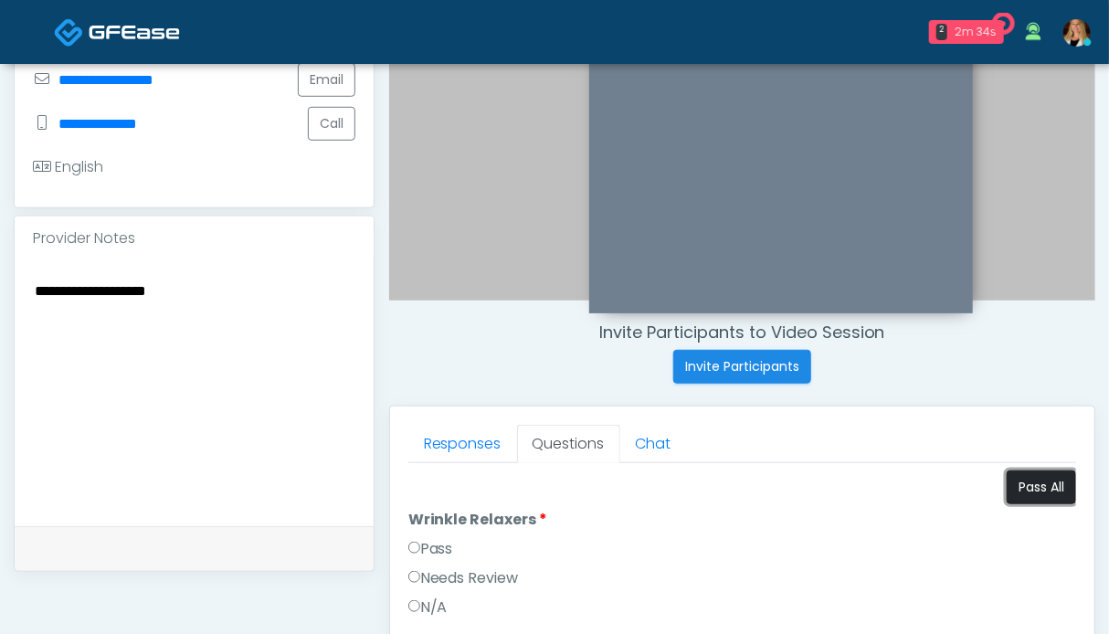
click at [1027, 484] on button "Pass All" at bounding box center [1041, 487] width 69 height 34
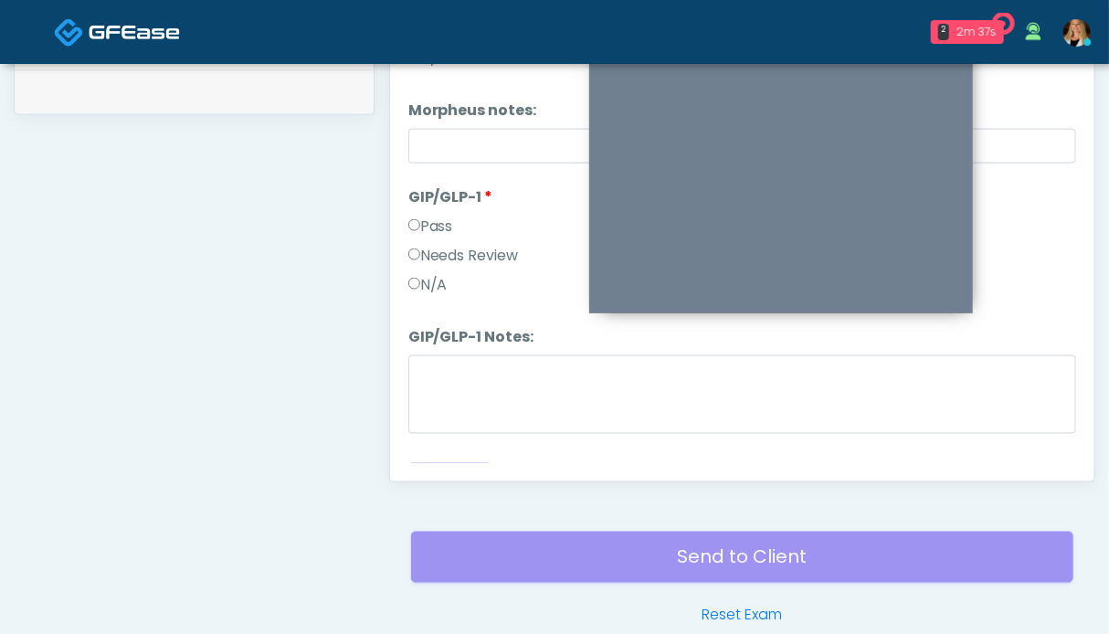
scroll to position [3315, 0]
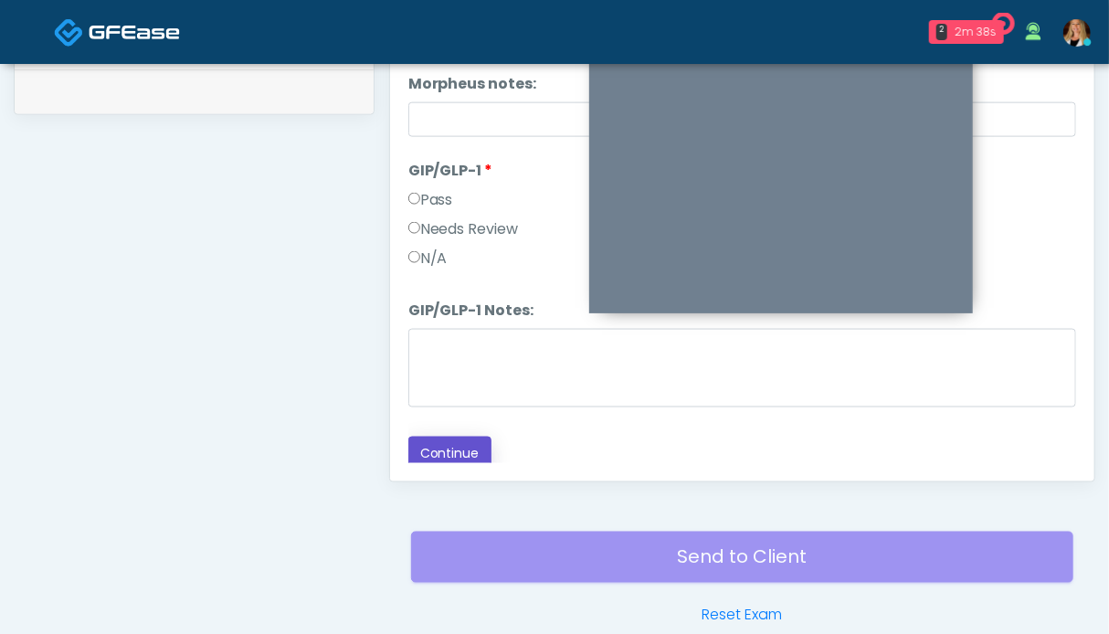
click at [461, 437] on button "Continue" at bounding box center [449, 454] width 83 height 34
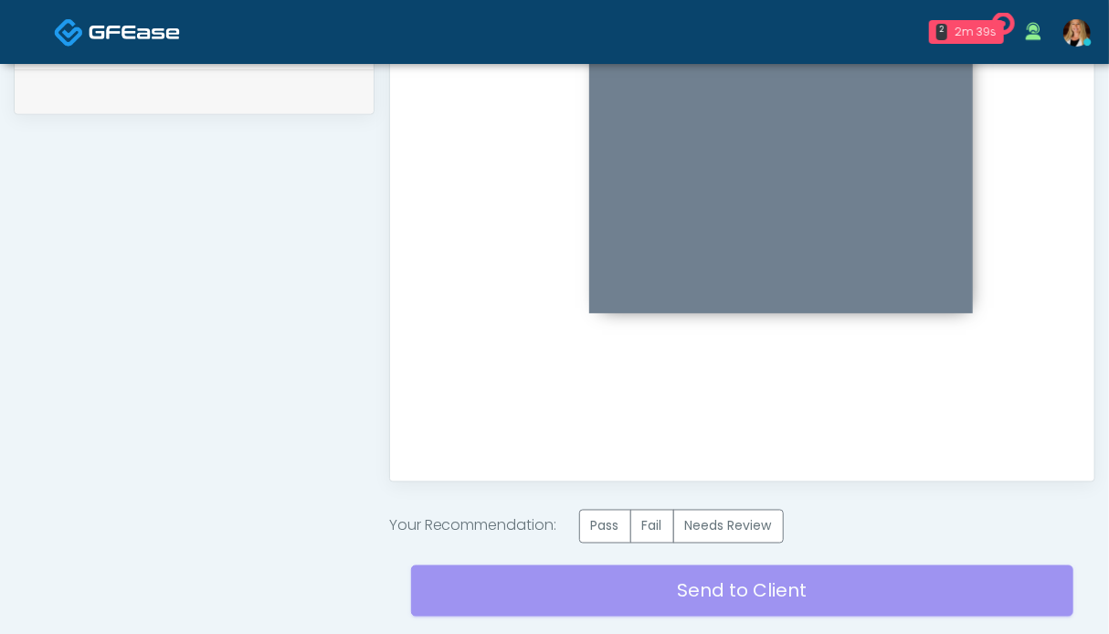
scroll to position [0, 0]
click at [602, 523] on label "Pass" at bounding box center [605, 527] width 52 height 34
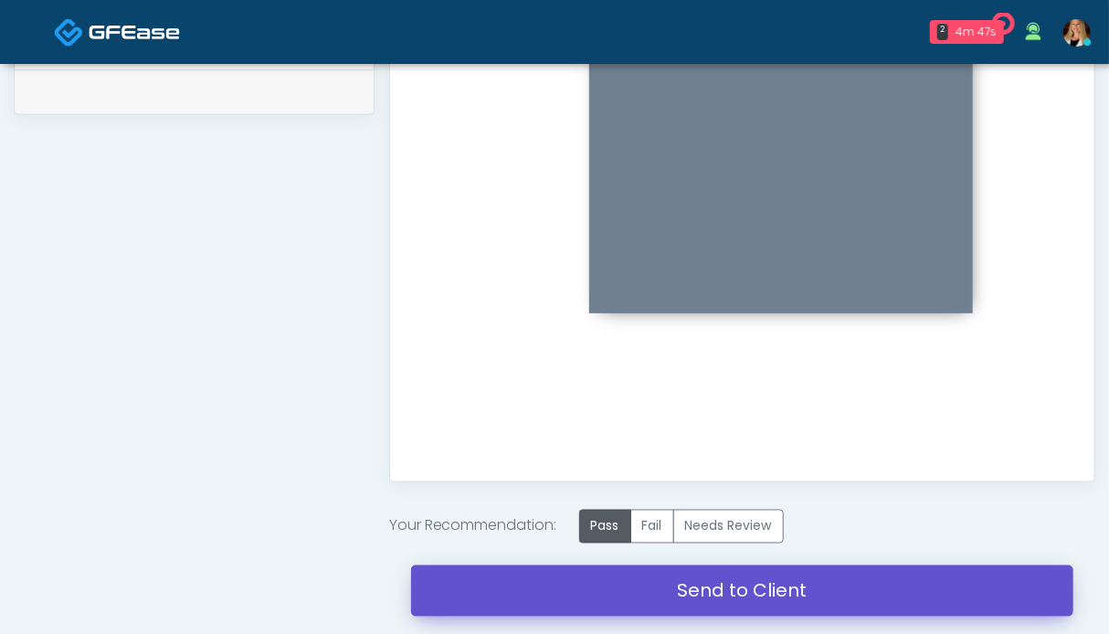
click at [759, 597] on link "Send to Client" at bounding box center [742, 590] width 662 height 51
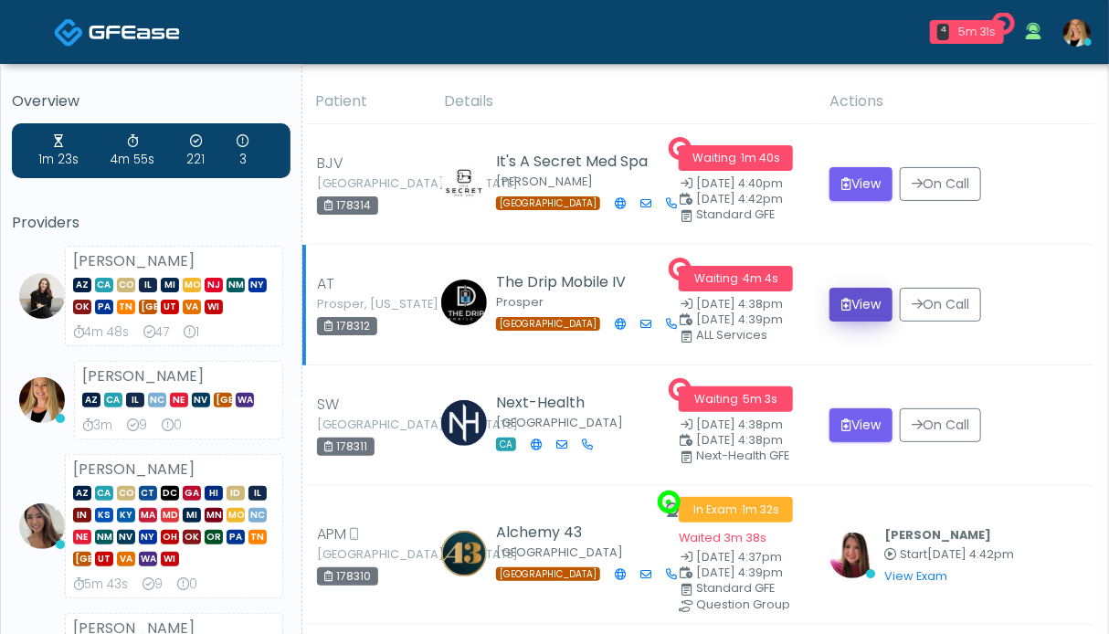
click at [873, 309] on button "View" at bounding box center [860, 305] width 63 height 34
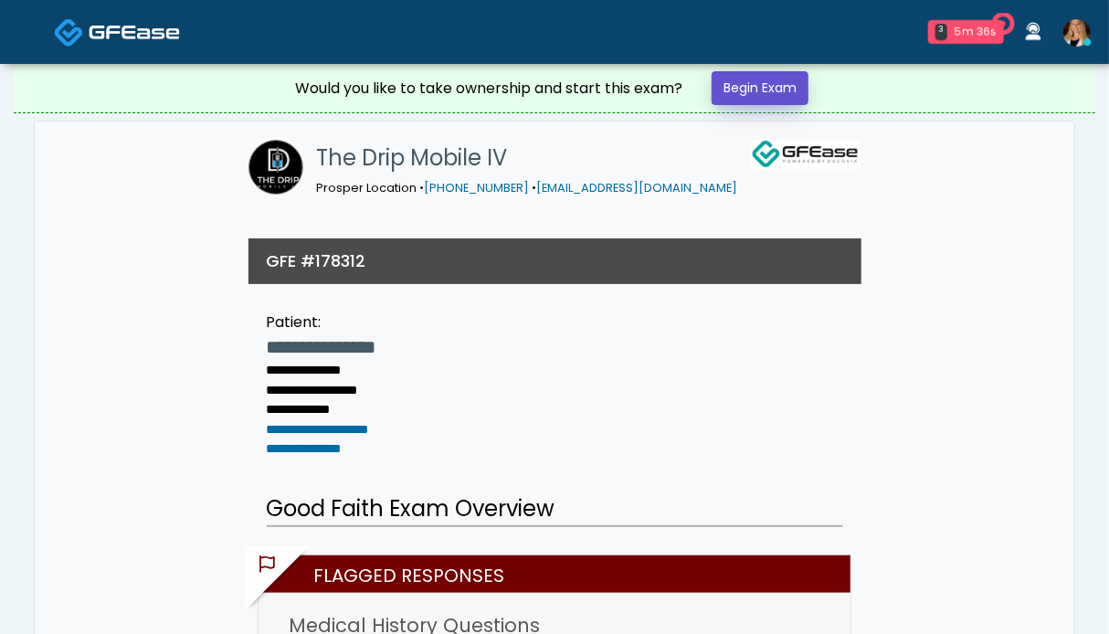
click at [749, 91] on link "Begin Exam" at bounding box center [760, 88] width 97 height 34
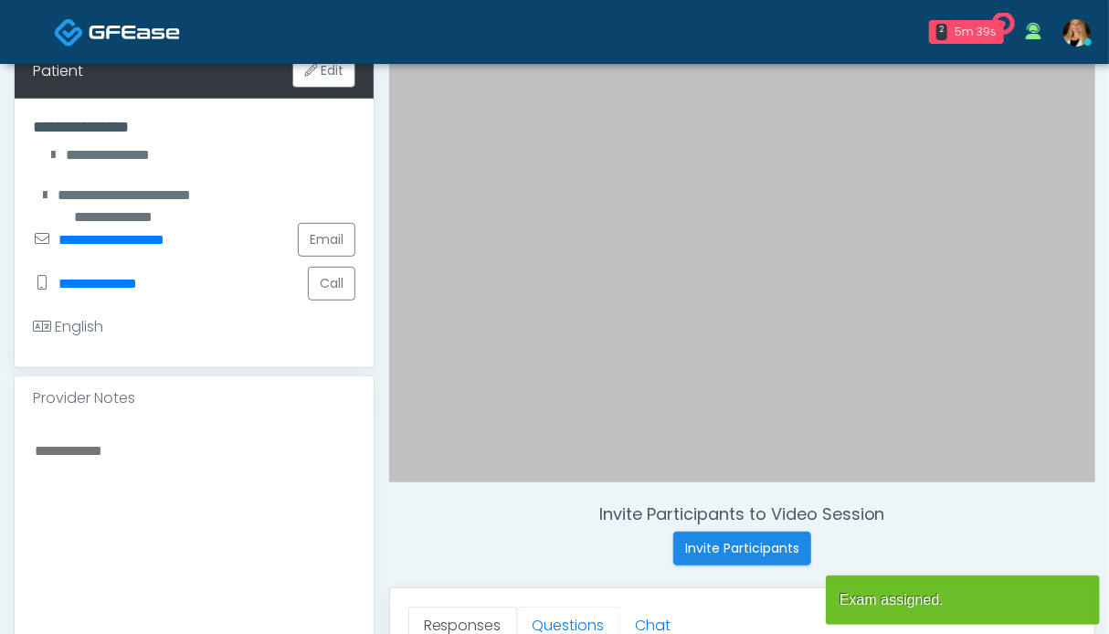
click at [565, 607] on link "Questions" at bounding box center [568, 626] width 103 height 38
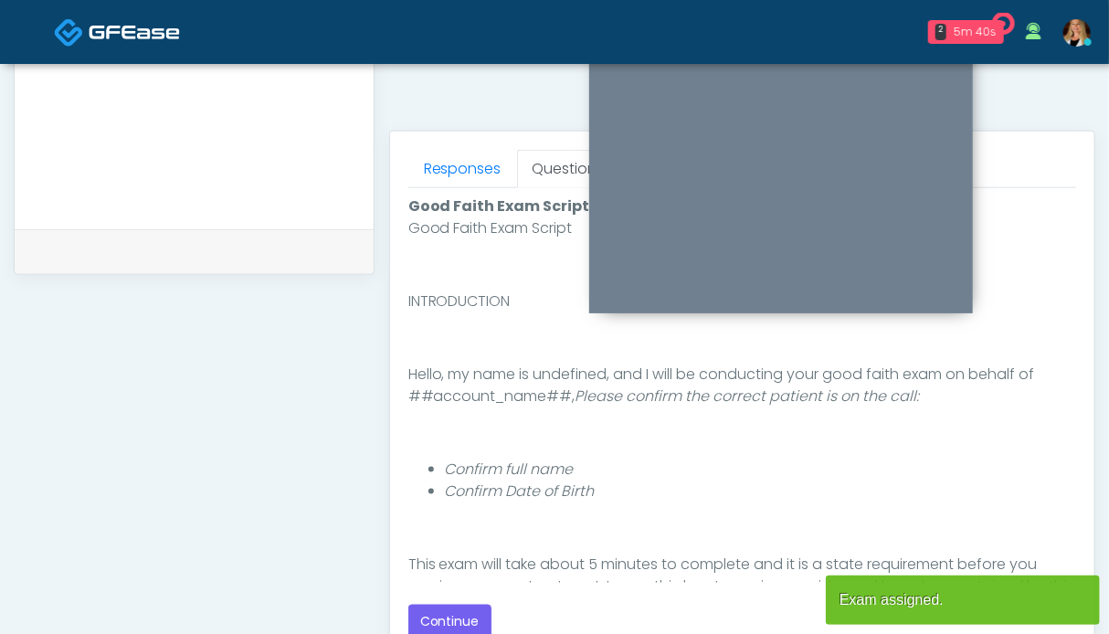
scroll to position [1004, 0]
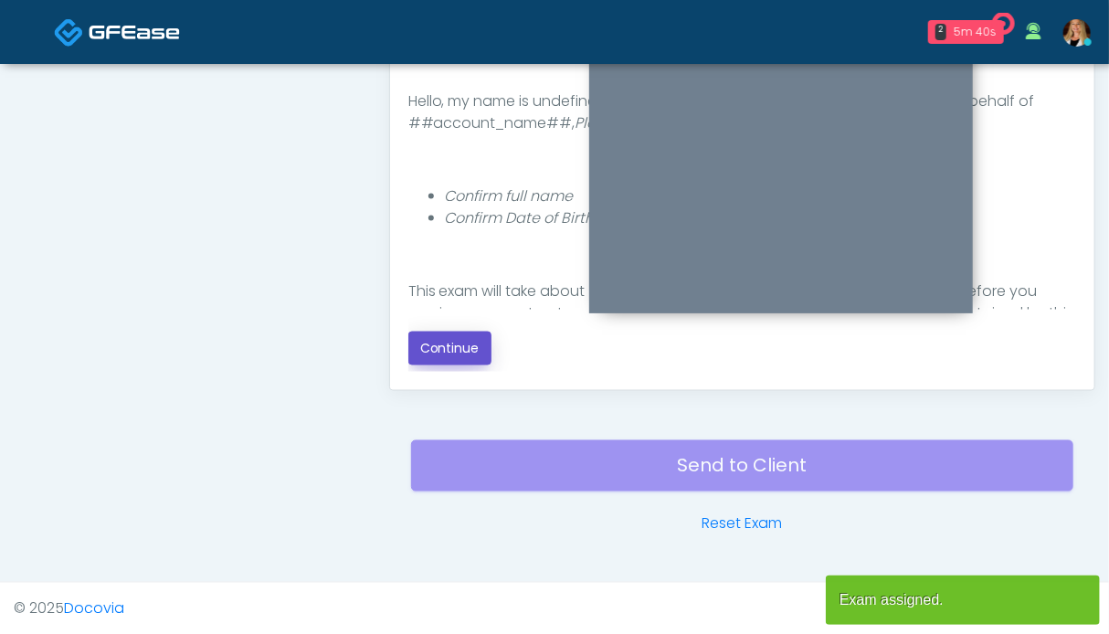
click at [457, 351] on button "Continue" at bounding box center [449, 349] width 83 height 34
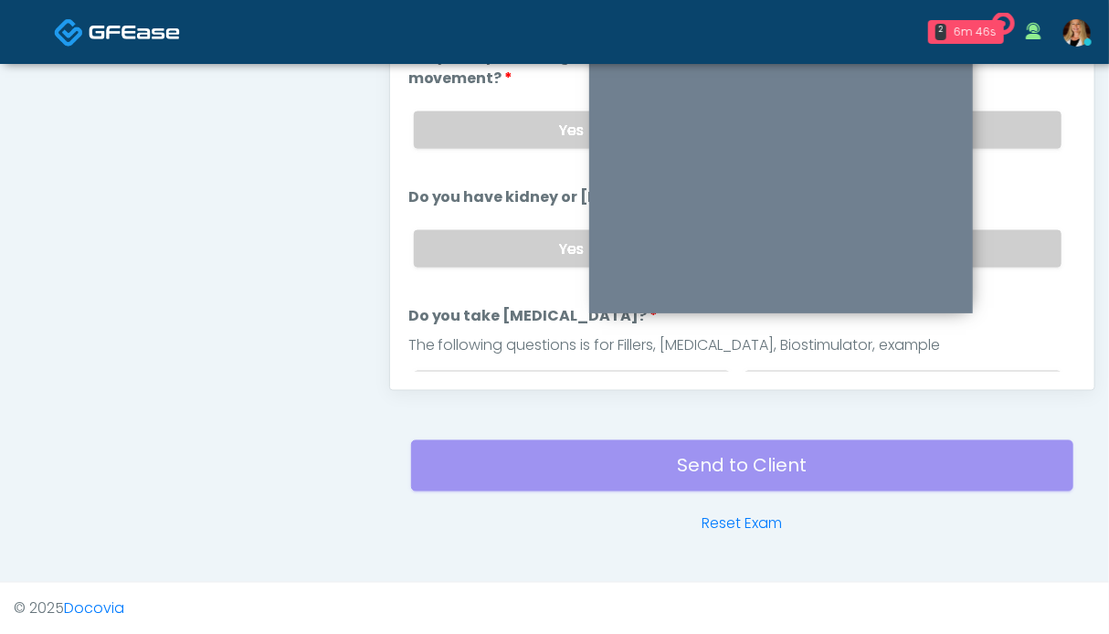
drag, startPoint x: 1003, startPoint y: 238, endPoint x: 993, endPoint y: 209, distance: 30.9
click at [1003, 238] on label "No" at bounding box center [903, 248] width 317 height 37
click at [992, 129] on label "No" at bounding box center [903, 129] width 317 height 37
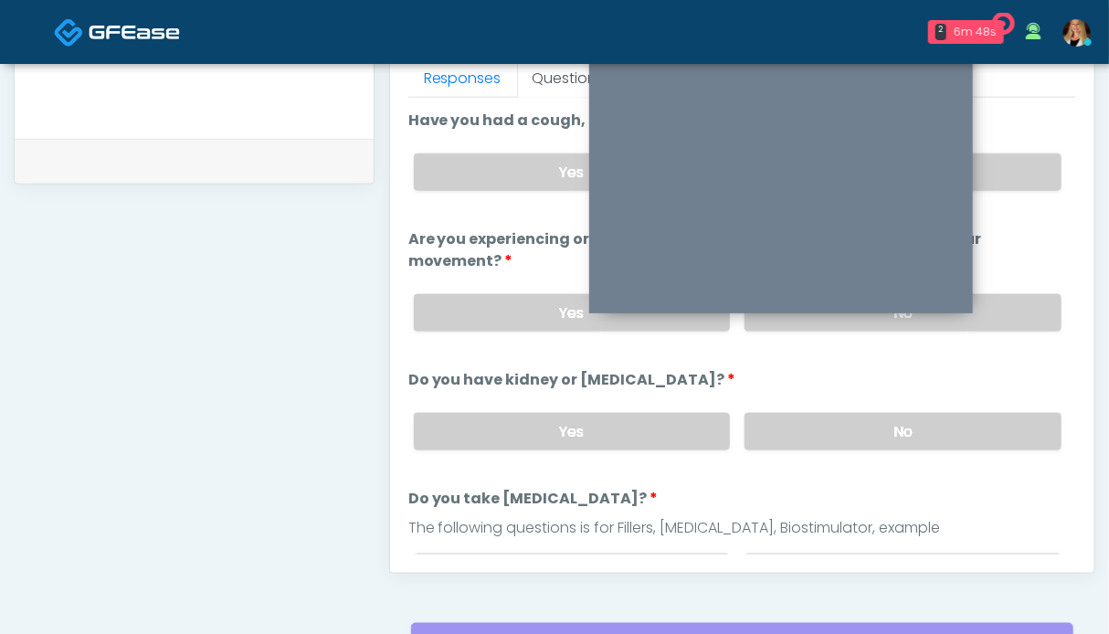
scroll to position [730, 0]
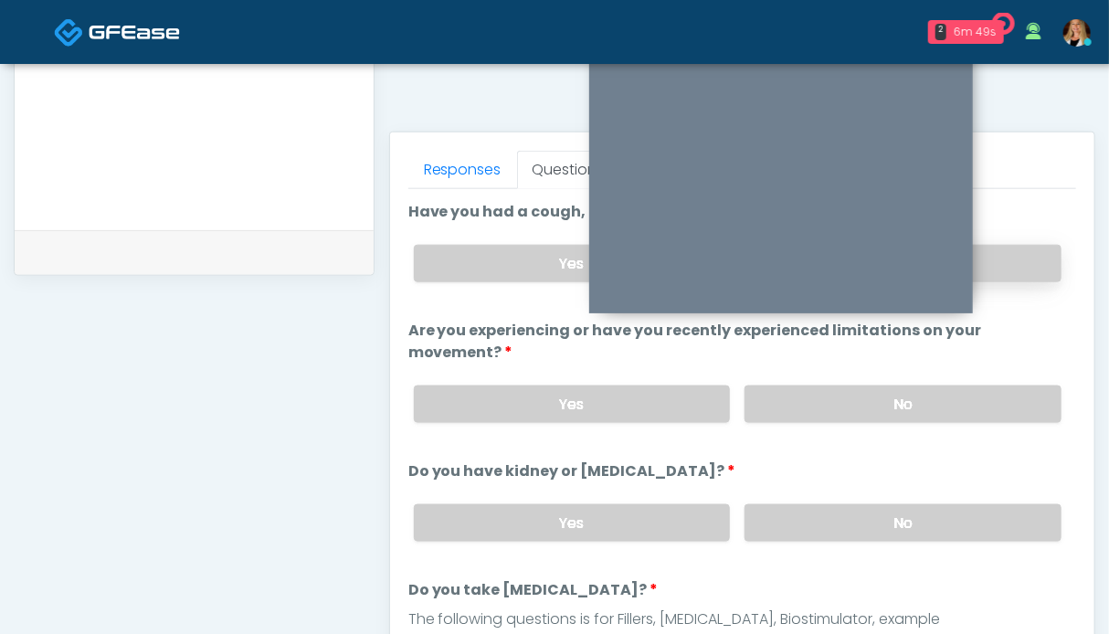
click at [1001, 261] on label "No" at bounding box center [903, 263] width 317 height 37
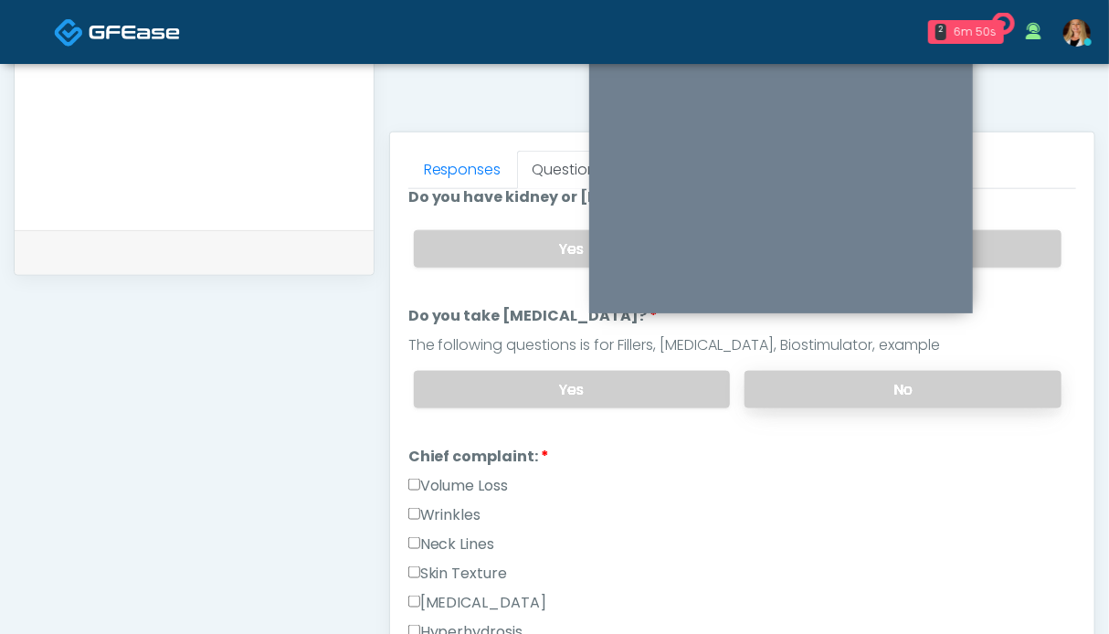
click at [965, 399] on label "No" at bounding box center [903, 389] width 317 height 37
click at [459, 483] on label "Volume Loss" at bounding box center [458, 486] width 100 height 22
click at [457, 504] on label "Wrinkles" at bounding box center [444, 515] width 73 height 22
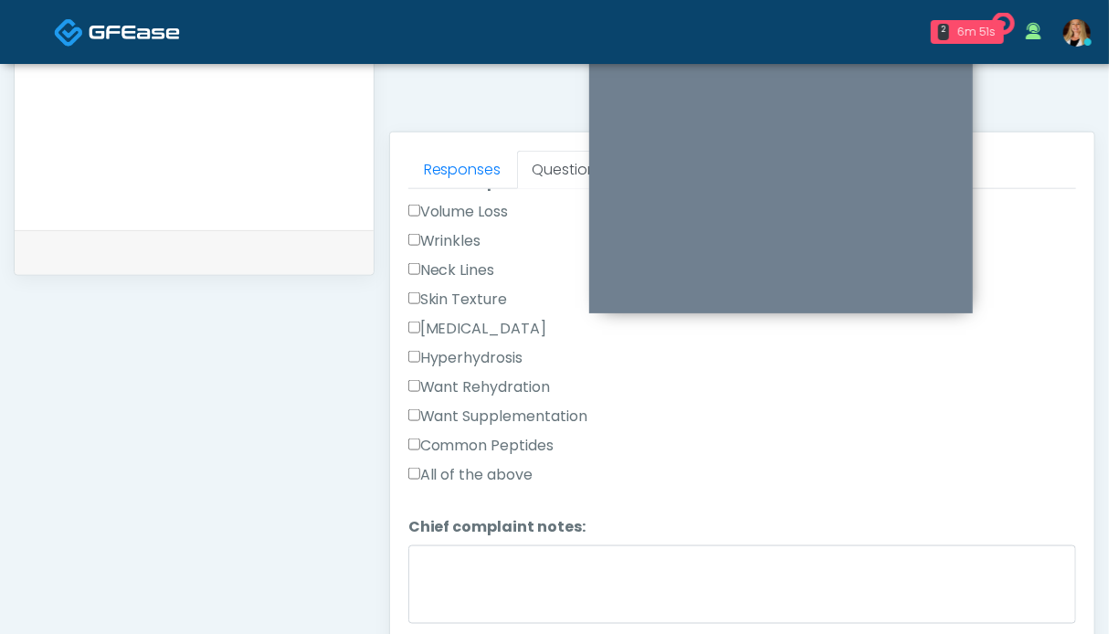
scroll to position [639, 0]
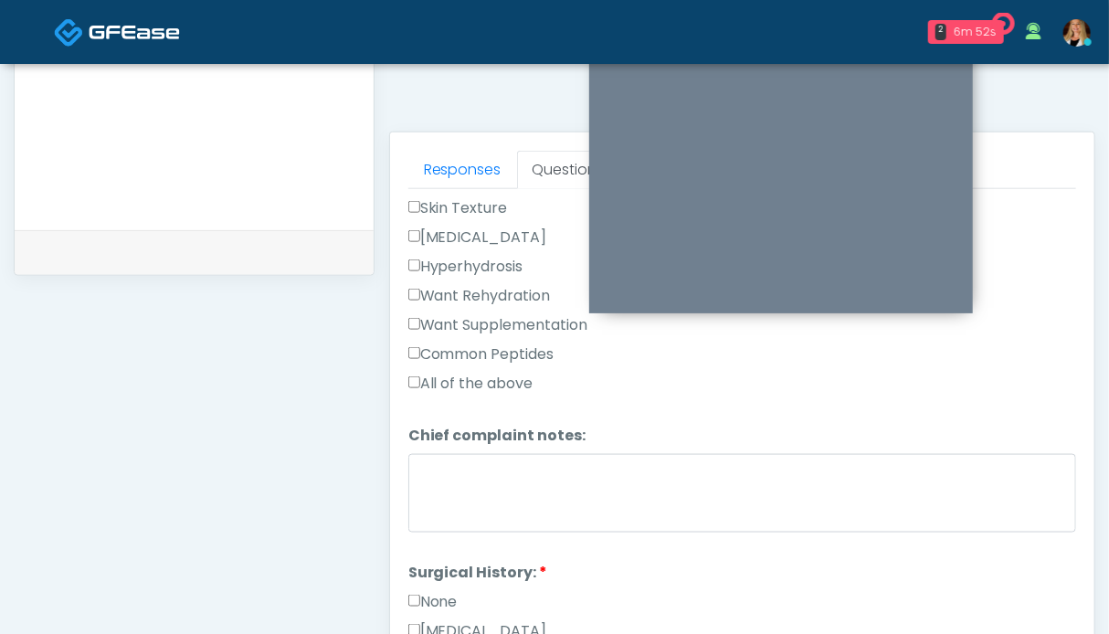
click at [428, 591] on label "None" at bounding box center [432, 602] width 49 height 22
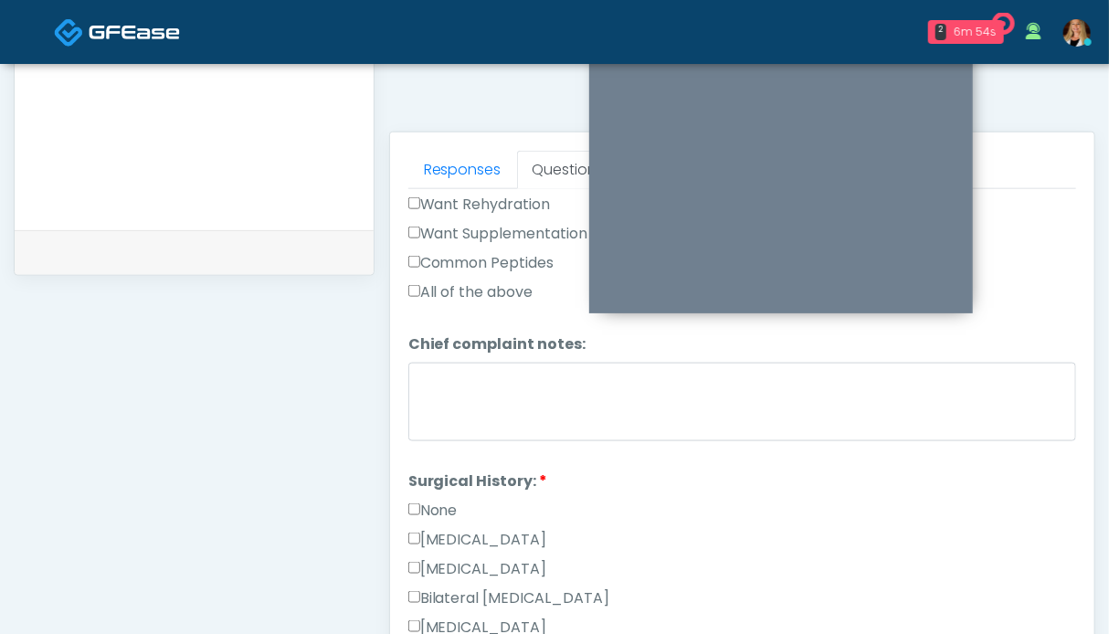
click at [434, 502] on label "None" at bounding box center [432, 511] width 49 height 22
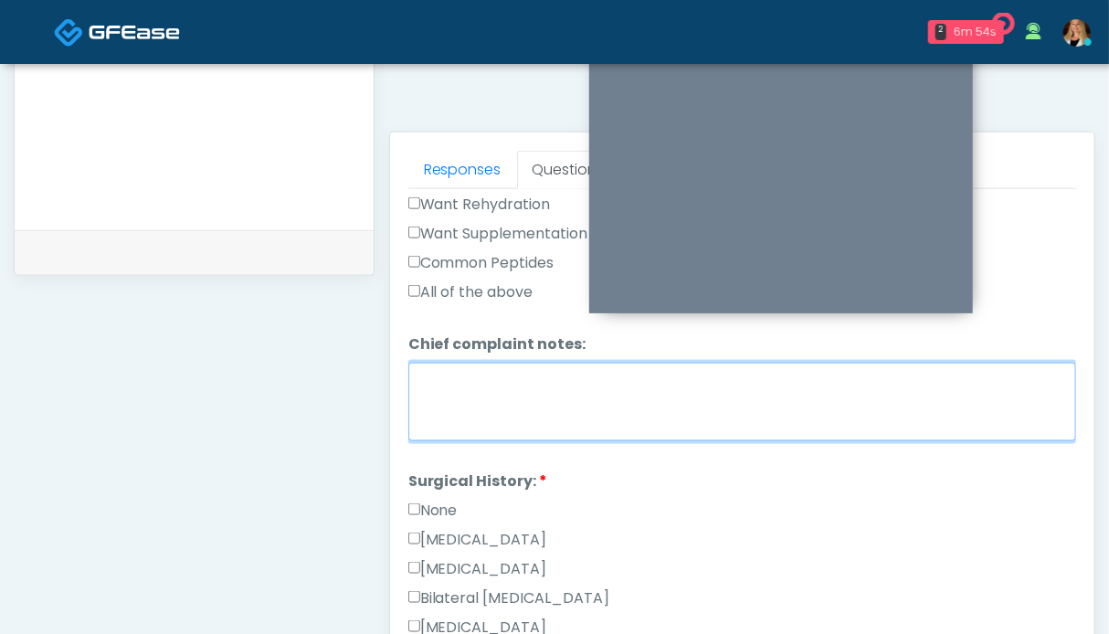
click at [457, 409] on textarea "Chief complaint notes:" at bounding box center [742, 402] width 668 height 79
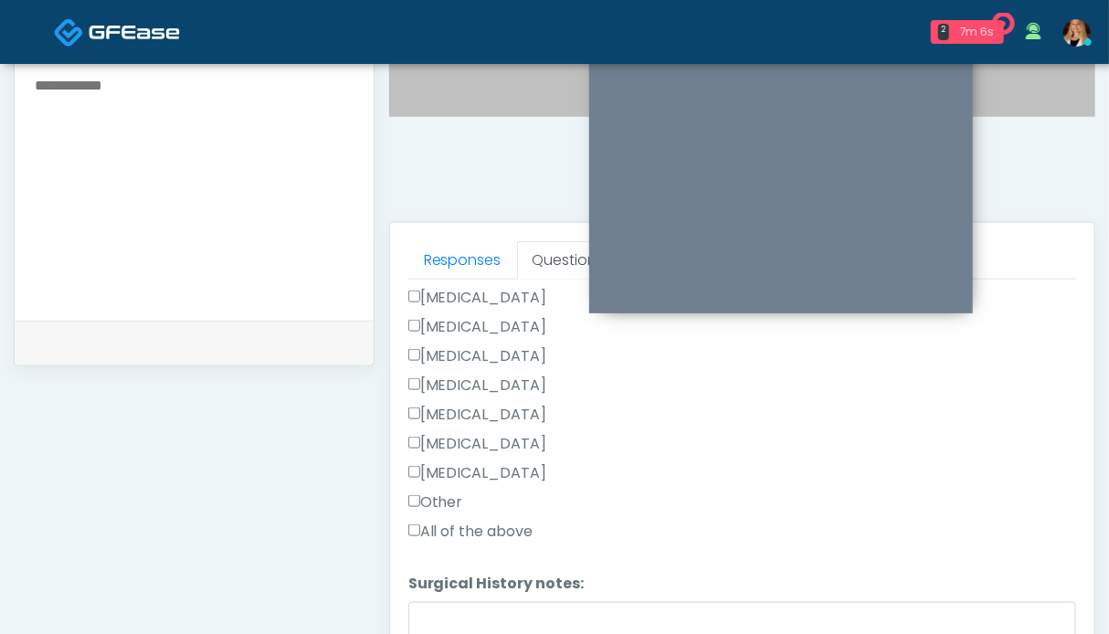
scroll to position [1004, 0]
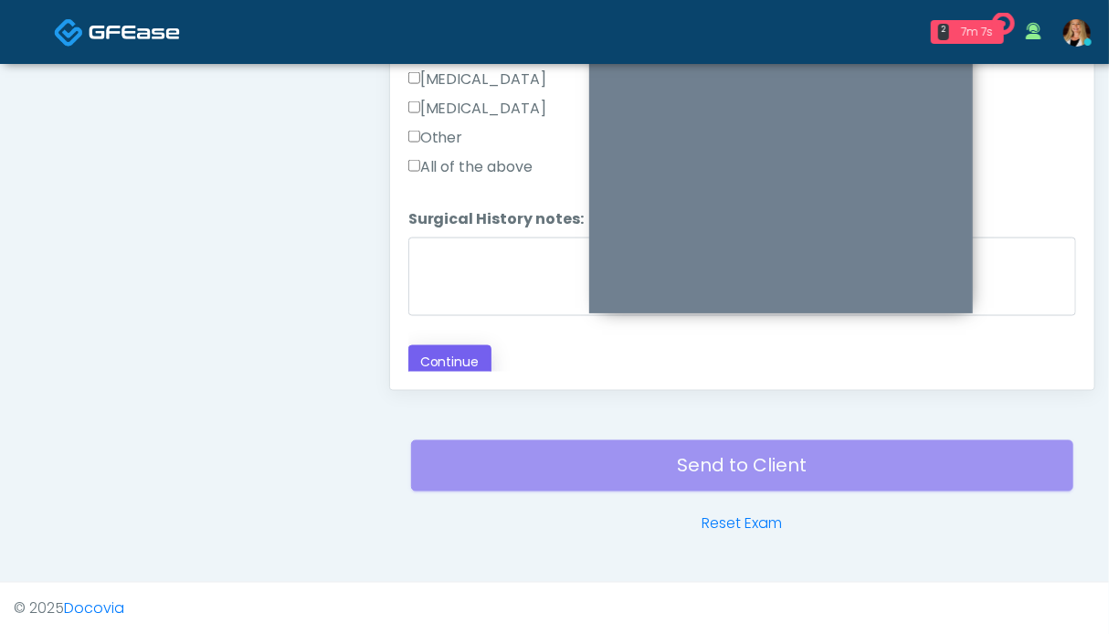
type textarea "**"
click at [471, 348] on button "Continue" at bounding box center [449, 362] width 83 height 34
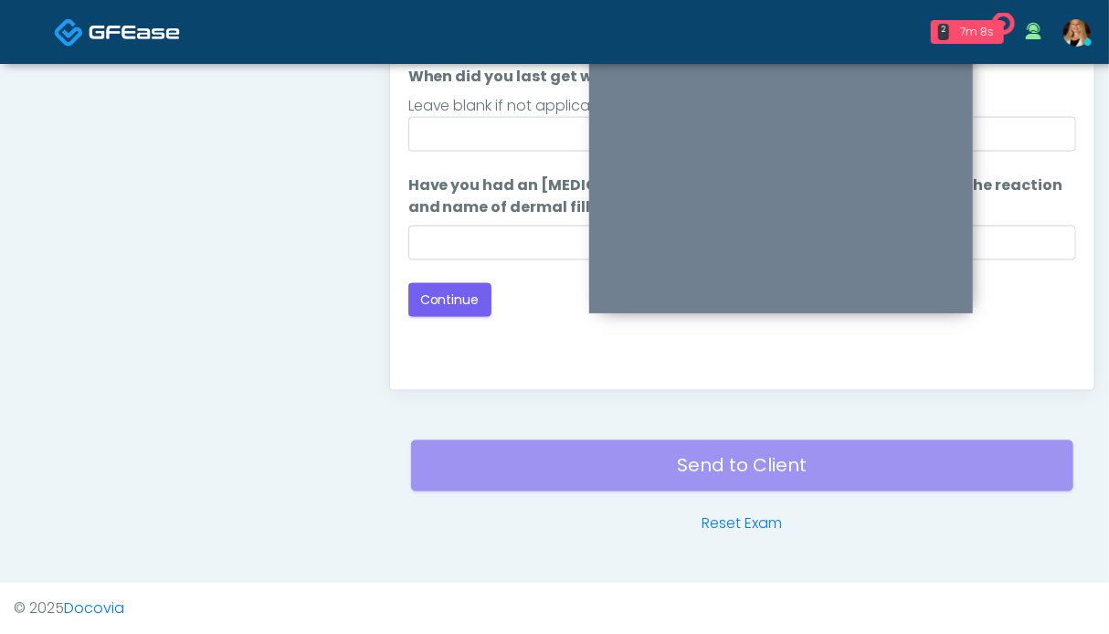
scroll to position [821, 0]
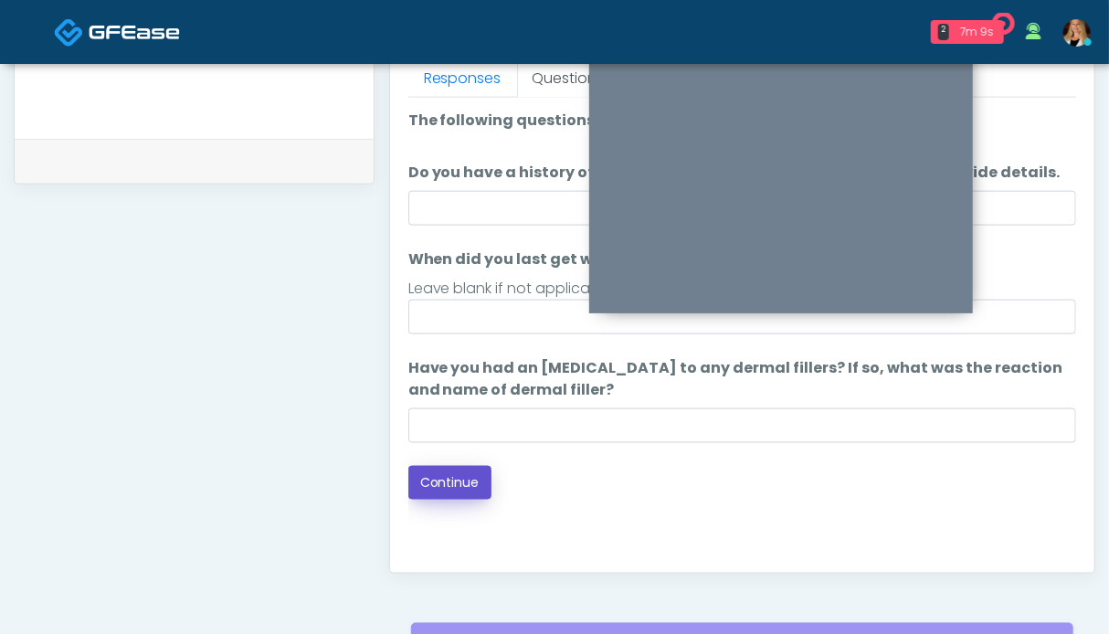
click at [453, 493] on button "Continue" at bounding box center [449, 483] width 83 height 34
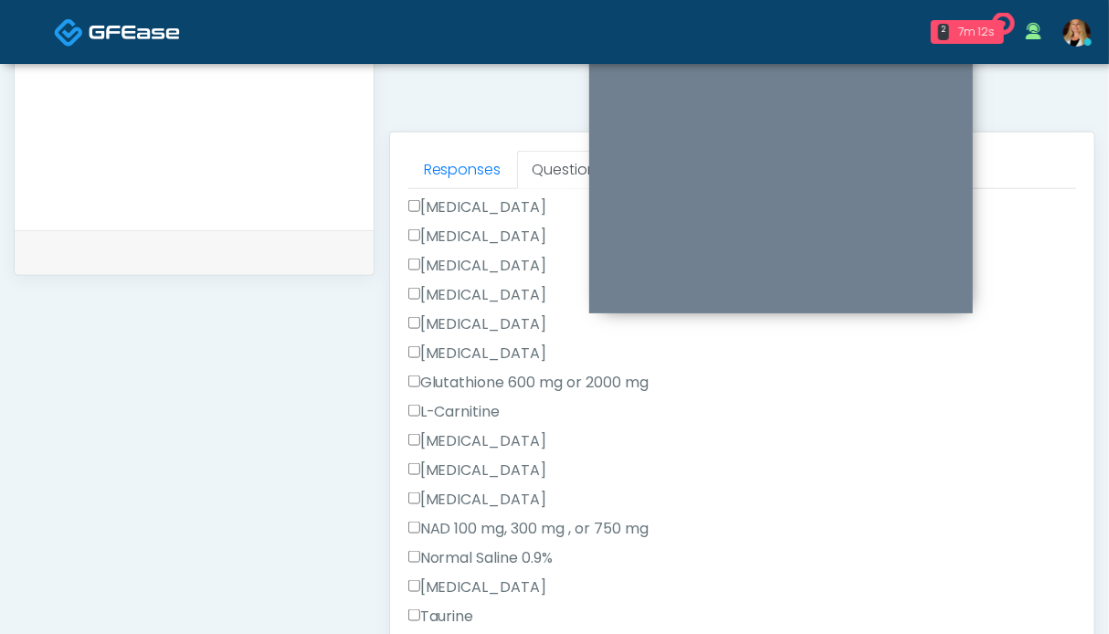
scroll to position [639, 0]
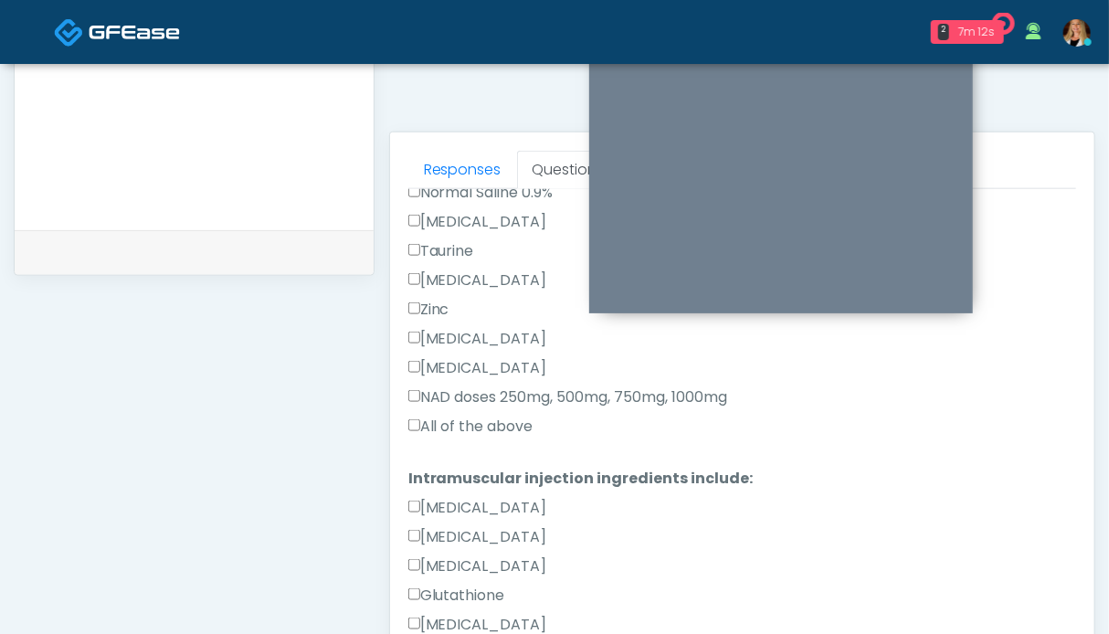
click at [470, 424] on label "All of the above" at bounding box center [470, 427] width 125 height 22
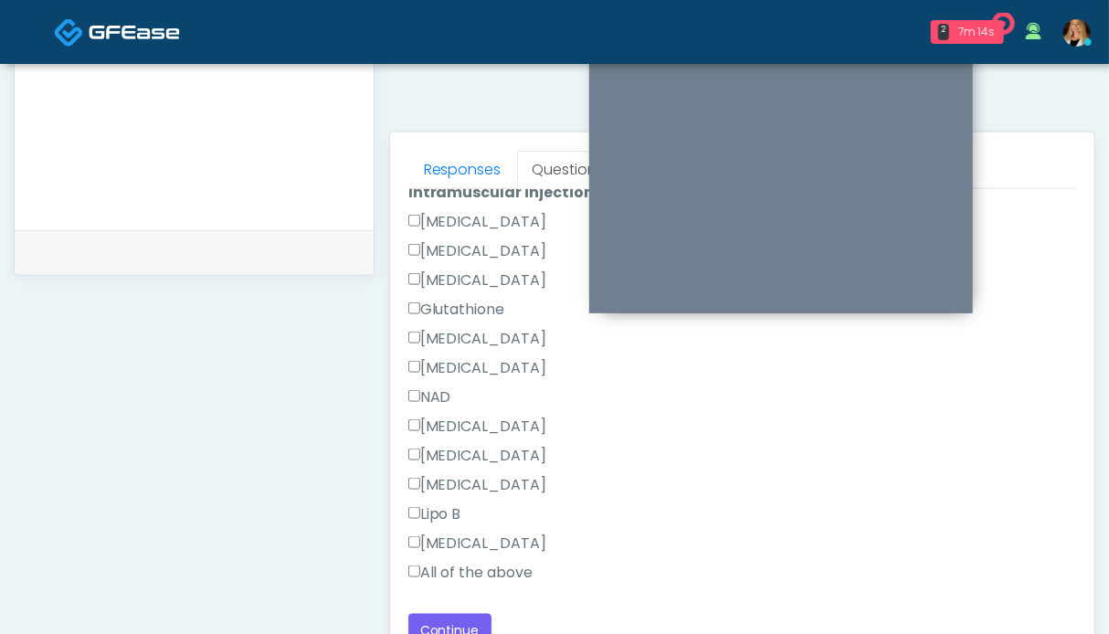
click at [472, 572] on label "All of the above" at bounding box center [470, 573] width 125 height 22
click at [460, 622] on button "Continue" at bounding box center [449, 631] width 83 height 34
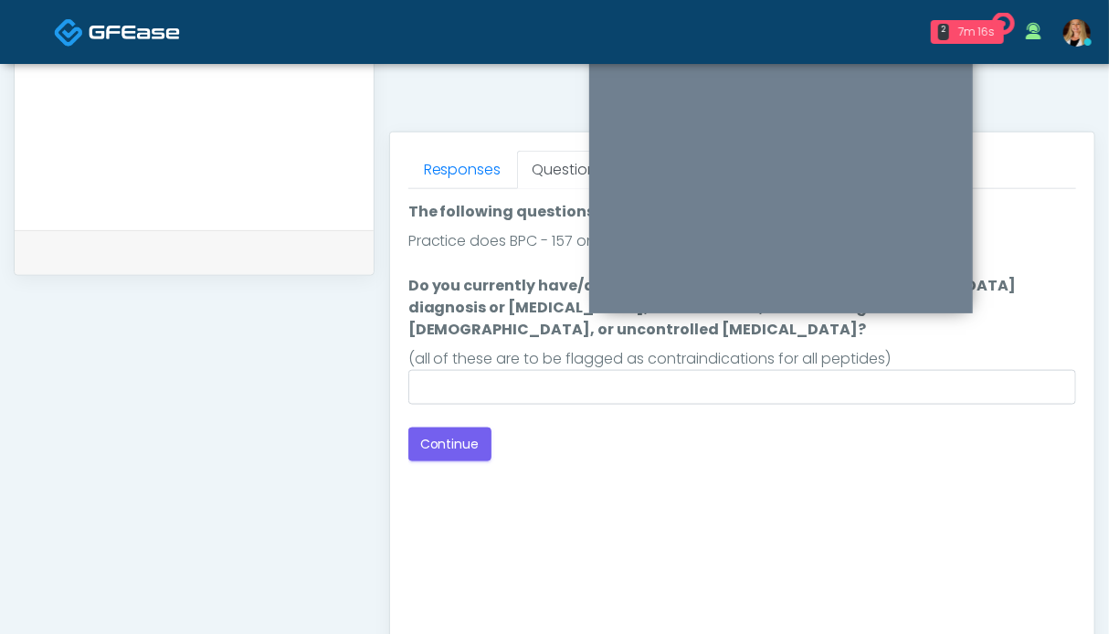
scroll to position [639, 0]
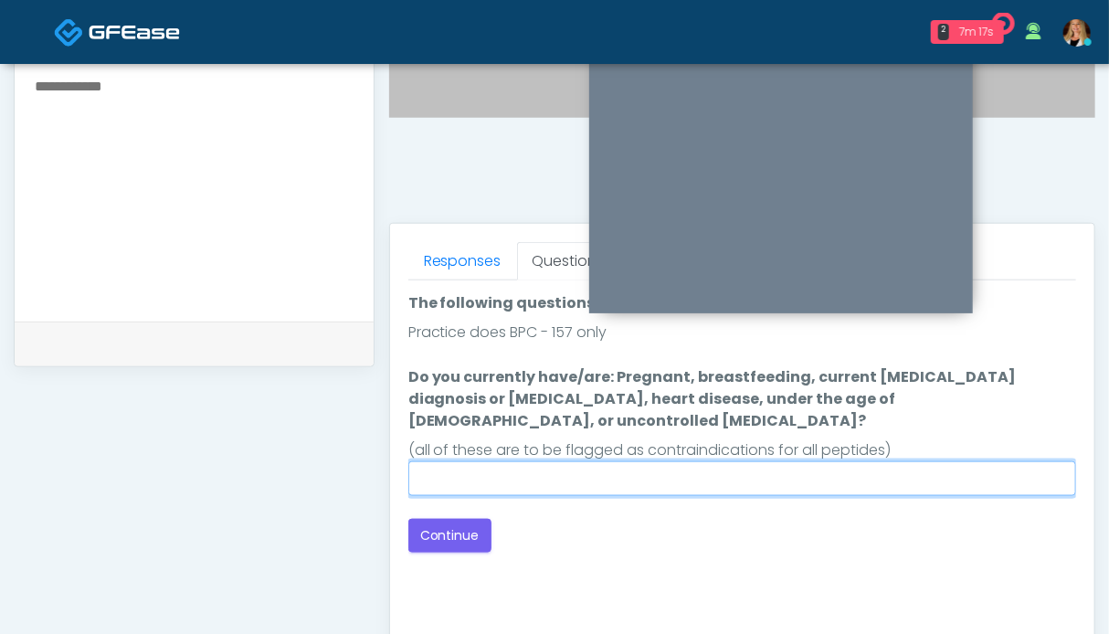
click at [559, 461] on input "Do you currently have/are: Pregnant, breastfeeding, current cancer diagnosis or…" at bounding box center [742, 478] width 668 height 35
type input "**"
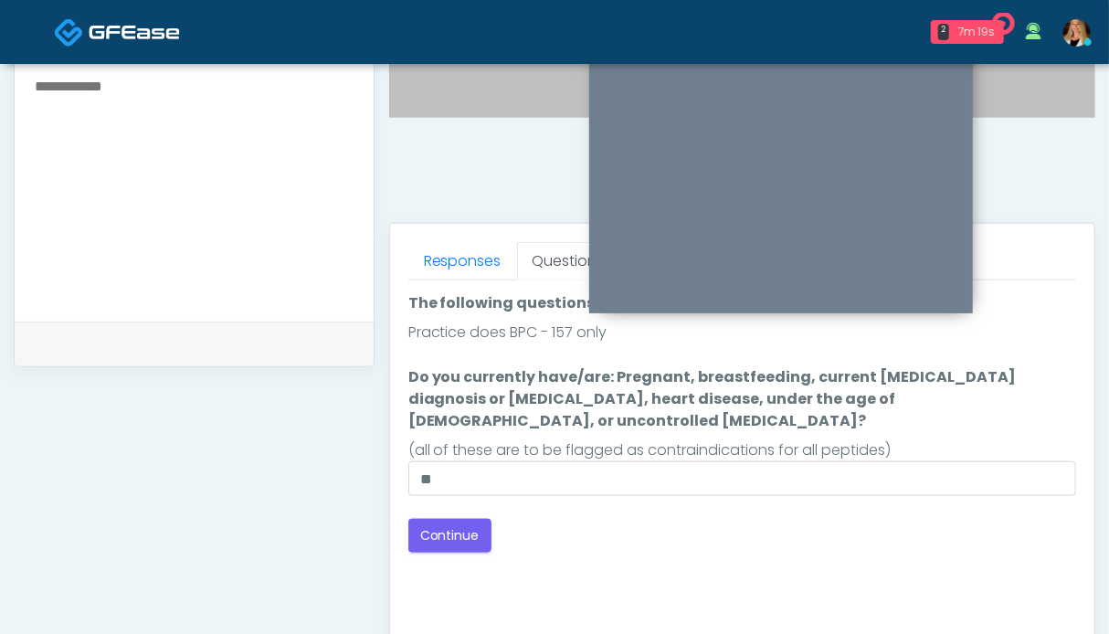
click at [883, 521] on div "Back Continue" at bounding box center [742, 536] width 668 height 34
click at [449, 520] on button "Continue" at bounding box center [449, 536] width 83 height 34
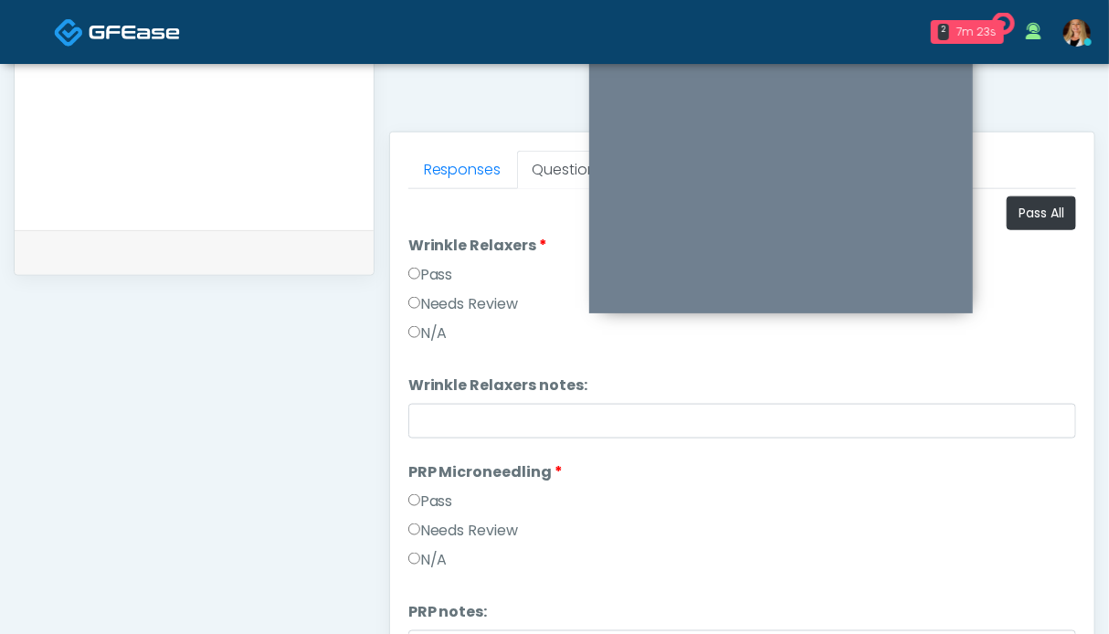
scroll to position [456, 0]
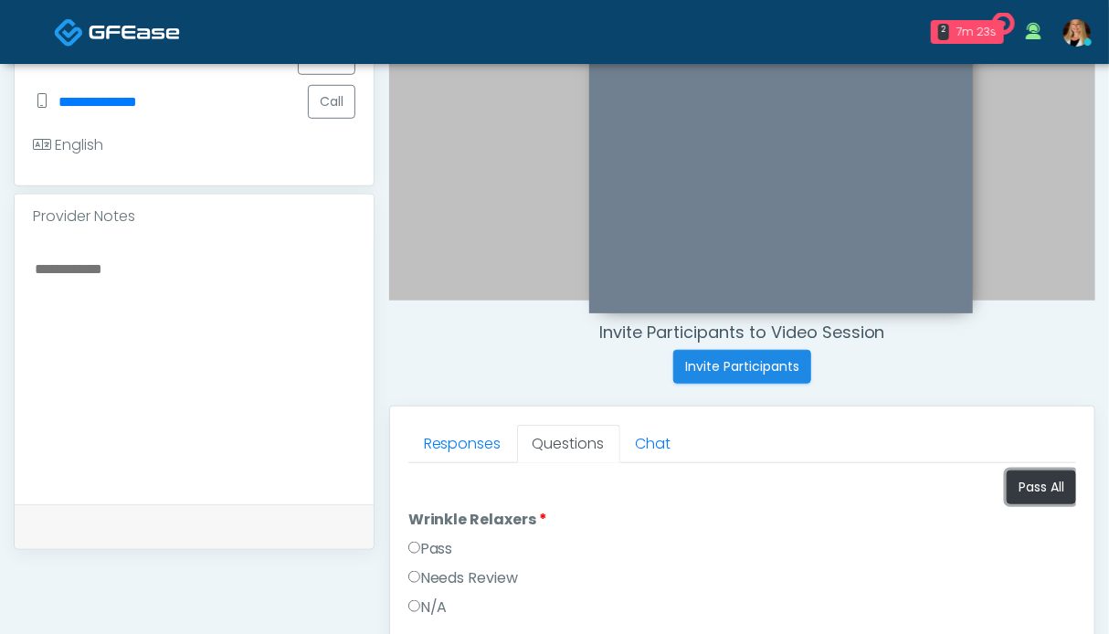
drag, startPoint x: 1030, startPoint y: 491, endPoint x: 961, endPoint y: 480, distance: 70.3
click at [1029, 490] on button "Pass All" at bounding box center [1041, 487] width 69 height 34
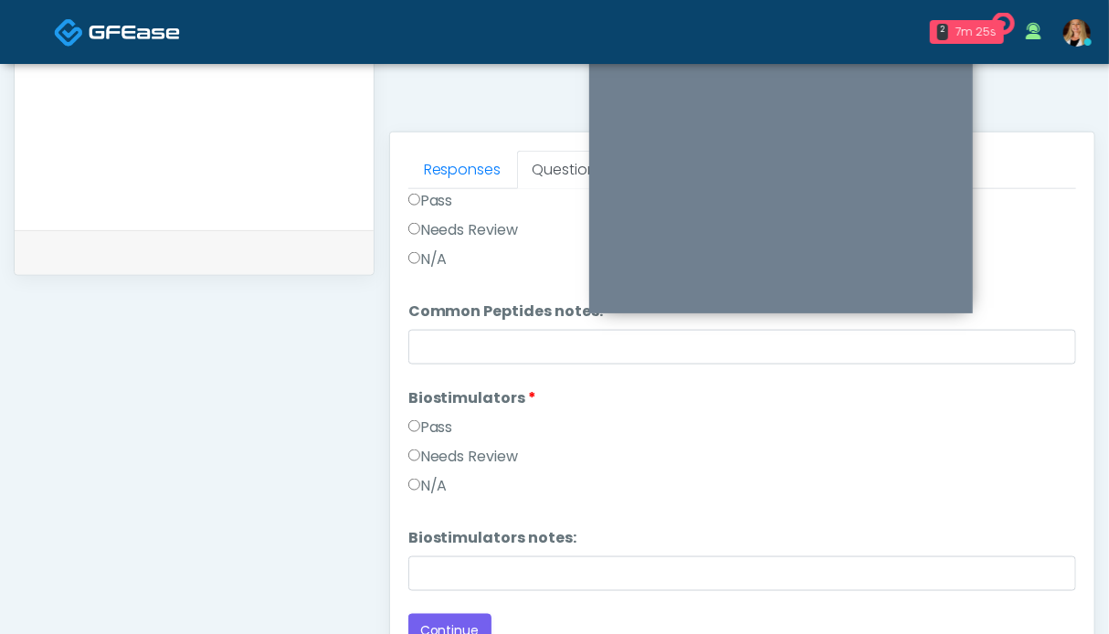
scroll to position [821, 0]
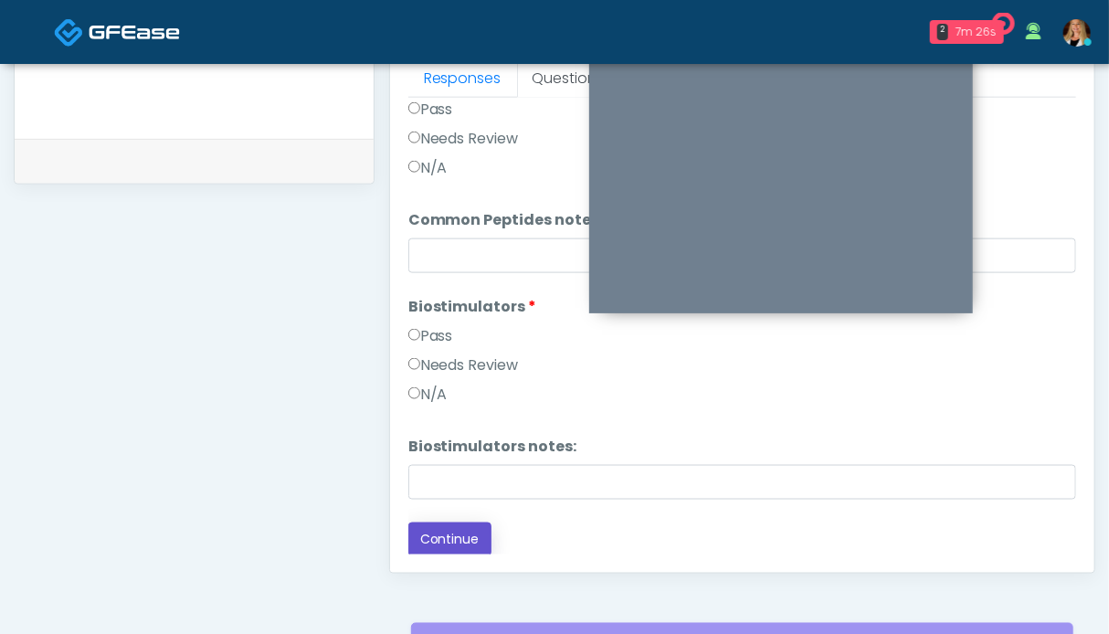
click at [440, 545] on button "Continue" at bounding box center [449, 540] width 83 height 34
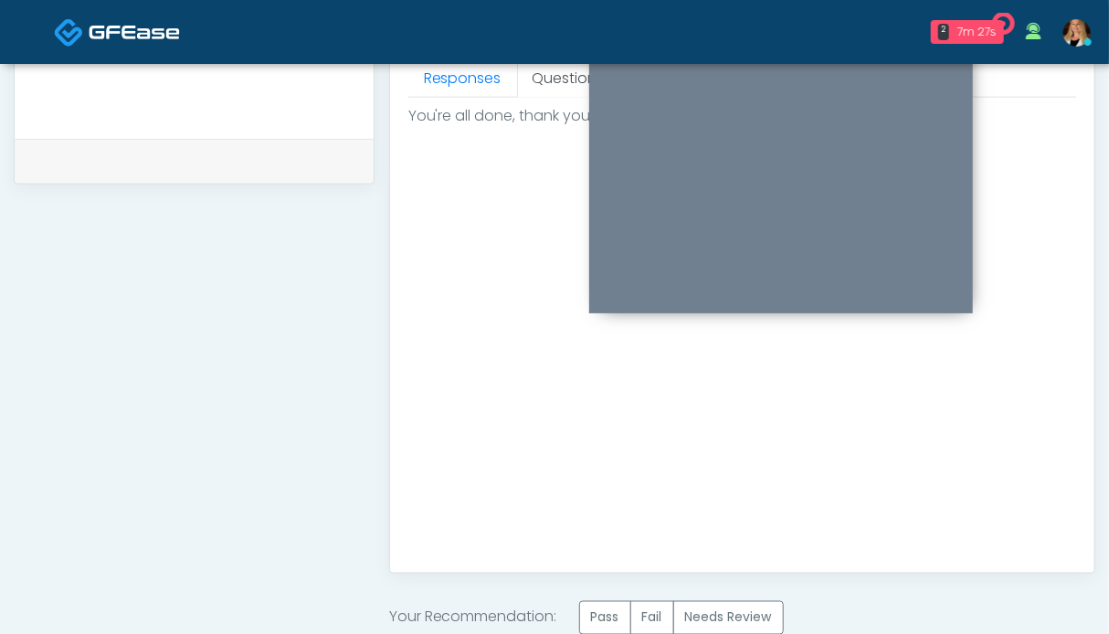
scroll to position [1004, 0]
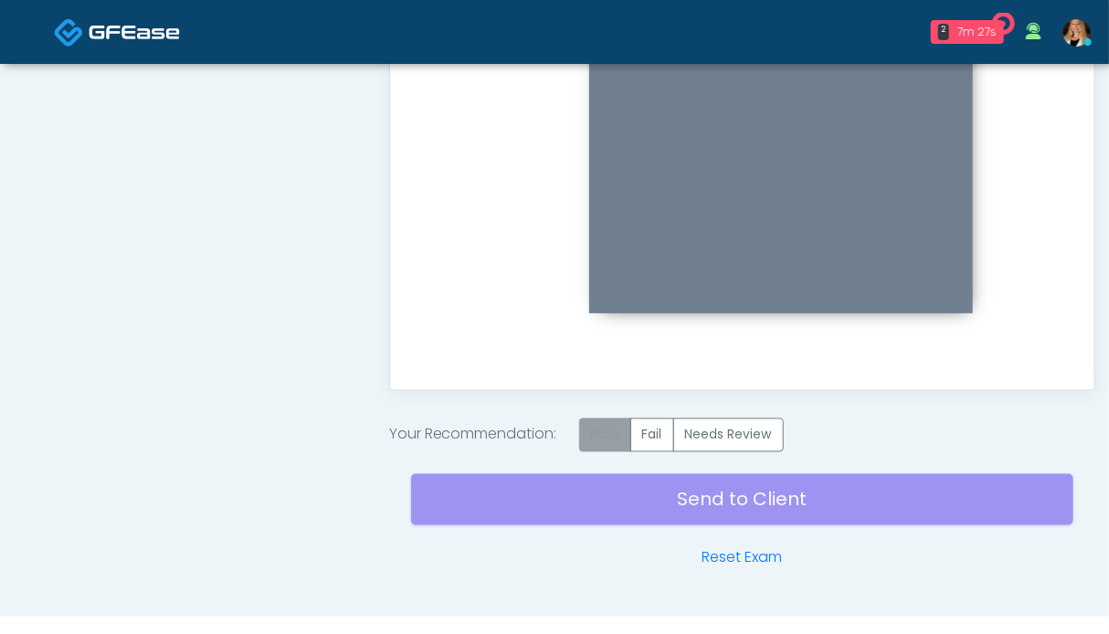
click at [618, 422] on label "Pass" at bounding box center [605, 435] width 52 height 34
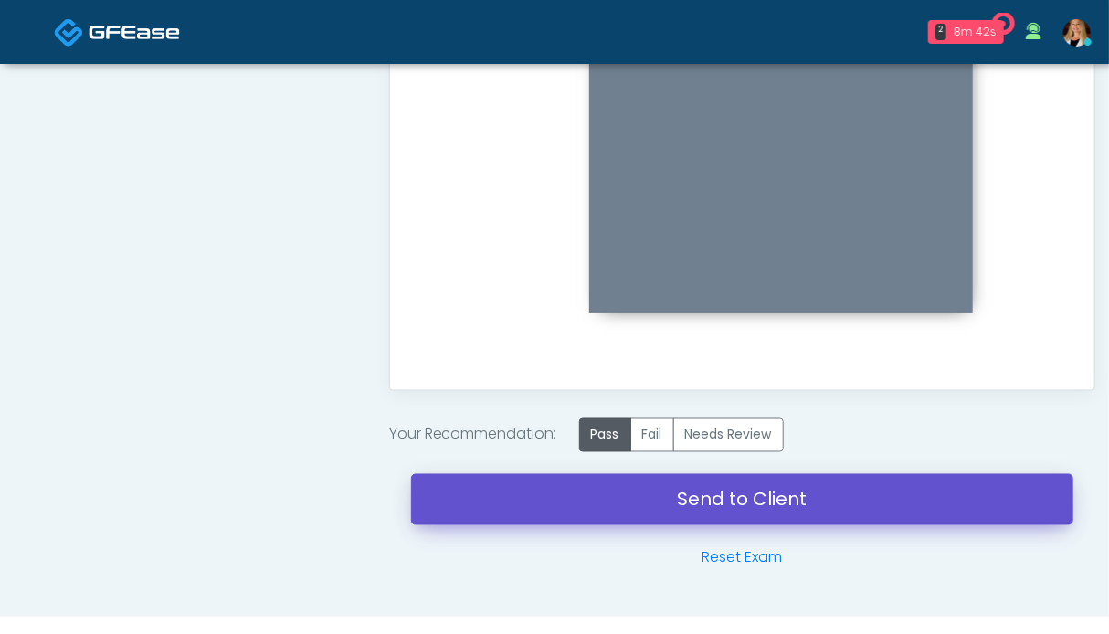
click at [692, 505] on link "Send to Client" at bounding box center [742, 499] width 662 height 51
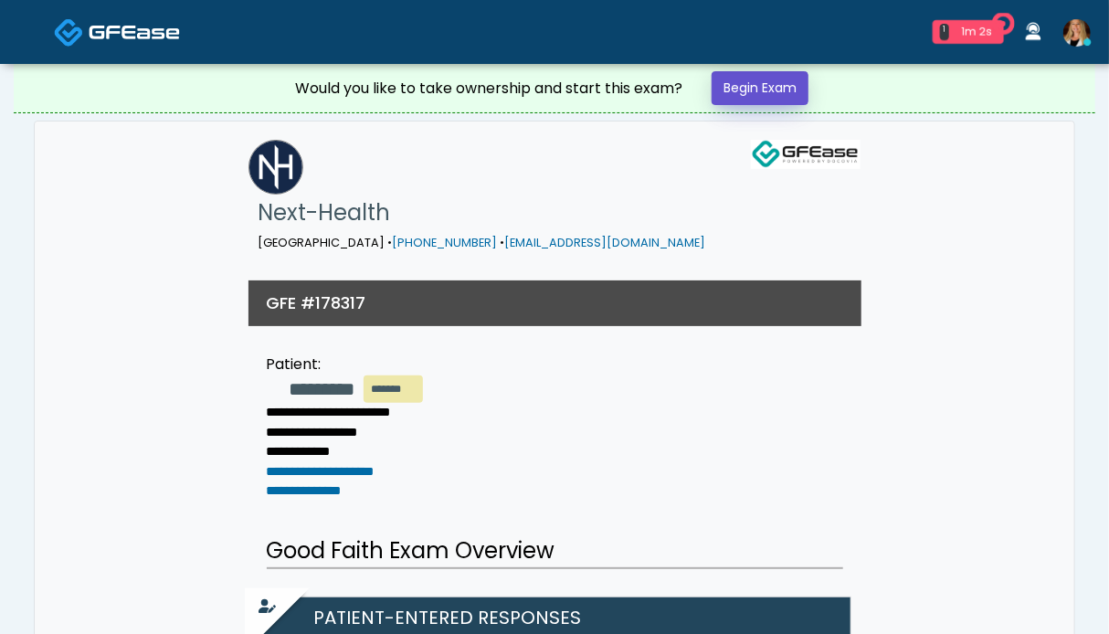
click at [781, 90] on link "Begin Exam" at bounding box center [760, 88] width 97 height 34
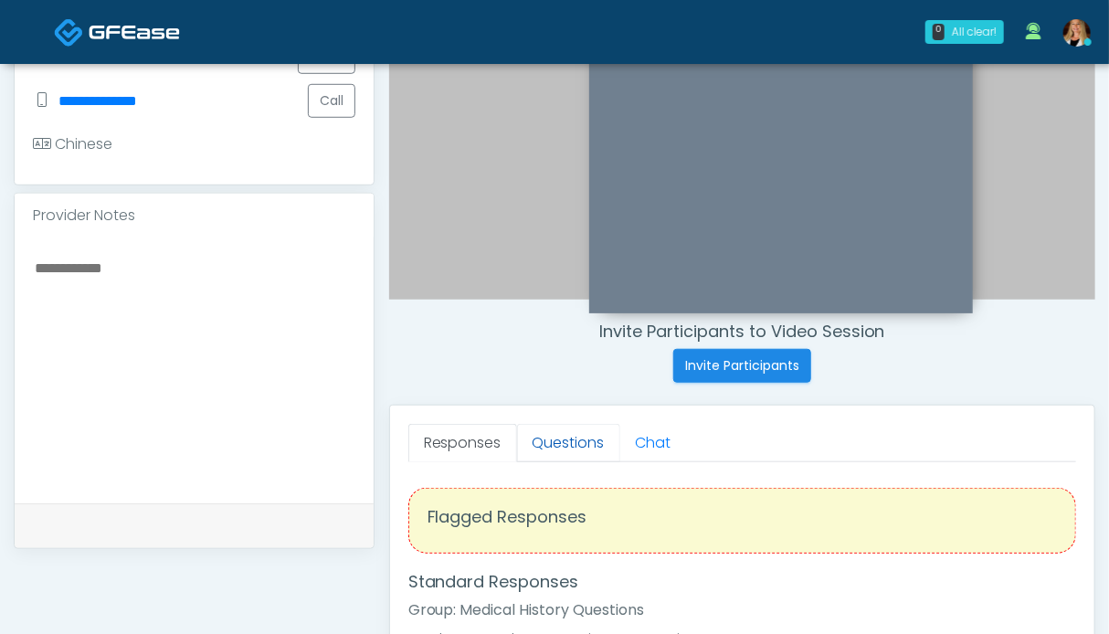
click at [563, 434] on link "Questions" at bounding box center [568, 443] width 103 height 38
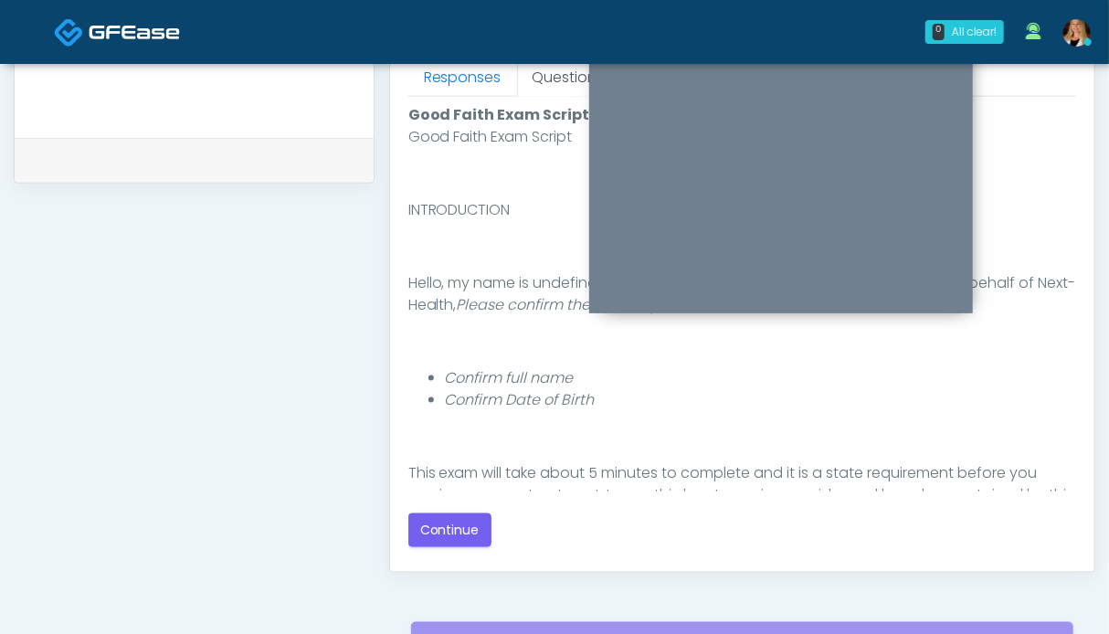
scroll to position [1004, 0]
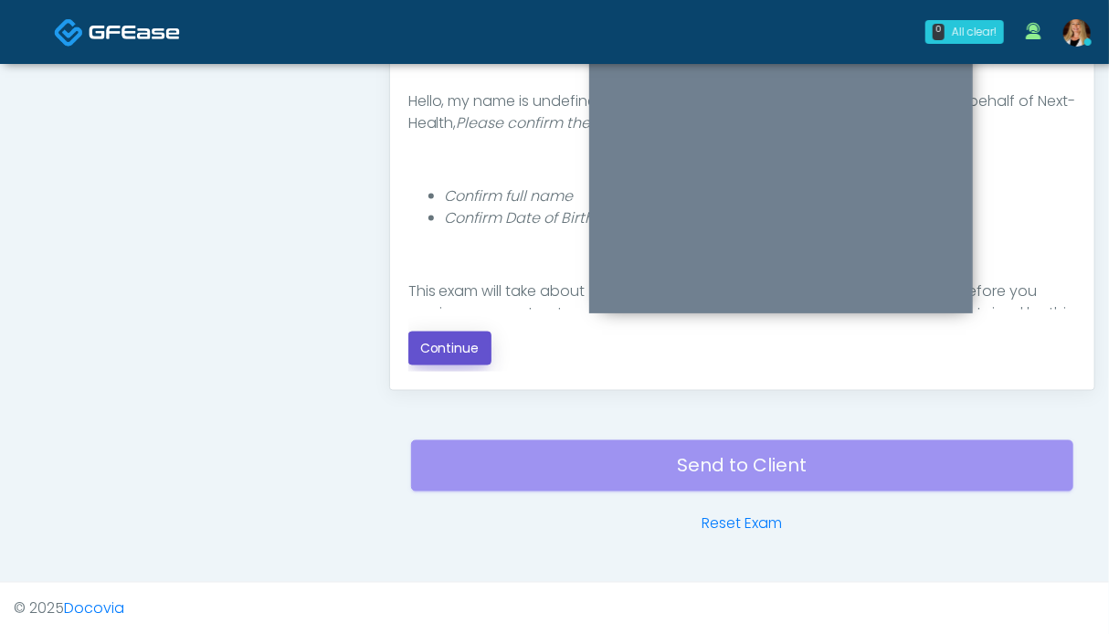
click at [451, 354] on button "Continue" at bounding box center [449, 349] width 83 height 34
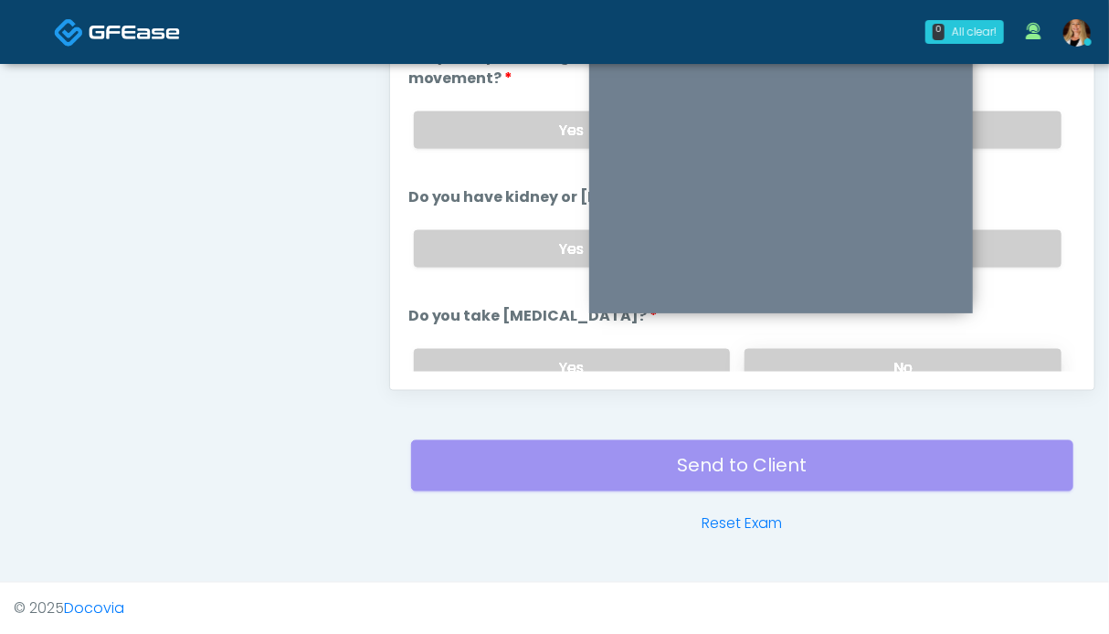
click at [964, 366] on label "No" at bounding box center [903, 367] width 317 height 37
drag, startPoint x: 996, startPoint y: 254, endPoint x: 999, endPoint y: 197, distance: 56.8
click at [996, 251] on label "No" at bounding box center [903, 248] width 317 height 37
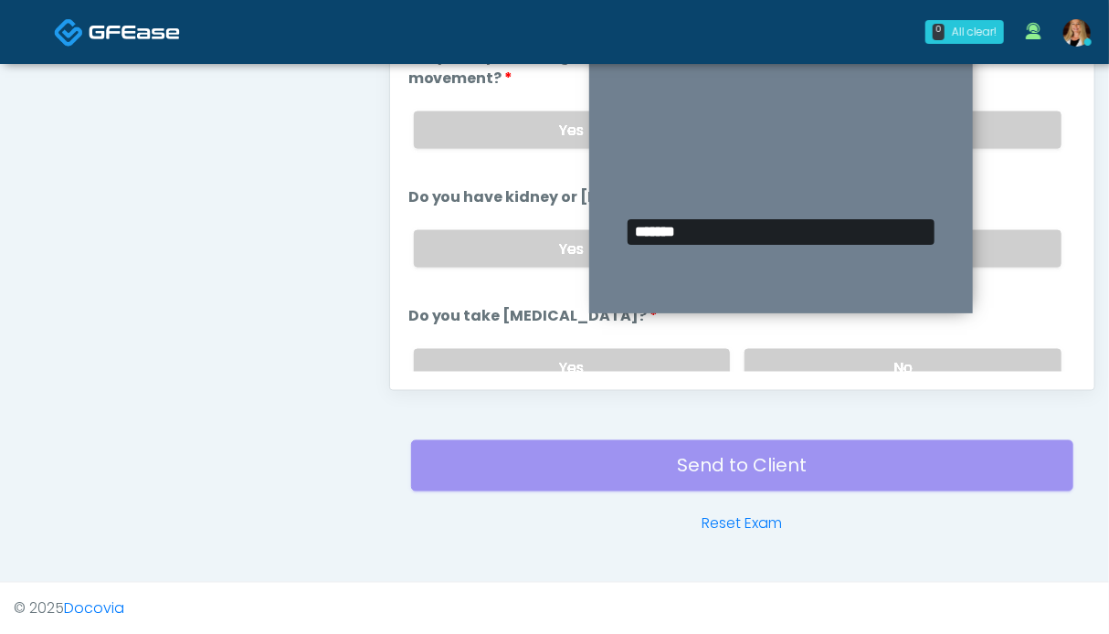
drag, startPoint x: 1002, startPoint y: 139, endPoint x: 971, endPoint y: 184, distance: 54.5
click at [1002, 137] on label "No" at bounding box center [903, 129] width 317 height 37
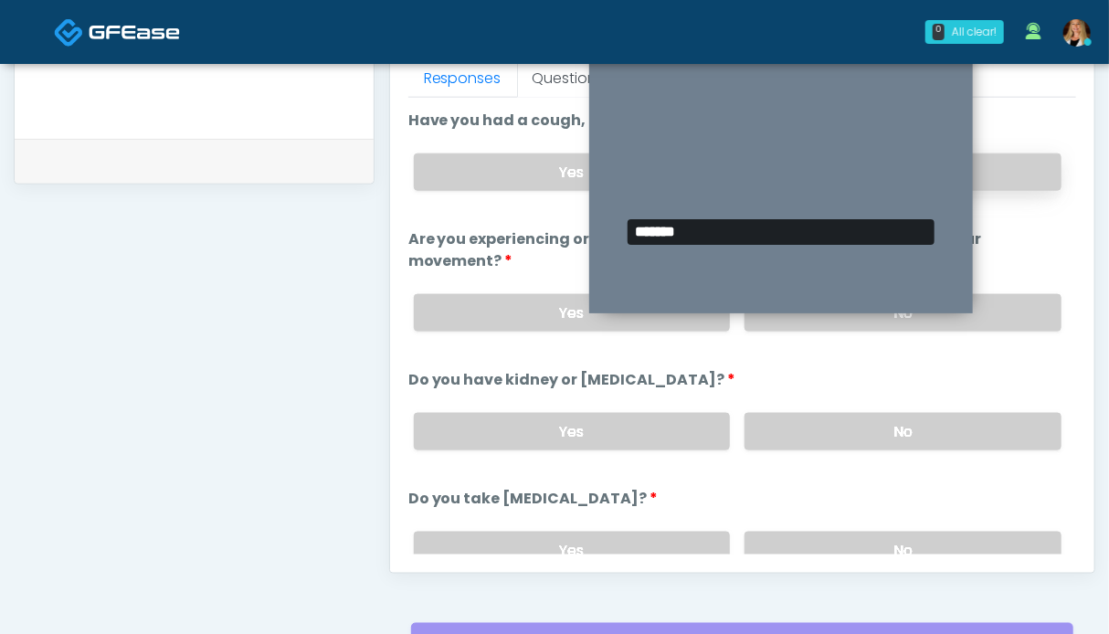
click at [1005, 176] on label "No" at bounding box center [903, 171] width 317 height 37
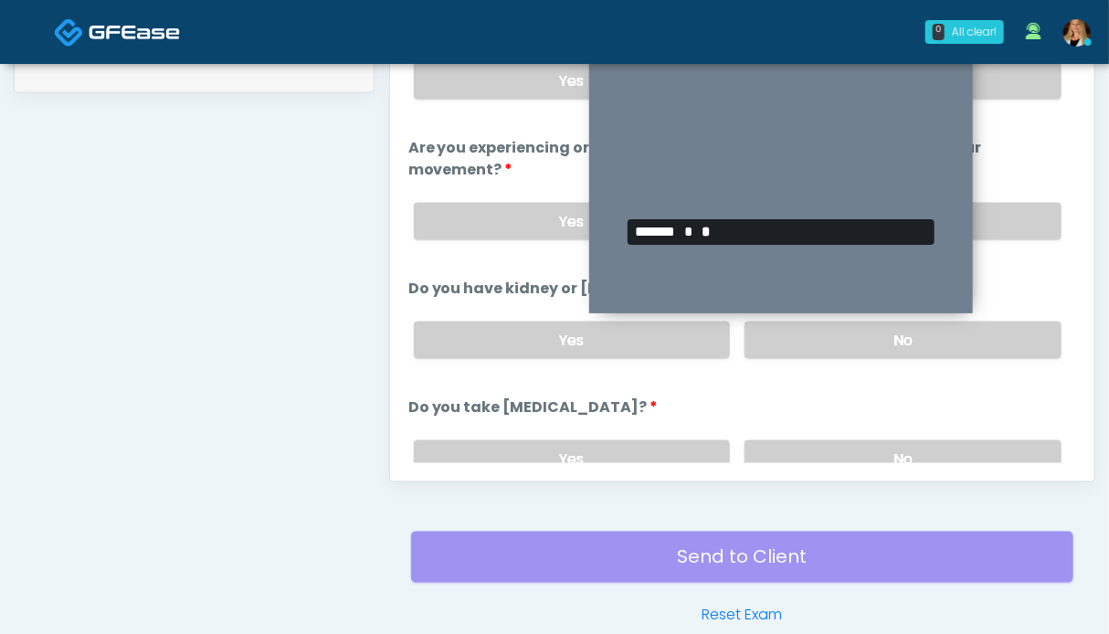
scroll to position [274, 0]
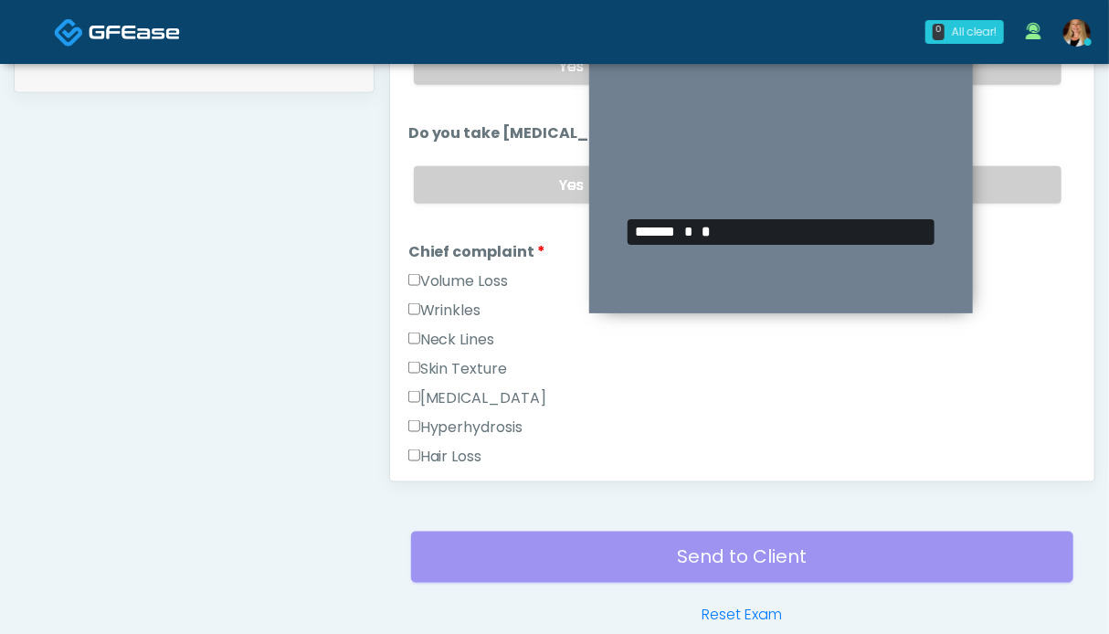
click at [443, 278] on label "Volume Loss" at bounding box center [458, 281] width 100 height 22
click at [443, 301] on label "Wrinkles" at bounding box center [444, 311] width 73 height 22
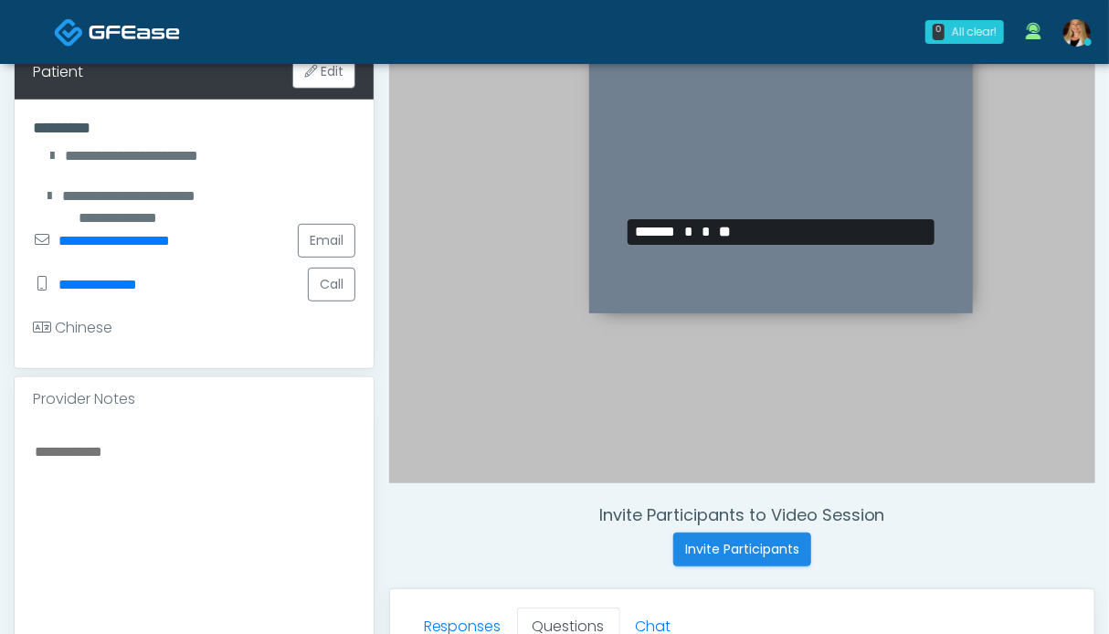
scroll to position [0, 0]
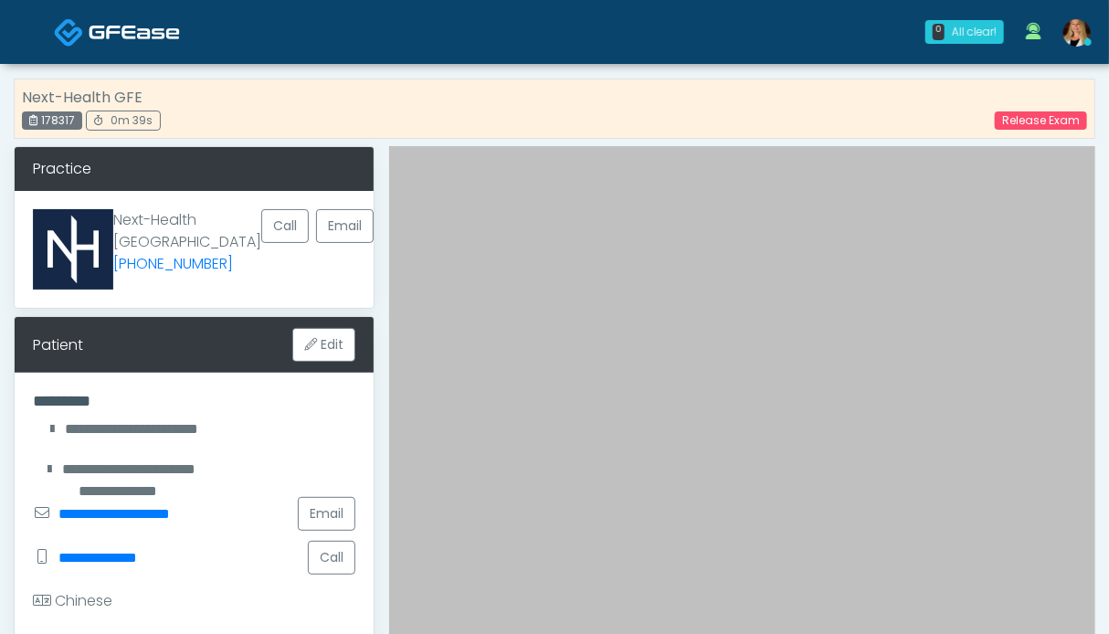
drag, startPoint x: 81, startPoint y: 122, endPoint x: 33, endPoint y: 122, distance: 48.4
click at [33, 122] on div "178317" at bounding box center [52, 120] width 60 height 18
copy div "178317"
click at [1036, 118] on link "Release Exam" at bounding box center [1041, 120] width 92 height 18
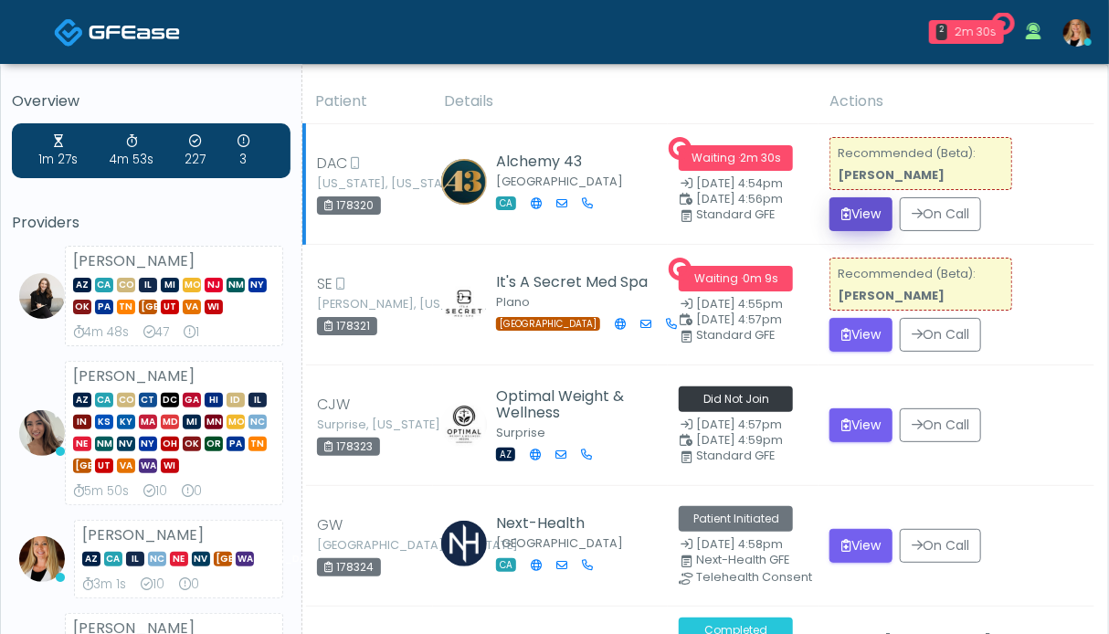
click at [859, 215] on button "View" at bounding box center [860, 214] width 63 height 34
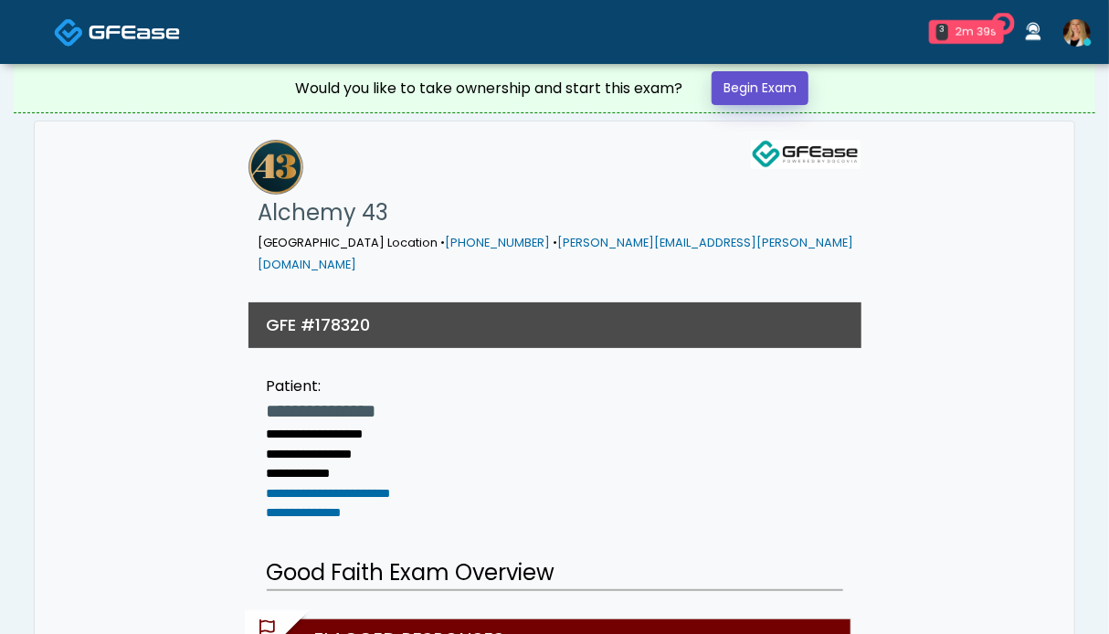
click at [742, 84] on link "Begin Exam" at bounding box center [760, 88] width 97 height 34
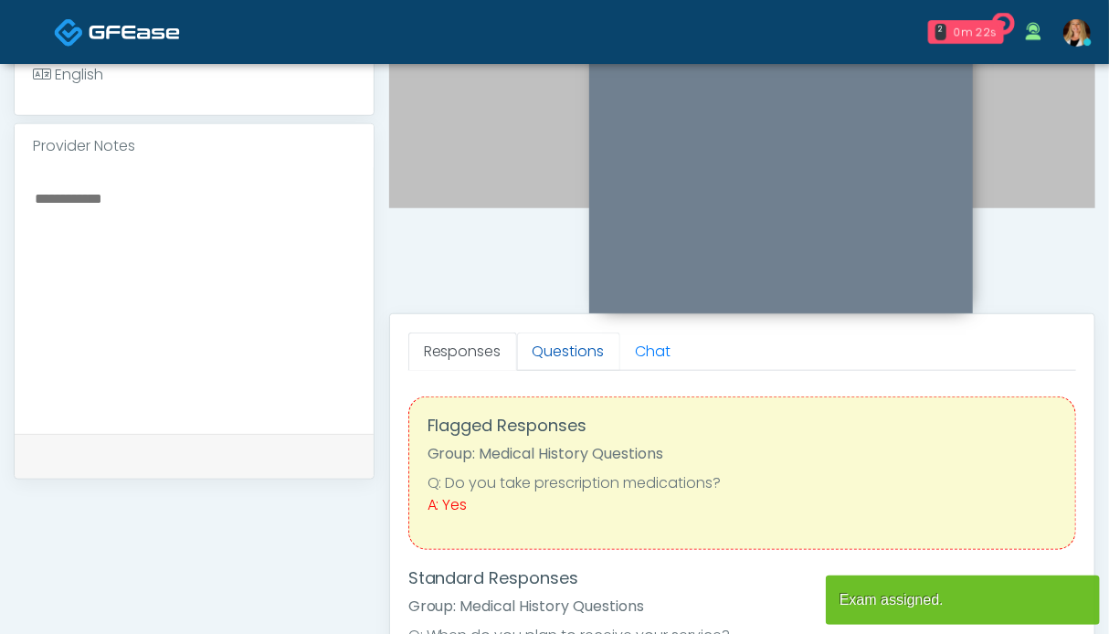
click at [534, 348] on link "Questions" at bounding box center [568, 352] width 103 height 38
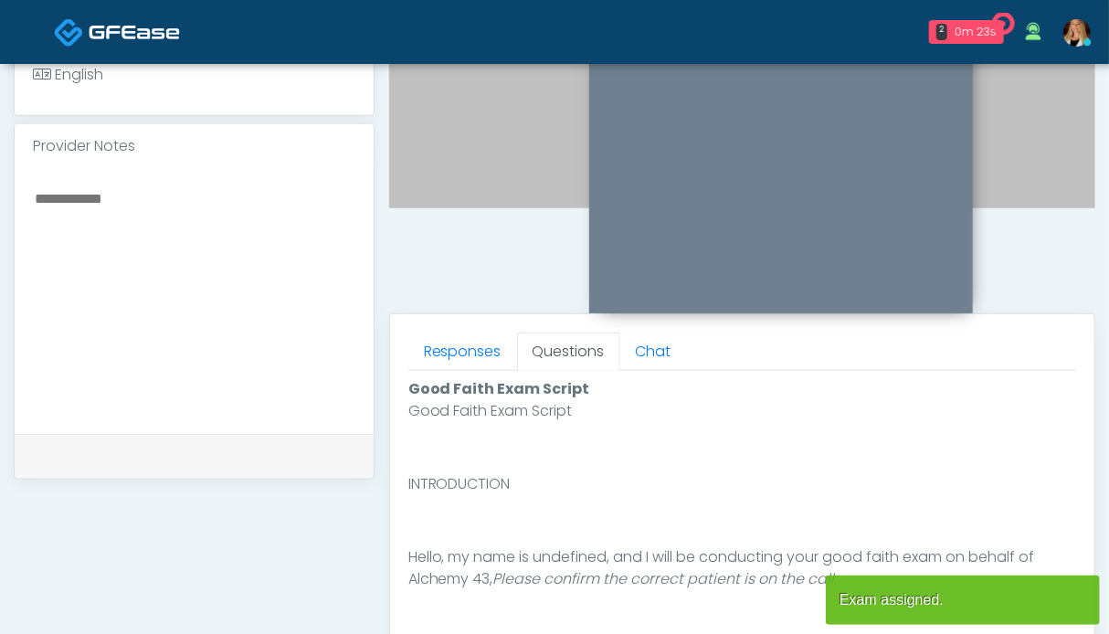
scroll to position [914, 0]
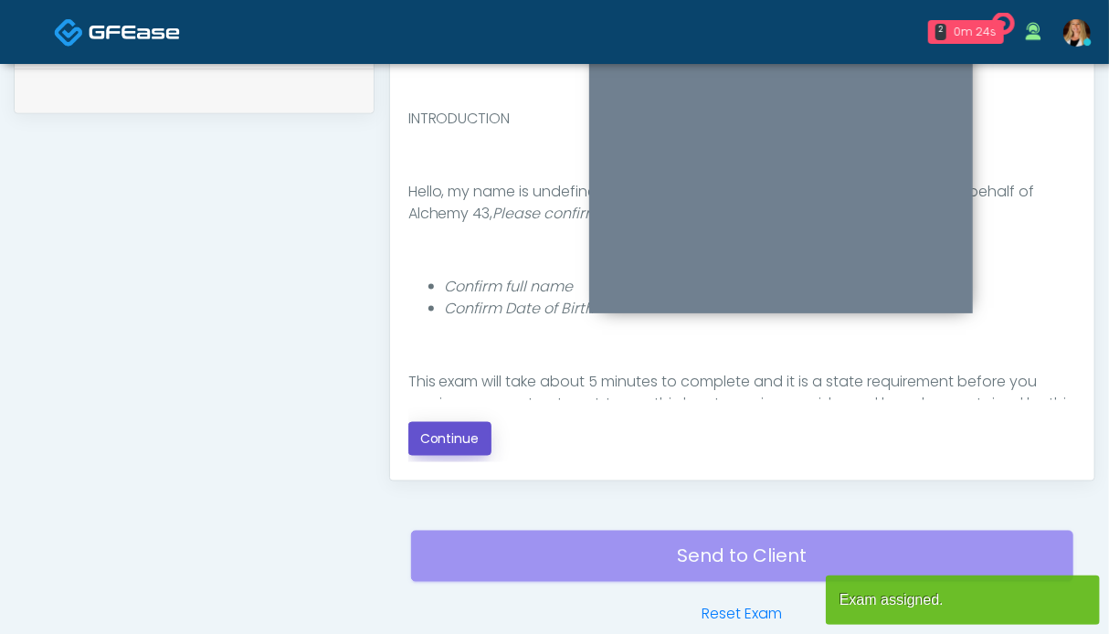
click at [452, 426] on button "Continue" at bounding box center [449, 439] width 83 height 34
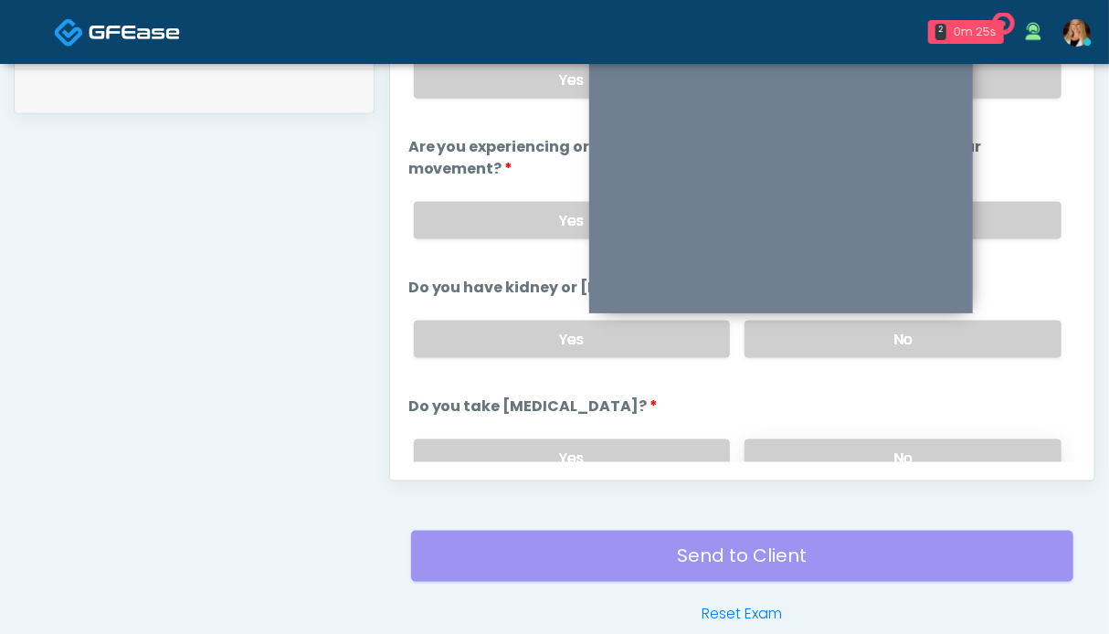
scroll to position [1004, 0]
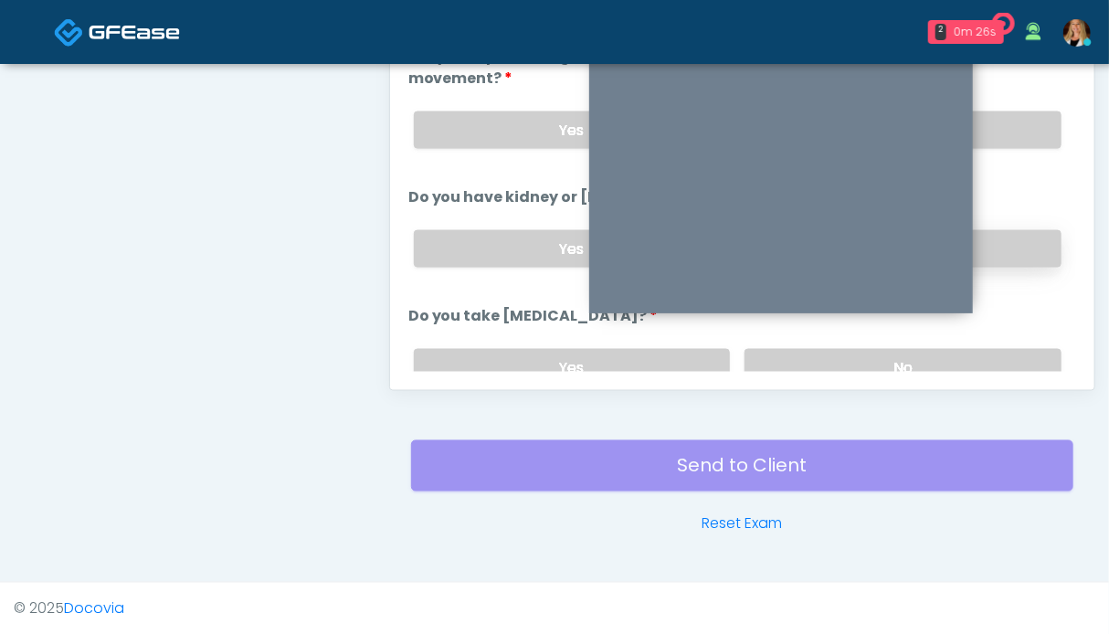
click at [1036, 247] on label "No" at bounding box center [903, 248] width 317 height 37
click at [1020, 135] on label "No" at bounding box center [903, 129] width 317 height 37
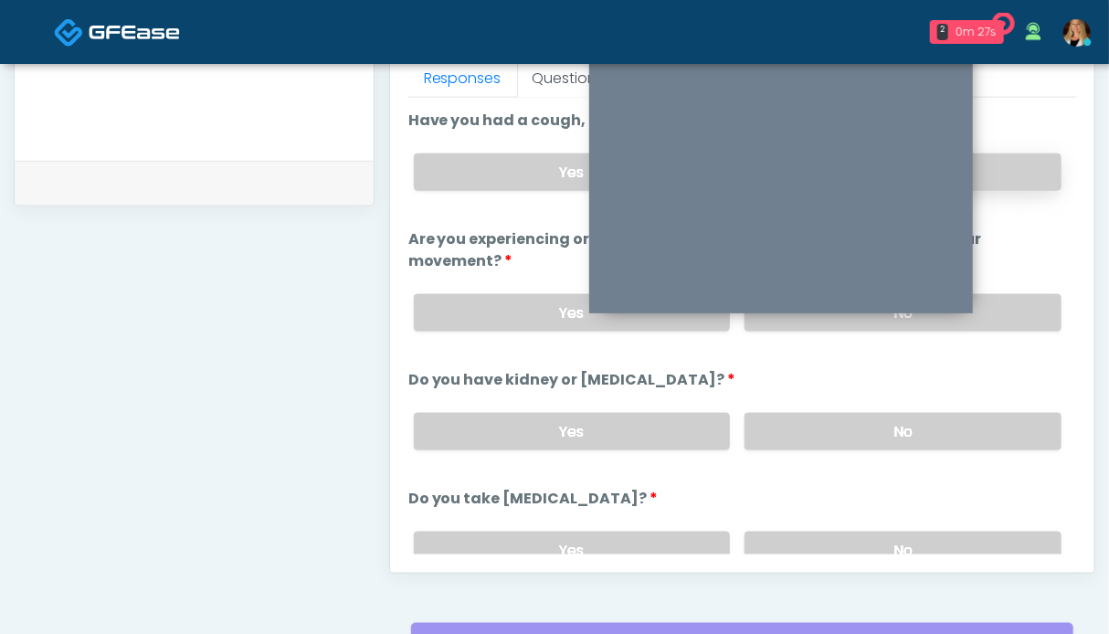
click at [1005, 162] on label "No" at bounding box center [903, 171] width 317 height 37
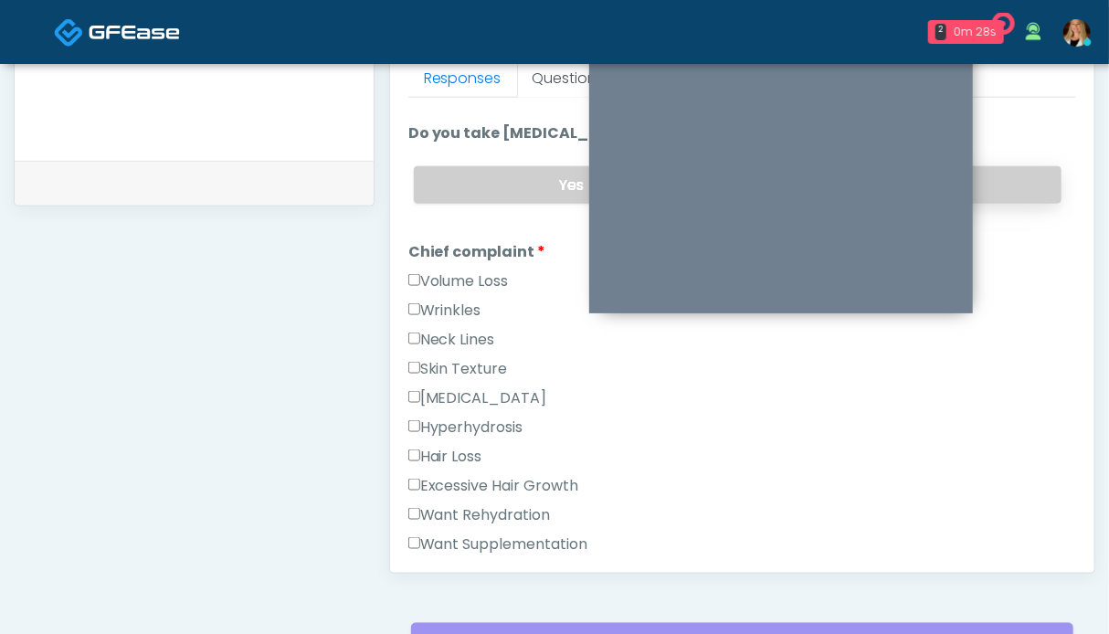
click at [1010, 181] on label "No" at bounding box center [903, 184] width 317 height 37
click at [464, 286] on div "Volume Loss" at bounding box center [742, 284] width 668 height 29
click at [457, 304] on label "Wrinkles" at bounding box center [444, 311] width 73 height 22
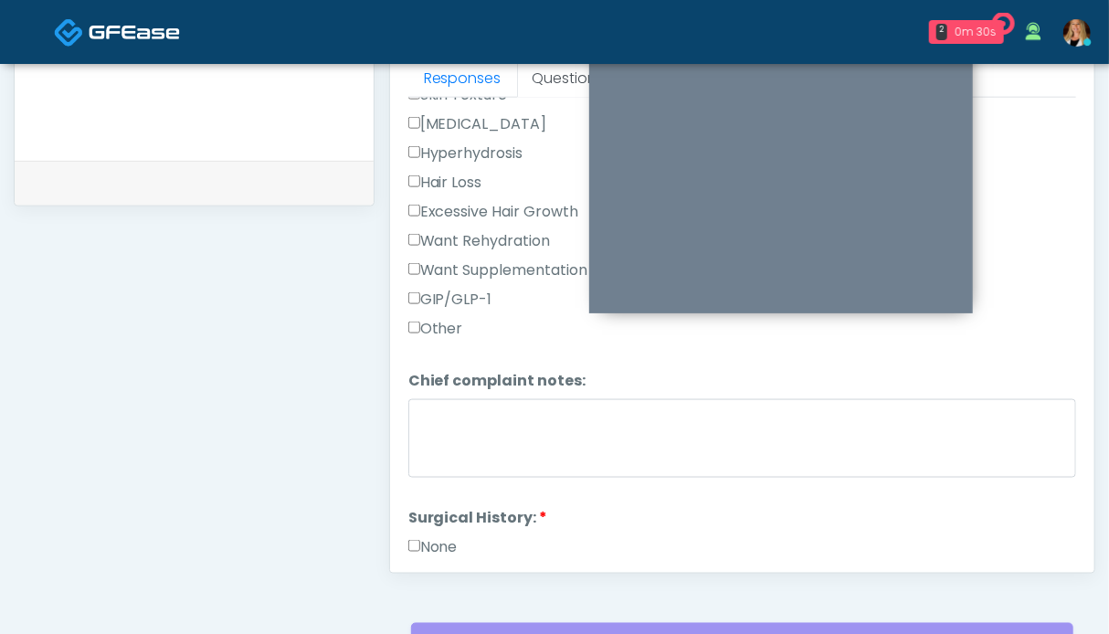
click at [438, 536] on label "None" at bounding box center [432, 547] width 49 height 22
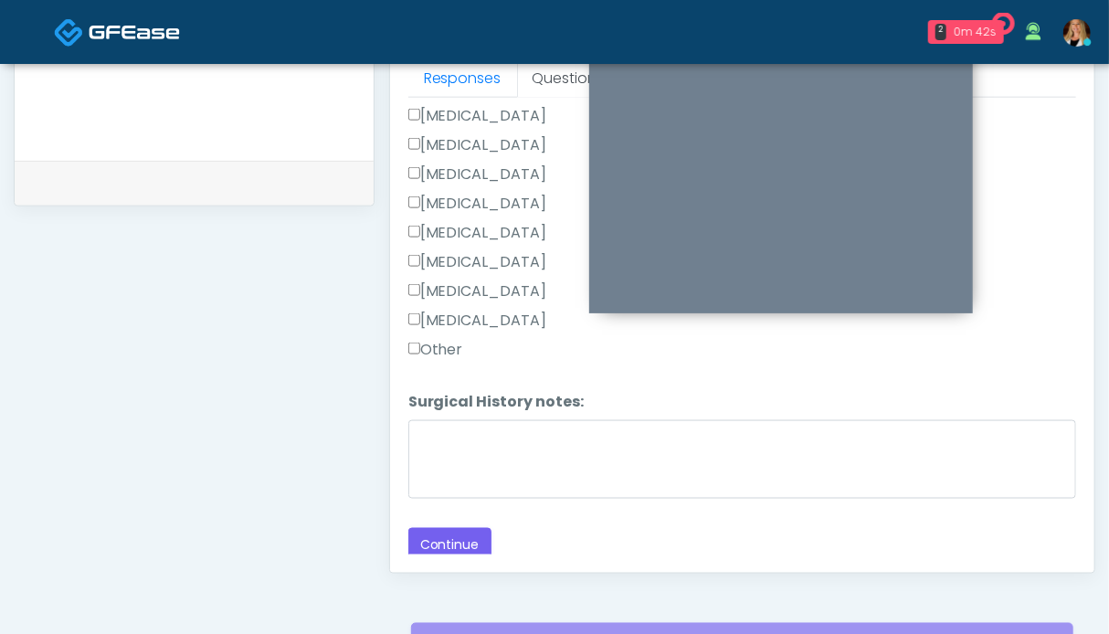
scroll to position [914, 0]
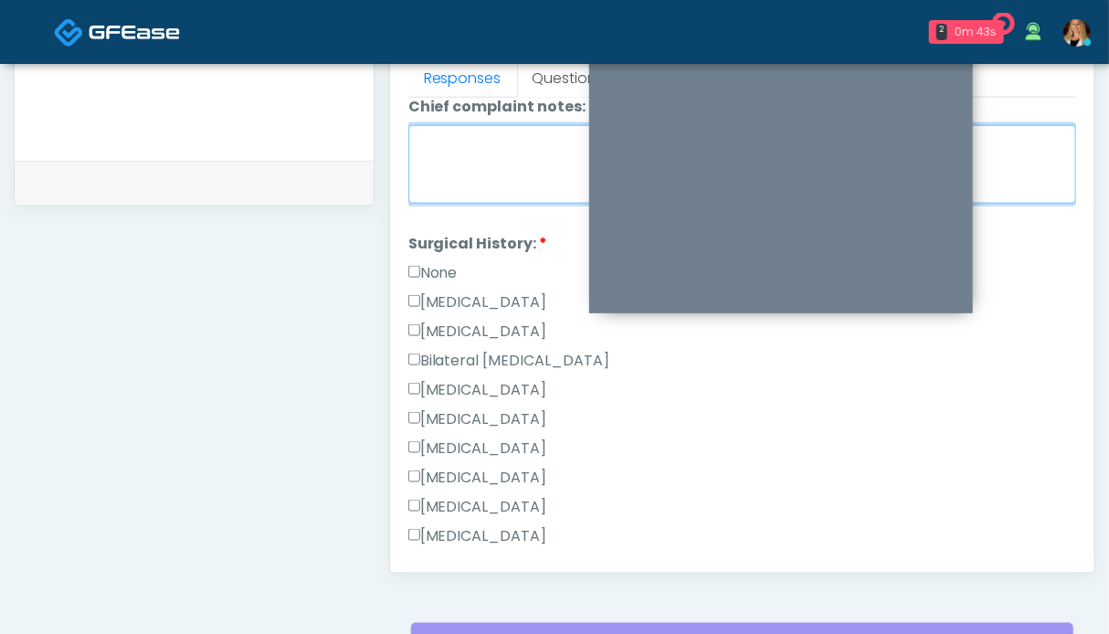
click at [474, 153] on textarea "Chief complaint notes:" at bounding box center [742, 164] width 668 height 79
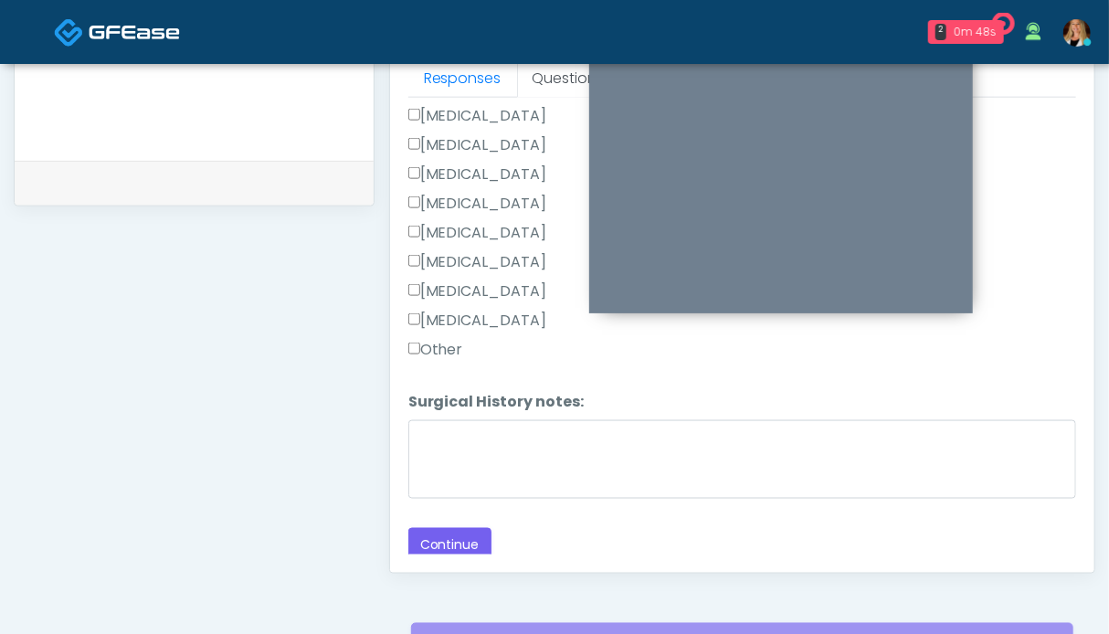
scroll to position [1004, 0]
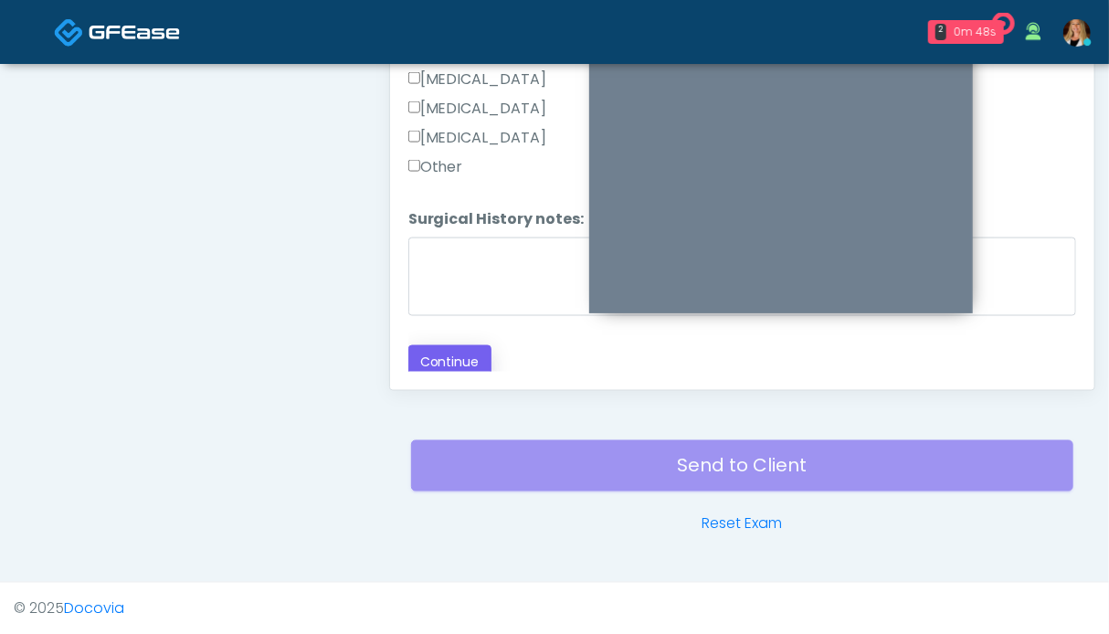
type textarea "*****"
click at [444, 345] on button "Continue" at bounding box center [449, 362] width 83 height 34
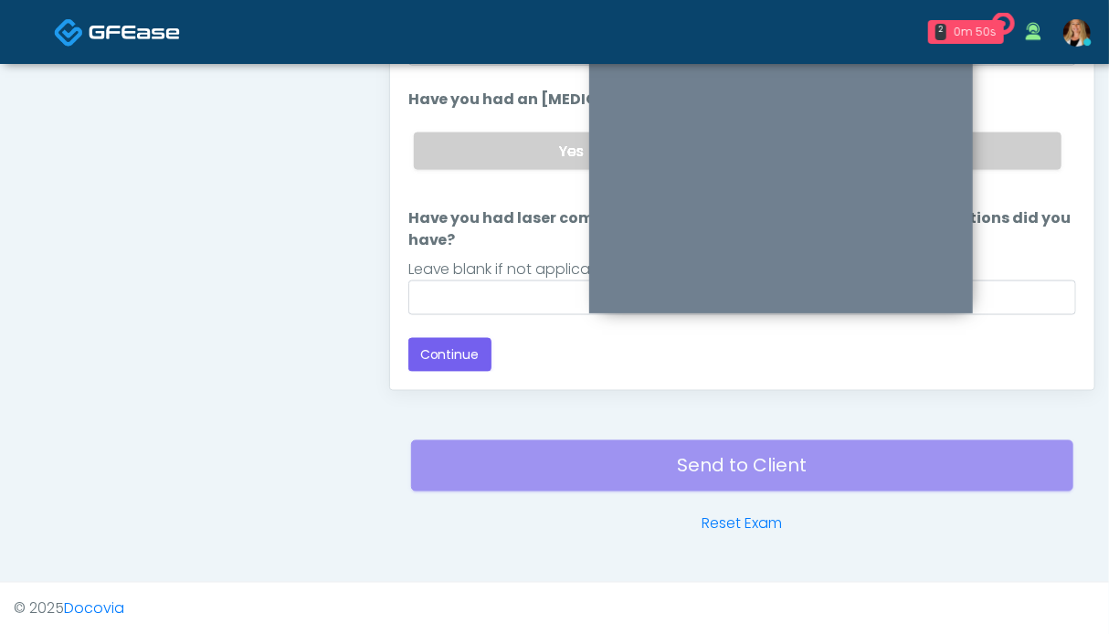
scroll to position [106, 0]
drag, startPoint x: 1023, startPoint y: 132, endPoint x: 962, endPoint y: 173, distance: 73.7
click at [1023, 131] on div "Yes No" at bounding box center [737, 153] width 677 height 67
click at [1005, 152] on label "No" at bounding box center [903, 152] width 317 height 37
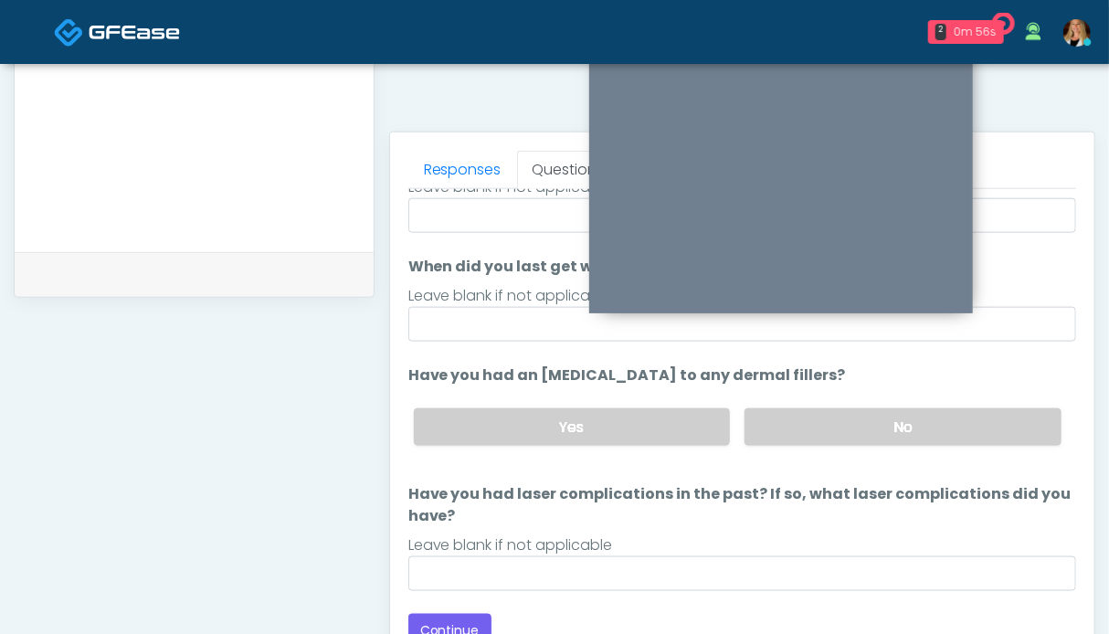
scroll to position [1004, 0]
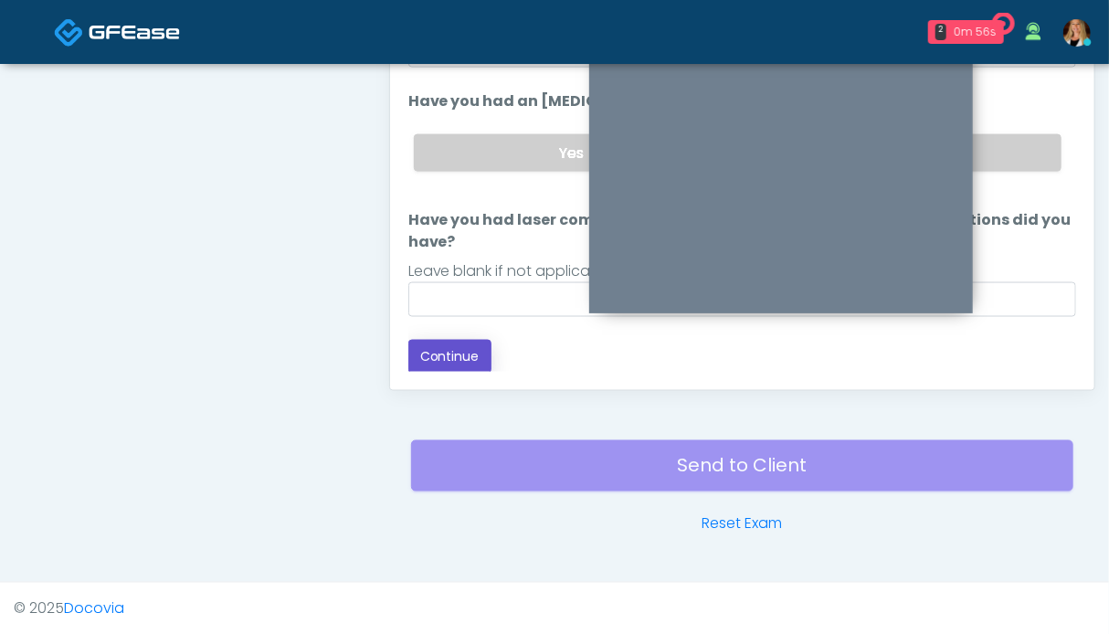
click at [462, 359] on button "Continue" at bounding box center [449, 357] width 83 height 34
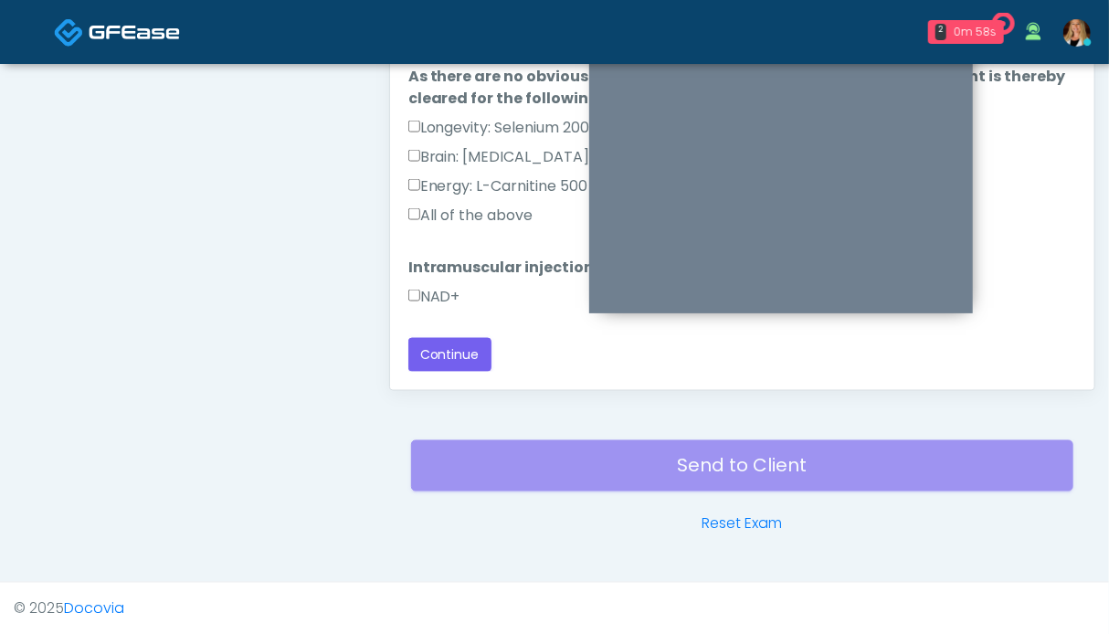
scroll to position [48, 0]
drag, startPoint x: 449, startPoint y: 293, endPoint x: 467, endPoint y: 244, distance: 52.3
click at [449, 291] on label "NAD+" at bounding box center [434, 299] width 52 height 22
click at [472, 219] on label "All of the above" at bounding box center [470, 217] width 125 height 22
click at [464, 348] on button "Continue" at bounding box center [449, 357] width 83 height 34
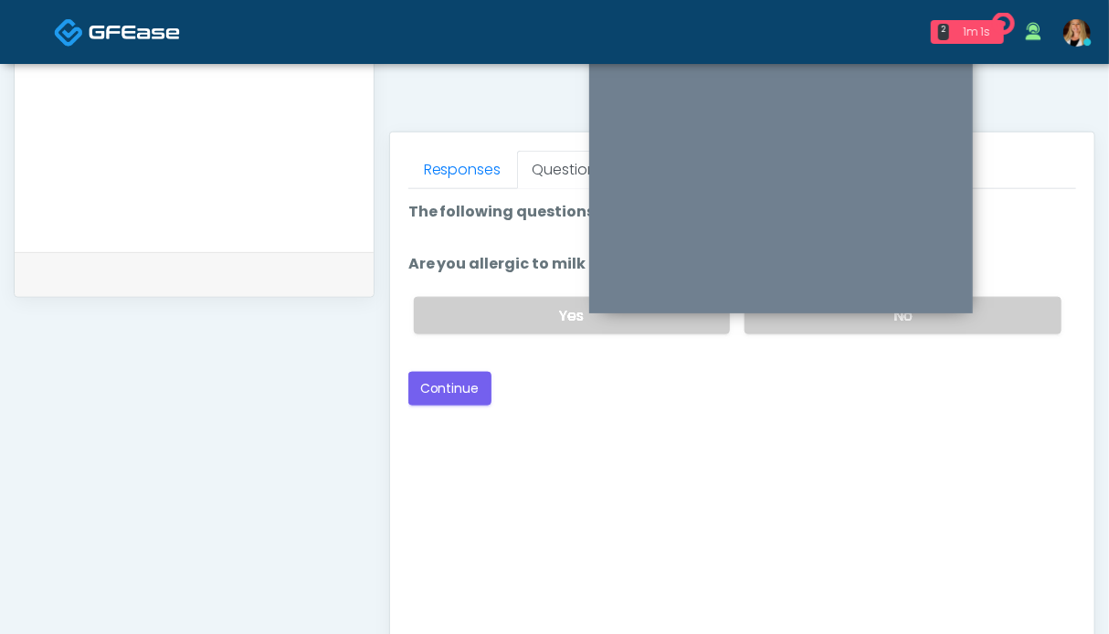
scroll to position [639, 0]
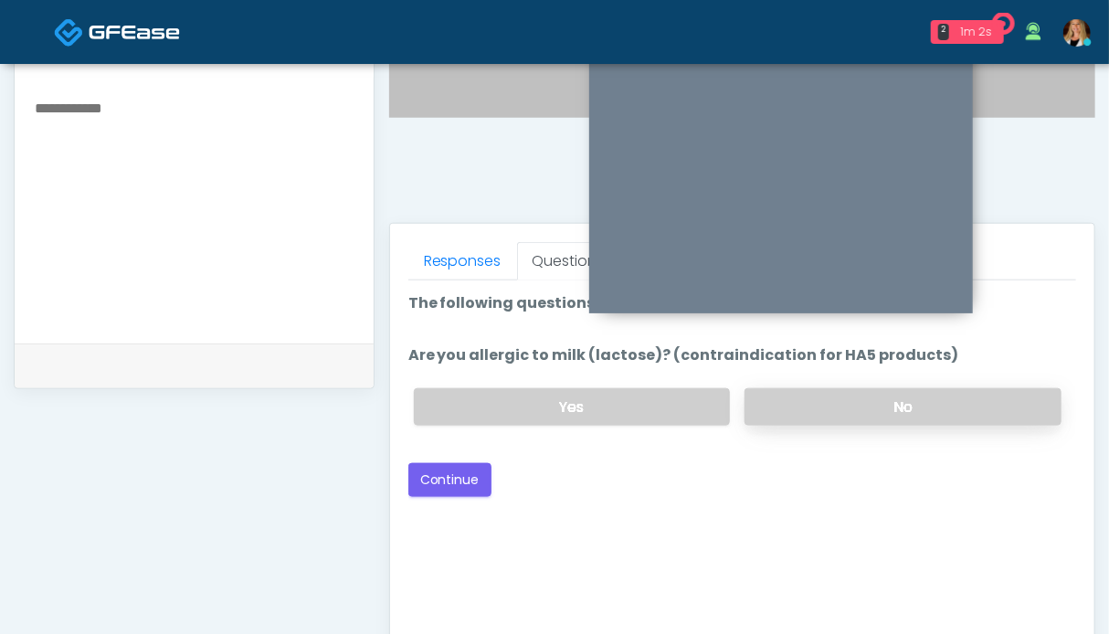
click at [897, 413] on label "No" at bounding box center [903, 406] width 317 height 37
click at [451, 472] on button "Continue" at bounding box center [449, 480] width 83 height 34
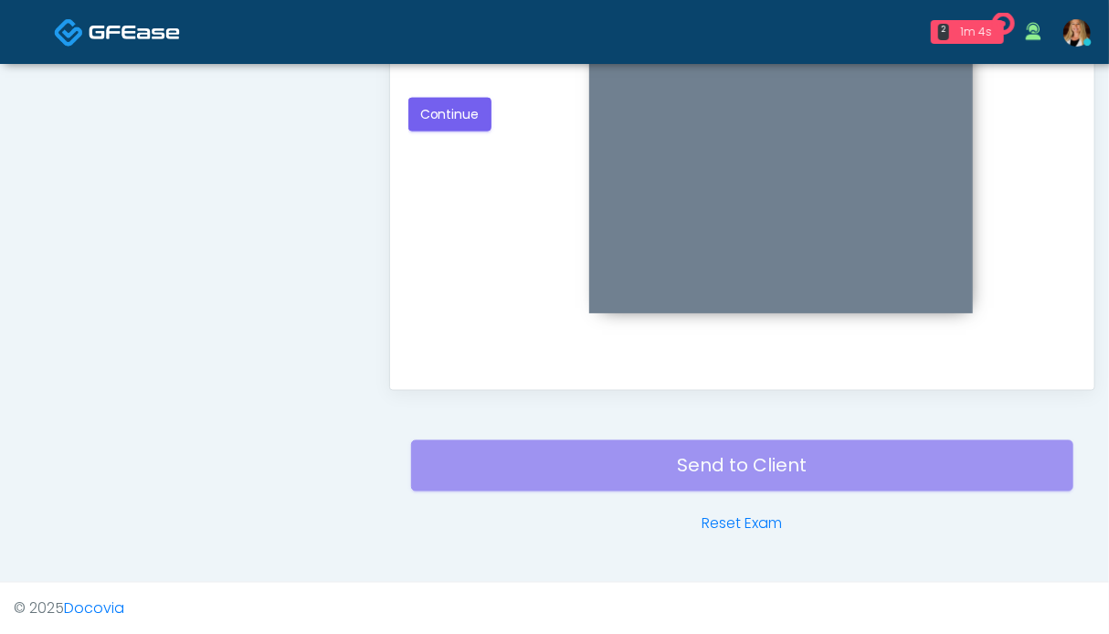
scroll to position [821, 0]
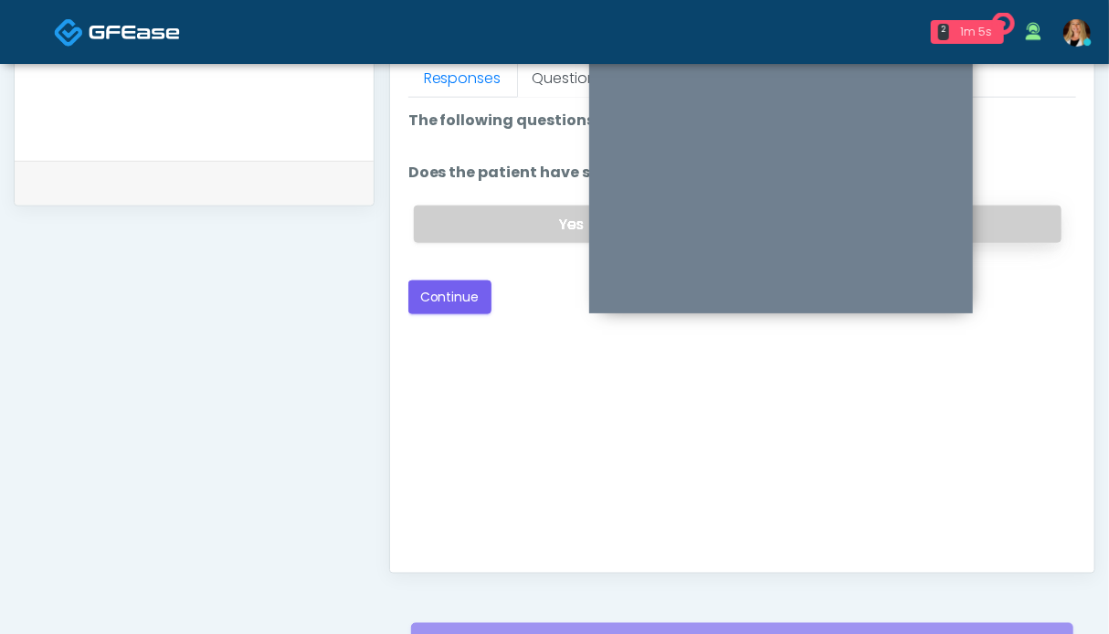
click at [1007, 224] on label "No" at bounding box center [903, 224] width 317 height 37
click at [454, 294] on button "Continue" at bounding box center [449, 297] width 83 height 34
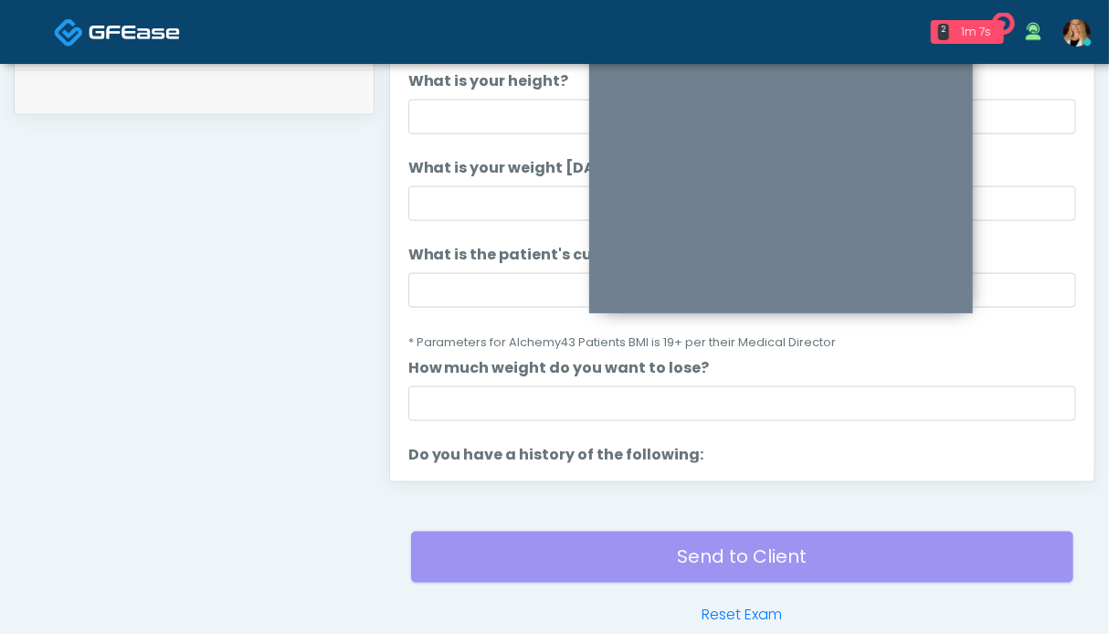
scroll to position [365, 0]
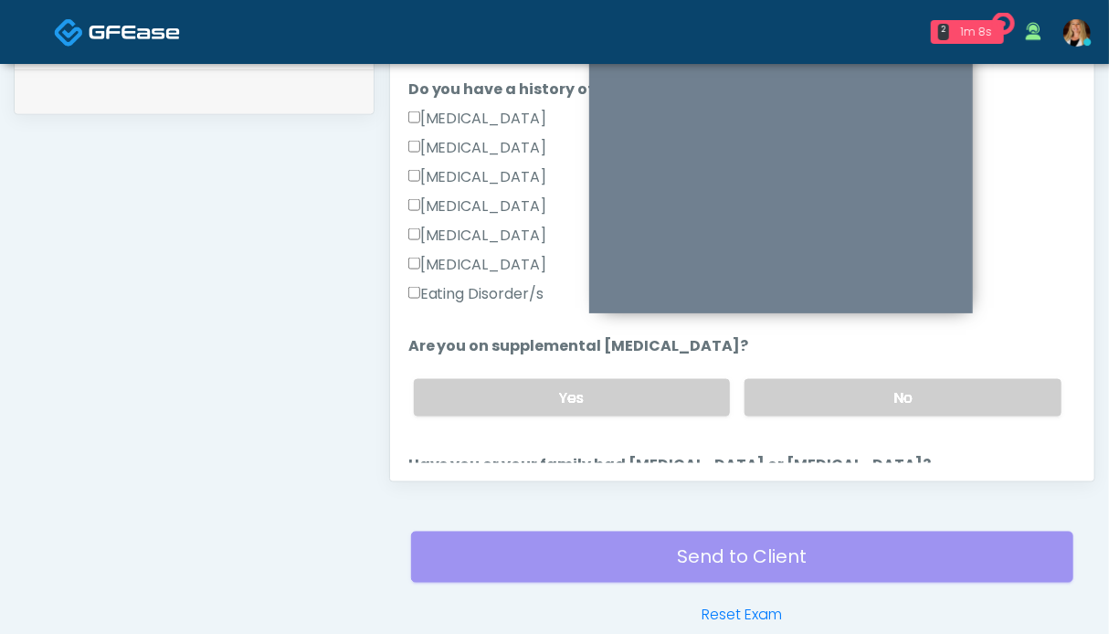
drag, startPoint x: 848, startPoint y: 385, endPoint x: 695, endPoint y: 356, distance: 155.2
click at [848, 385] on label "No" at bounding box center [903, 397] width 317 height 37
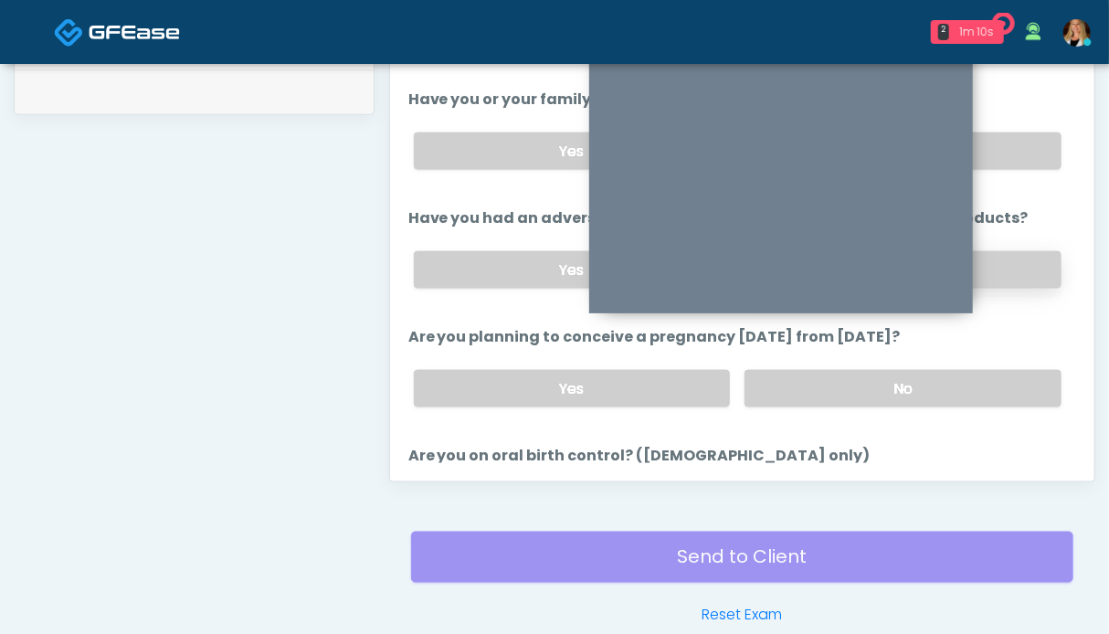
click at [1013, 259] on label "No" at bounding box center [903, 269] width 317 height 37
click at [1006, 154] on label "No" at bounding box center [903, 150] width 317 height 37
click at [977, 385] on label "No" at bounding box center [903, 388] width 317 height 37
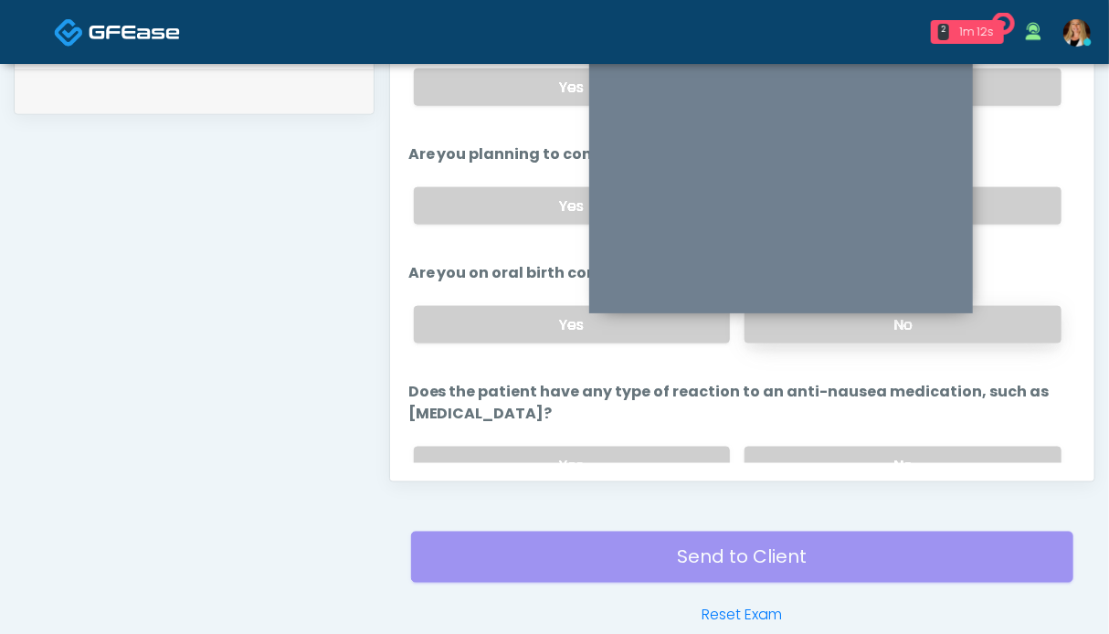
click at [987, 321] on label "No" at bounding box center [903, 324] width 317 height 37
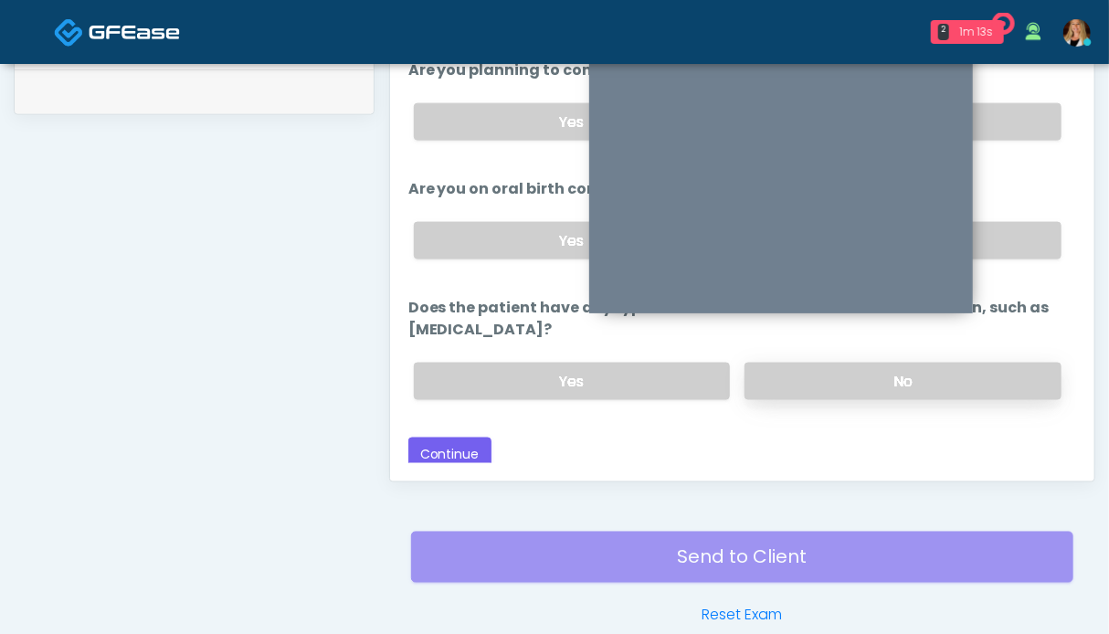
drag, startPoint x: 968, startPoint y: 368, endPoint x: 931, endPoint y: 365, distance: 37.6
click at [967, 368] on label "No" at bounding box center [903, 381] width 317 height 37
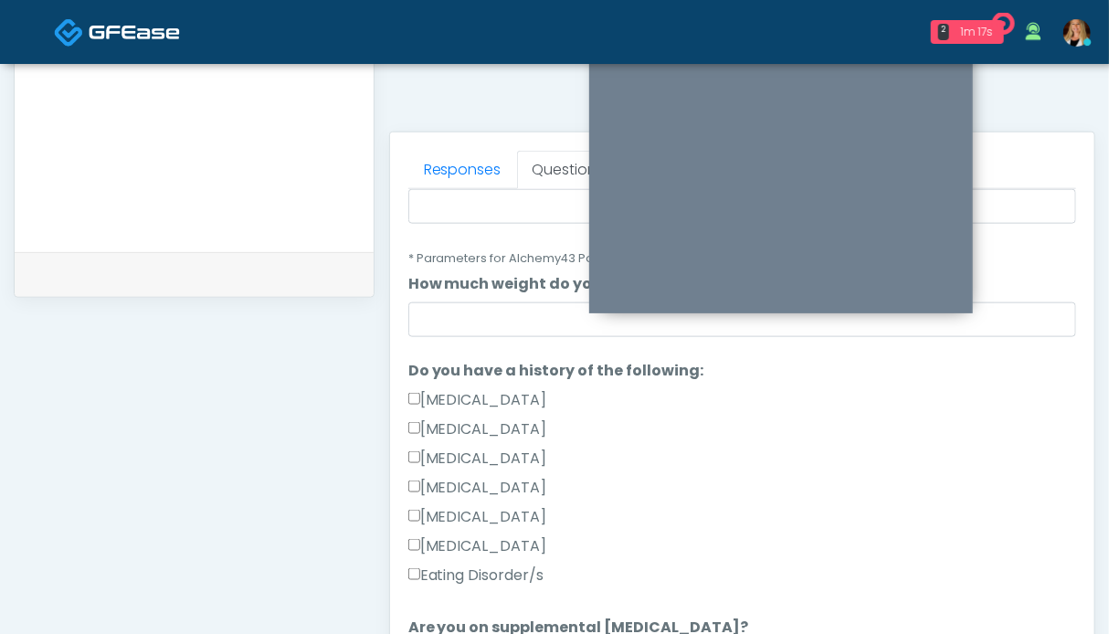
scroll to position [0, 0]
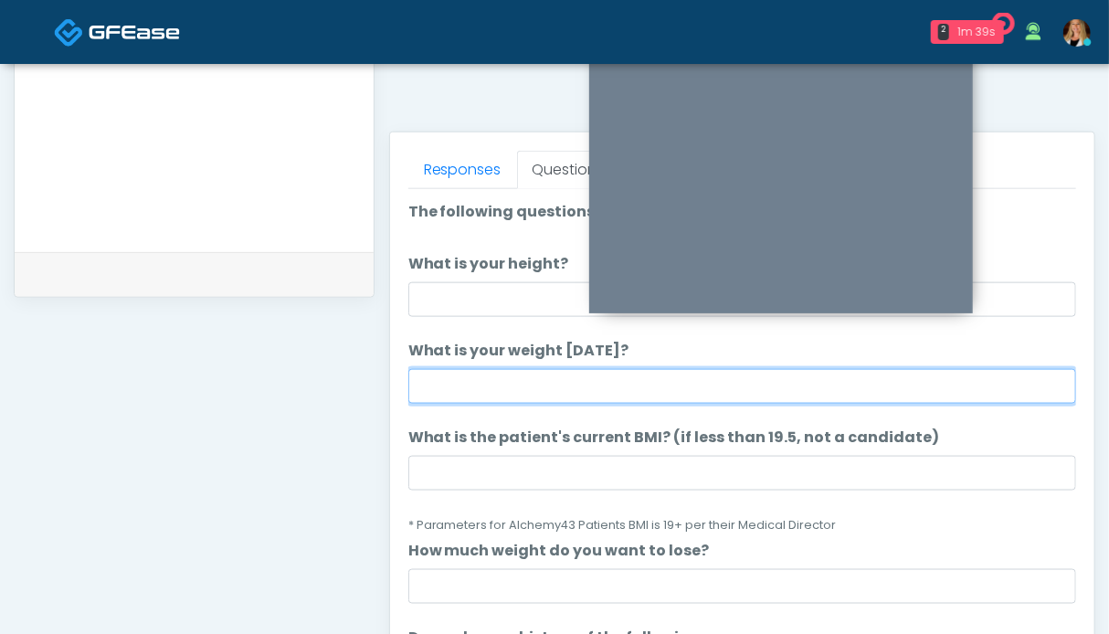
click at [504, 385] on input "What is your weight today?" at bounding box center [742, 386] width 668 height 35
type input "***"
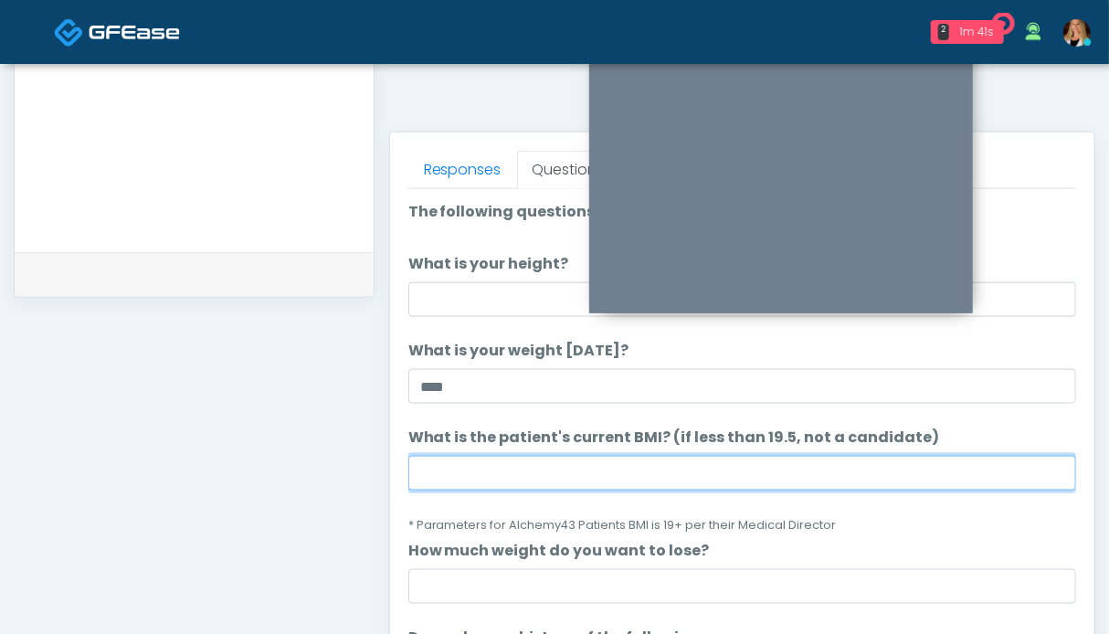
click at [534, 469] on input "What is the patient's current BMI? (if less than 19.5, not a candidate)" at bounding box center [742, 473] width 668 height 35
click at [481, 479] on input "**" at bounding box center [742, 473] width 668 height 35
type input "****"
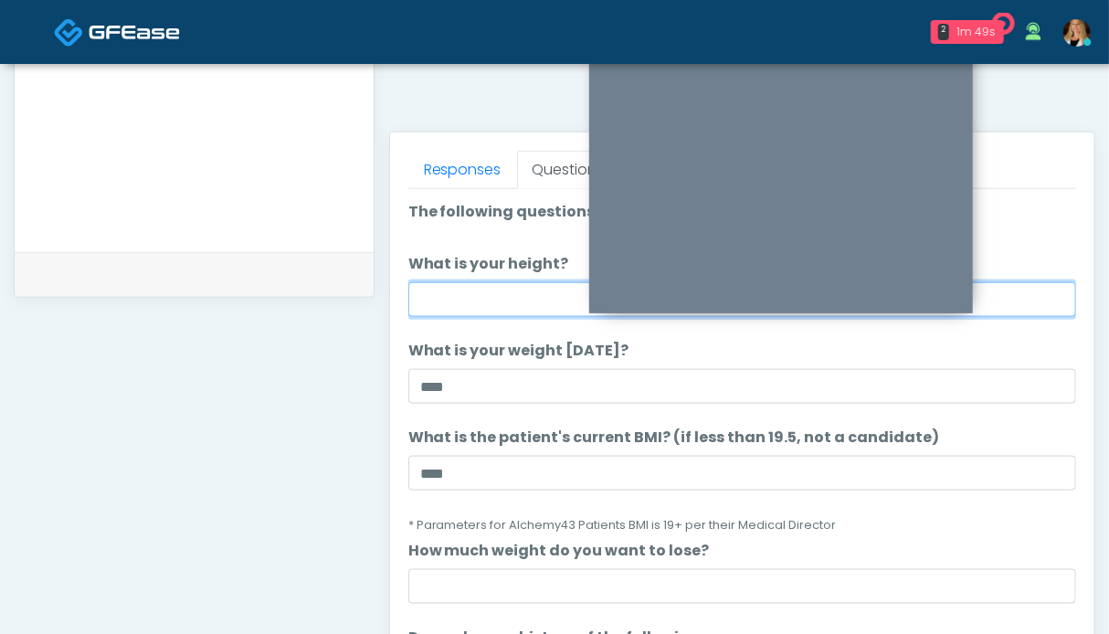
click at [524, 291] on input "What is your height?" at bounding box center [742, 299] width 668 height 35
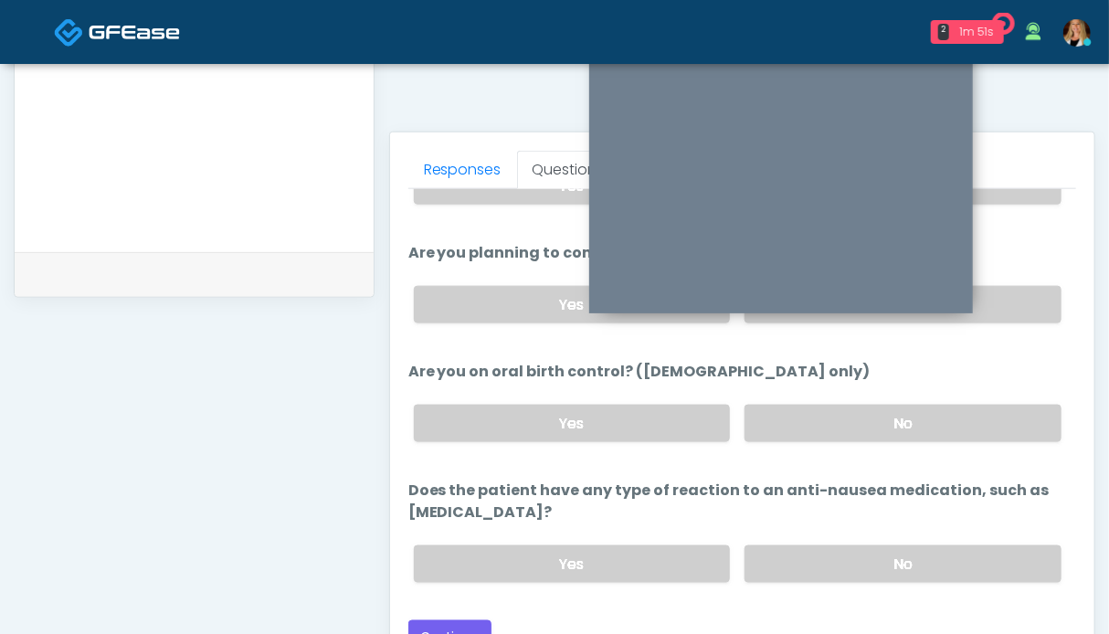
scroll to position [1004, 0]
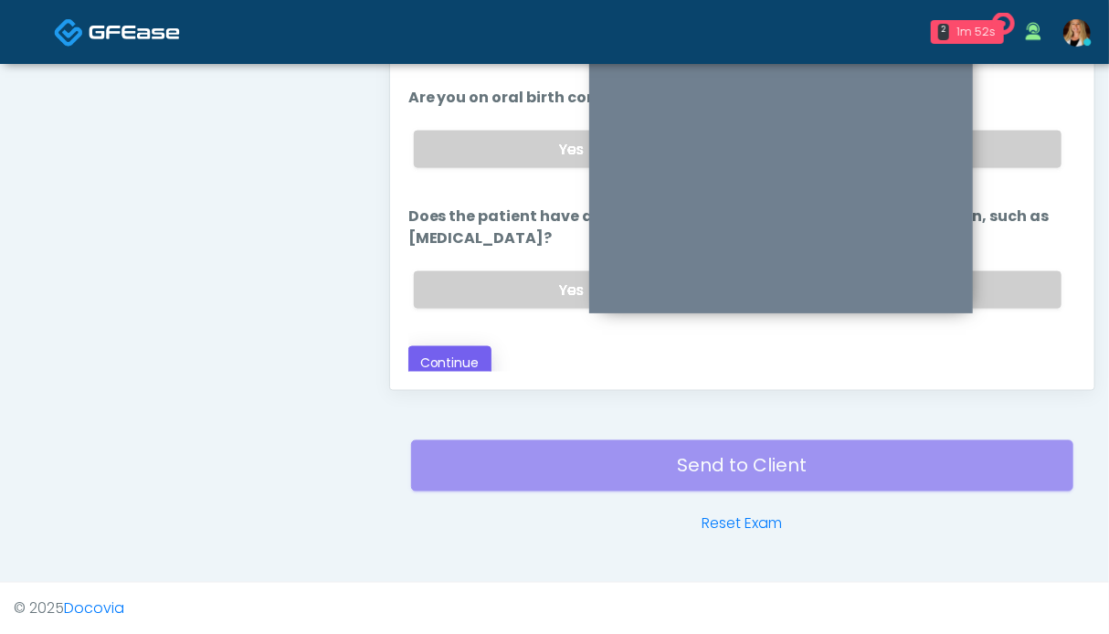
type input "***"
click at [465, 346] on button "Continue" at bounding box center [449, 363] width 83 height 34
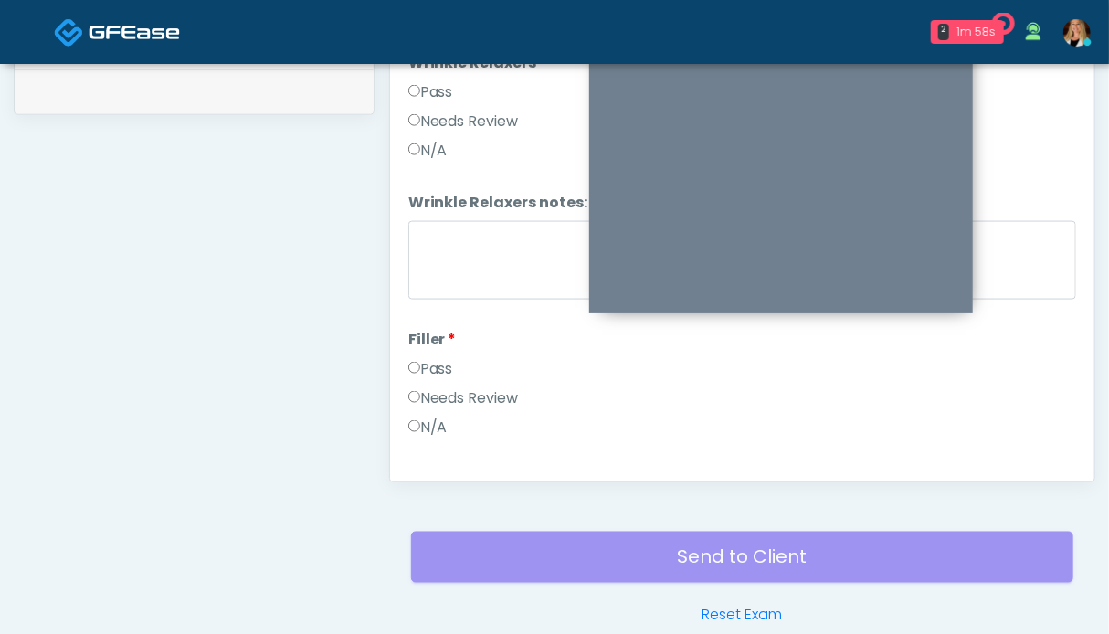
scroll to position [547, 0]
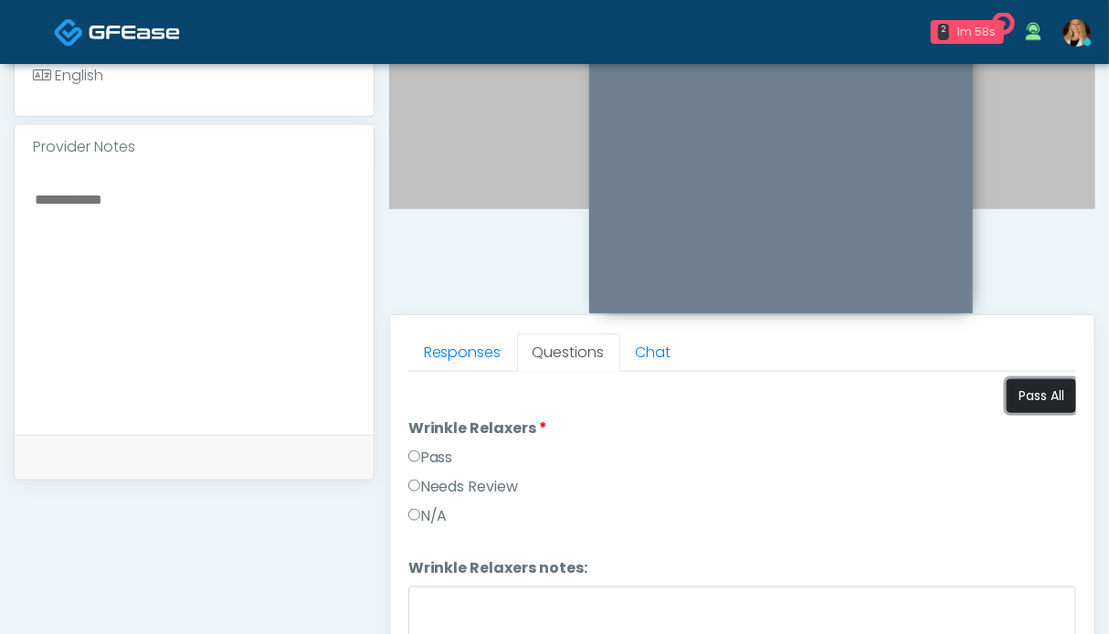
click at [1010, 397] on button "Pass All" at bounding box center [1041, 396] width 69 height 34
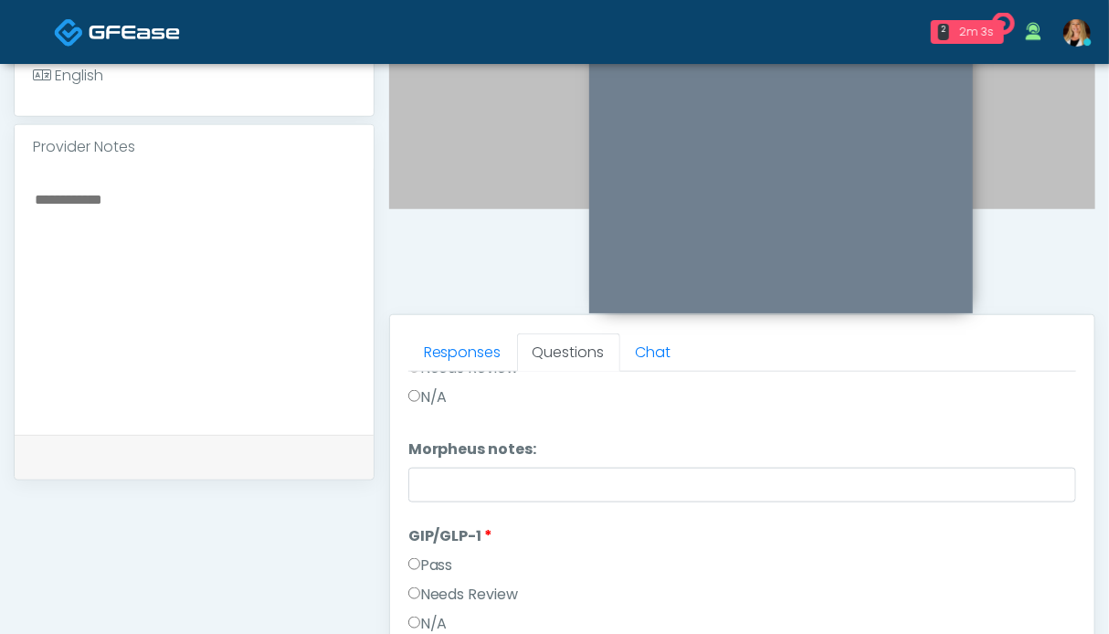
scroll to position [821, 0]
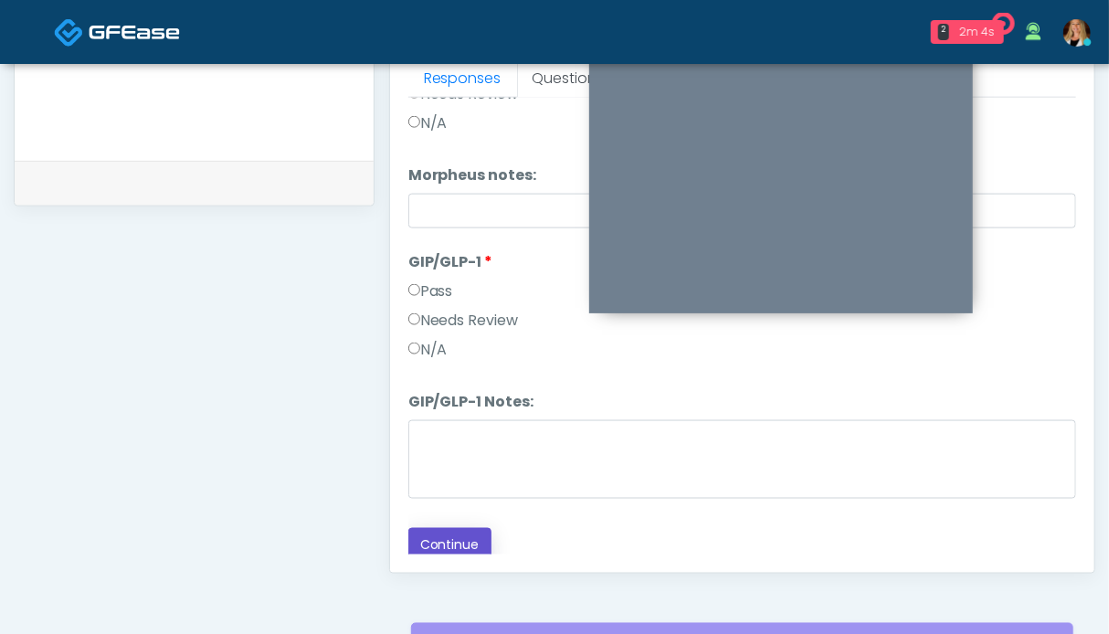
click at [467, 540] on button "Continue" at bounding box center [449, 545] width 83 height 34
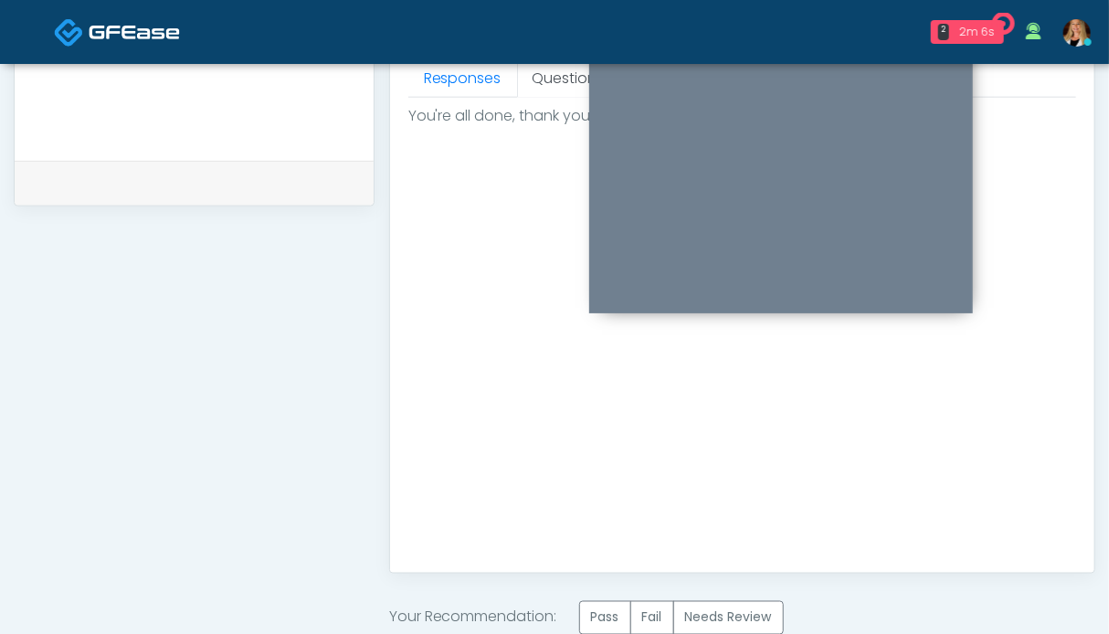
scroll to position [913, 0]
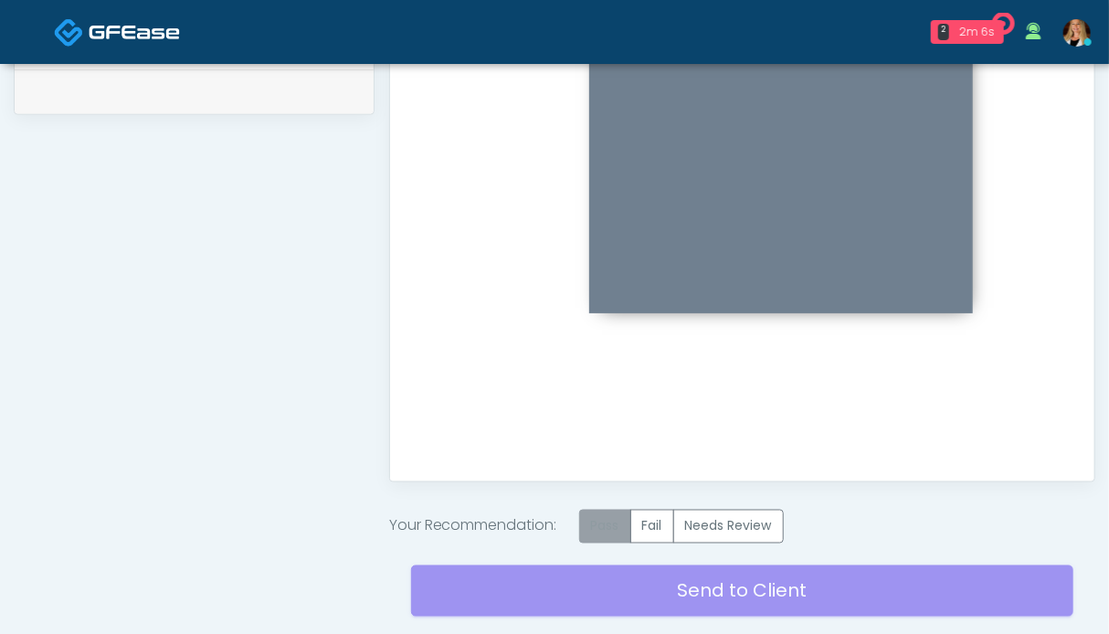
click at [596, 522] on label "Pass" at bounding box center [605, 527] width 52 height 34
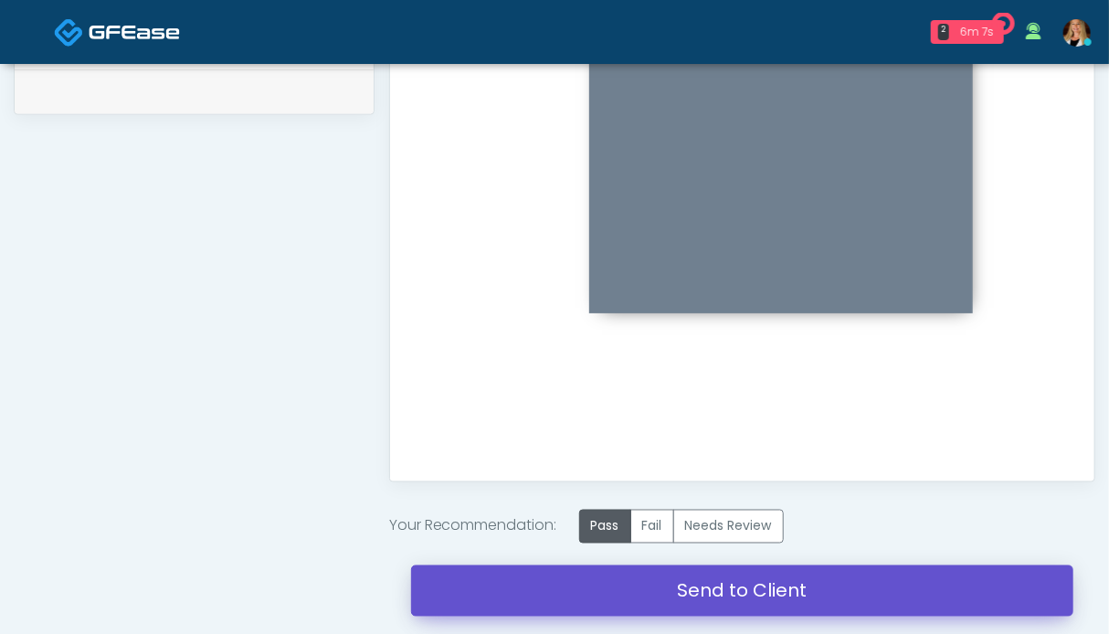
click at [683, 580] on link "Send to Client" at bounding box center [742, 590] width 662 height 51
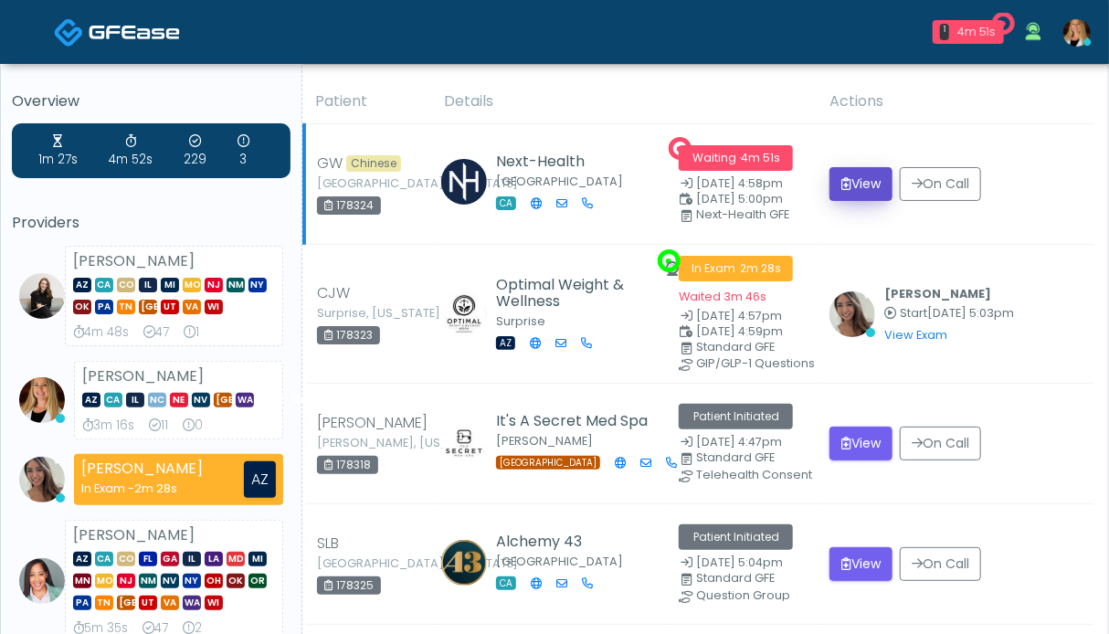
click at [866, 180] on button "View" at bounding box center [860, 184] width 63 height 34
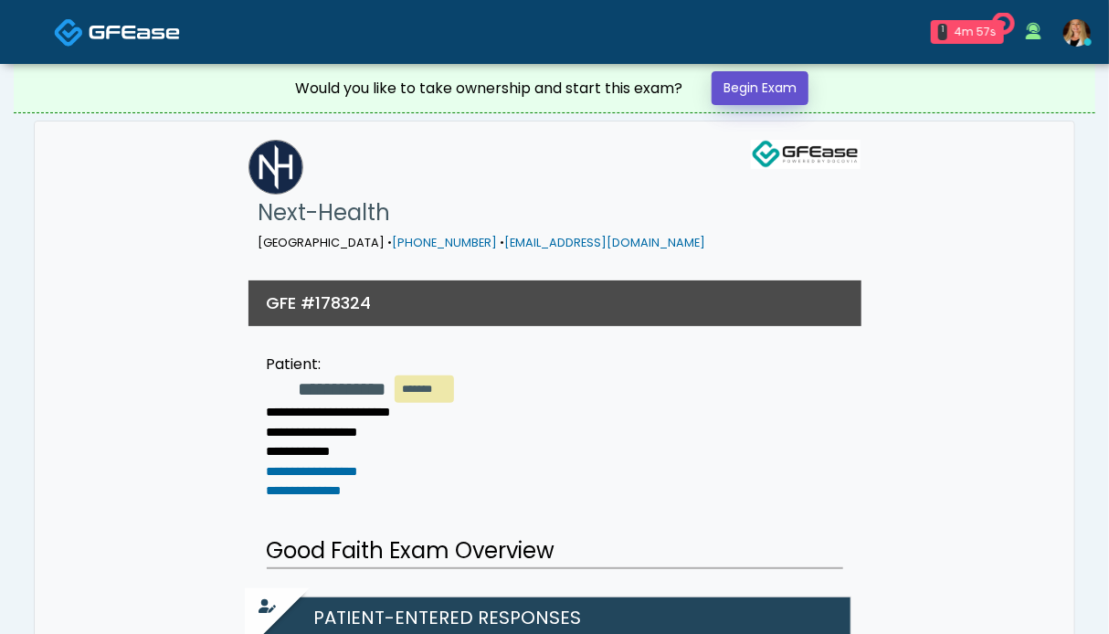
drag, startPoint x: 755, startPoint y: 98, endPoint x: 756, endPoint y: 127, distance: 29.3
click at [755, 96] on link "Begin Exam" at bounding box center [760, 88] width 97 height 34
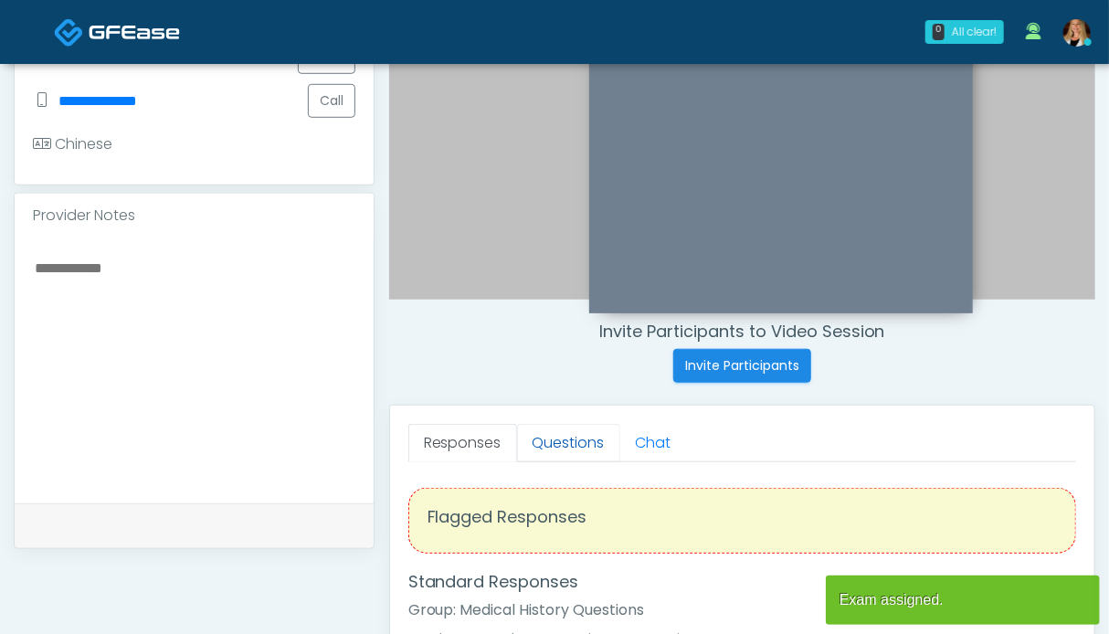
click at [552, 445] on link "Questions" at bounding box center [568, 443] width 103 height 38
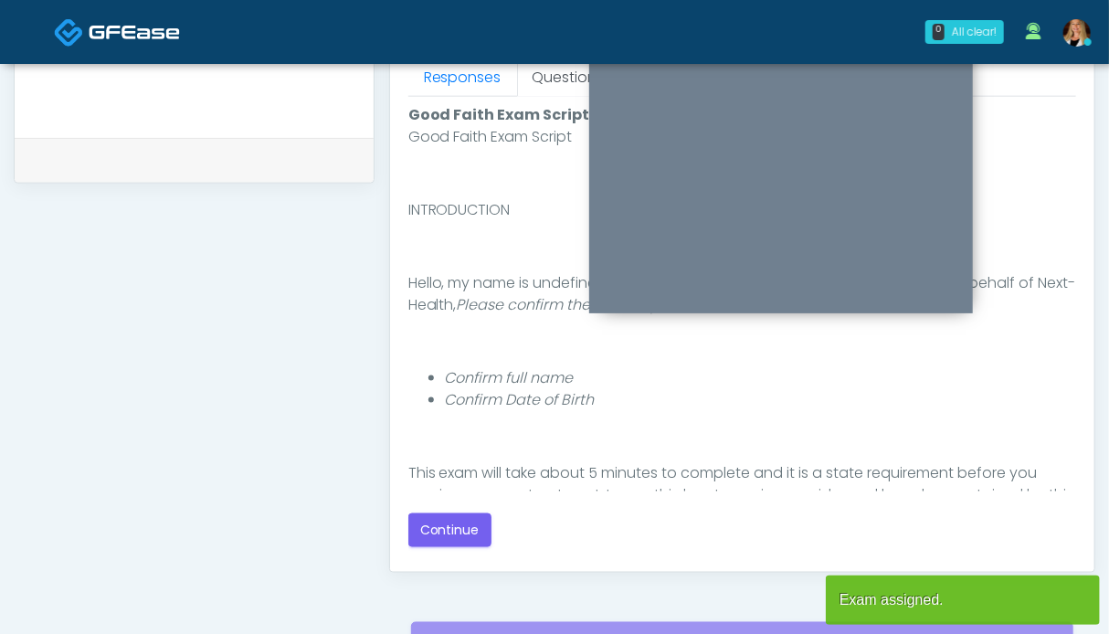
scroll to position [914, 0]
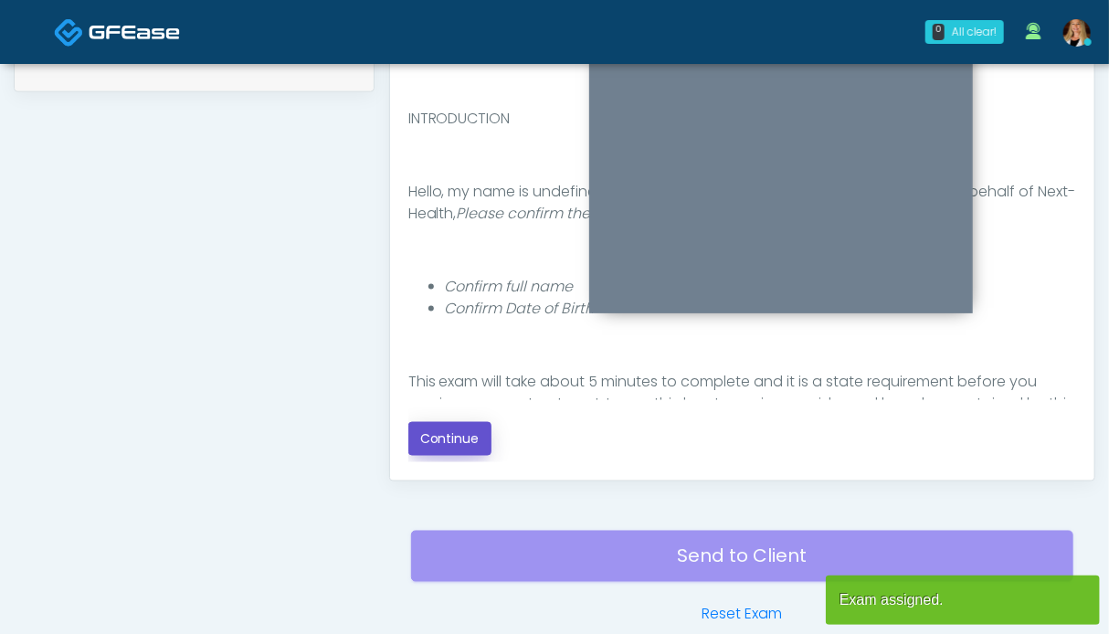
click at [451, 434] on button "Continue" at bounding box center [449, 439] width 83 height 34
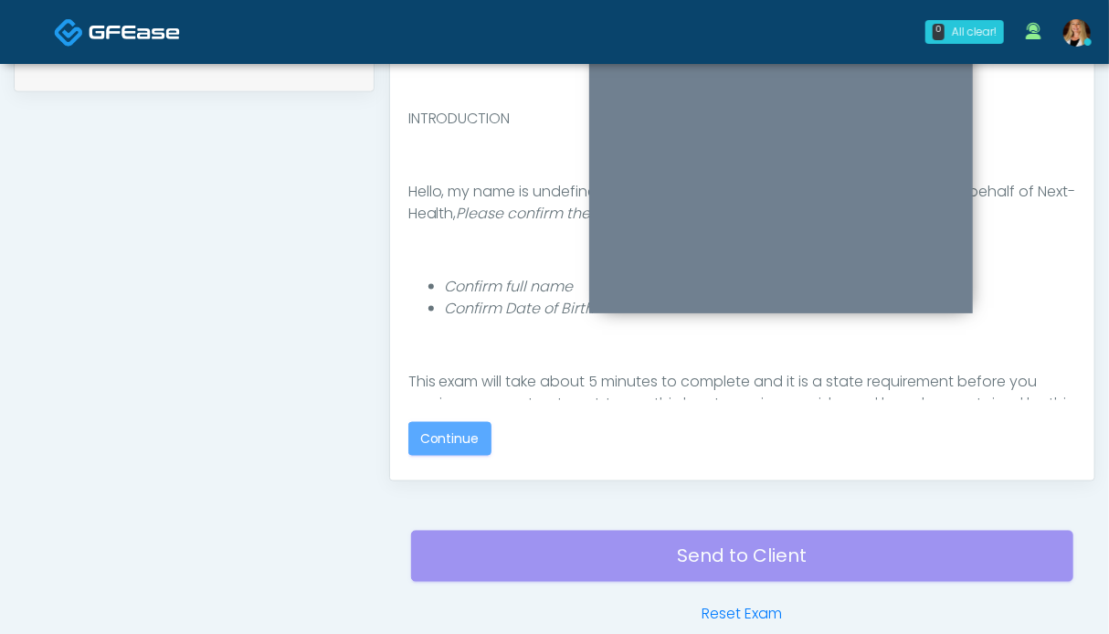
scroll to position [1004, 0]
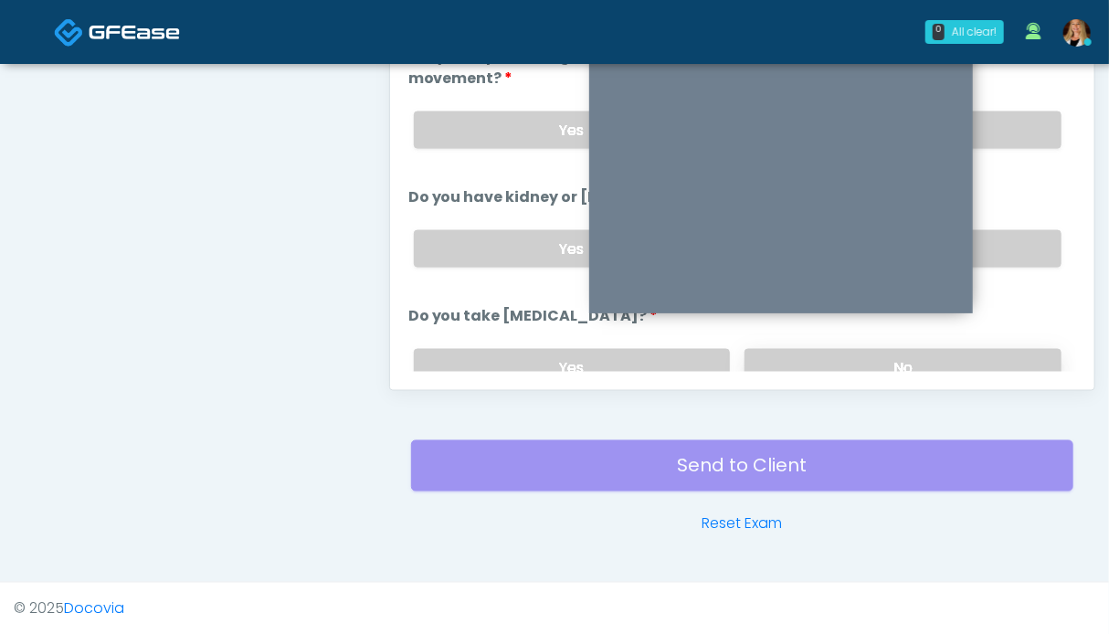
click at [983, 355] on label "No" at bounding box center [903, 367] width 317 height 37
drag, startPoint x: 1023, startPoint y: 241, endPoint x: 1012, endPoint y: 207, distance: 35.5
click at [1023, 239] on label "No" at bounding box center [903, 248] width 317 height 37
click at [1001, 112] on label "No" at bounding box center [903, 129] width 317 height 37
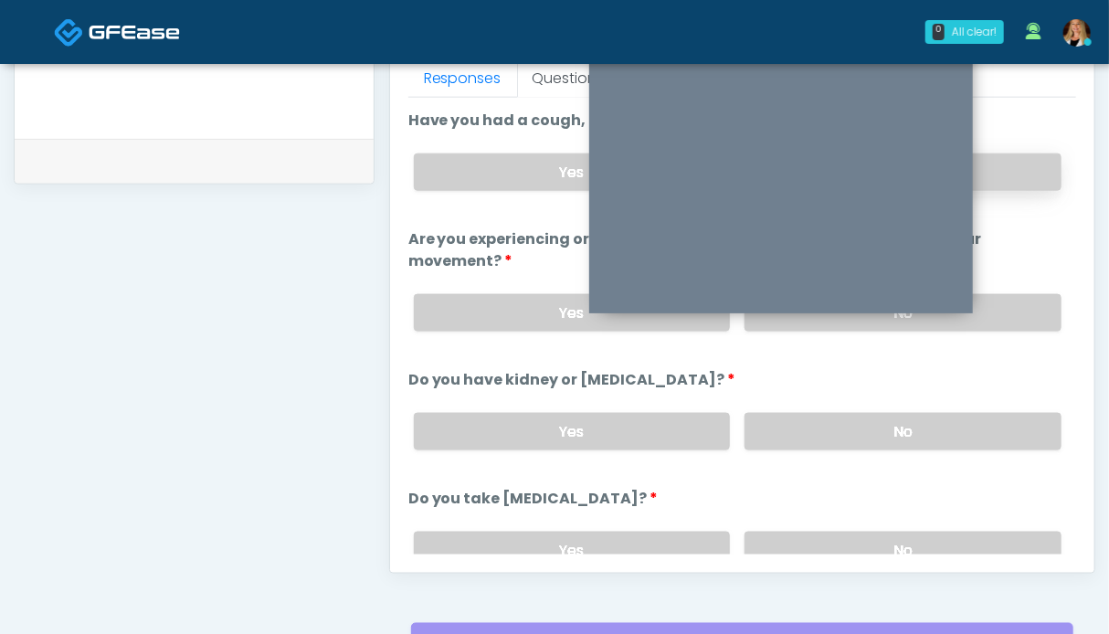
click at [1005, 172] on label "No" at bounding box center [903, 171] width 317 height 37
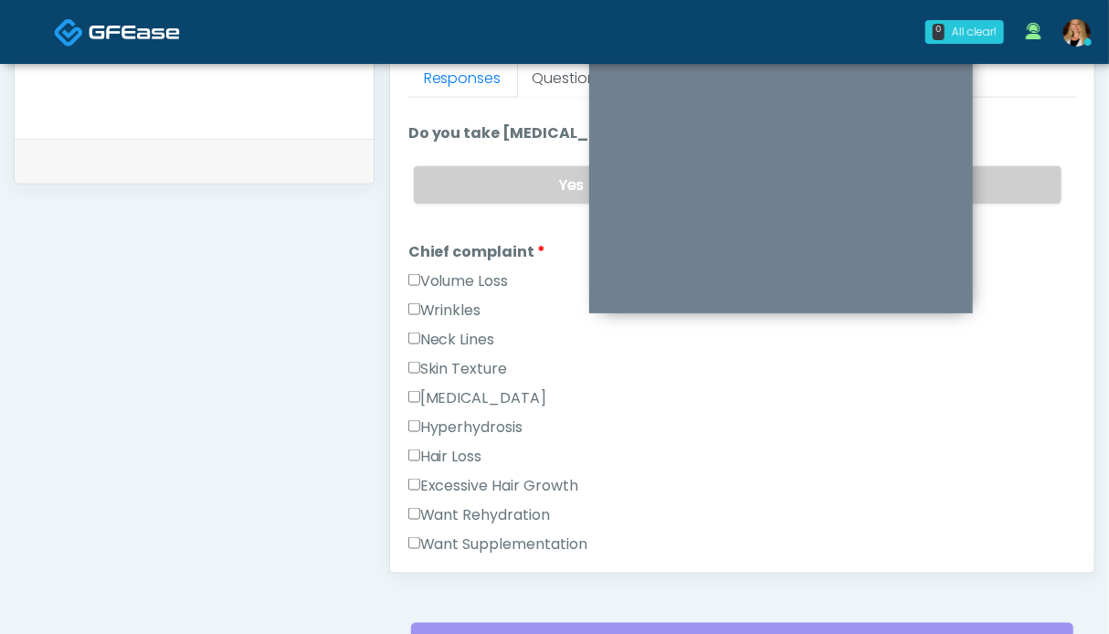
click at [446, 301] on label "Wrinkles" at bounding box center [444, 311] width 73 height 22
click at [447, 281] on label "Volume Loss" at bounding box center [458, 281] width 100 height 22
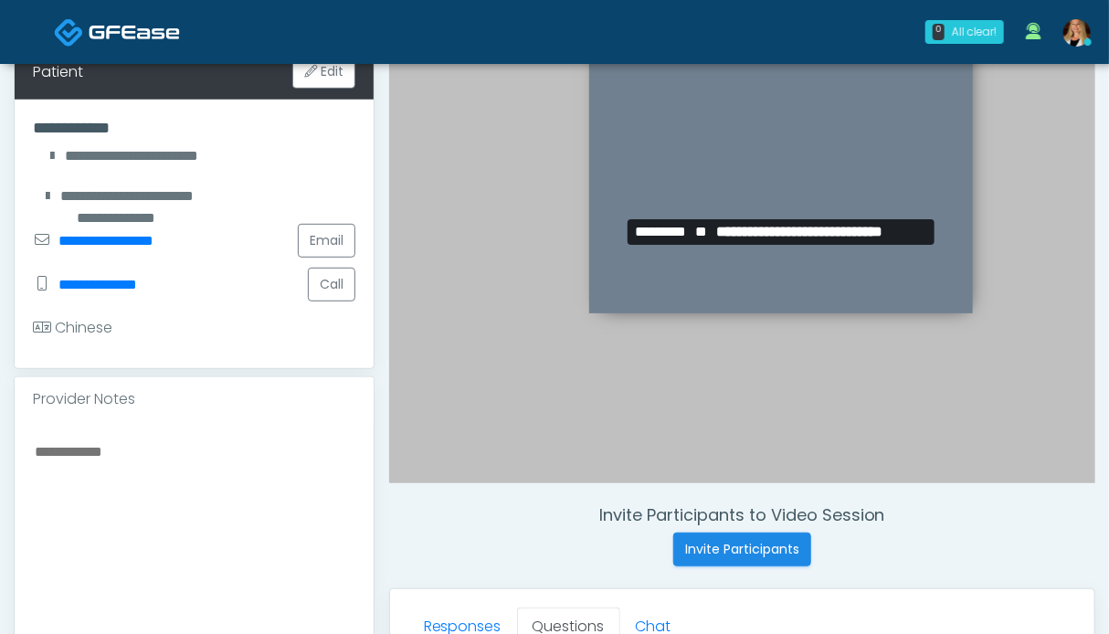
scroll to position [0, 0]
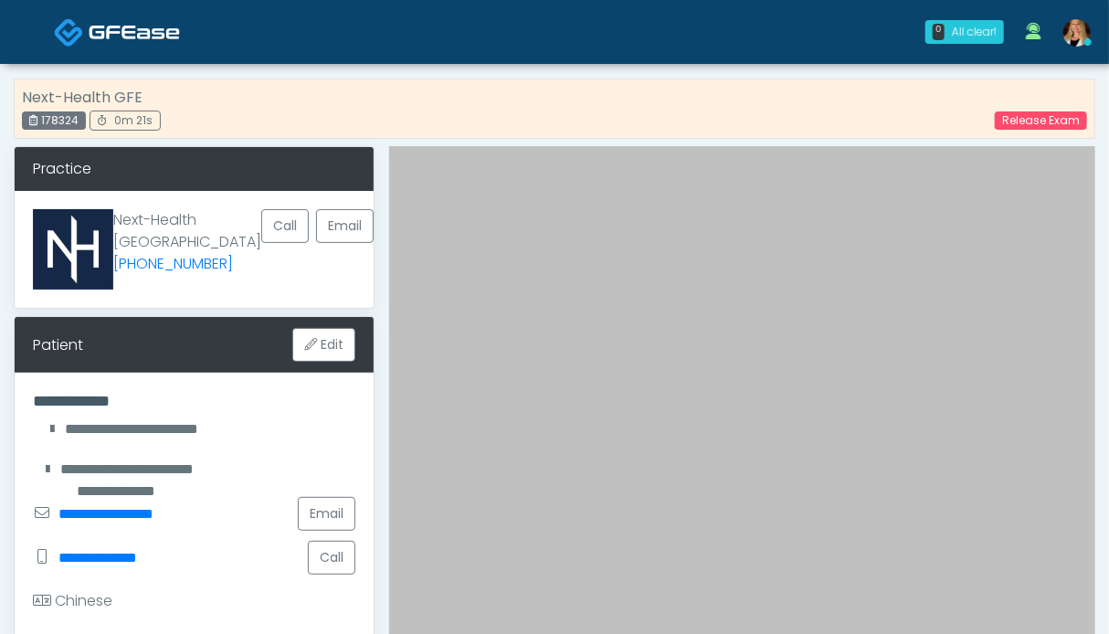
drag, startPoint x: 82, startPoint y: 120, endPoint x: 40, endPoint y: 125, distance: 42.4
click at [40, 125] on div "178324" at bounding box center [54, 120] width 64 height 18
copy div "178324"
click at [1033, 116] on link "Release Exam" at bounding box center [1041, 120] width 92 height 18
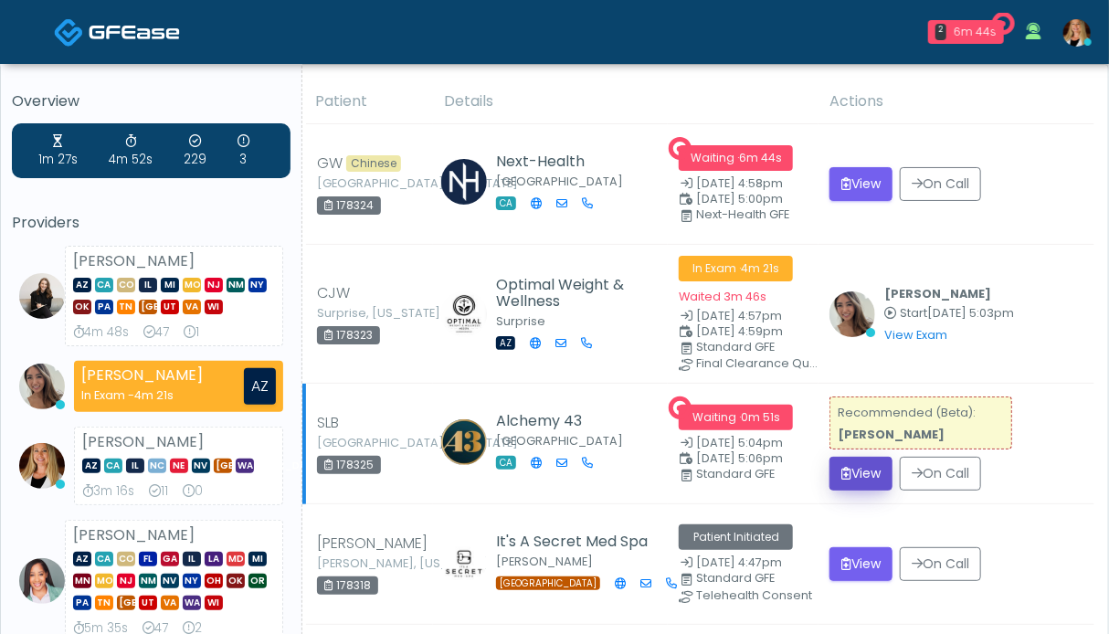
click at [867, 476] on button "View" at bounding box center [860, 474] width 63 height 34
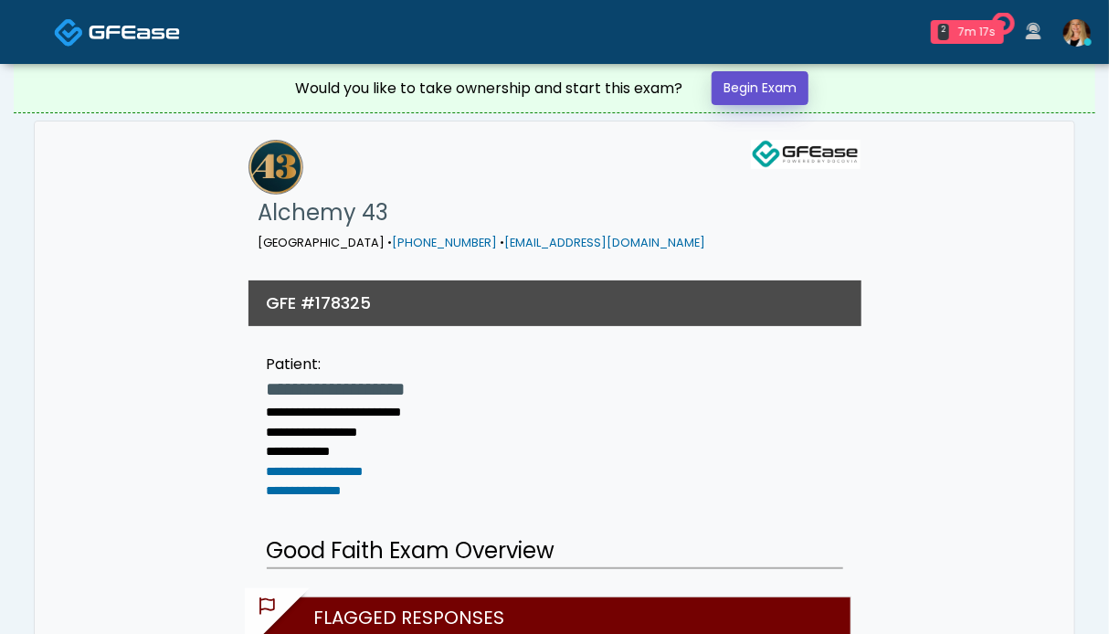
click at [734, 92] on link "Begin Exam" at bounding box center [760, 88] width 97 height 34
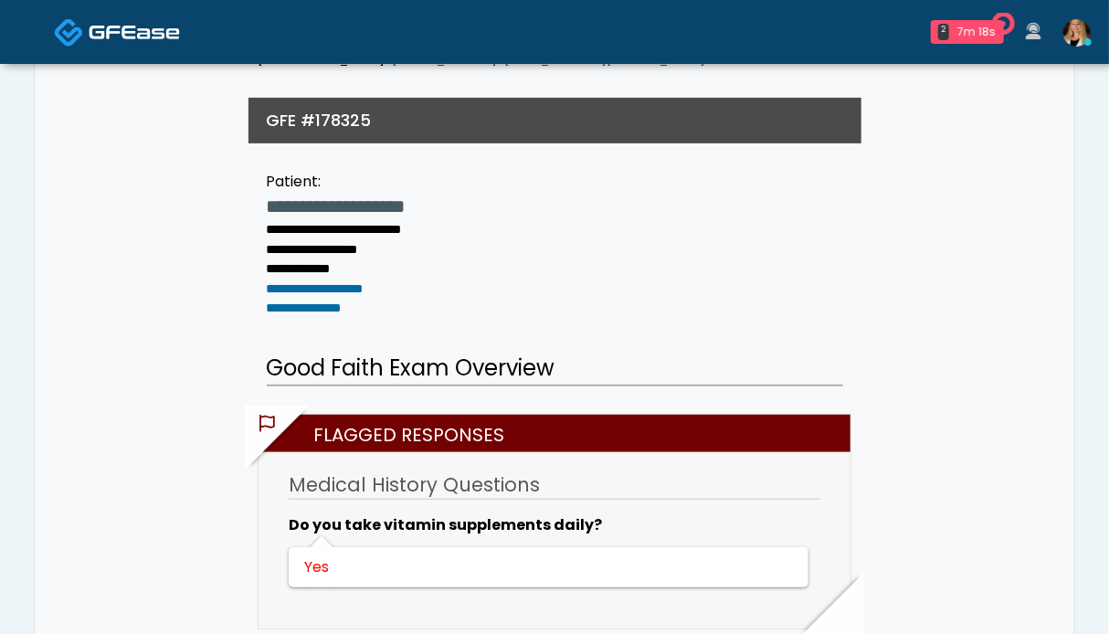
scroll to position [548, 0]
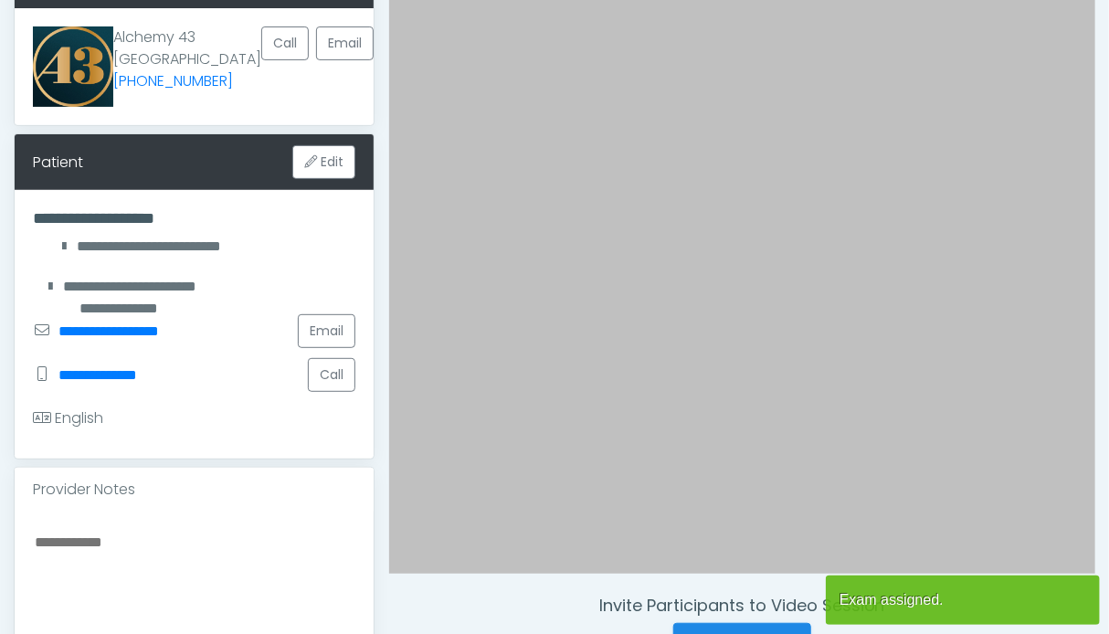
scroll to position [457, 0]
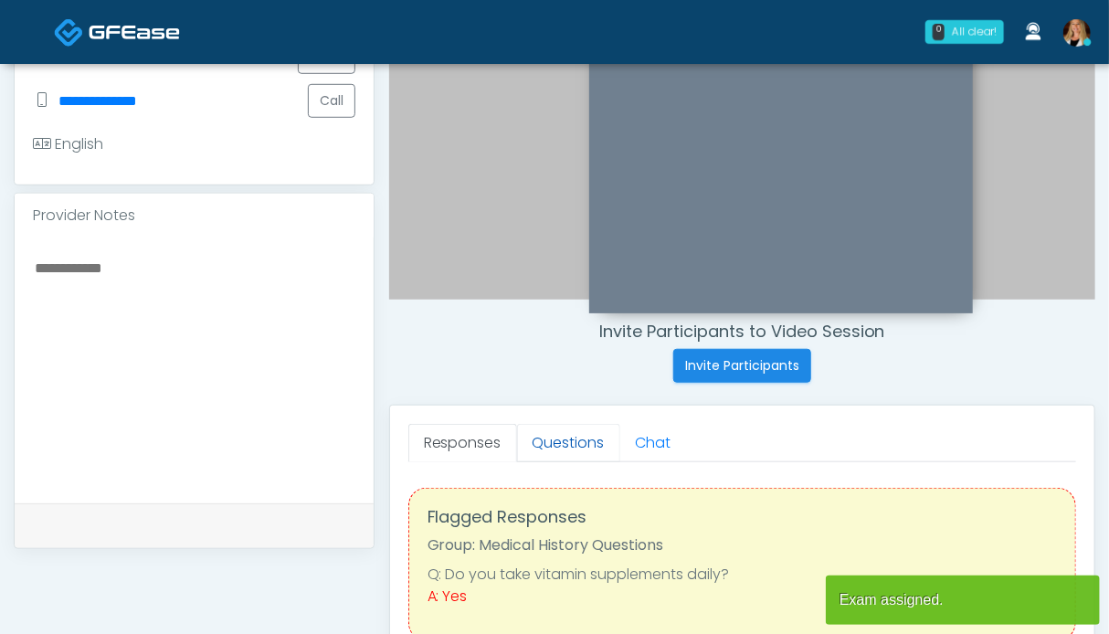
click at [533, 437] on link "Questions" at bounding box center [568, 443] width 103 height 38
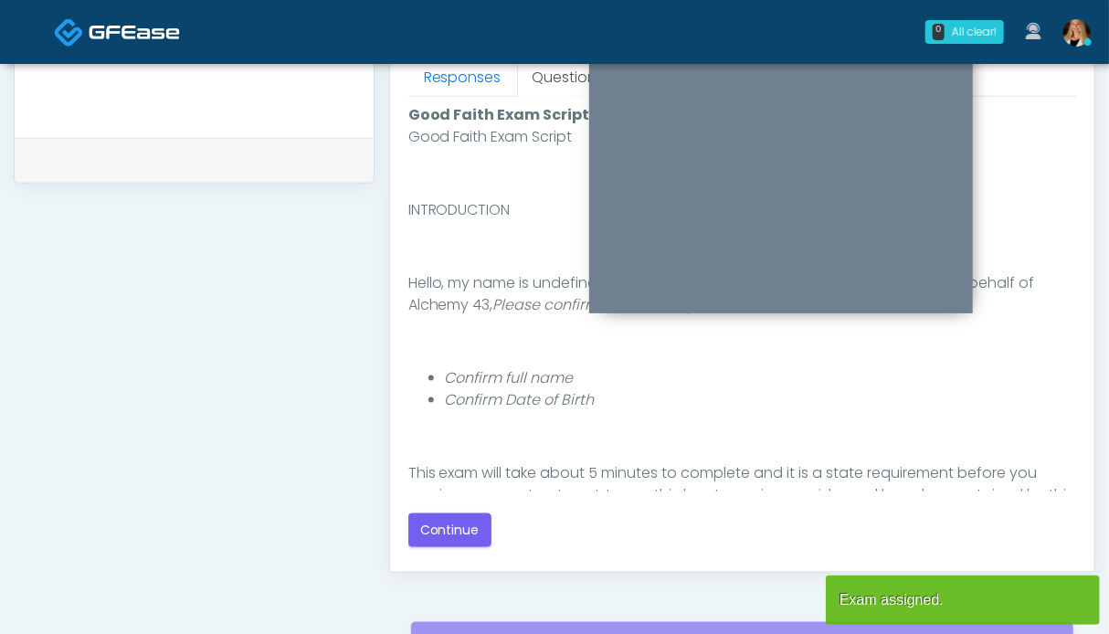
scroll to position [914, 0]
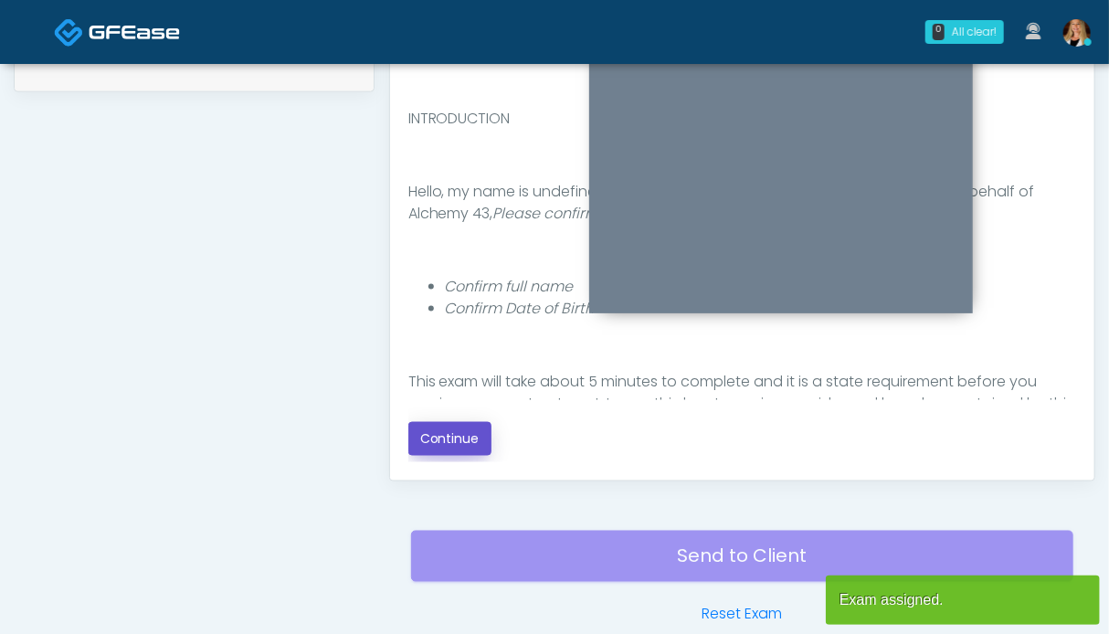
click at [459, 425] on button "Continue" at bounding box center [449, 439] width 83 height 34
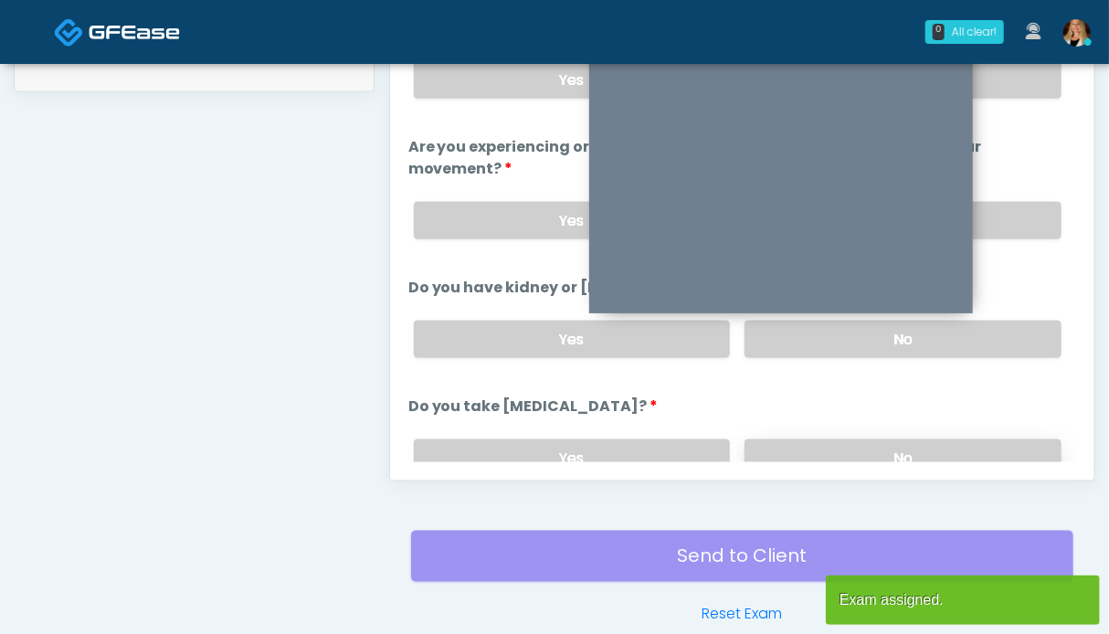
scroll to position [1004, 0]
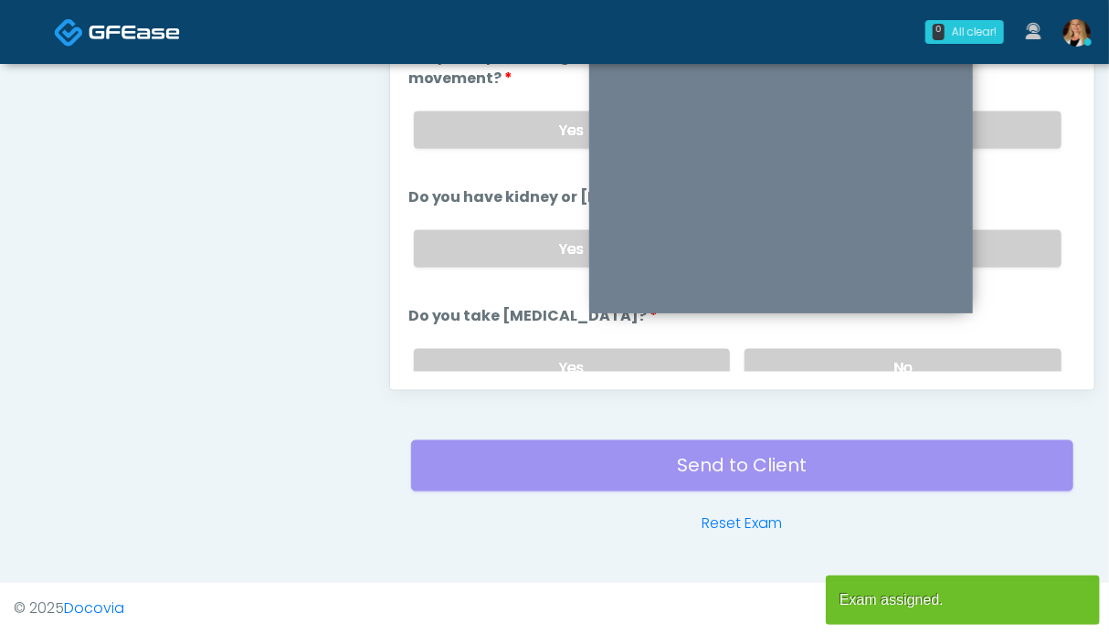
drag, startPoint x: 998, startPoint y: 239, endPoint x: 1007, endPoint y: 166, distance: 73.7
click at [998, 238] on label "No" at bounding box center [903, 248] width 317 height 37
click at [1008, 132] on label "No" at bounding box center [903, 129] width 317 height 37
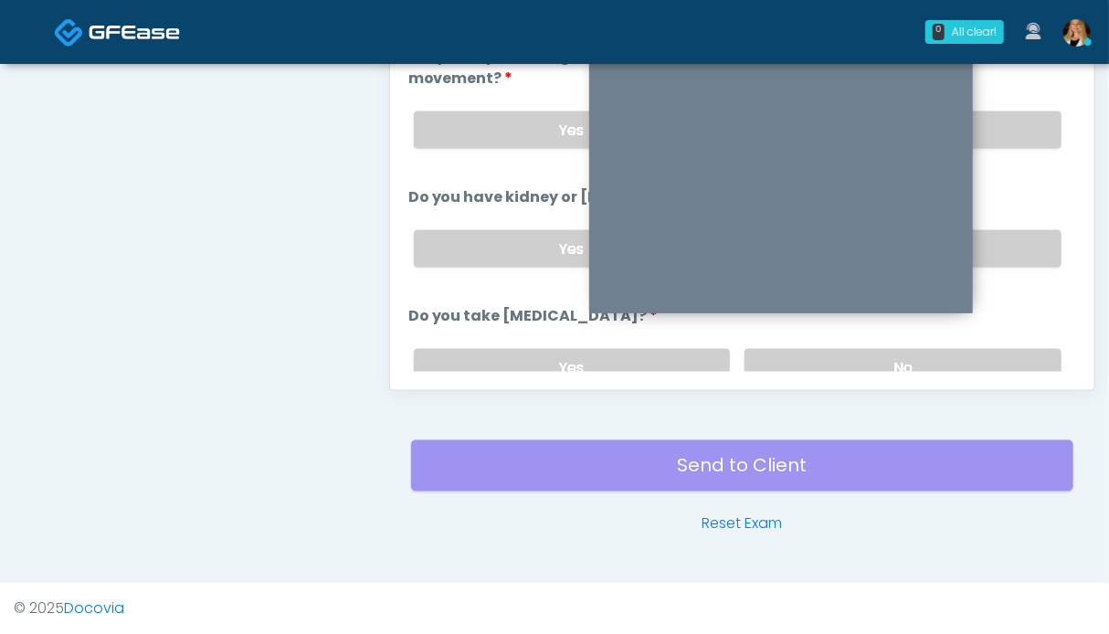
scroll to position [821, 0]
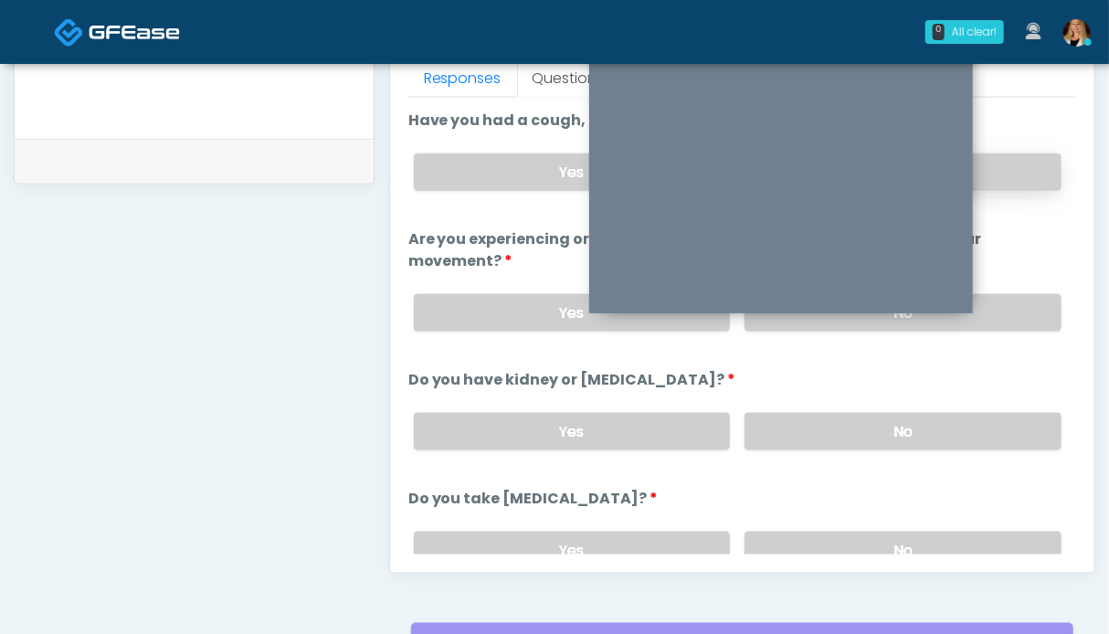
click at [998, 176] on label "No" at bounding box center [903, 171] width 317 height 37
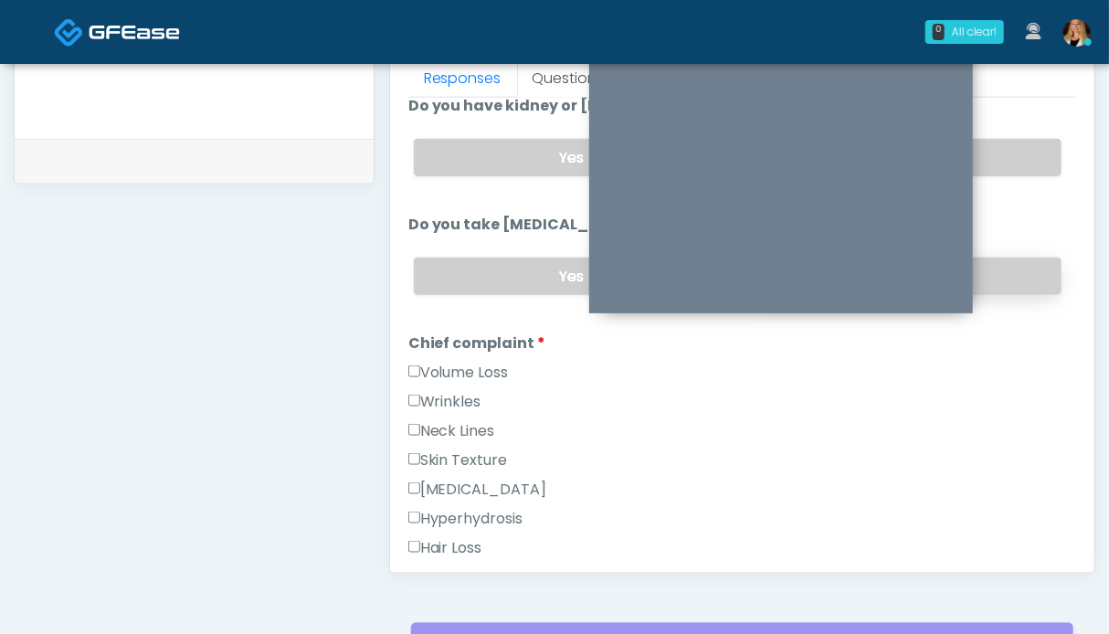
click at [1001, 271] on label "No" at bounding box center [903, 276] width 317 height 37
click at [449, 366] on label "Volume Loss" at bounding box center [458, 373] width 100 height 22
click at [439, 391] on label "Wrinkles" at bounding box center [444, 402] width 73 height 22
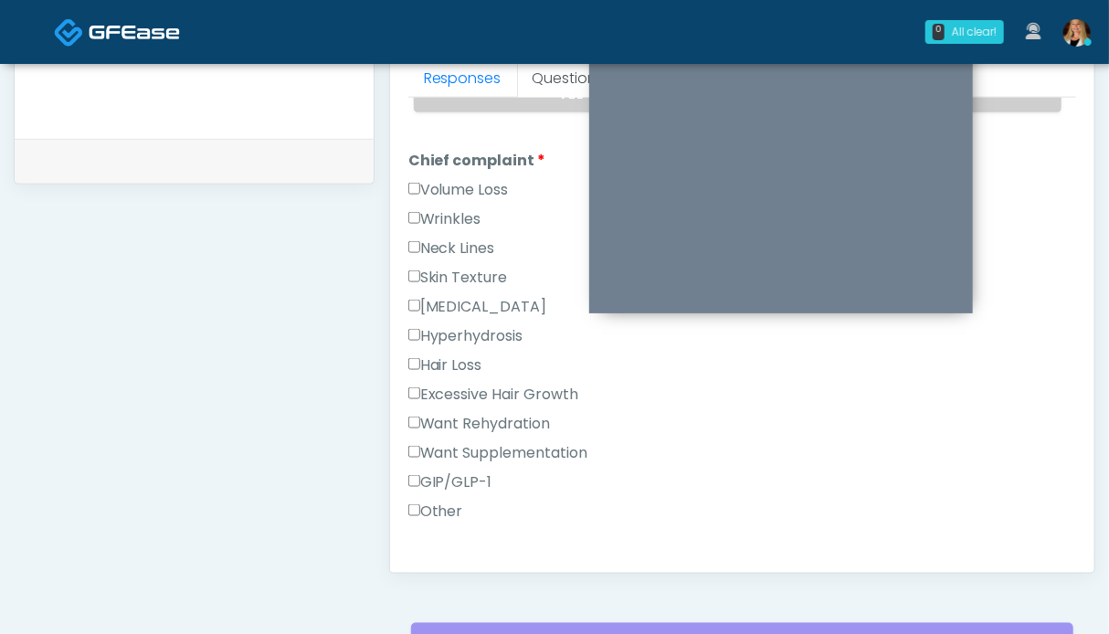
scroll to position [914, 0]
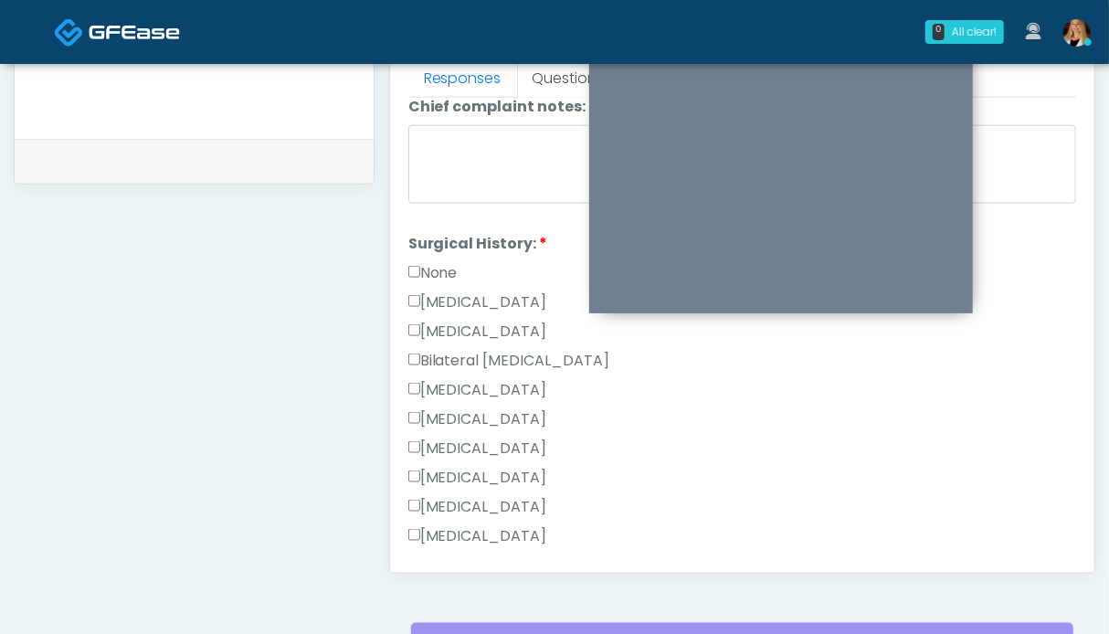
click at [437, 268] on label "None" at bounding box center [432, 273] width 49 height 22
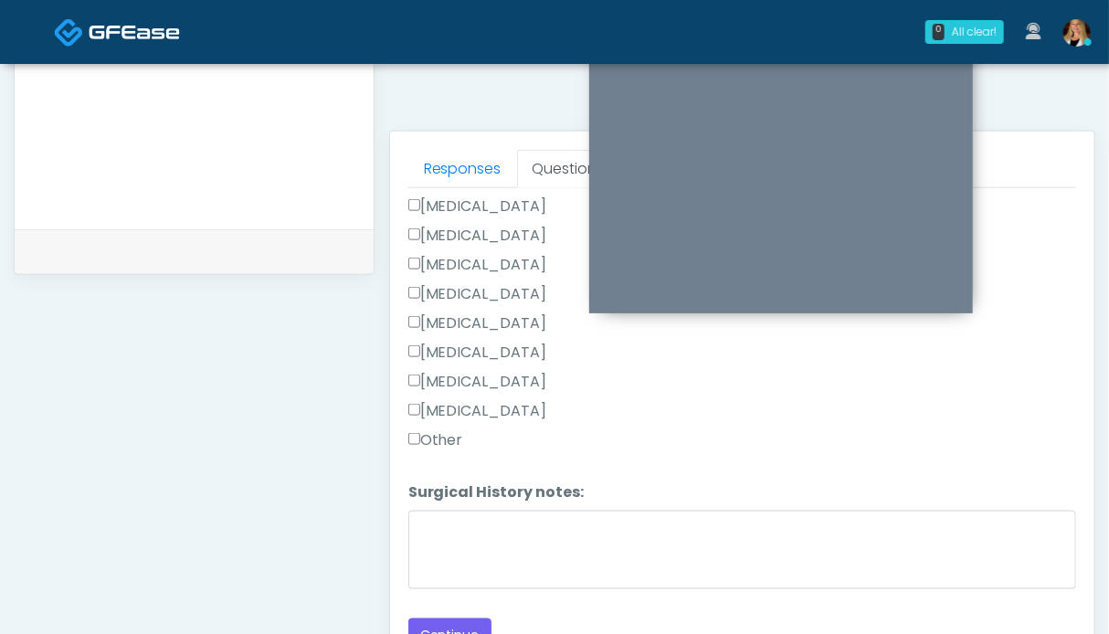
scroll to position [1004, 0]
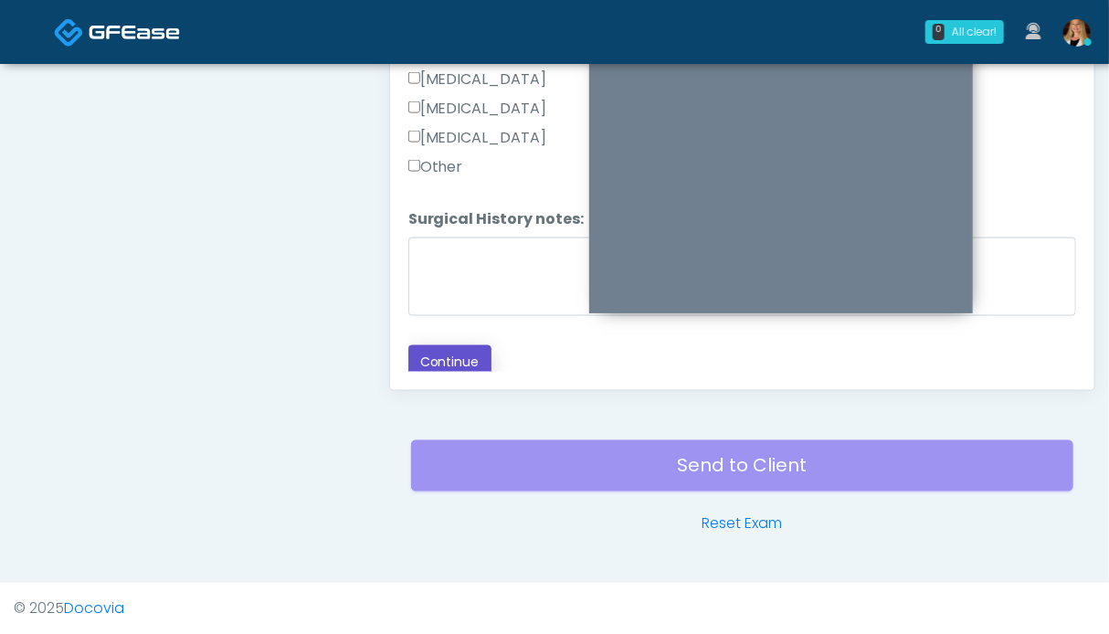
click at [457, 365] on button "Continue" at bounding box center [449, 362] width 83 height 34
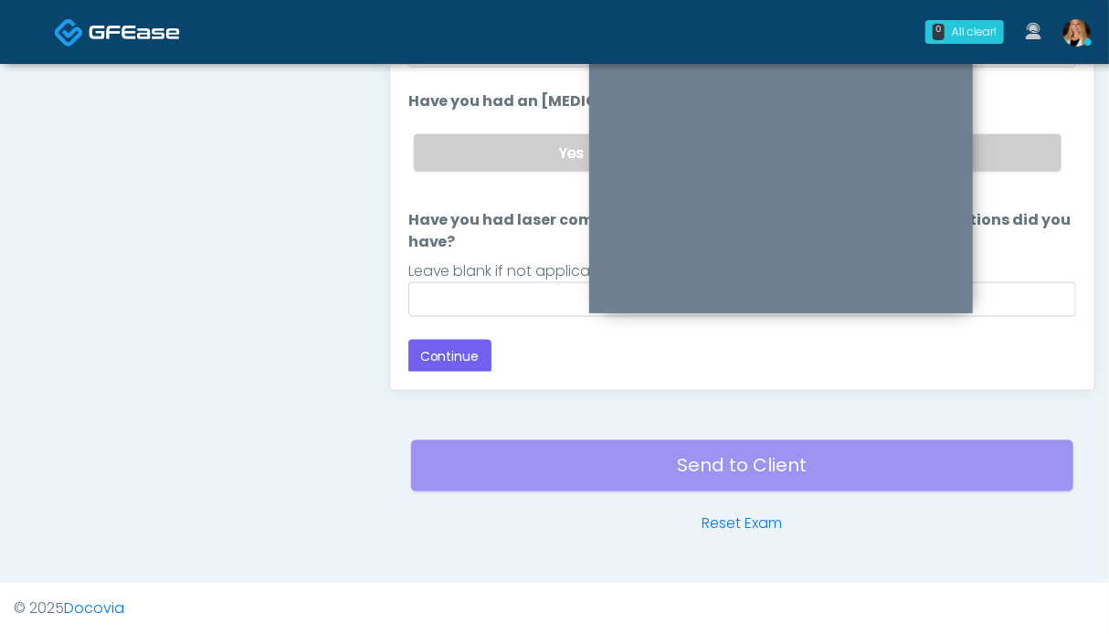
scroll to position [821, 0]
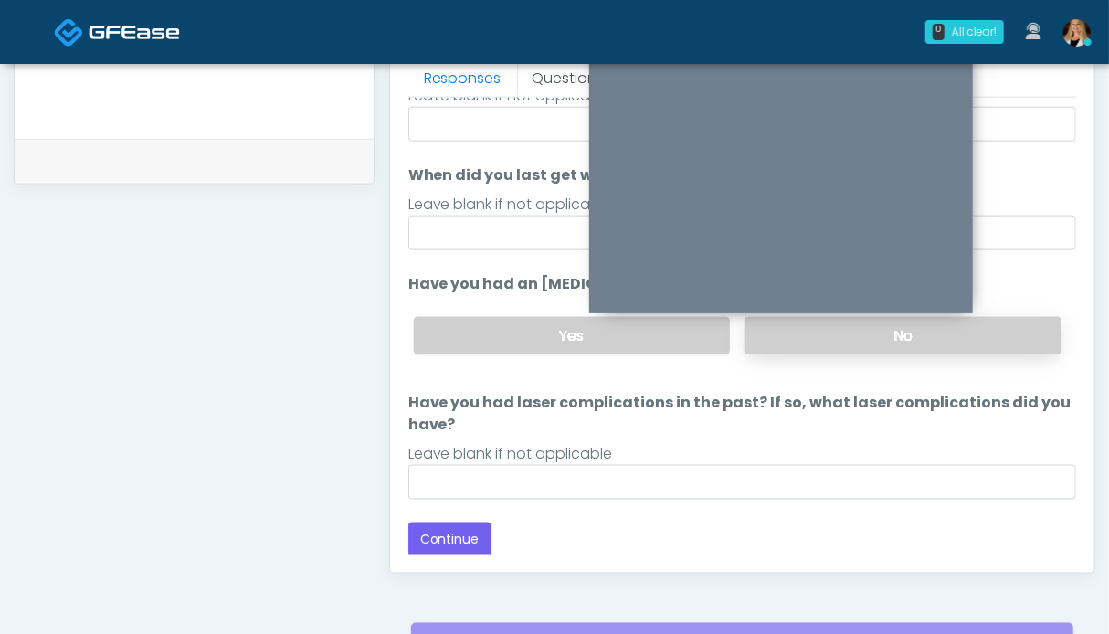
click at [1018, 326] on label "No" at bounding box center [903, 335] width 317 height 37
click at [430, 533] on button "Continue" at bounding box center [449, 540] width 83 height 34
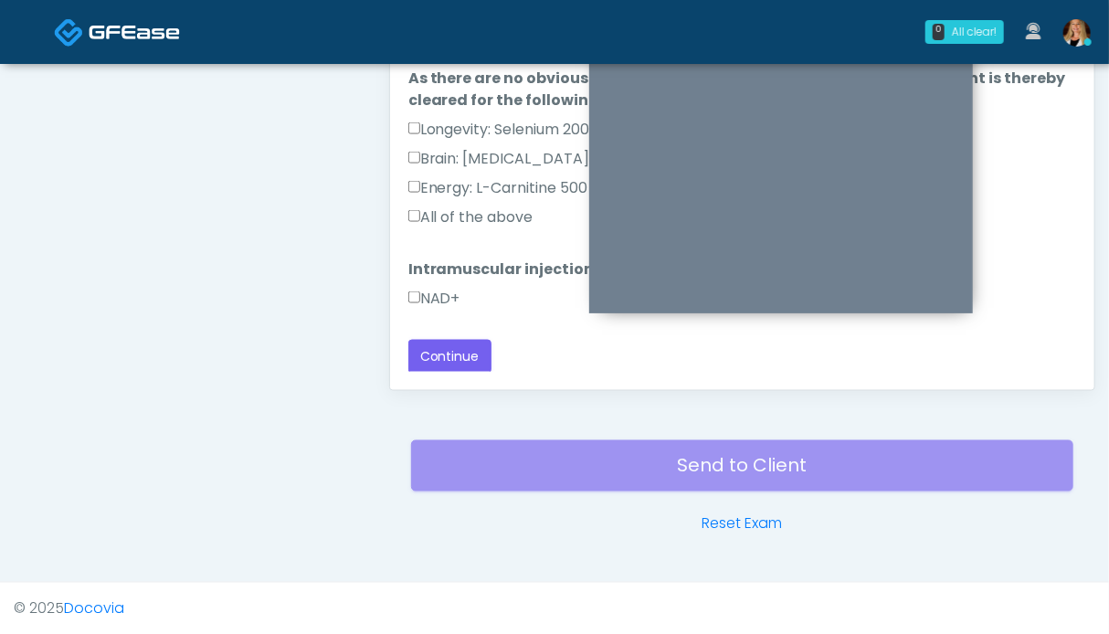
scroll to position [913, 0]
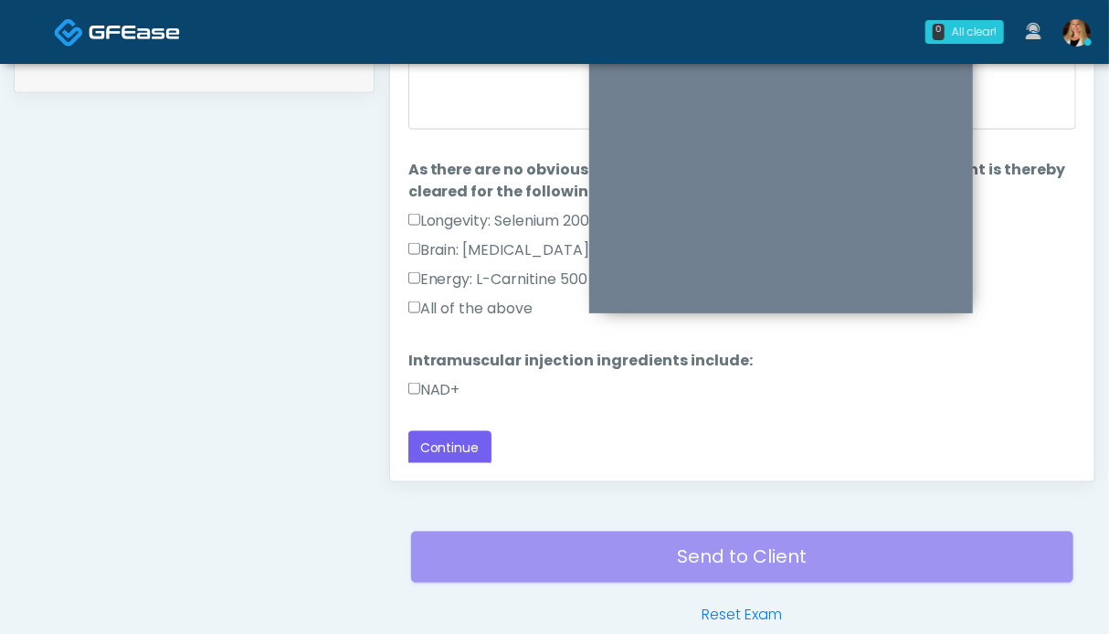
drag, startPoint x: 449, startPoint y: 388, endPoint x: 457, endPoint y: 344, distance: 44.6
click at [448, 387] on label "NAD+" at bounding box center [434, 390] width 52 height 22
click at [460, 312] on label "All of the above" at bounding box center [470, 309] width 125 height 22
click at [469, 438] on button "Continue" at bounding box center [449, 448] width 83 height 34
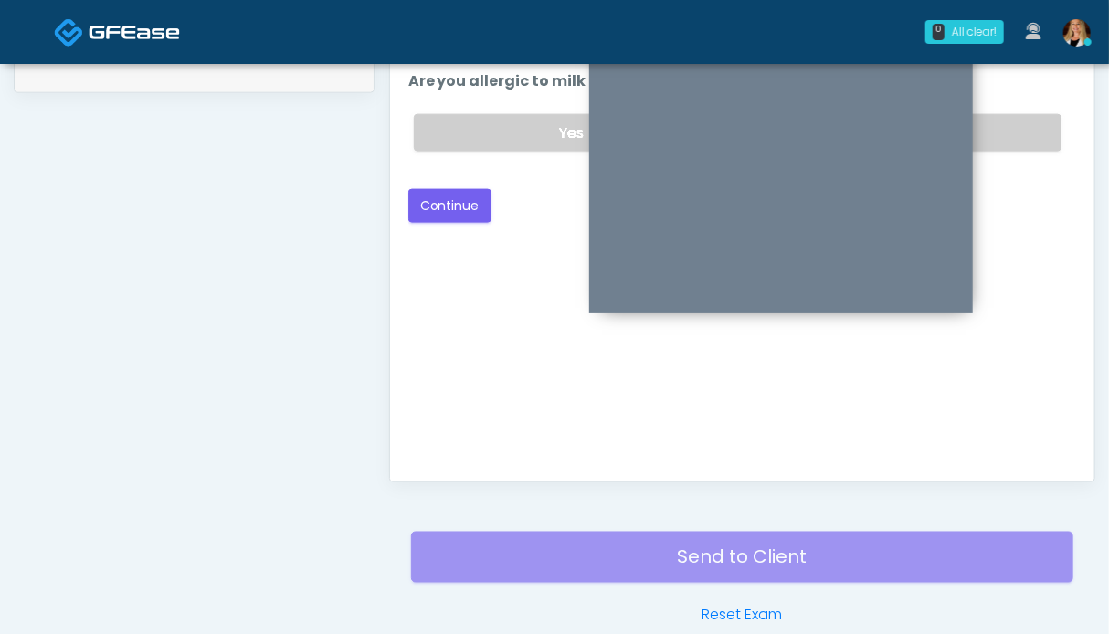
scroll to position [639, 0]
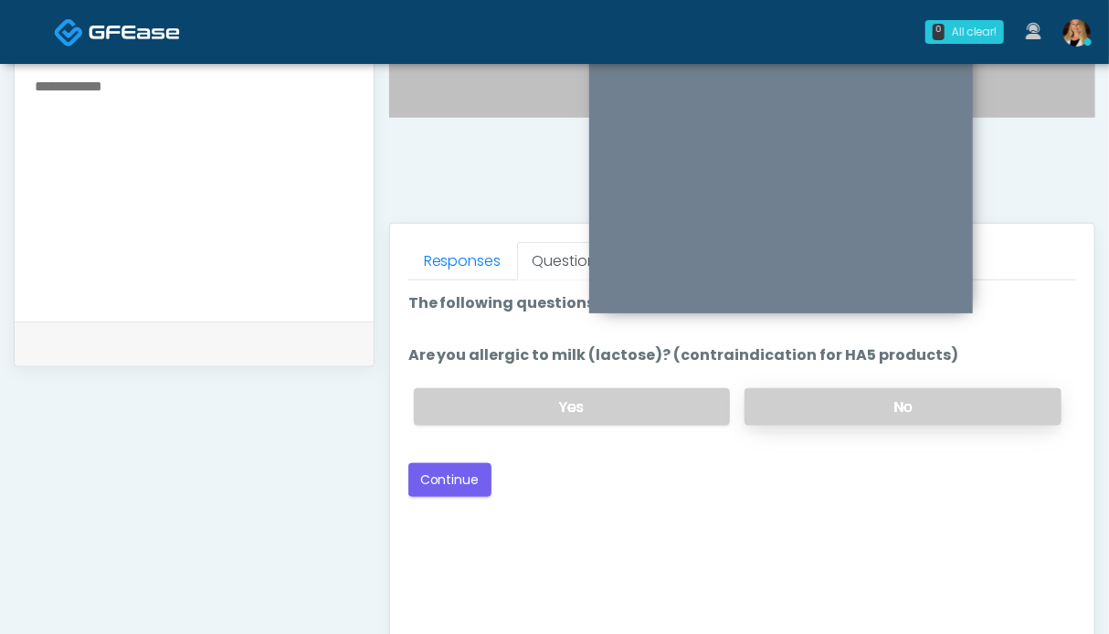
click at [953, 407] on label "No" at bounding box center [903, 406] width 317 height 37
click at [455, 485] on button "Continue" at bounding box center [449, 480] width 83 height 34
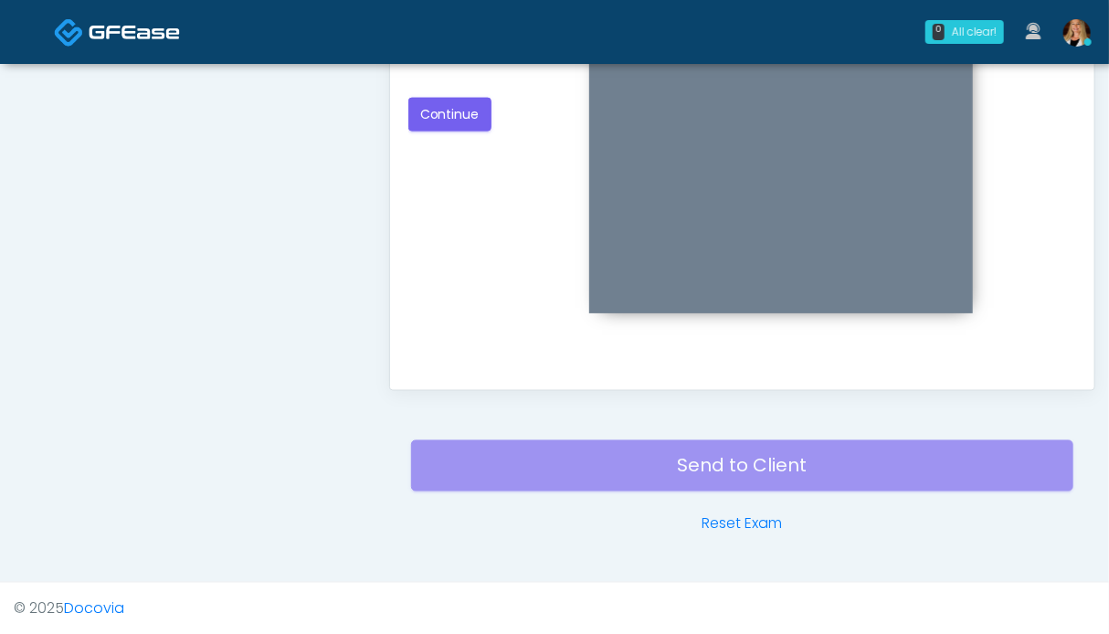
scroll to position [730, 0]
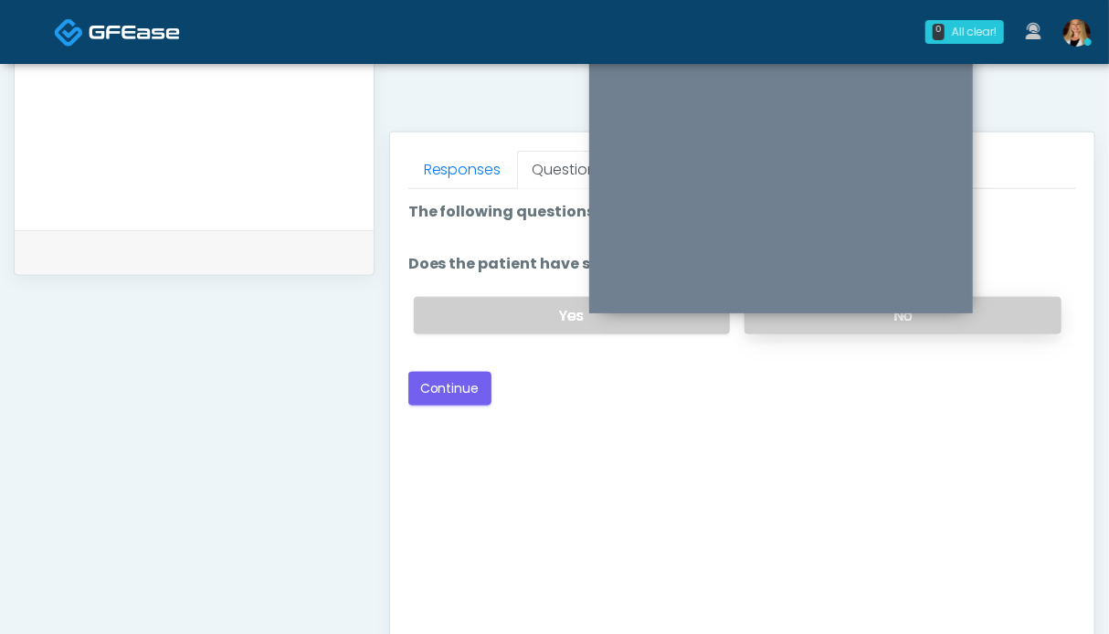
drag, startPoint x: 981, startPoint y: 314, endPoint x: 937, endPoint y: 319, distance: 44.1
click at [979, 314] on label "No" at bounding box center [903, 315] width 317 height 37
click at [438, 384] on button "Continue" at bounding box center [449, 389] width 83 height 34
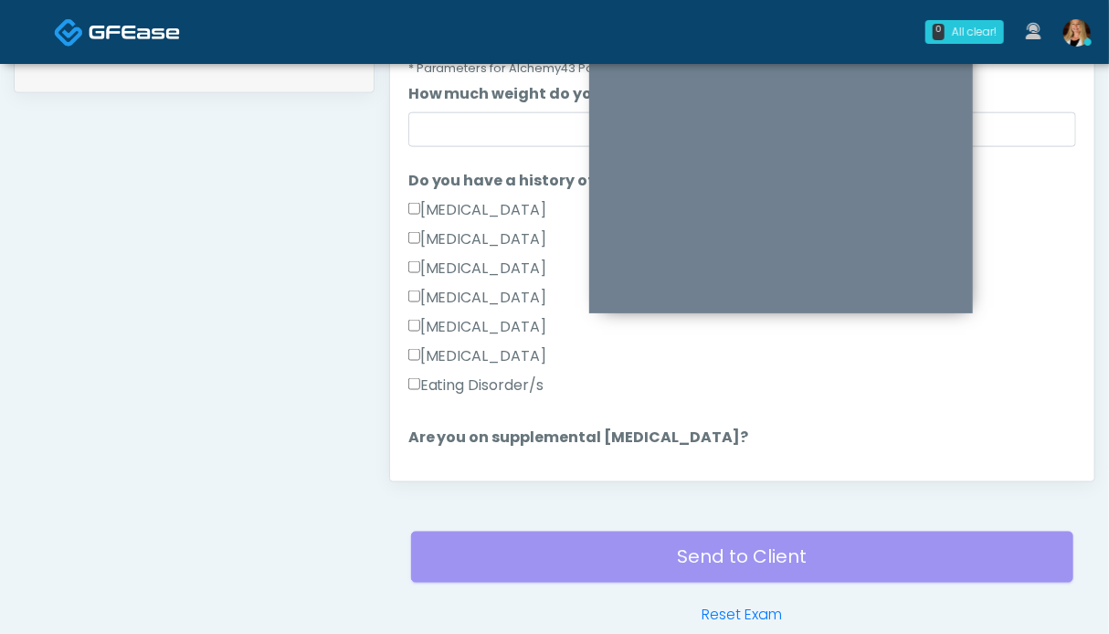
scroll to position [457, 0]
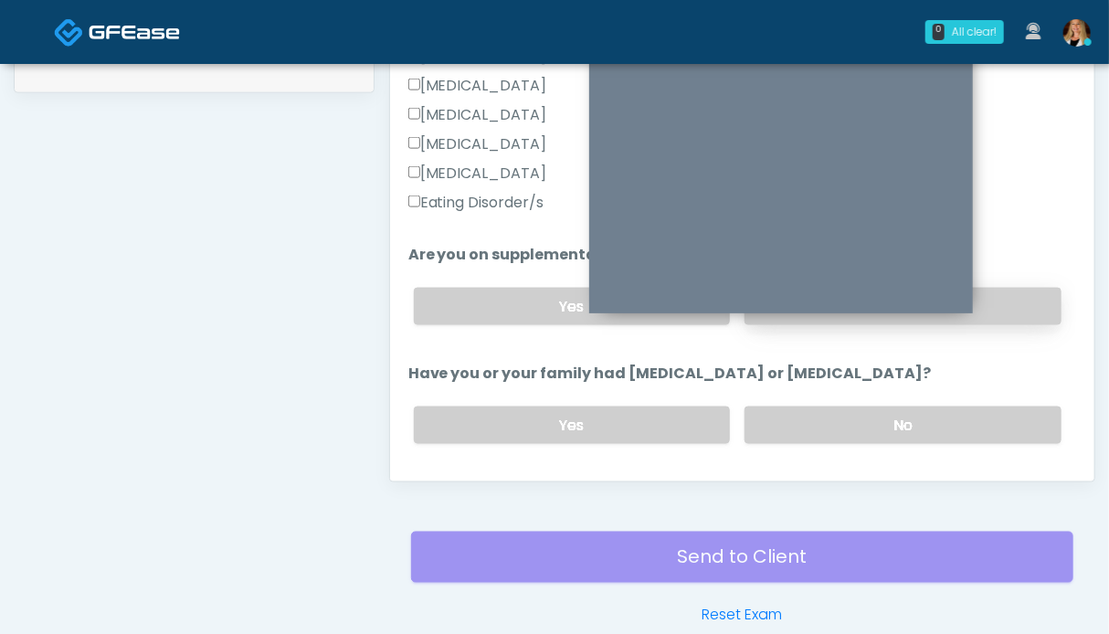
click at [1008, 304] on label "No" at bounding box center [903, 306] width 317 height 37
click at [936, 423] on label "No" at bounding box center [903, 425] width 317 height 37
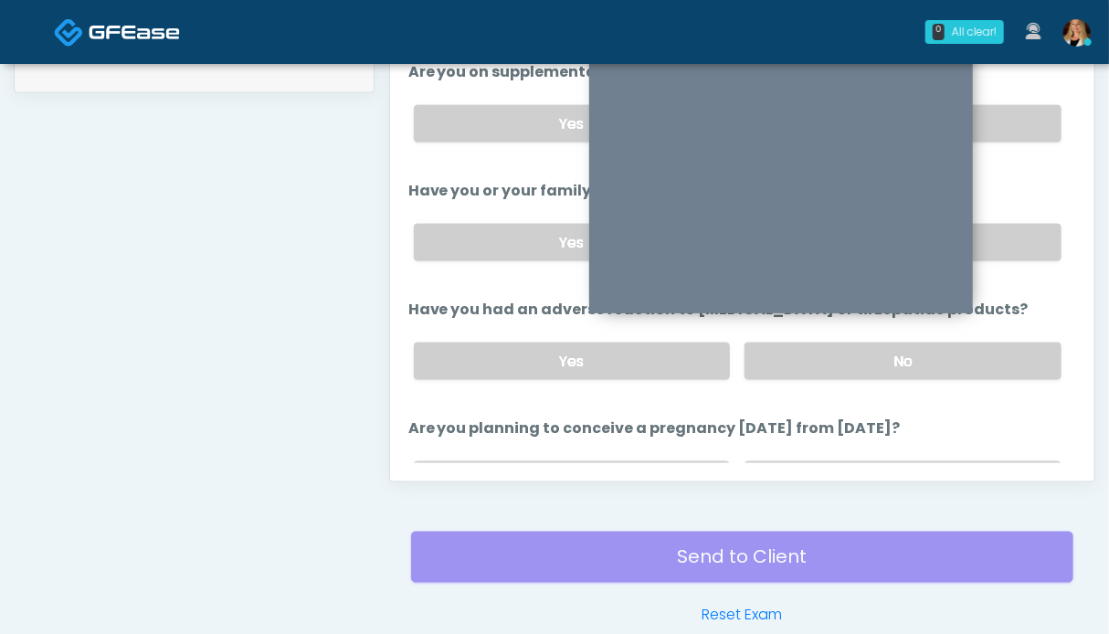
drag, startPoint x: 988, startPoint y: 366, endPoint x: 960, endPoint y: 304, distance: 68.3
click at [988, 364] on label "No" at bounding box center [903, 361] width 317 height 37
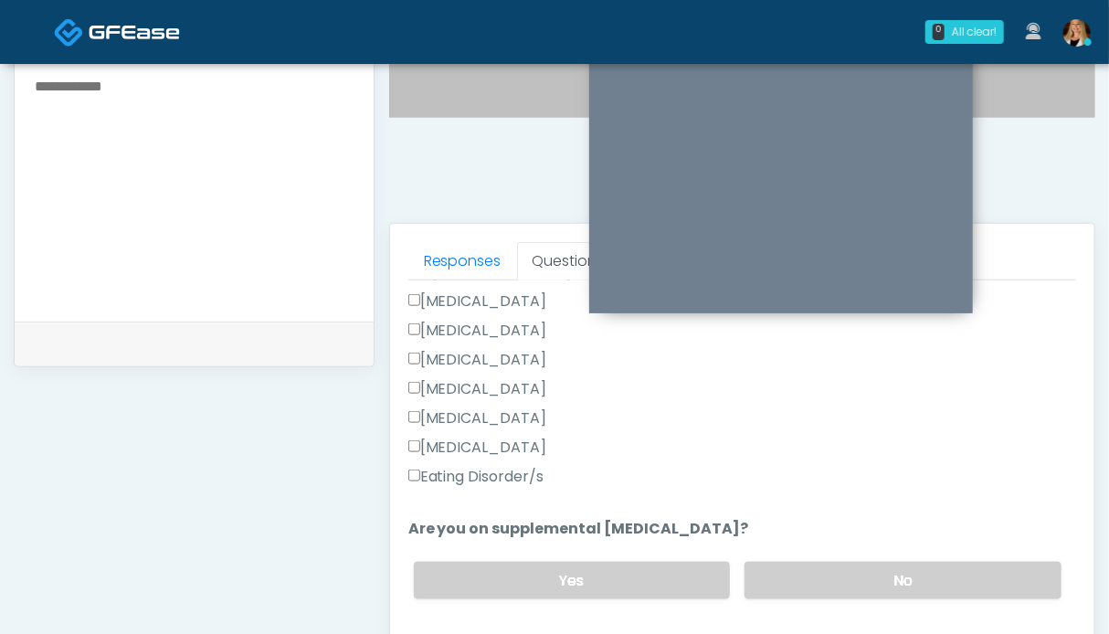
scroll to position [0, 0]
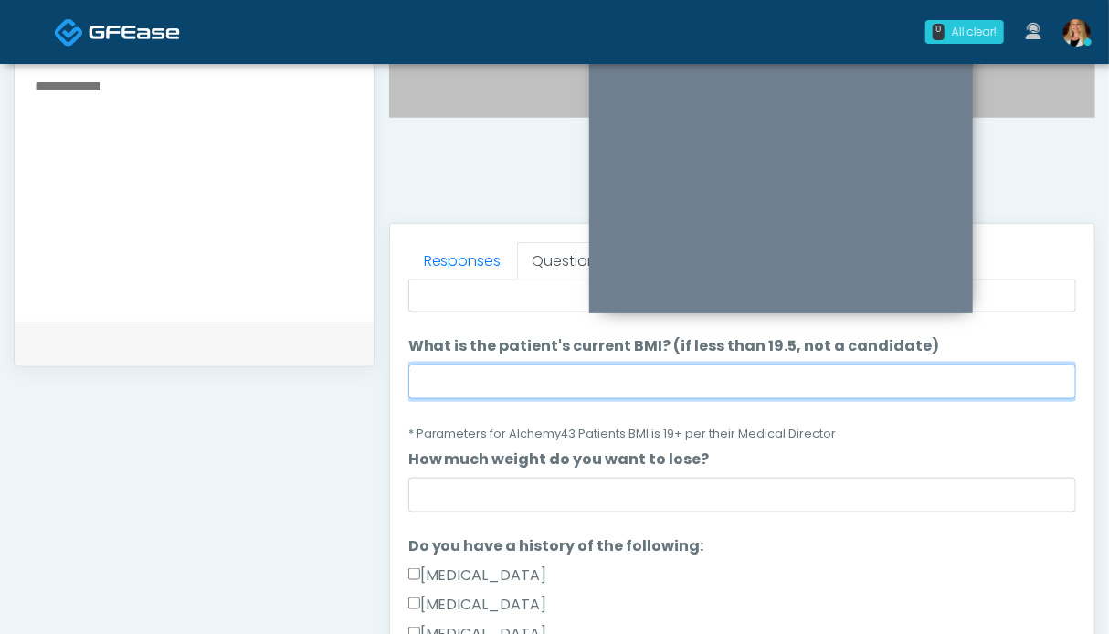
click at [645, 373] on input "What is the patient's current BMI? (if less than 19.5, not a candidate)" at bounding box center [742, 381] width 668 height 35
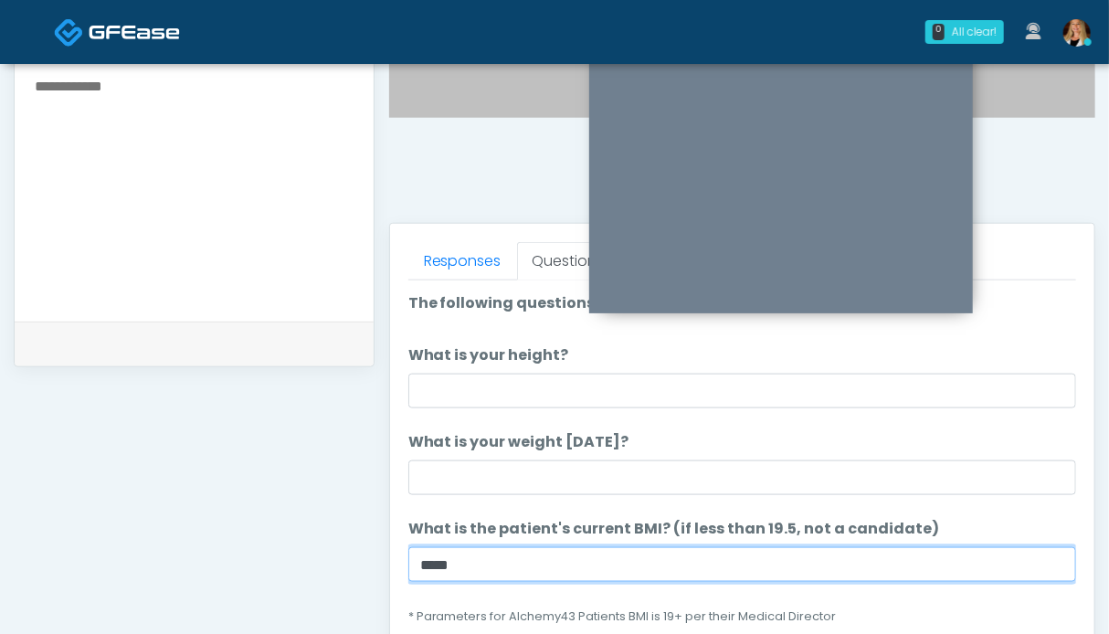
type input "****"
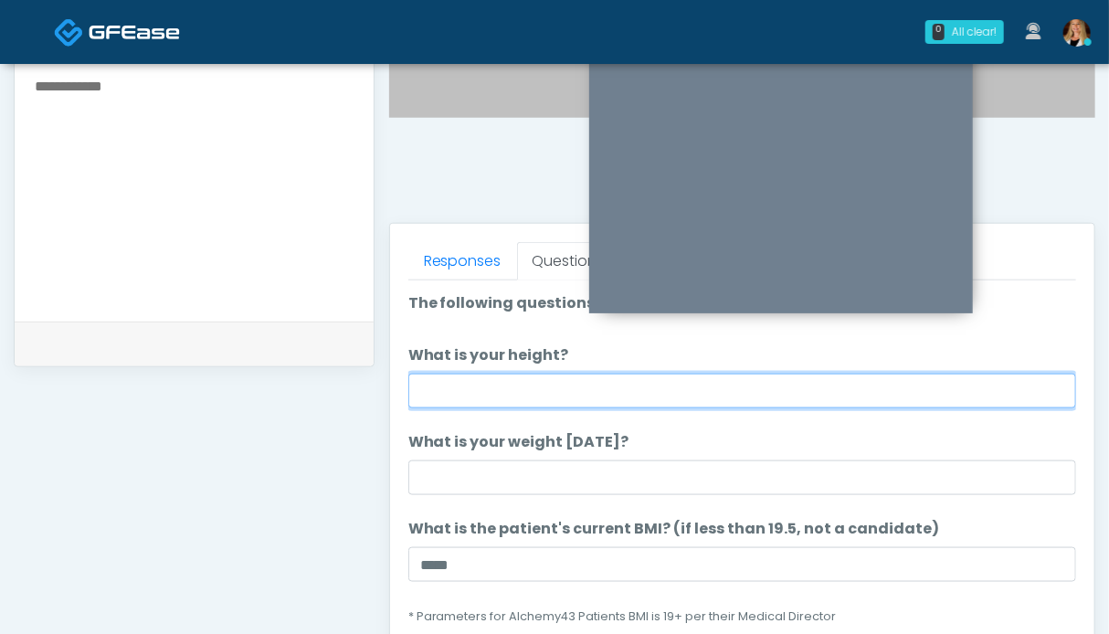
click at [521, 387] on input "What is your height?" at bounding box center [742, 391] width 668 height 35
type input "*"
type input "***"
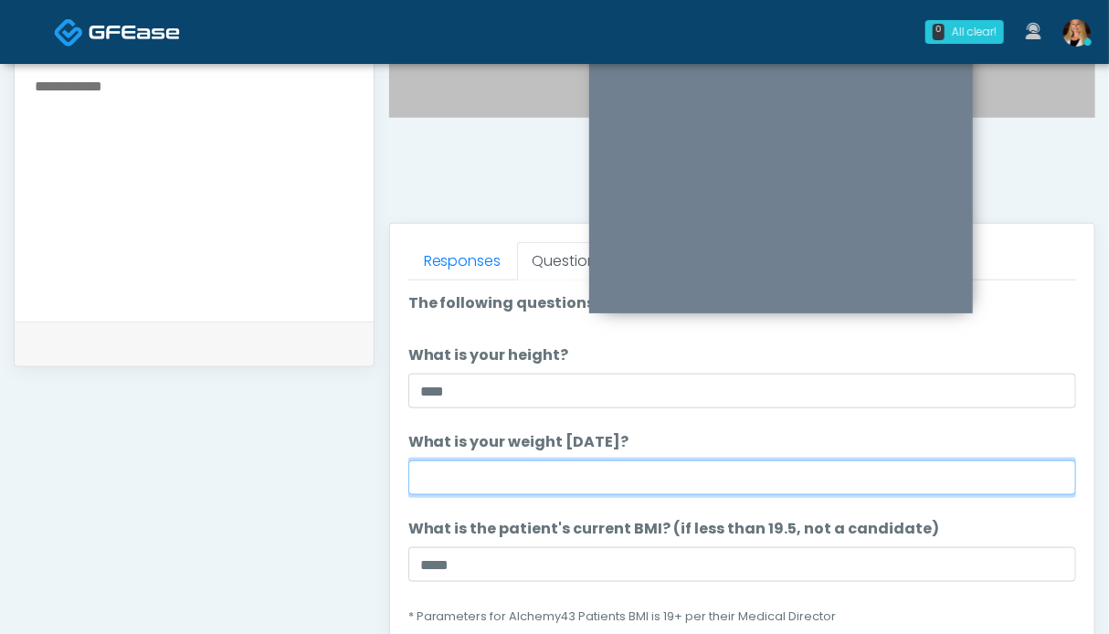
click at [552, 487] on input "What is your weight today?" at bounding box center [742, 477] width 668 height 35
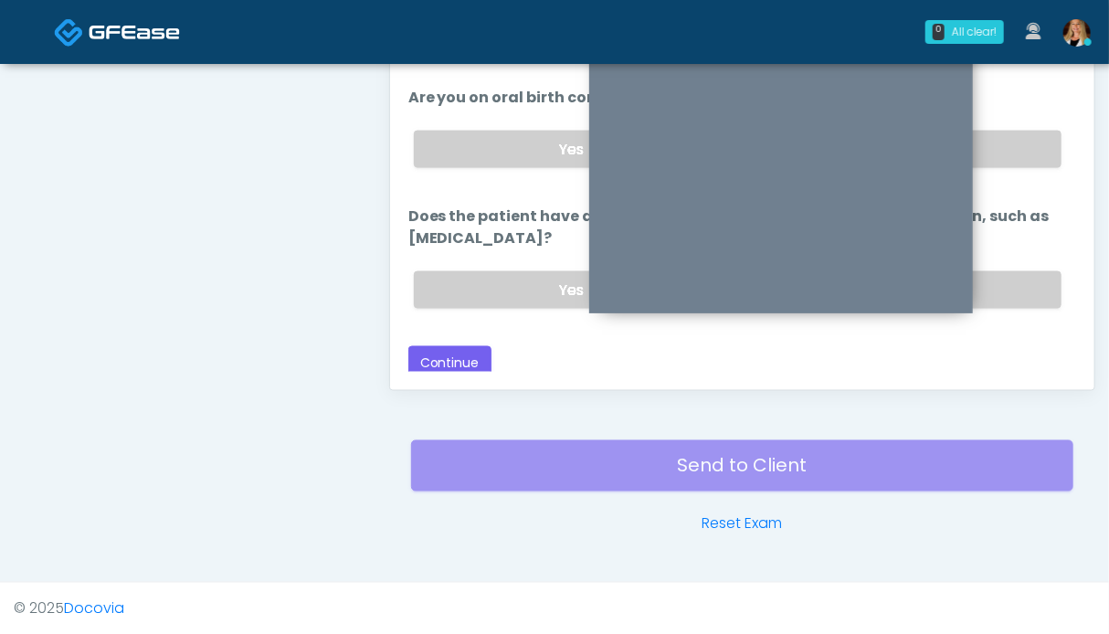
scroll to position [913, 0]
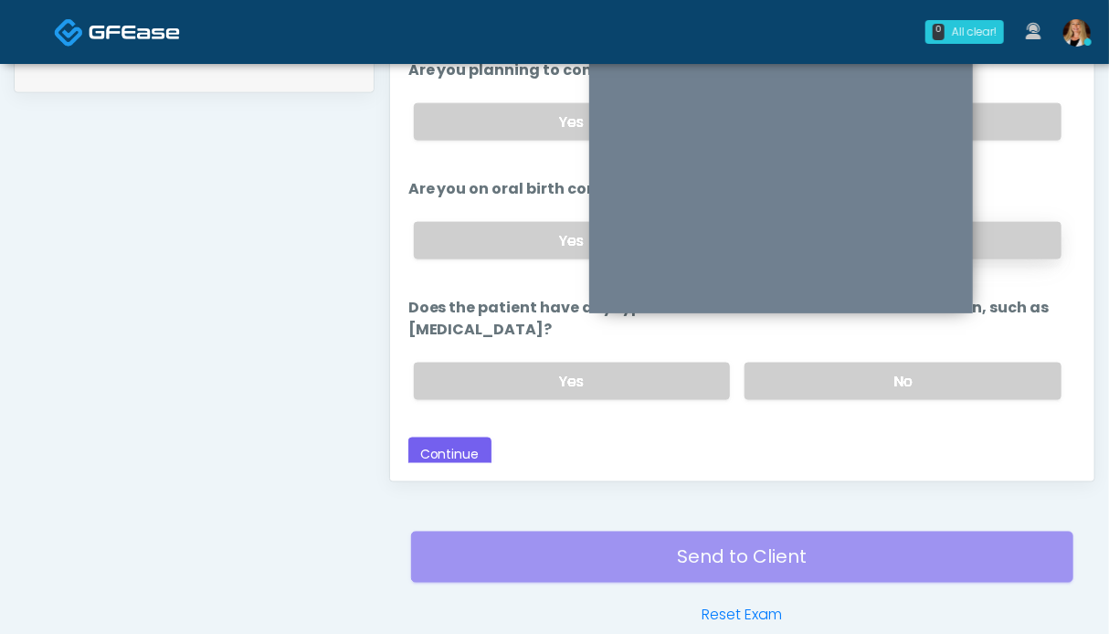
type input "***"
drag, startPoint x: 1007, startPoint y: 240, endPoint x: 1019, endPoint y: 153, distance: 87.7
click at [1007, 236] on label "No" at bounding box center [903, 240] width 317 height 37
click at [1017, 109] on label "No" at bounding box center [903, 121] width 317 height 37
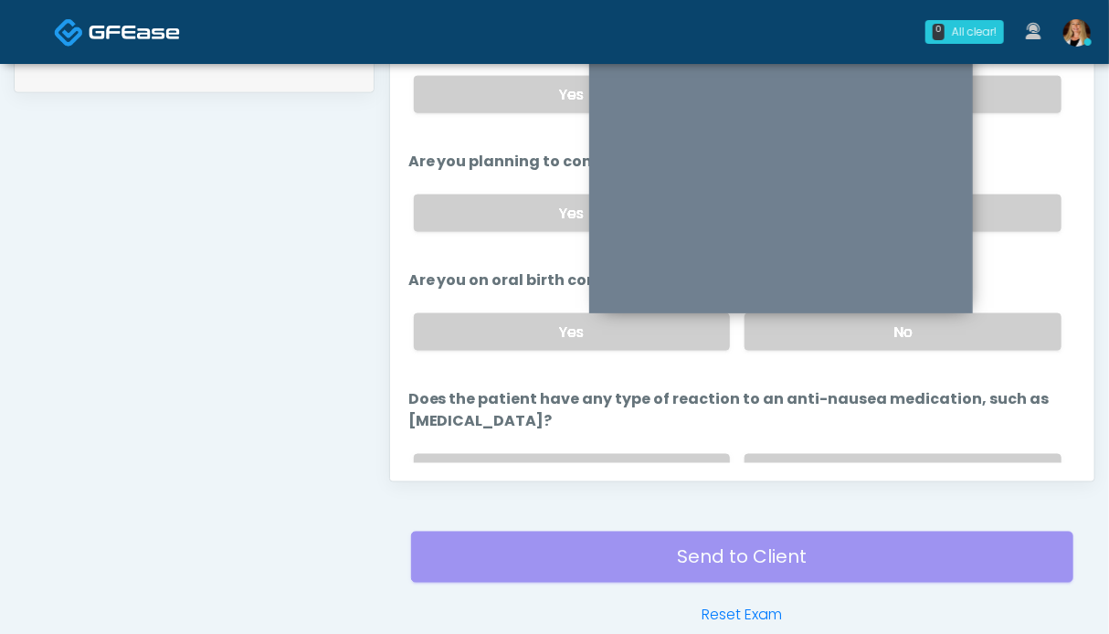
scroll to position [998, 0]
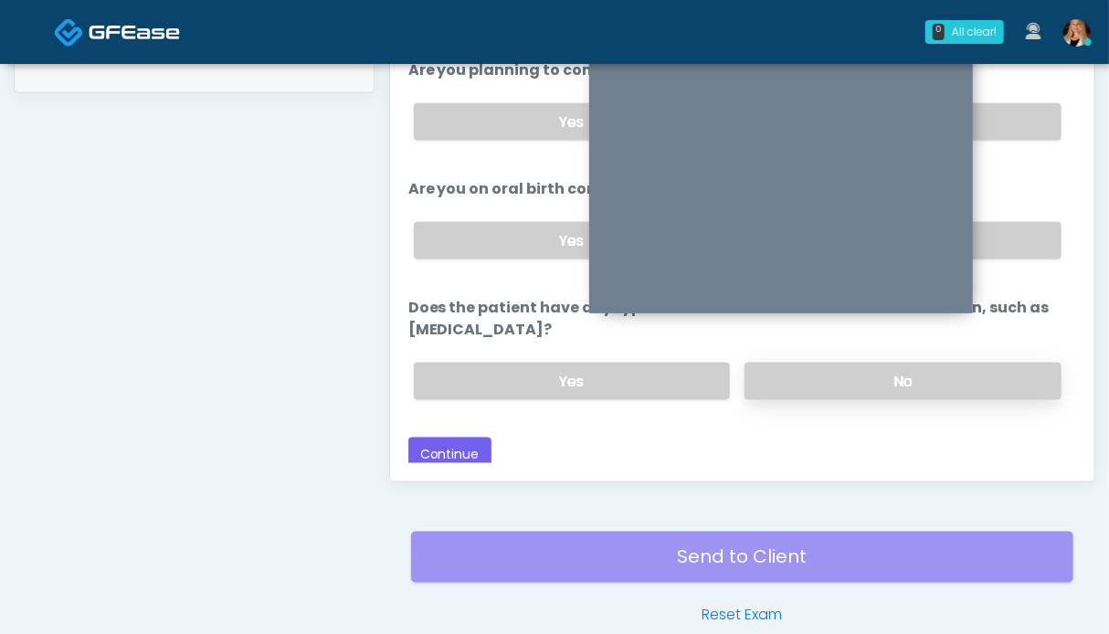
click at [976, 376] on label "No" at bounding box center [903, 381] width 317 height 37
click at [438, 442] on button "Continue" at bounding box center [449, 455] width 83 height 34
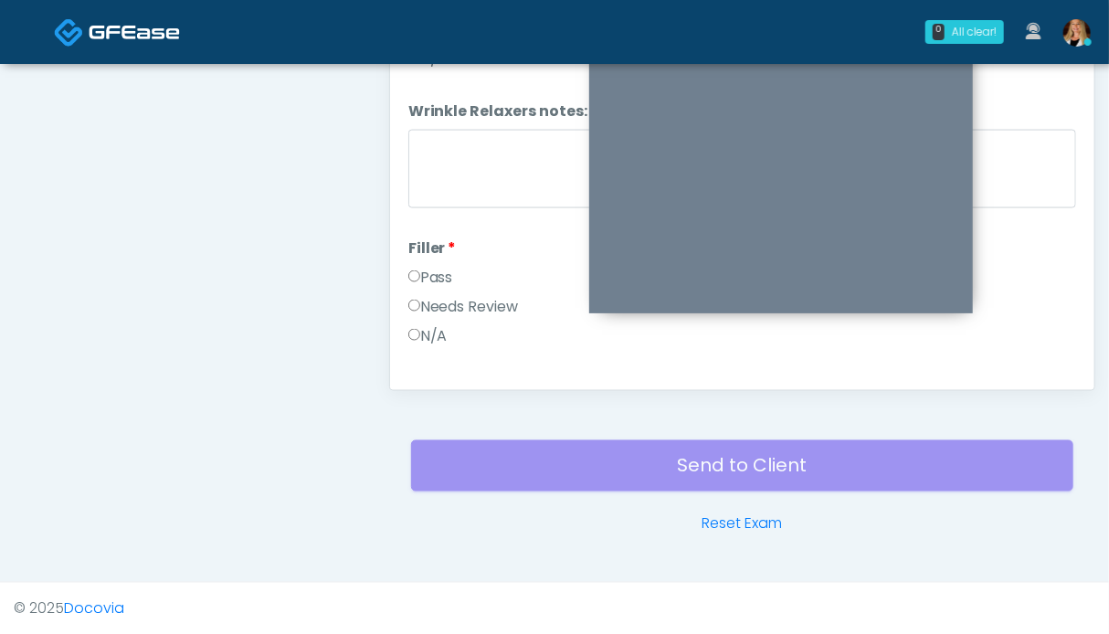
scroll to position [547, 0]
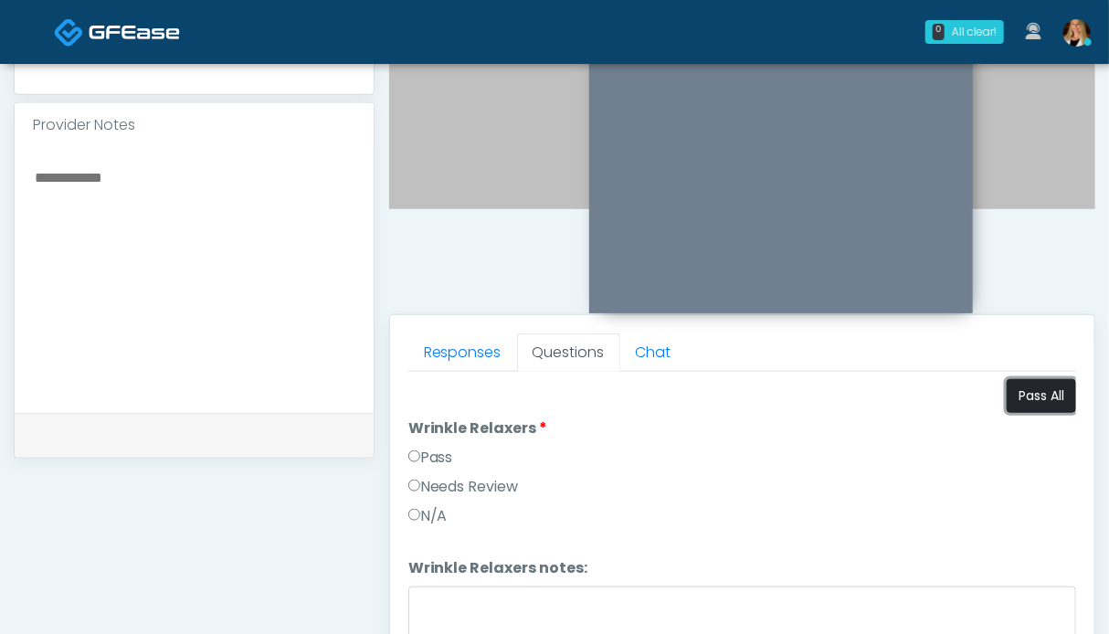
click at [1037, 384] on button "Pass All" at bounding box center [1041, 396] width 69 height 34
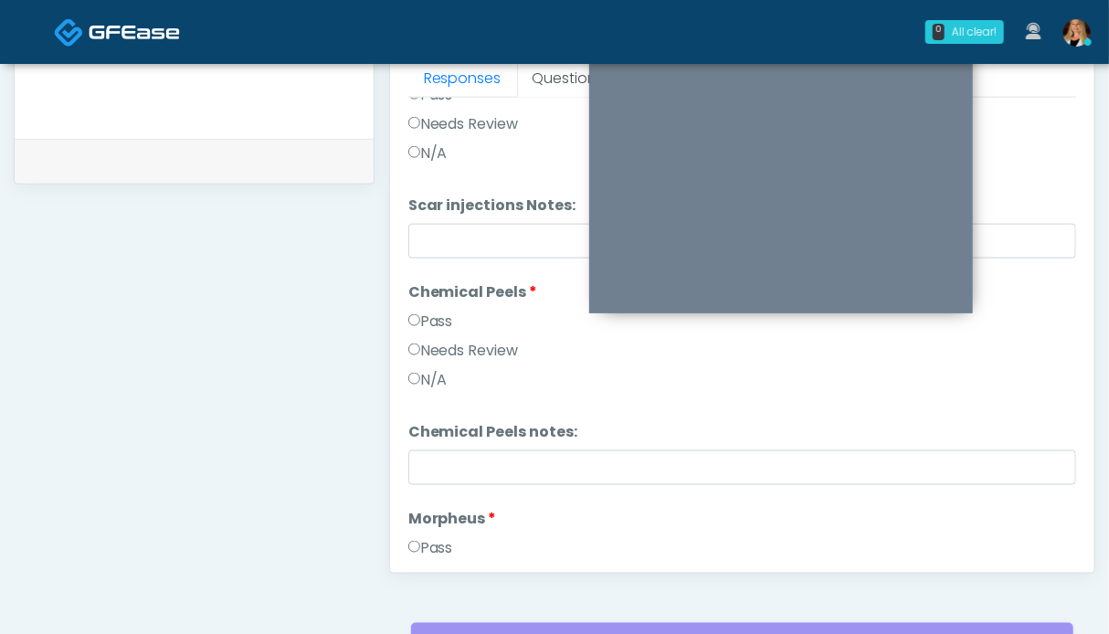
scroll to position [3315, 0]
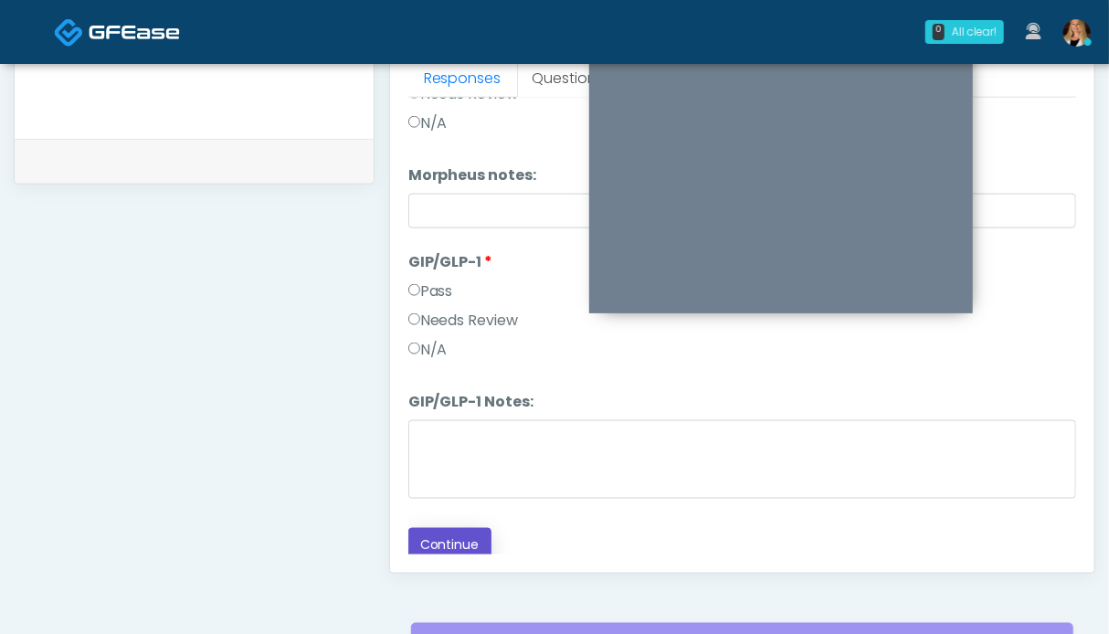
click at [476, 528] on button "Continue" at bounding box center [449, 545] width 83 height 34
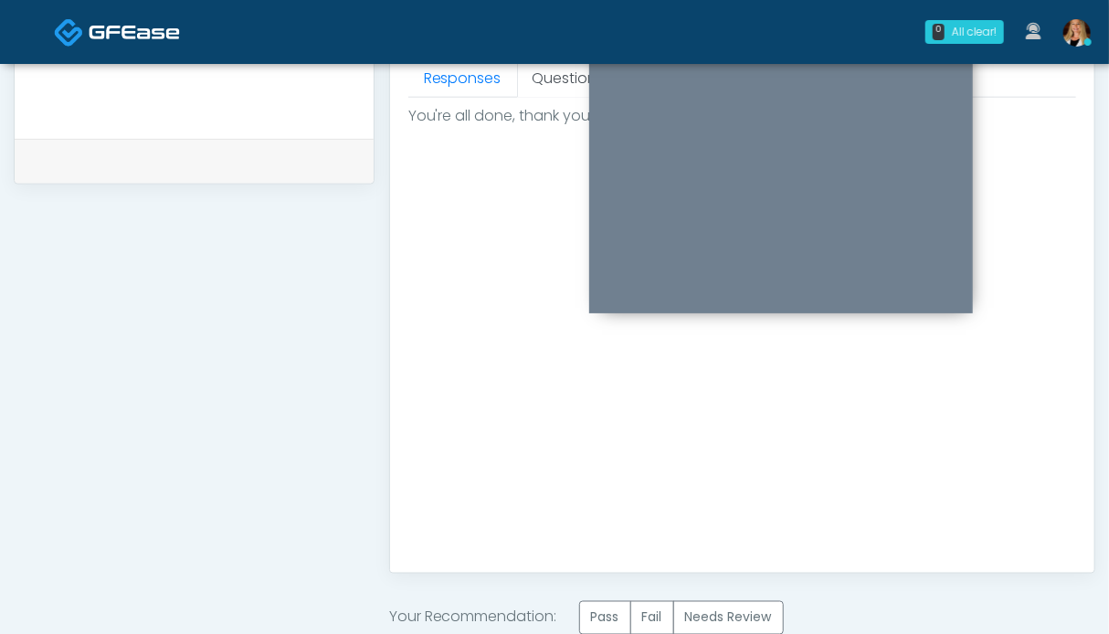
scroll to position [1004, 0]
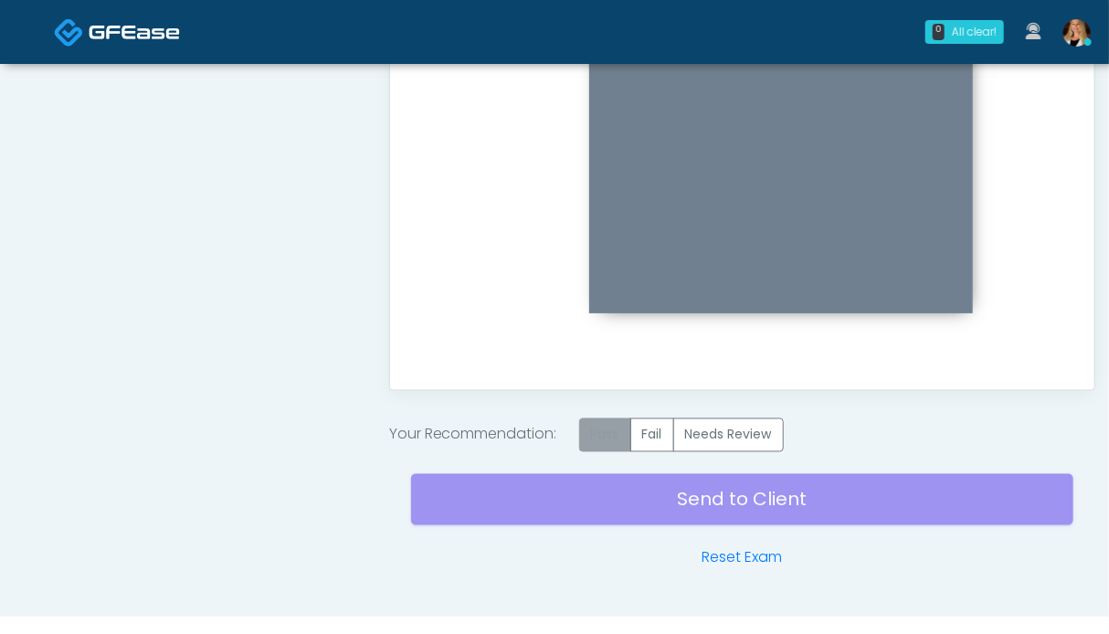
click at [603, 428] on label "Pass" at bounding box center [605, 435] width 52 height 34
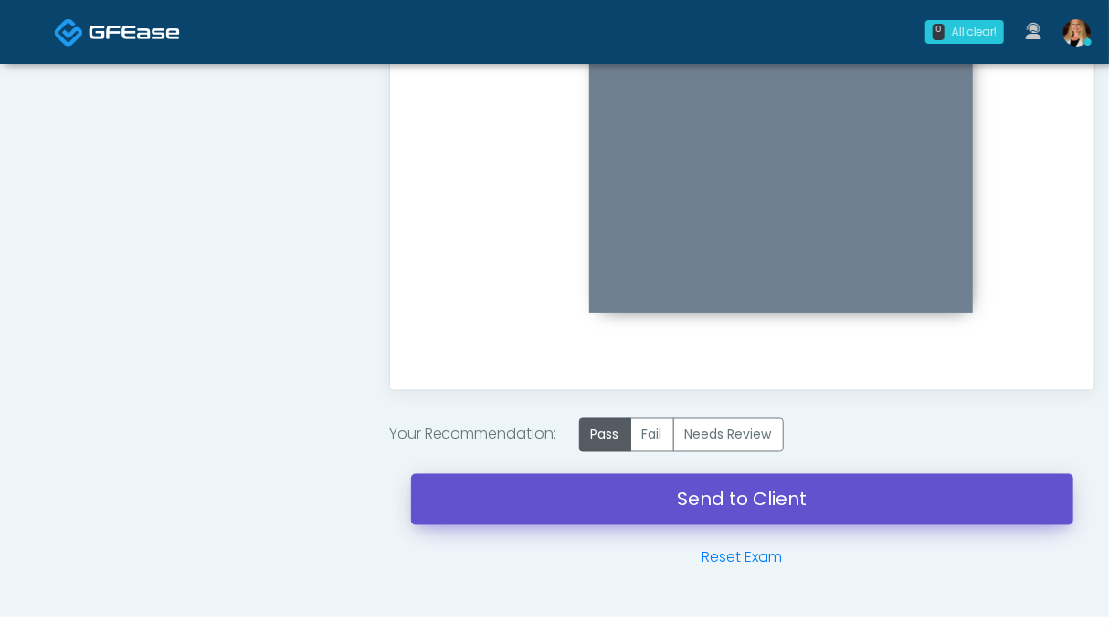
click at [724, 502] on link "Send to Client" at bounding box center [742, 499] width 662 height 51
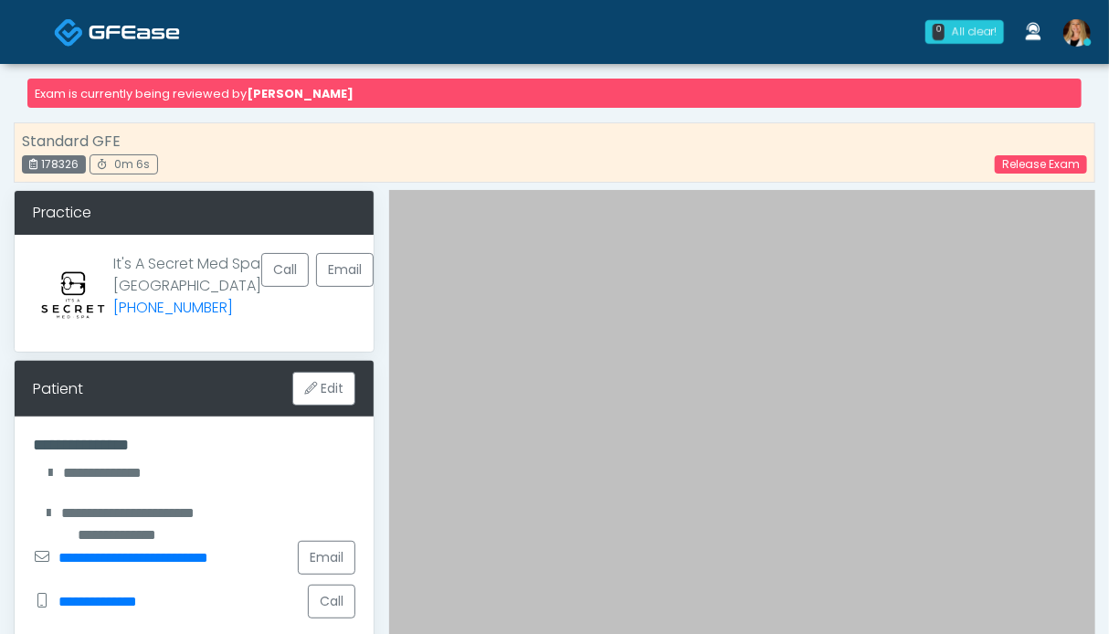
click at [114, 25] on img at bounding box center [134, 32] width 91 height 18
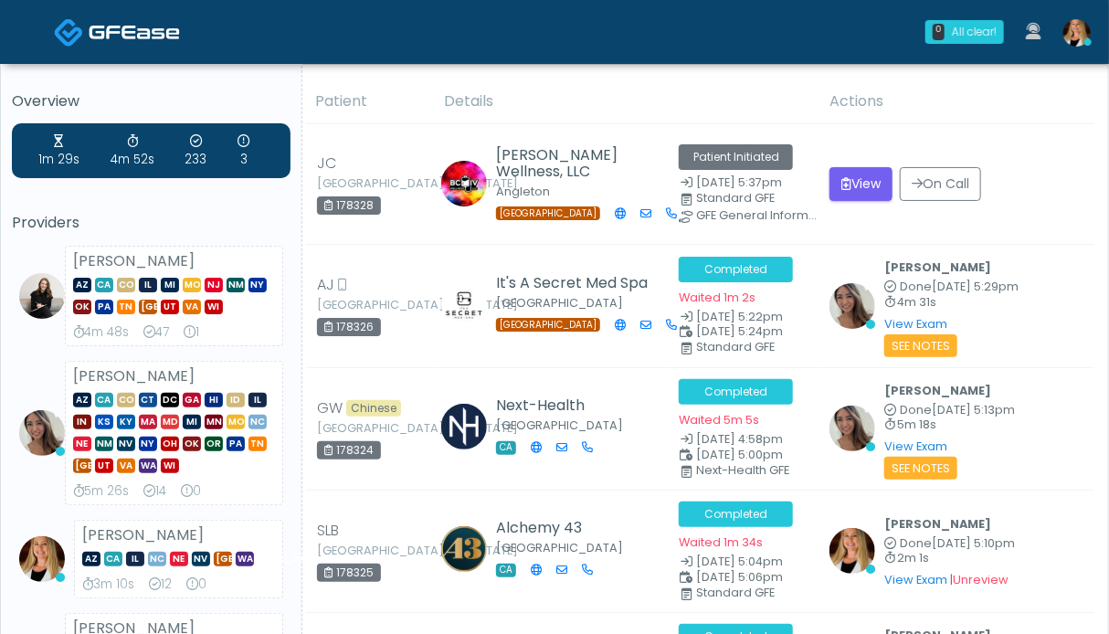
click at [94, 37] on img at bounding box center [134, 32] width 91 height 18
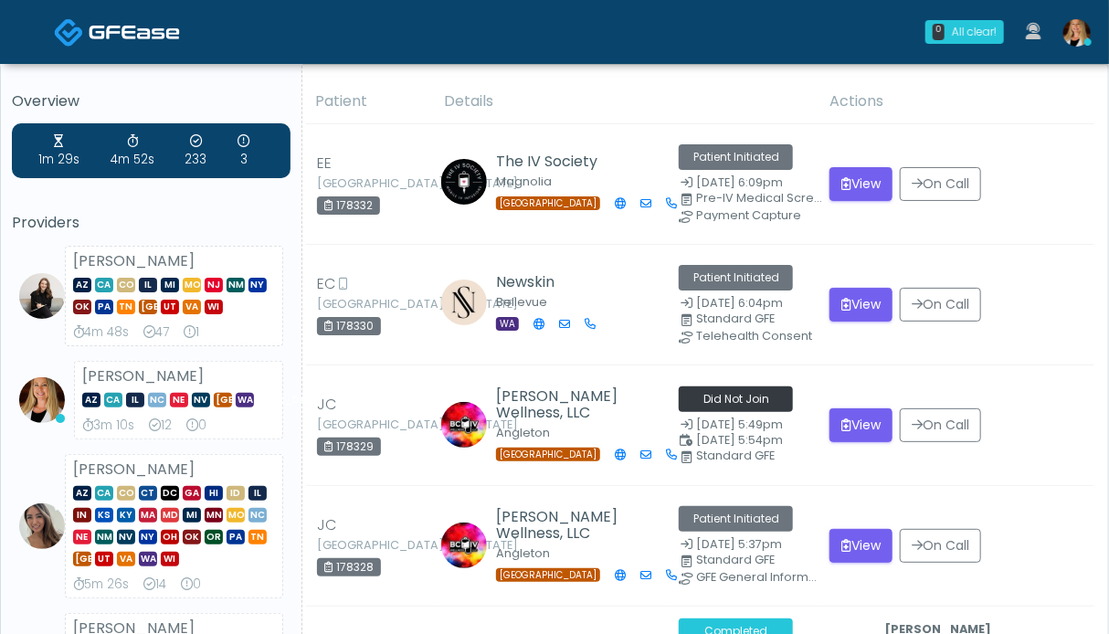
click at [113, 20] on span at bounding box center [134, 31] width 91 height 26
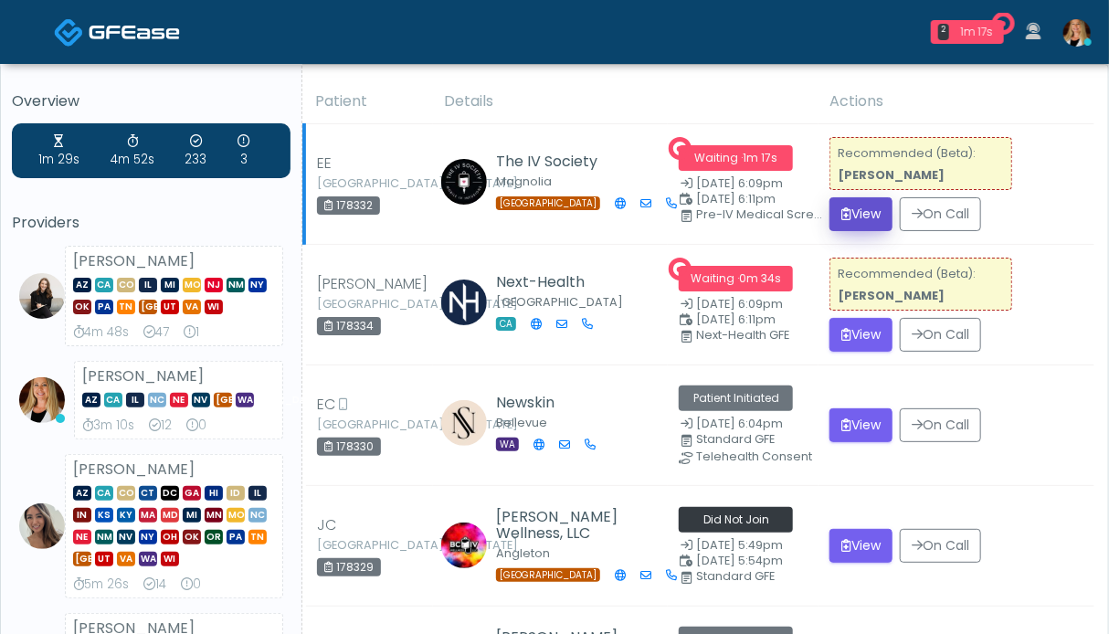
click at [870, 216] on button "View" at bounding box center [860, 214] width 63 height 34
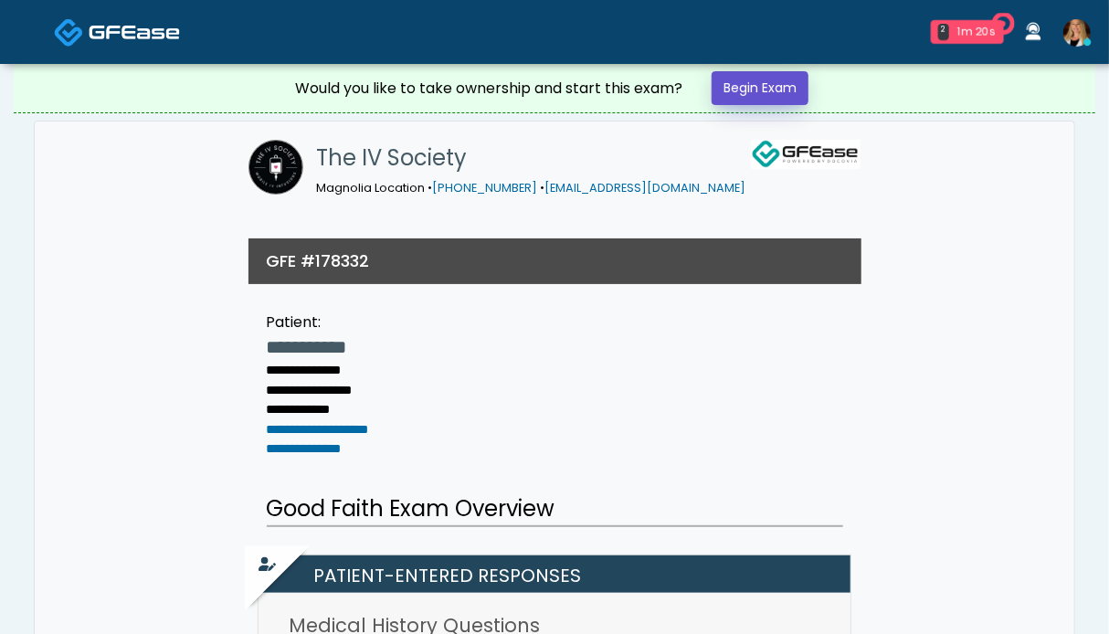
click at [756, 83] on link "Begin Exam" at bounding box center [760, 88] width 97 height 34
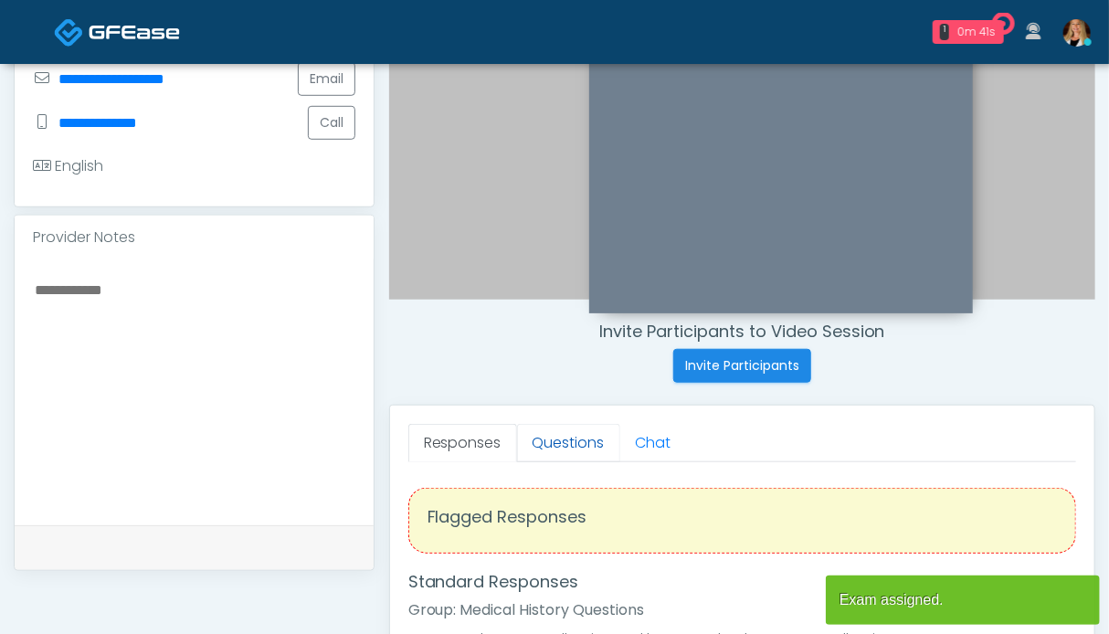
click at [552, 443] on link "Questions" at bounding box center [568, 443] width 103 height 38
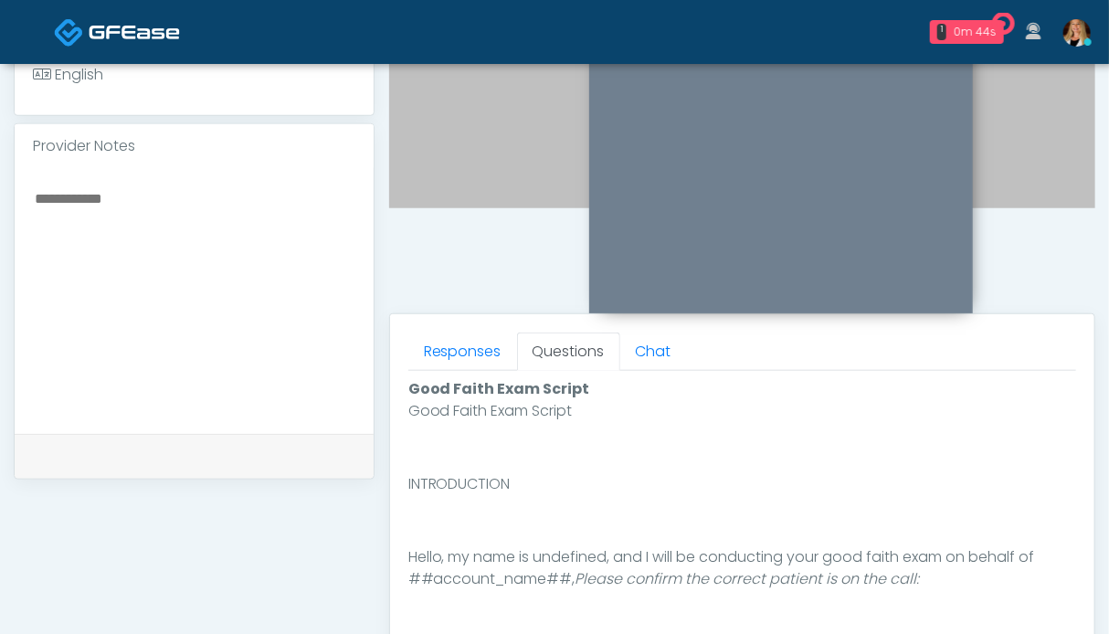
scroll to position [822, 0]
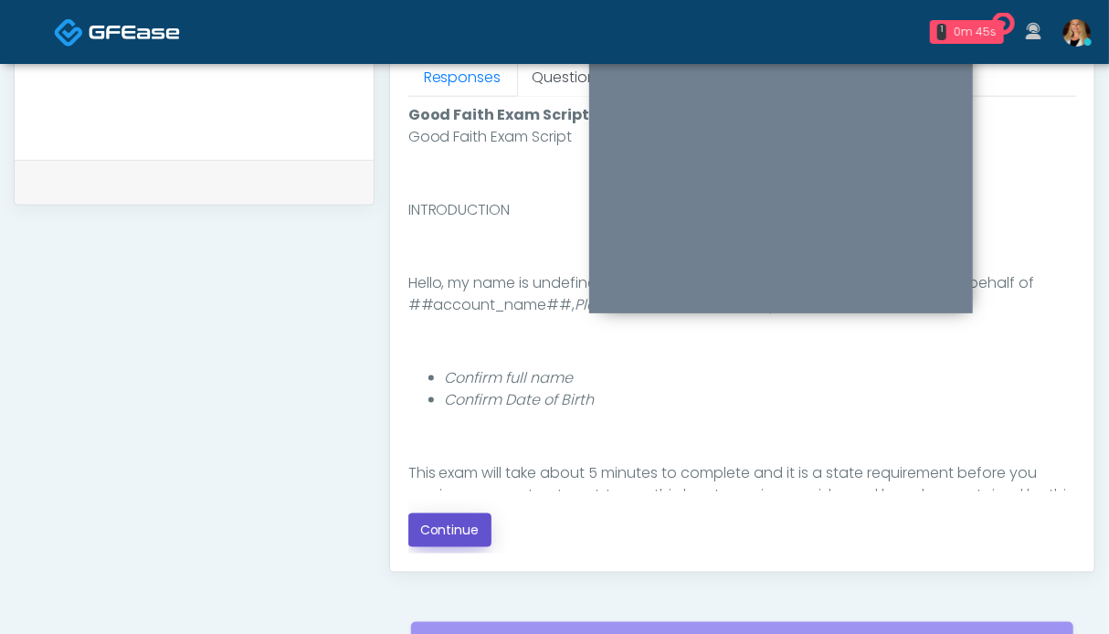
click at [460, 527] on button "Continue" at bounding box center [449, 530] width 83 height 34
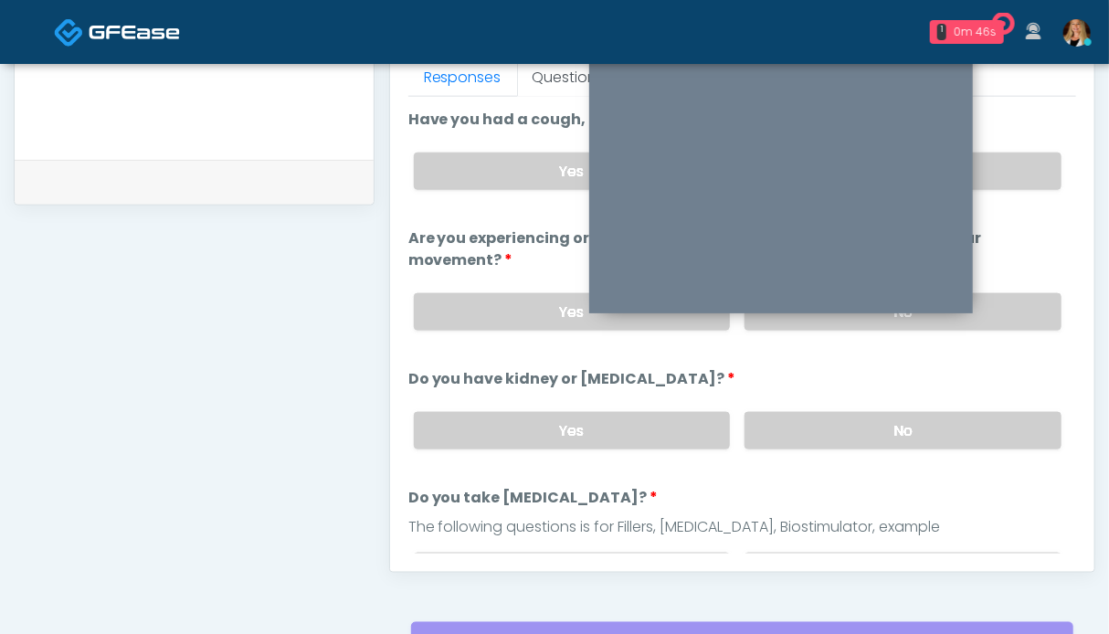
scroll to position [821, 0]
click at [1003, 164] on label "No" at bounding box center [903, 171] width 317 height 37
click at [1000, 305] on label "No" at bounding box center [903, 312] width 317 height 37
click at [989, 422] on label "No" at bounding box center [903, 431] width 317 height 37
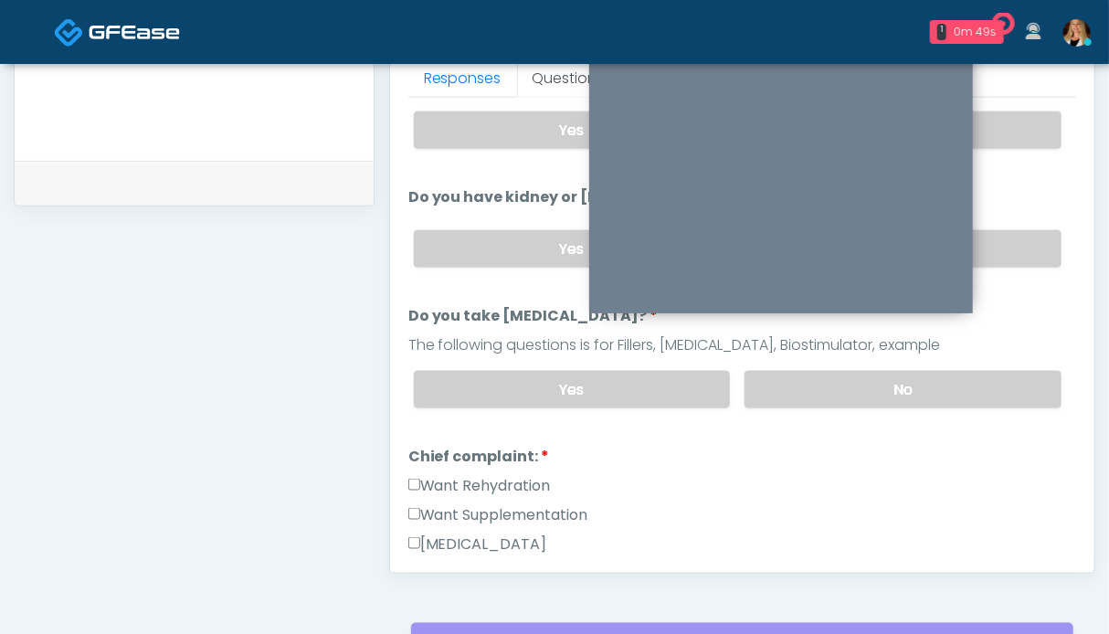
drag, startPoint x: 981, startPoint y: 381, endPoint x: 650, endPoint y: 431, distance: 334.5
click at [981, 380] on label "No" at bounding box center [903, 389] width 317 height 37
click at [453, 476] on label "Want Rehydration" at bounding box center [479, 486] width 143 height 22
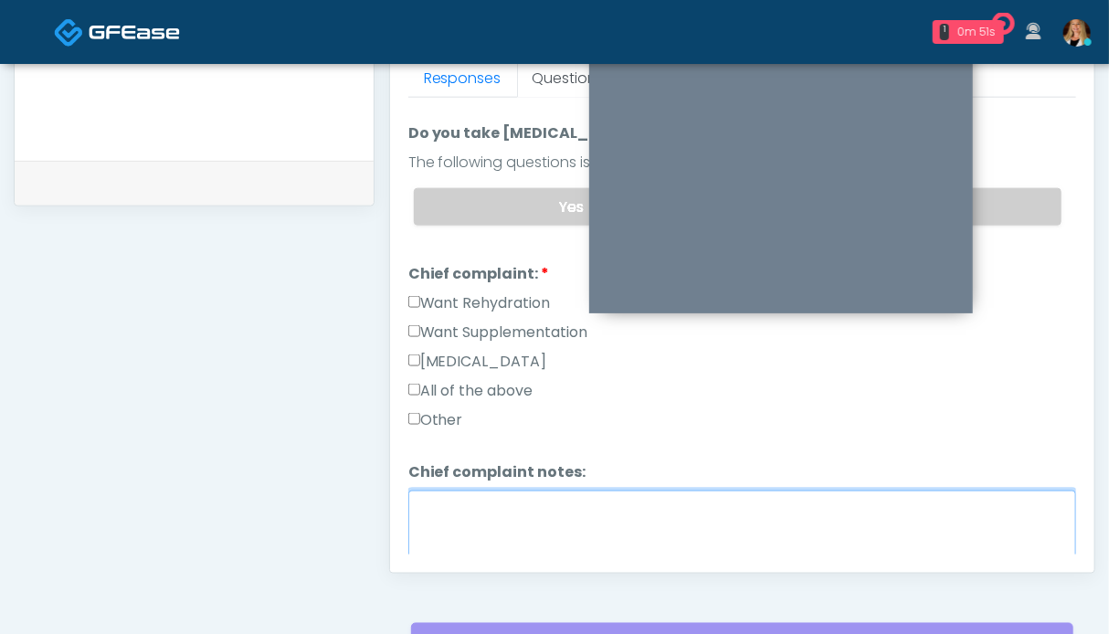
click at [489, 512] on textarea "Chief complaint notes:" at bounding box center [742, 530] width 668 height 79
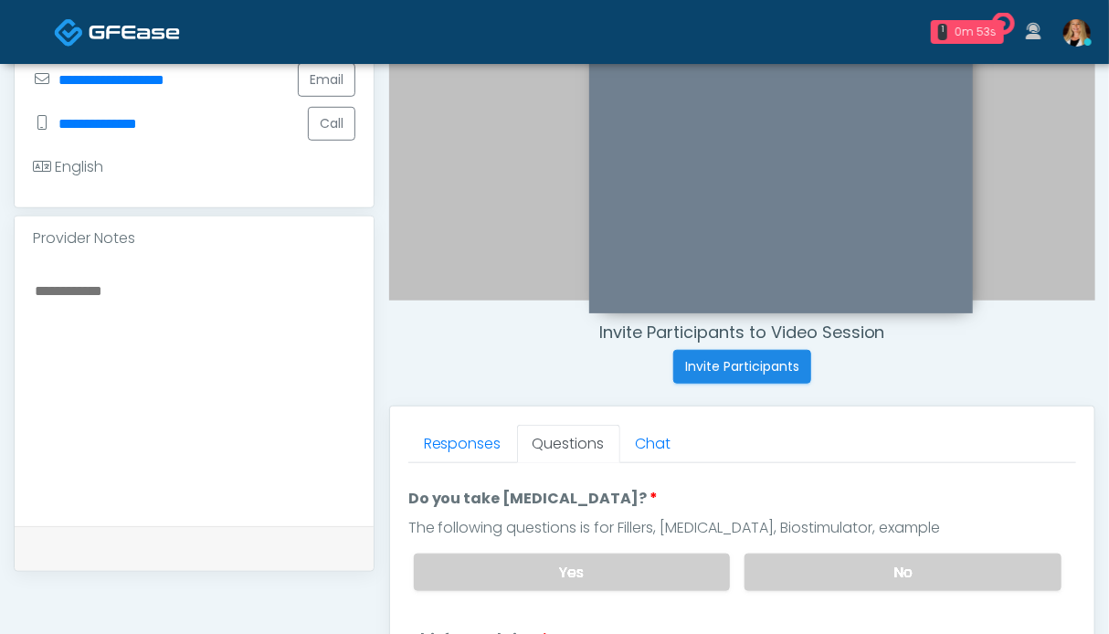
scroll to position [182, 0]
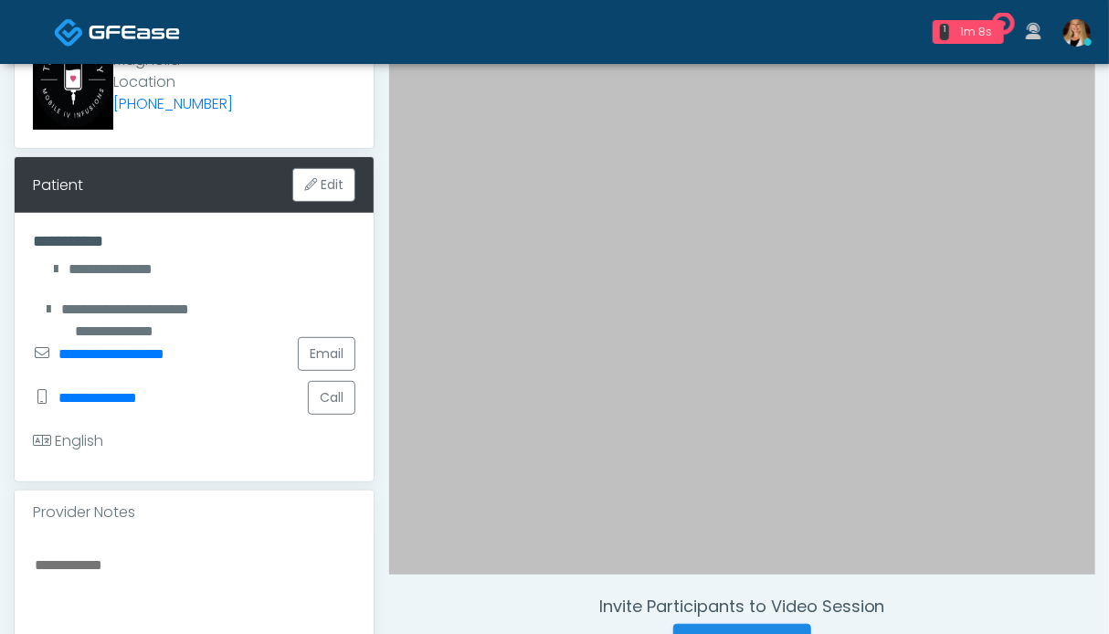
type textarea "**"
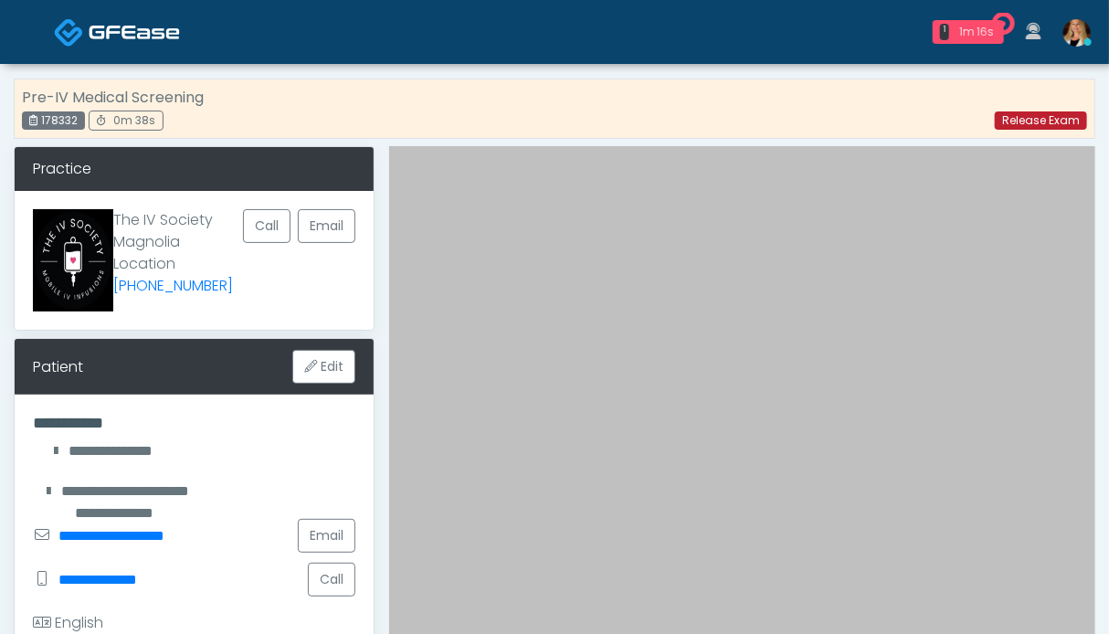
click at [1067, 112] on link "Release Exam" at bounding box center [1041, 120] width 92 height 18
drag, startPoint x: 84, startPoint y: 125, endPoint x: 29, endPoint y: 118, distance: 55.3
click at [29, 118] on div "178332" at bounding box center [53, 120] width 63 height 18
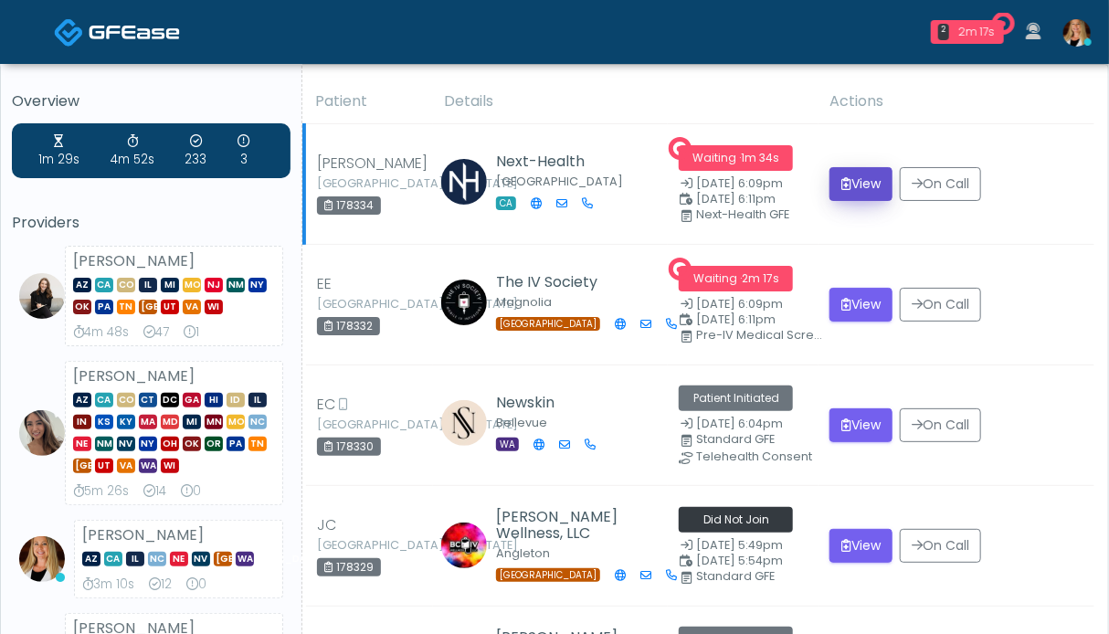
click at [866, 190] on button "View" at bounding box center [860, 184] width 63 height 34
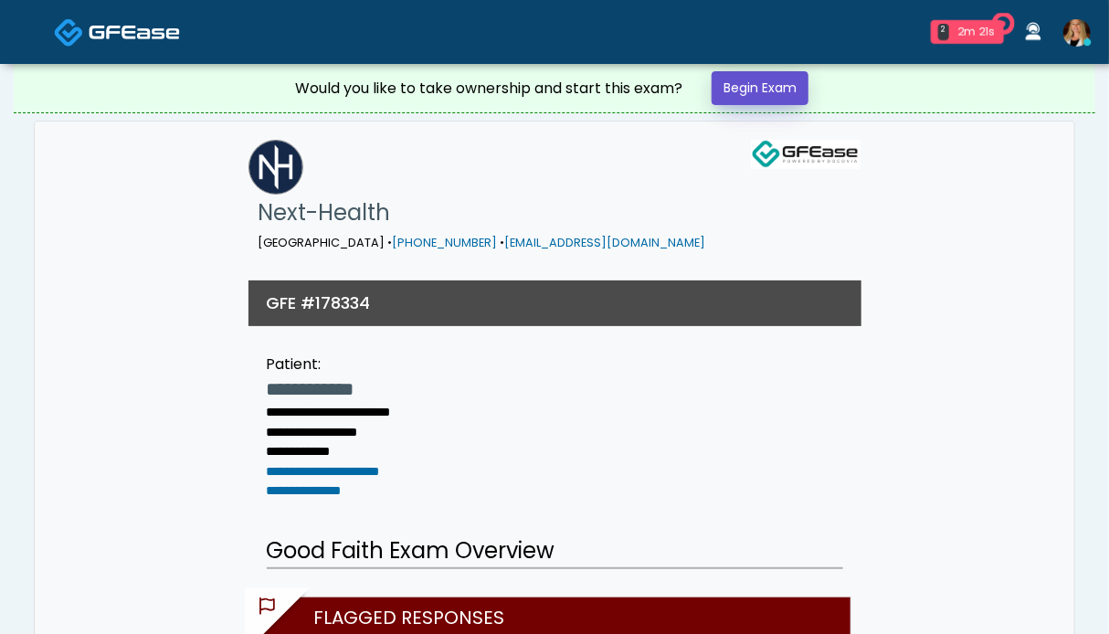
click at [784, 81] on link "Begin Exam" at bounding box center [760, 88] width 97 height 34
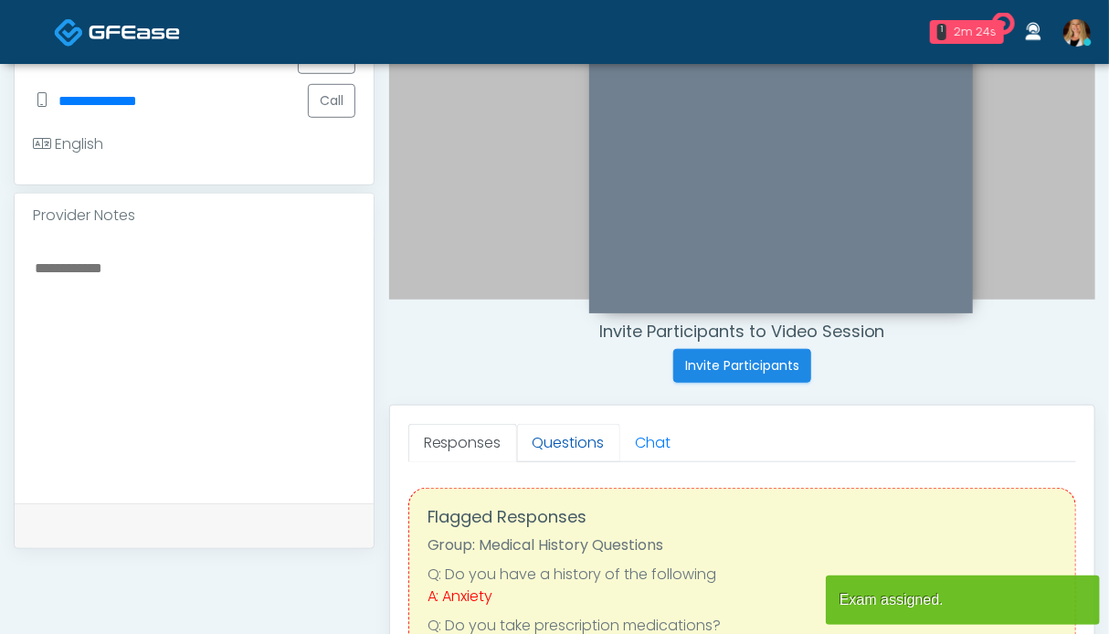
click at [570, 440] on link "Questions" at bounding box center [568, 443] width 103 height 38
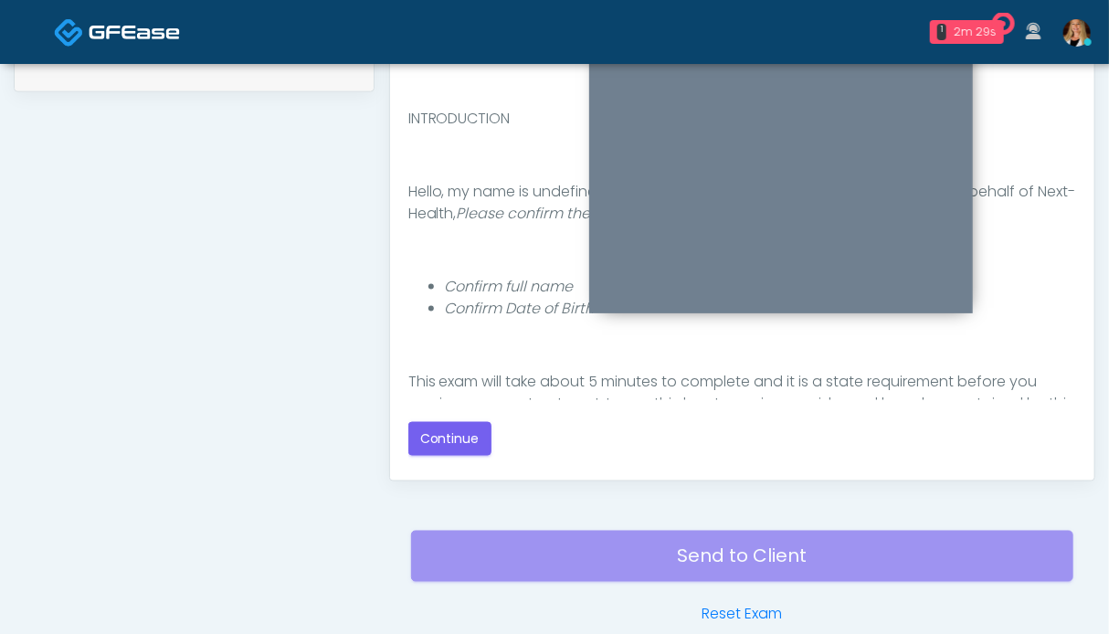
scroll to position [91, 0]
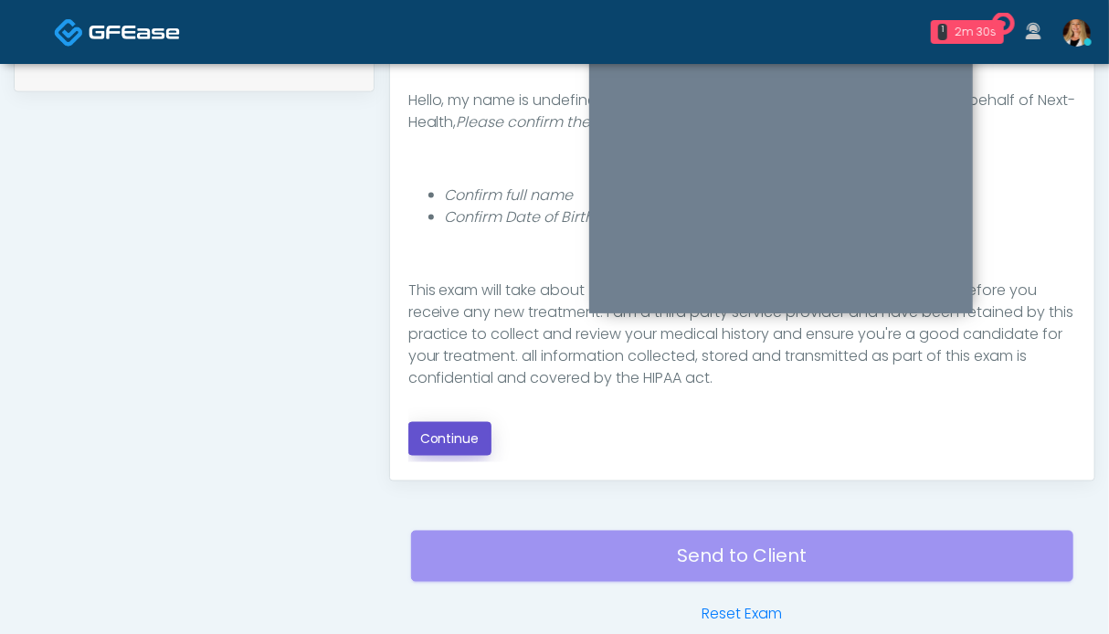
click at [449, 426] on button "Continue" at bounding box center [449, 439] width 83 height 34
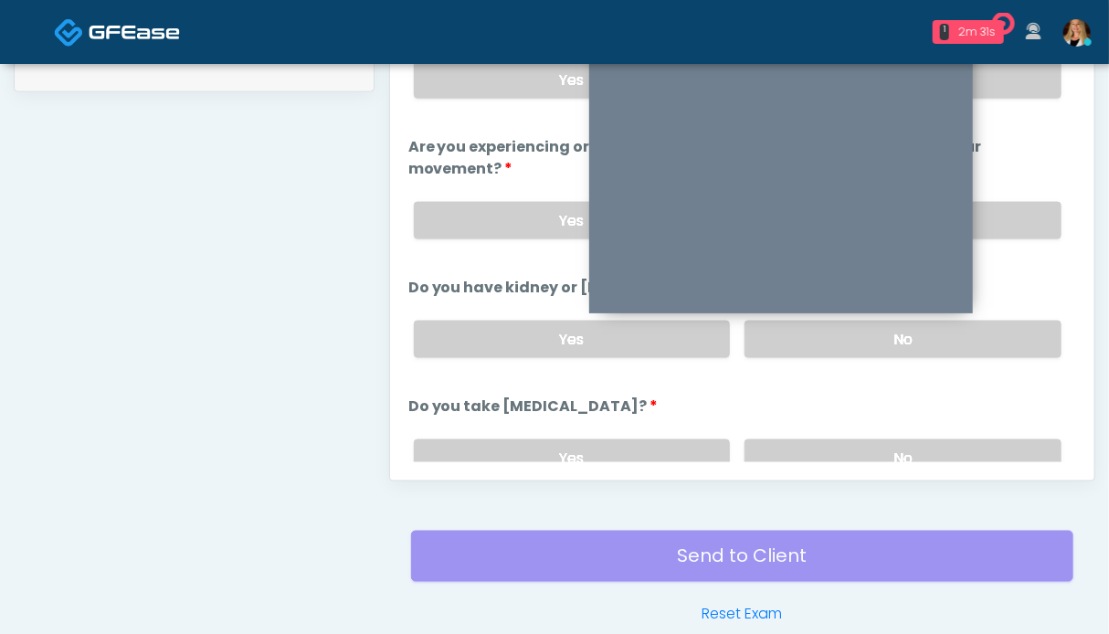
scroll to position [1004, 0]
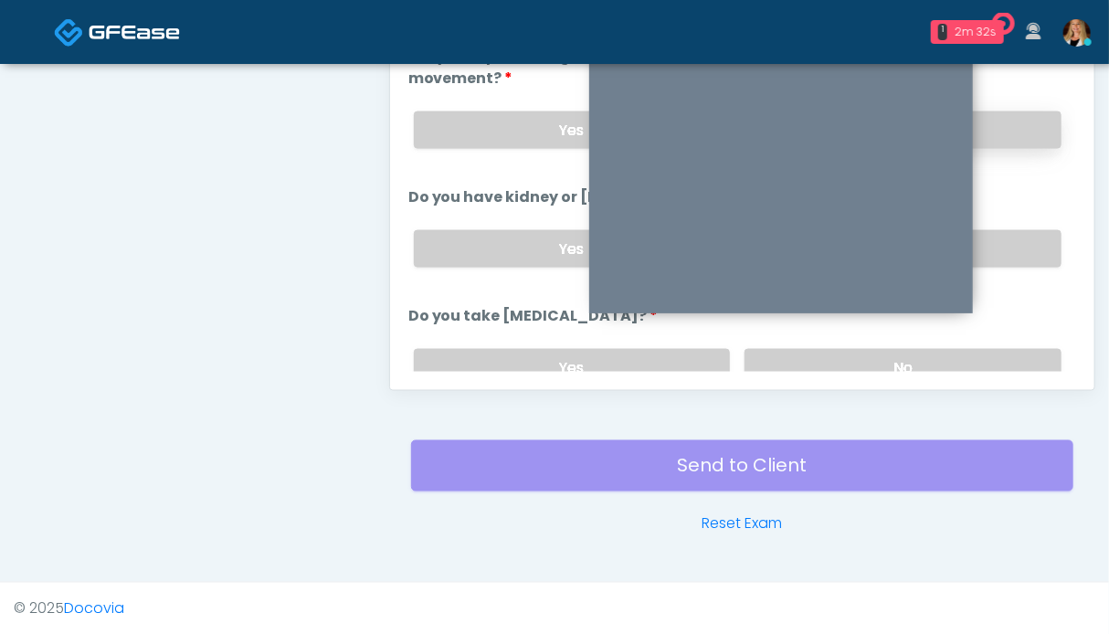
click at [1006, 133] on label "No" at bounding box center [903, 129] width 317 height 37
click at [1009, 246] on label "No" at bounding box center [903, 248] width 317 height 37
click at [991, 357] on label "No" at bounding box center [903, 367] width 317 height 37
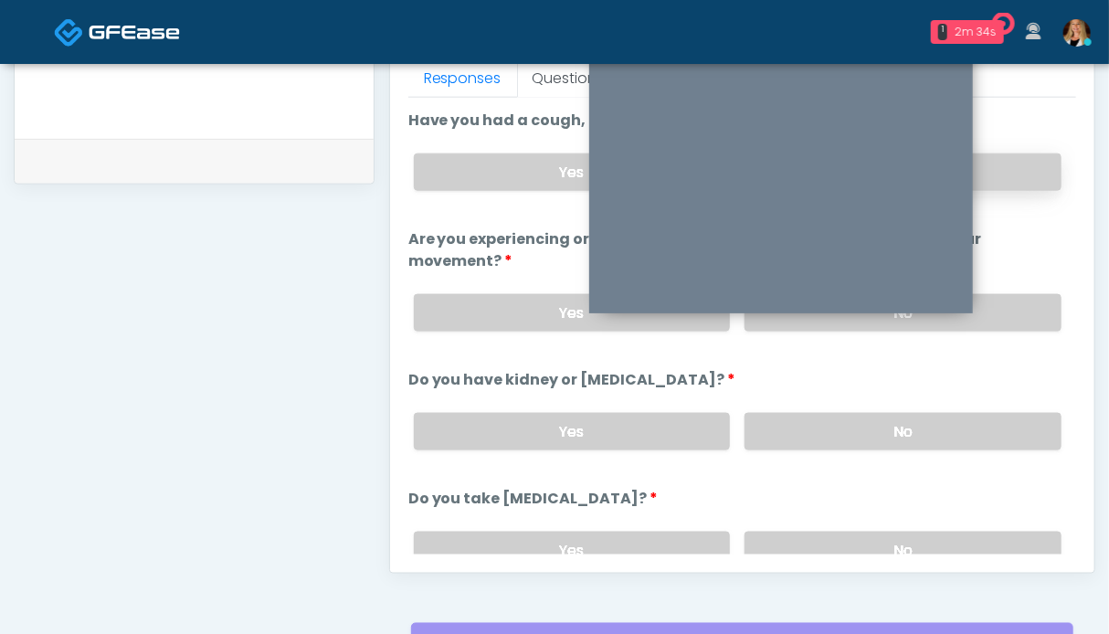
click at [994, 179] on label "No" at bounding box center [903, 171] width 317 height 37
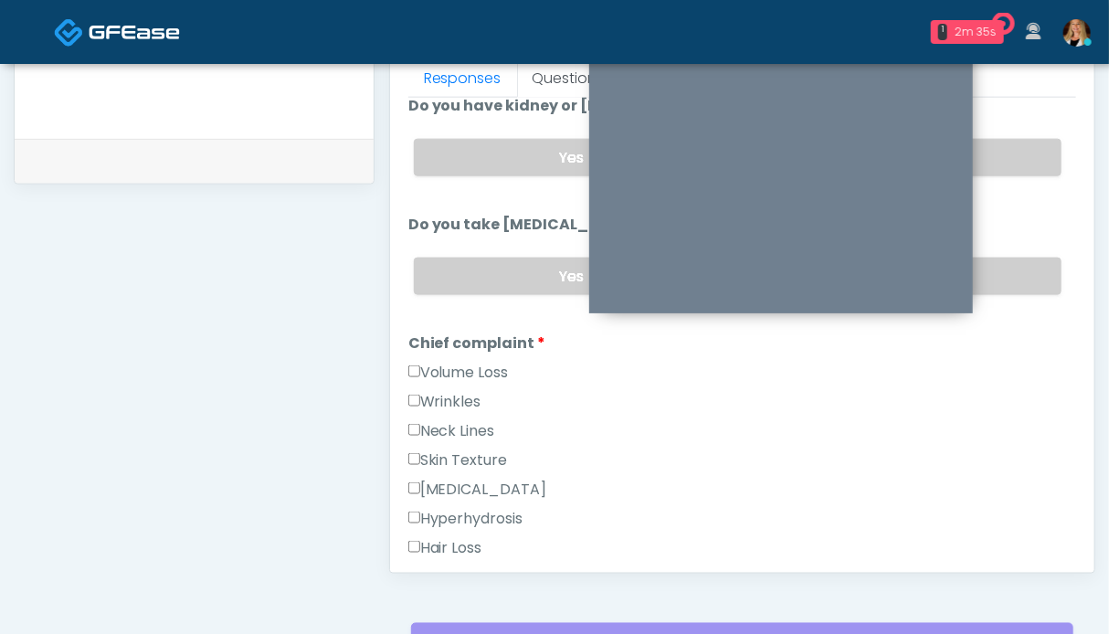
click at [431, 369] on label "Volume Loss" at bounding box center [458, 373] width 100 height 22
click at [434, 395] on label "Wrinkles" at bounding box center [444, 402] width 73 height 22
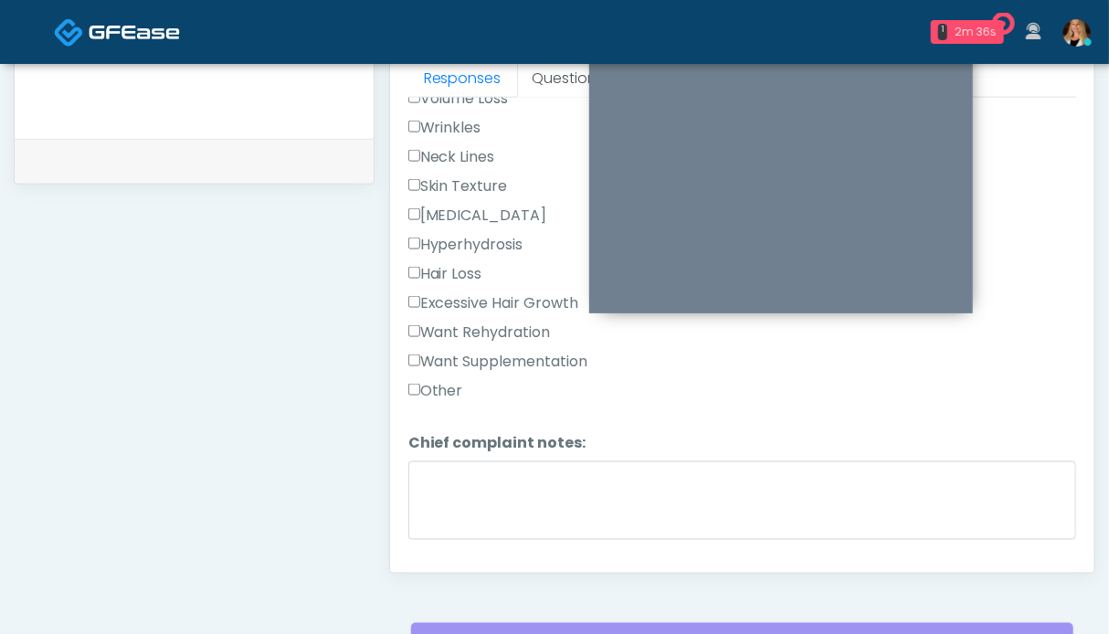
scroll to position [639, 0]
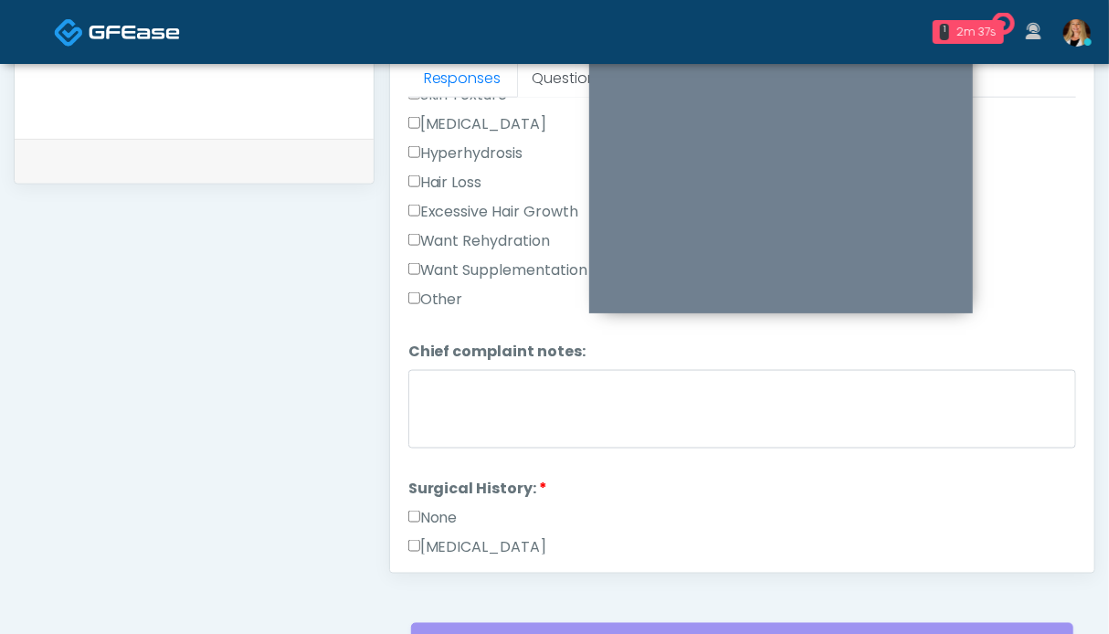
click at [467, 233] on label "Want Rehydration" at bounding box center [479, 241] width 143 height 22
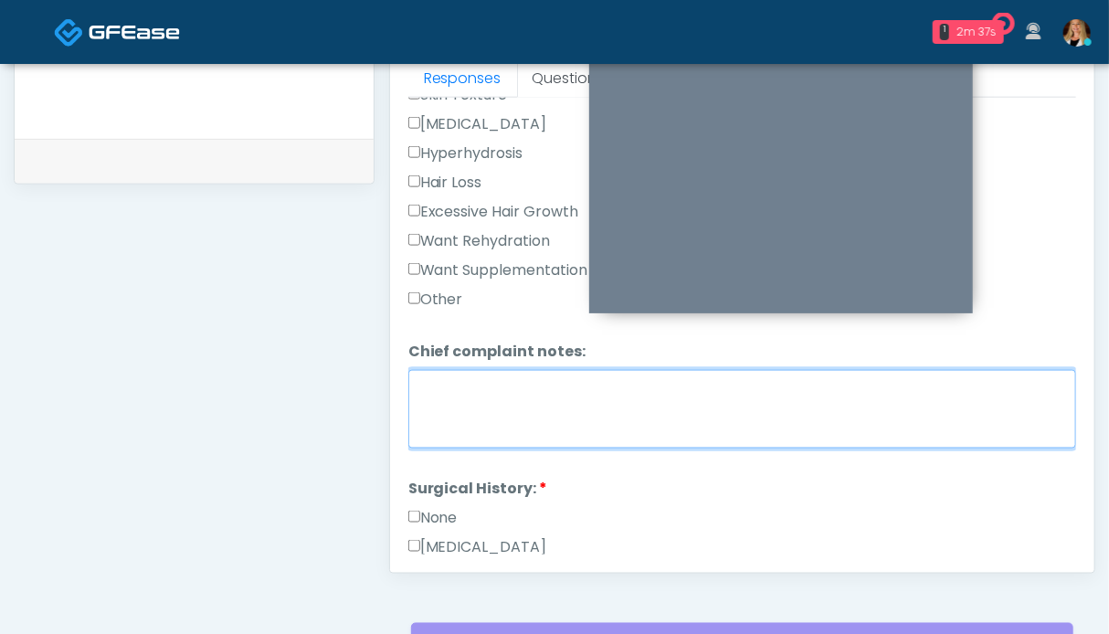
click at [482, 388] on textarea "Chief complaint notes:" at bounding box center [742, 409] width 668 height 79
type textarea "**"
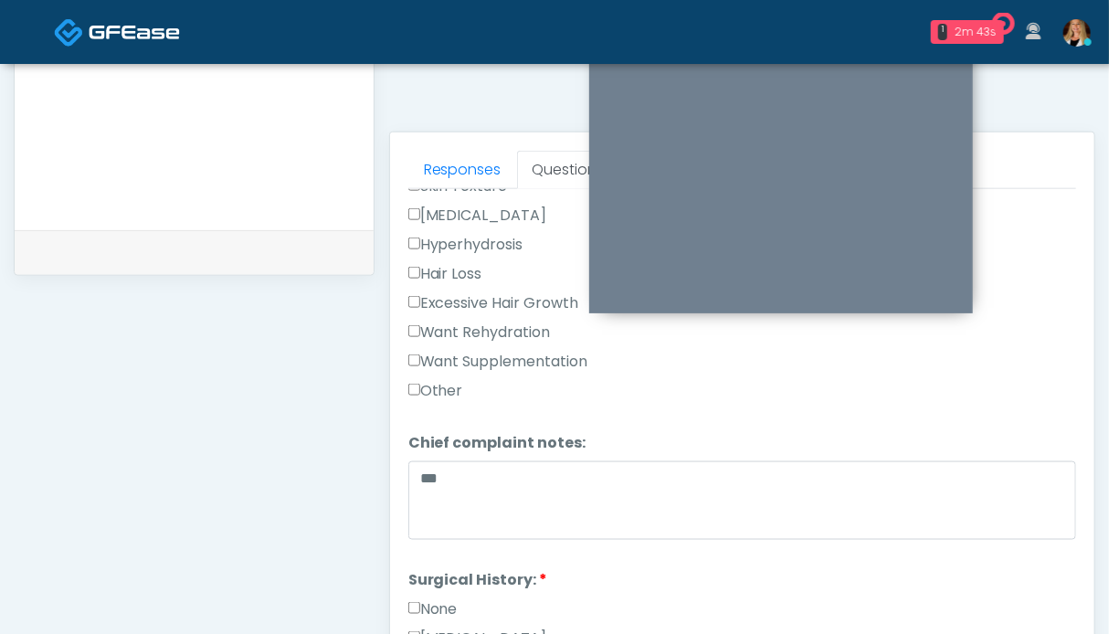
scroll to position [914, 0]
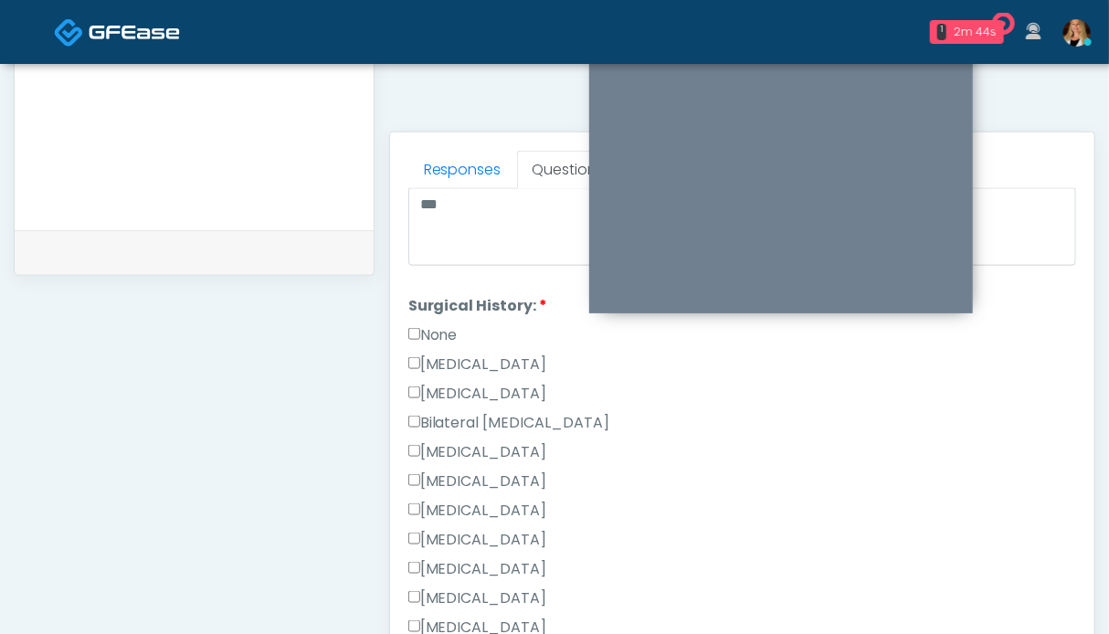
click at [454, 333] on label "None" at bounding box center [432, 335] width 49 height 22
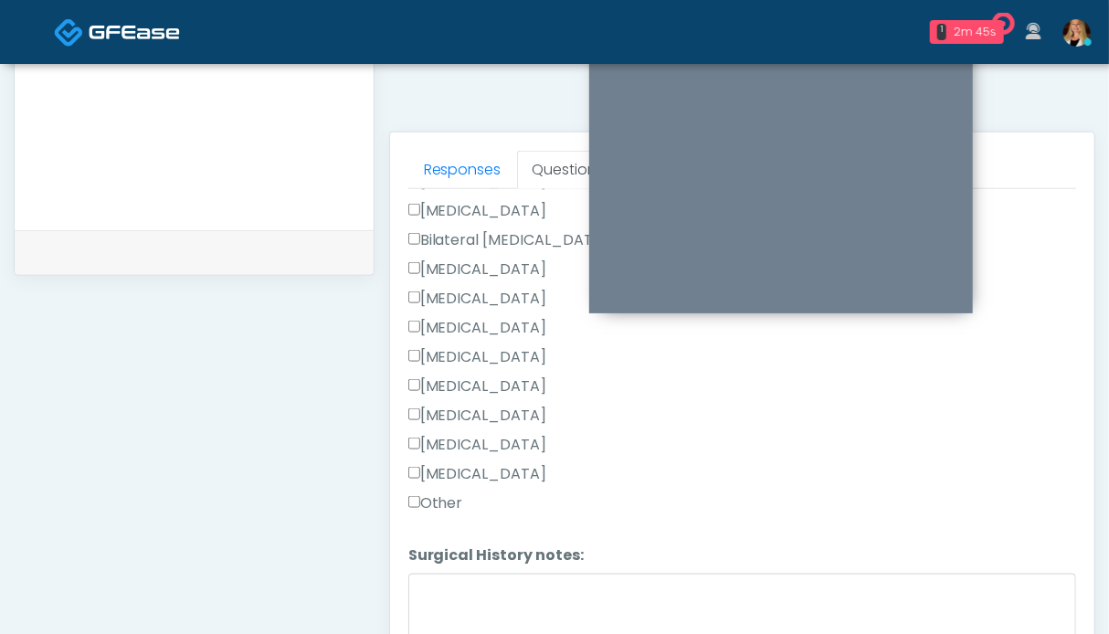
scroll to position [1158, 0]
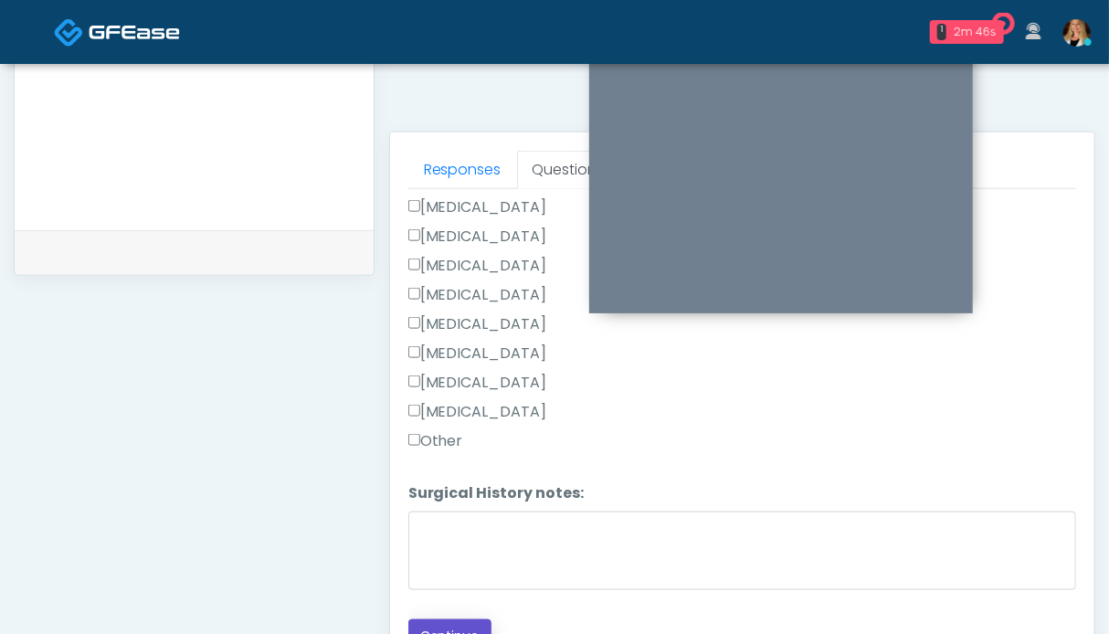
click at [452, 619] on button "Continue" at bounding box center [449, 636] width 83 height 34
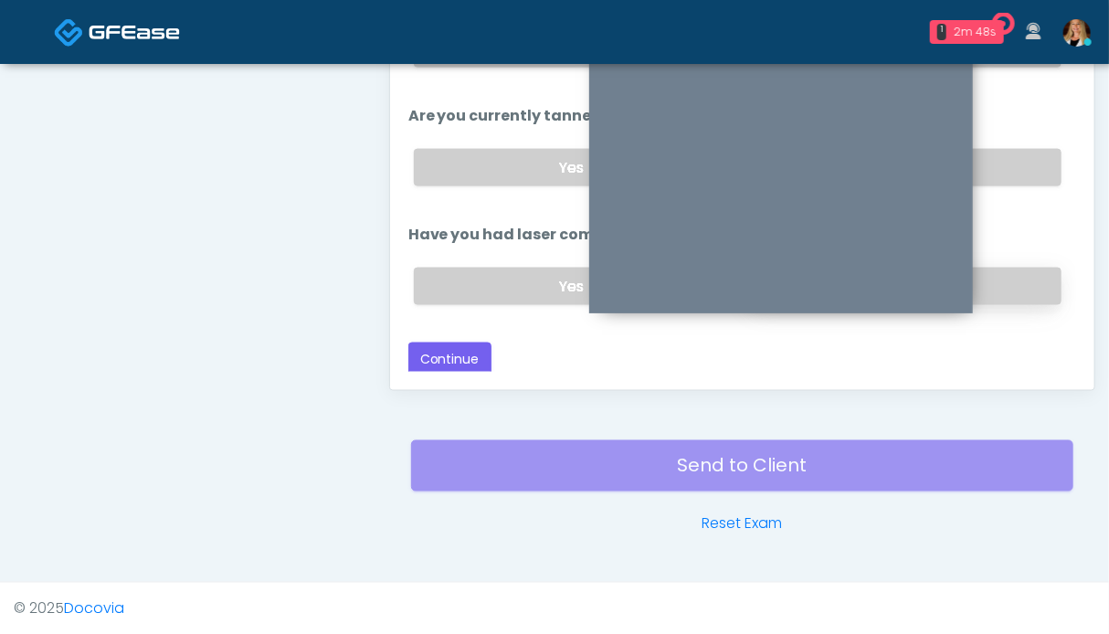
scroll to position [119, 0]
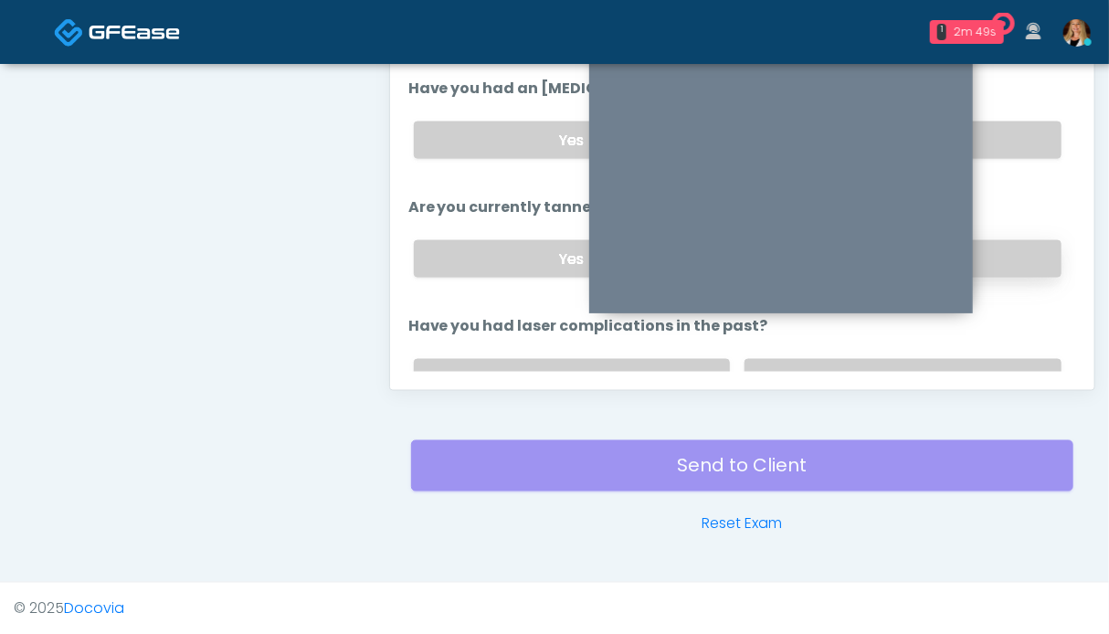
click at [1007, 272] on label "No" at bounding box center [903, 258] width 317 height 37
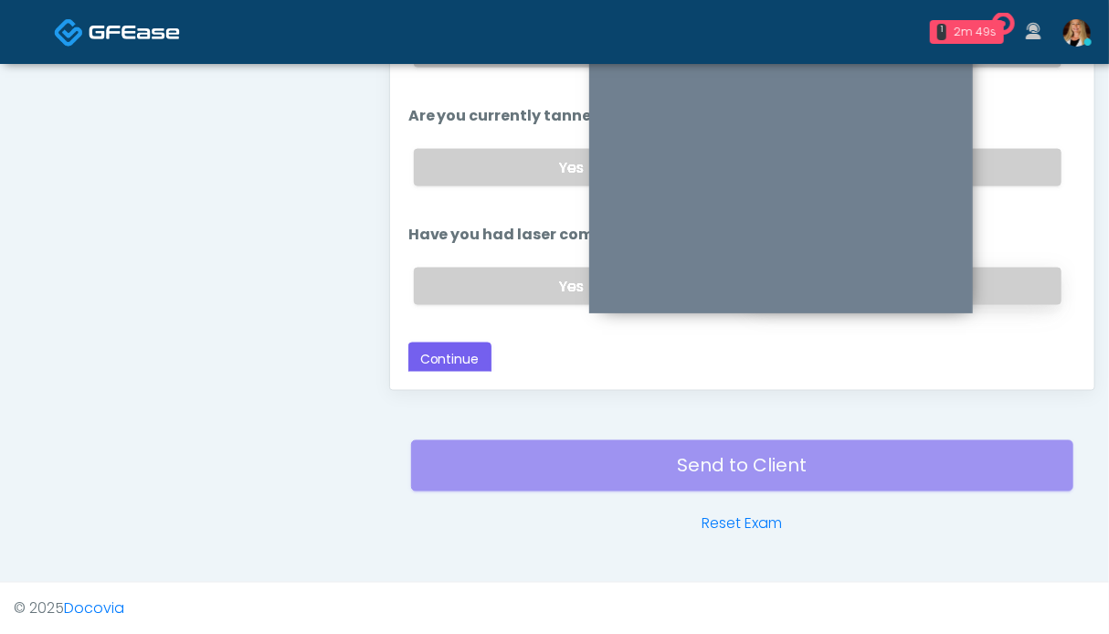
click at [1006, 279] on label "No" at bounding box center [903, 286] width 317 height 37
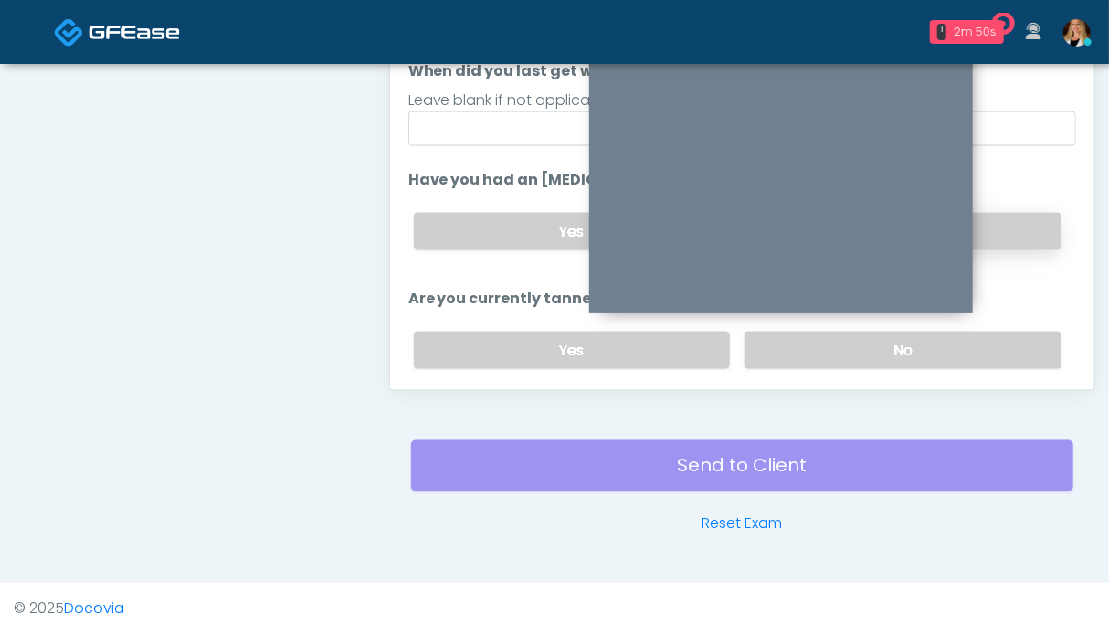
click at [1011, 235] on label "No" at bounding box center [903, 231] width 317 height 37
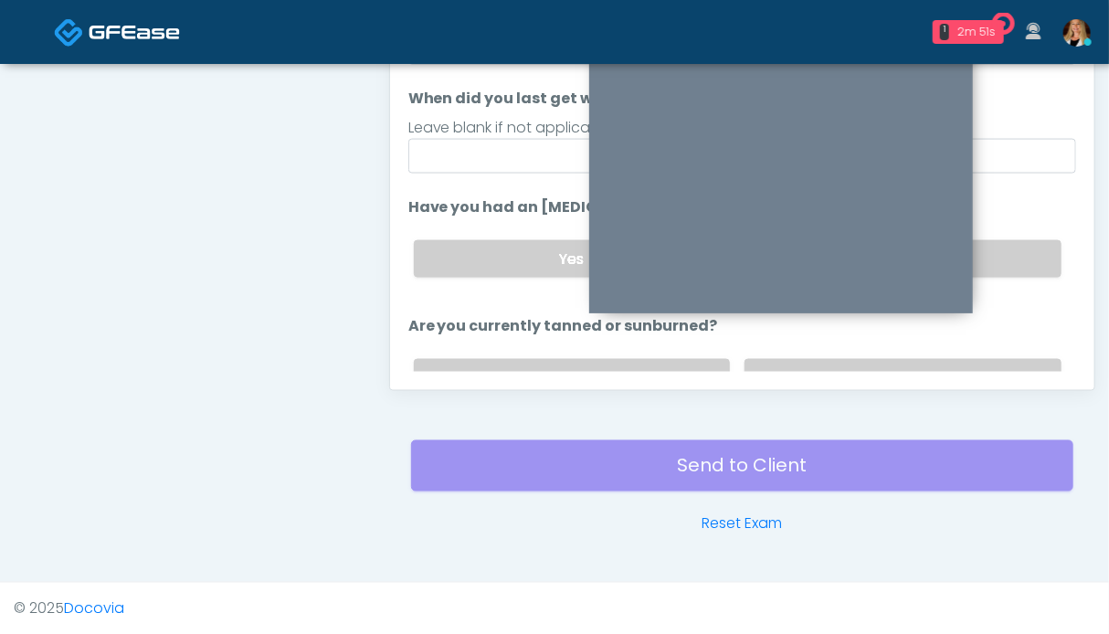
scroll to position [210, 0]
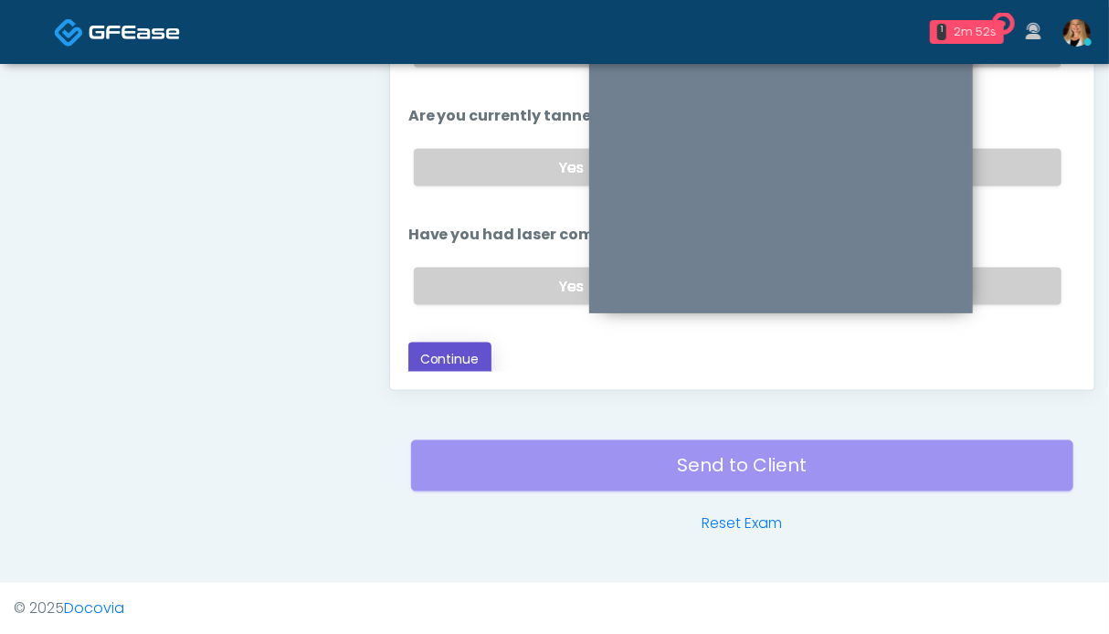
click at [454, 346] on button "Continue" at bounding box center [449, 360] width 83 height 34
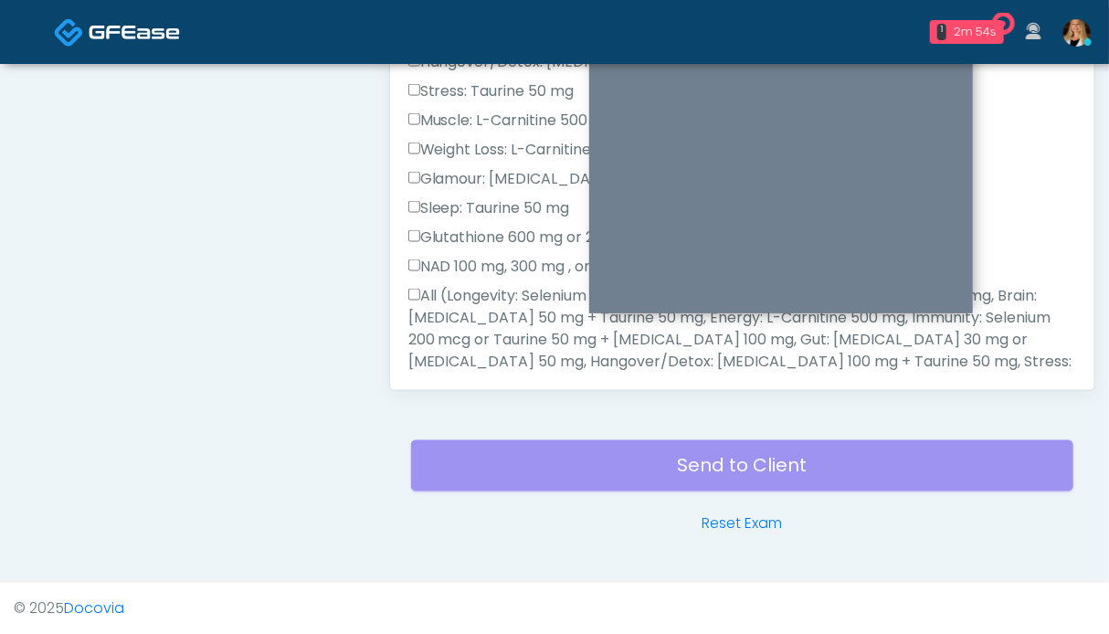
scroll to position [913, 0]
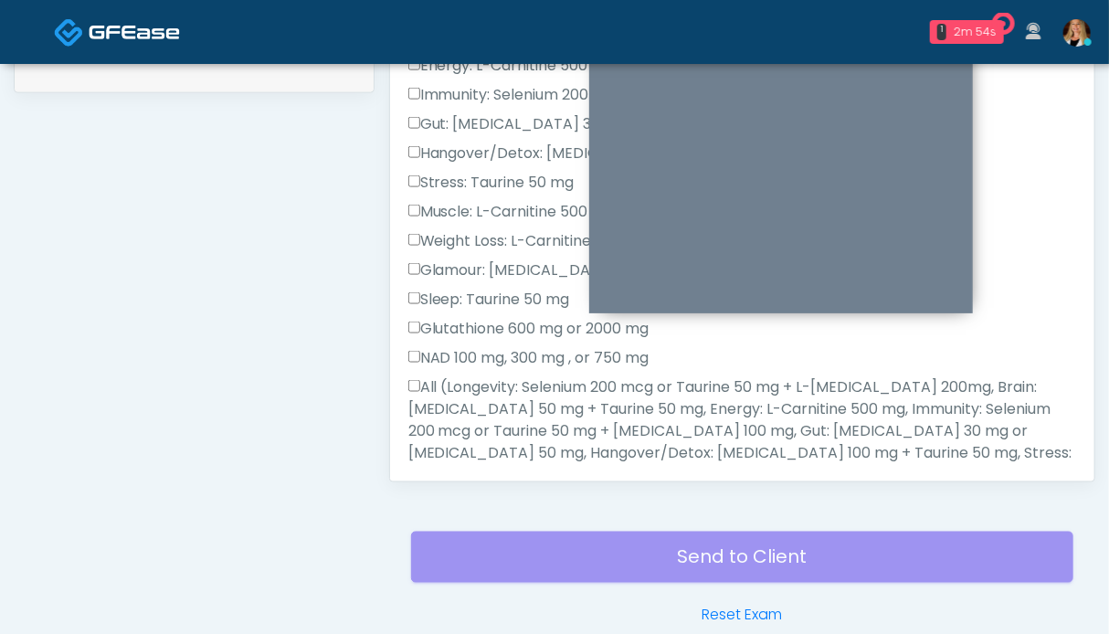
click at [462, 407] on label "All (Longevity: Selenium 200 mcg or Taurine 50 mg + L-[MEDICAL_DATA] 200mg, Bra…" at bounding box center [742, 452] width 668 height 153
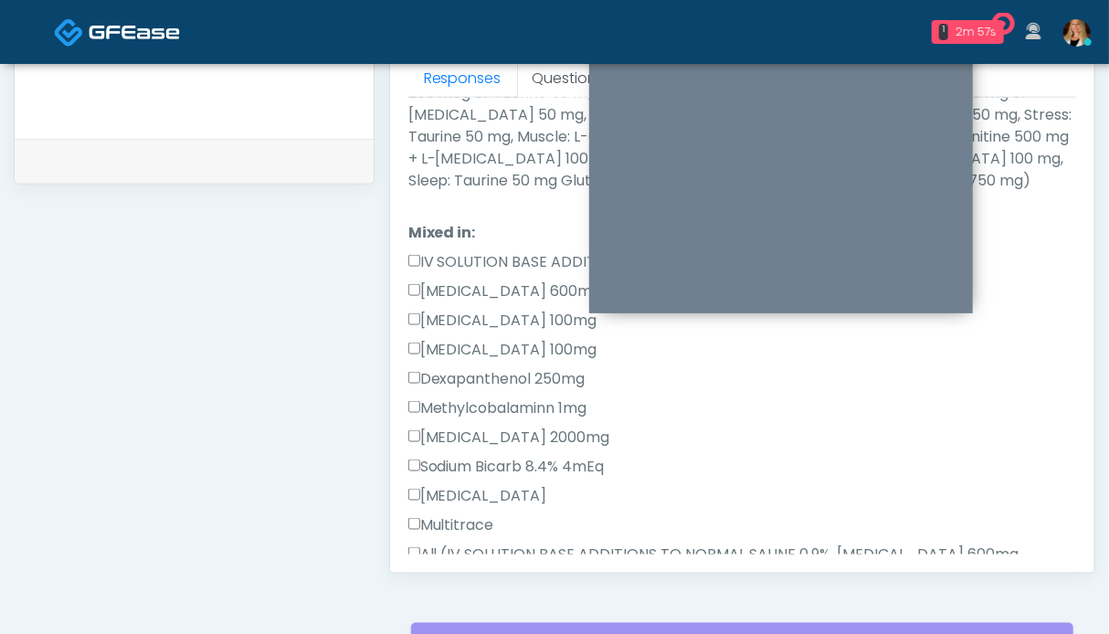
scroll to position [731, 0]
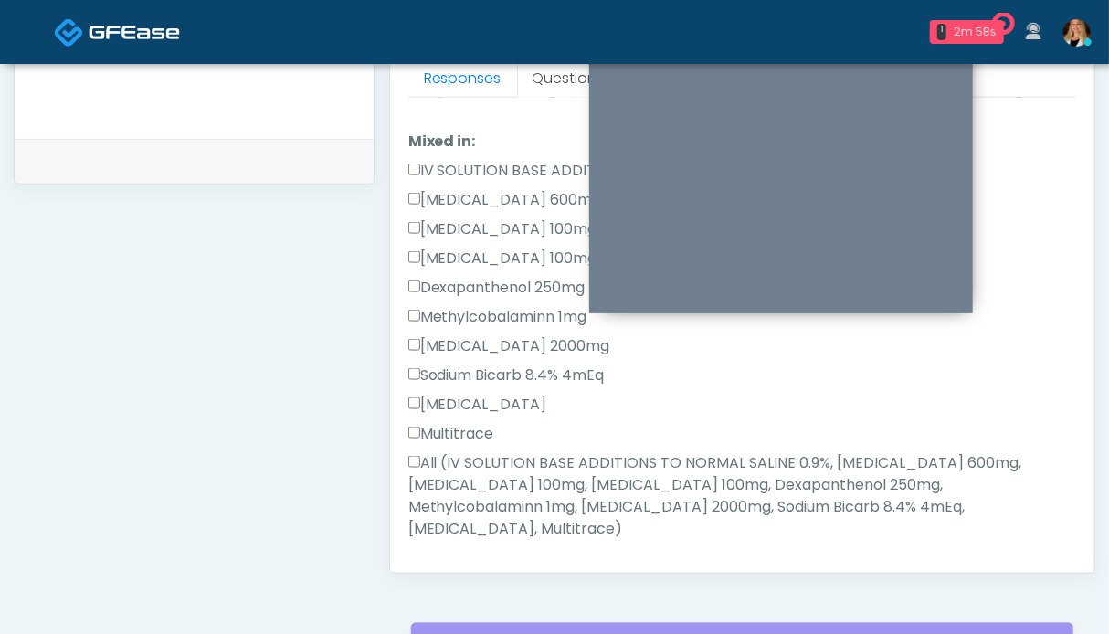
click at [477, 476] on label "All (IV SOLUTION BASE ADDITIONS TO NORMAL SALINE 0.9%, [MEDICAL_DATA] 600mg, [M…" at bounding box center [742, 496] width 668 height 88
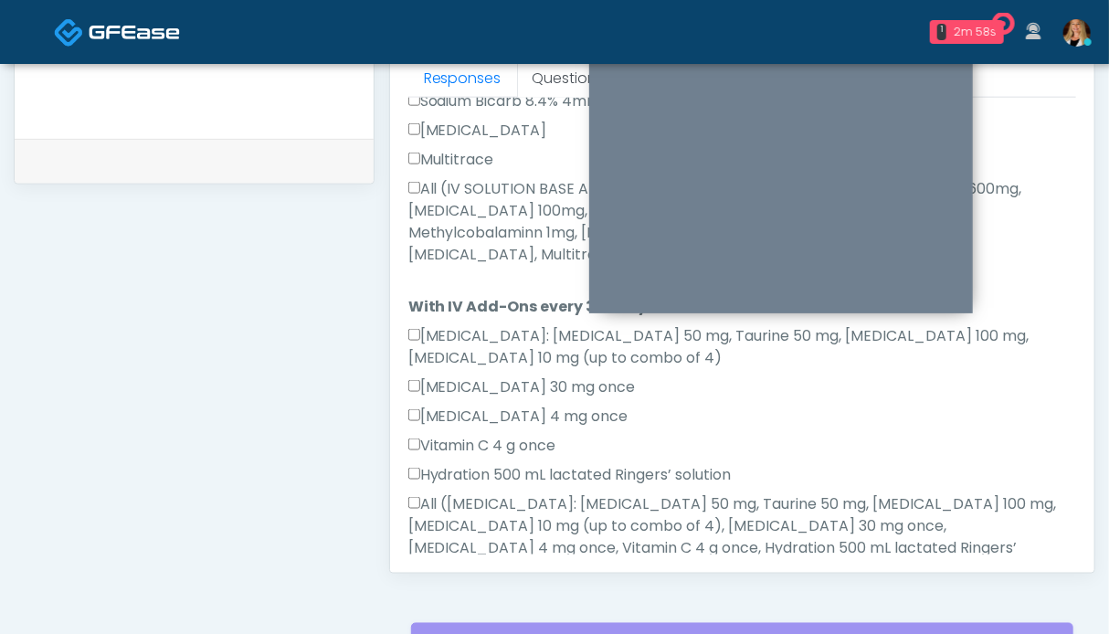
scroll to position [1096, 0]
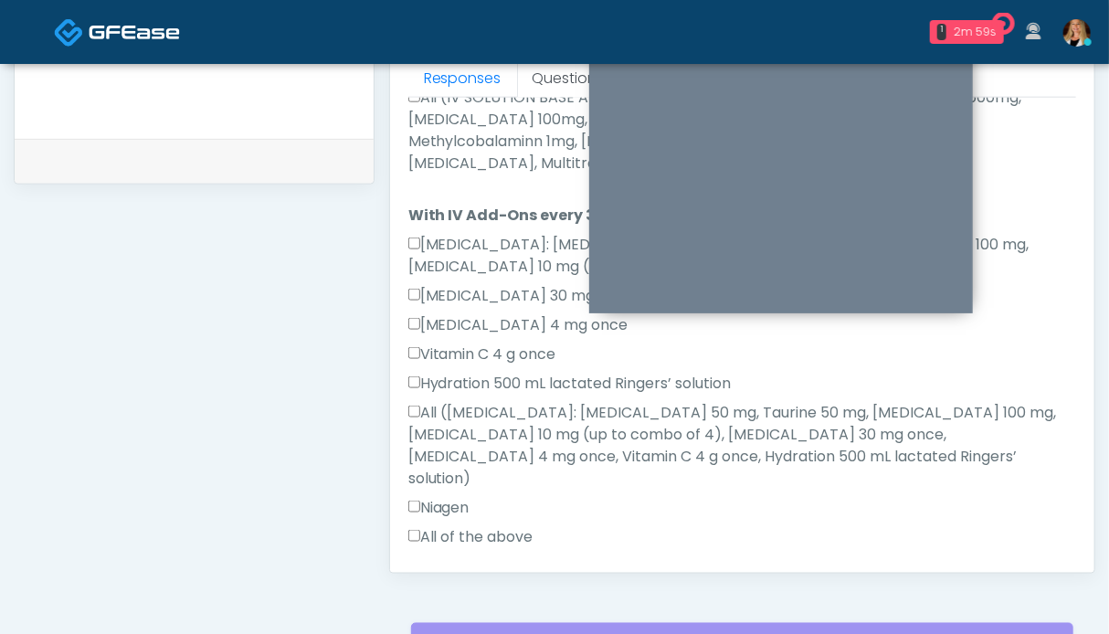
click at [458, 526] on label "All of the above" at bounding box center [470, 537] width 125 height 22
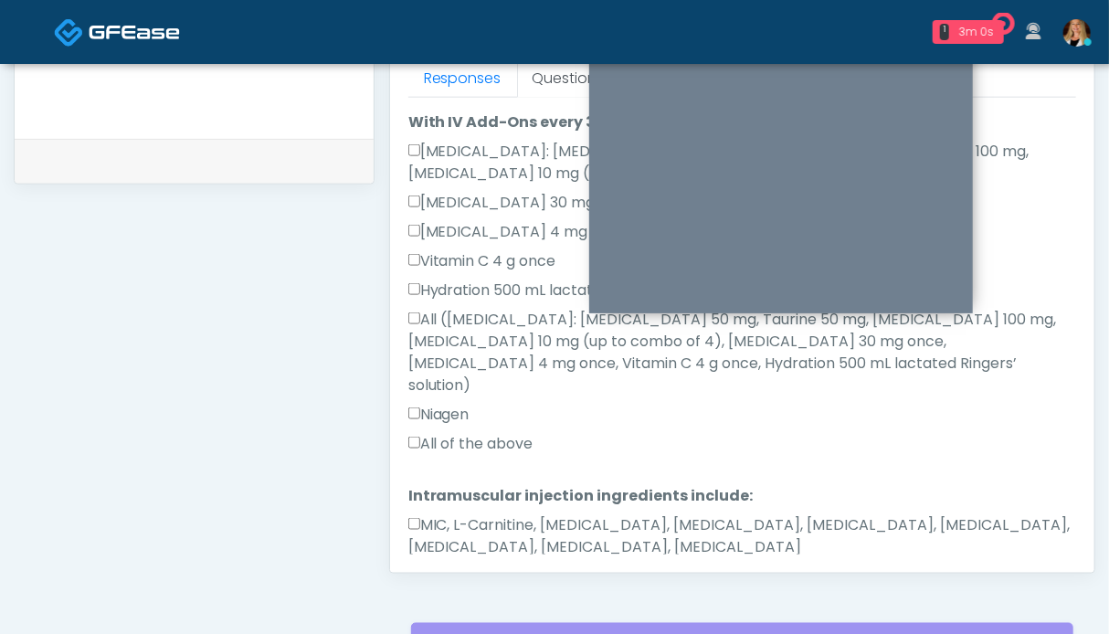
click at [473, 514] on label "MIC, L-Carnitine, [MEDICAL_DATA], [MEDICAL_DATA], [MEDICAL_DATA], [MEDICAL_DATA…" at bounding box center [742, 536] width 668 height 44
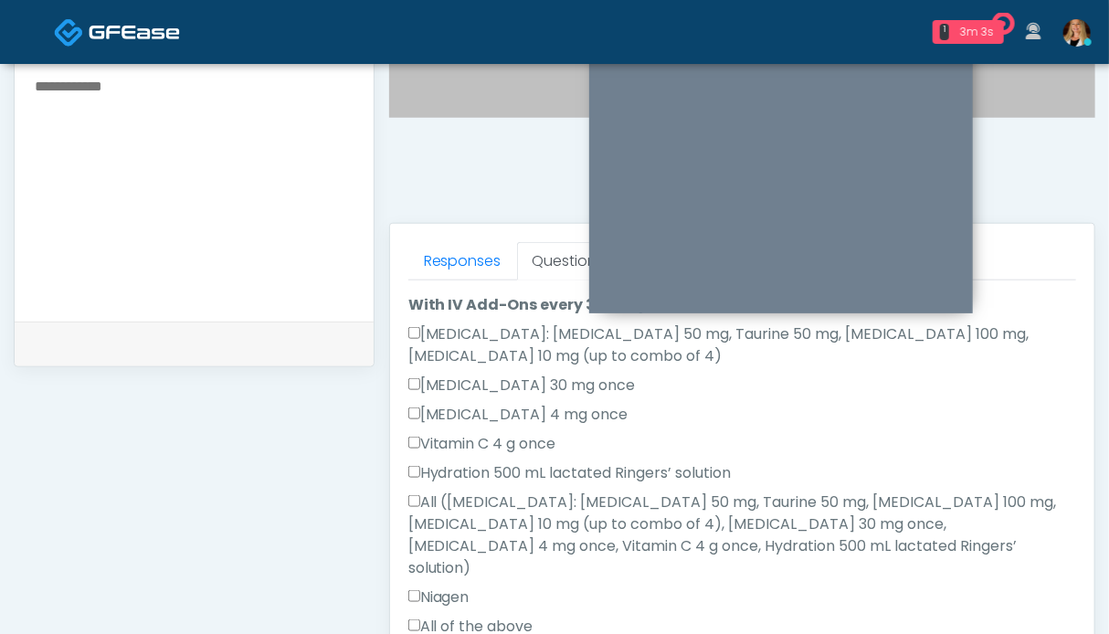
click at [175, 215] on textarea at bounding box center [194, 185] width 322 height 223
click at [51, 89] on textarea "**********" at bounding box center [194, 185] width 322 height 223
click at [186, 191] on textarea "**********" at bounding box center [194, 185] width 322 height 223
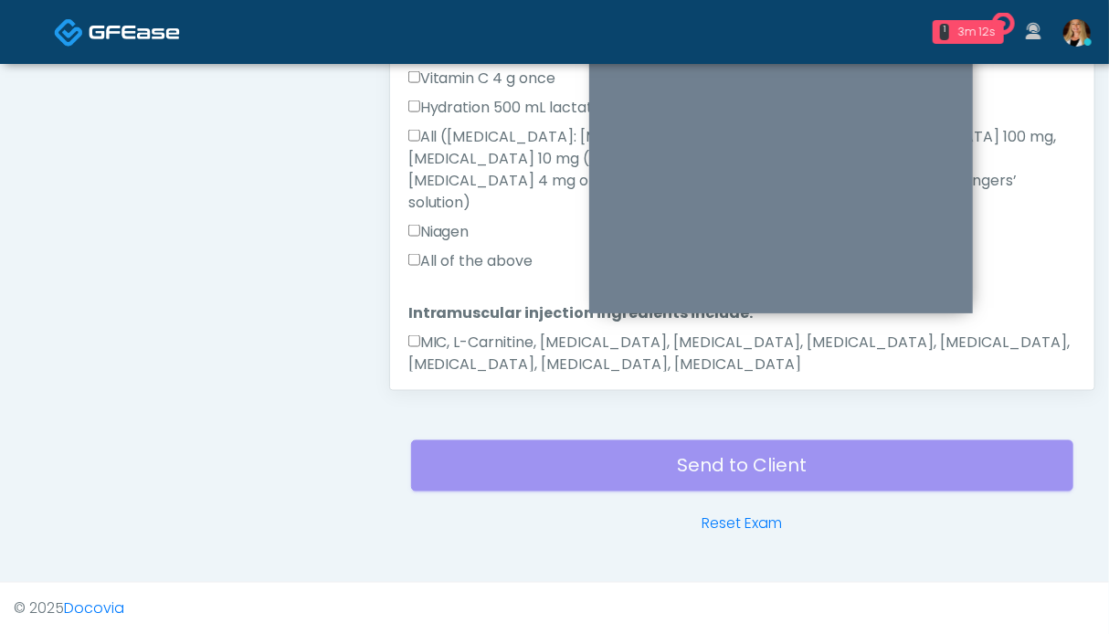
type textarea "**********"
click at [466, 406] on button "Continue" at bounding box center [449, 423] width 83 height 34
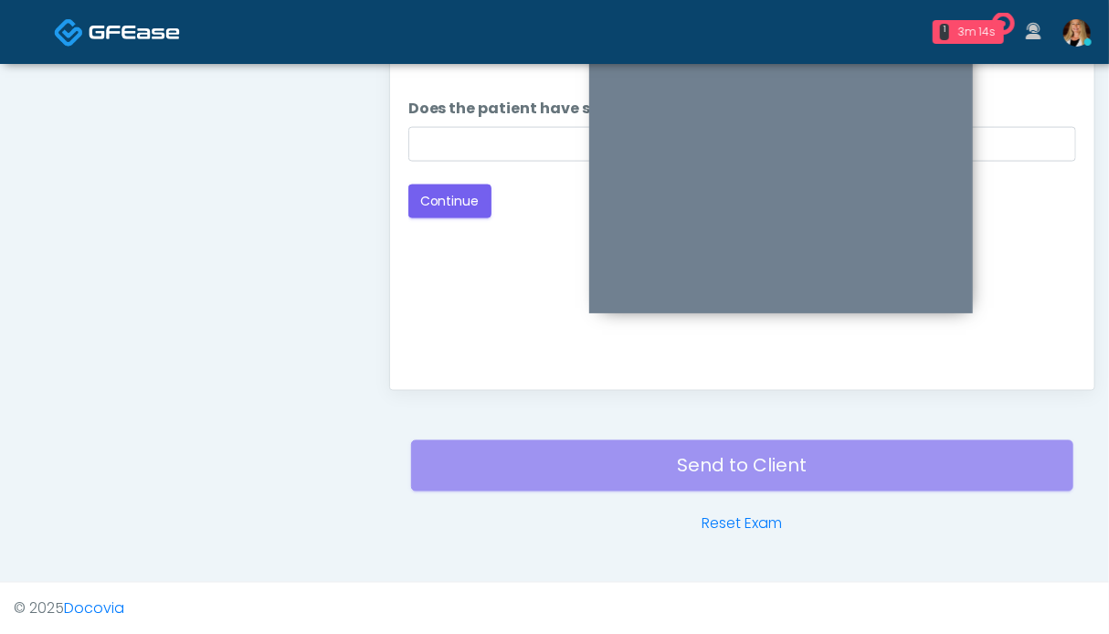
scroll to position [821, 0]
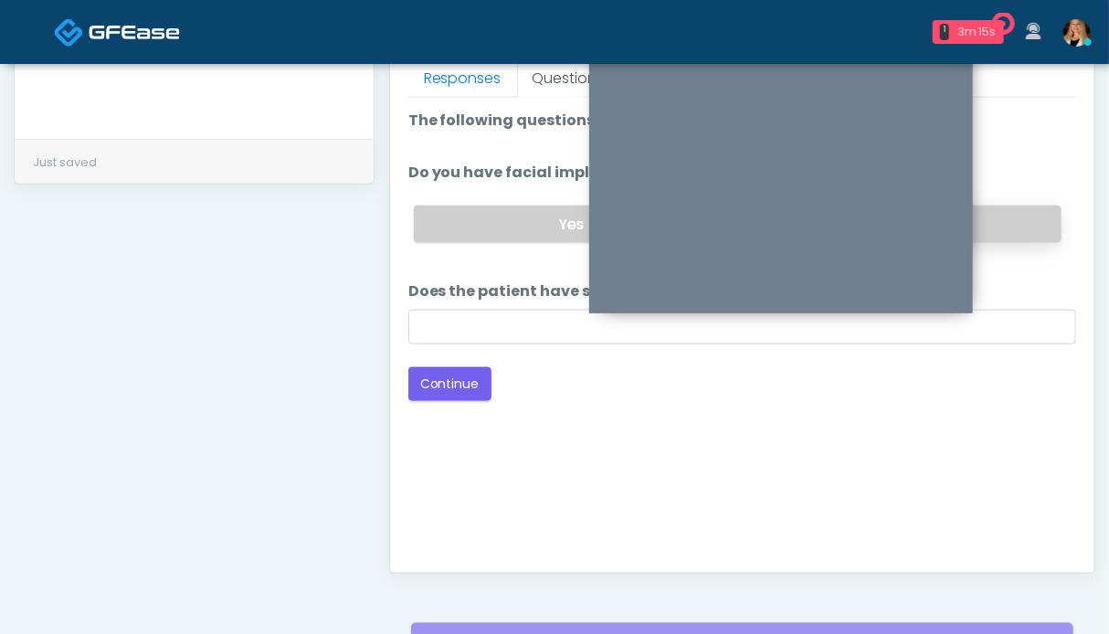
click at [1049, 206] on label "No" at bounding box center [903, 224] width 317 height 37
click at [435, 374] on button "Continue" at bounding box center [449, 384] width 83 height 34
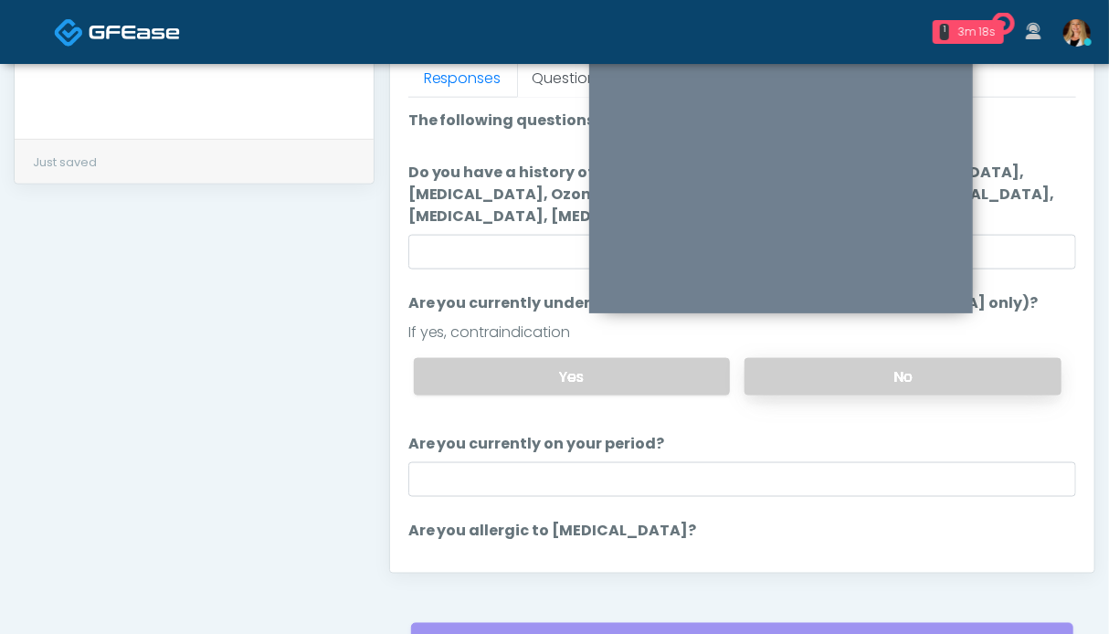
click at [964, 375] on label "No" at bounding box center [903, 376] width 317 height 37
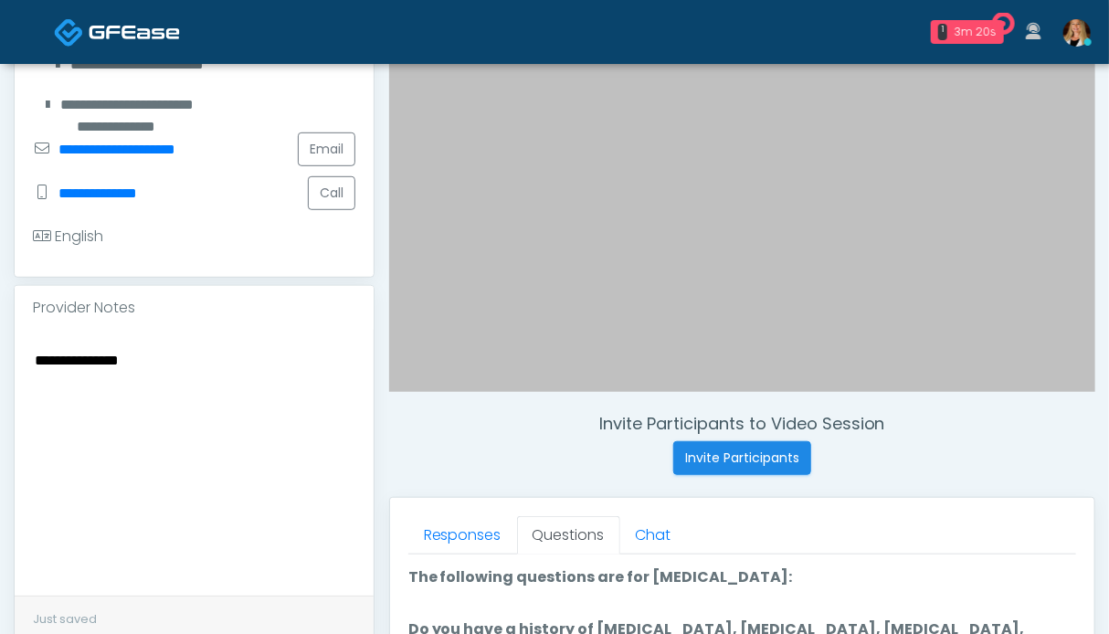
scroll to position [0, 0]
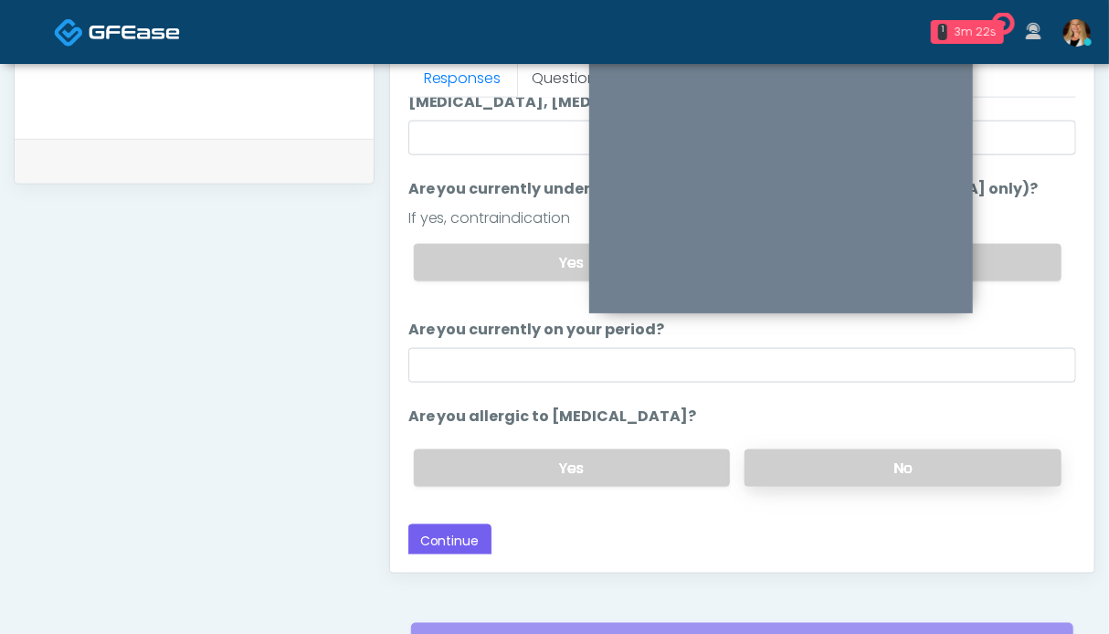
click at [964, 458] on label "No" at bounding box center [903, 467] width 317 height 37
click at [435, 539] on button "Continue" at bounding box center [449, 541] width 83 height 34
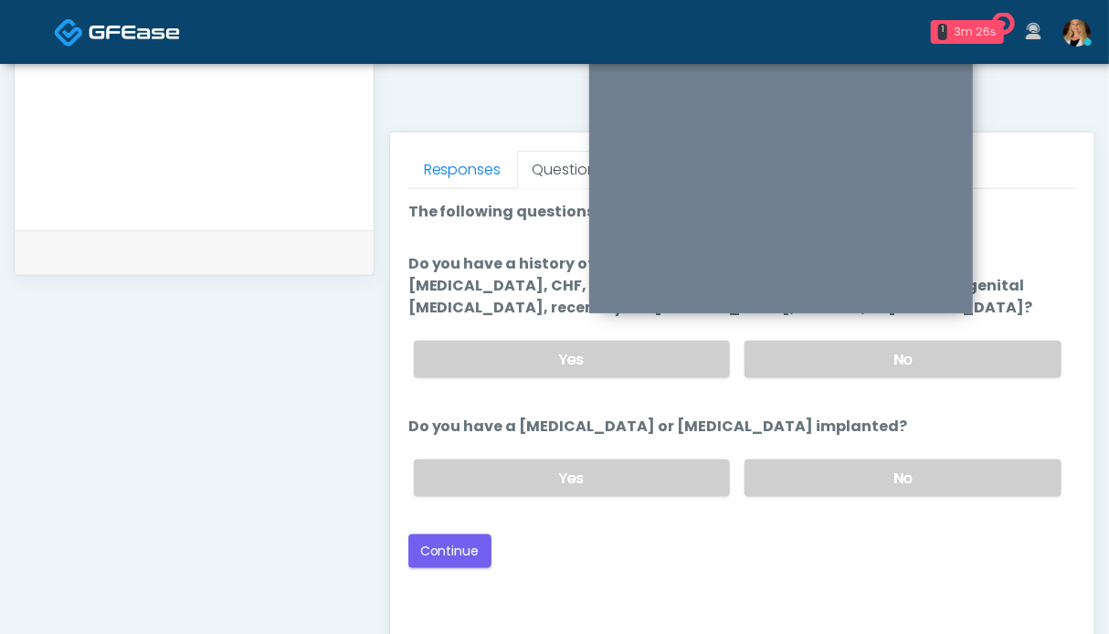
drag, startPoint x: 832, startPoint y: 476, endPoint x: 884, endPoint y: 410, distance: 83.9
click at [832, 476] on label "No" at bounding box center [903, 478] width 317 height 37
drag, startPoint x: 960, startPoint y: 351, endPoint x: 512, endPoint y: 472, distance: 464.7
click at [958, 351] on label "No" at bounding box center [903, 359] width 317 height 37
click at [470, 534] on button "Continue" at bounding box center [449, 551] width 83 height 34
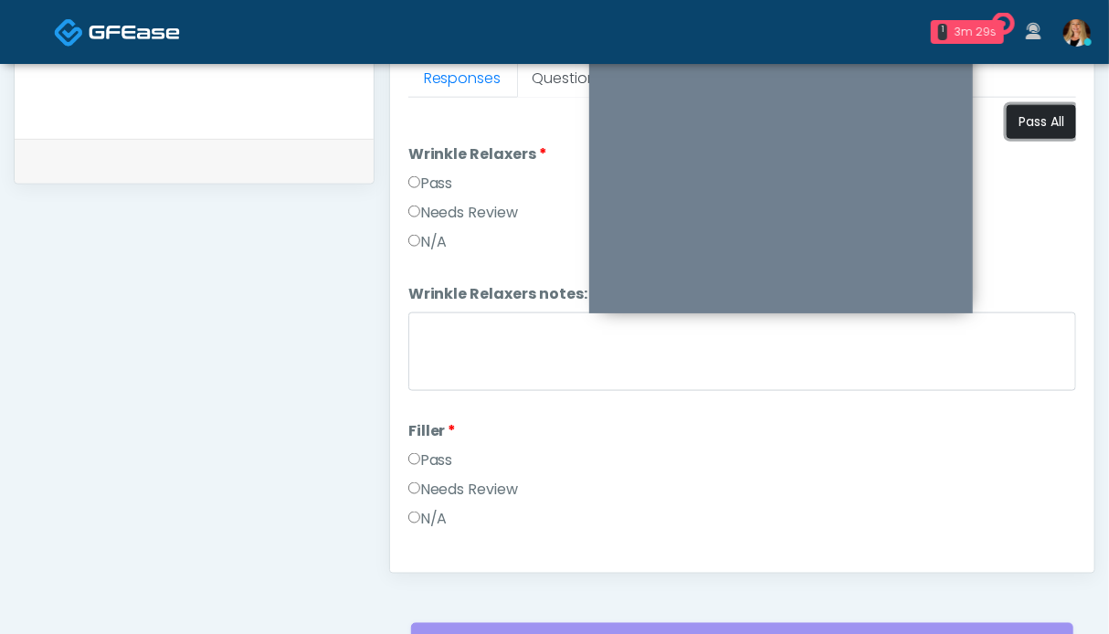
click at [1034, 118] on button "Pass All" at bounding box center [1041, 122] width 69 height 34
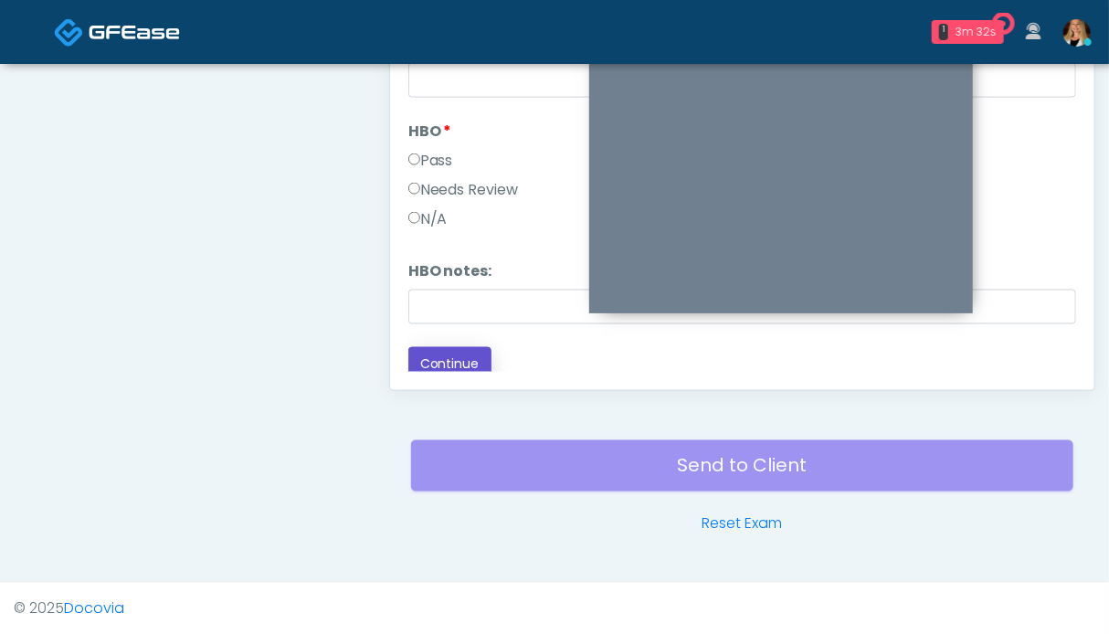
click at [433, 351] on button "Continue" at bounding box center [449, 364] width 83 height 34
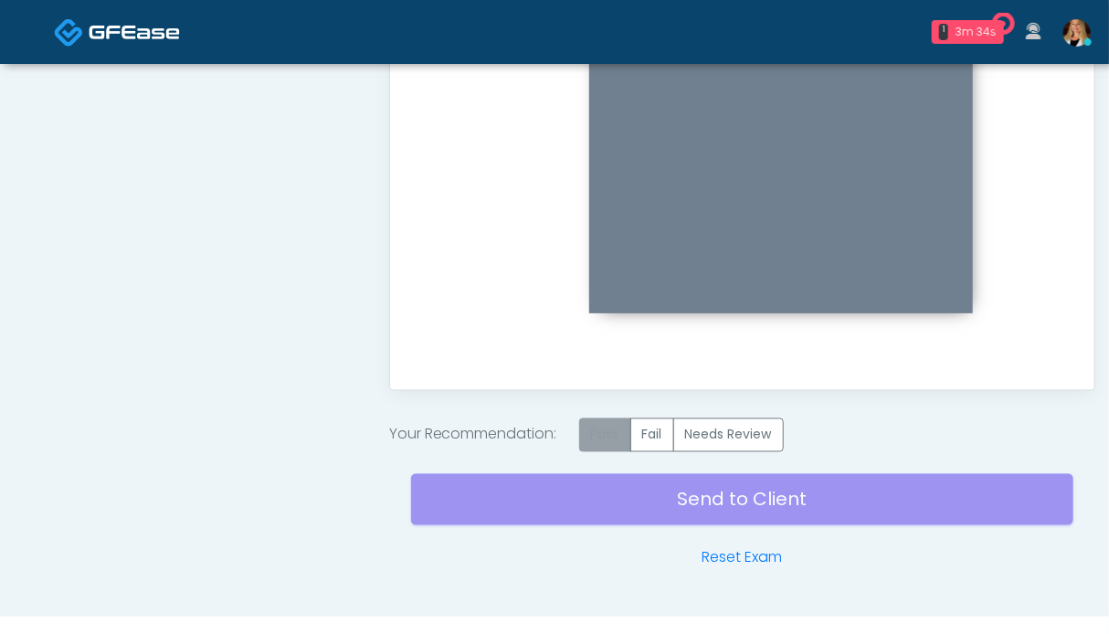
click at [601, 444] on label "Pass" at bounding box center [605, 435] width 52 height 34
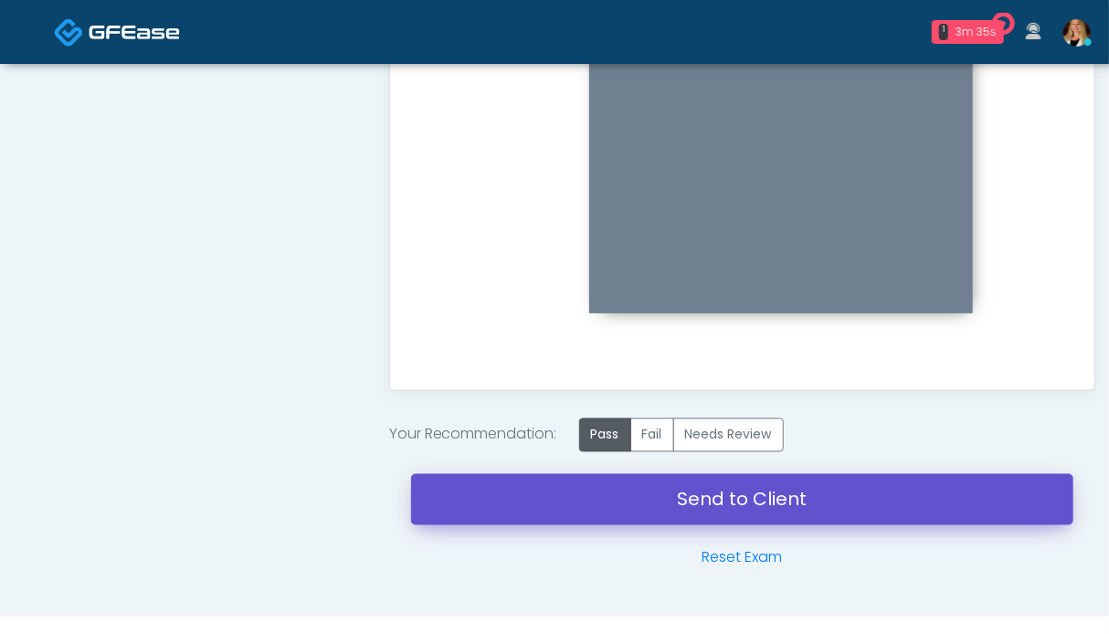
click at [690, 502] on link "Send to Client" at bounding box center [742, 499] width 662 height 51
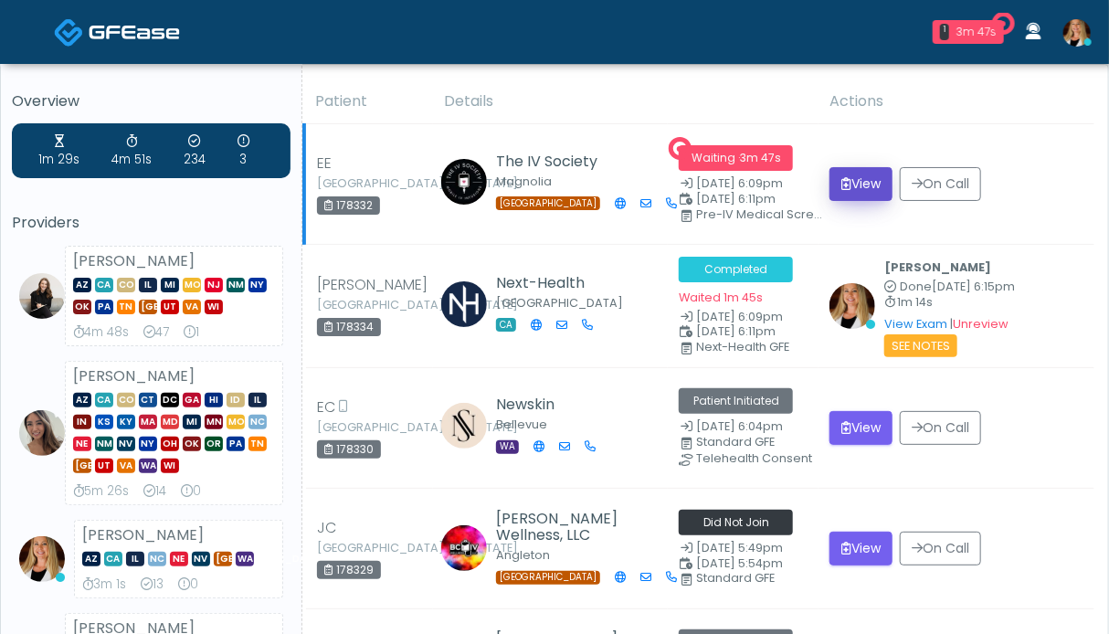
click at [860, 184] on button "View" at bounding box center [860, 184] width 63 height 34
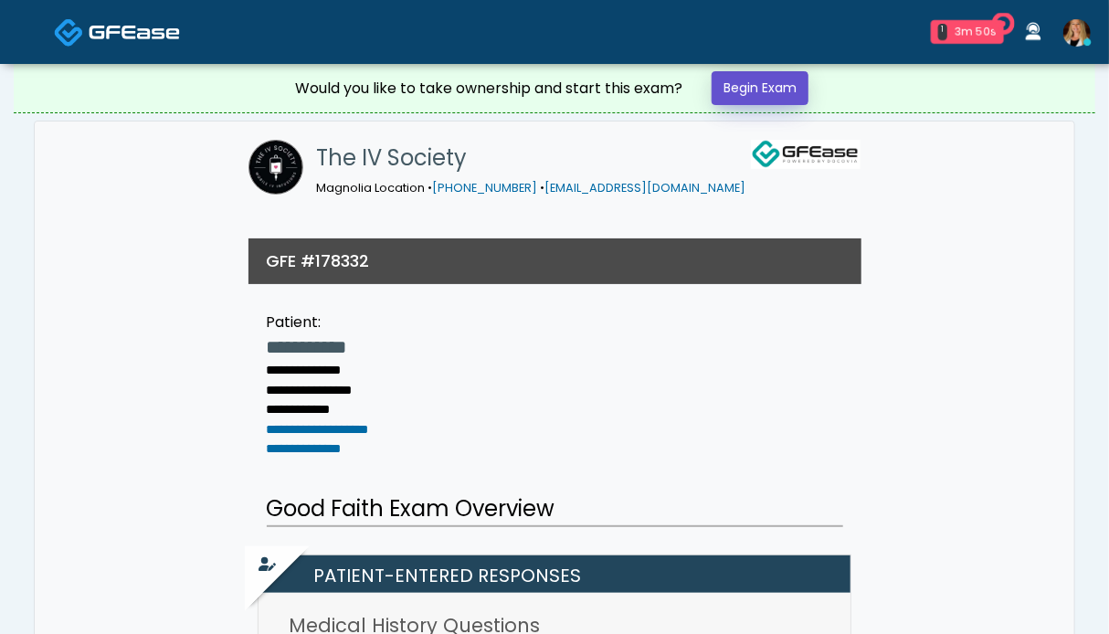
click at [760, 83] on link "Begin Exam" at bounding box center [760, 88] width 97 height 34
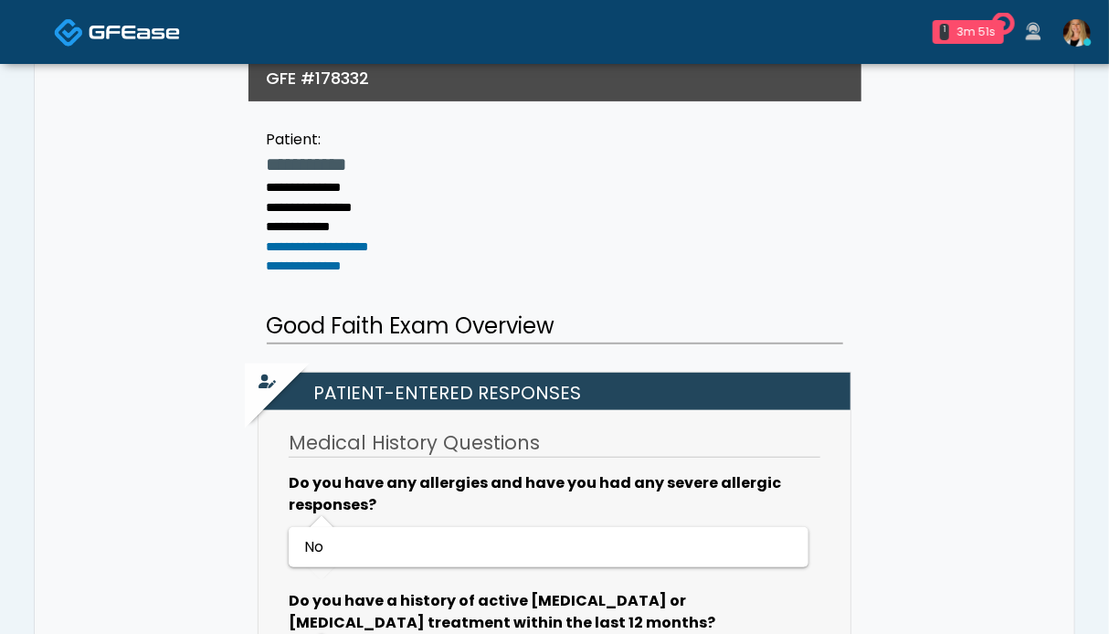
scroll to position [365, 0]
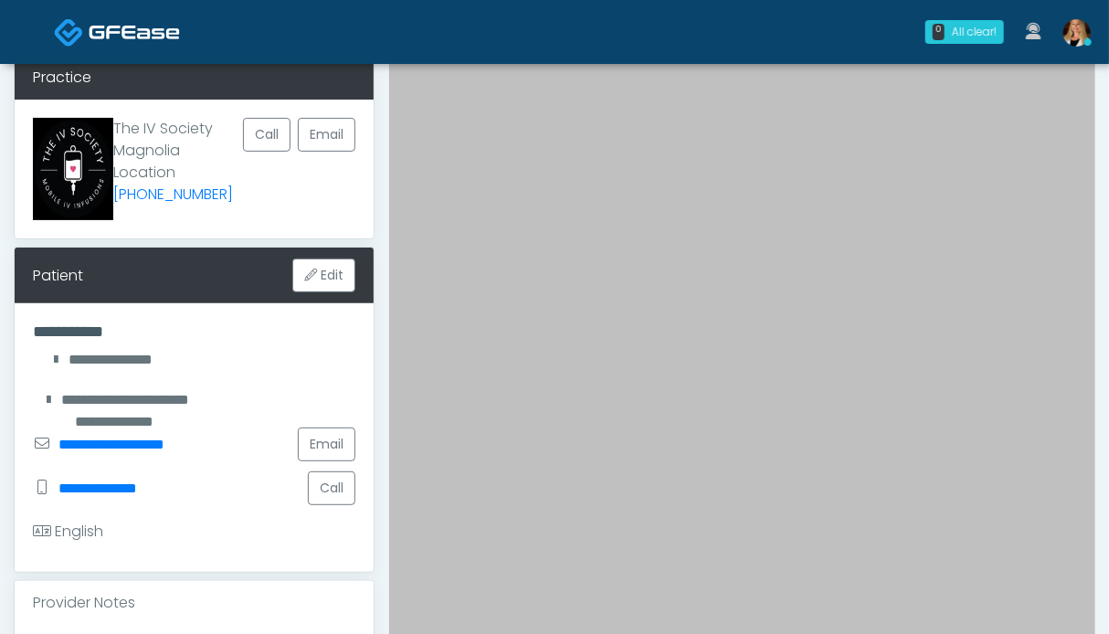
scroll to position [457, 0]
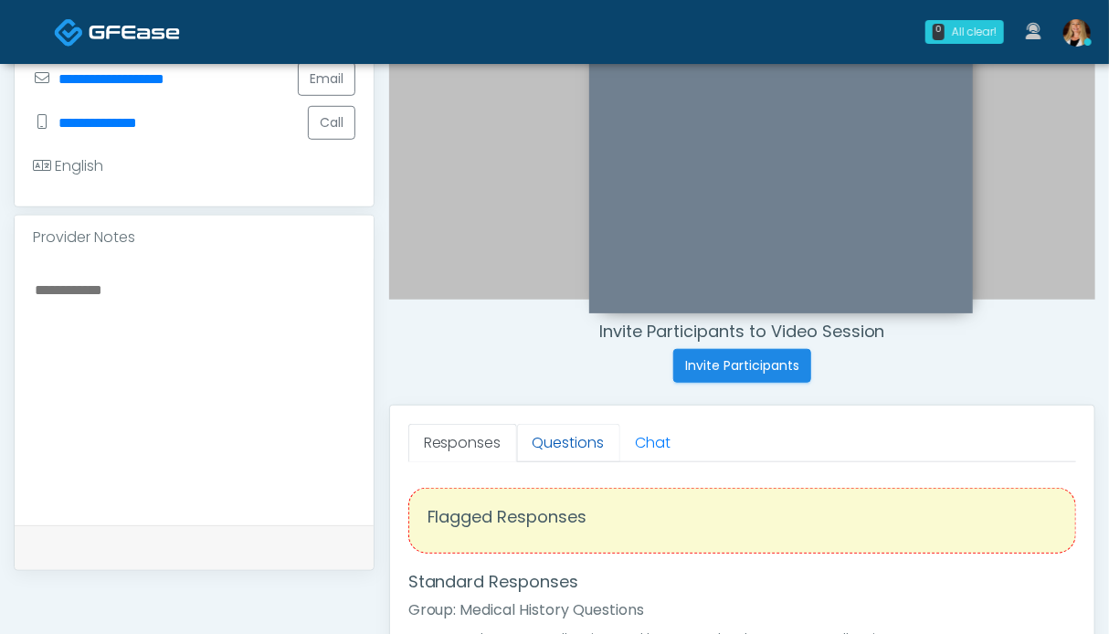
click at [541, 441] on link "Questions" at bounding box center [568, 443] width 103 height 38
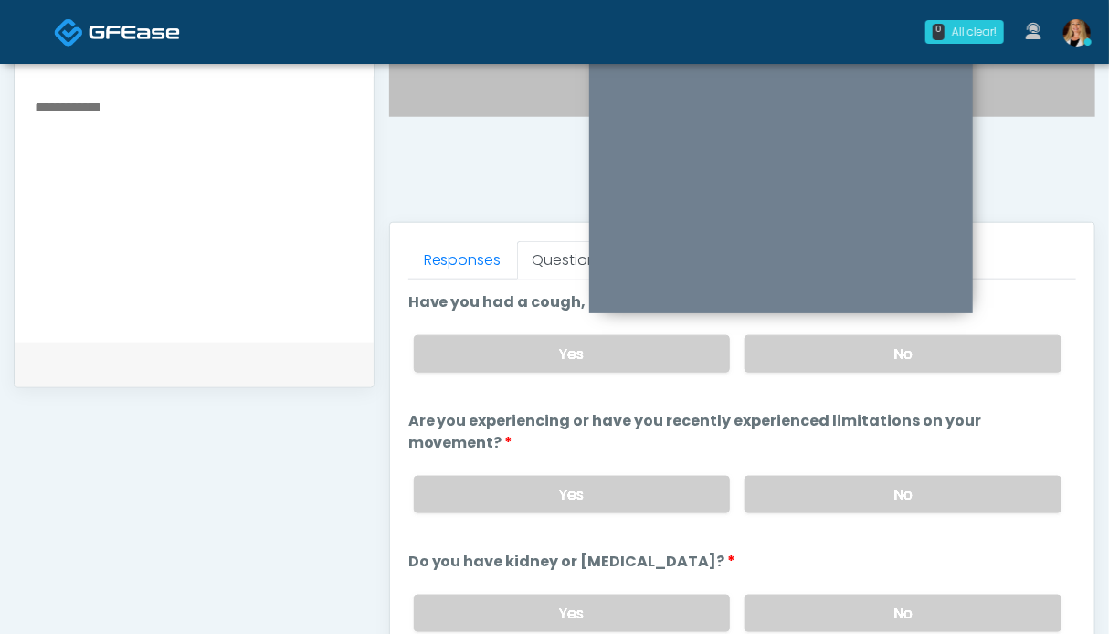
scroll to position [731, 0]
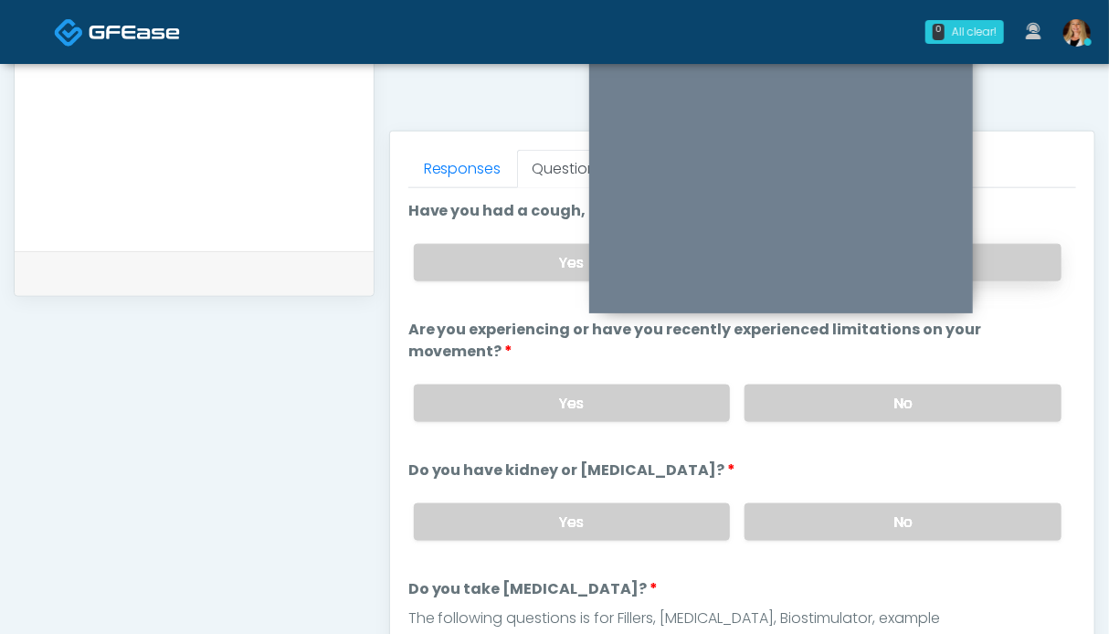
click at [1003, 253] on label "No" at bounding box center [903, 262] width 317 height 37
click at [946, 400] on label "No" at bounding box center [903, 403] width 317 height 37
click at [917, 527] on label "No" at bounding box center [903, 521] width 317 height 37
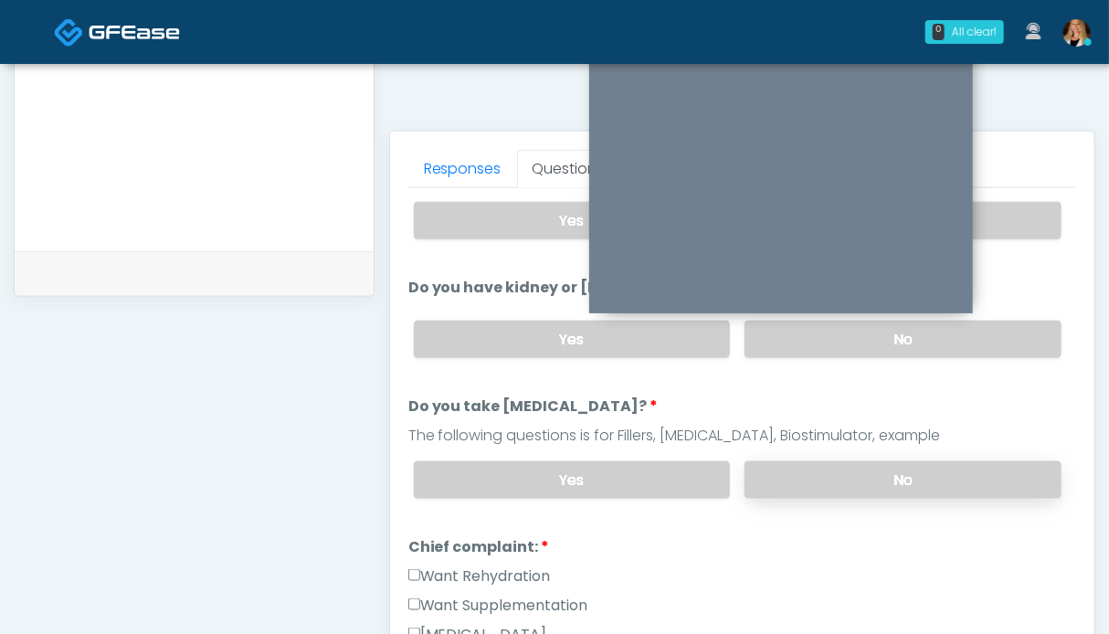
click at [914, 465] on label "No" at bounding box center [903, 479] width 317 height 37
click at [528, 566] on label "Want Rehydration" at bounding box center [479, 576] width 143 height 22
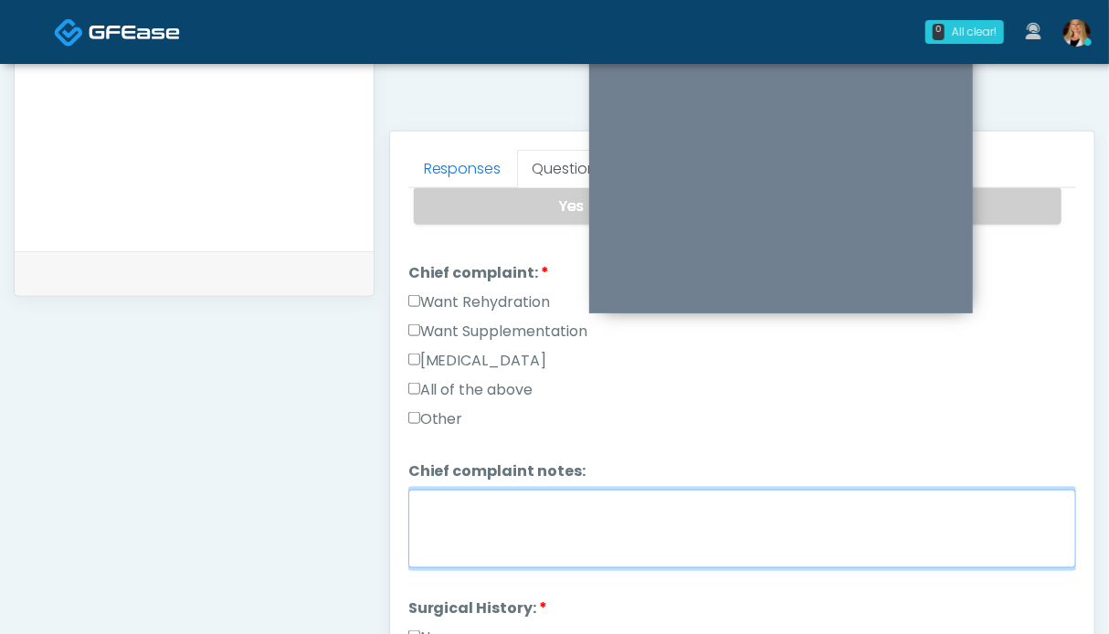
click at [502, 518] on textarea "Chief complaint notes:" at bounding box center [742, 529] width 668 height 79
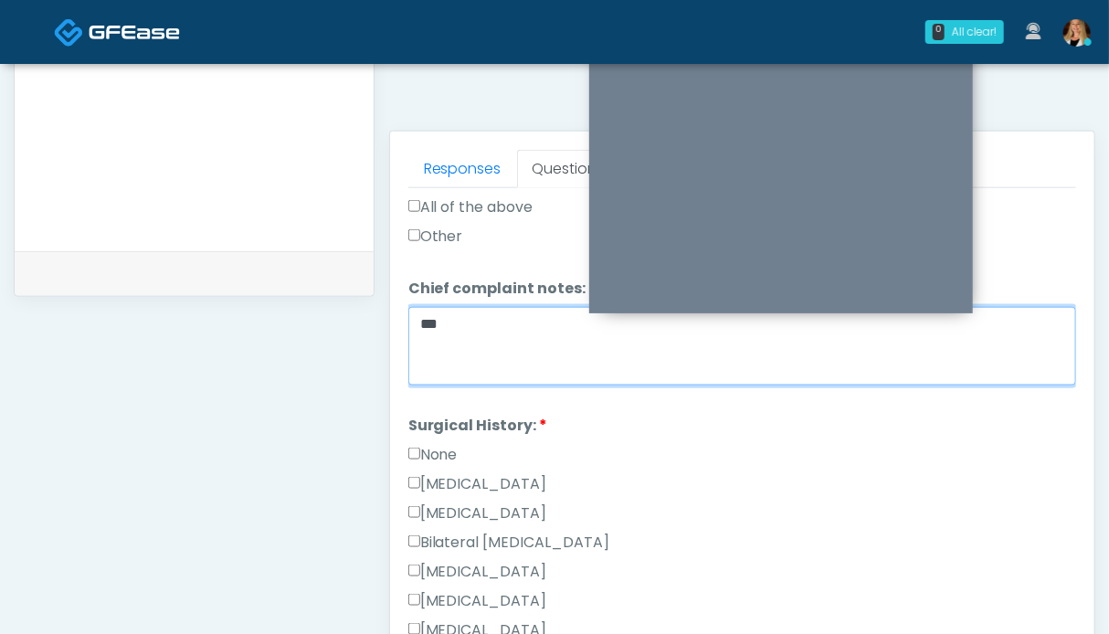
type textarea "**"
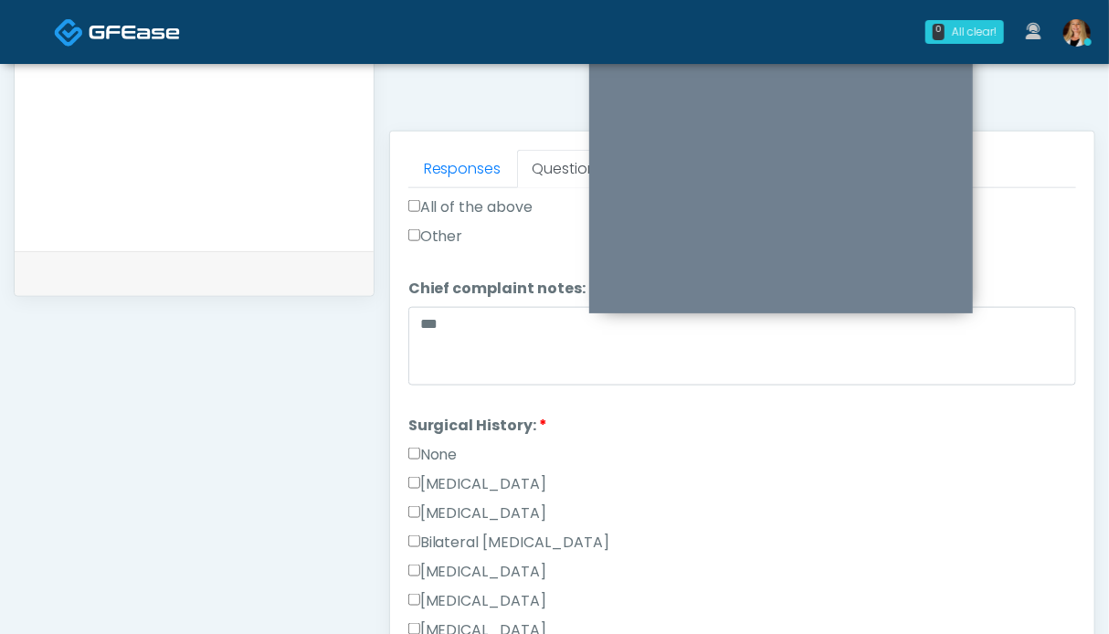
click at [438, 446] on label "None" at bounding box center [432, 455] width 49 height 22
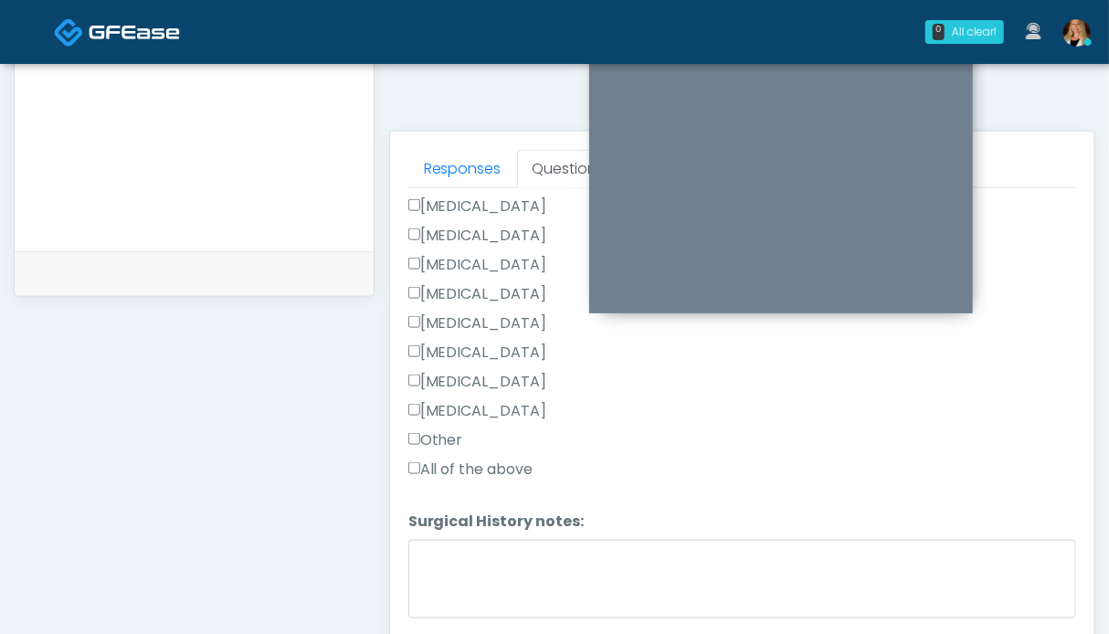
scroll to position [1034, 0]
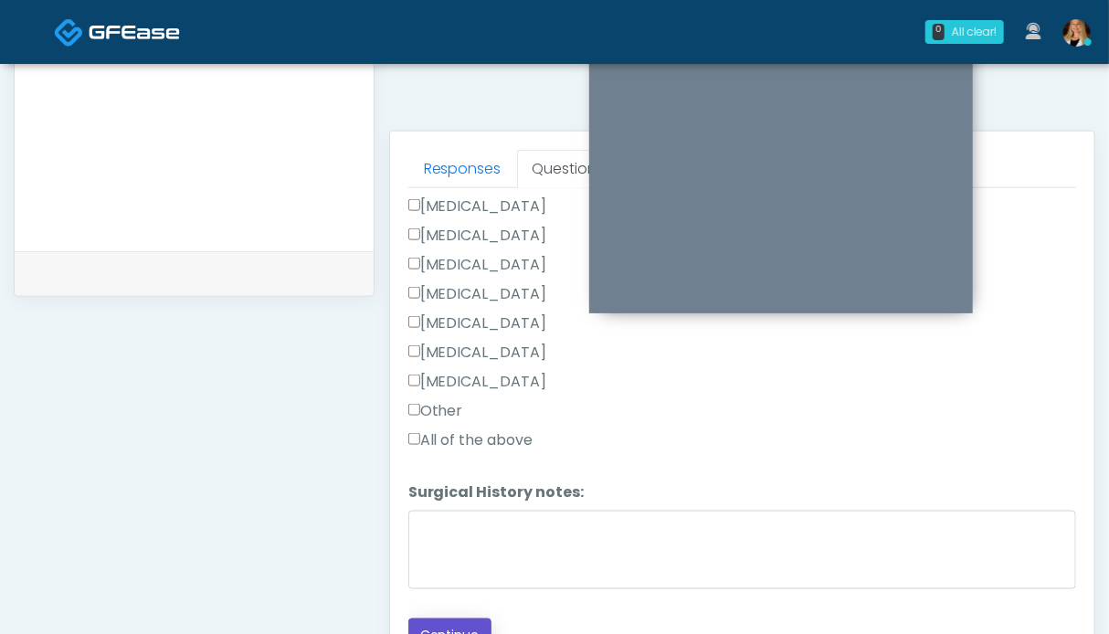
click at [462, 618] on button "Continue" at bounding box center [449, 635] width 83 height 34
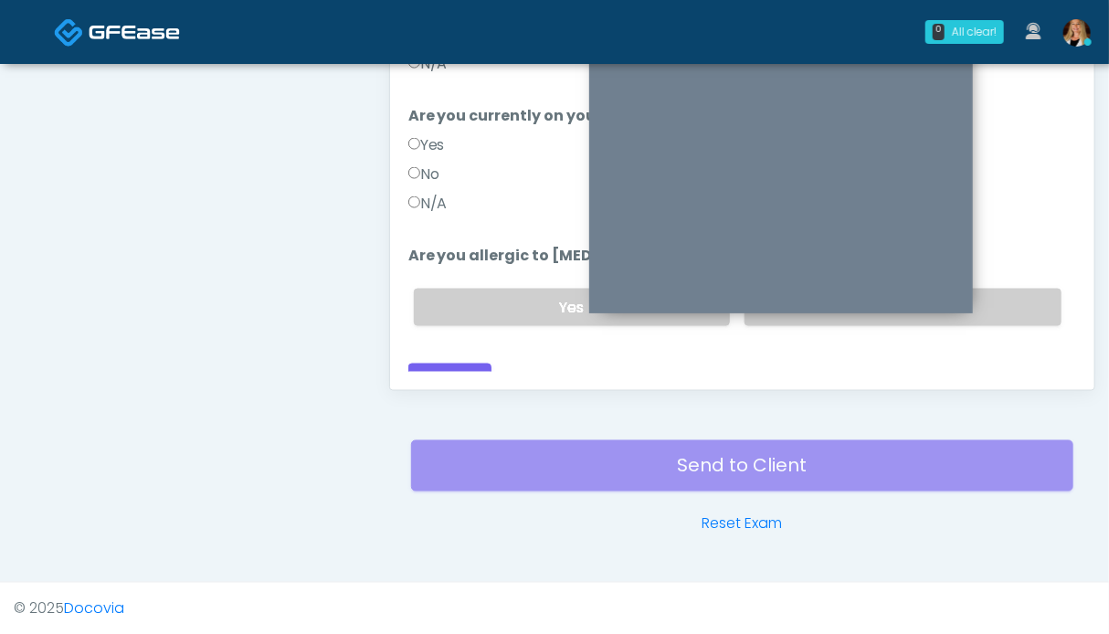
scroll to position [913, 0]
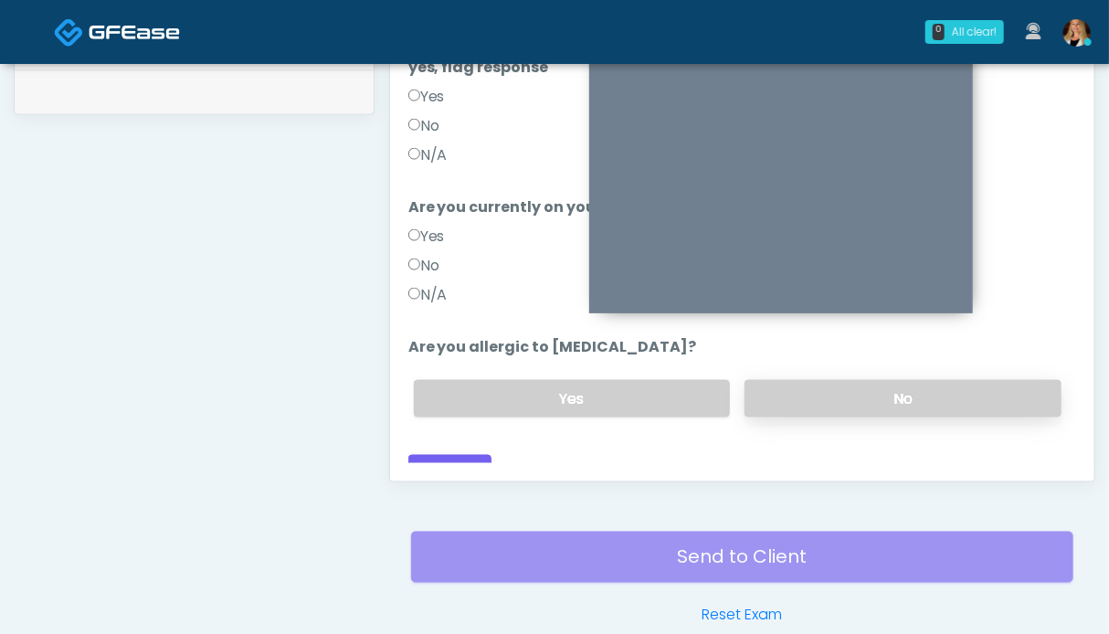
click at [912, 380] on label "No" at bounding box center [903, 398] width 317 height 37
click at [427, 284] on label "N/A" at bounding box center [427, 295] width 39 height 22
click at [442, 144] on label "N/A" at bounding box center [427, 155] width 39 height 22
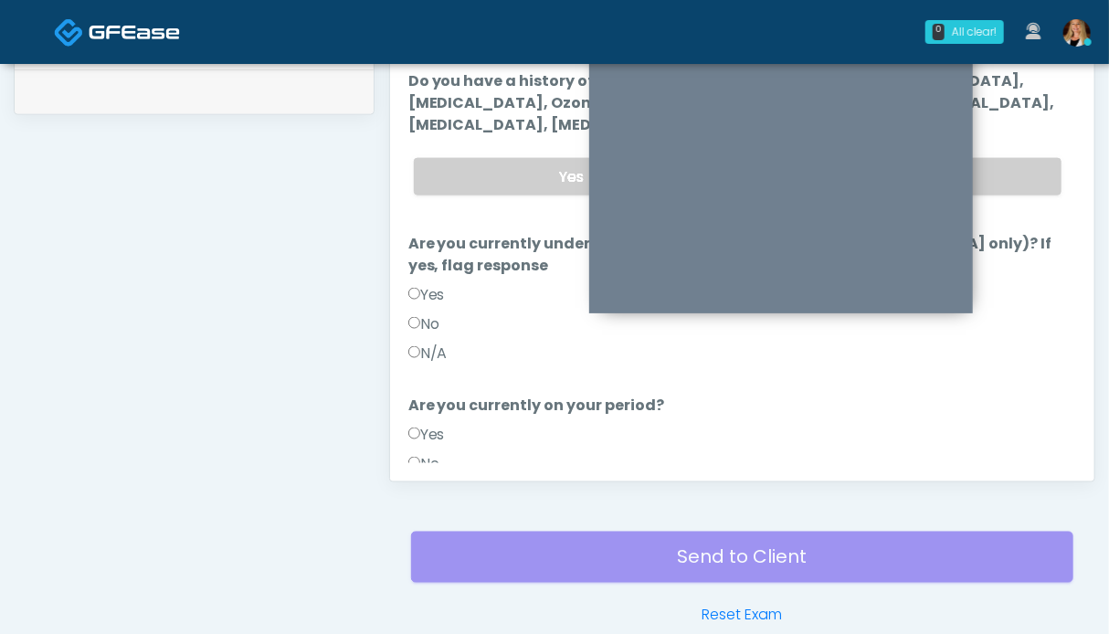
scroll to position [821, 0]
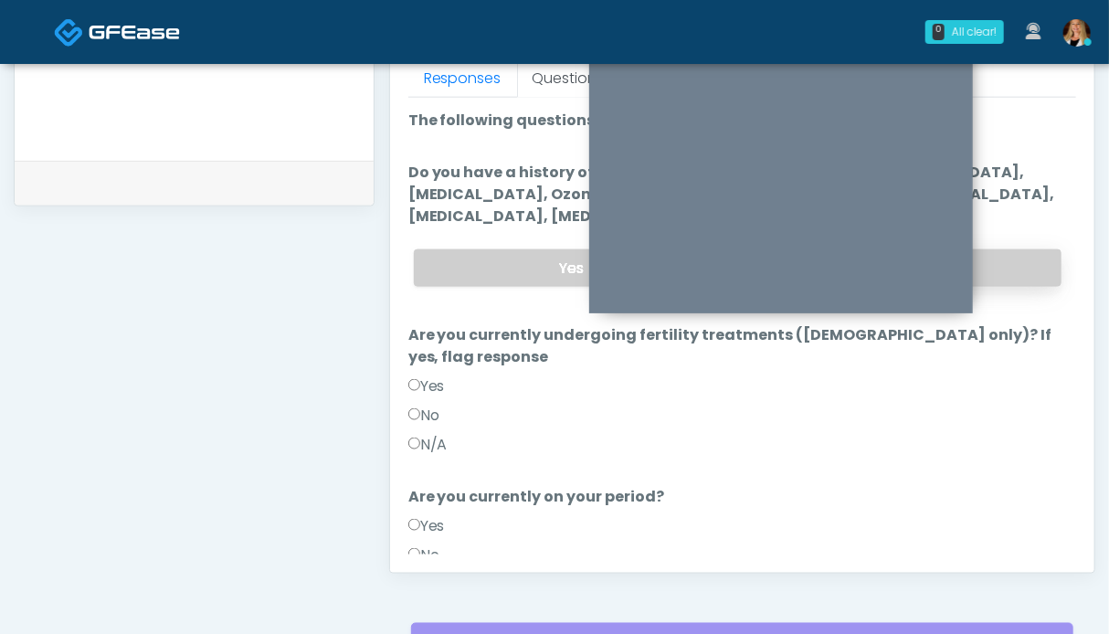
click at [997, 270] on label "No" at bounding box center [903, 267] width 317 height 37
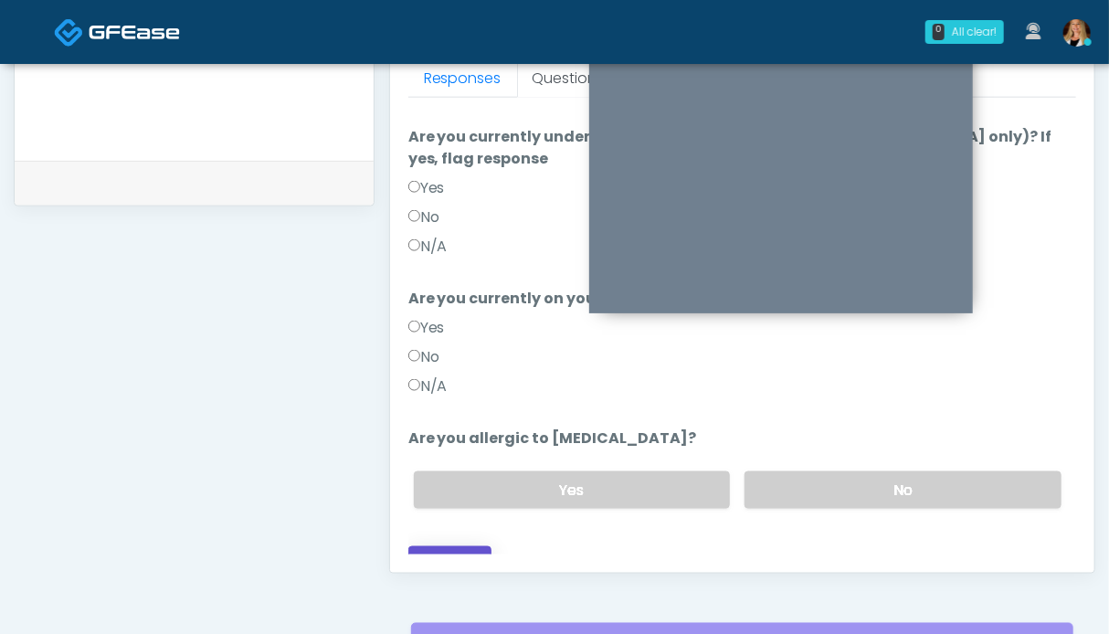
click at [477, 546] on button "Continue" at bounding box center [449, 563] width 83 height 34
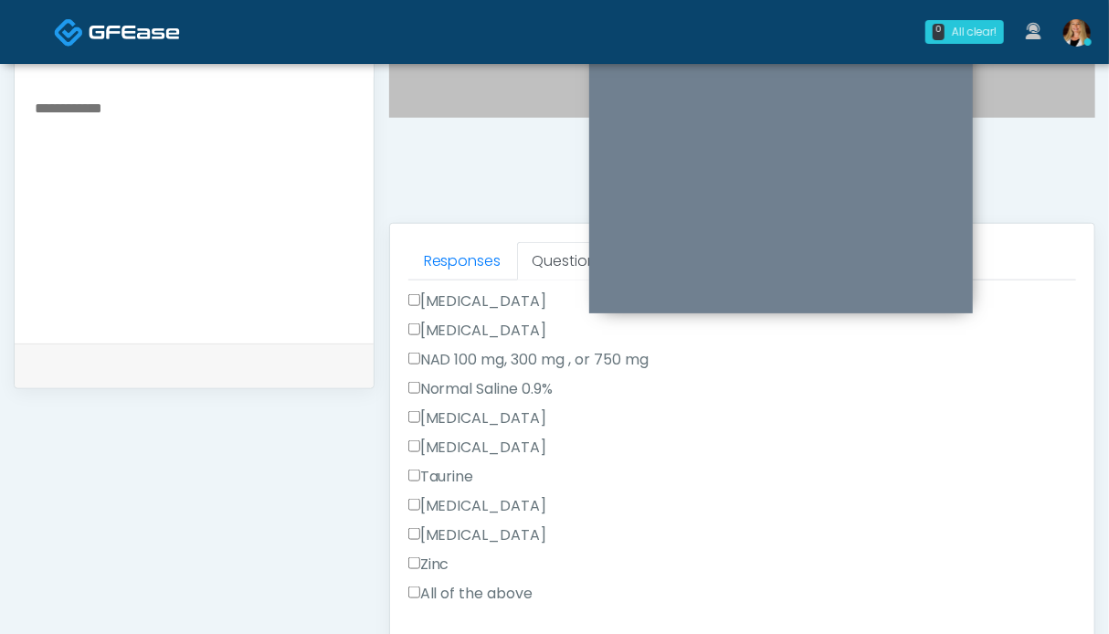
scroll to position [655, 0]
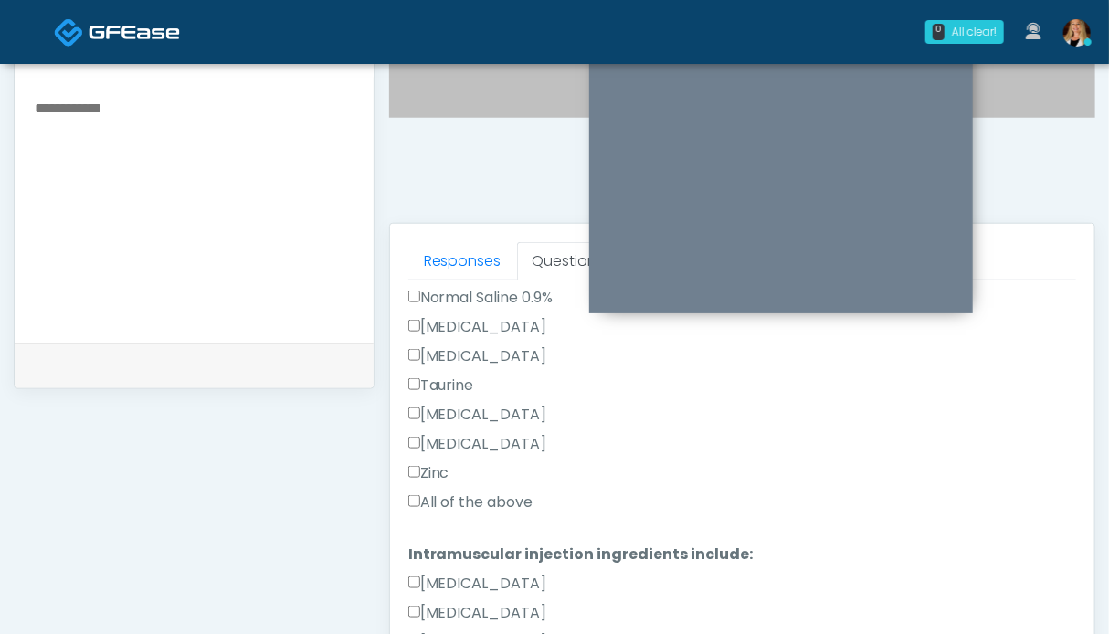
drag, startPoint x: 470, startPoint y: 494, endPoint x: 470, endPoint y: 474, distance: 20.1
click at [471, 494] on label "All of the above" at bounding box center [470, 502] width 125 height 22
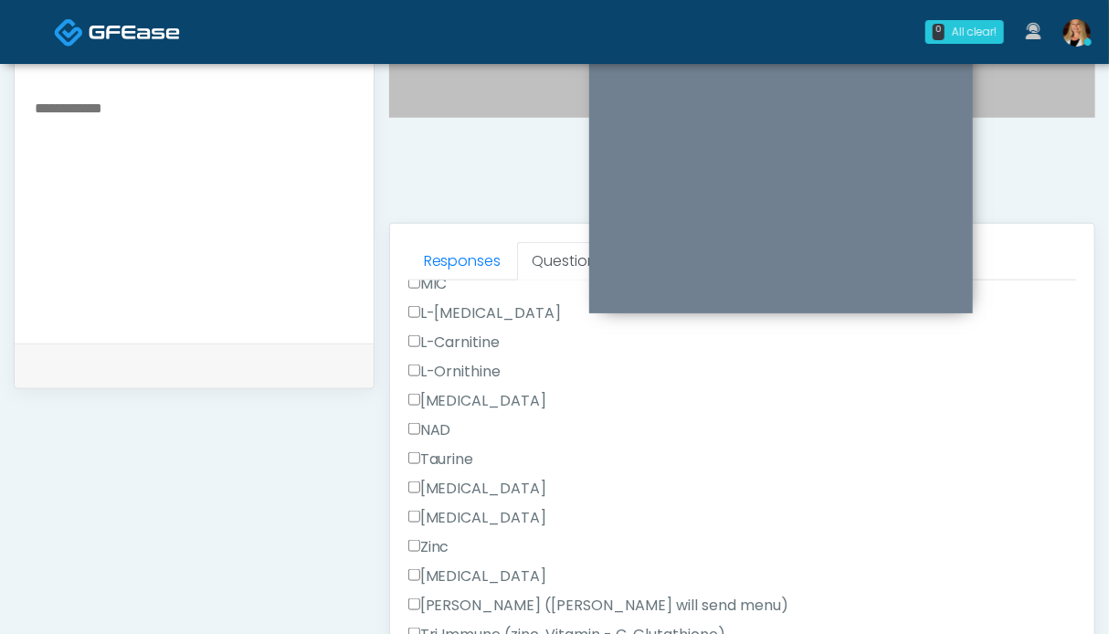
scroll to position [1004, 0]
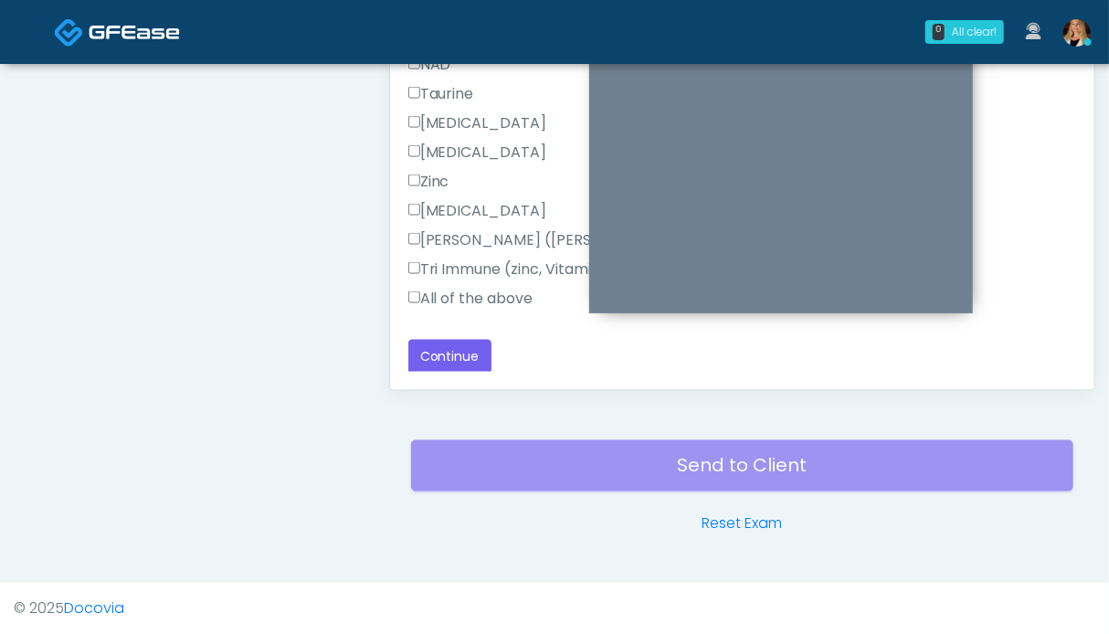
click at [512, 299] on label "All of the above" at bounding box center [470, 299] width 125 height 22
click at [469, 357] on button "Continue" at bounding box center [449, 357] width 83 height 34
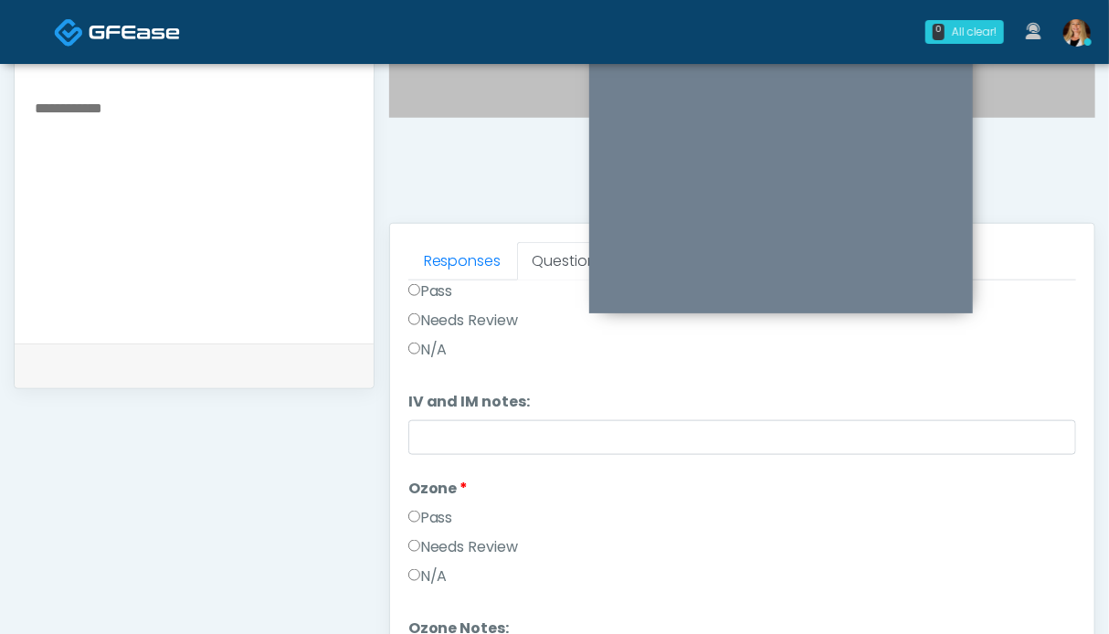
scroll to position [0, 0]
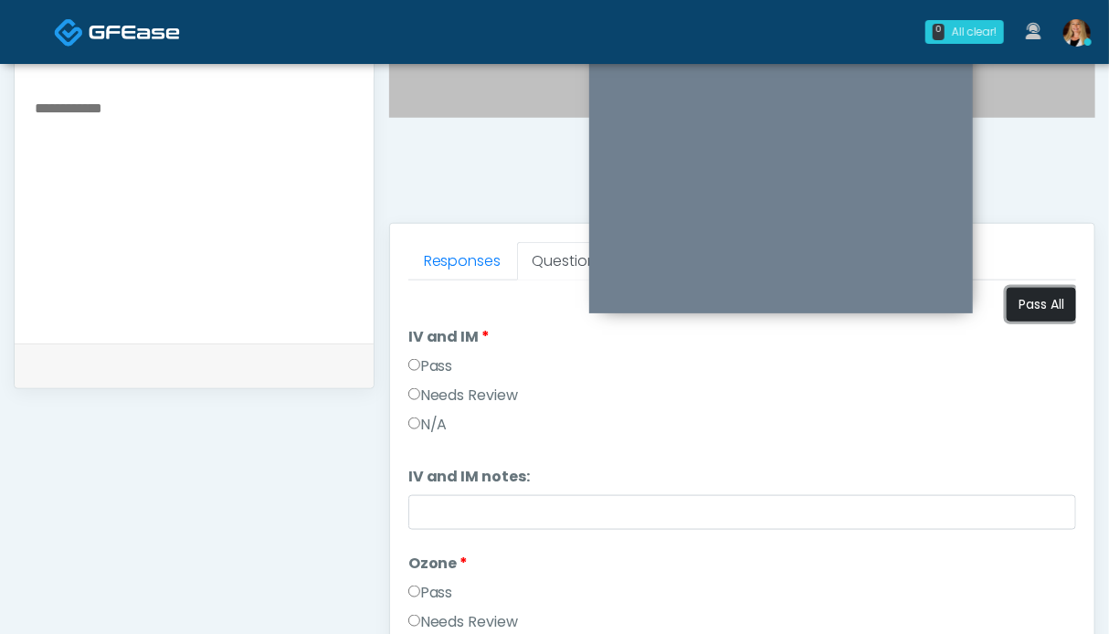
click at [1041, 305] on button "Pass All" at bounding box center [1041, 305] width 69 height 34
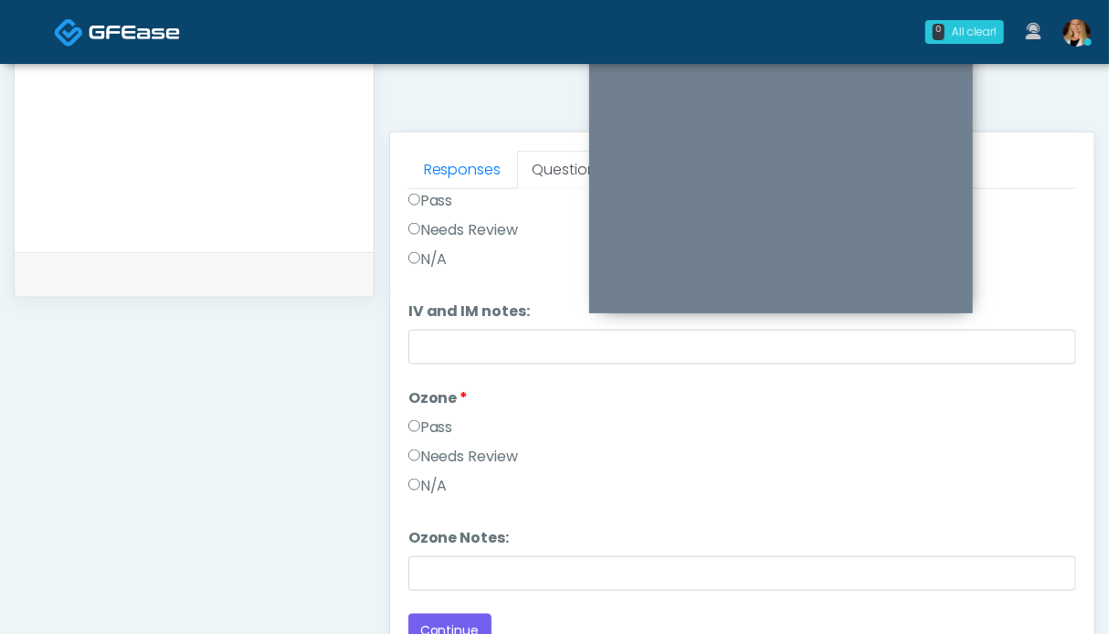
scroll to position [1004, 0]
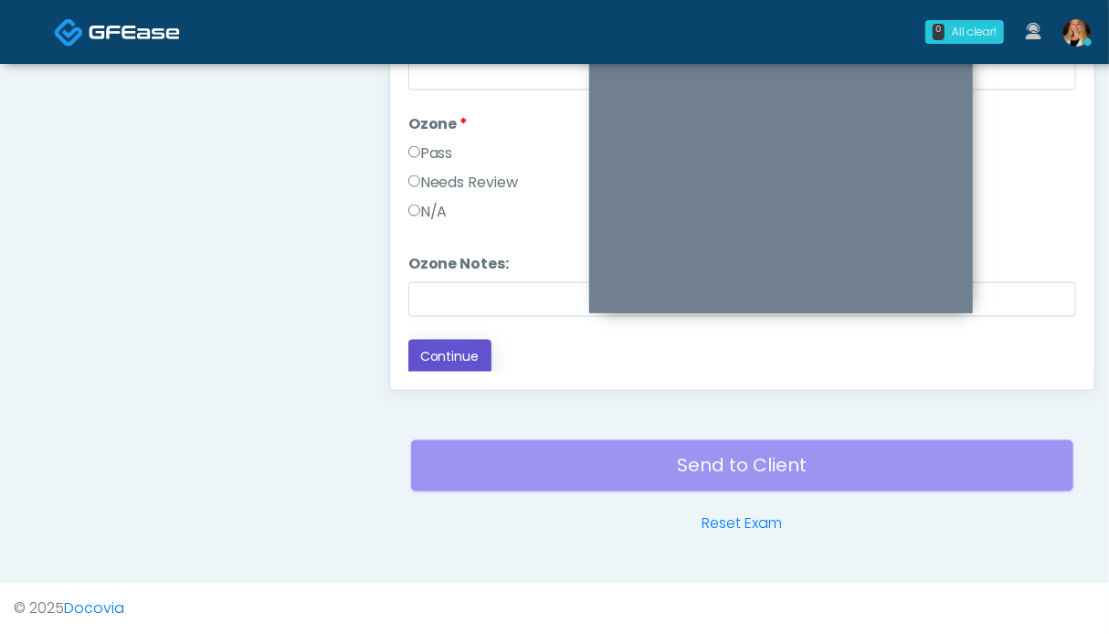
click at [456, 345] on button "Continue" at bounding box center [449, 357] width 83 height 34
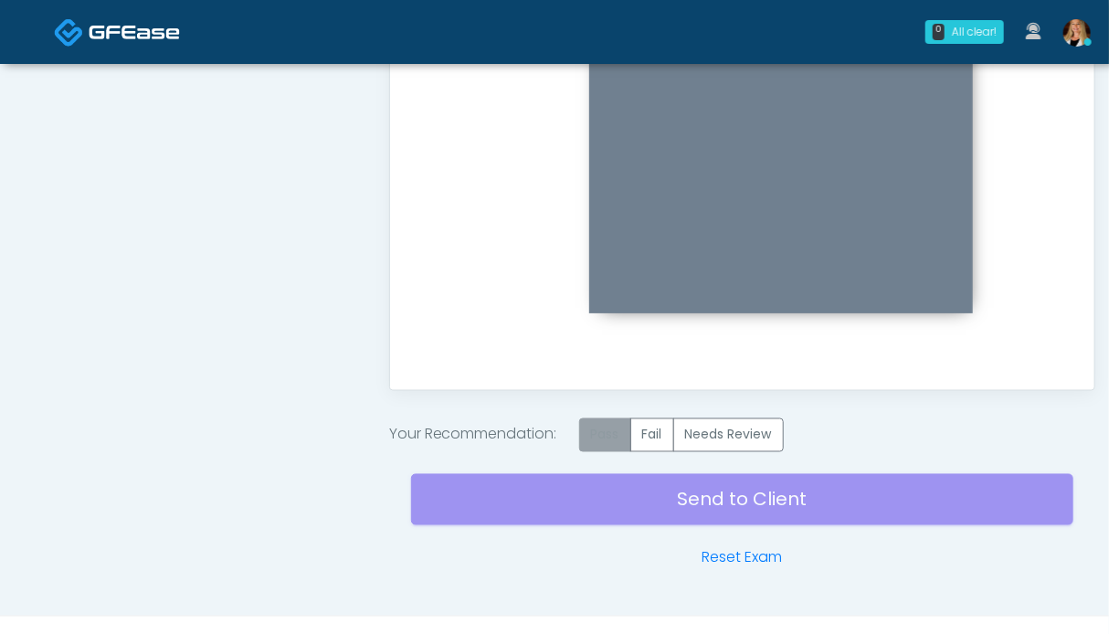
click at [609, 431] on label "Pass" at bounding box center [605, 435] width 52 height 34
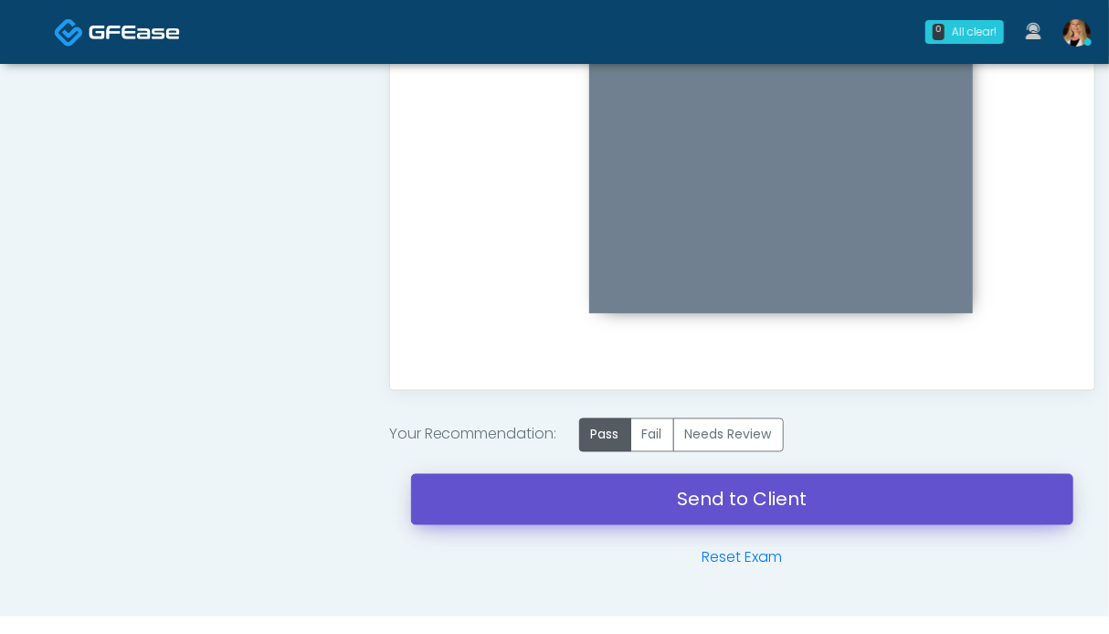
click at [738, 508] on link "Send to Client" at bounding box center [742, 499] width 662 height 51
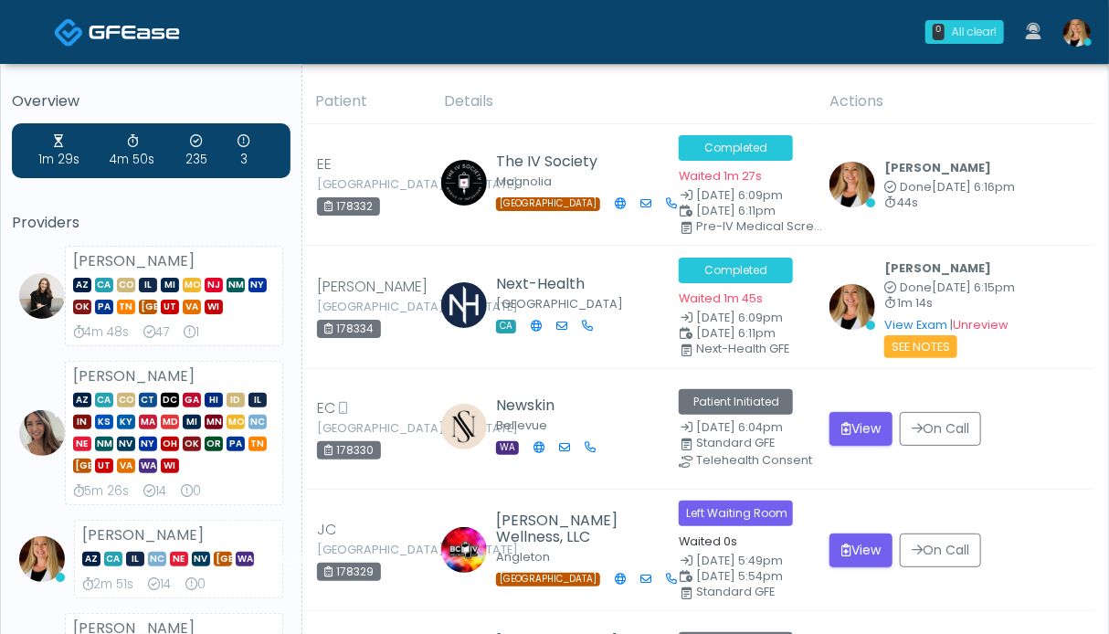
click at [135, 37] on img at bounding box center [134, 32] width 91 height 18
click at [92, 39] on img at bounding box center [134, 32] width 91 height 18
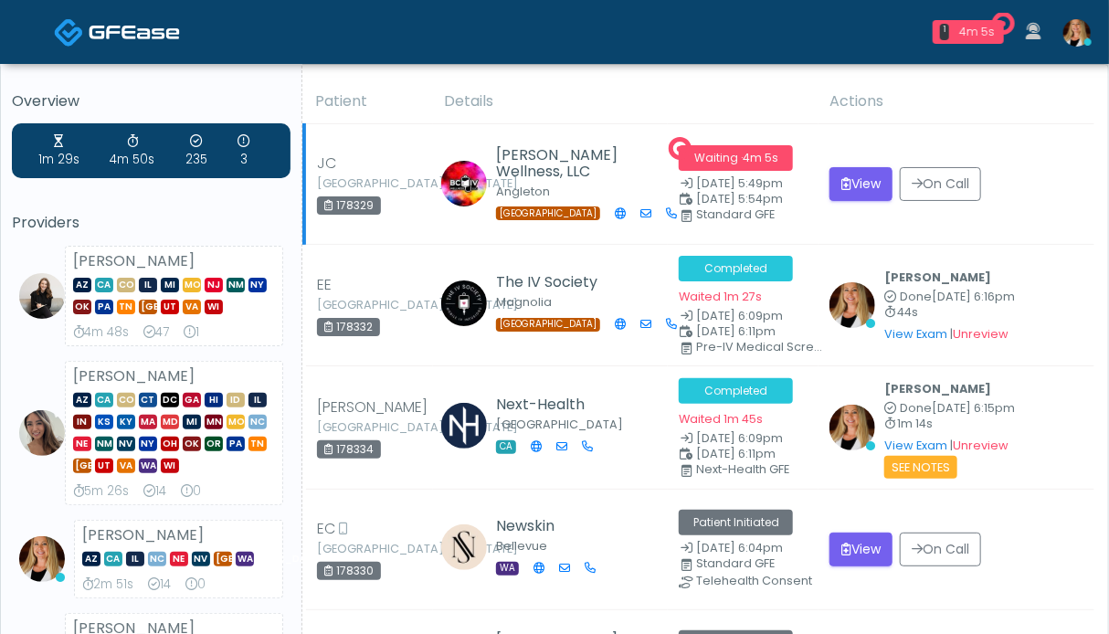
drag, startPoint x: 356, startPoint y: 206, endPoint x: 323, endPoint y: 206, distance: 32.9
click at [323, 206] on div "178329" at bounding box center [349, 205] width 64 height 18
click at [851, 184] on icon "submit" at bounding box center [846, 183] width 10 height 13
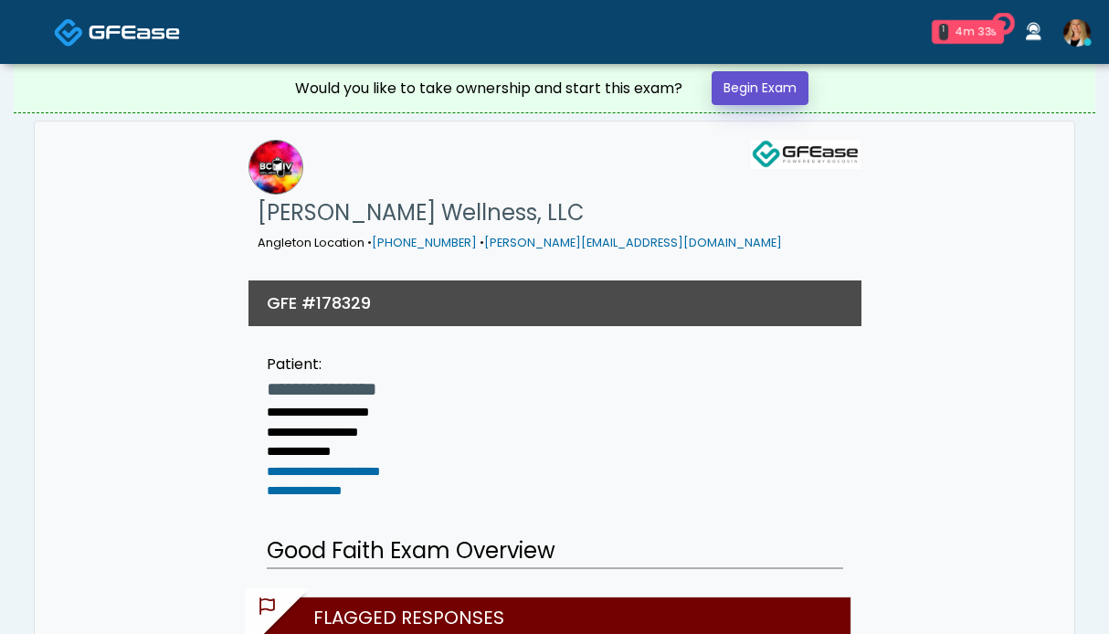
click at [757, 84] on link "Begin Exam" at bounding box center [760, 88] width 97 height 34
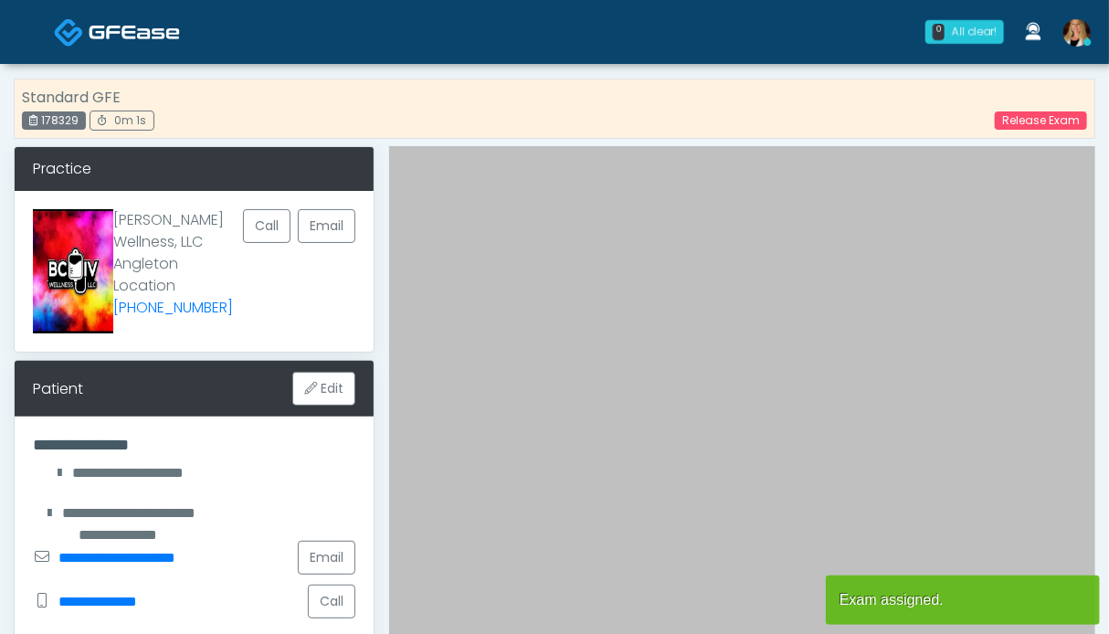
scroll to position [457, 0]
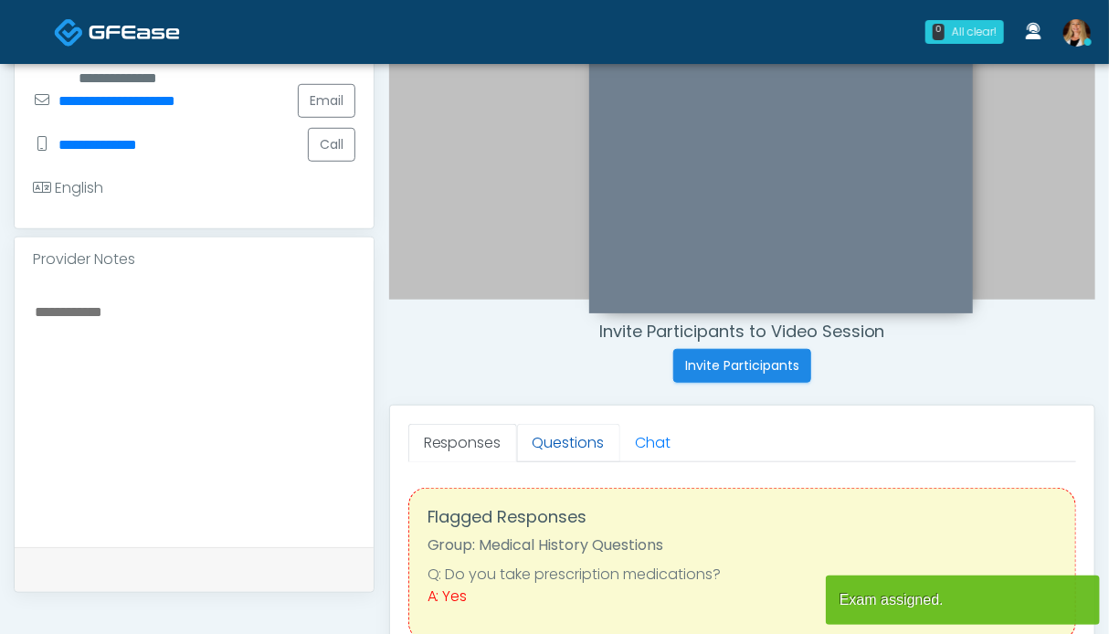
click at [574, 439] on link "Questions" at bounding box center [568, 443] width 103 height 38
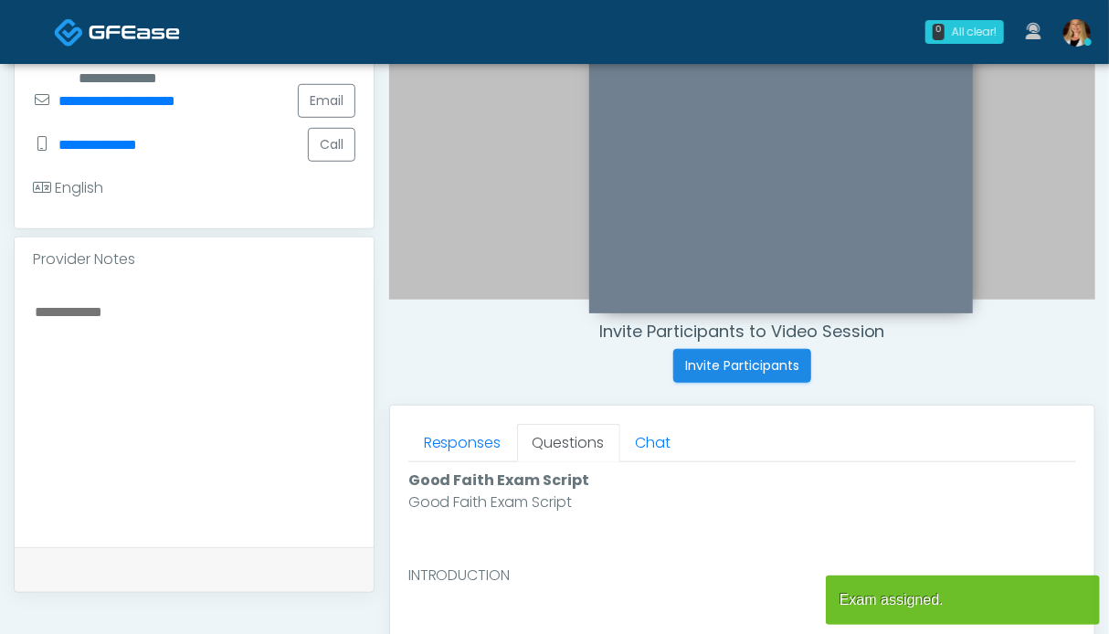
scroll to position [914, 0]
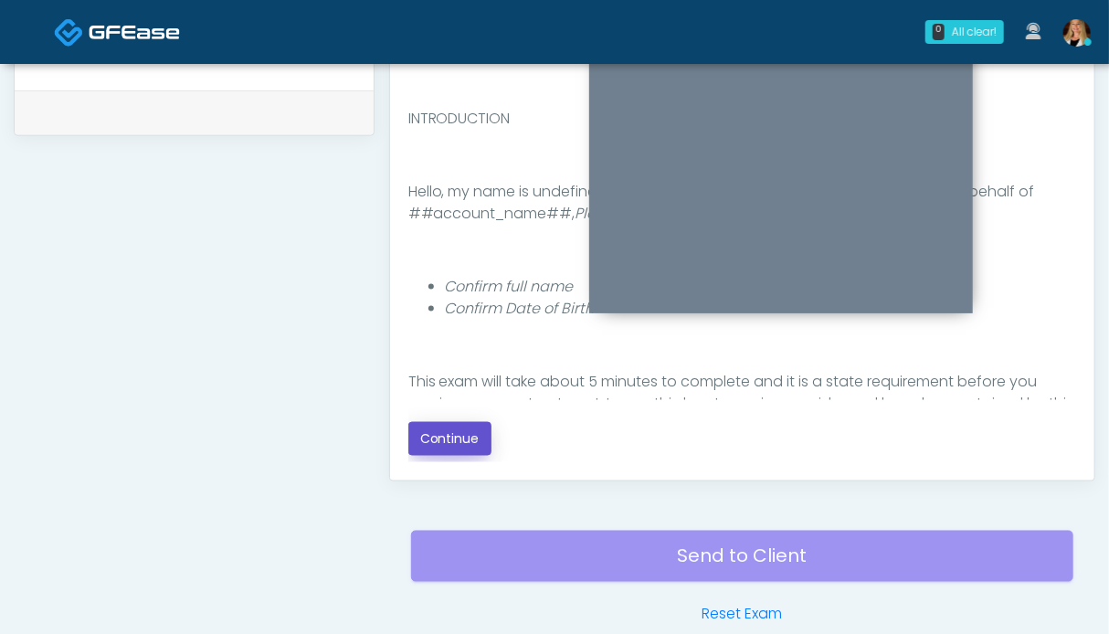
click at [460, 432] on button "Continue" at bounding box center [449, 439] width 83 height 34
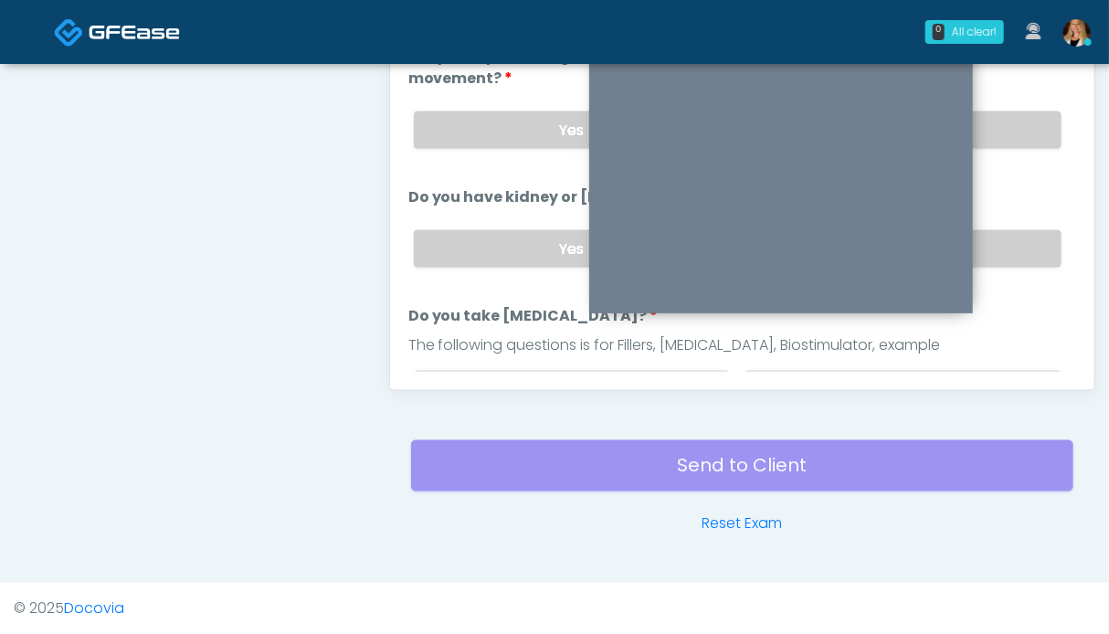
scroll to position [730, 0]
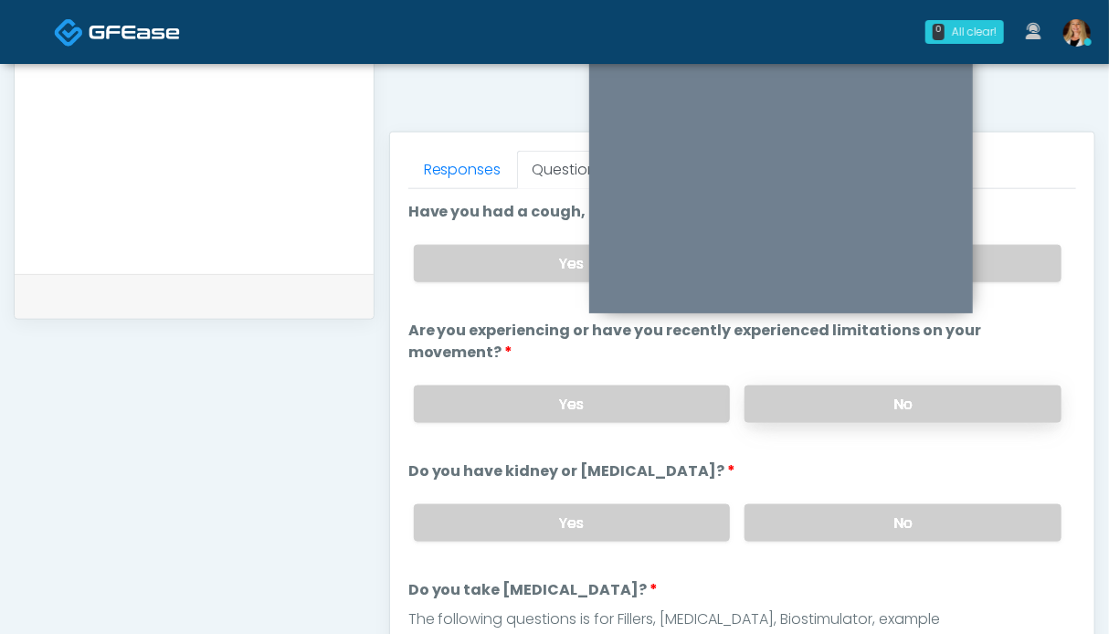
click at [976, 397] on label "No" at bounding box center [903, 404] width 317 height 37
click at [980, 519] on label "No" at bounding box center [903, 522] width 317 height 37
click at [1030, 267] on label "No" at bounding box center [903, 263] width 317 height 37
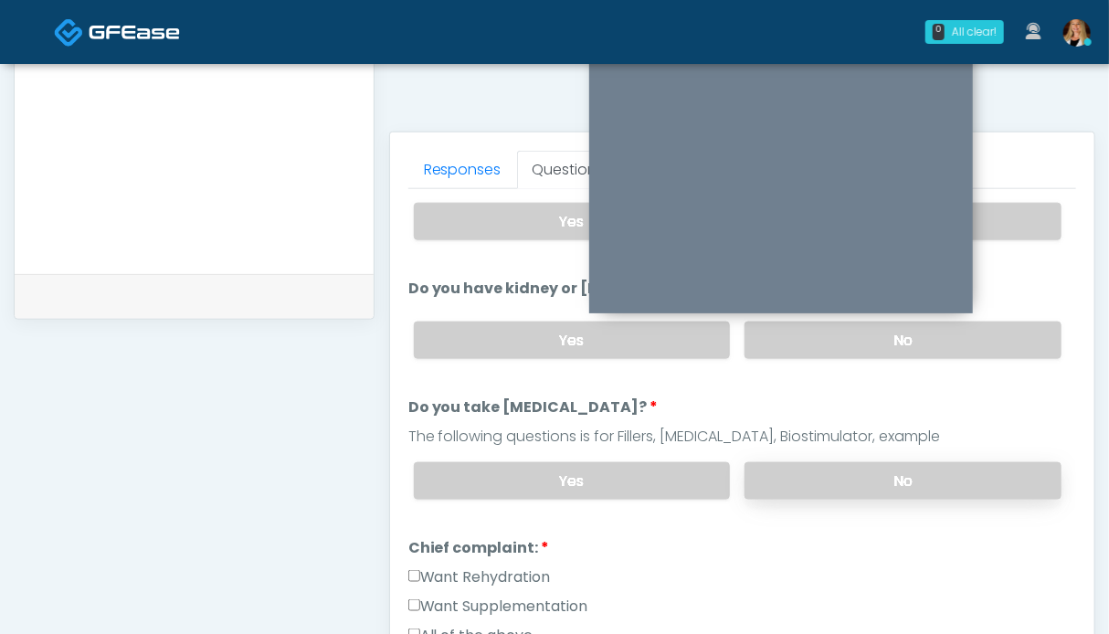
click at [928, 480] on label "No" at bounding box center [903, 480] width 317 height 37
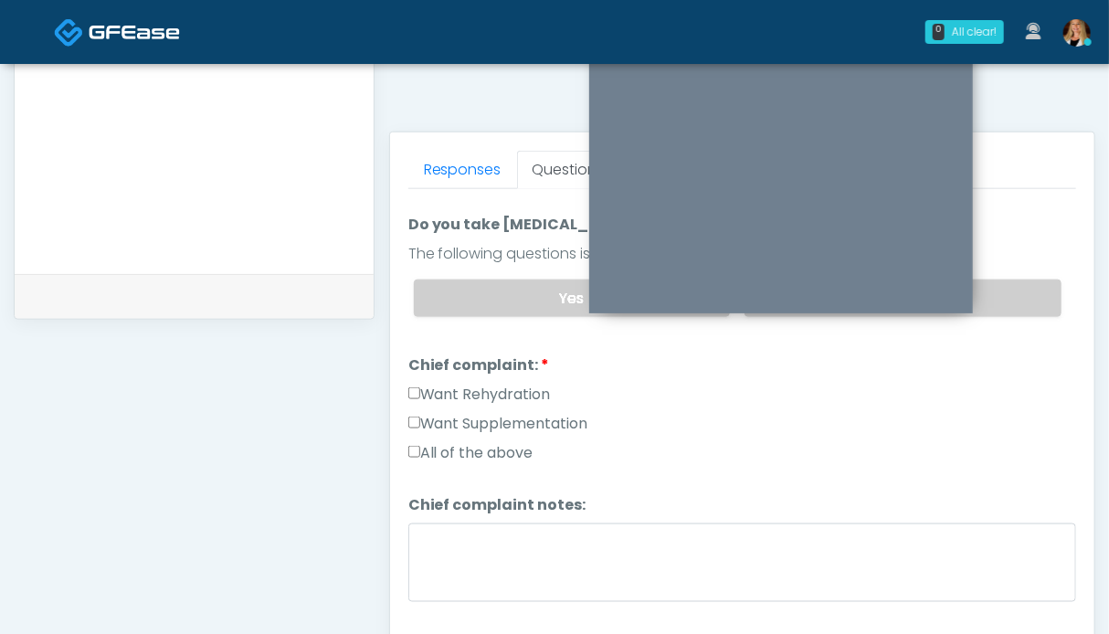
click at [460, 389] on label "Want Rehydration" at bounding box center [479, 395] width 143 height 22
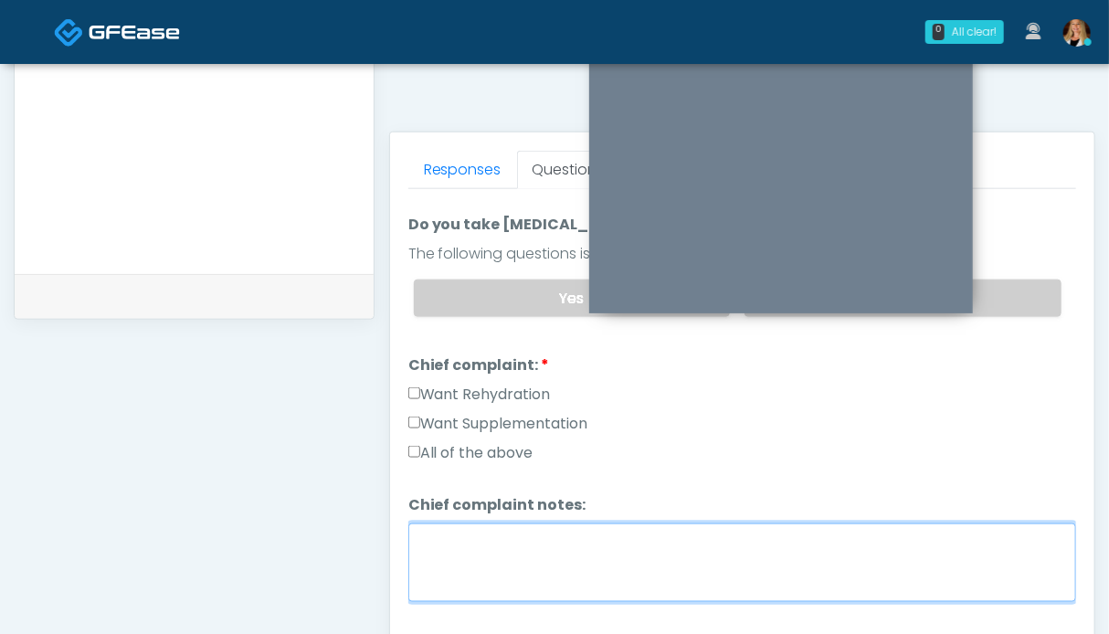
click at [498, 544] on textarea "Chief complaint notes:" at bounding box center [742, 562] width 668 height 79
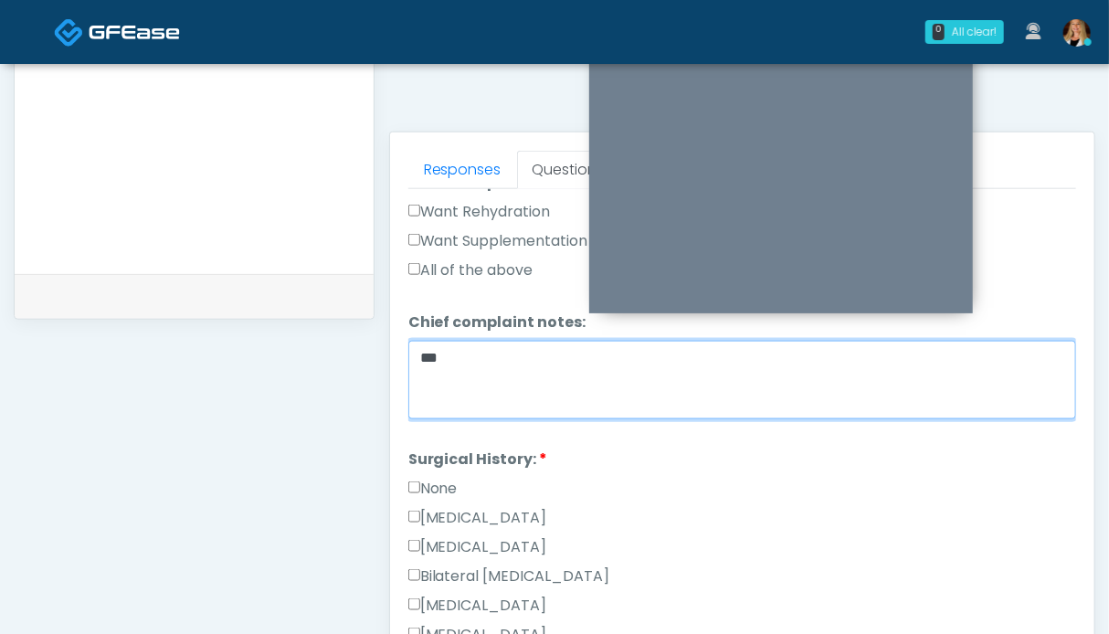
type textarea "**"
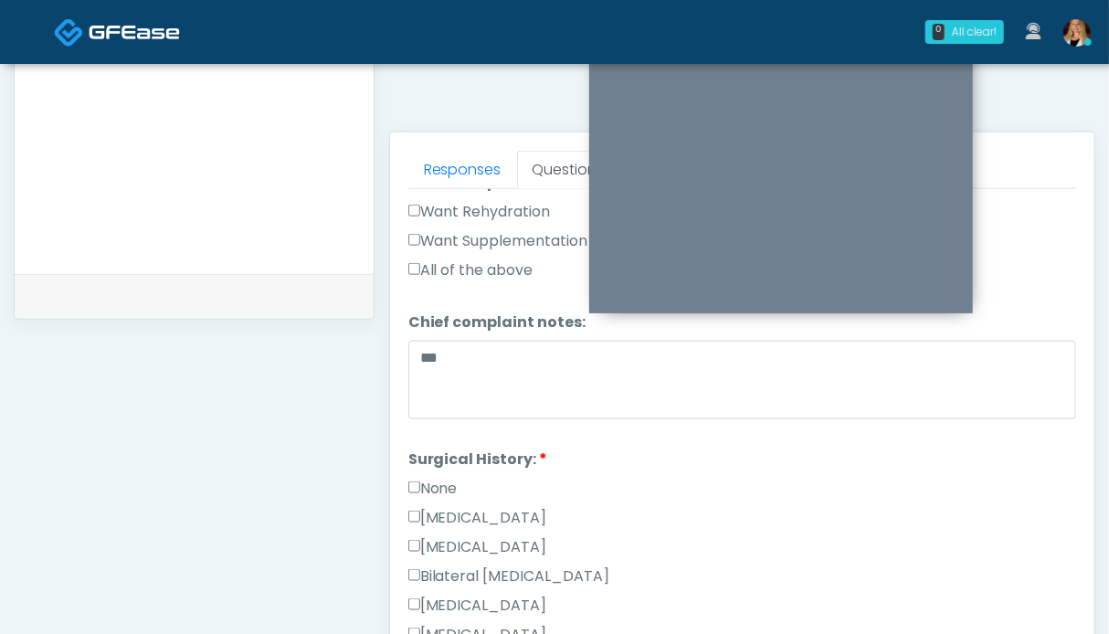
click at [443, 478] on label "None" at bounding box center [432, 489] width 49 height 22
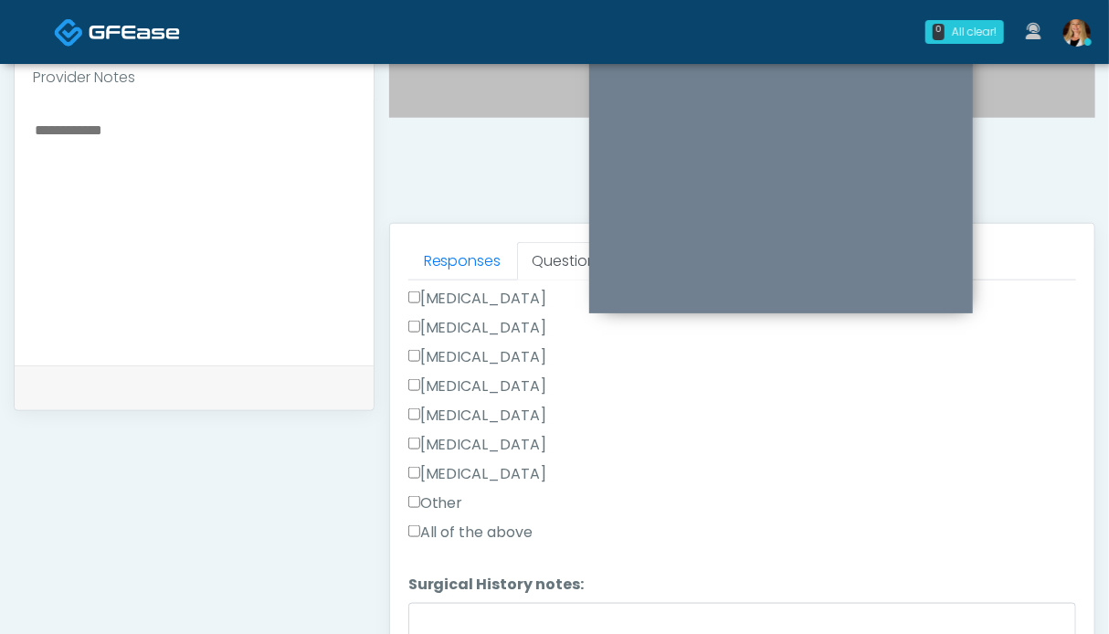
scroll to position [821, 0]
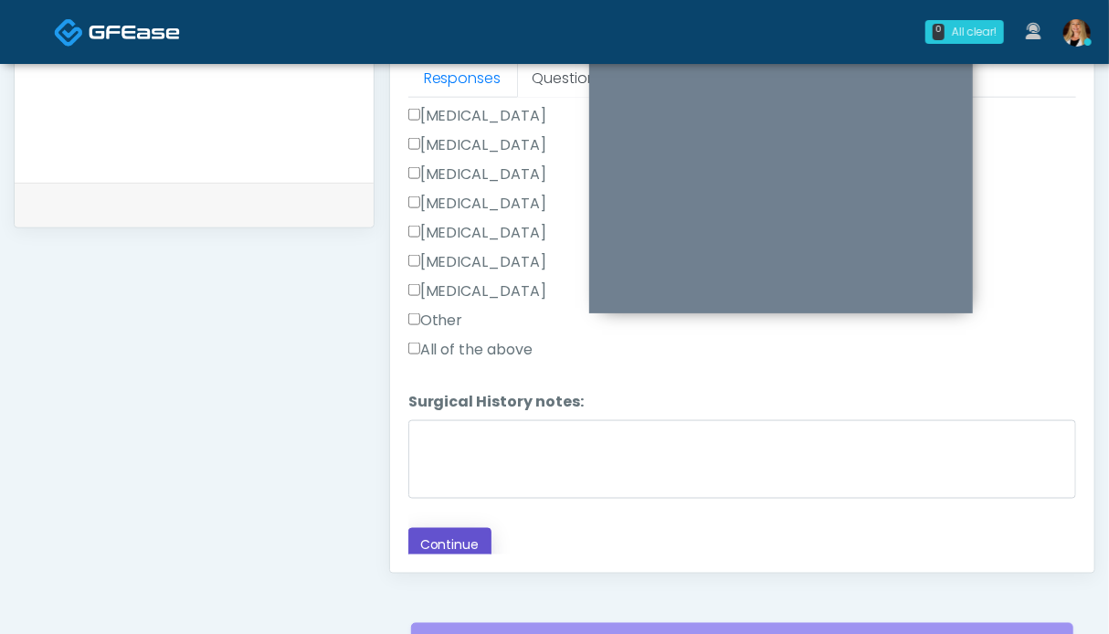
click at [465, 544] on button "Continue" at bounding box center [449, 545] width 83 height 34
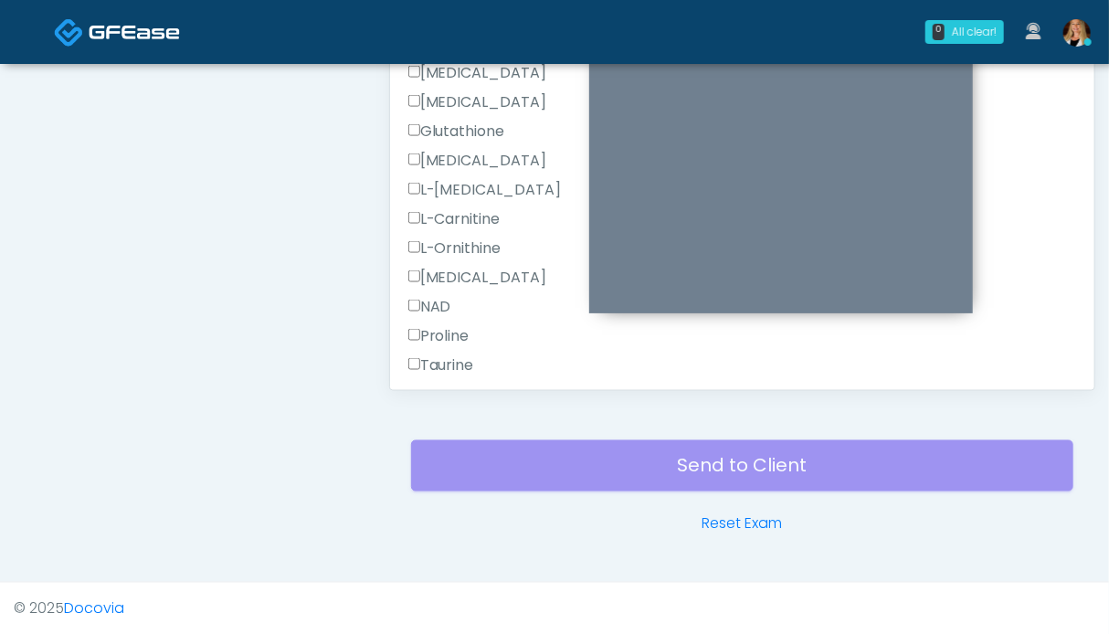
scroll to position [702, 0]
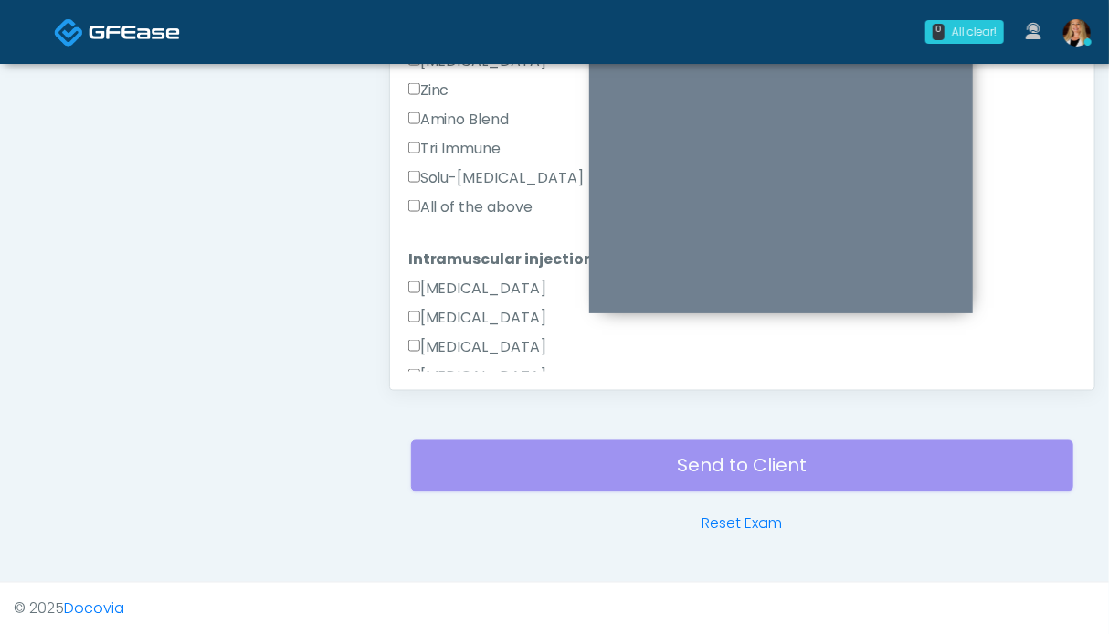
click at [446, 201] on label "All of the above" at bounding box center [470, 207] width 125 height 22
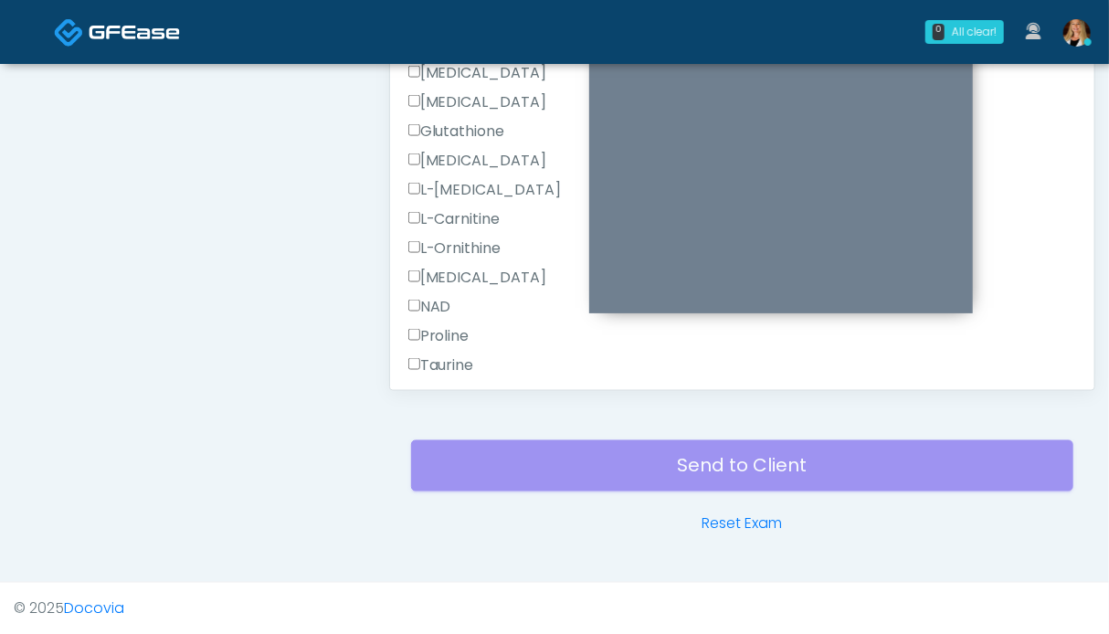
scroll to position [1335, 0]
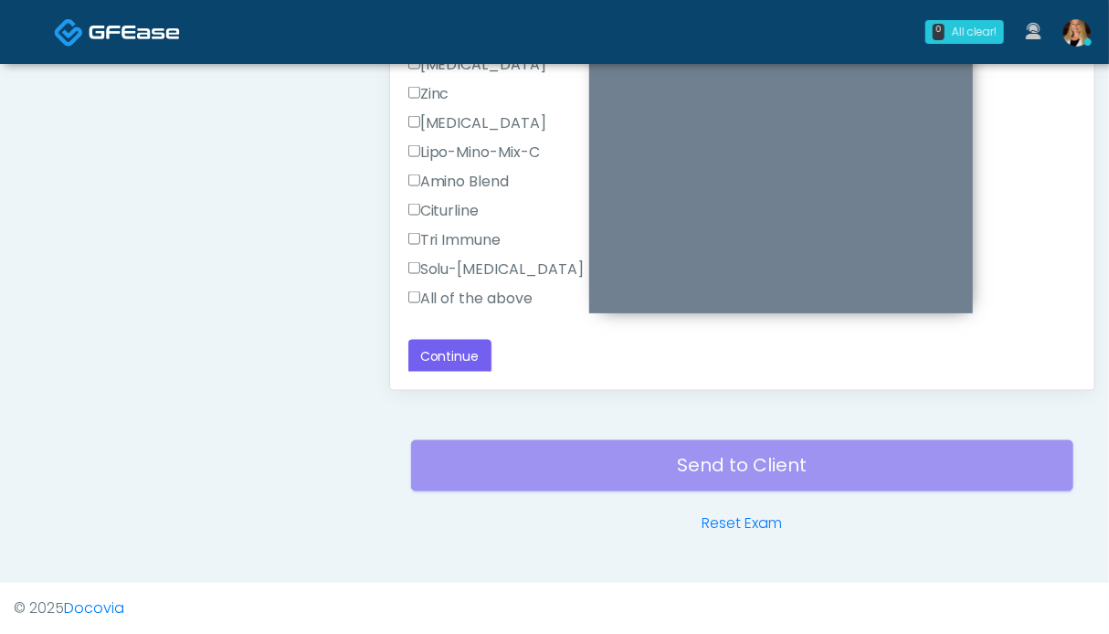
click at [462, 292] on label "All of the above" at bounding box center [470, 299] width 125 height 22
click at [451, 352] on button "Continue" at bounding box center [449, 357] width 83 height 34
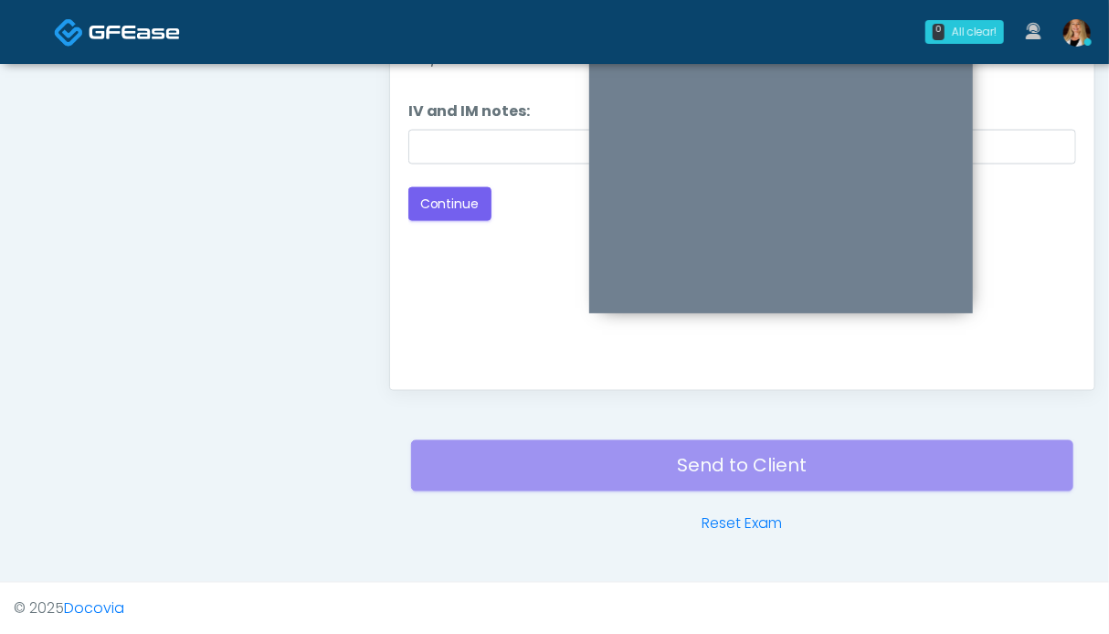
scroll to position [730, 0]
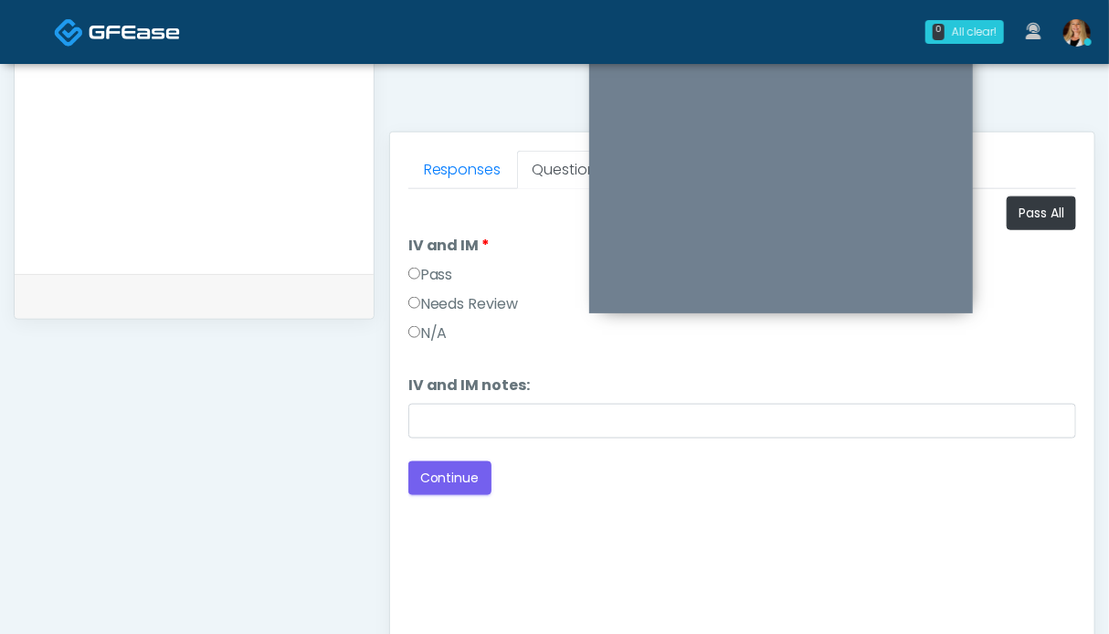
click at [453, 275] on label "Pass" at bounding box center [430, 275] width 45 height 22
click at [450, 476] on button "Continue" at bounding box center [449, 478] width 83 height 34
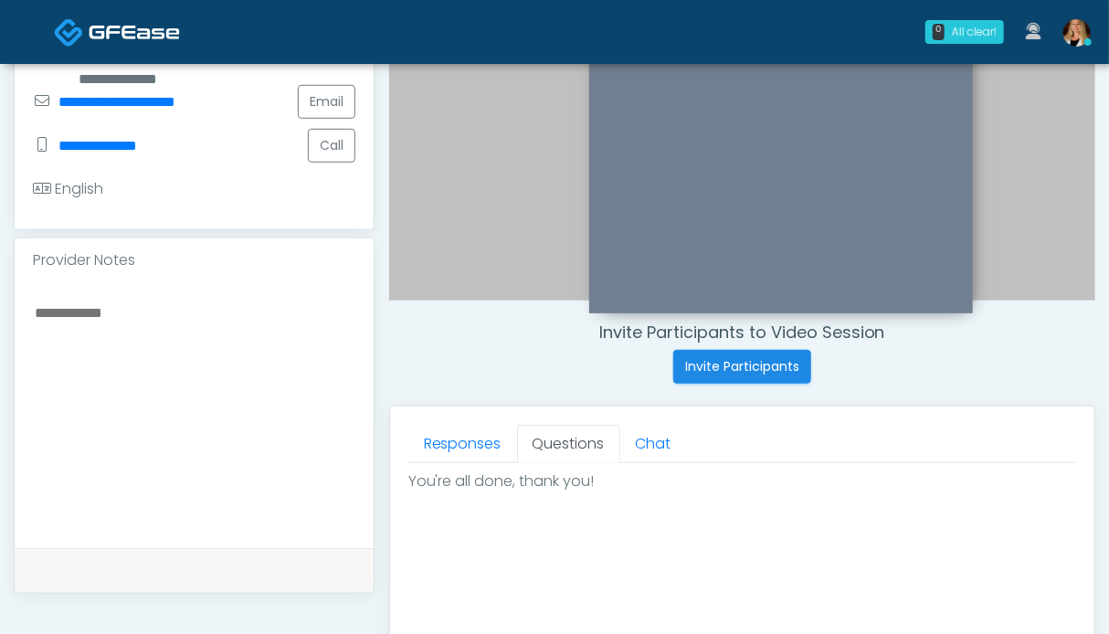
scroll to position [913, 0]
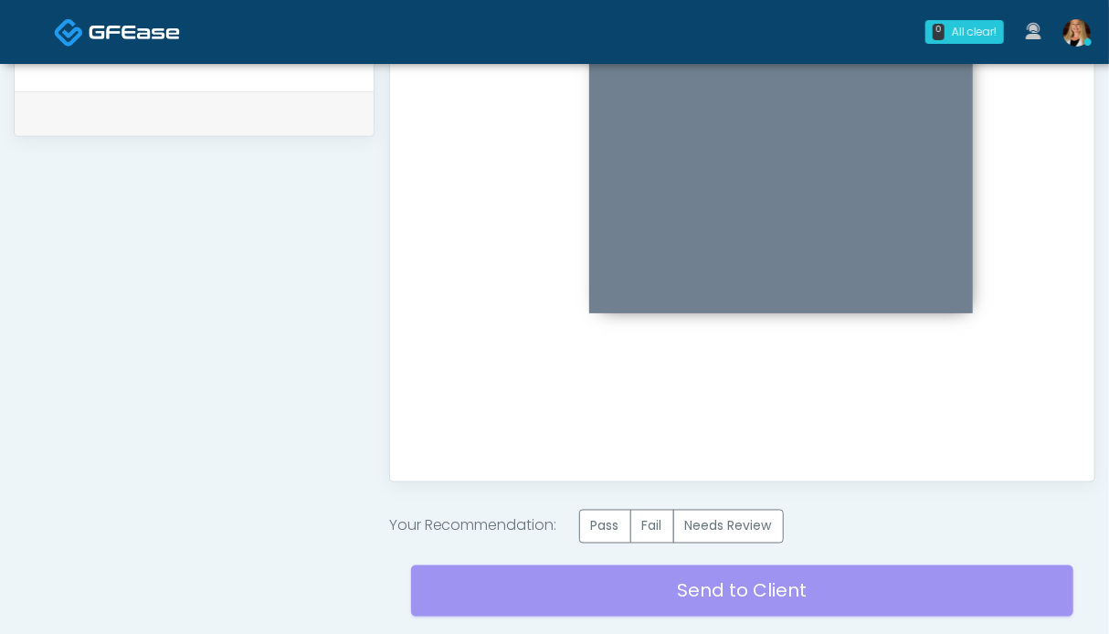
click at [604, 545] on div "Send to Client Reset Exam" at bounding box center [742, 602] width 662 height 117
click at [603, 529] on label "Pass" at bounding box center [605, 527] width 52 height 34
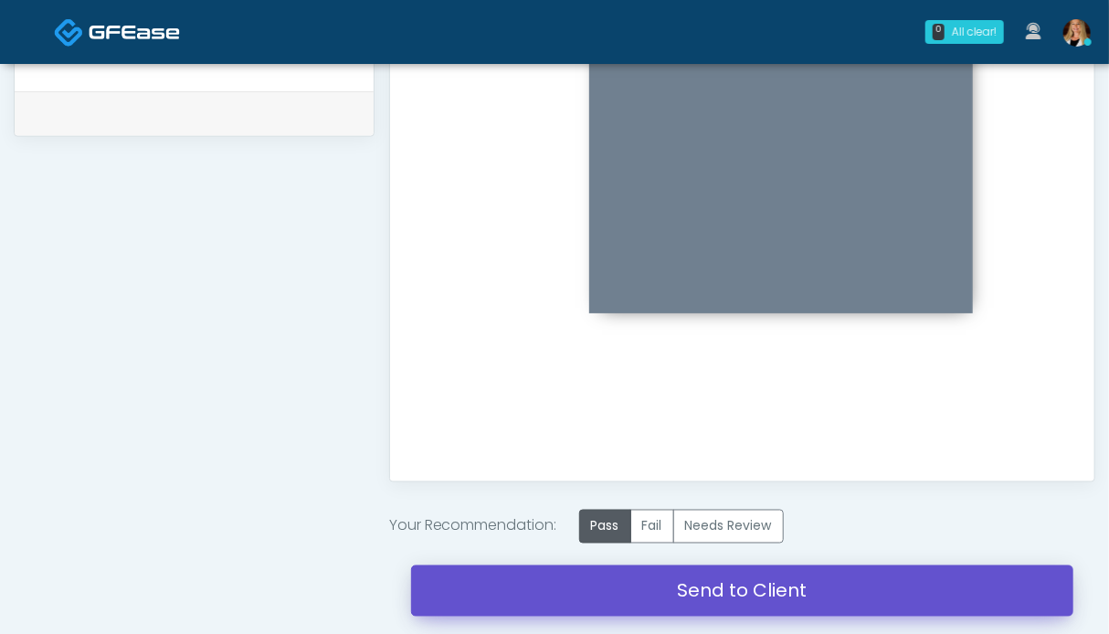
click at [811, 593] on link "Send to Client" at bounding box center [742, 590] width 662 height 51
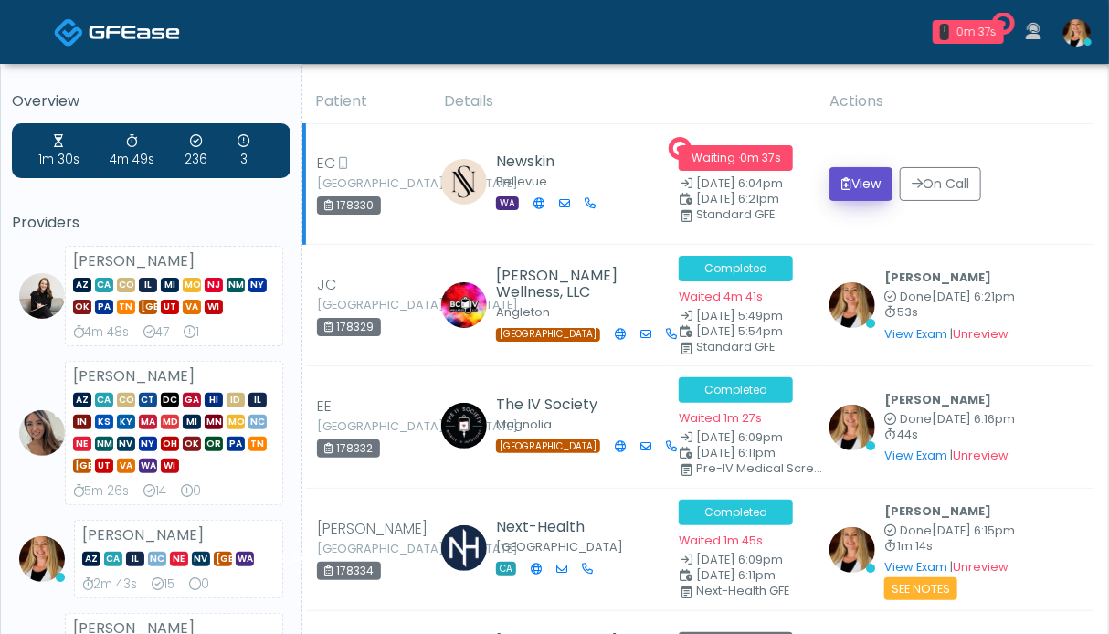
click at [856, 191] on button "View" at bounding box center [860, 184] width 63 height 34
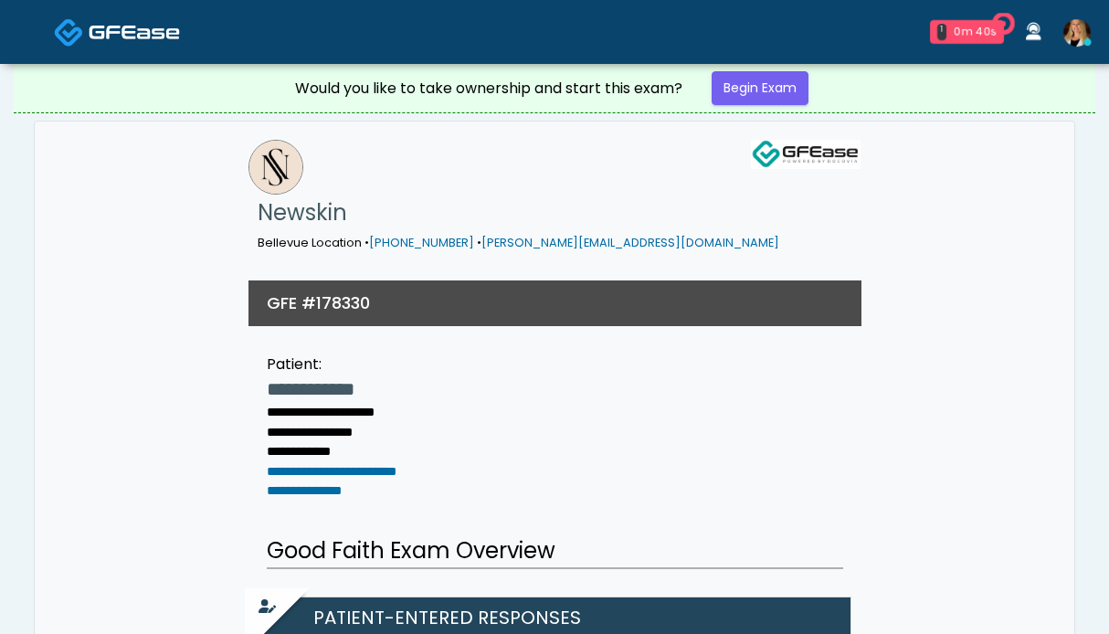
click at [775, 87] on link "Begin Exam" at bounding box center [760, 88] width 97 height 34
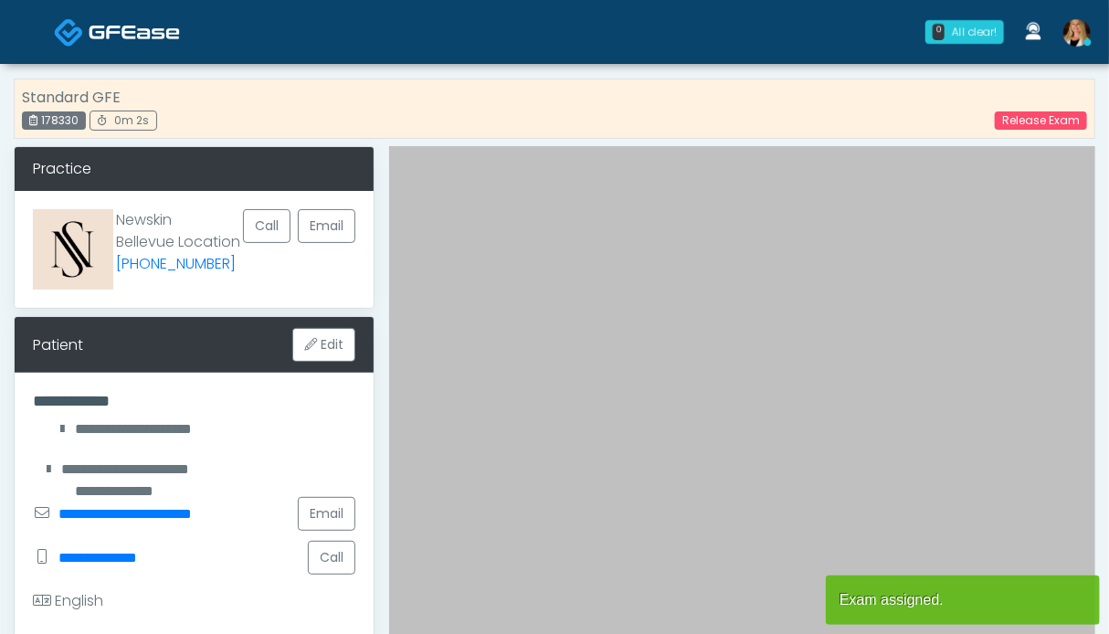
scroll to position [548, 0]
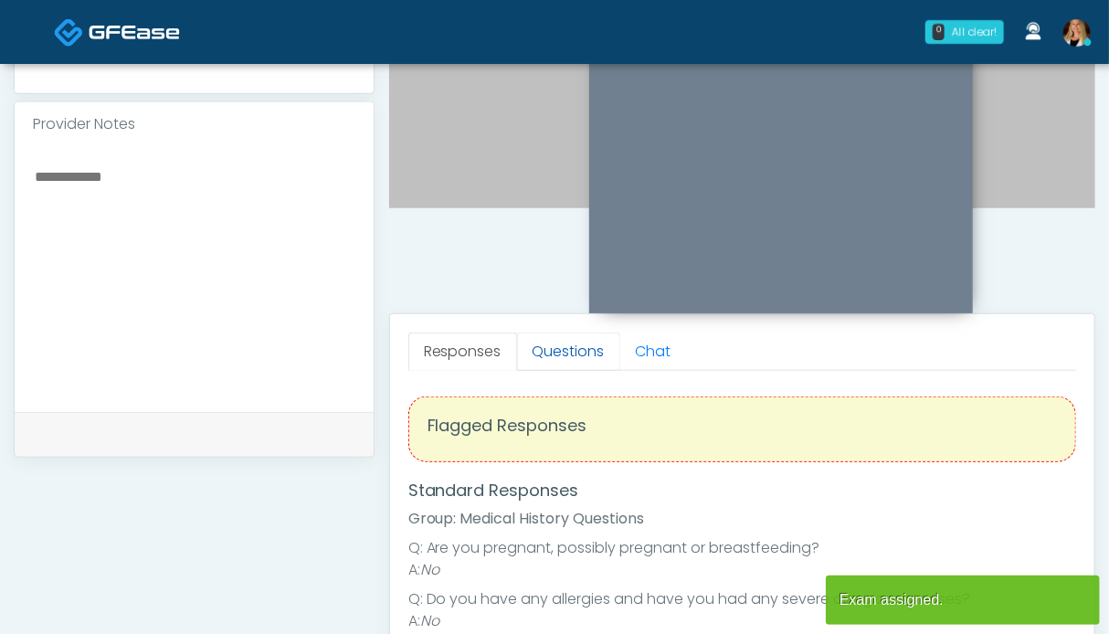
click at [569, 354] on link "Questions" at bounding box center [568, 352] width 103 height 38
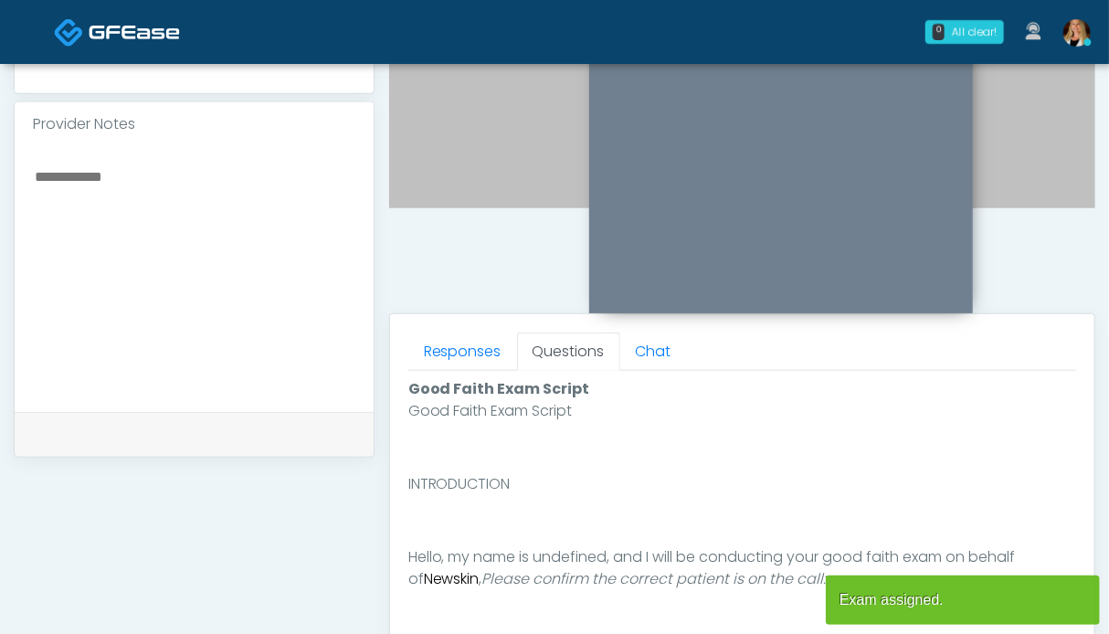
scroll to position [914, 0]
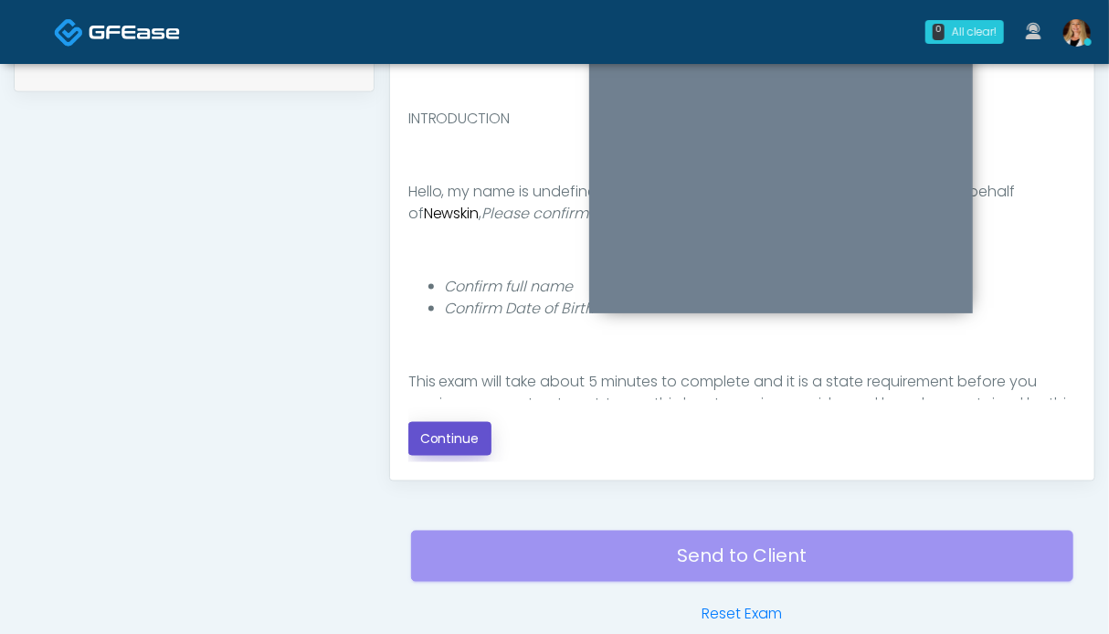
click at [441, 436] on button "Continue" at bounding box center [449, 439] width 83 height 34
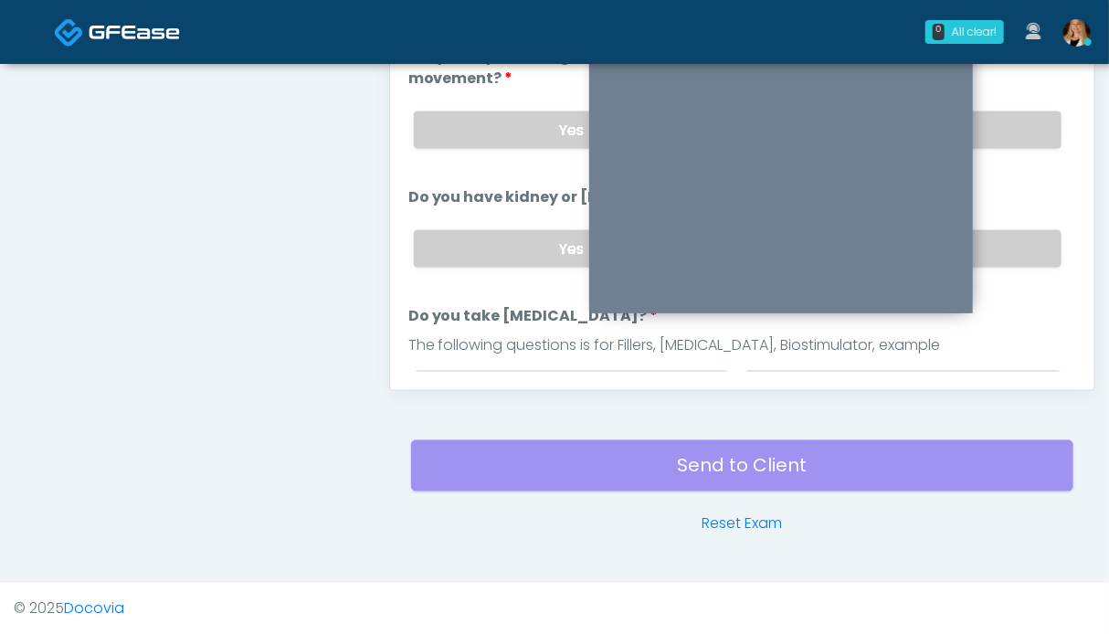
scroll to position [730, 0]
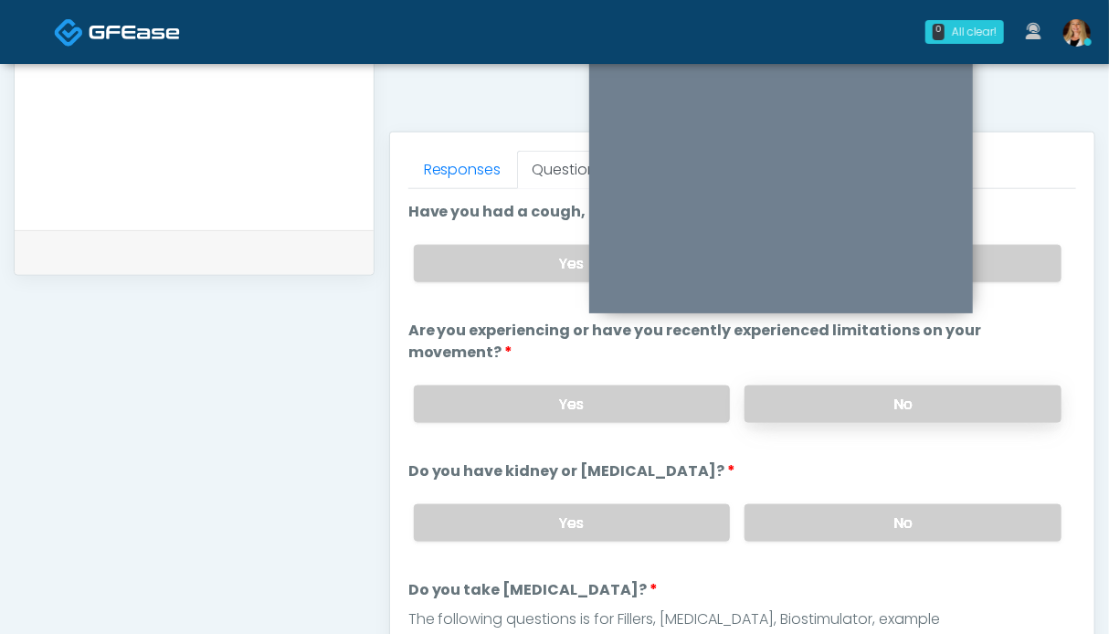
click at [933, 396] on label "No" at bounding box center [903, 404] width 317 height 37
click at [932, 511] on label "No" at bounding box center [903, 522] width 317 height 37
click at [1012, 260] on label "No" at bounding box center [903, 263] width 317 height 37
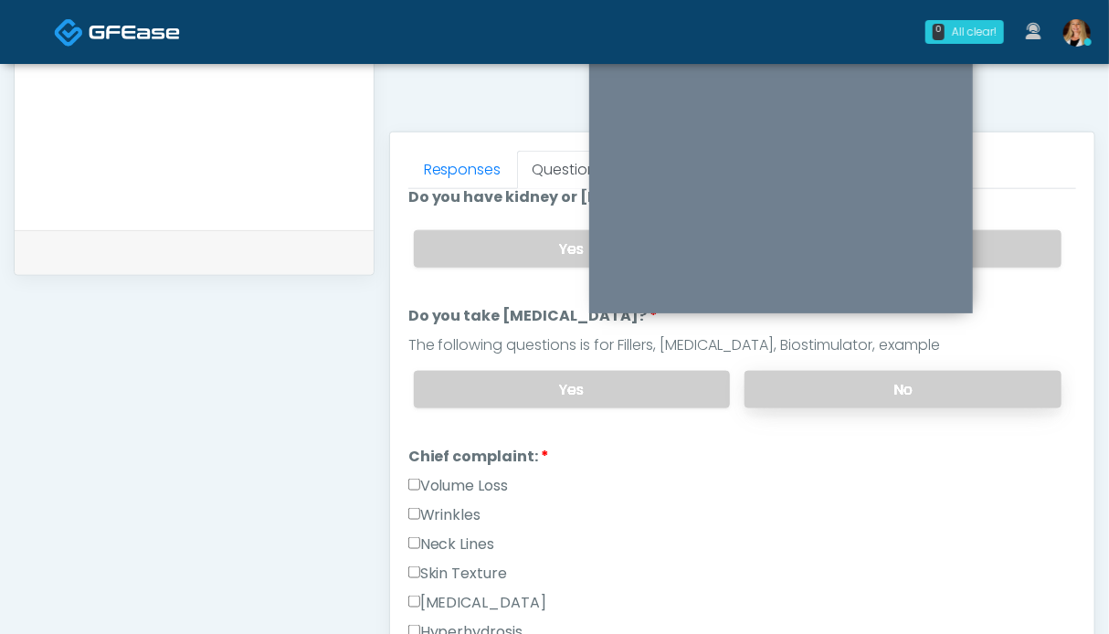
click at [929, 375] on label "No" at bounding box center [903, 389] width 317 height 37
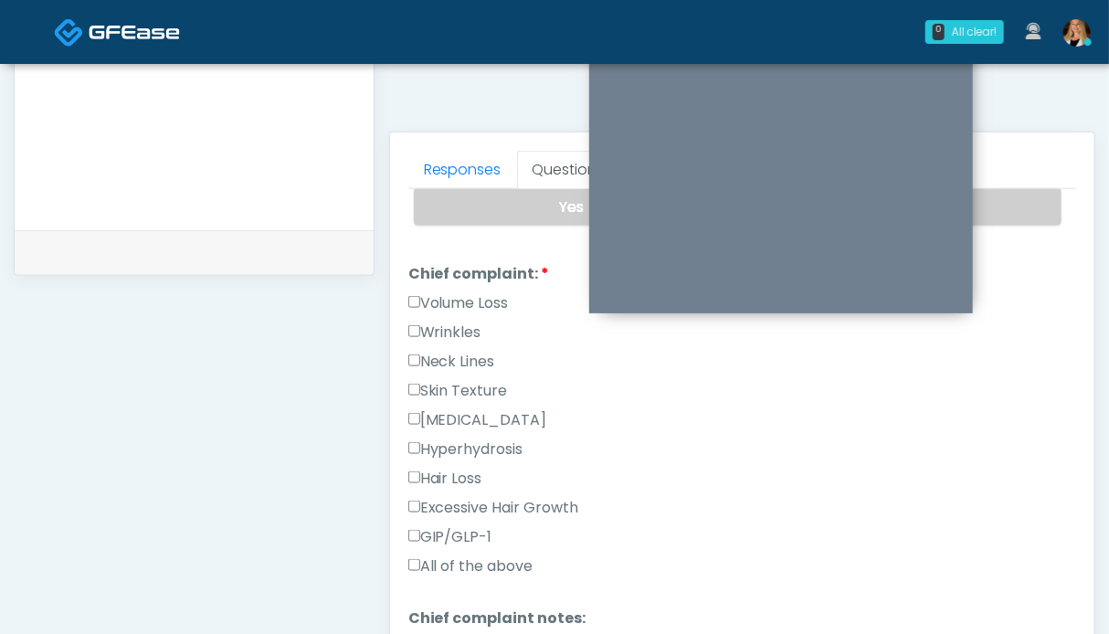
click at [449, 295] on label "Volume Loss" at bounding box center [458, 303] width 100 height 22
click at [446, 322] on label "Wrinkles" at bounding box center [444, 333] width 73 height 22
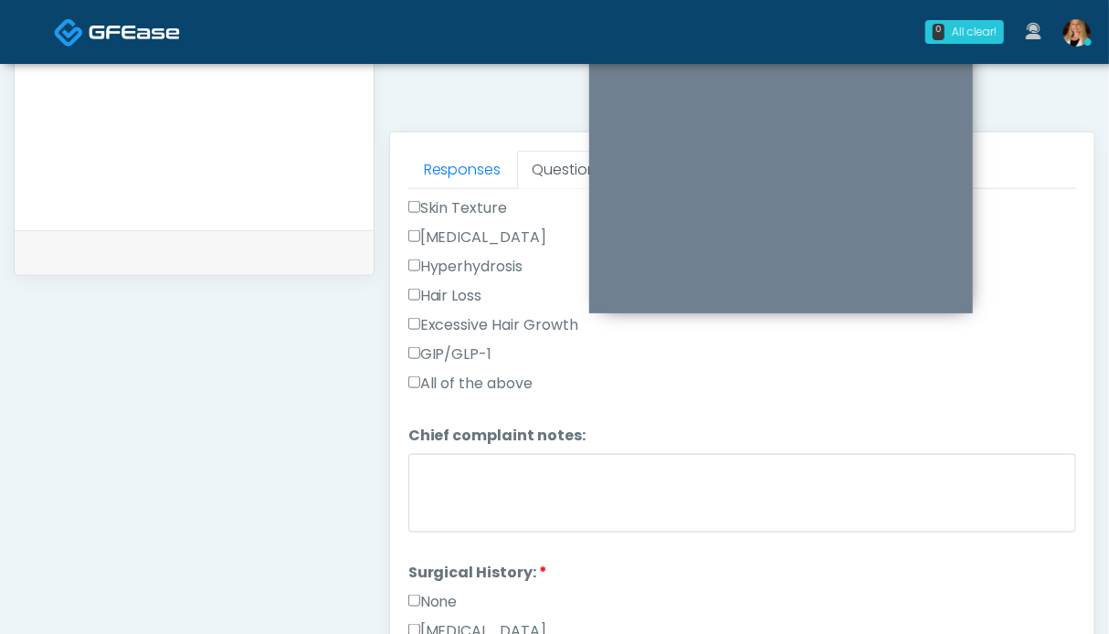
click at [435, 591] on label "None" at bounding box center [432, 602] width 49 height 22
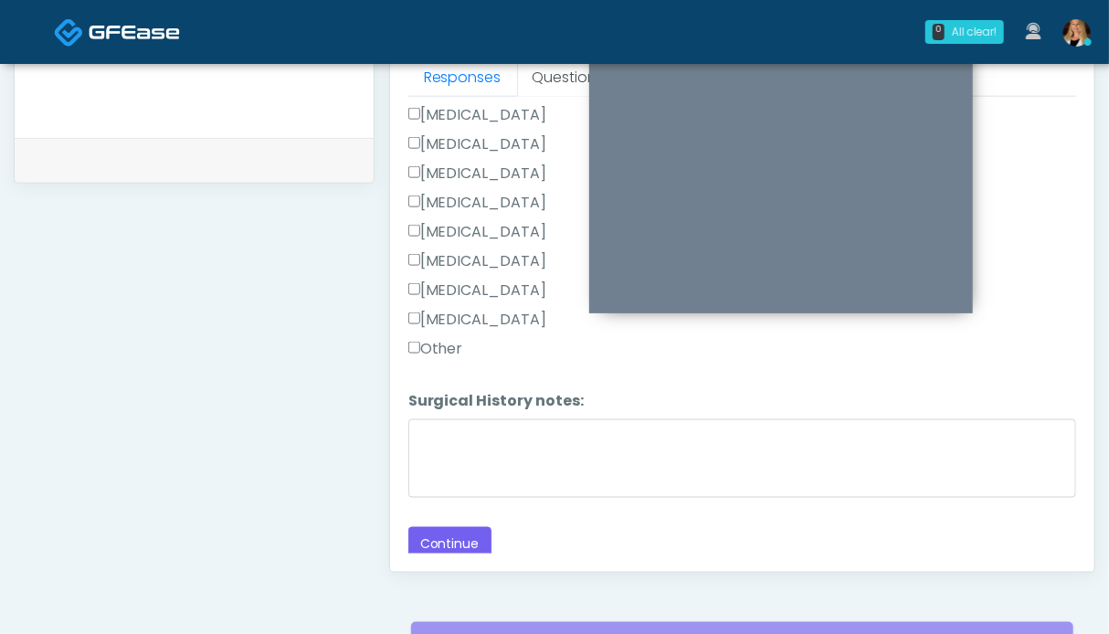
scroll to position [786, 0]
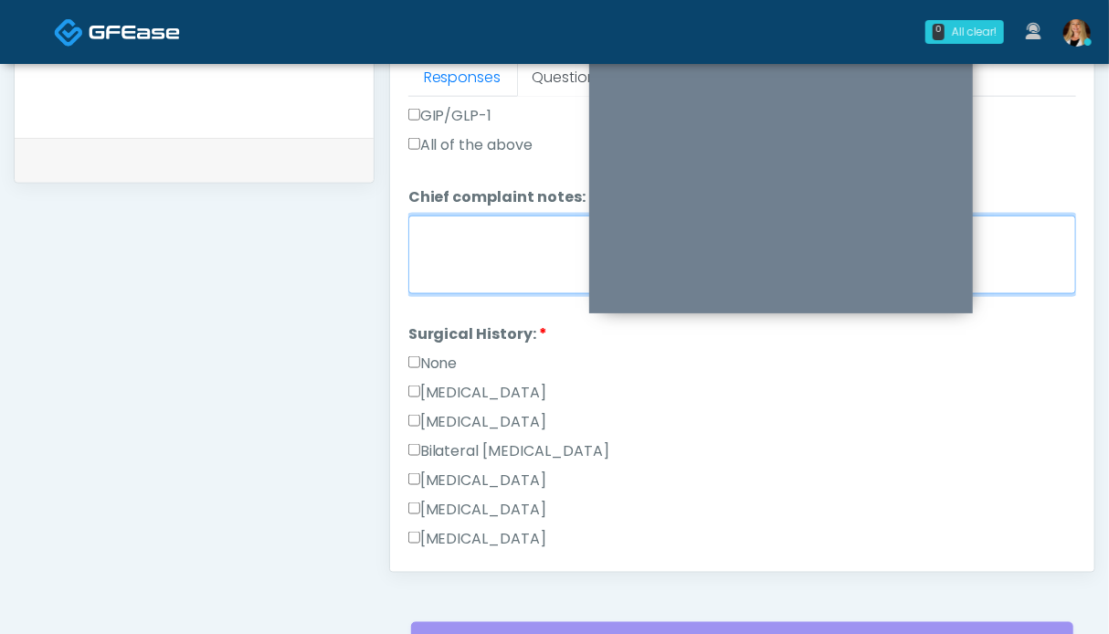
click at [490, 260] on textarea "Chief complaint notes:" at bounding box center [742, 255] width 668 height 79
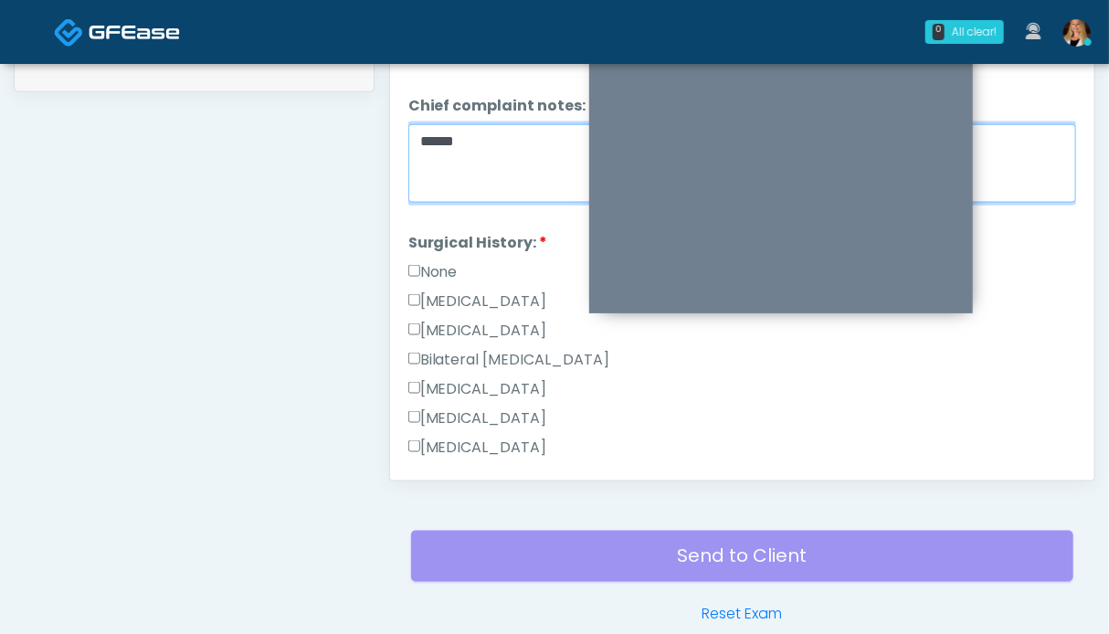
scroll to position [1151, 0]
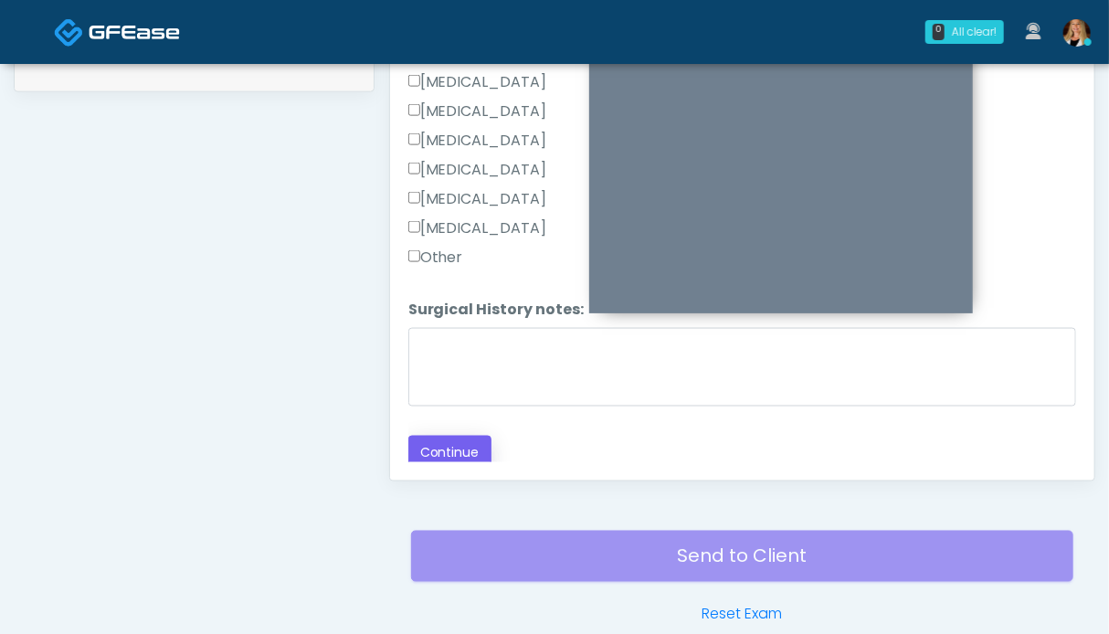
type textarea "*****"
click at [471, 449] on button "Continue" at bounding box center [449, 453] width 83 height 34
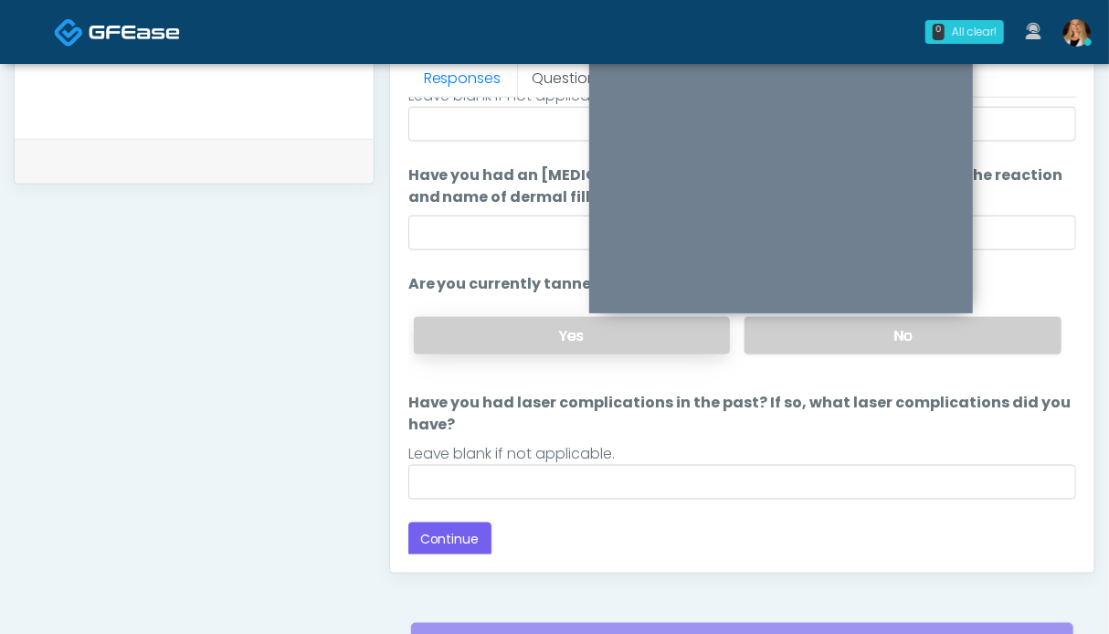
scroll to position [730, 0]
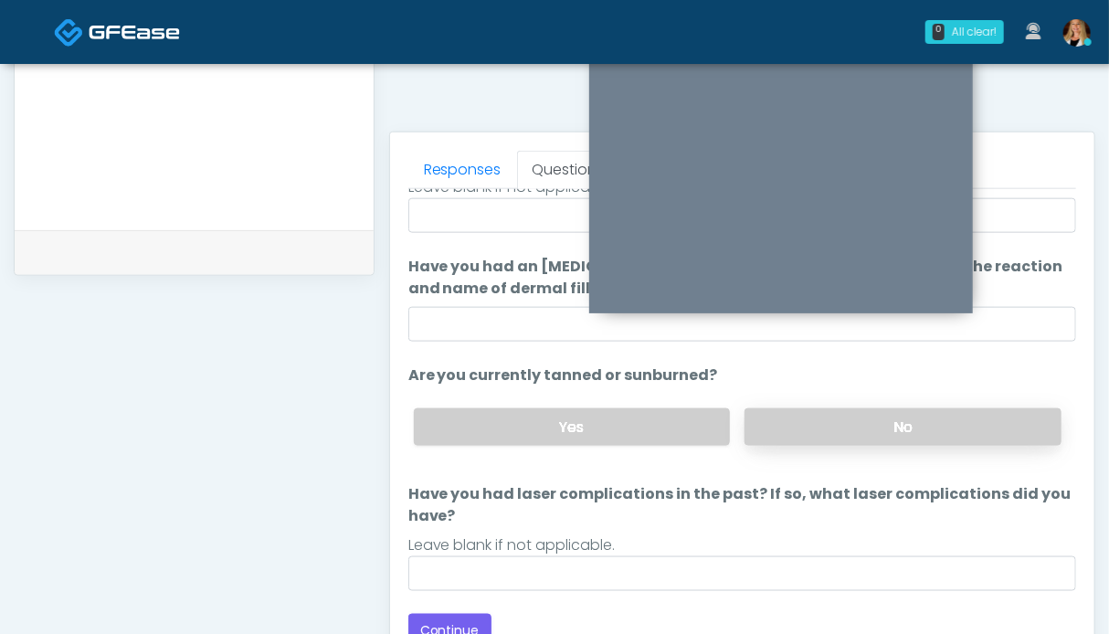
click at [895, 432] on label "No" at bounding box center [903, 426] width 317 height 37
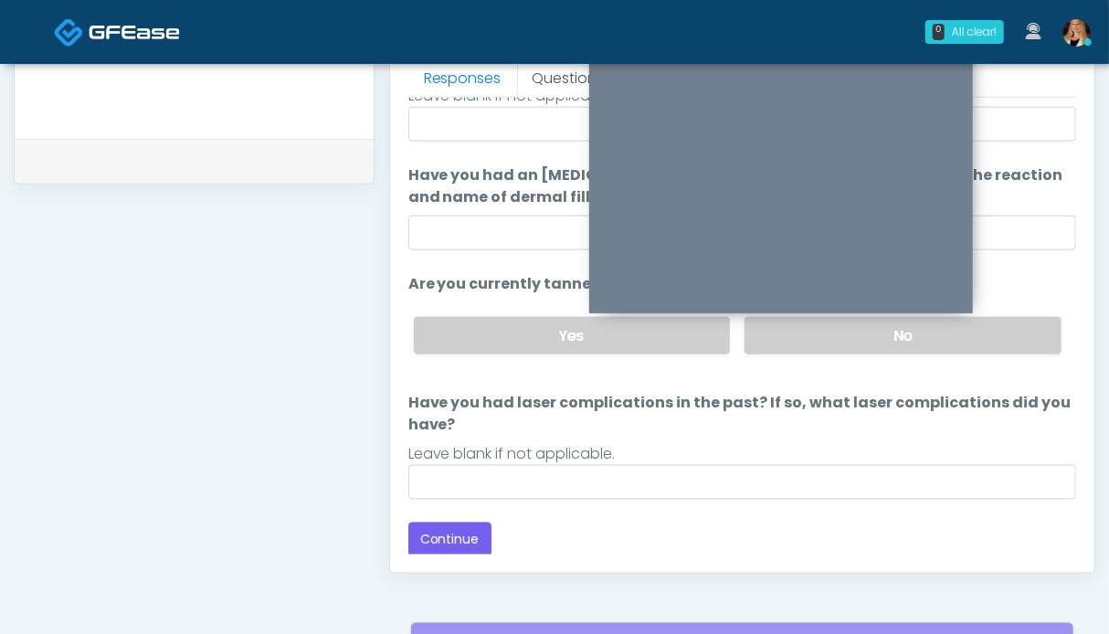
scroll to position [913, 0]
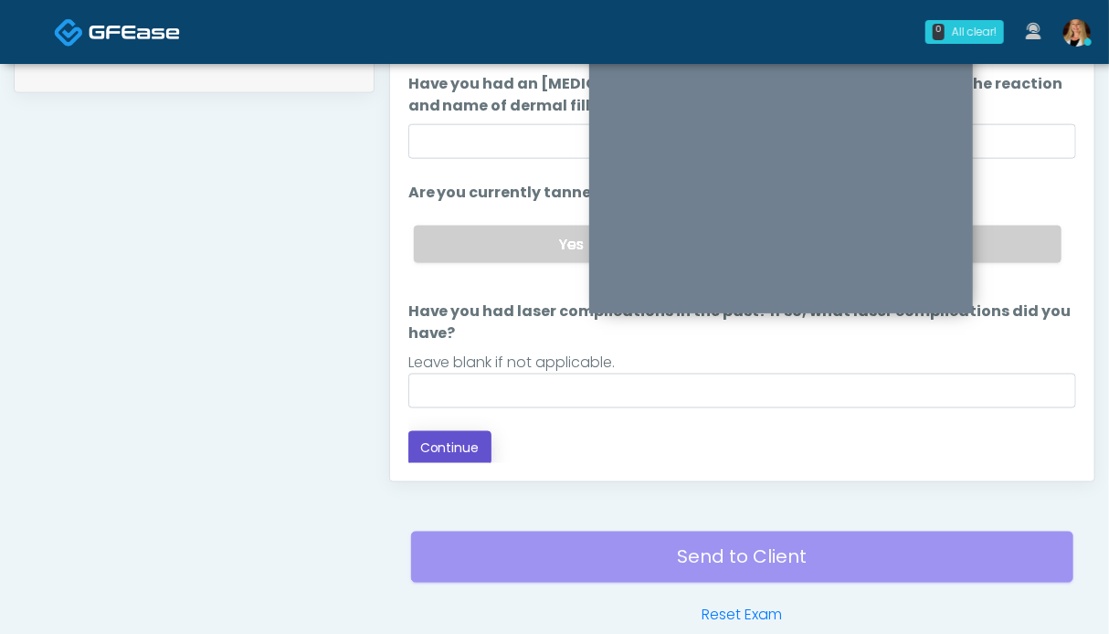
click at [468, 443] on button "Continue" at bounding box center [449, 448] width 83 height 34
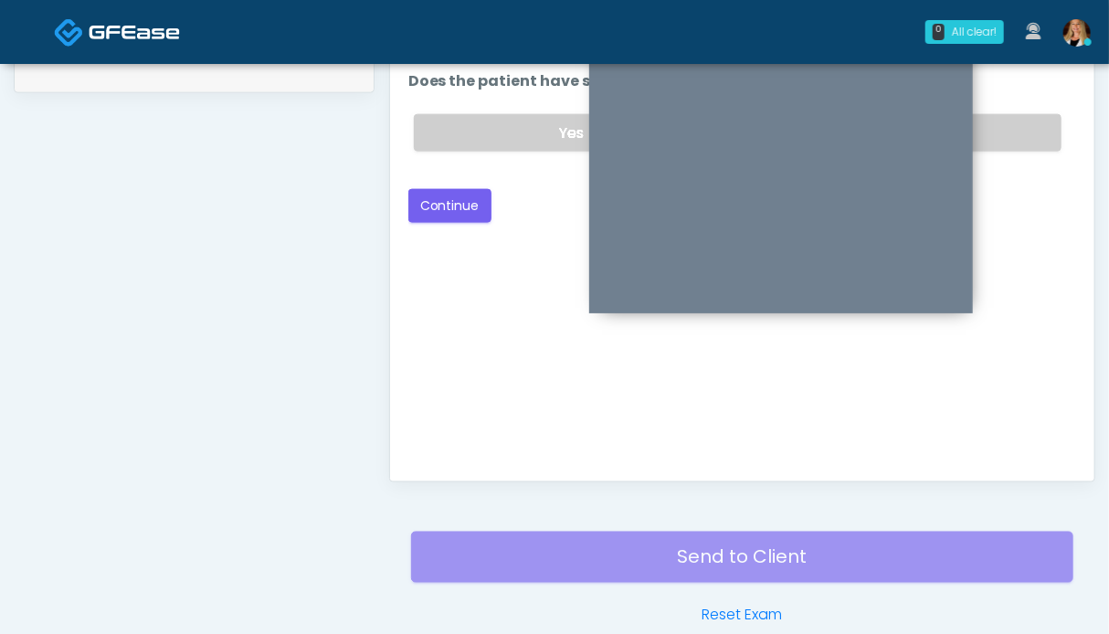
scroll to position [730, 0]
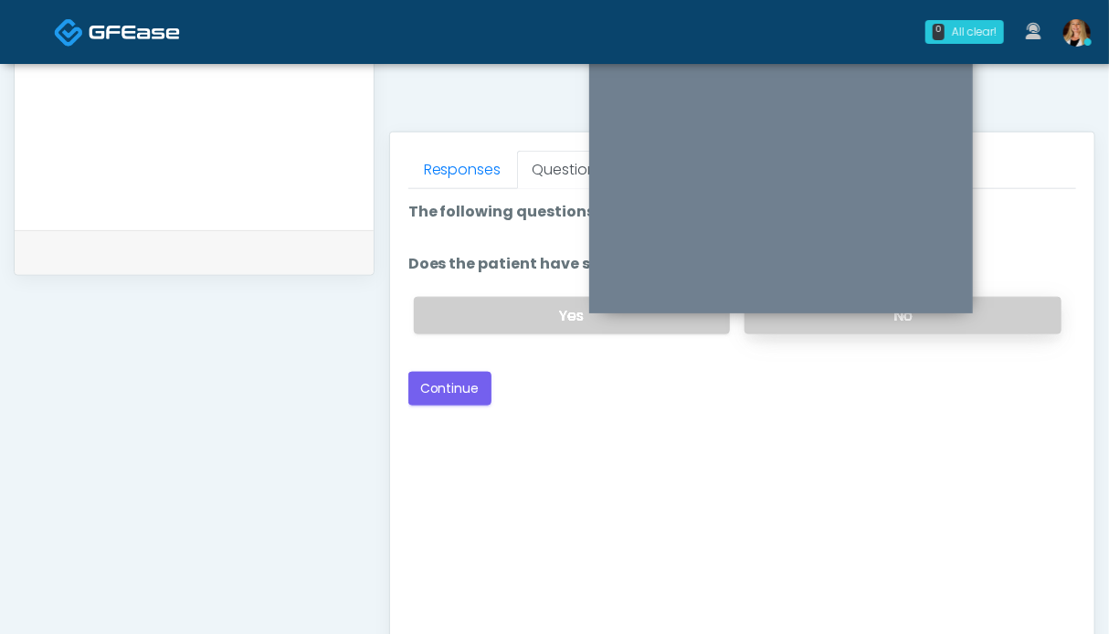
click at [1027, 325] on label "No" at bounding box center [903, 315] width 317 height 37
click at [467, 392] on button "Continue" at bounding box center [449, 389] width 83 height 34
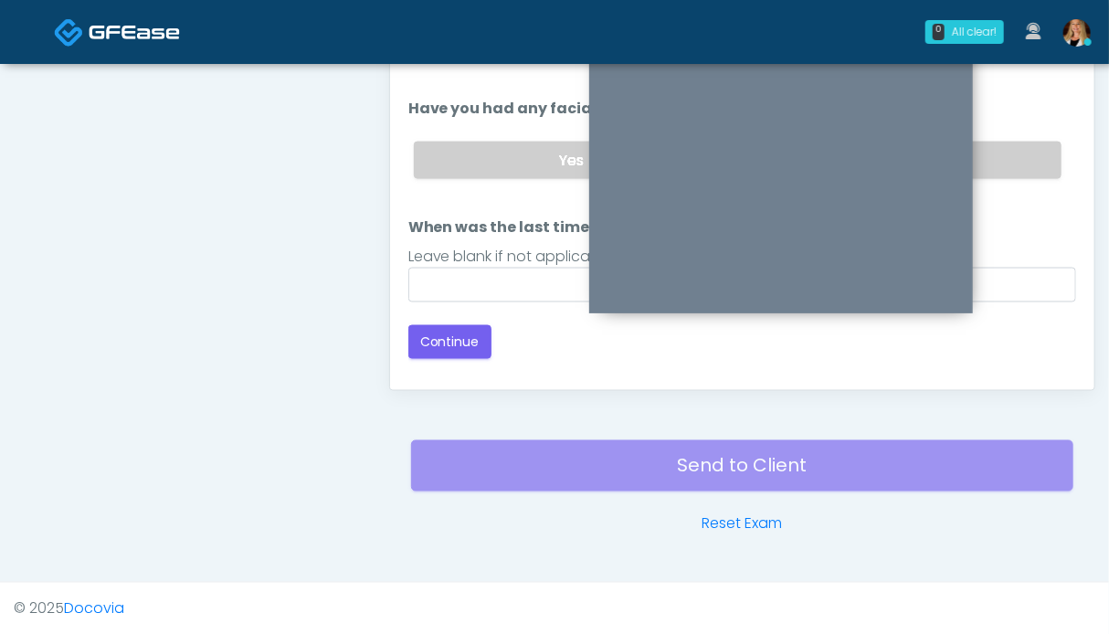
scroll to position [821, 0]
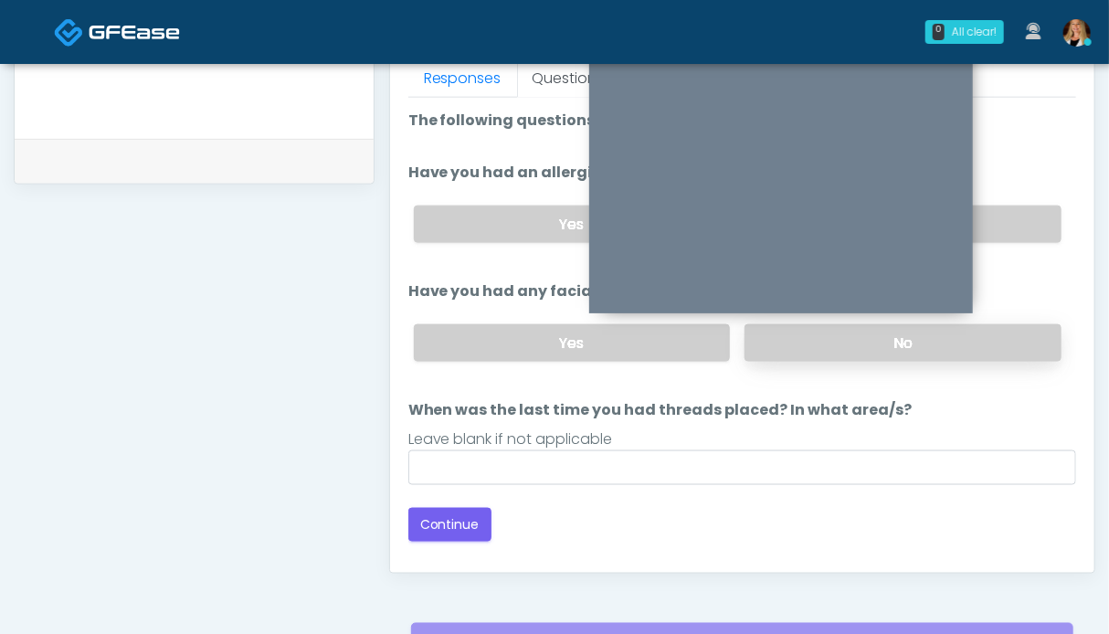
click at [967, 339] on label "No" at bounding box center [903, 342] width 317 height 37
click at [1010, 239] on label "No" at bounding box center [903, 224] width 317 height 37
click at [459, 512] on button "Continue" at bounding box center [449, 525] width 83 height 34
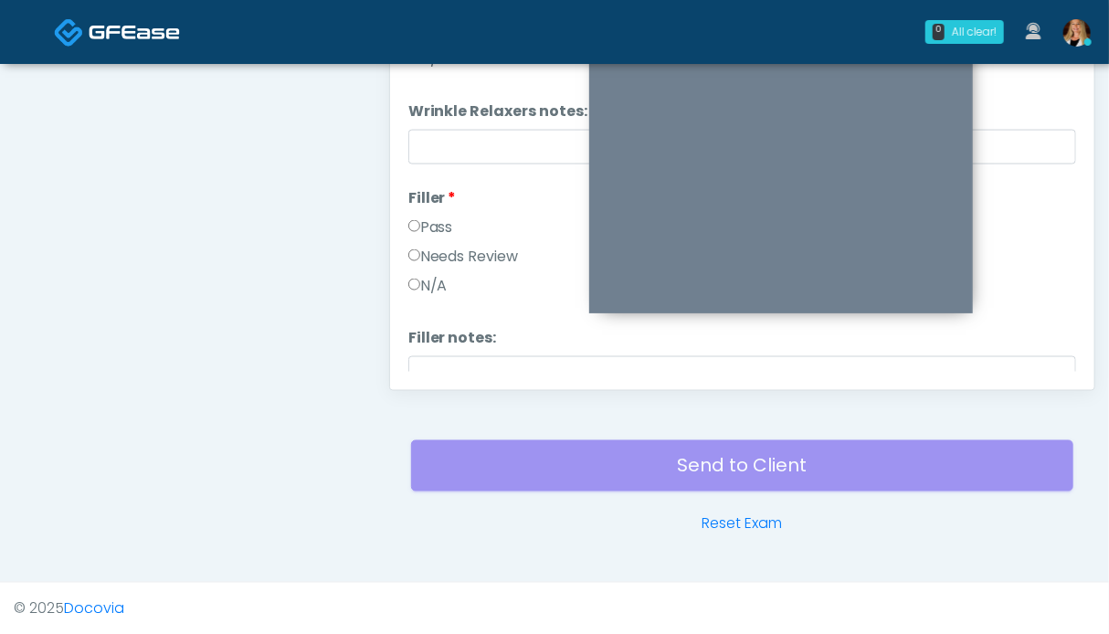
scroll to position [0, 0]
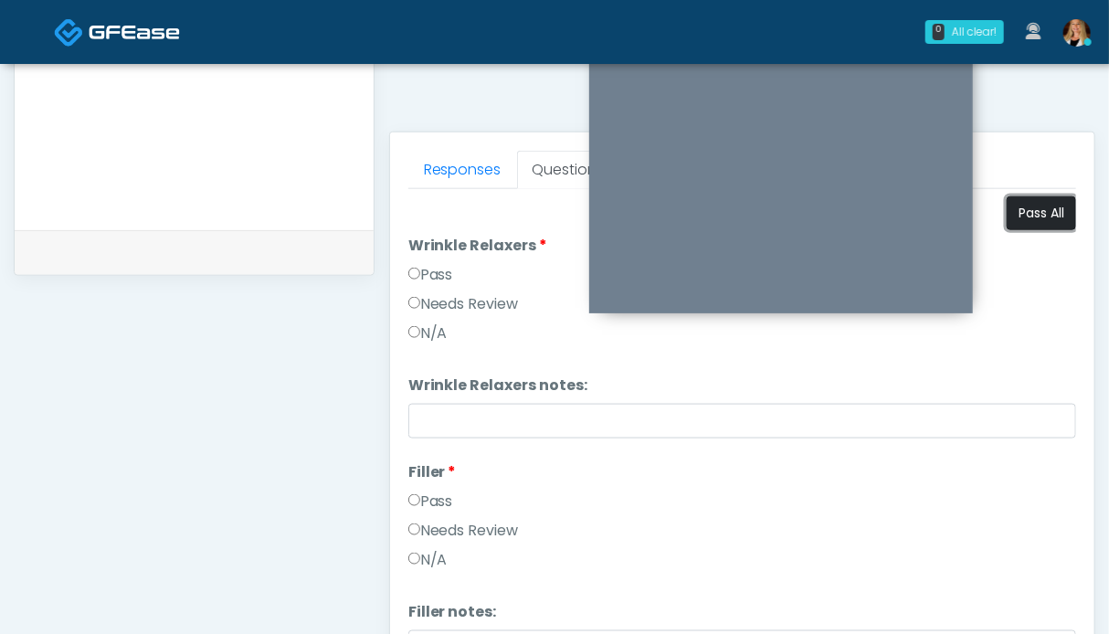
click at [1015, 217] on button "Pass All" at bounding box center [1041, 213] width 69 height 34
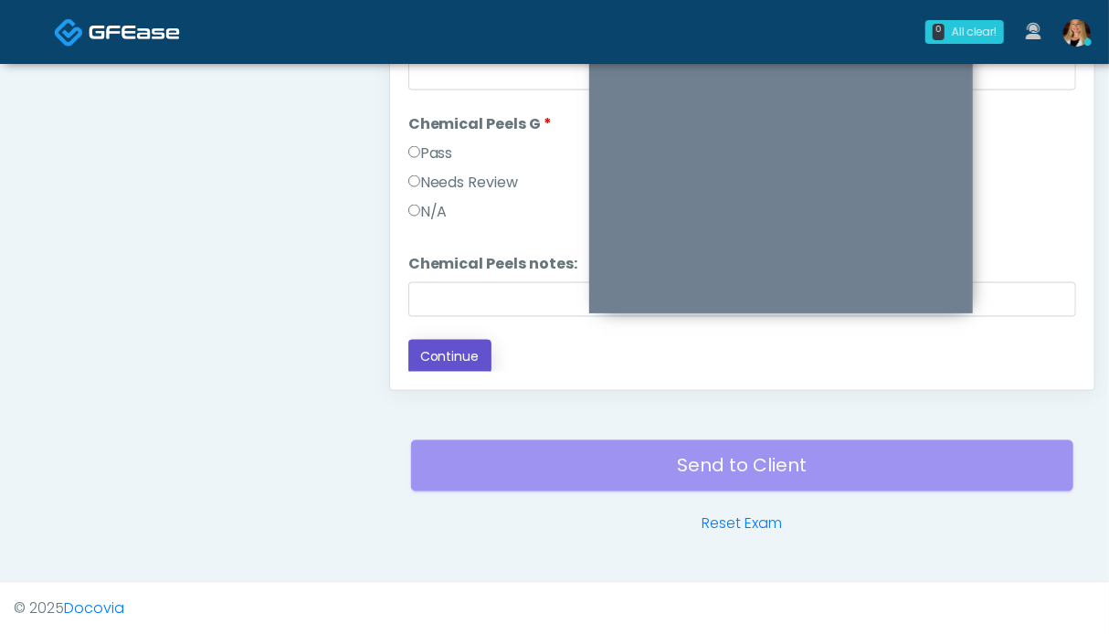
click at [465, 351] on button "Continue" at bounding box center [449, 357] width 83 height 34
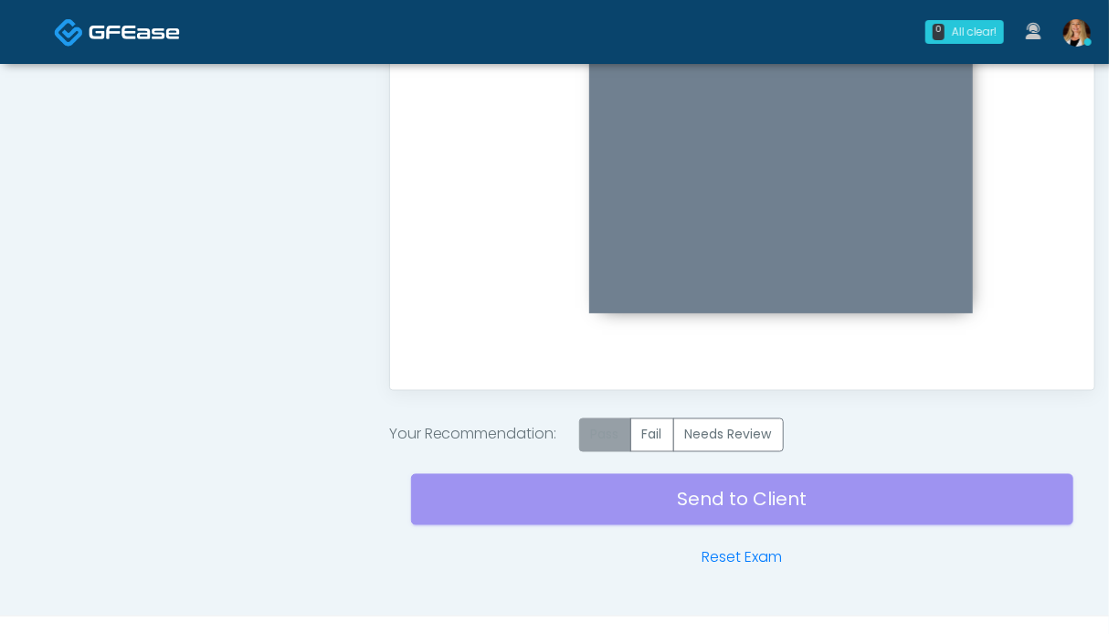
click at [597, 423] on label "Pass" at bounding box center [605, 435] width 52 height 34
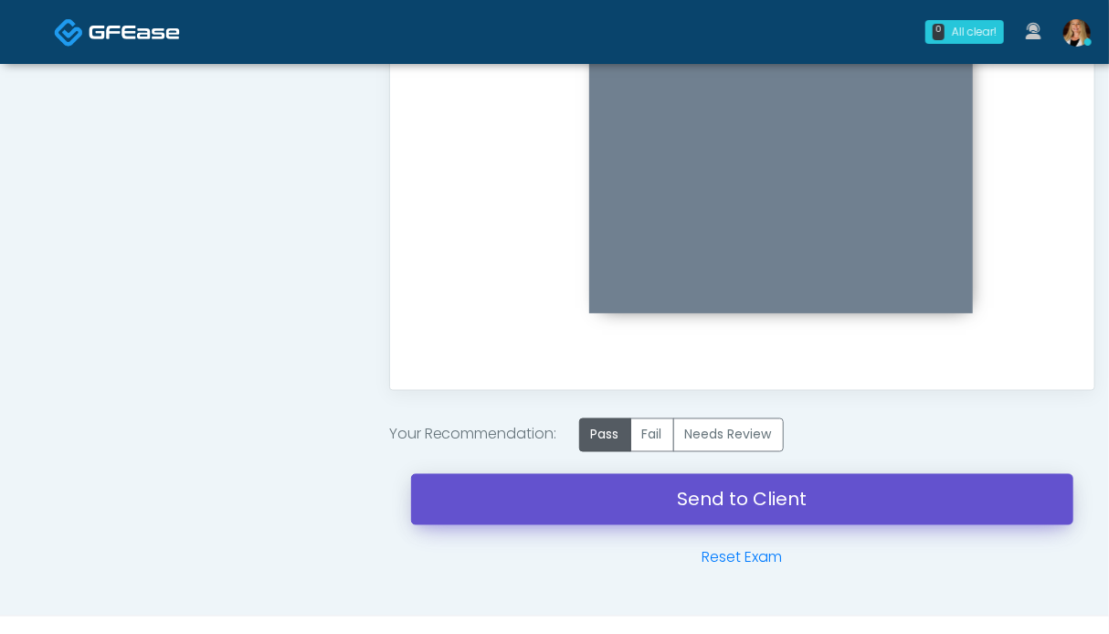
click at [720, 497] on link "Send to Client" at bounding box center [742, 499] width 662 height 51
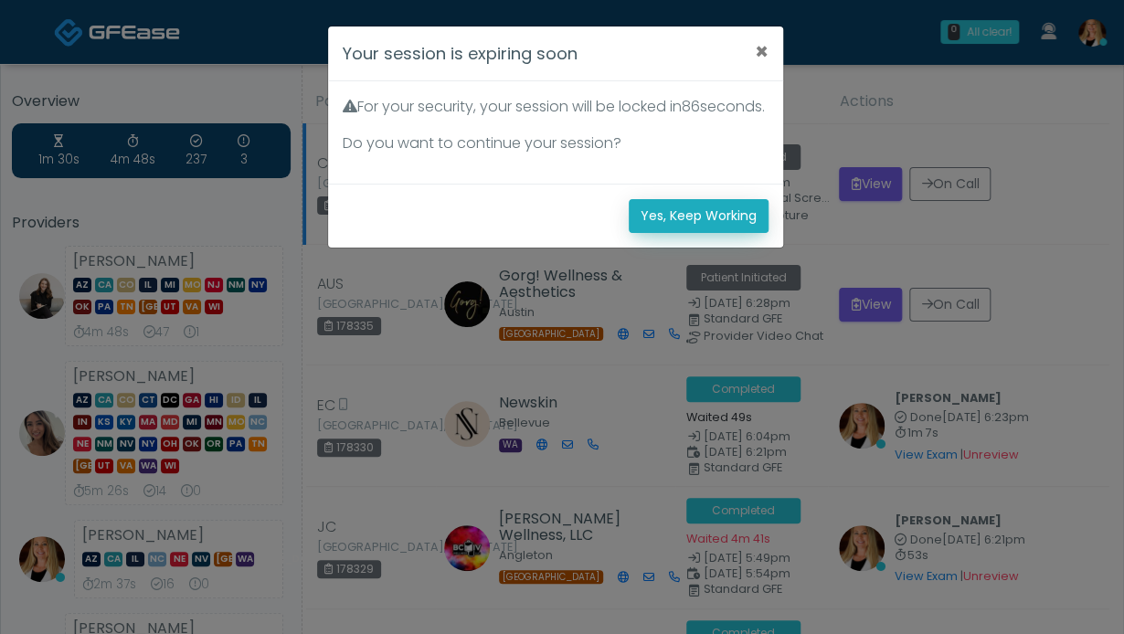
drag, startPoint x: 709, startPoint y: 239, endPoint x: 438, endPoint y: 184, distance: 276.1
click at [709, 233] on button "Yes, Keep Working" at bounding box center [699, 216] width 140 height 34
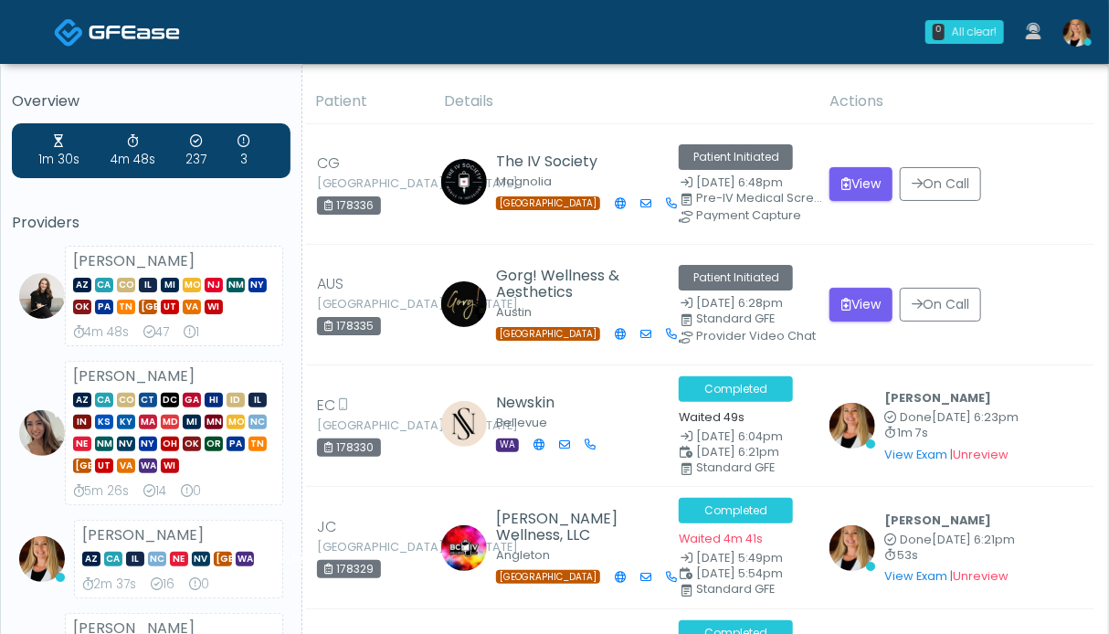
click at [113, 37] on img at bounding box center [134, 32] width 91 height 18
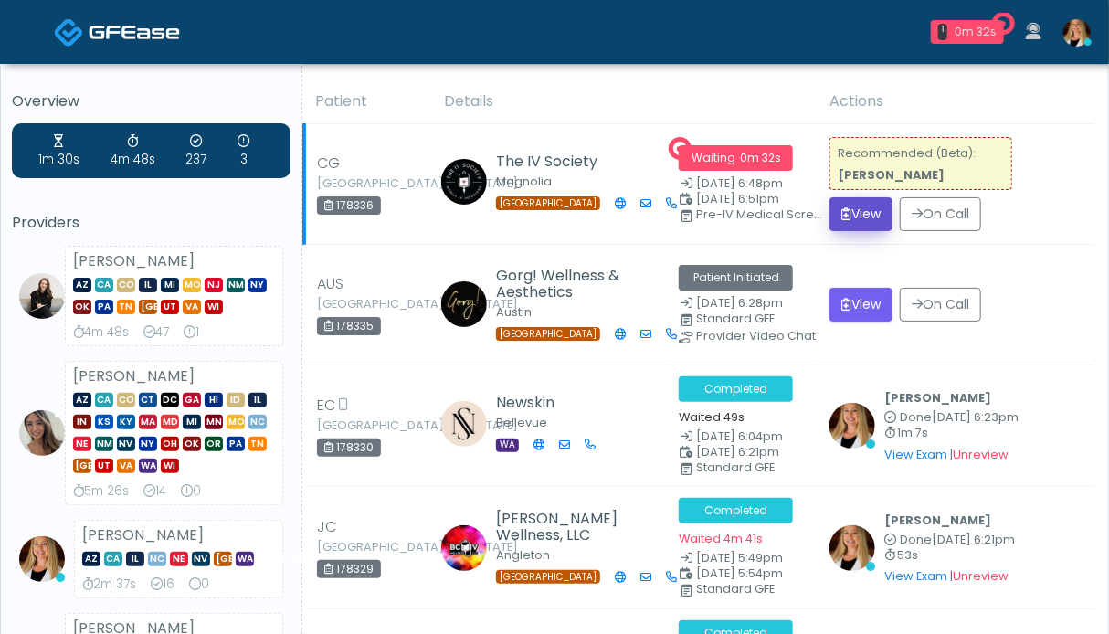
click at [869, 217] on button "View" at bounding box center [860, 214] width 63 height 34
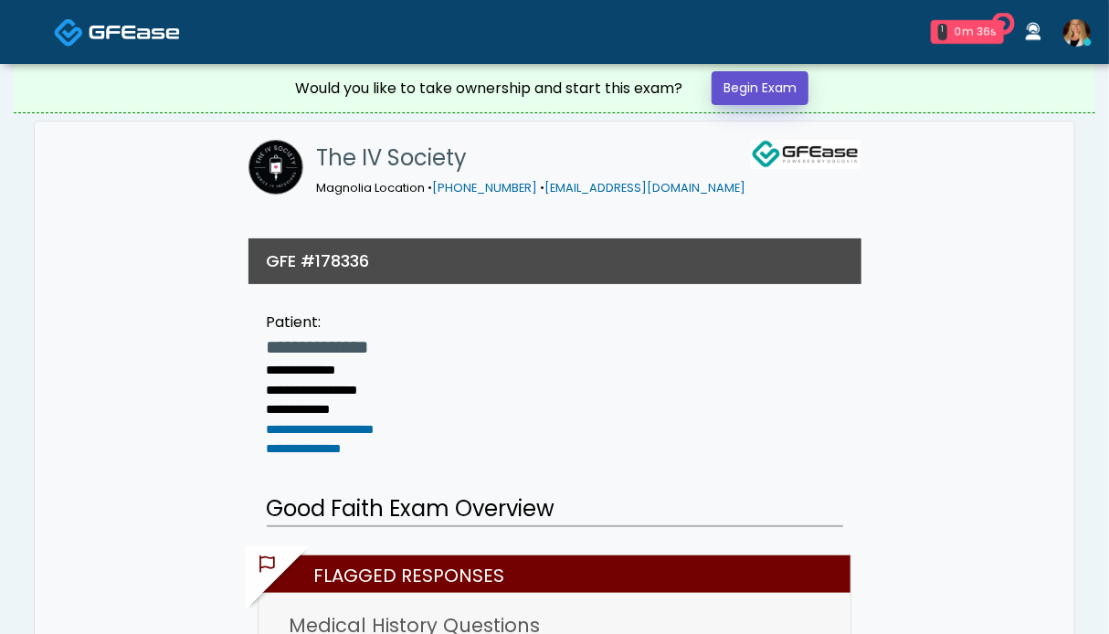
click at [776, 83] on link "Begin Exam" at bounding box center [760, 88] width 97 height 34
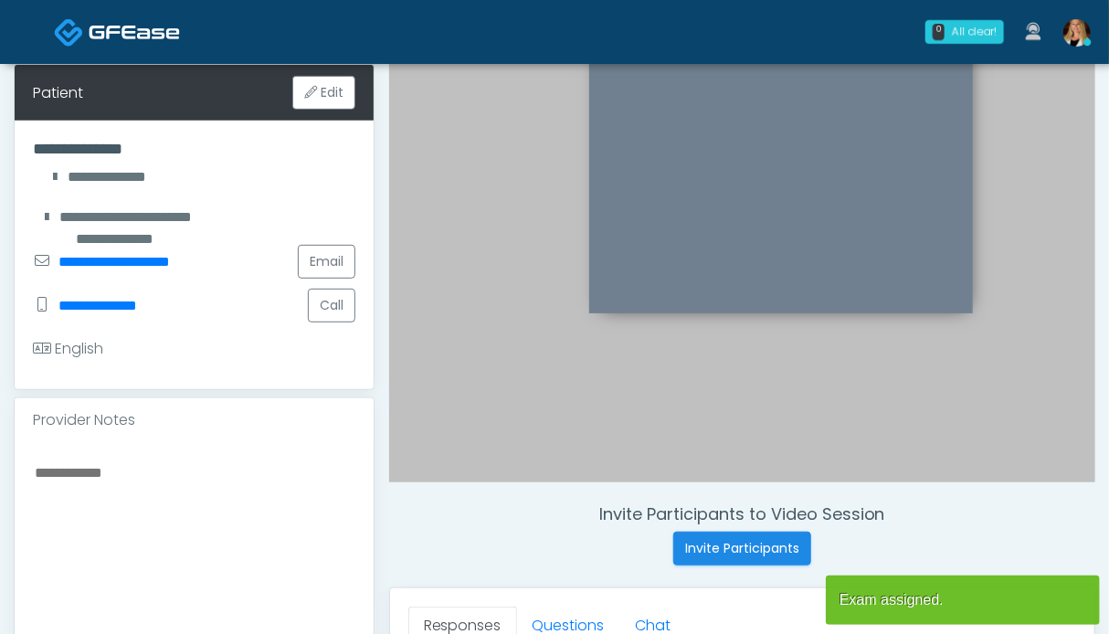
scroll to position [457, 0]
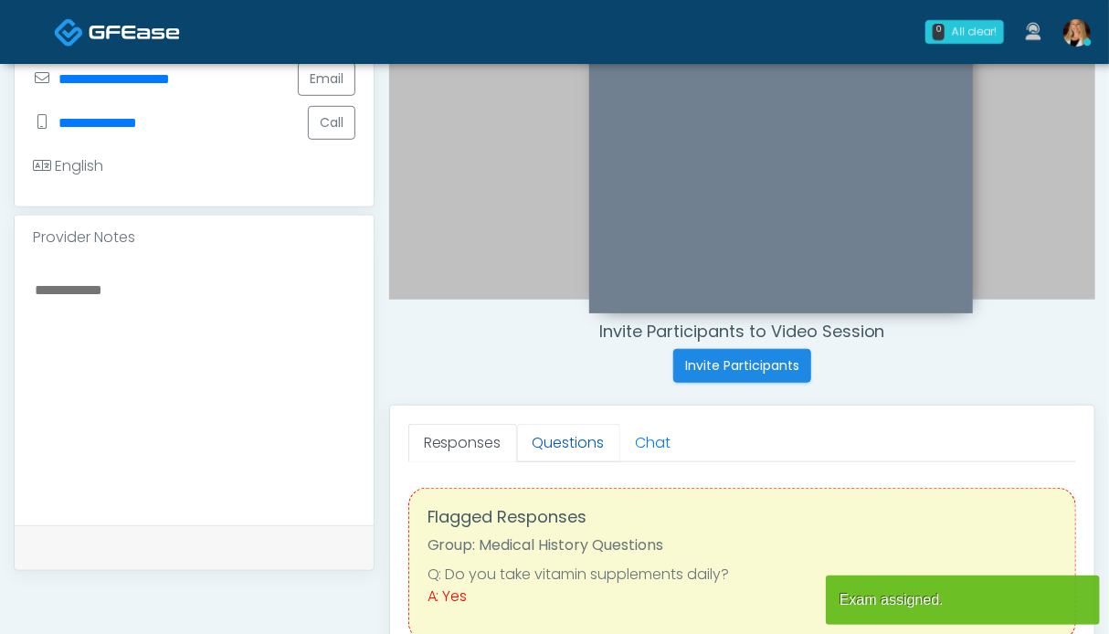
click at [585, 447] on link "Questions" at bounding box center [568, 443] width 103 height 38
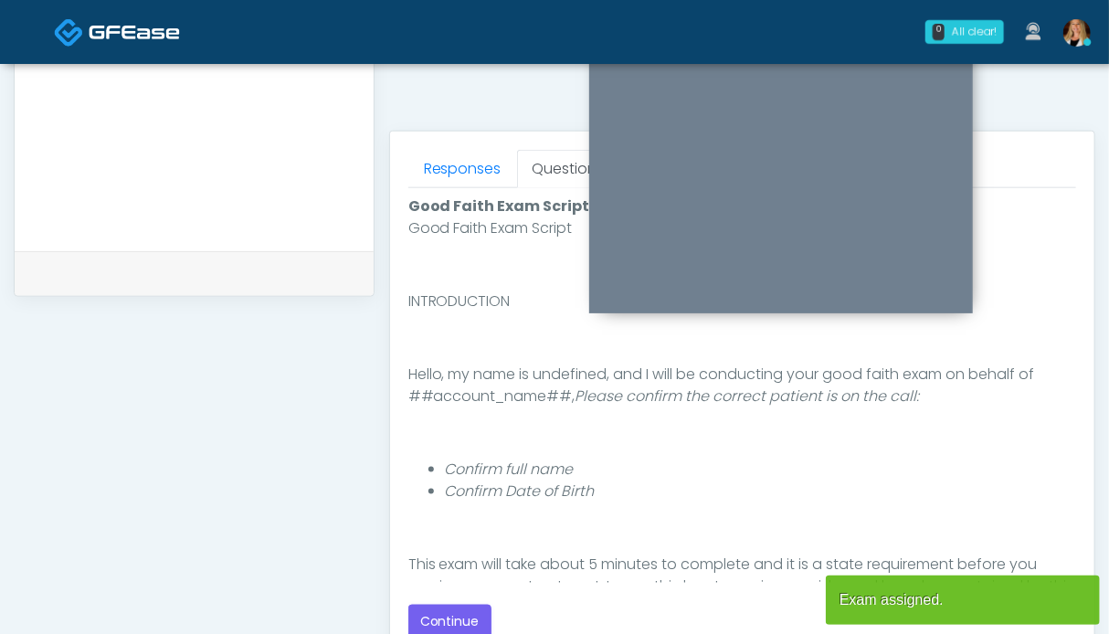
scroll to position [822, 0]
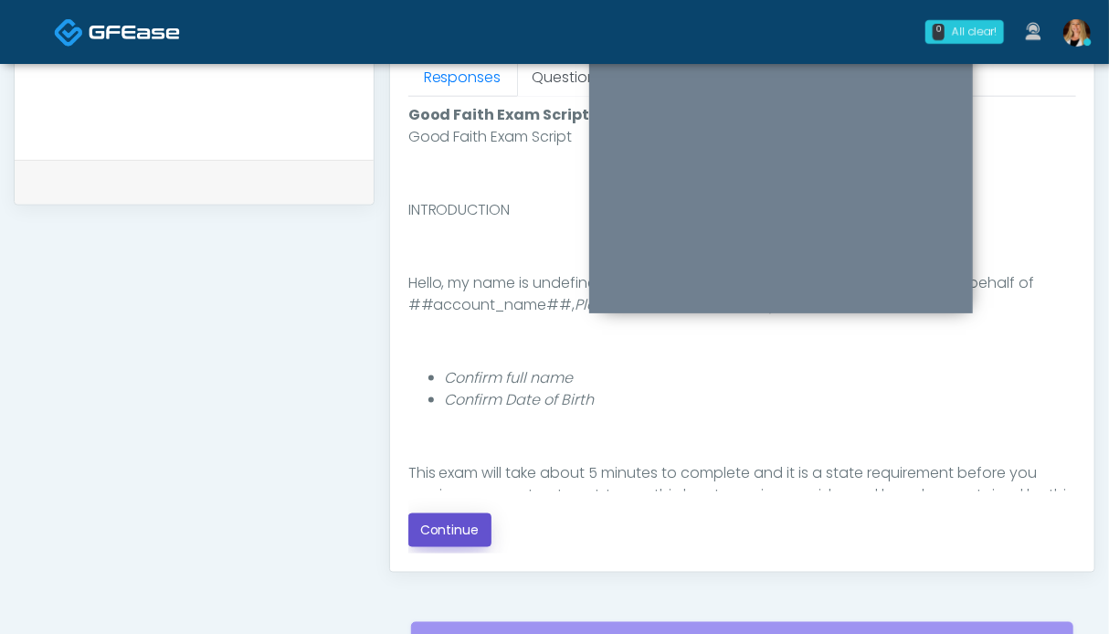
click at [471, 534] on button "Continue" at bounding box center [449, 530] width 83 height 34
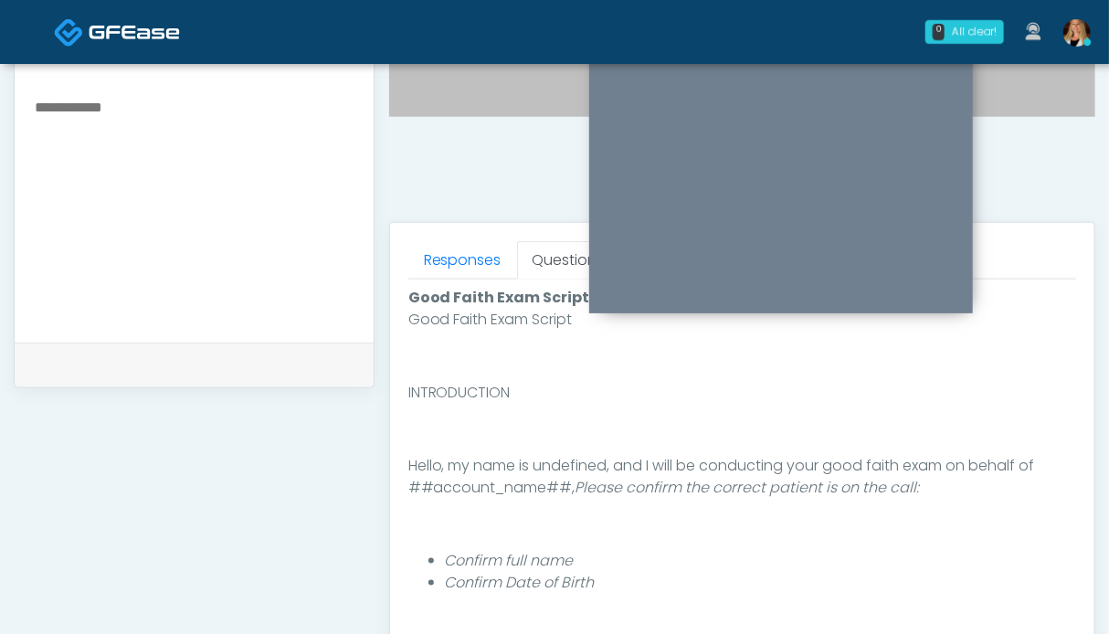
scroll to position [1004, 0]
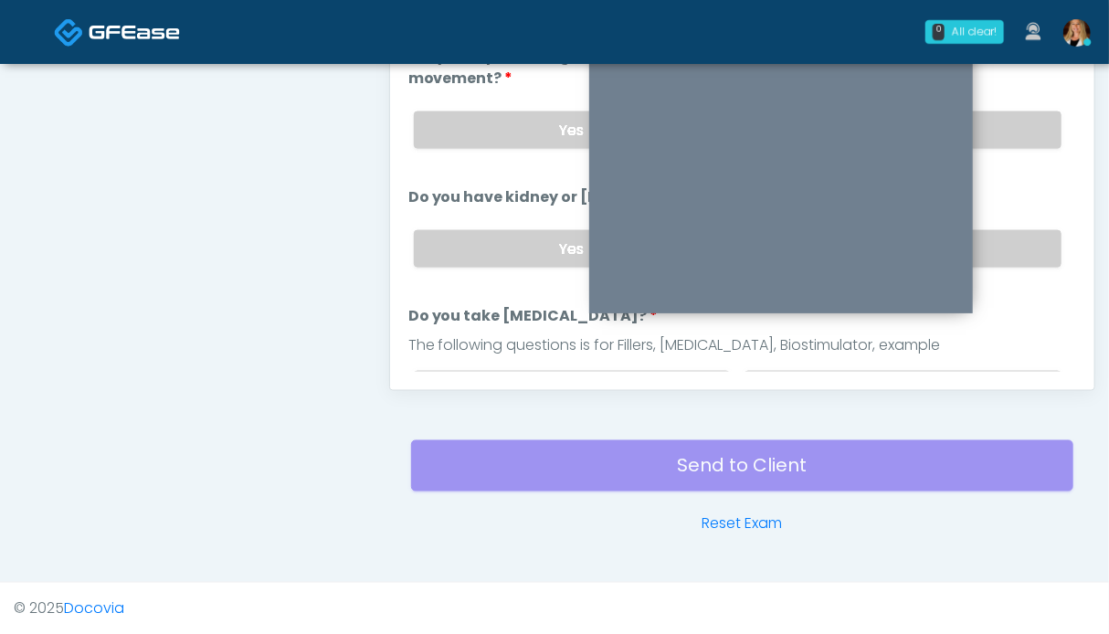
drag, startPoint x: 994, startPoint y: 238, endPoint x: 1002, endPoint y: 172, distance: 67.2
click at [994, 238] on label "No" at bounding box center [903, 248] width 317 height 37
click at [1012, 111] on label "No" at bounding box center [903, 129] width 317 height 37
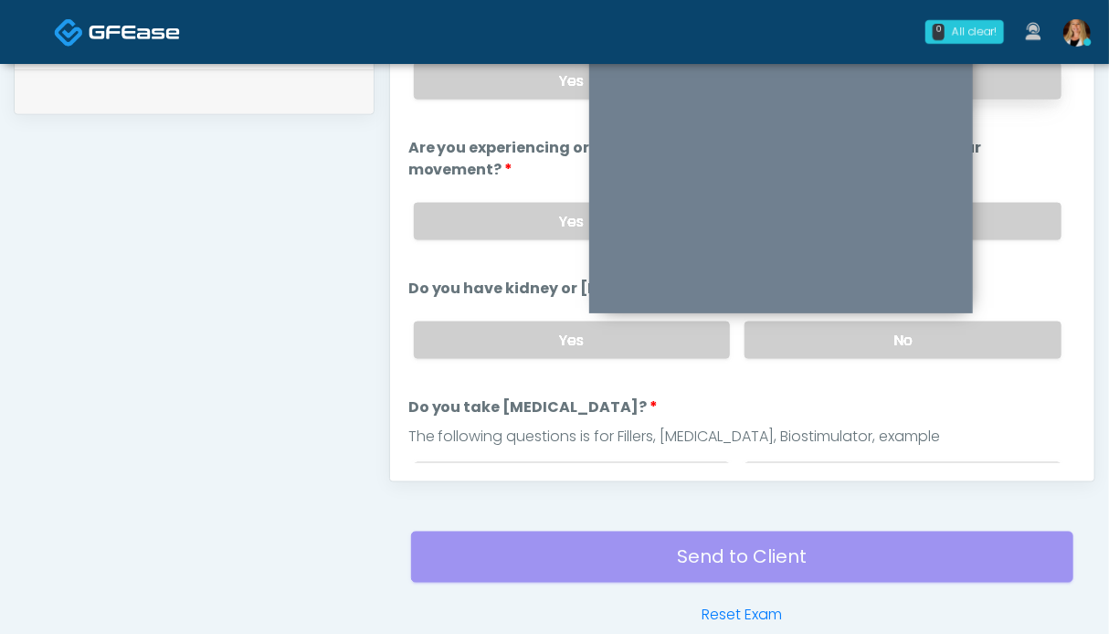
click at [1008, 89] on label "No" at bounding box center [903, 80] width 317 height 37
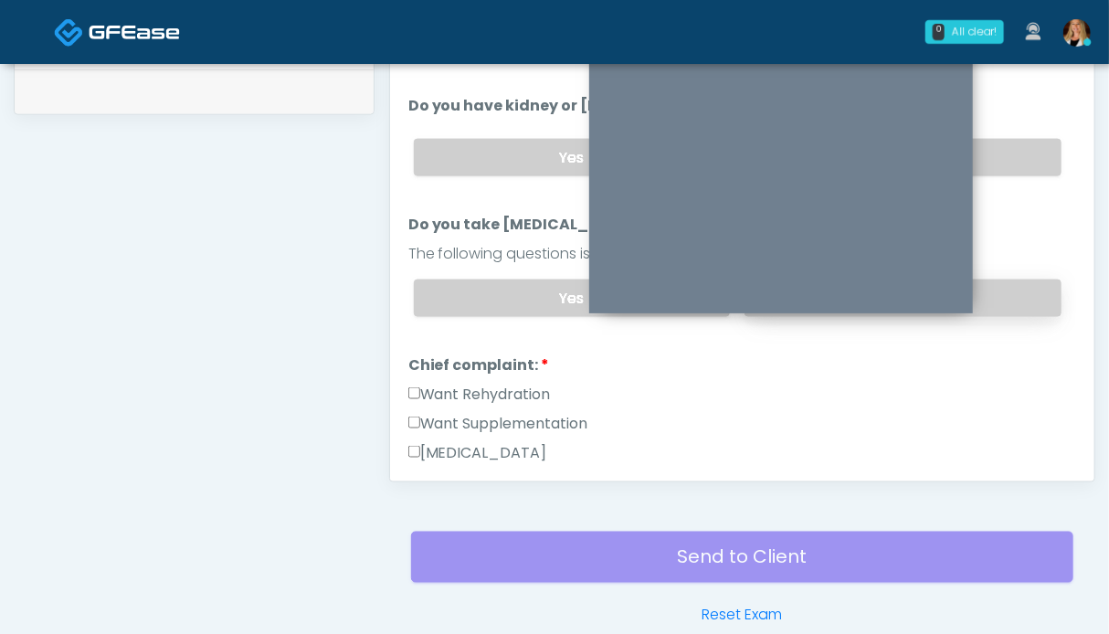
click at [1018, 291] on label "No" at bounding box center [903, 298] width 317 height 37
click at [473, 391] on label "Want Rehydration" at bounding box center [479, 395] width 143 height 22
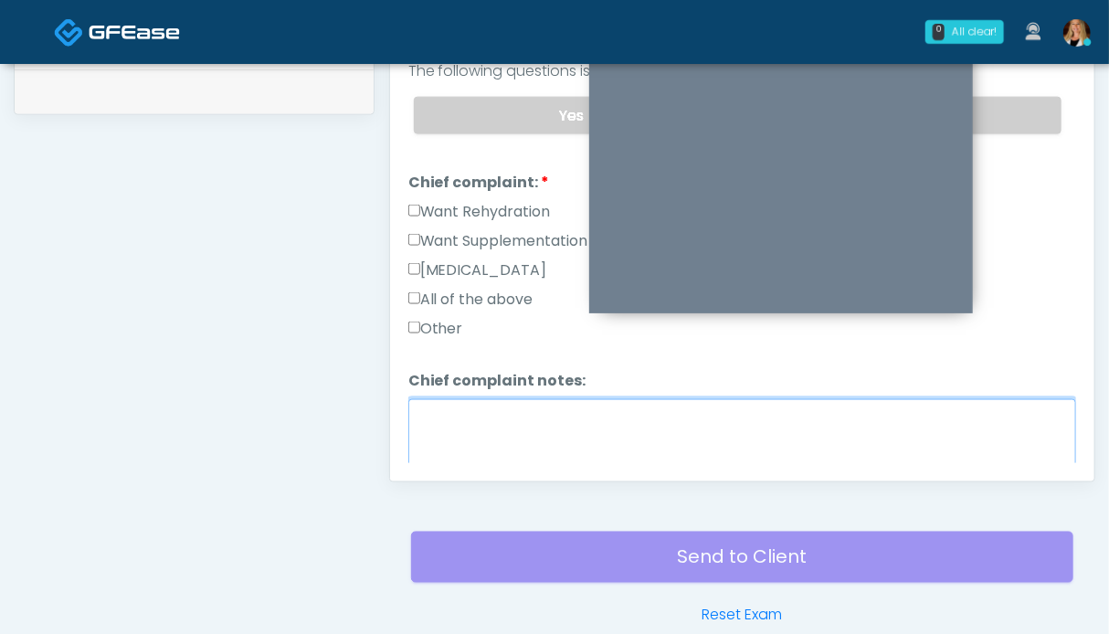
click at [491, 432] on textarea "Chief complaint notes:" at bounding box center [742, 438] width 668 height 79
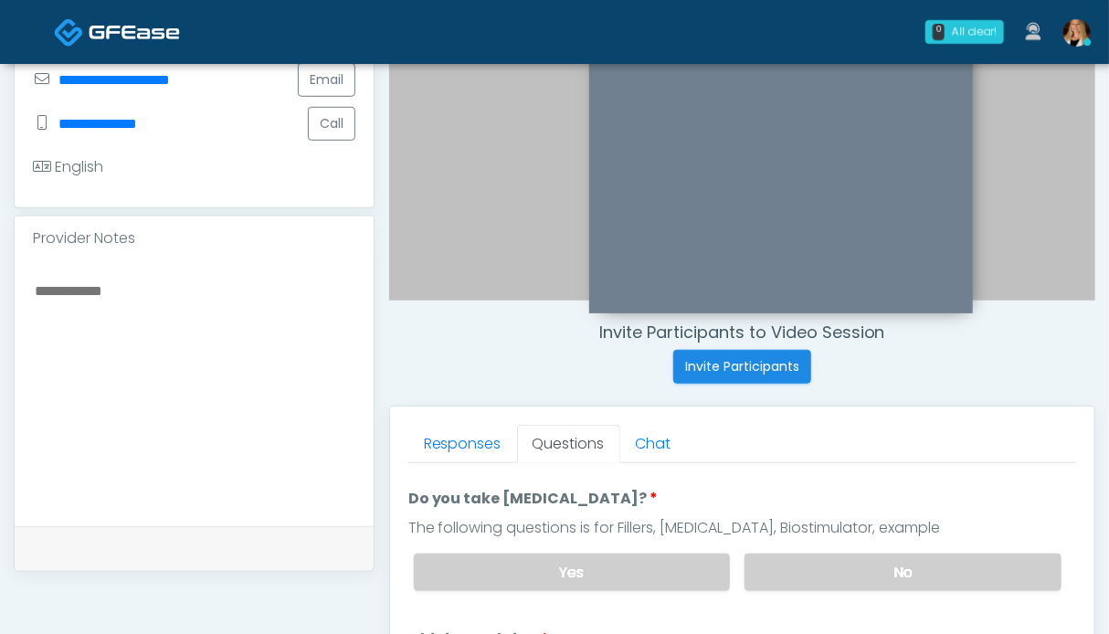
scroll to position [364, 0]
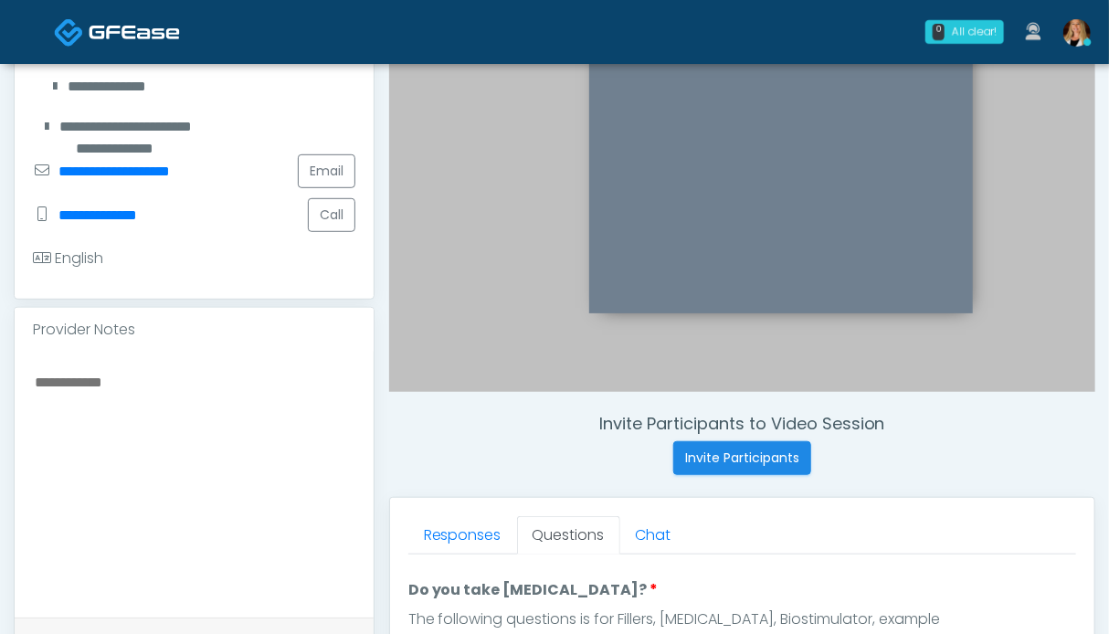
type textarea "**"
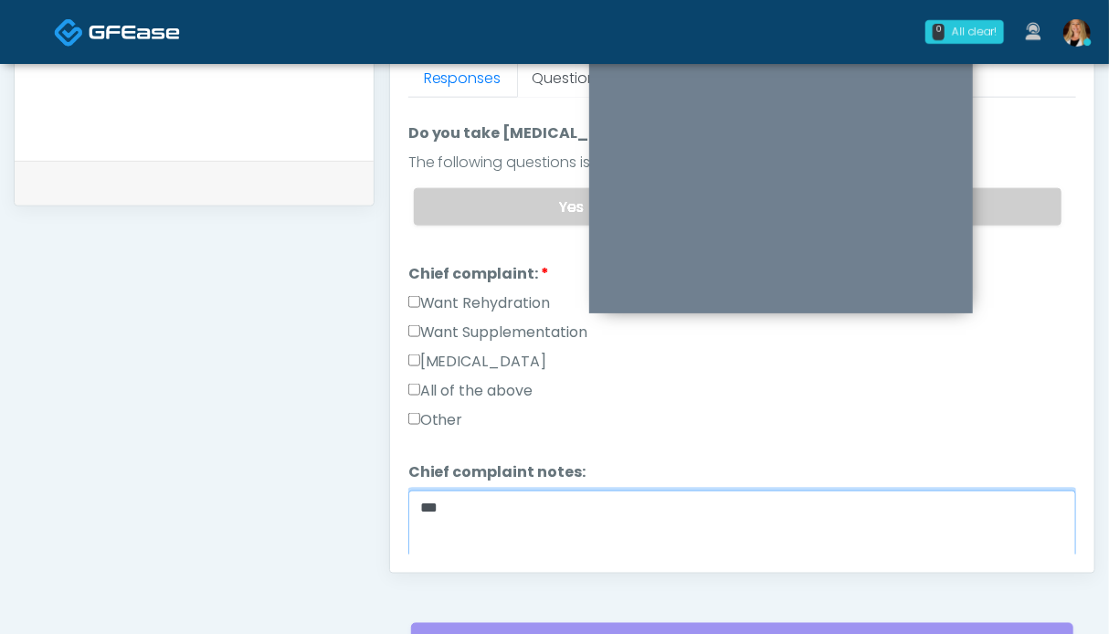
scroll to position [639, 0]
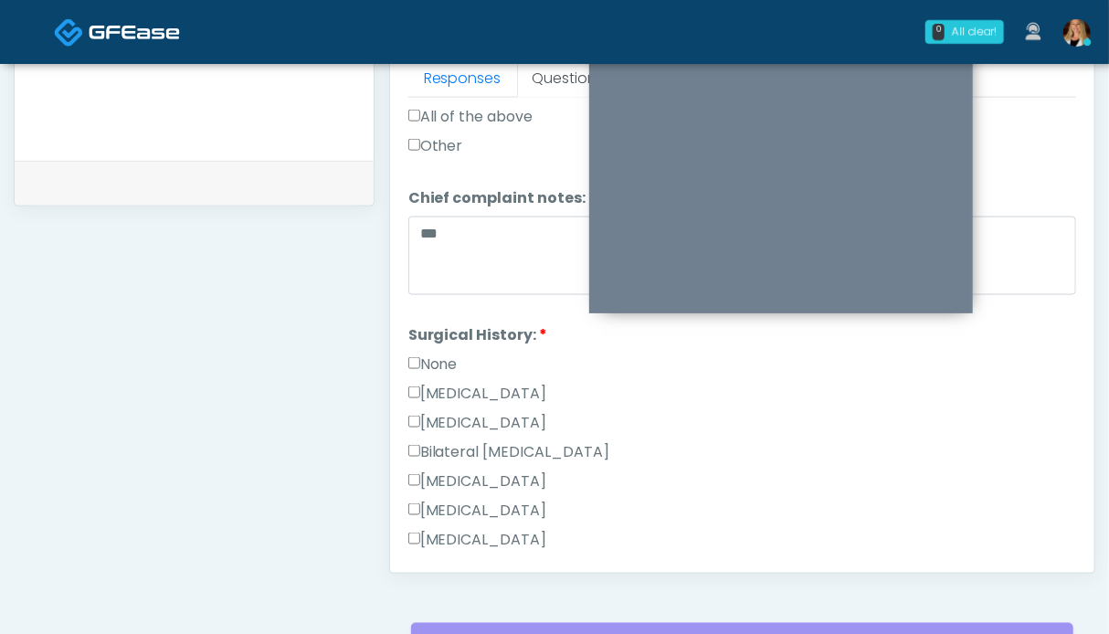
click at [442, 354] on label "None" at bounding box center [432, 365] width 49 height 22
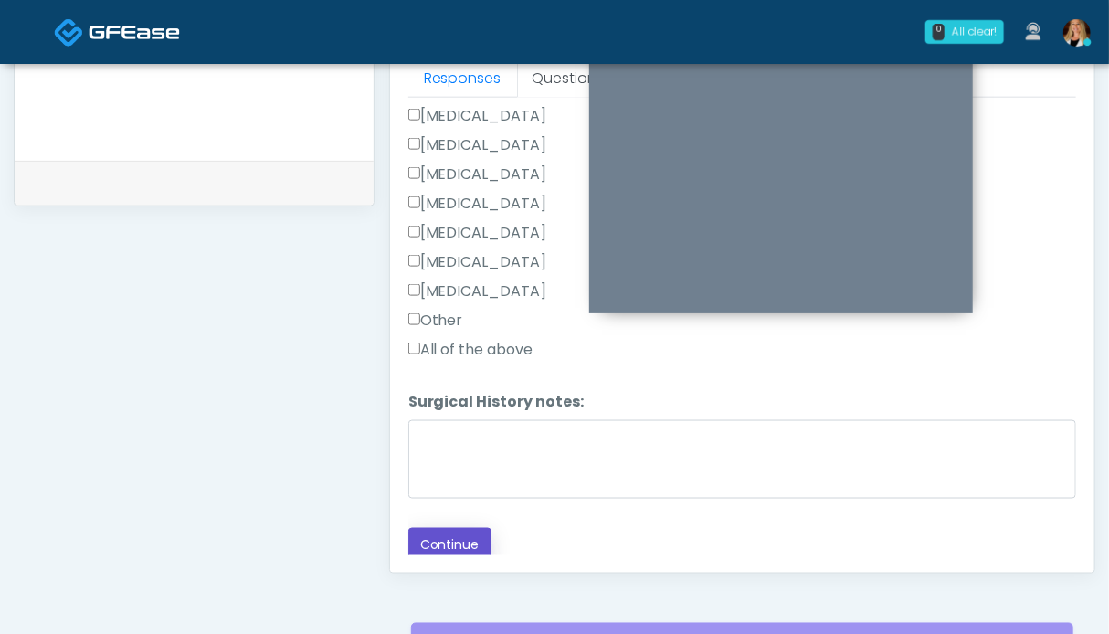
click at [438, 538] on button "Continue" at bounding box center [449, 545] width 83 height 34
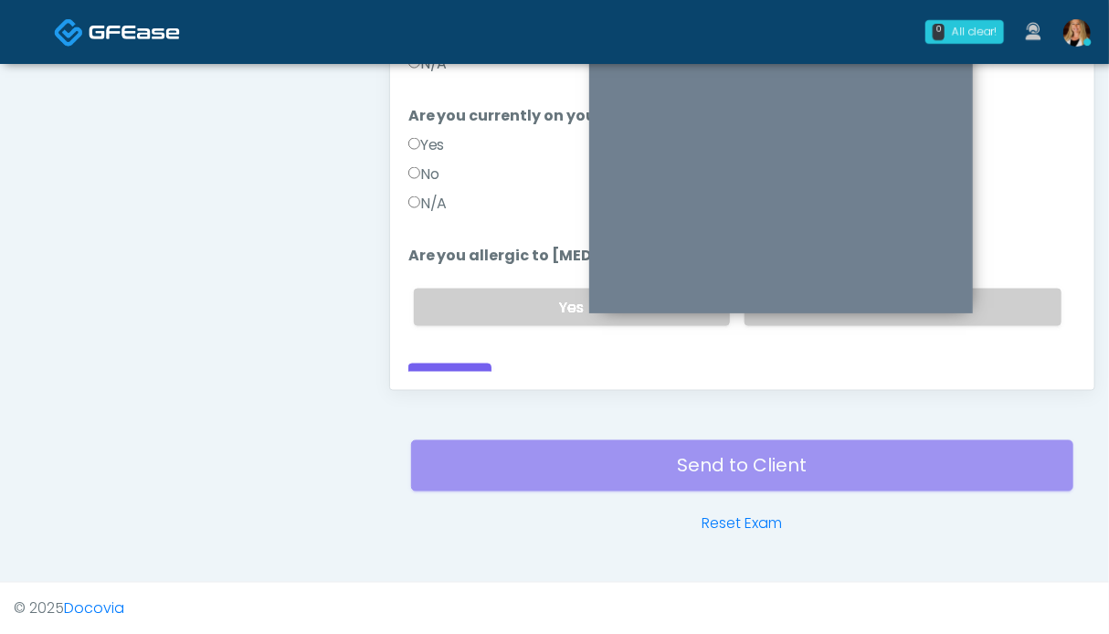
scroll to position [730, 0]
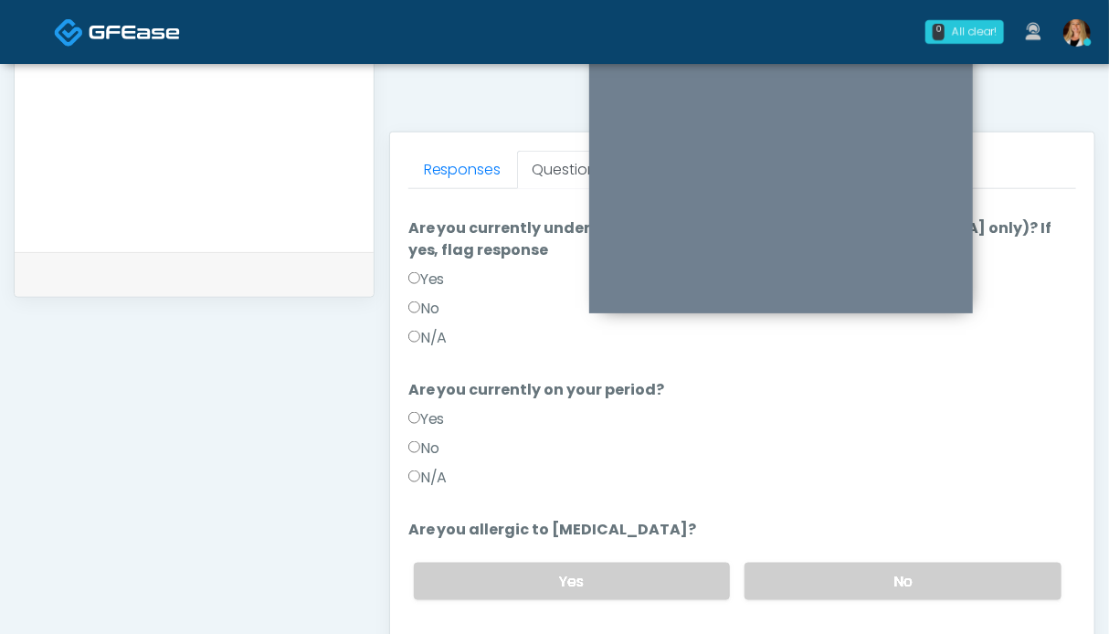
drag, startPoint x: 944, startPoint y: 554, endPoint x: 555, endPoint y: 516, distance: 390.1
click at [943, 563] on label "No" at bounding box center [903, 581] width 317 height 37
click at [425, 467] on label "N/A" at bounding box center [427, 478] width 39 height 22
click at [438, 327] on label "N/A" at bounding box center [427, 338] width 39 height 22
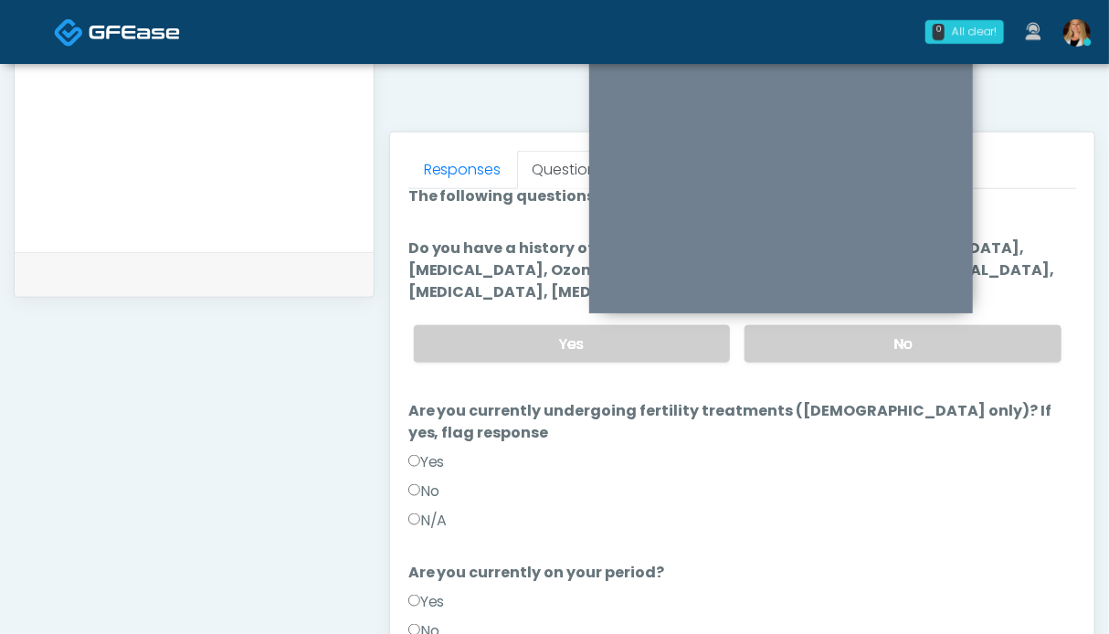
drag, startPoint x: 984, startPoint y: 335, endPoint x: 511, endPoint y: 381, distance: 475.4
click at [983, 333] on label "No" at bounding box center [903, 343] width 317 height 37
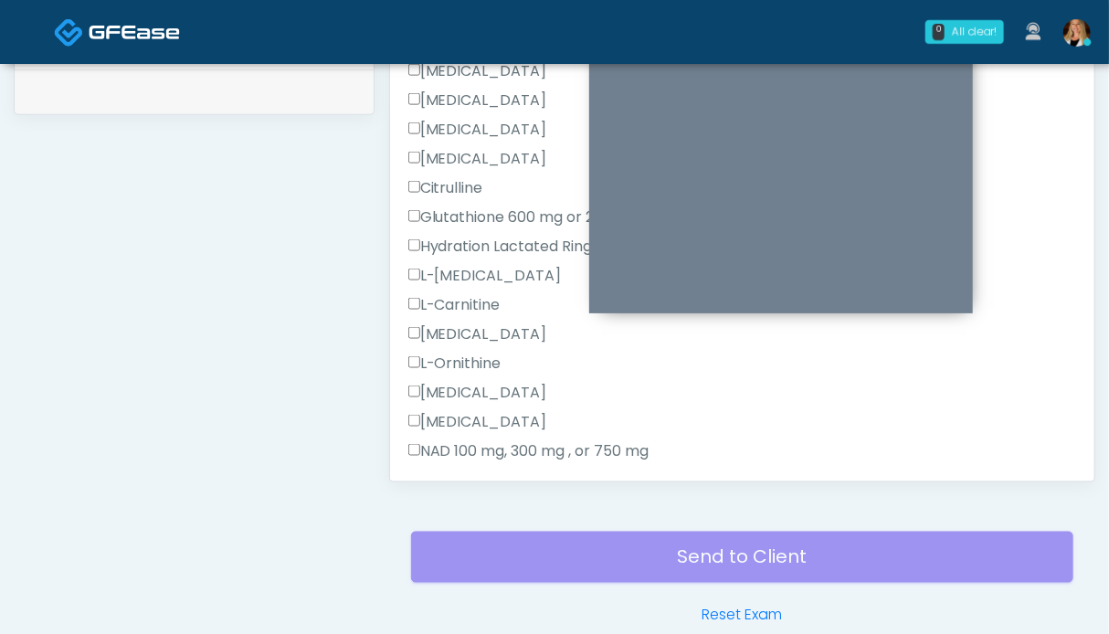
scroll to position [472, 0]
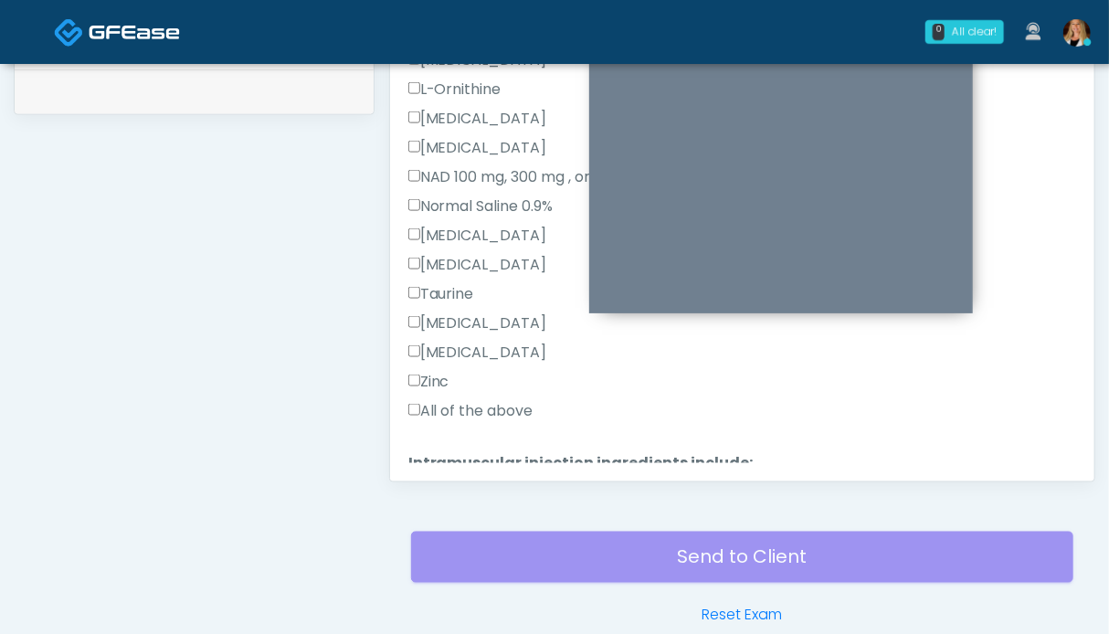
click at [471, 408] on label "All of the above" at bounding box center [470, 411] width 125 height 22
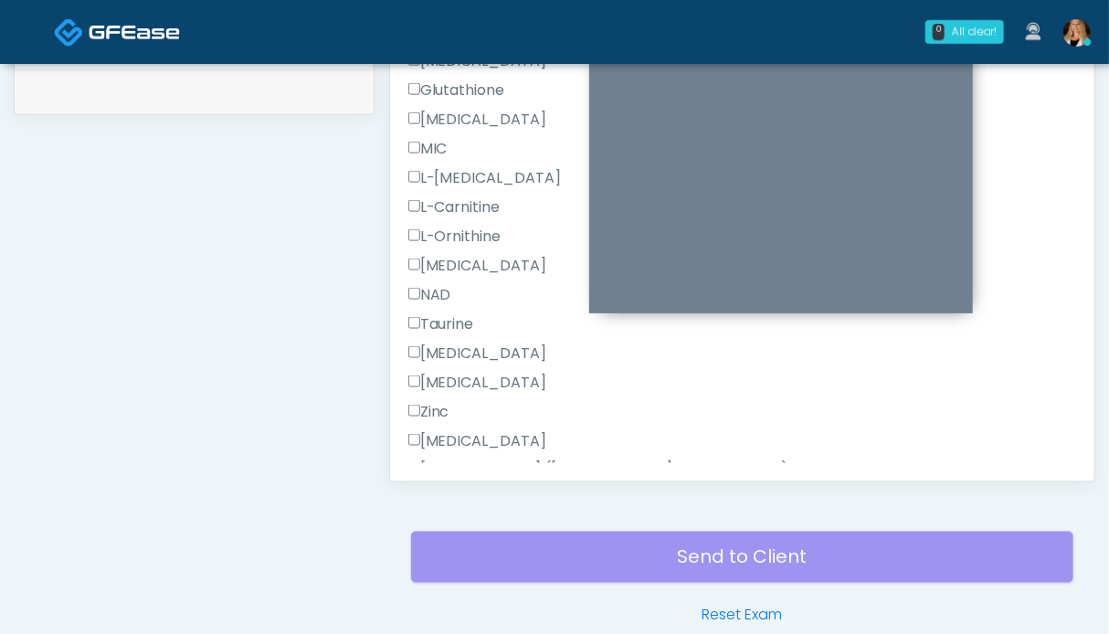
scroll to position [1159, 0]
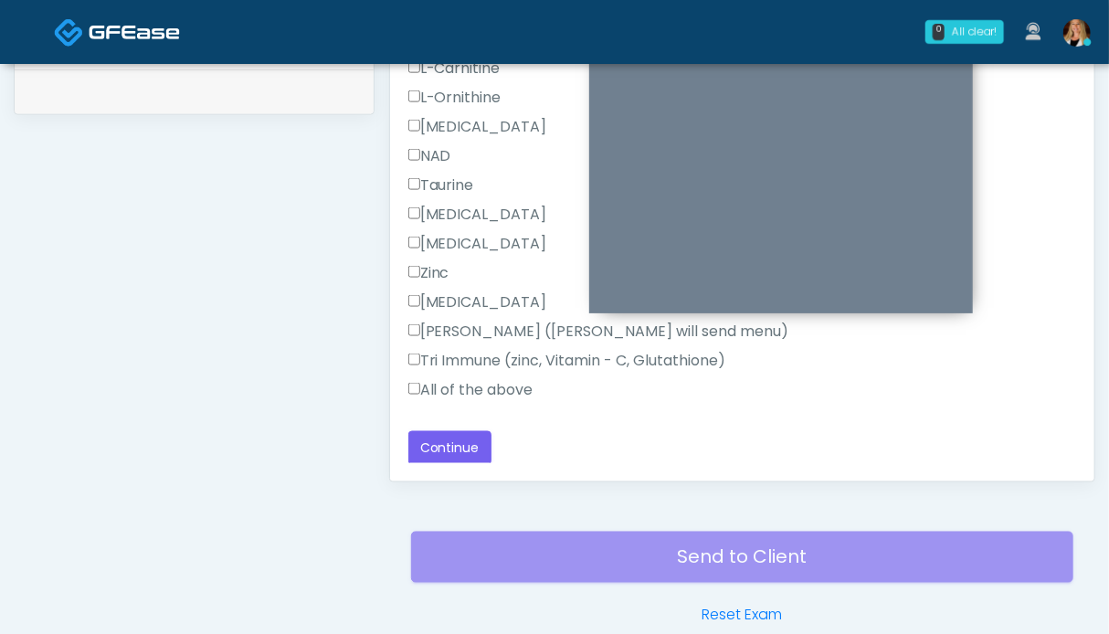
click at [464, 386] on label "All of the above" at bounding box center [470, 390] width 125 height 22
click at [462, 446] on button "Continue" at bounding box center [449, 448] width 83 height 34
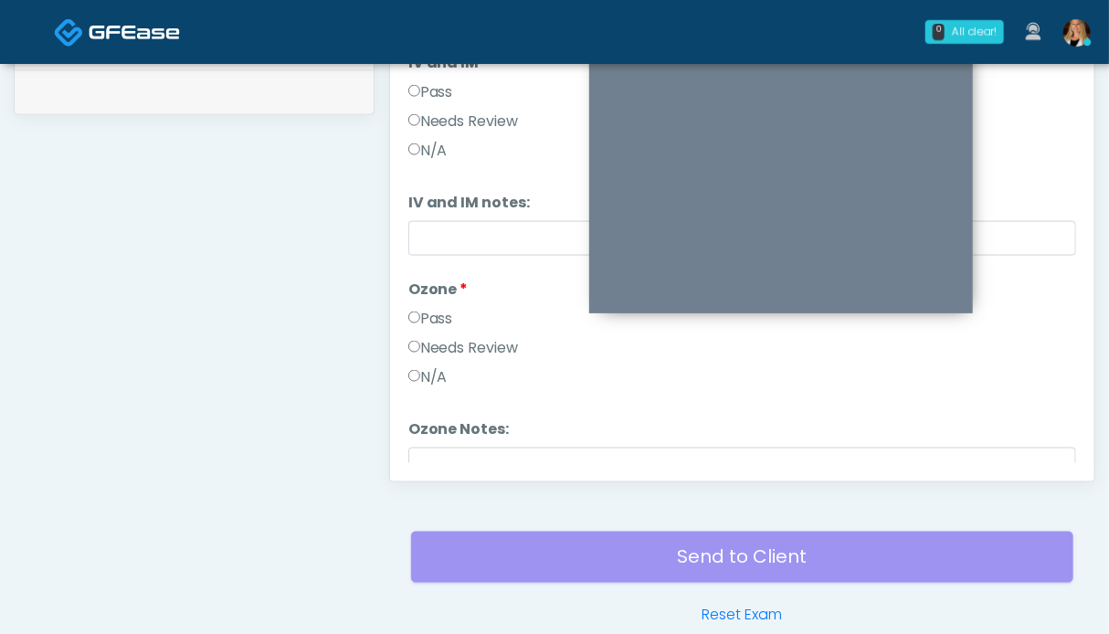
scroll to position [730, 0]
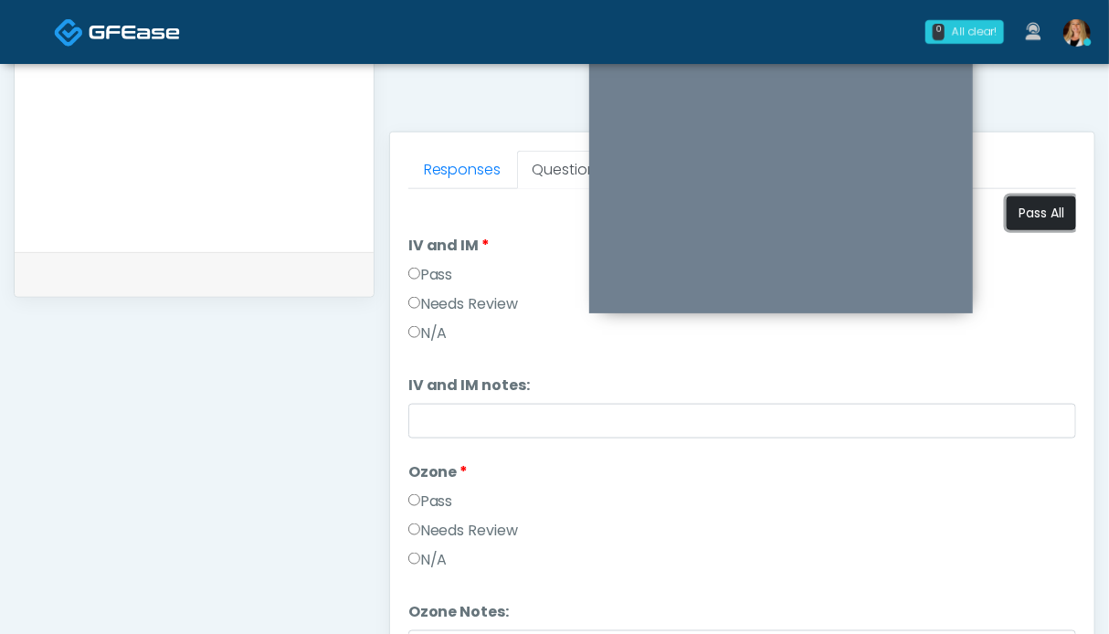
click at [1011, 204] on button "Pass All" at bounding box center [1041, 213] width 69 height 34
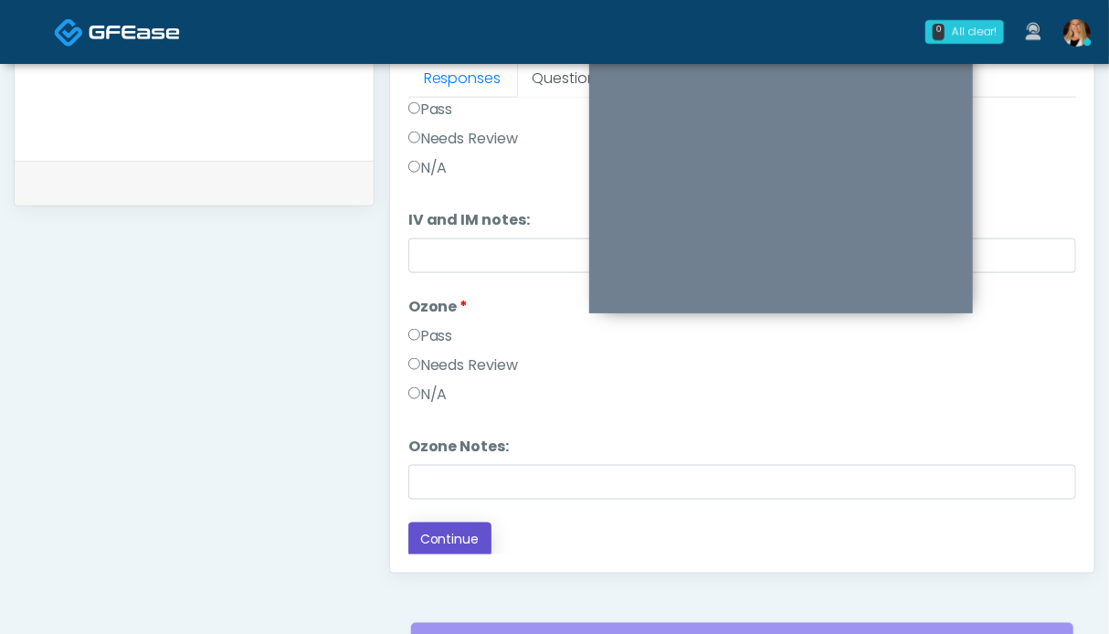
click at [442, 544] on button "Continue" at bounding box center [449, 540] width 83 height 34
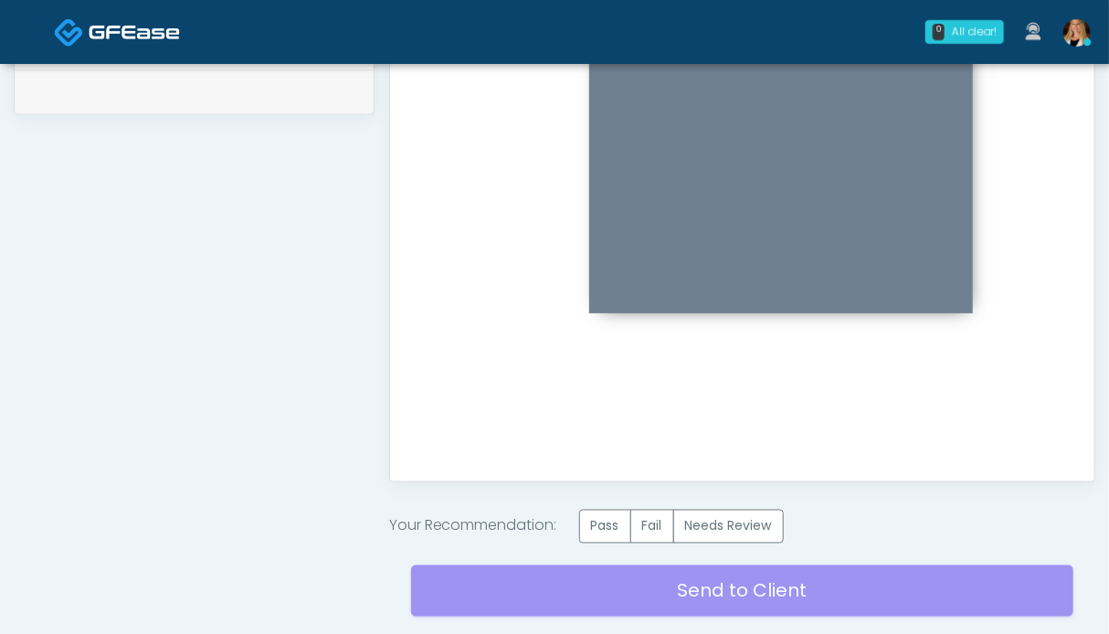
scroll to position [0, 0]
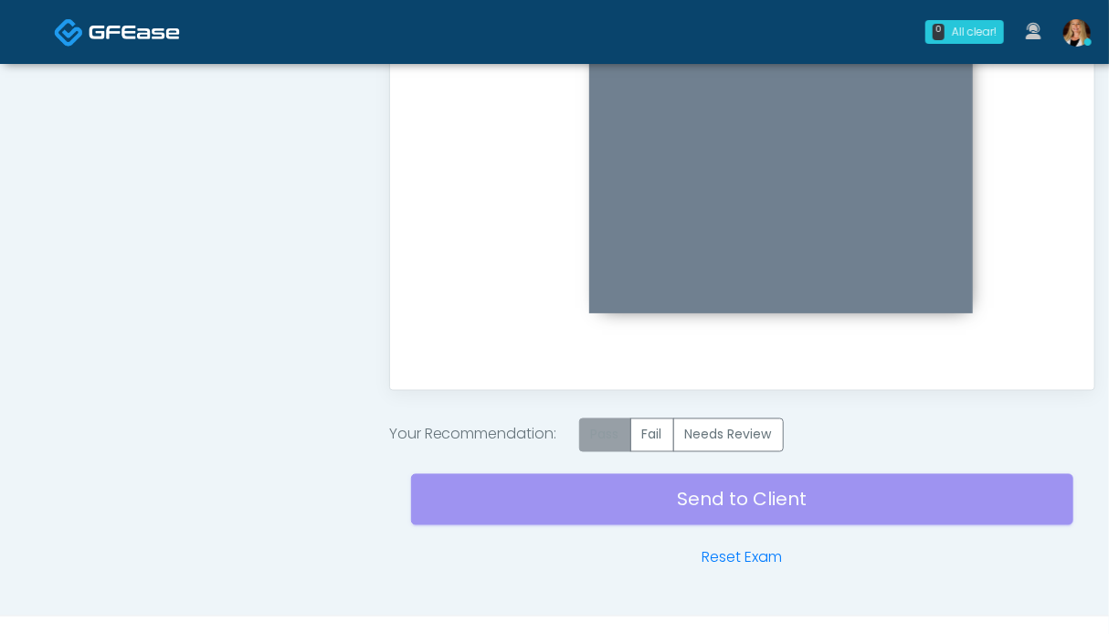
click at [616, 439] on label "Pass" at bounding box center [605, 435] width 52 height 34
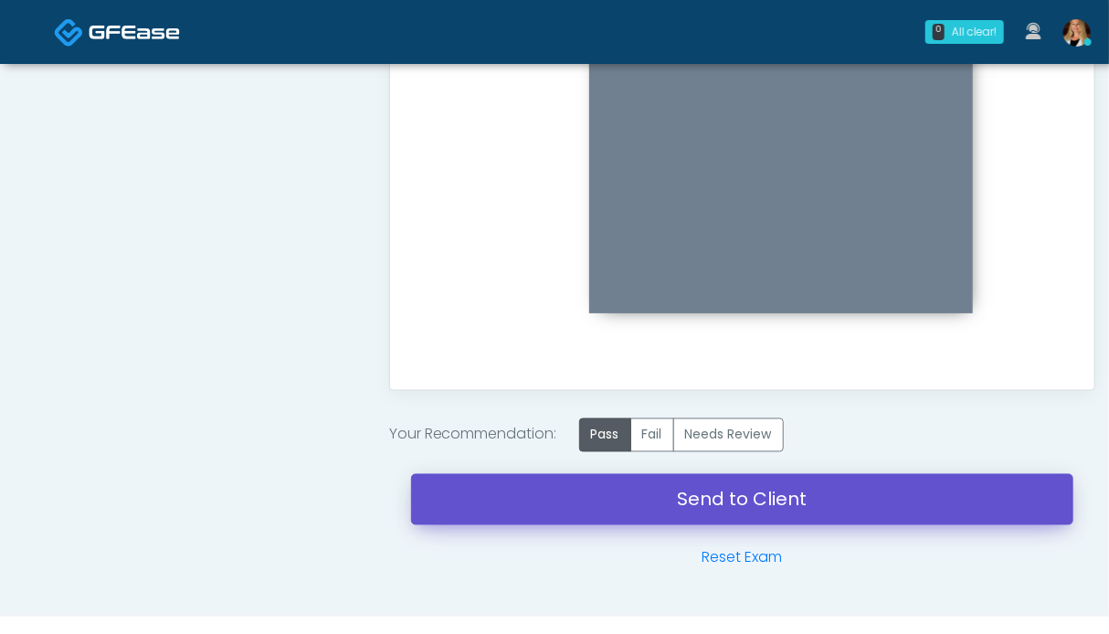
click at [715, 504] on link "Send to Client" at bounding box center [742, 499] width 662 height 51
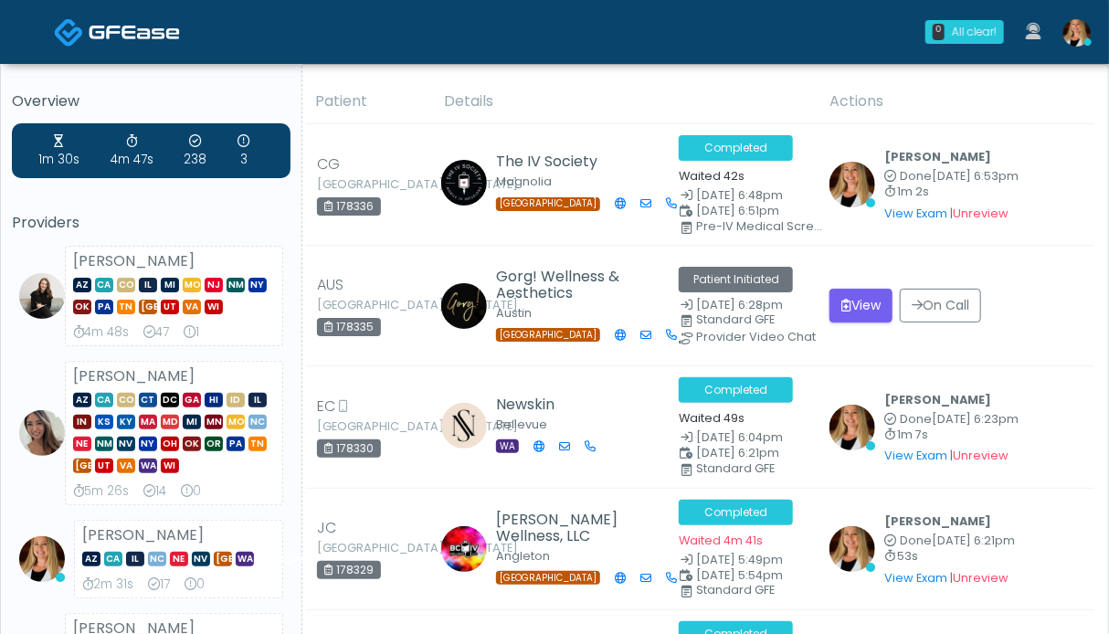
click at [107, 20] on span at bounding box center [134, 31] width 91 height 26
click at [1076, 30] on img at bounding box center [1076, 32] width 27 height 27
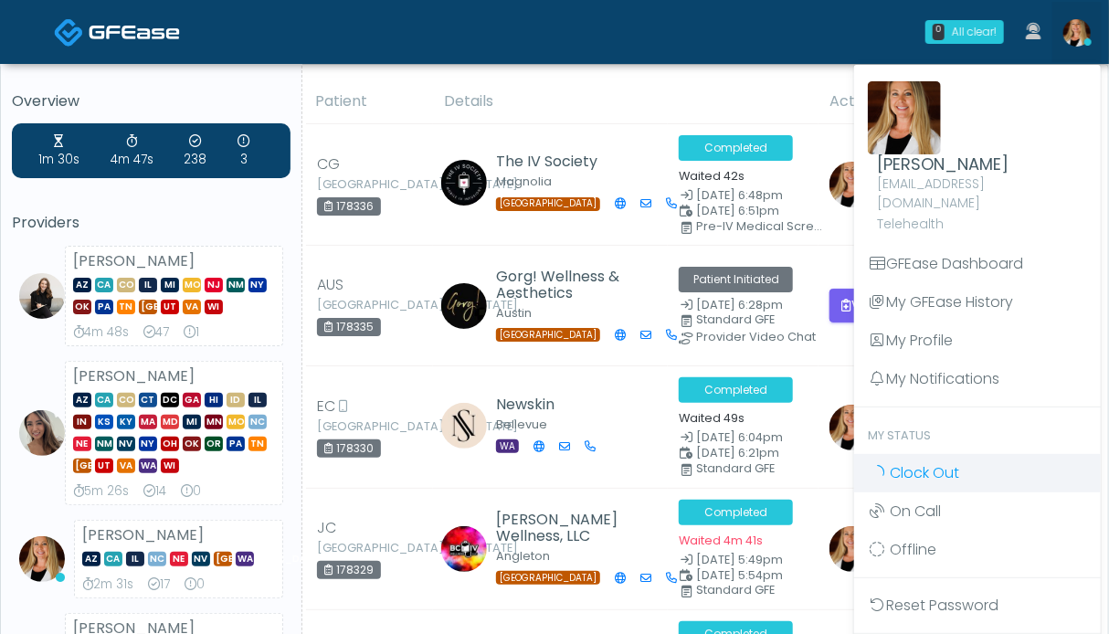
click at [1015, 454] on link "Clock Out" at bounding box center [977, 473] width 247 height 38
